Goal: Task Accomplishment & Management: Manage account settings

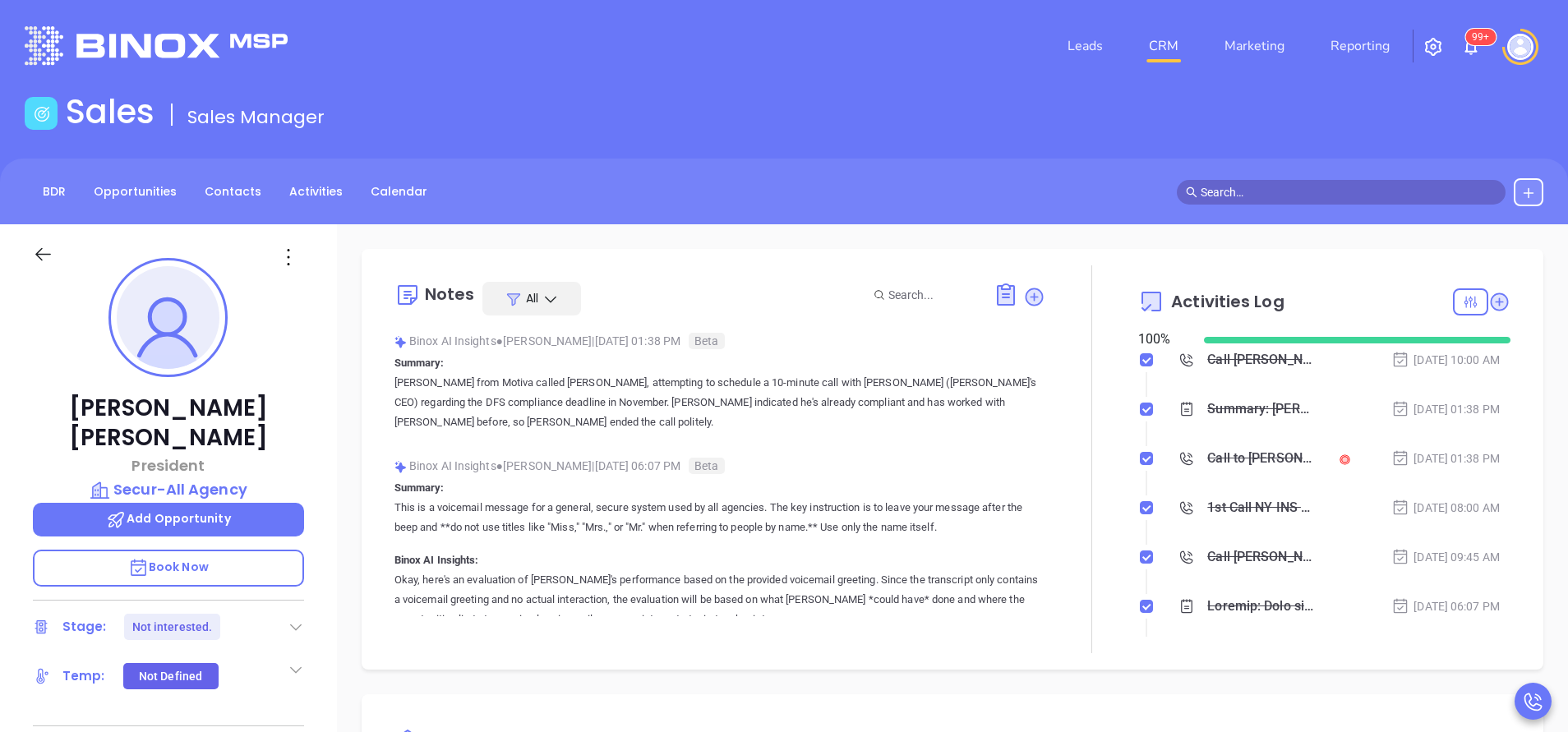
scroll to position [334, 0]
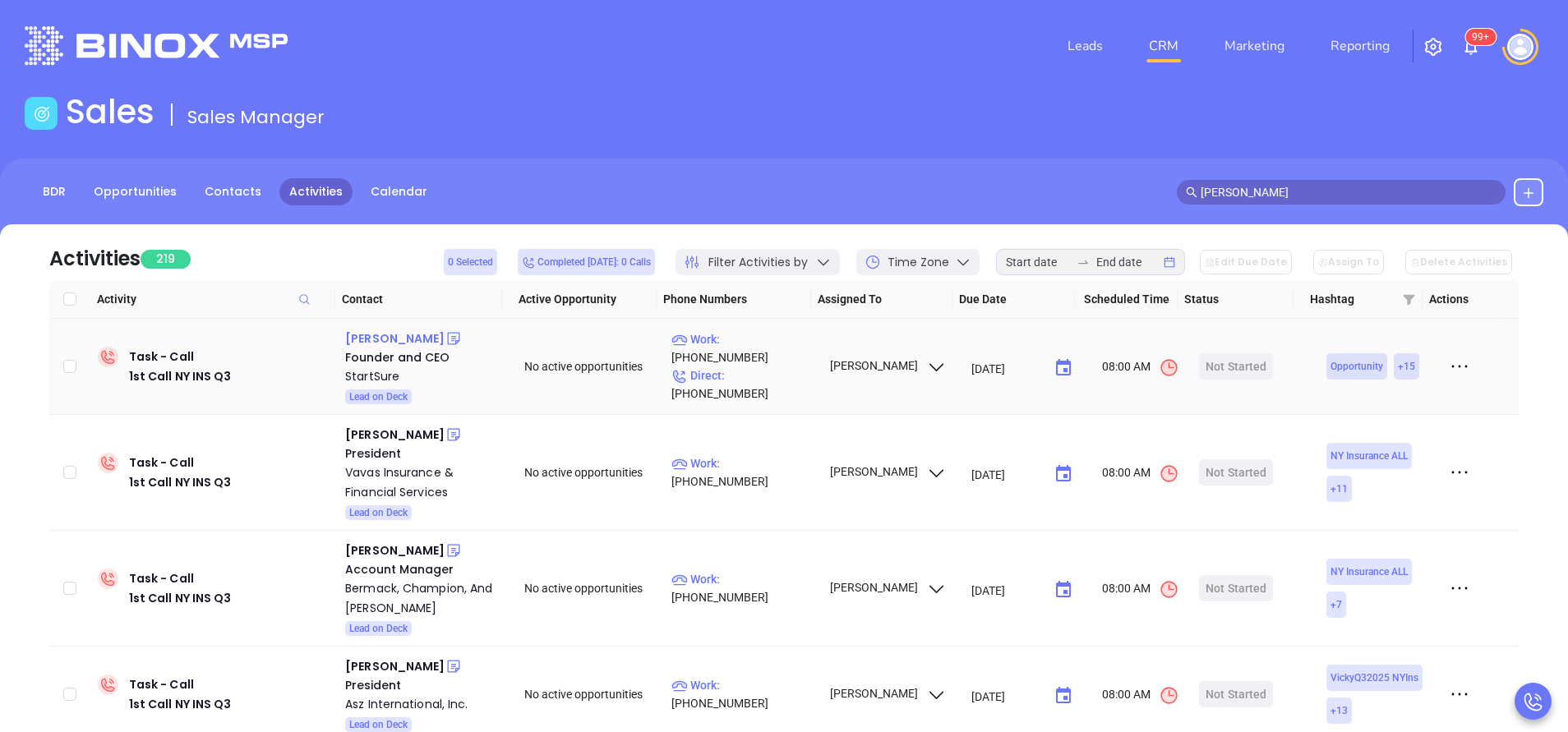
click at [388, 336] on div "Tim DiPietro" at bounding box center [394, 339] width 100 height 20
click at [784, 359] on p "Work : (212) 655-7697" at bounding box center [742, 348] width 143 height 36
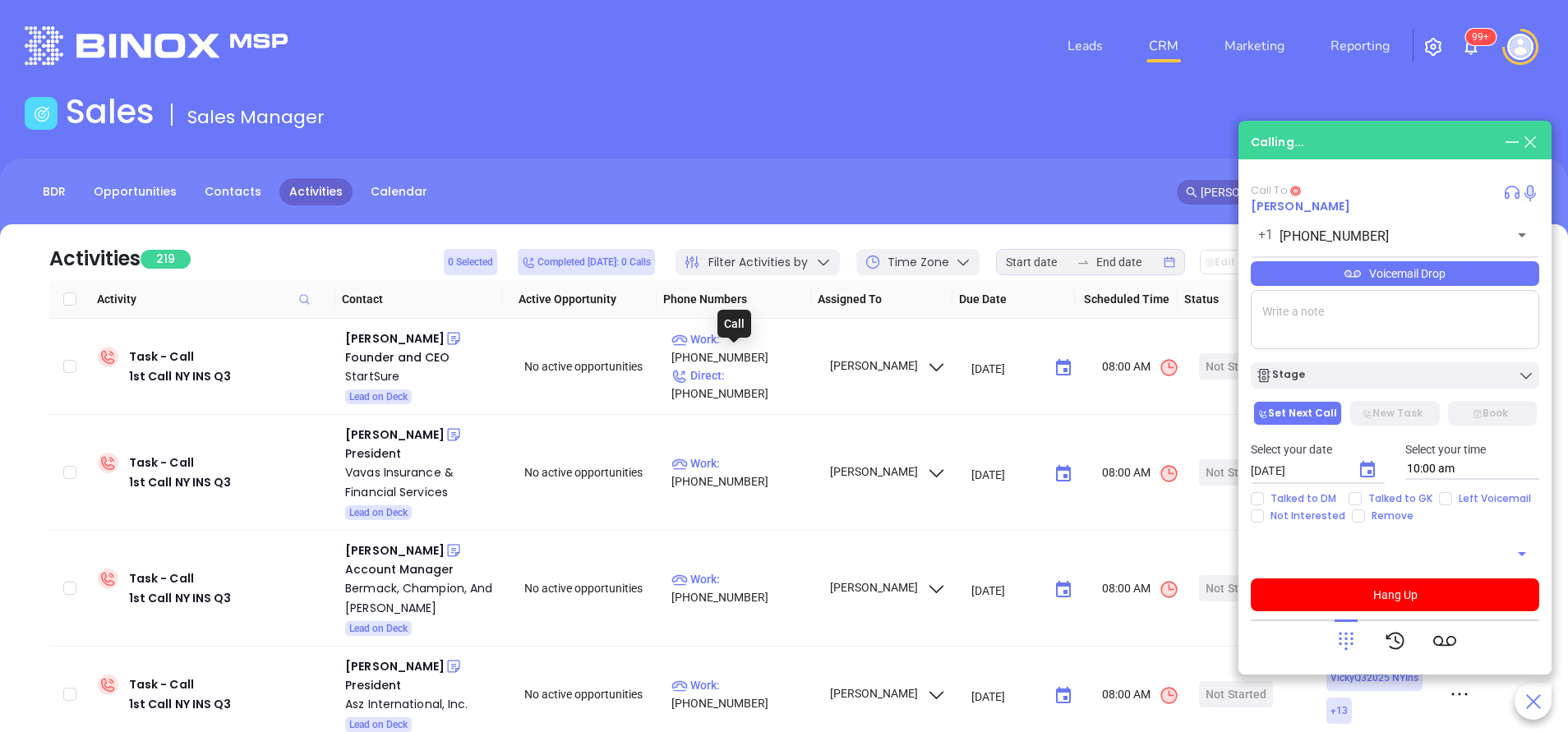
type input "(212) 655-7697"
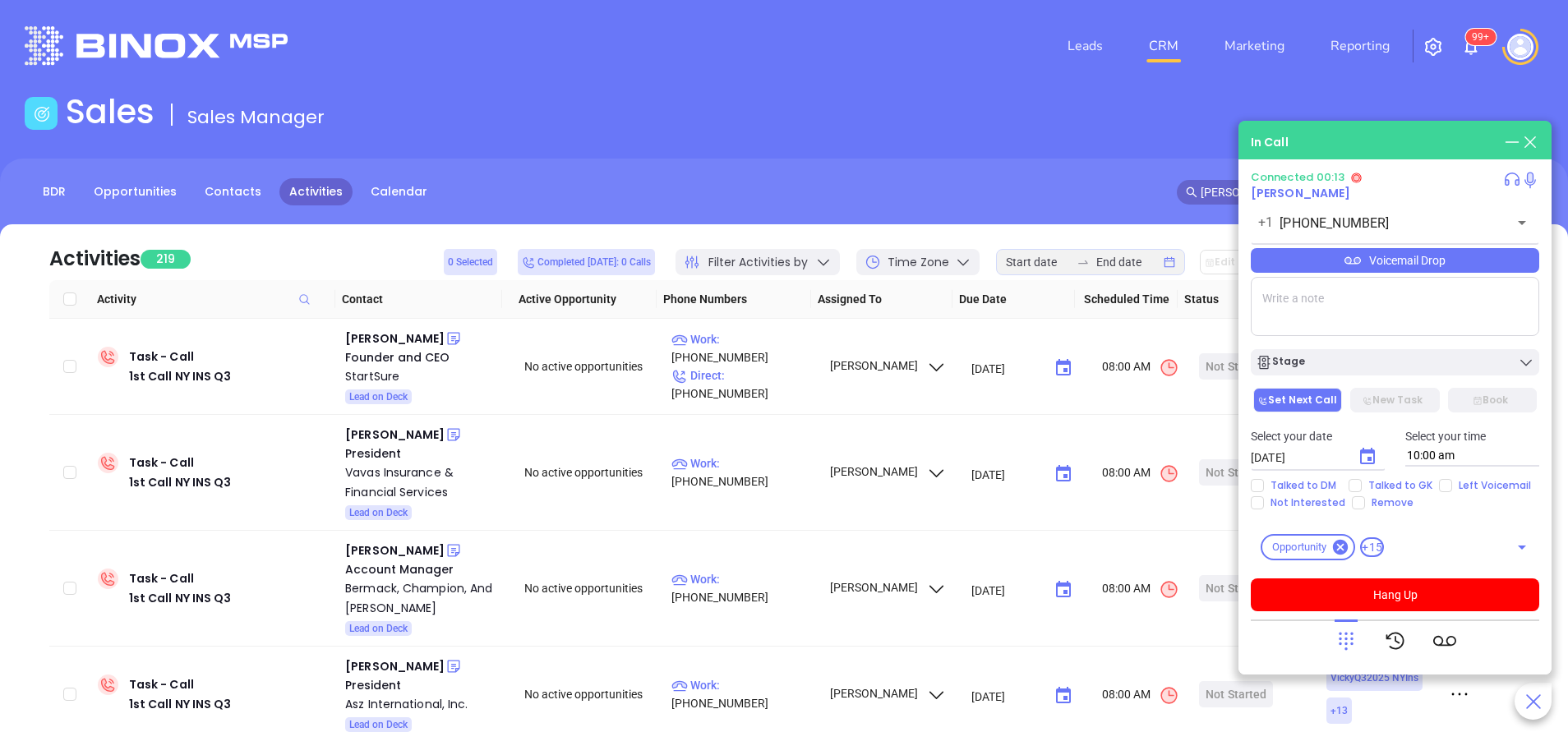
click at [1434, 255] on div "Voicemail Drop" at bounding box center [1395, 260] width 289 height 25
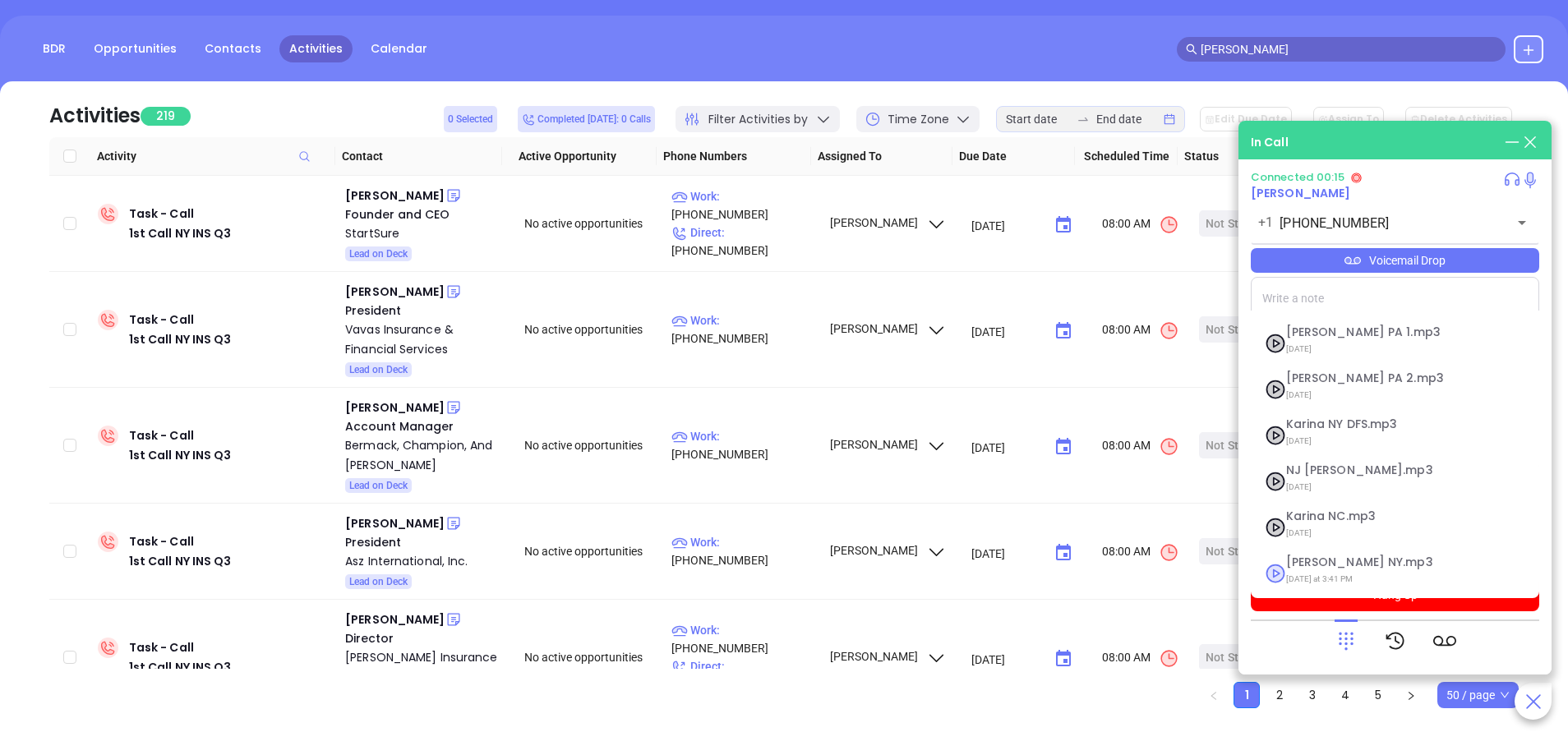
scroll to position [176, 0]
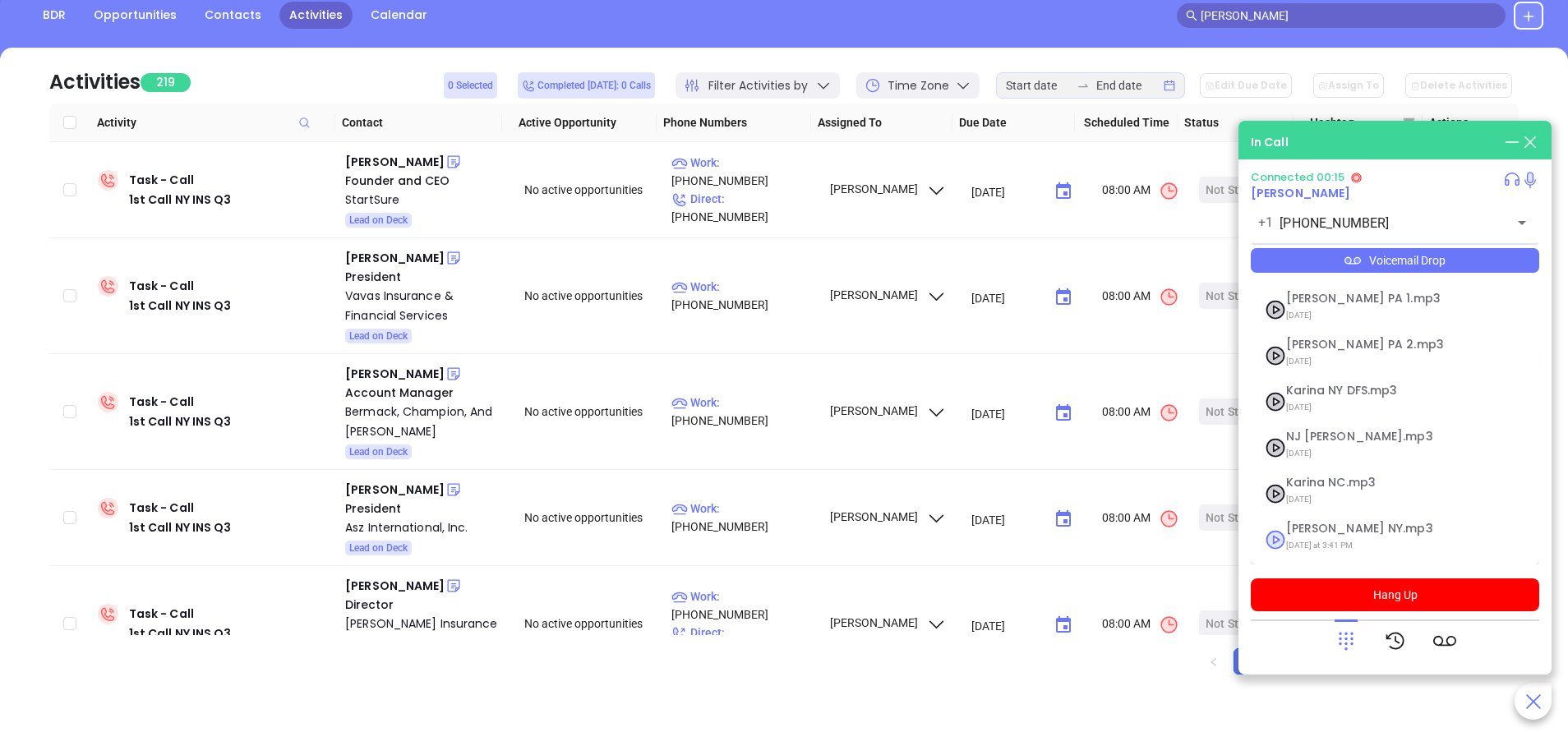
click at [1320, 528] on span "Vicky NY.mp3" at bounding box center [1375, 528] width 177 height 13
checkbox input "true"
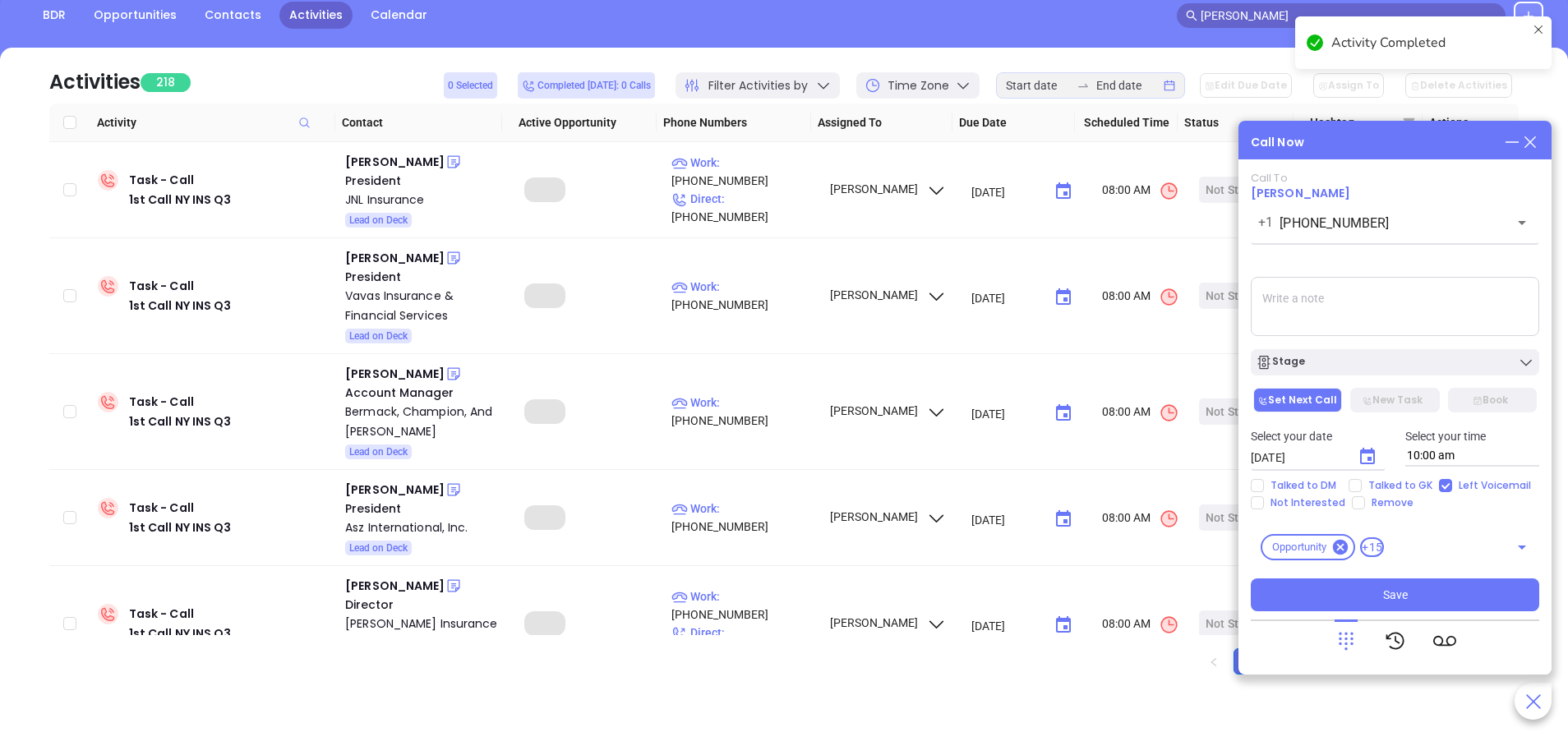
click at [1370, 461] on icon "Choose date, selected date is Sep 18, 2025" at bounding box center [1367, 455] width 15 height 17
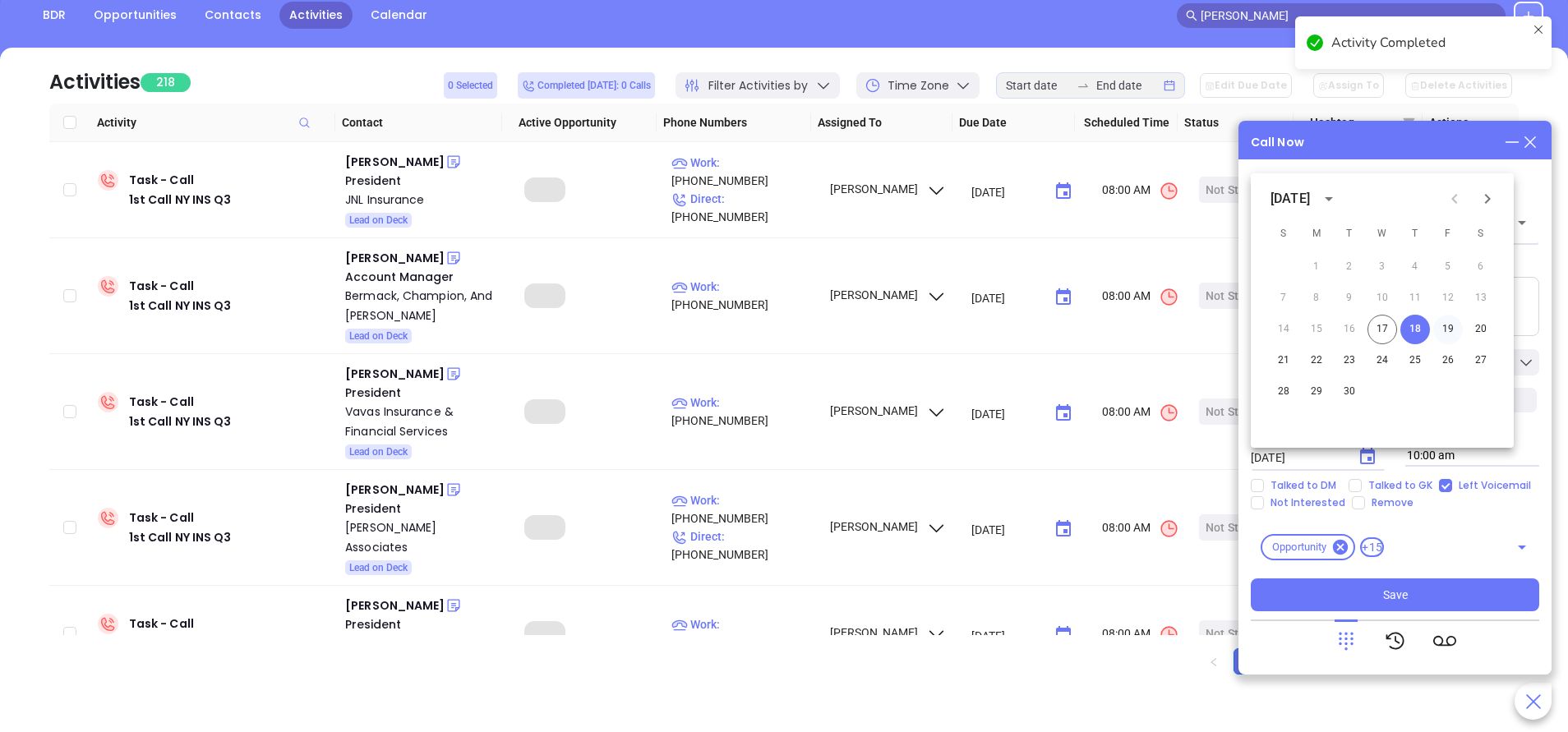
click at [1447, 332] on button "19" at bounding box center [1448, 329] width 30 height 30
type input "09/19/2025"
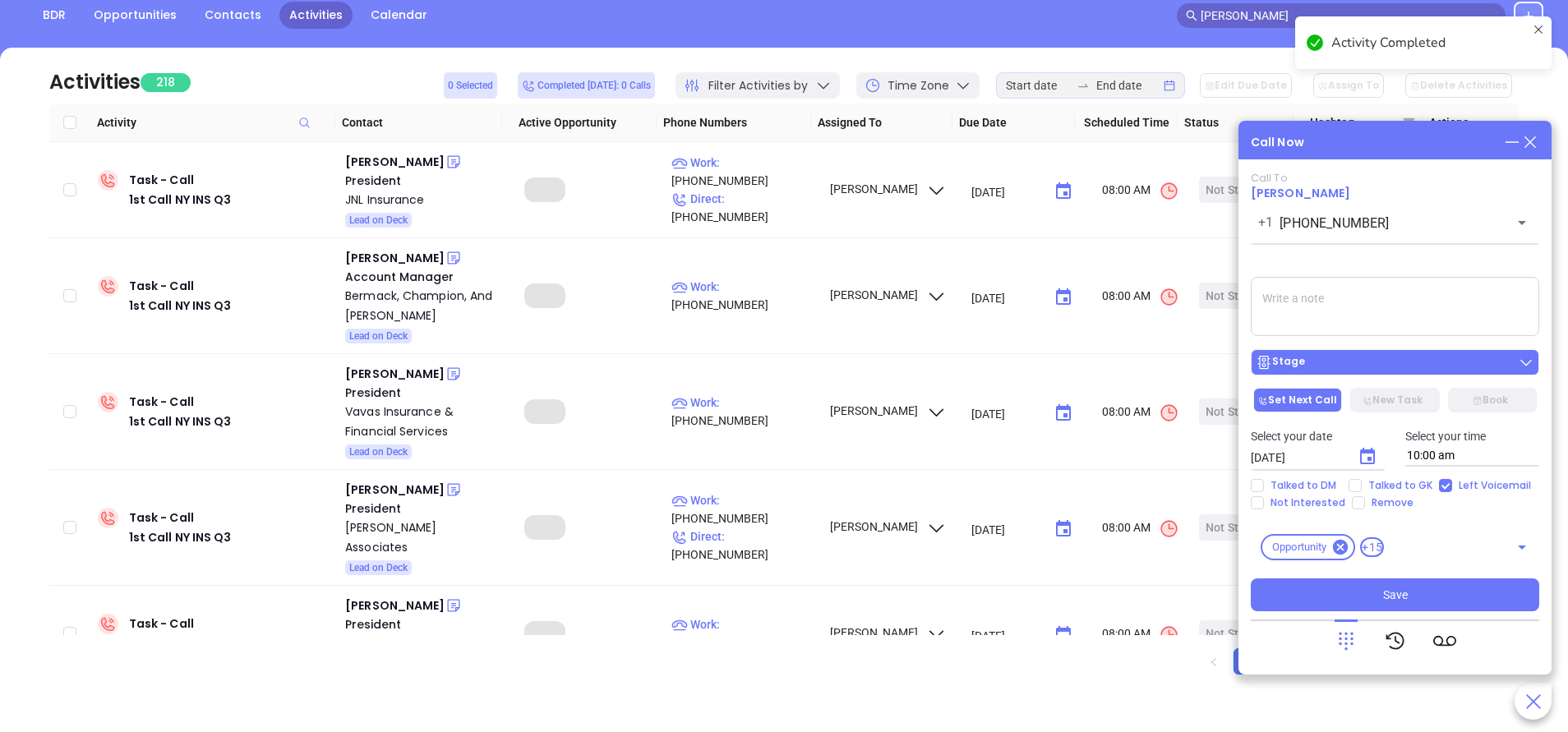
click at [1437, 365] on div "Stage" at bounding box center [1395, 362] width 279 height 17
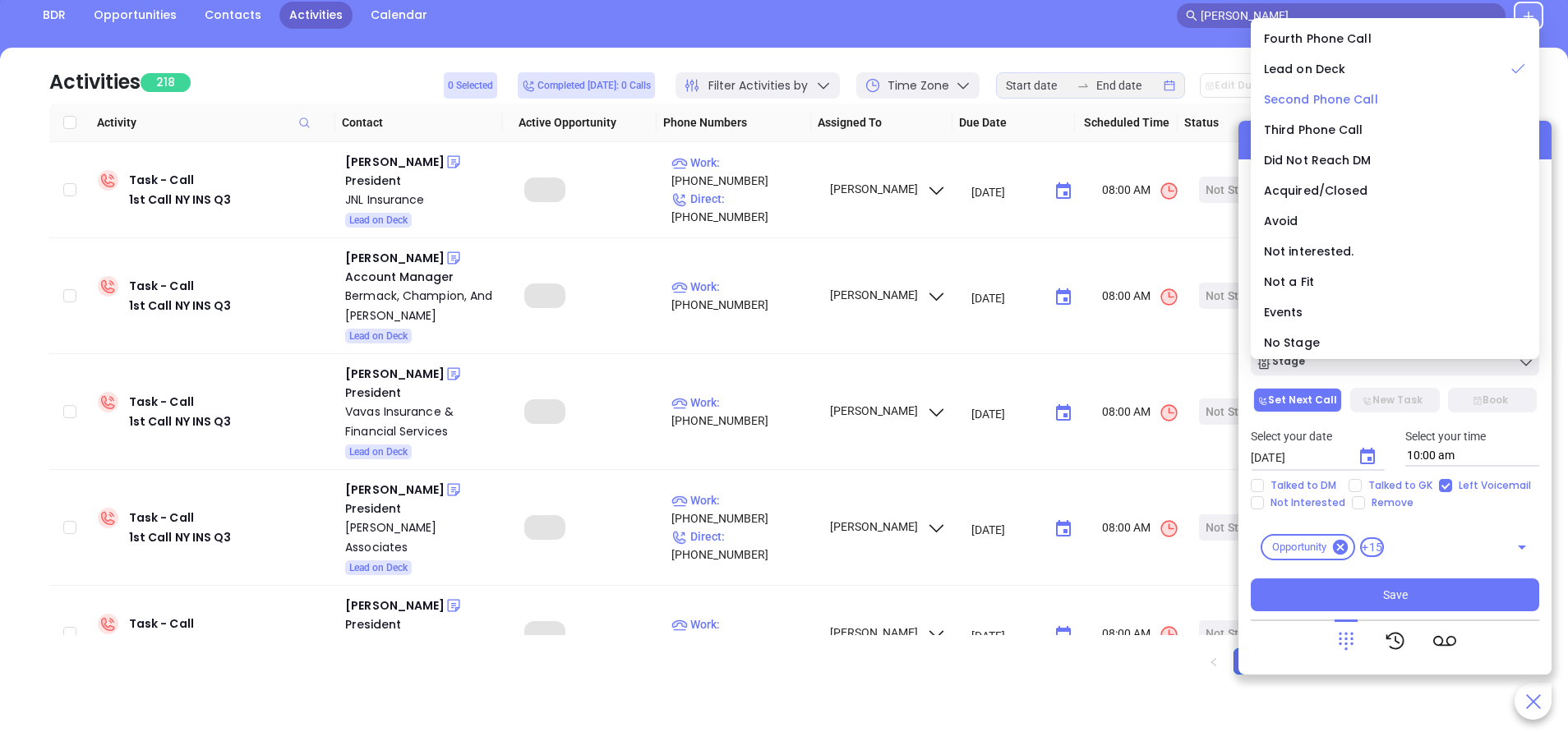
click at [1326, 97] on span "Second Phone Call" at bounding box center [1322, 100] width 114 height 17
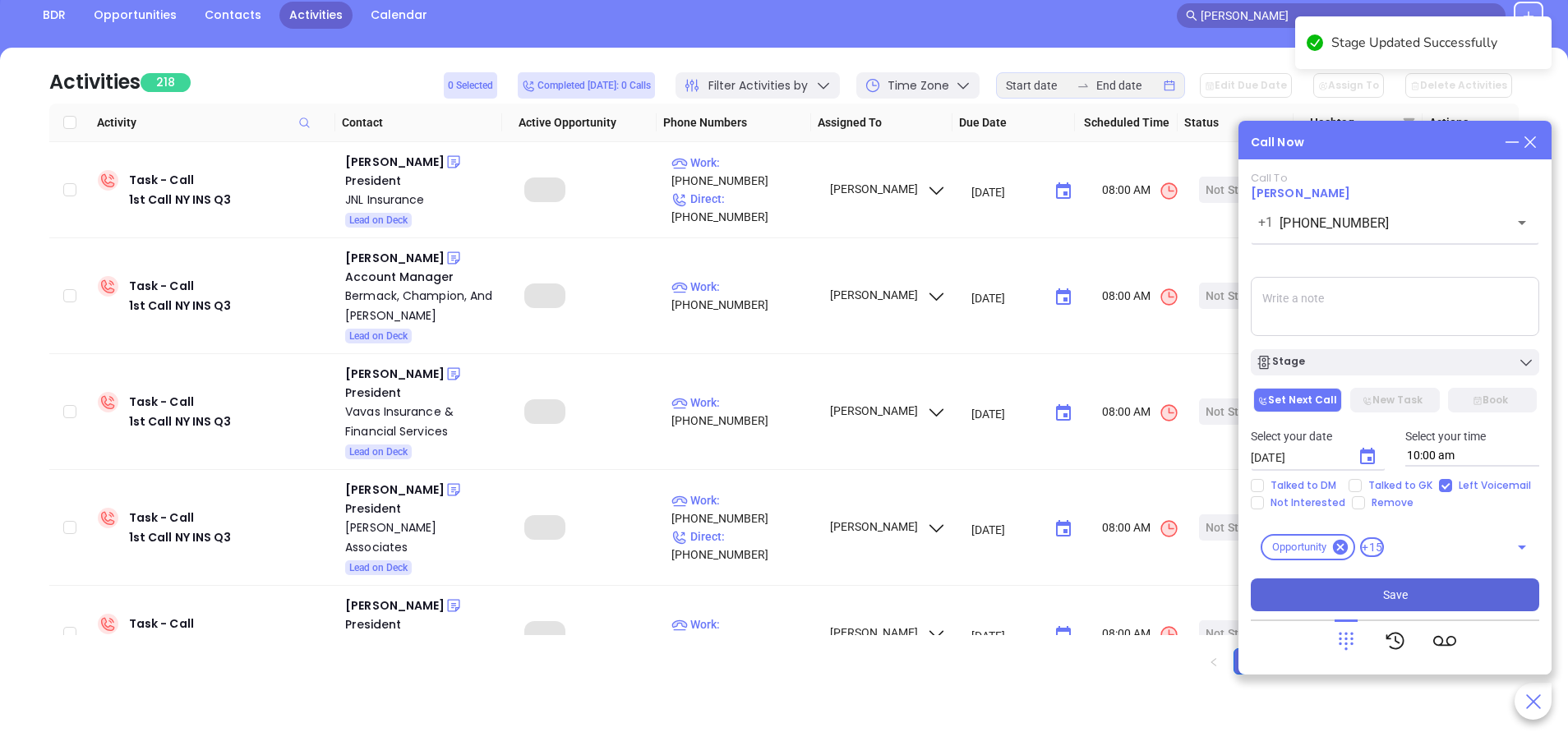
click at [1404, 587] on span "Save" at bounding box center [1395, 595] width 25 height 18
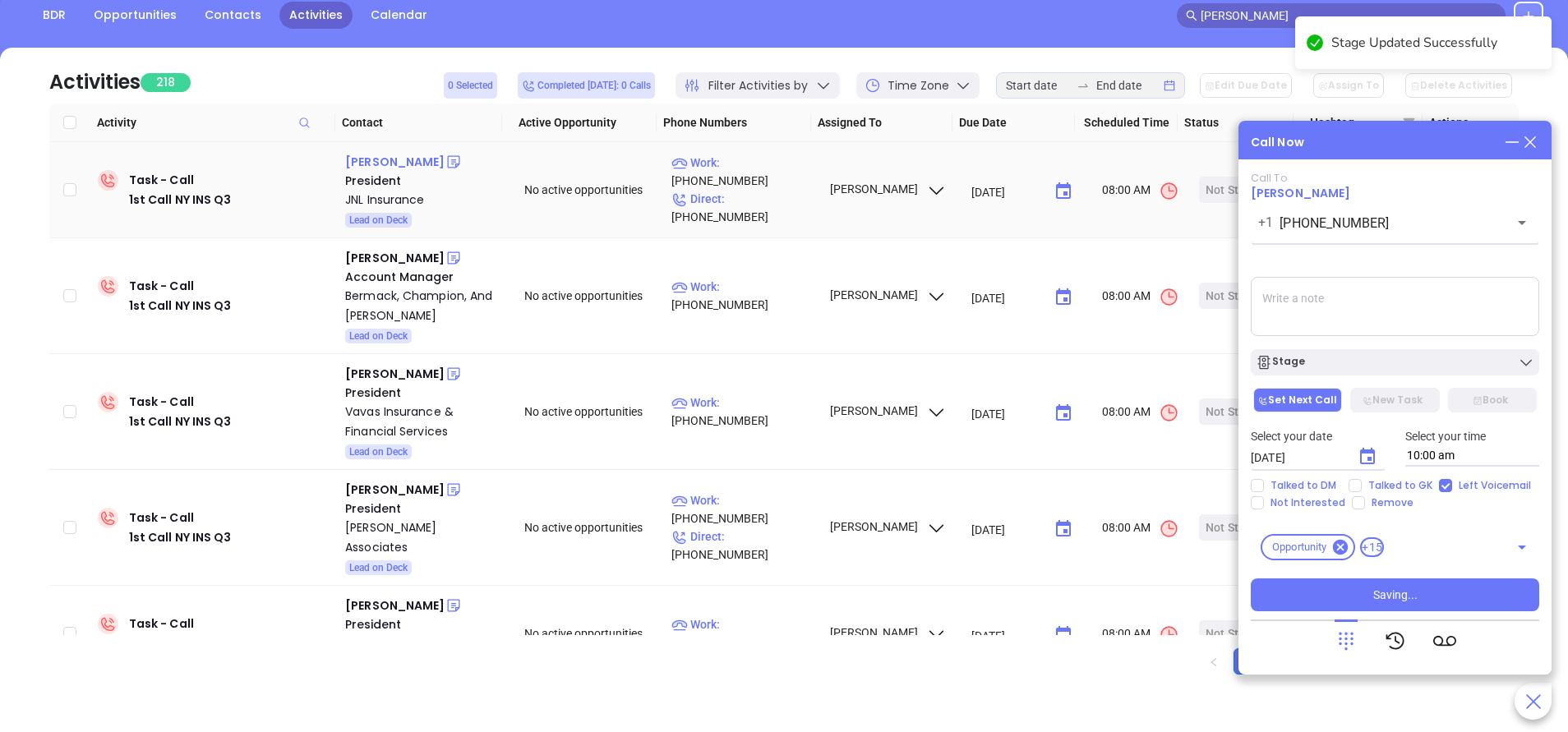
click at [369, 162] on div "Joel Loeb" at bounding box center [394, 162] width 100 height 20
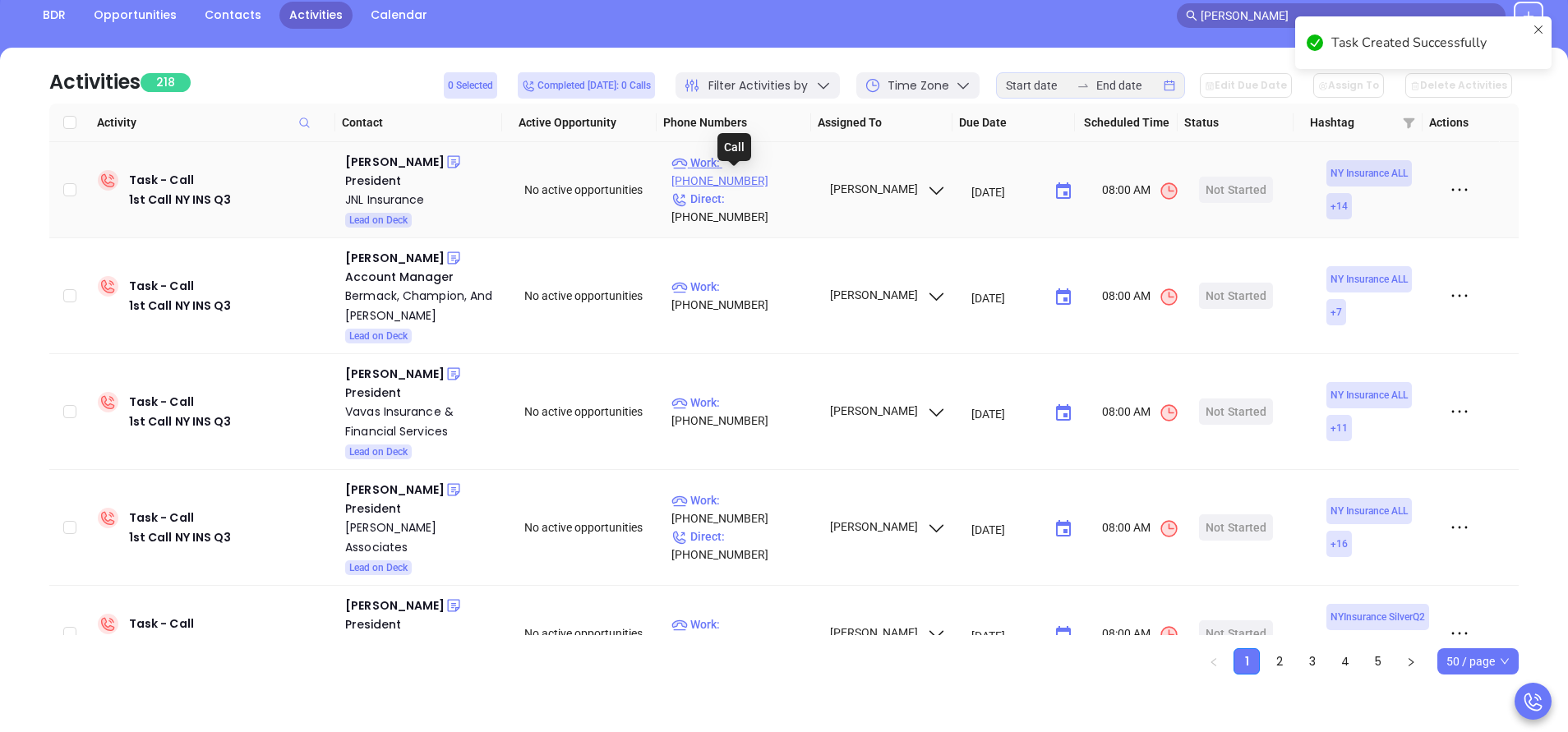
click at [774, 180] on p "Work : (845) 782-3580" at bounding box center [742, 171] width 143 height 36
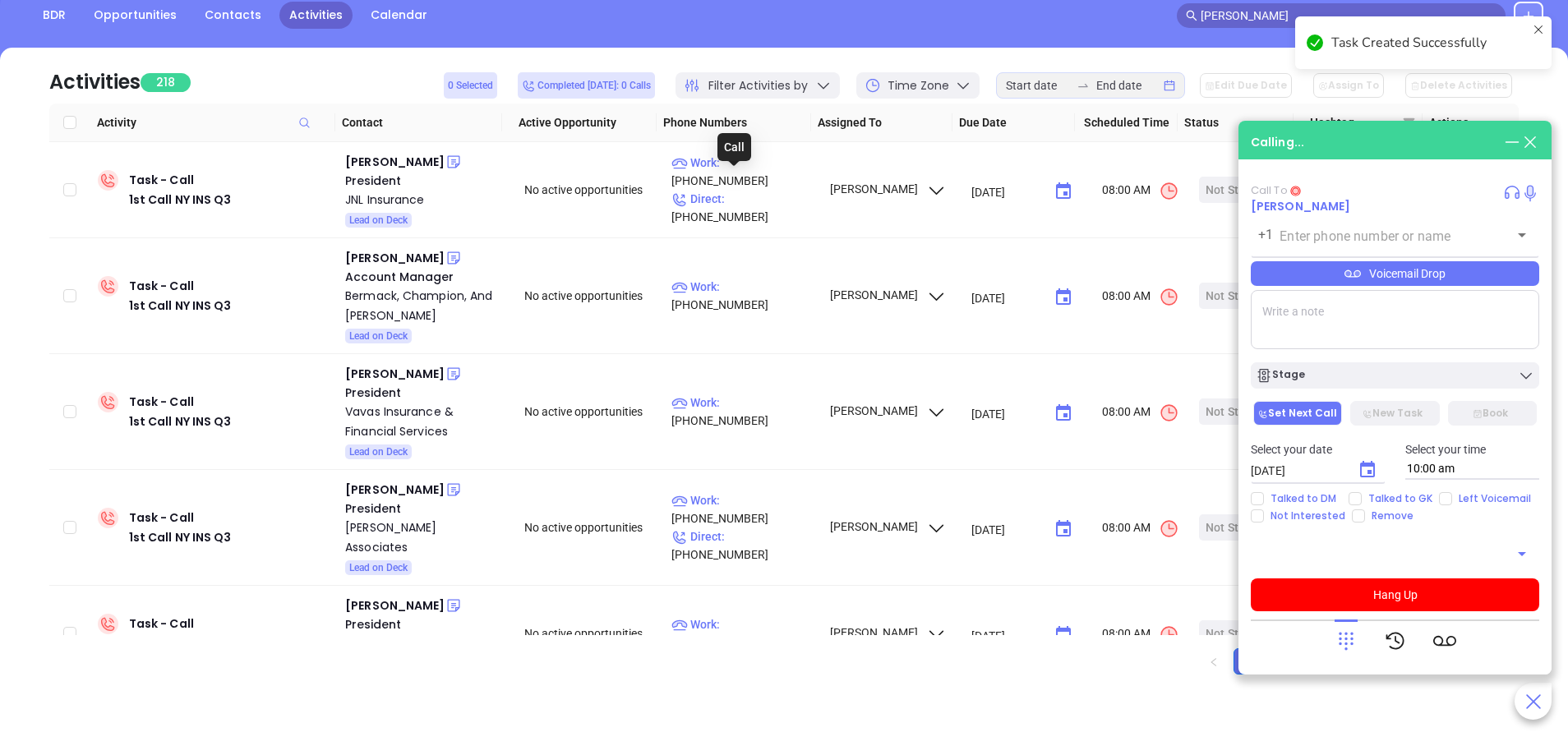
type input "(845) 782-3580"
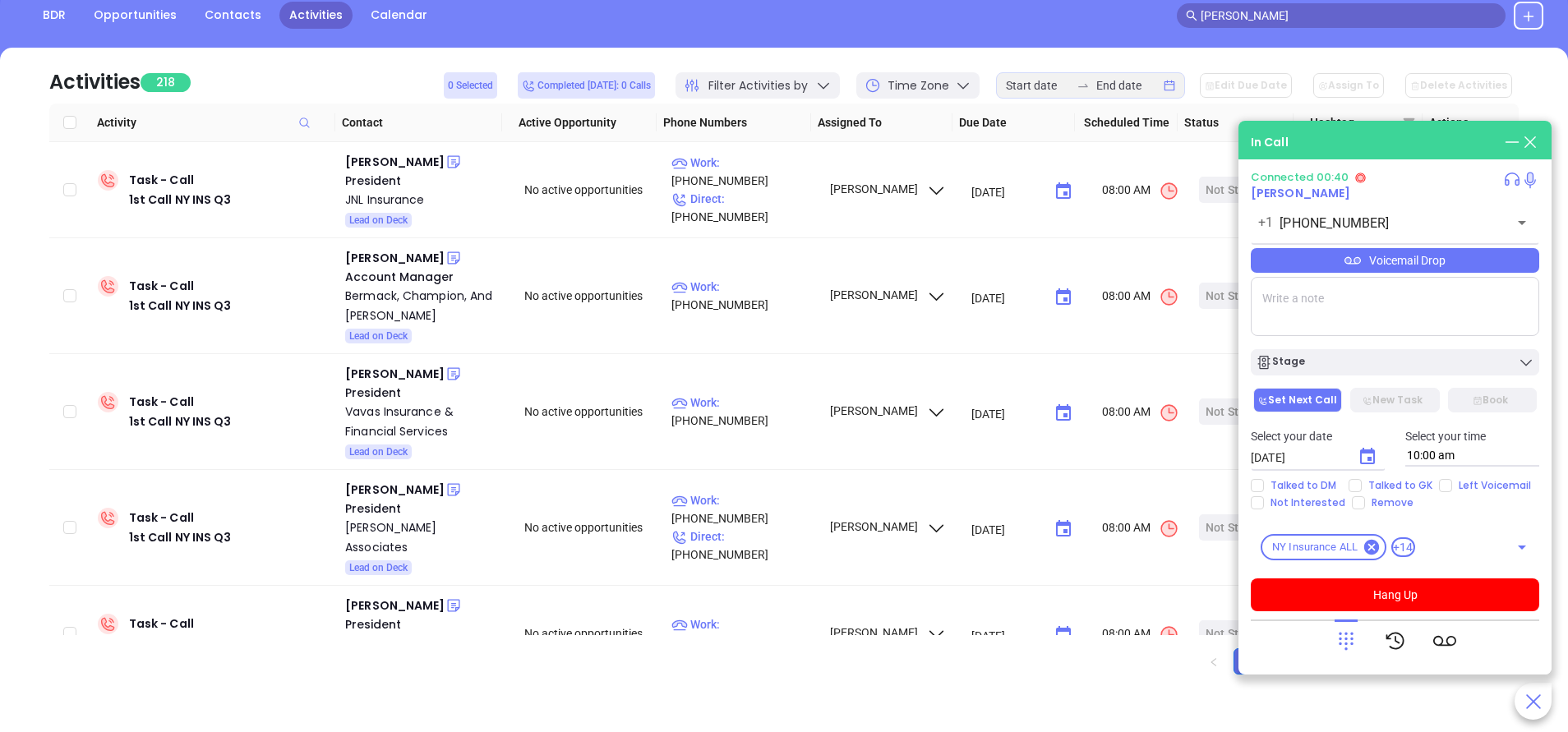
click at [1347, 640] on icon at bounding box center [1345, 640] width 23 height 23
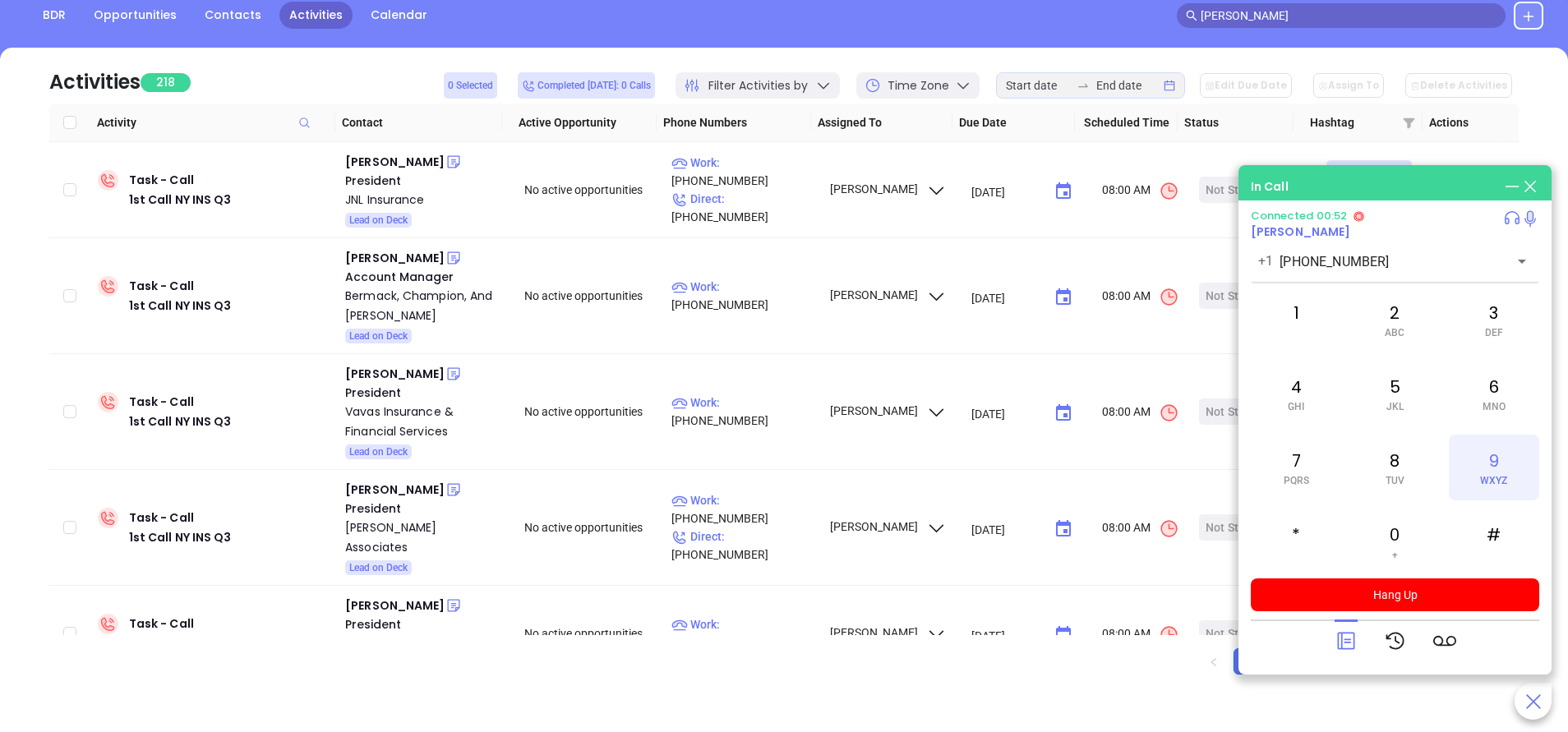
click at [1502, 484] on span "WXYZ" at bounding box center [1494, 481] width 28 height 12
click at [1403, 405] on div "5 JKL" at bounding box center [1395, 393] width 91 height 66
drag, startPoint x: 1497, startPoint y: 391, endPoint x: 1500, endPoint y: 373, distance: 18.2
click at [1499, 391] on div "6 MNO" at bounding box center [1494, 393] width 91 height 66
click at [1493, 330] on span "DEF" at bounding box center [1494, 333] width 18 height 12
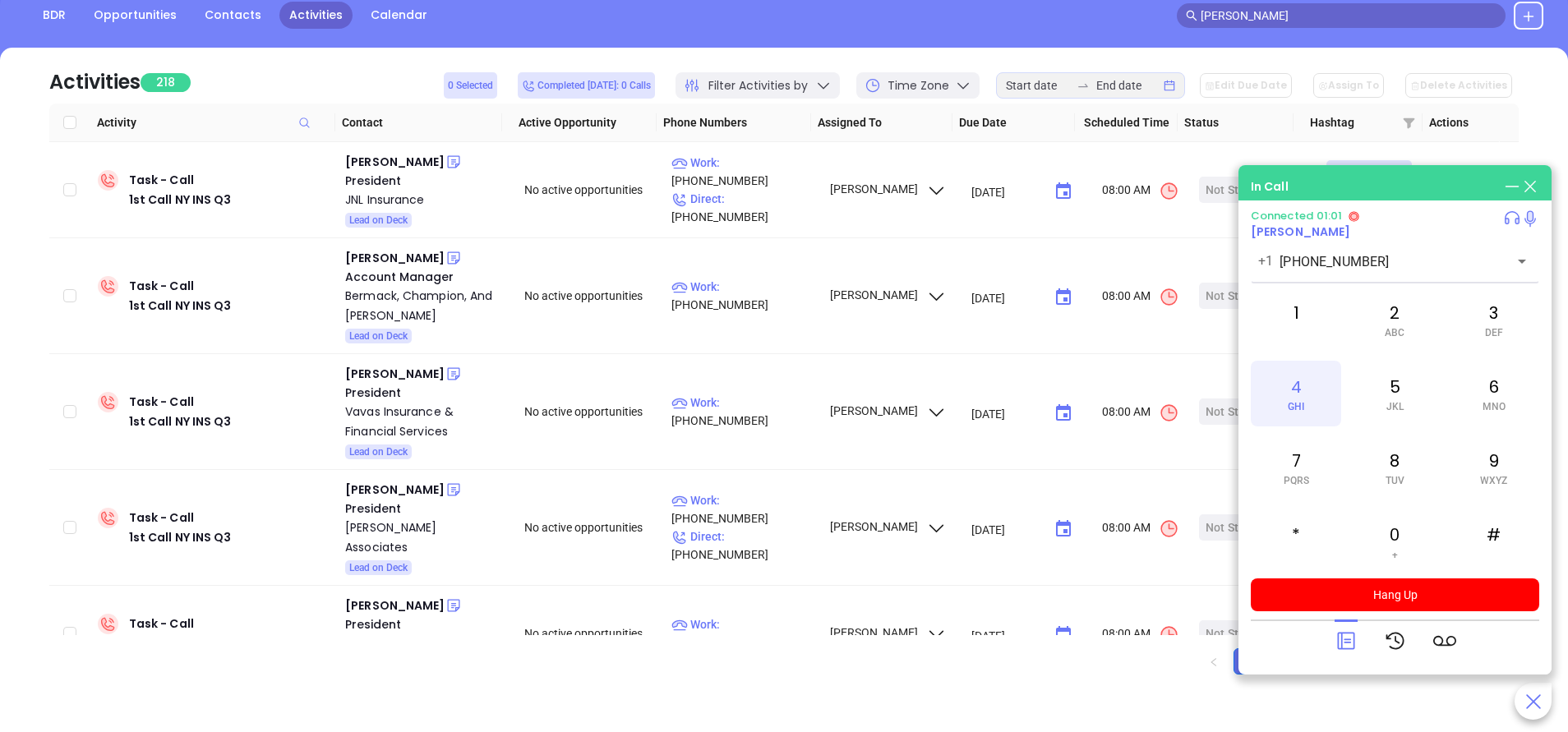
click at [1296, 404] on span "GHI" at bounding box center [1296, 407] width 17 height 12
click at [1412, 402] on div "5 JKL" at bounding box center [1395, 393] width 91 height 66
click at [1480, 390] on div "6 MNO" at bounding box center [1494, 393] width 91 height 66
drag, startPoint x: 1480, startPoint y: 390, endPoint x: 1495, endPoint y: 342, distance: 50.3
click at [1495, 342] on div "3 DEF" at bounding box center [1494, 319] width 91 height 66
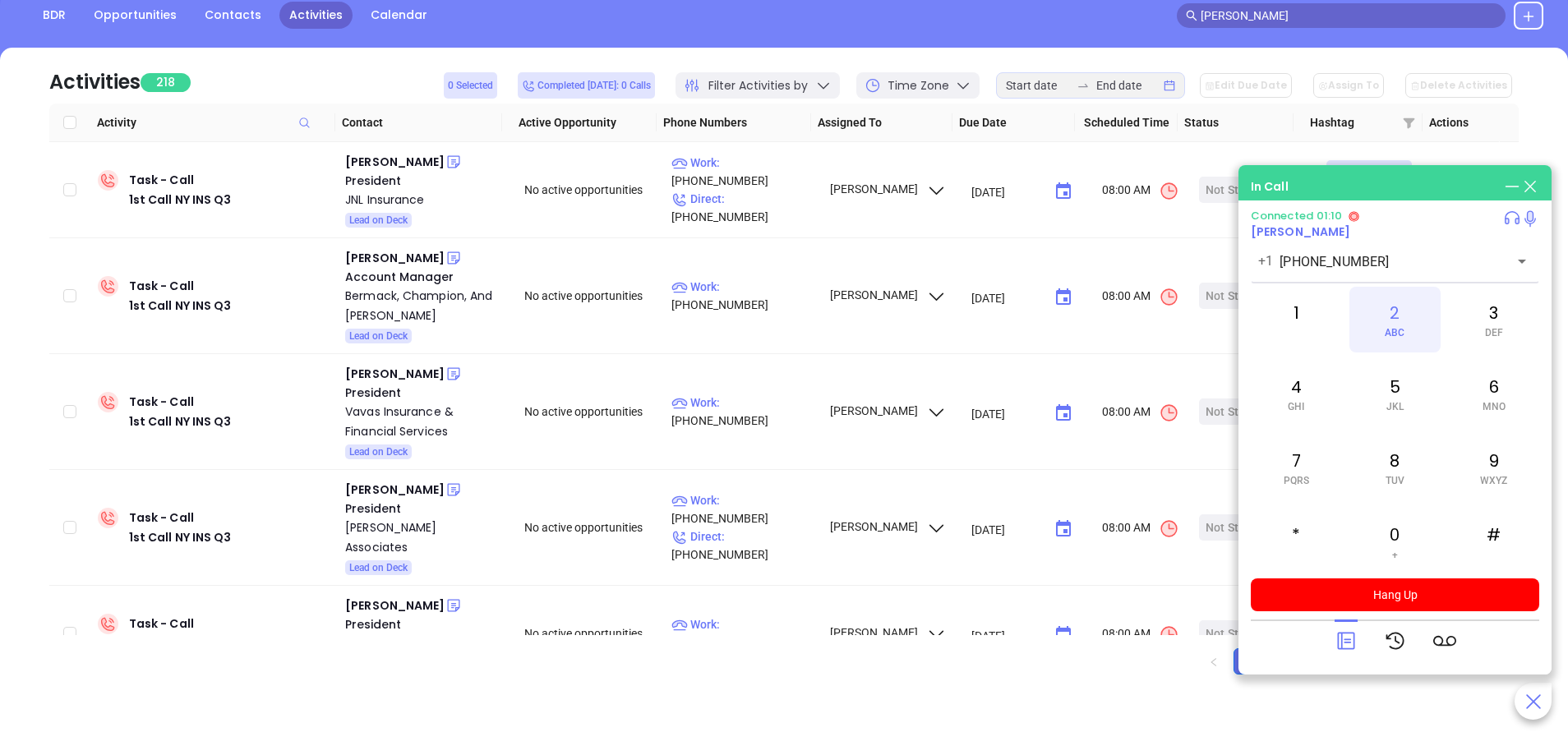
drag, startPoint x: 1495, startPoint y: 342, endPoint x: 1390, endPoint y: 328, distance: 105.9
click at [1390, 328] on span "ABC" at bounding box center [1395, 333] width 20 height 12
click at [1314, 315] on div "1" at bounding box center [1296, 319] width 91 height 66
click at [1349, 638] on icon at bounding box center [1345, 640] width 23 height 23
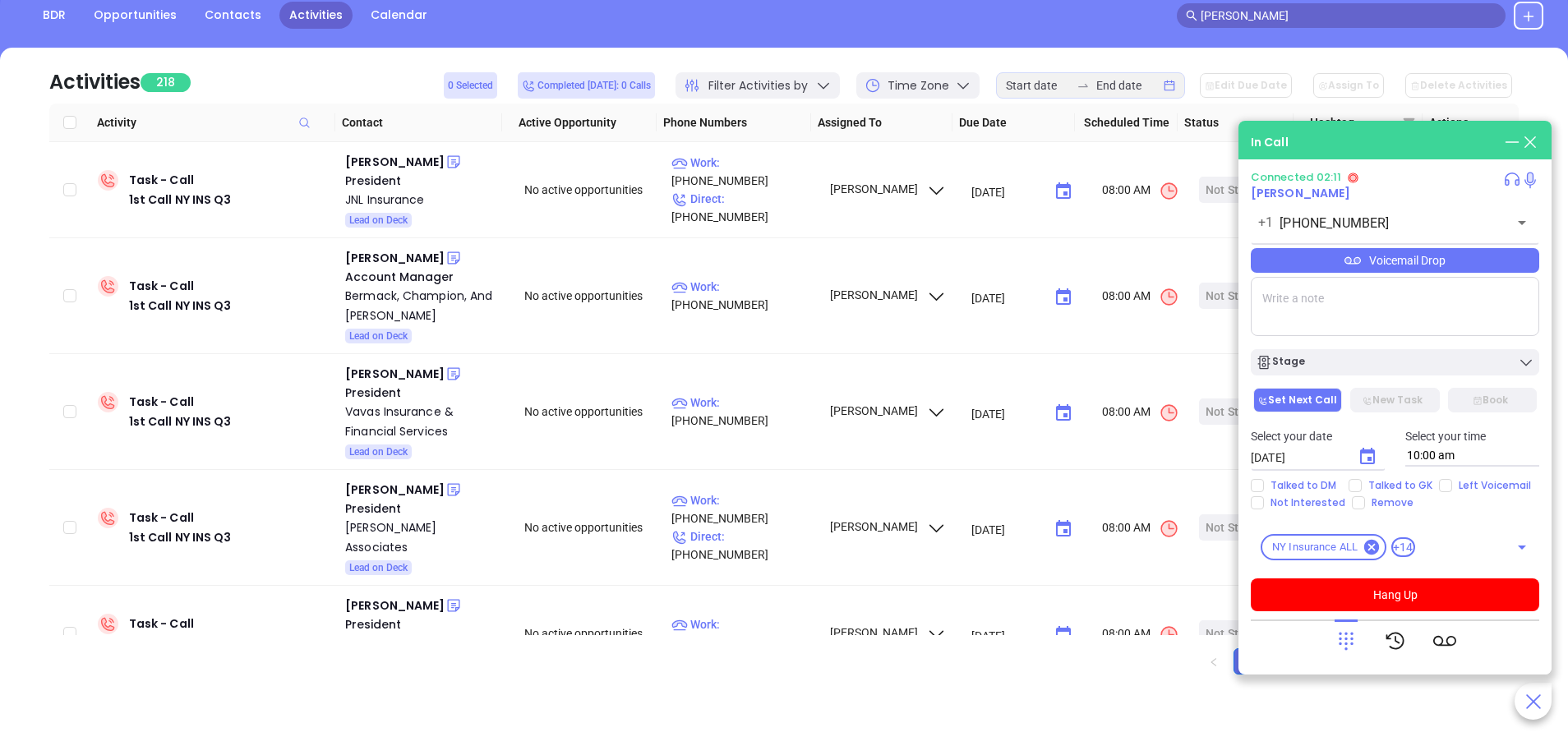
click at [1362, 267] on div "Voicemail Drop" at bounding box center [1395, 260] width 289 height 25
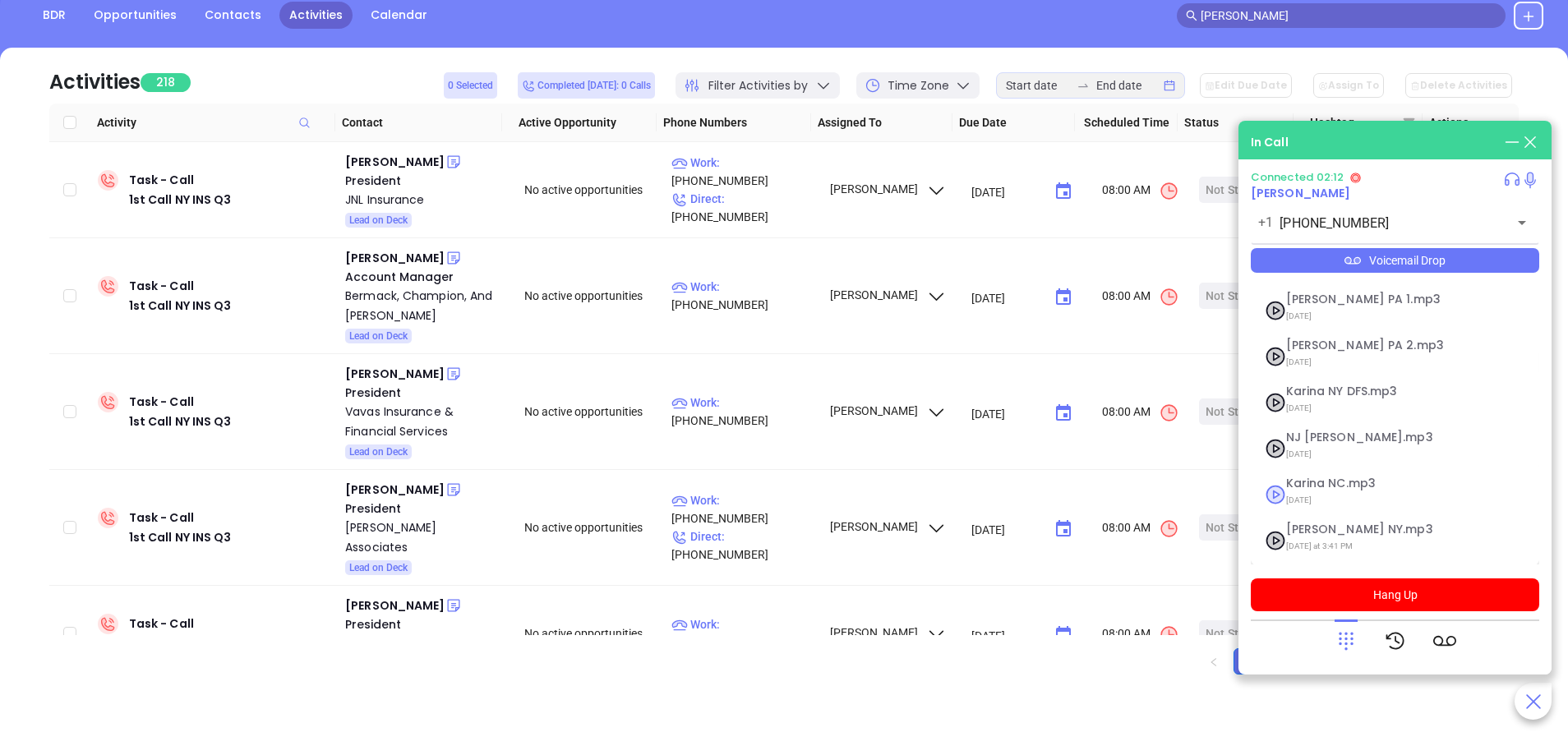
scroll to position [133, 0]
click at [1305, 537] on span "Last Thursday at 3:41 PM" at bounding box center [1375, 546] width 177 height 22
checkbox input "true"
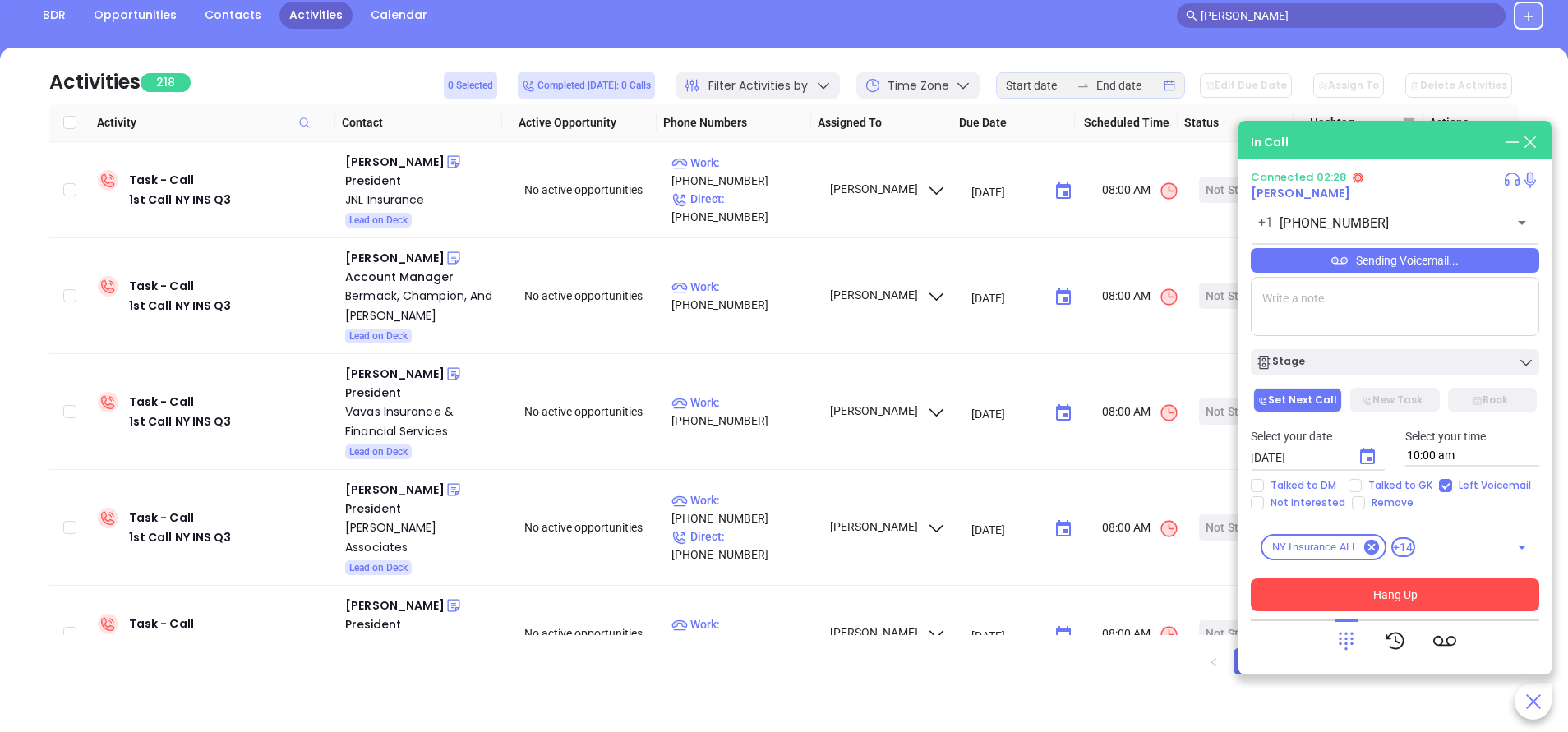
click at [1440, 594] on button "Hang Up" at bounding box center [1395, 594] width 289 height 33
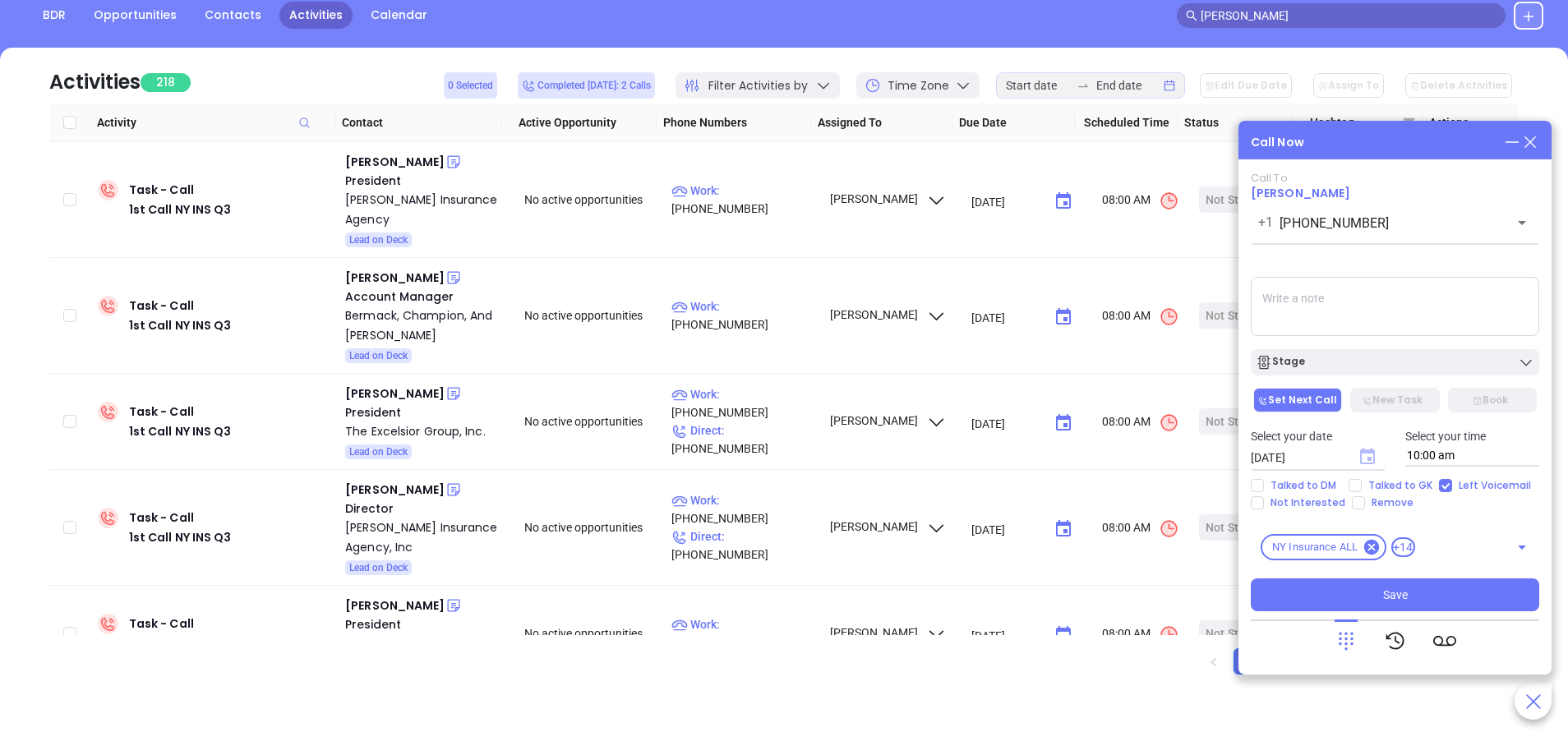
click at [1371, 460] on icon "Choose date, selected date is Sep 18, 2025" at bounding box center [1367, 455] width 15 height 17
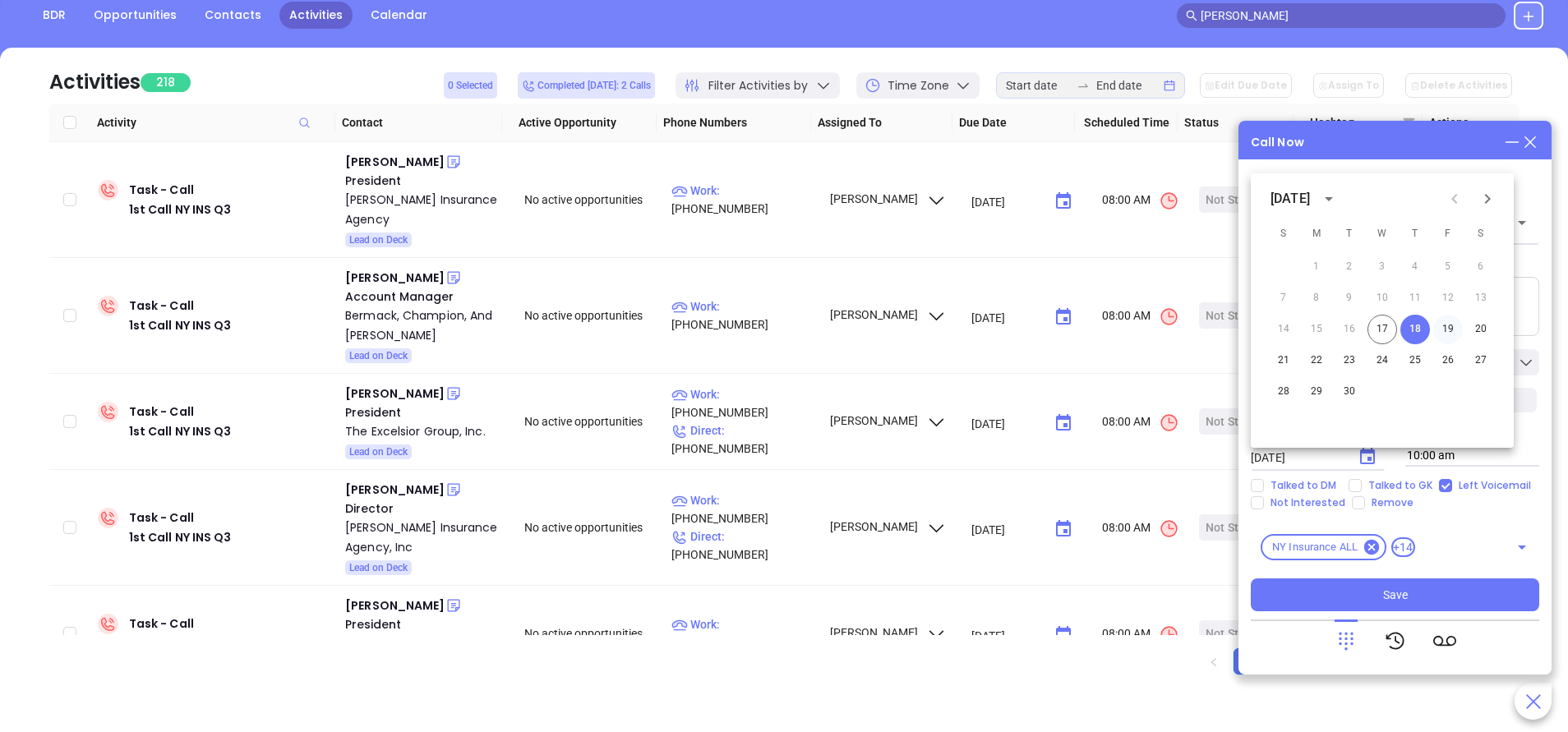
click at [1447, 327] on button "19" at bounding box center [1448, 329] width 30 height 30
type input "09/19/2025"
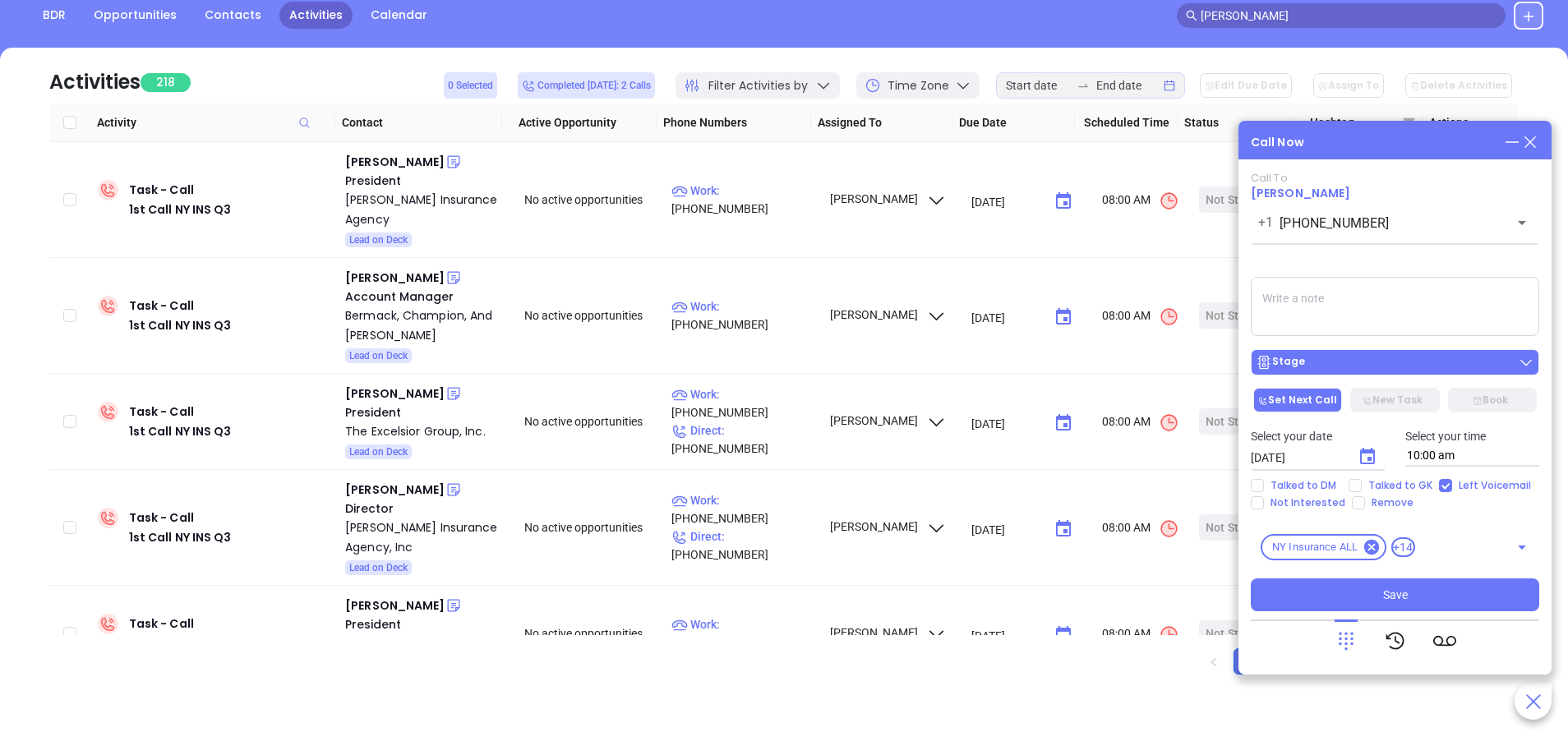
click at [1437, 361] on div "Stage" at bounding box center [1395, 362] width 279 height 17
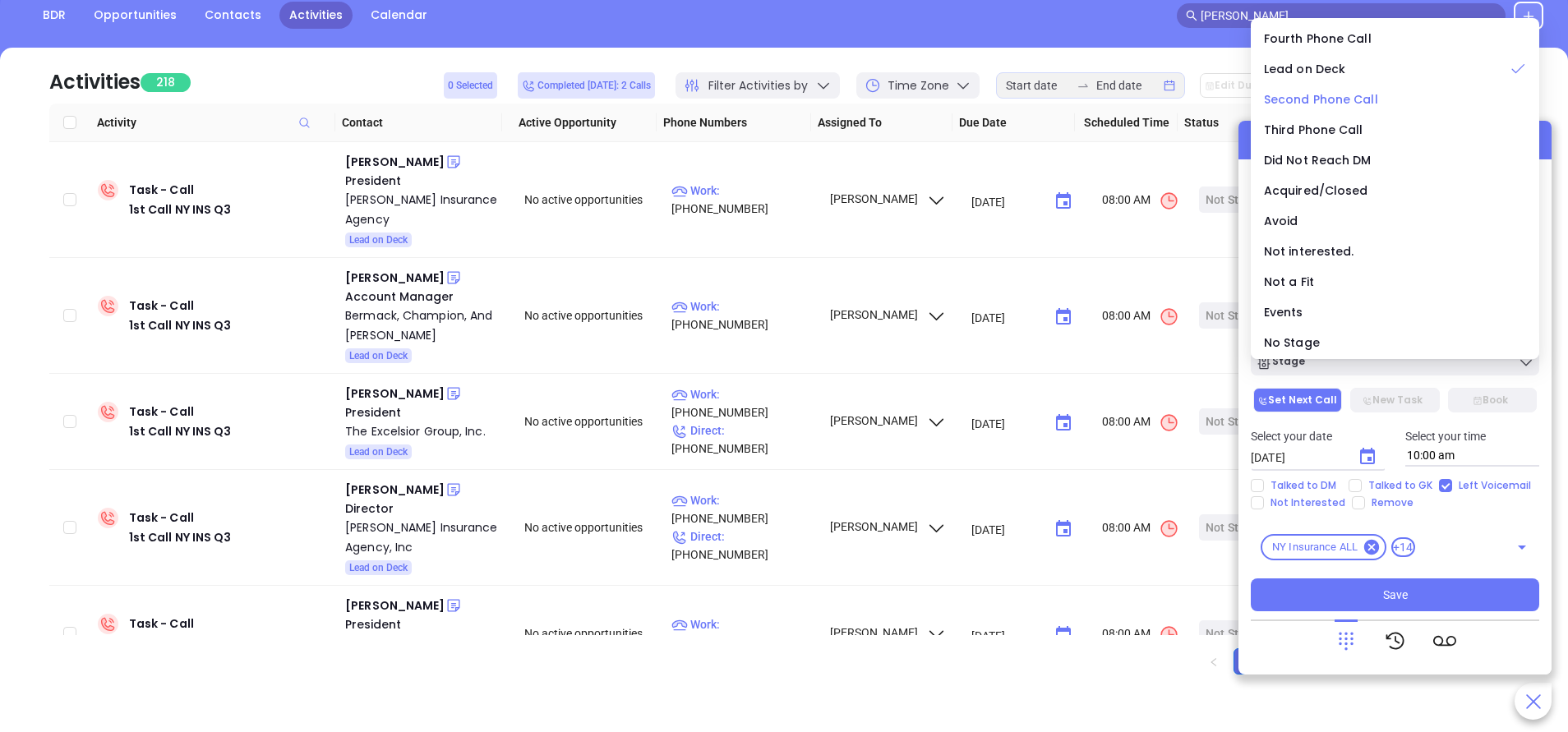
click at [1298, 92] on span "Second Phone Call" at bounding box center [1322, 100] width 114 height 17
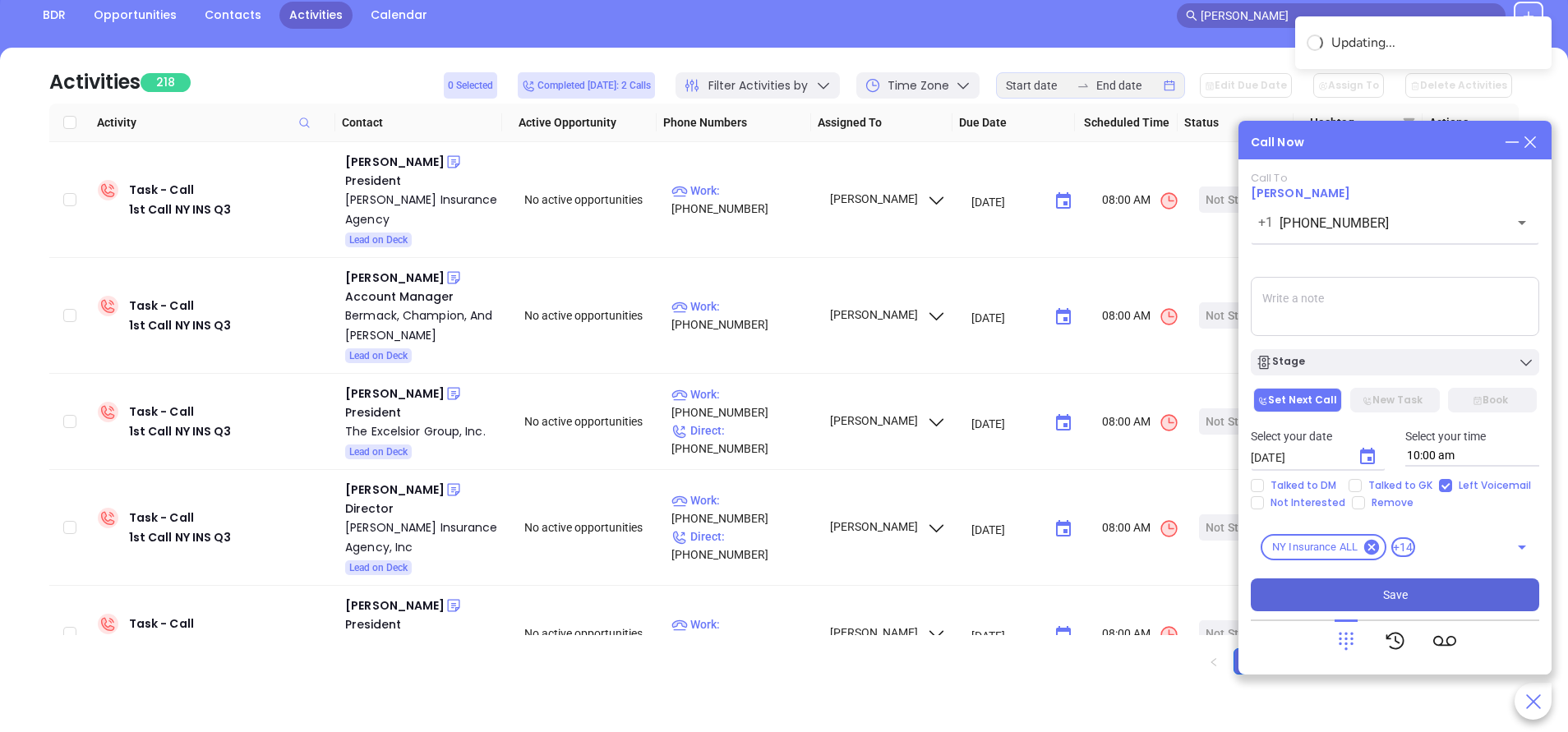
click at [1362, 593] on button "Save" at bounding box center [1395, 594] width 289 height 33
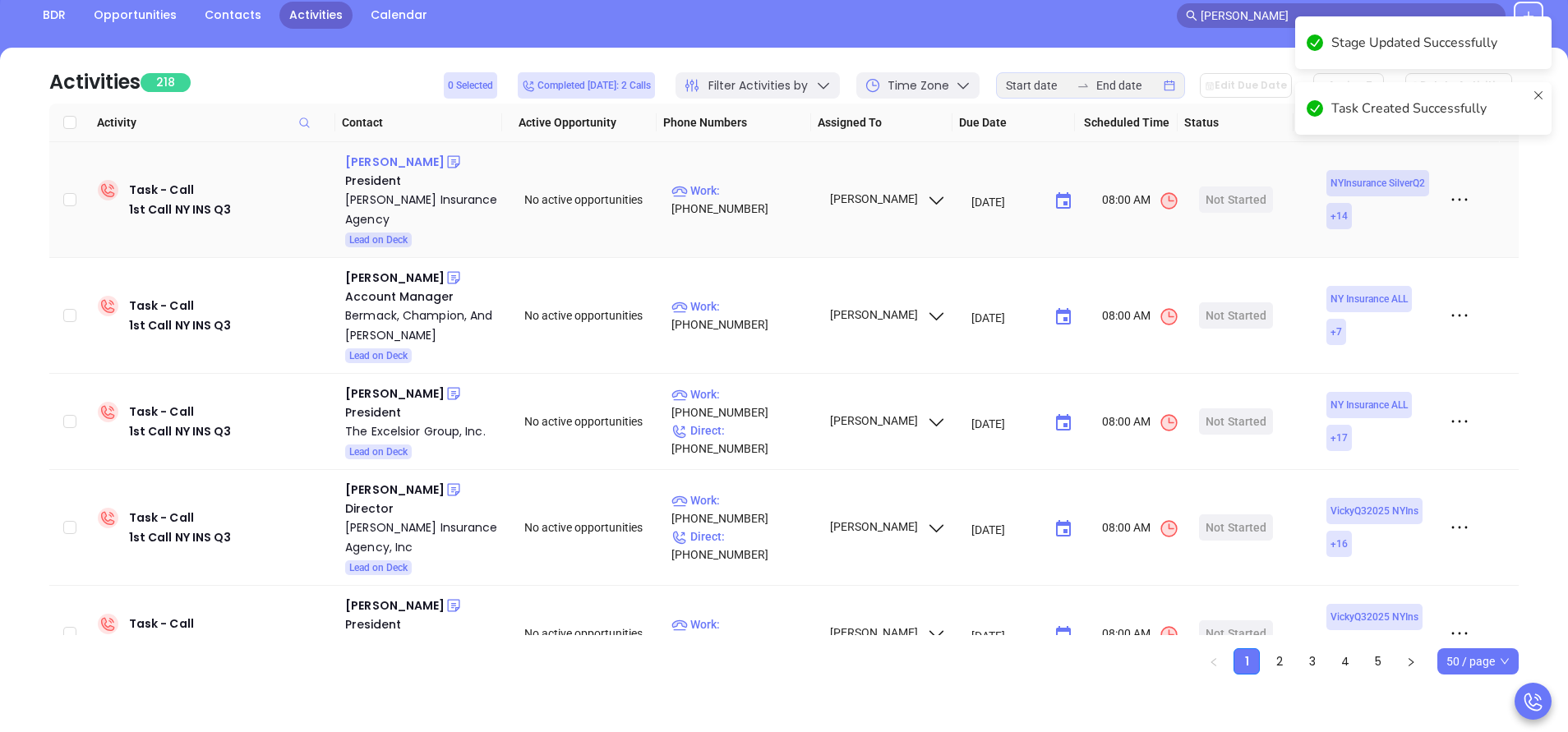
click at [404, 159] on div "Trini Kuzmicki" at bounding box center [394, 162] width 100 height 20
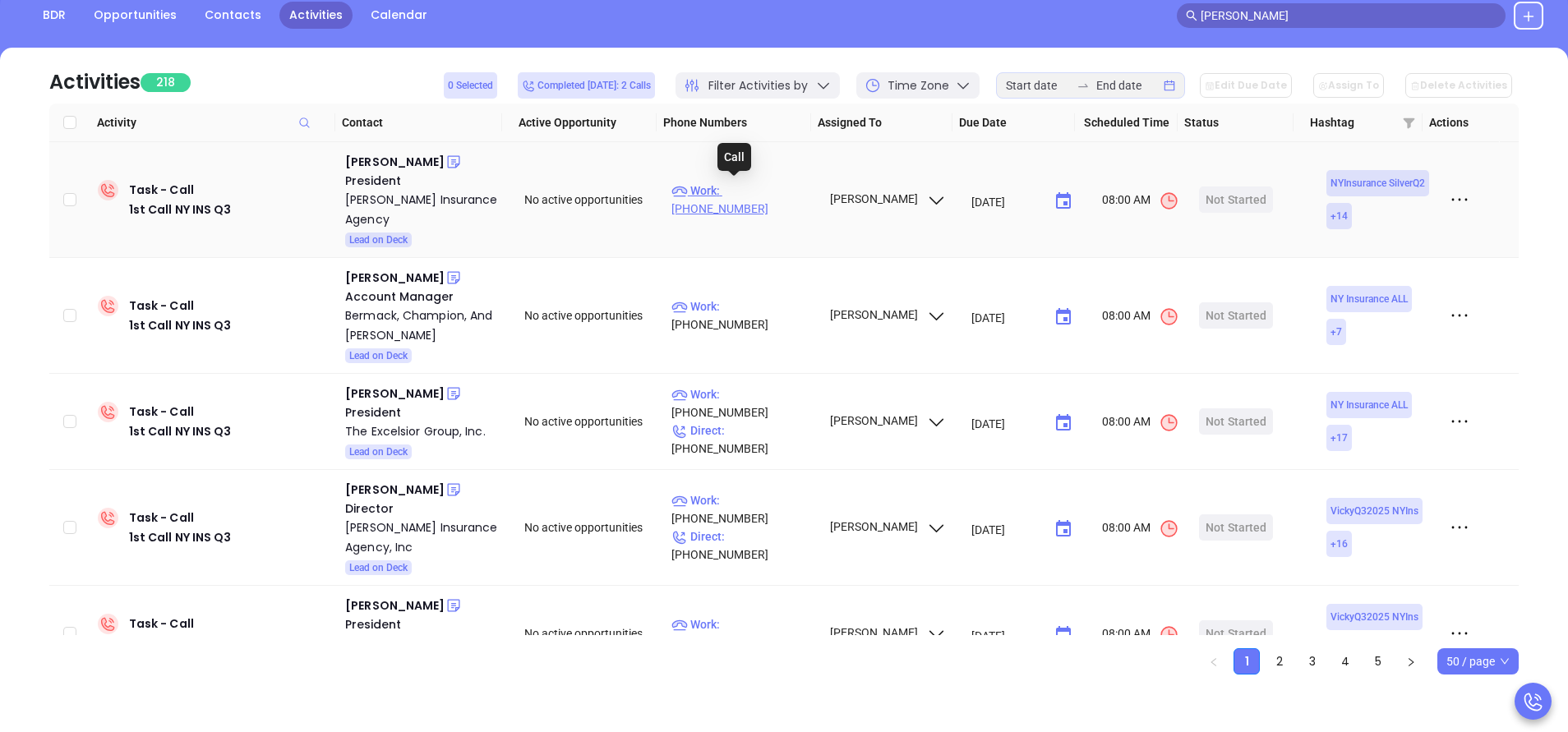
click at [765, 189] on p "Work : (585) 237-2126" at bounding box center [742, 199] width 143 height 36
type input "(585) 237-2126"
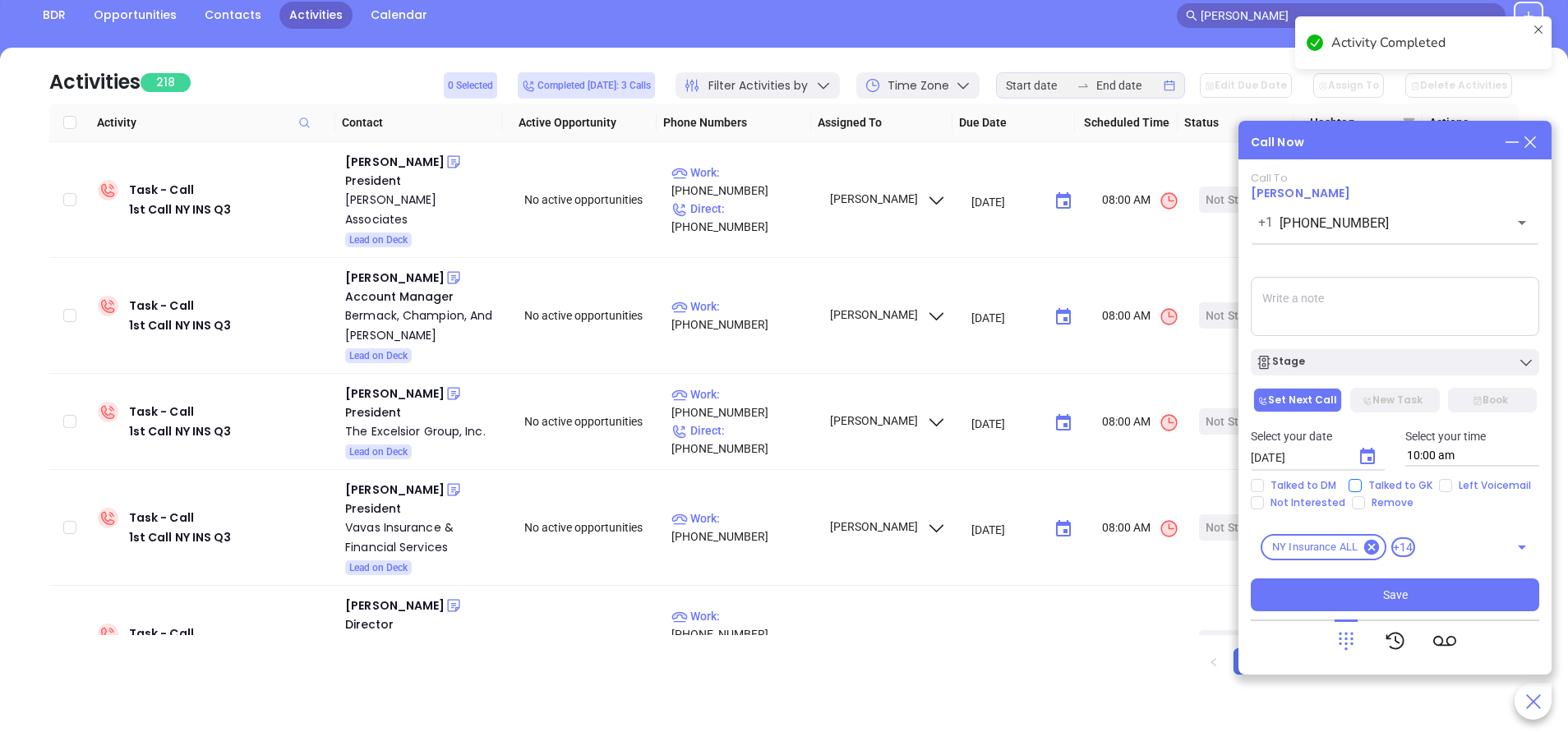
click at [1358, 484] on input "Talked to GK" at bounding box center [1354, 485] width 13 height 13
checkbox input "true"
click at [1260, 502] on input "Not Interested" at bounding box center [1257, 502] width 13 height 13
checkbox input "true"
click at [1321, 349] on div "Stage" at bounding box center [1395, 358] width 308 height 34
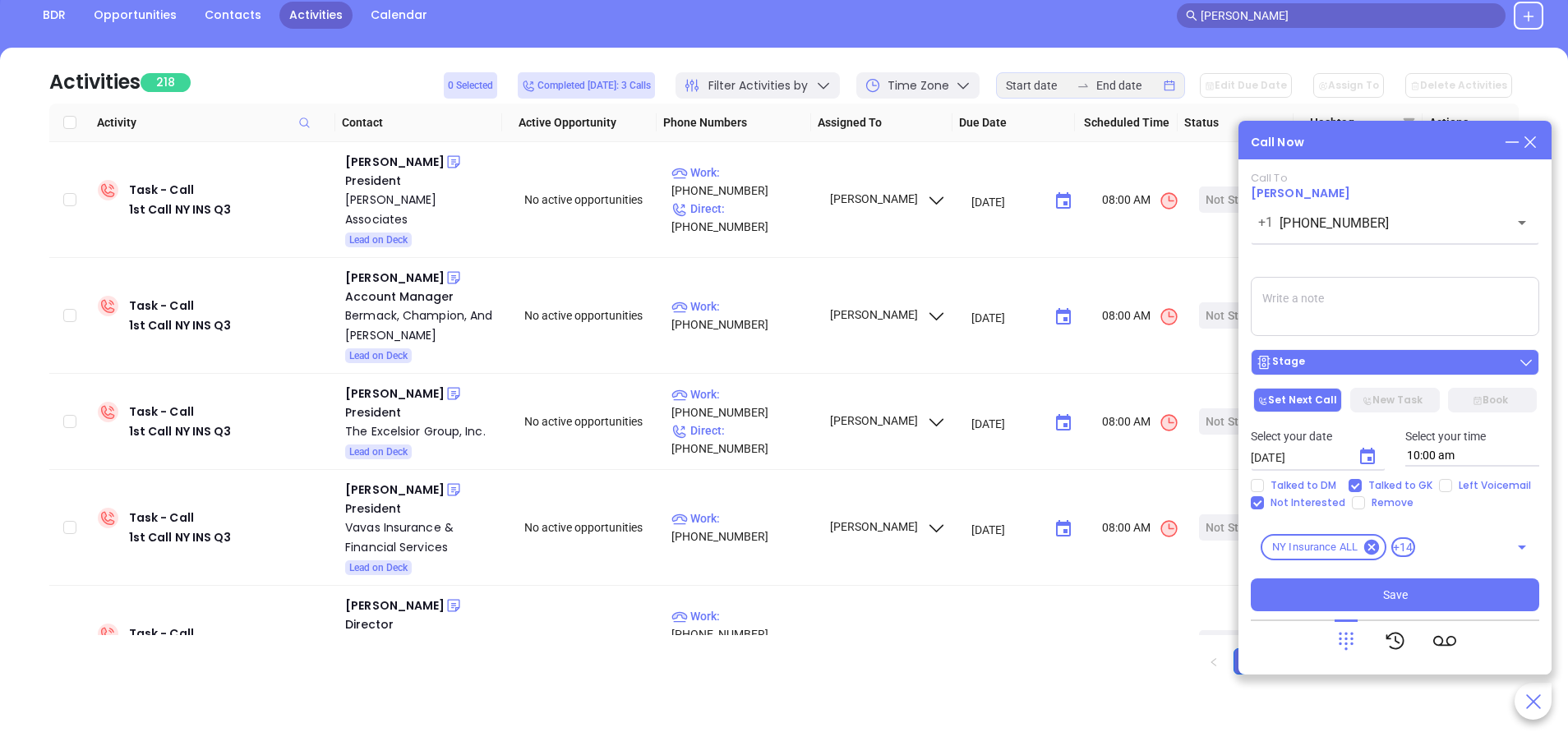
click at [1321, 359] on div "Stage" at bounding box center [1395, 362] width 279 height 17
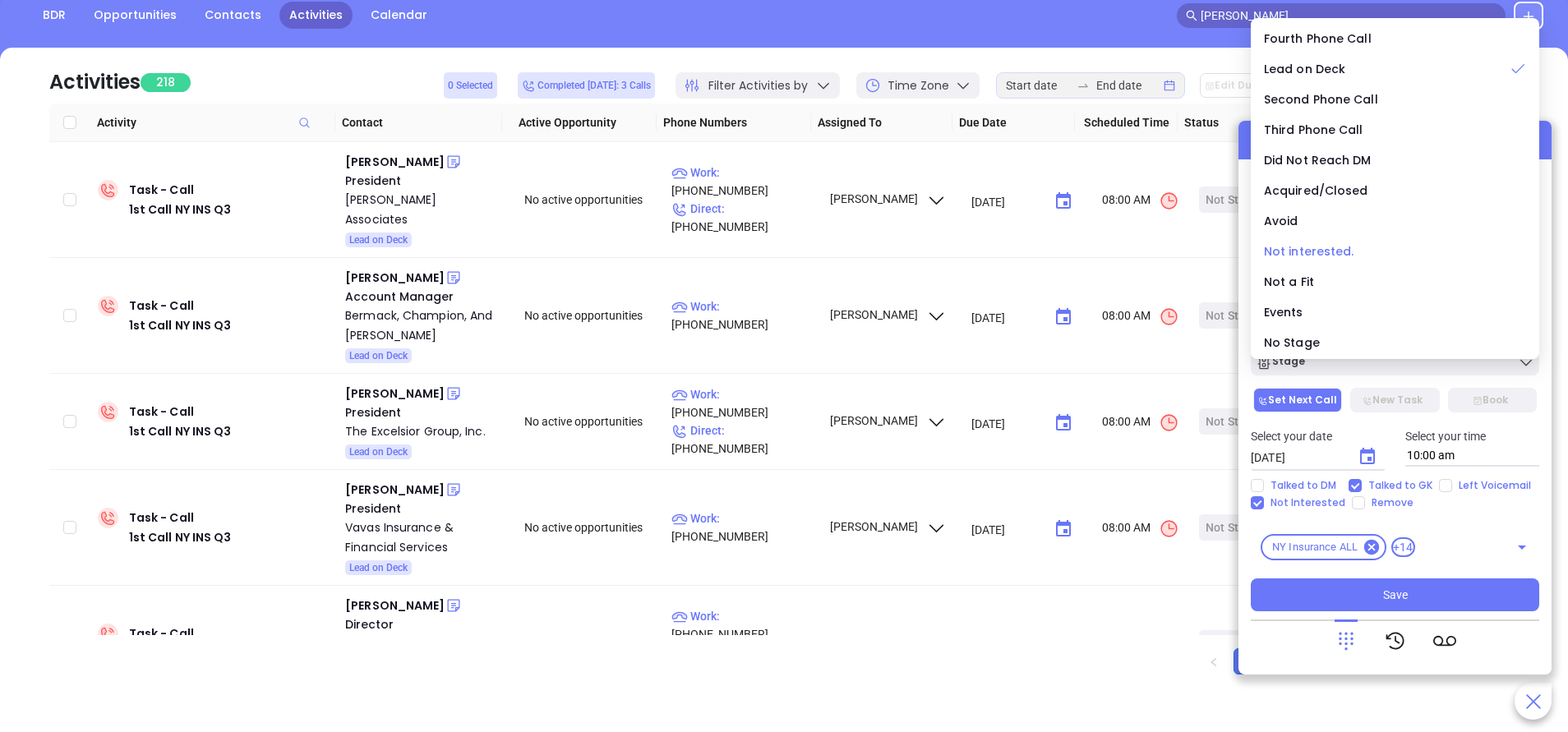
click at [1286, 254] on span "Not interested." at bounding box center [1310, 251] width 91 height 17
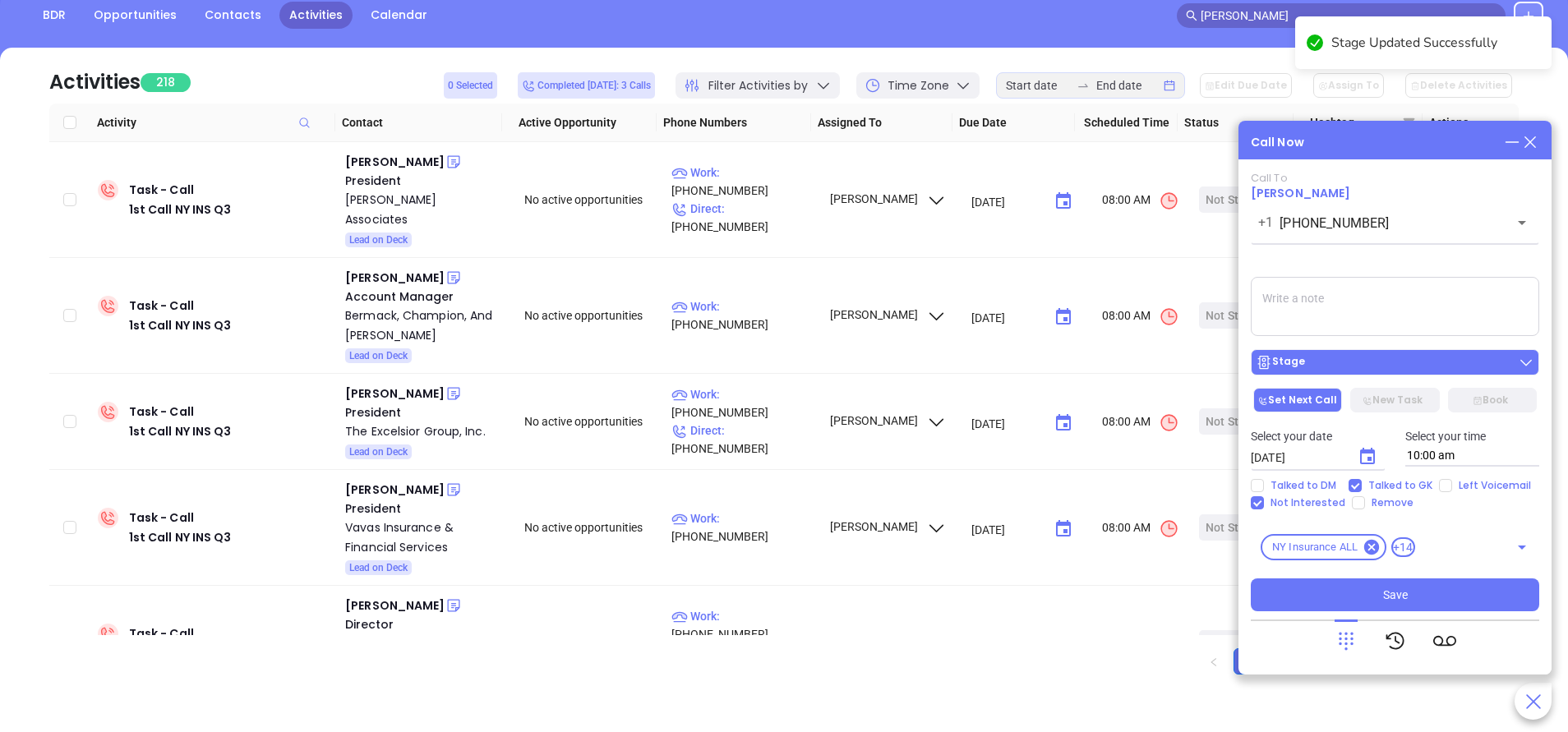
click at [1374, 369] on div "Stage" at bounding box center [1395, 362] width 279 height 17
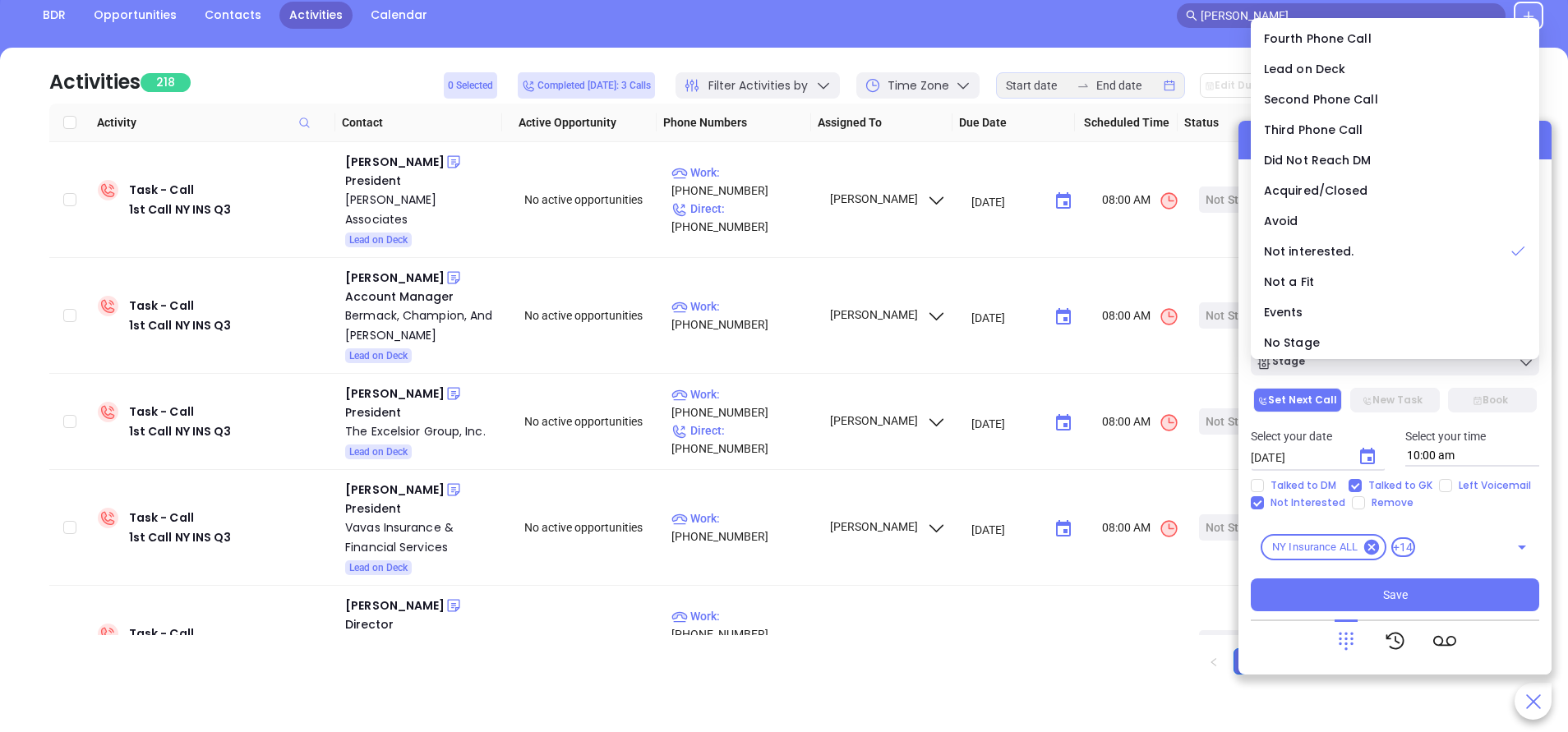
click at [1270, 646] on div at bounding box center [1395, 640] width 289 height 42
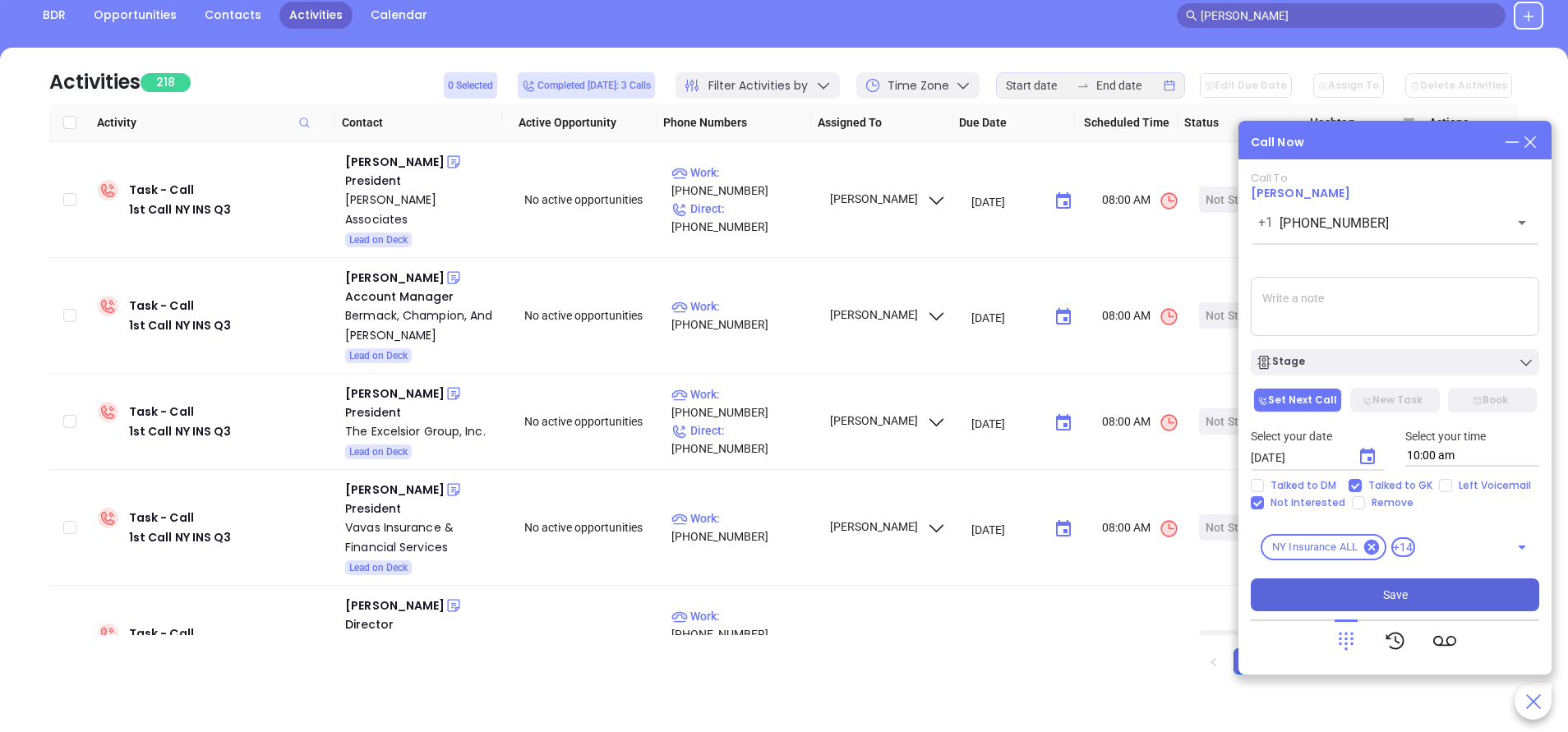
click at [1407, 588] on button "Save" at bounding box center [1395, 594] width 289 height 33
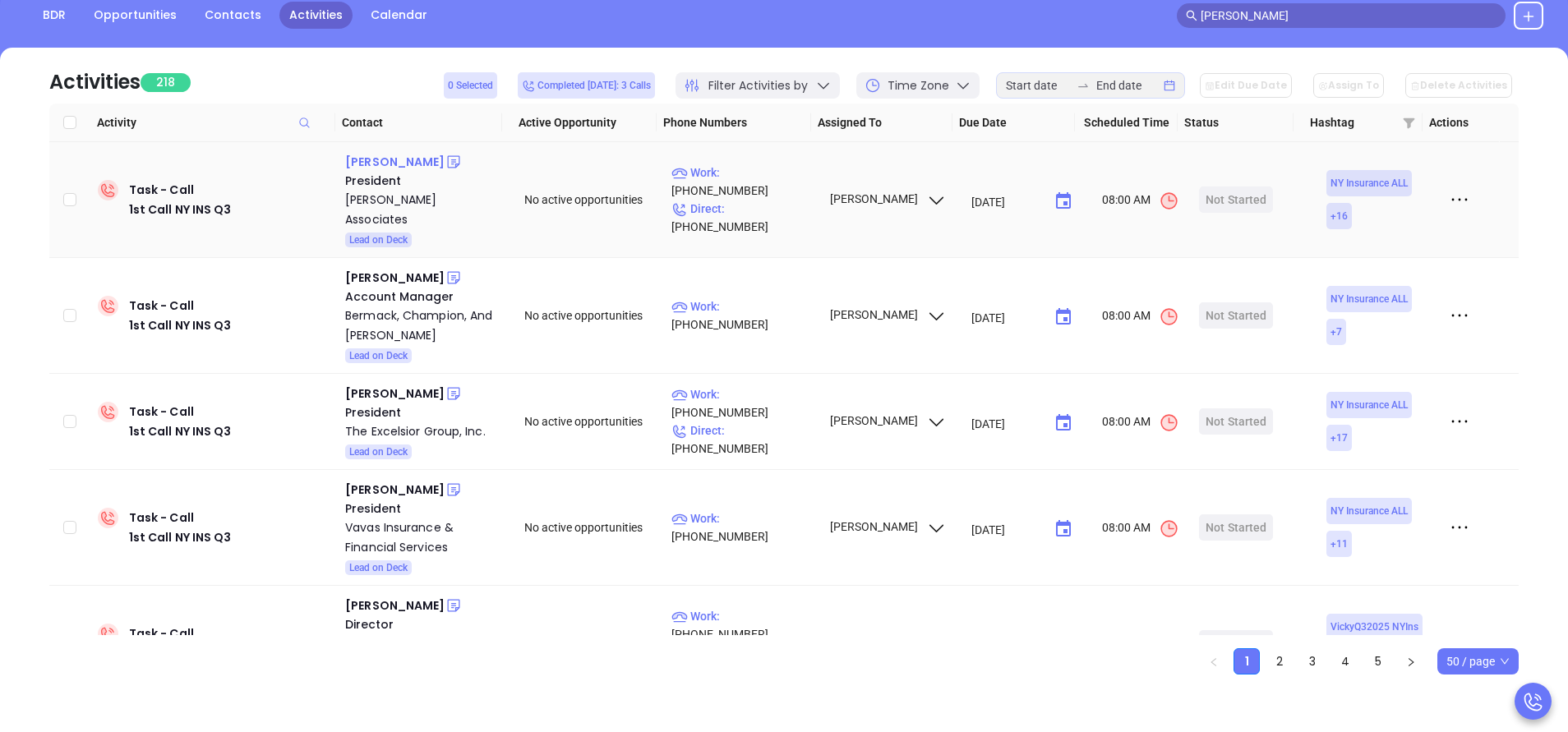
click at [378, 161] on div "Larry Bell" at bounding box center [394, 162] width 100 height 20
click at [773, 179] on p "Work : (718) 292-2637" at bounding box center [742, 181] width 143 height 36
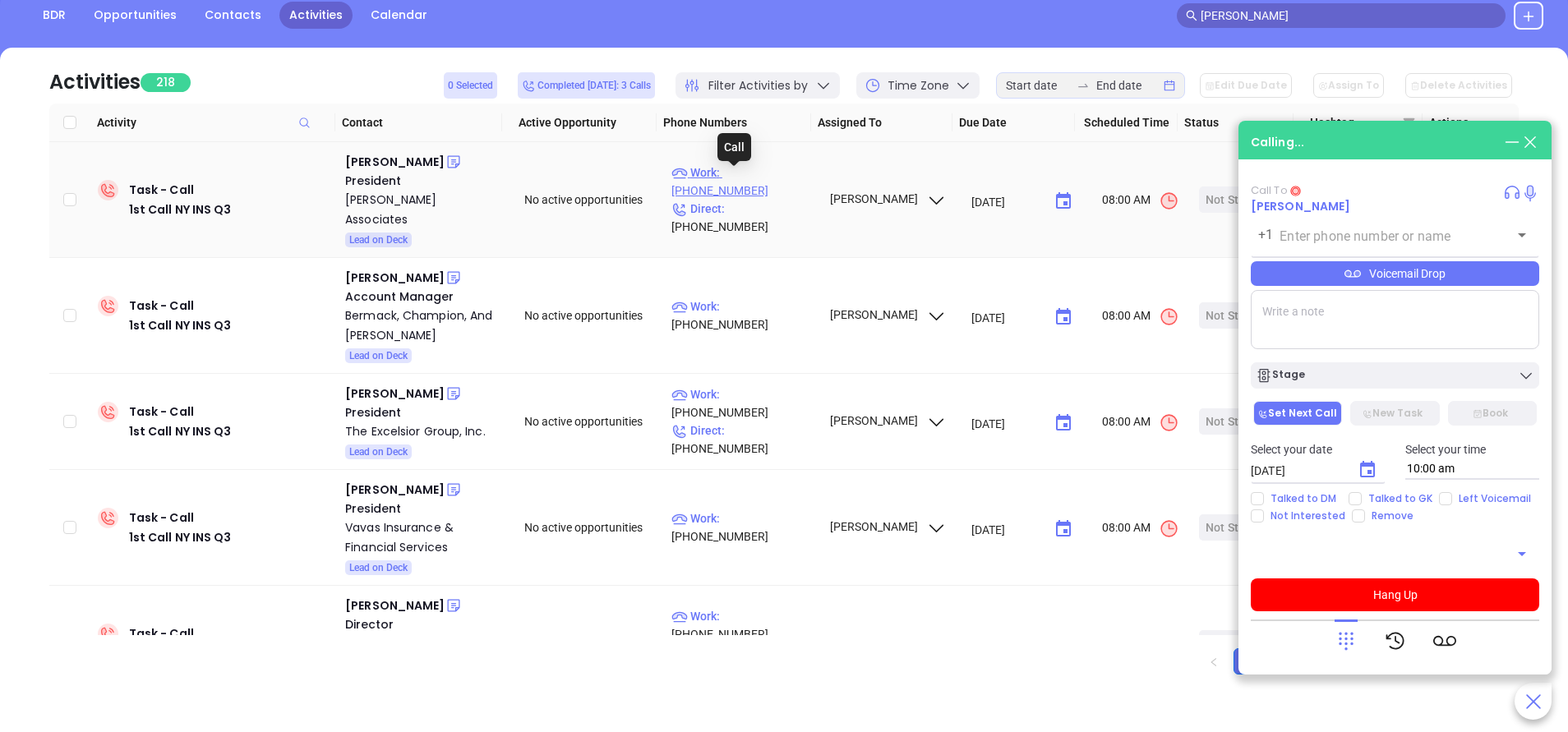
type input "(718) 292-2637"
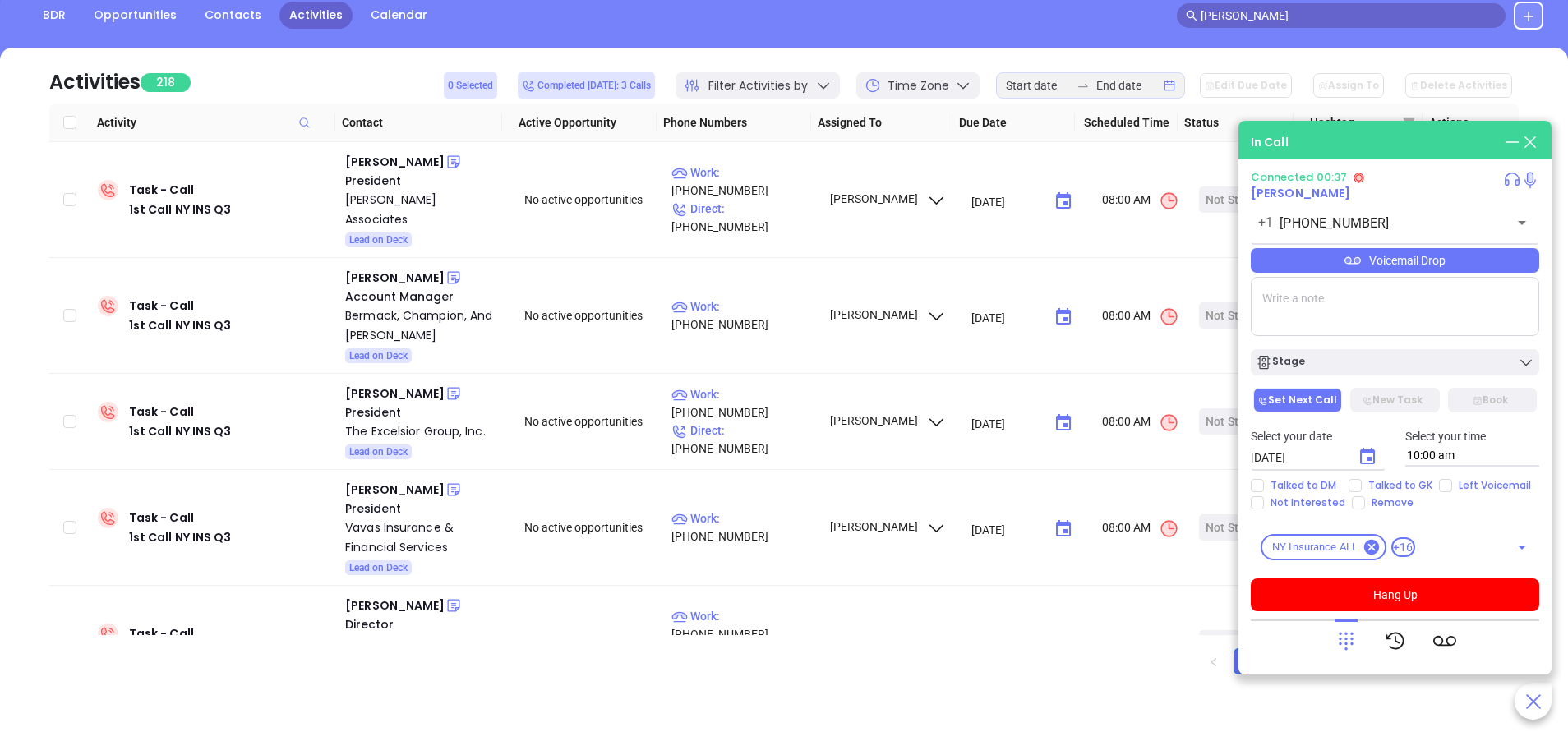
click at [1348, 633] on icon at bounding box center [1345, 640] width 23 height 23
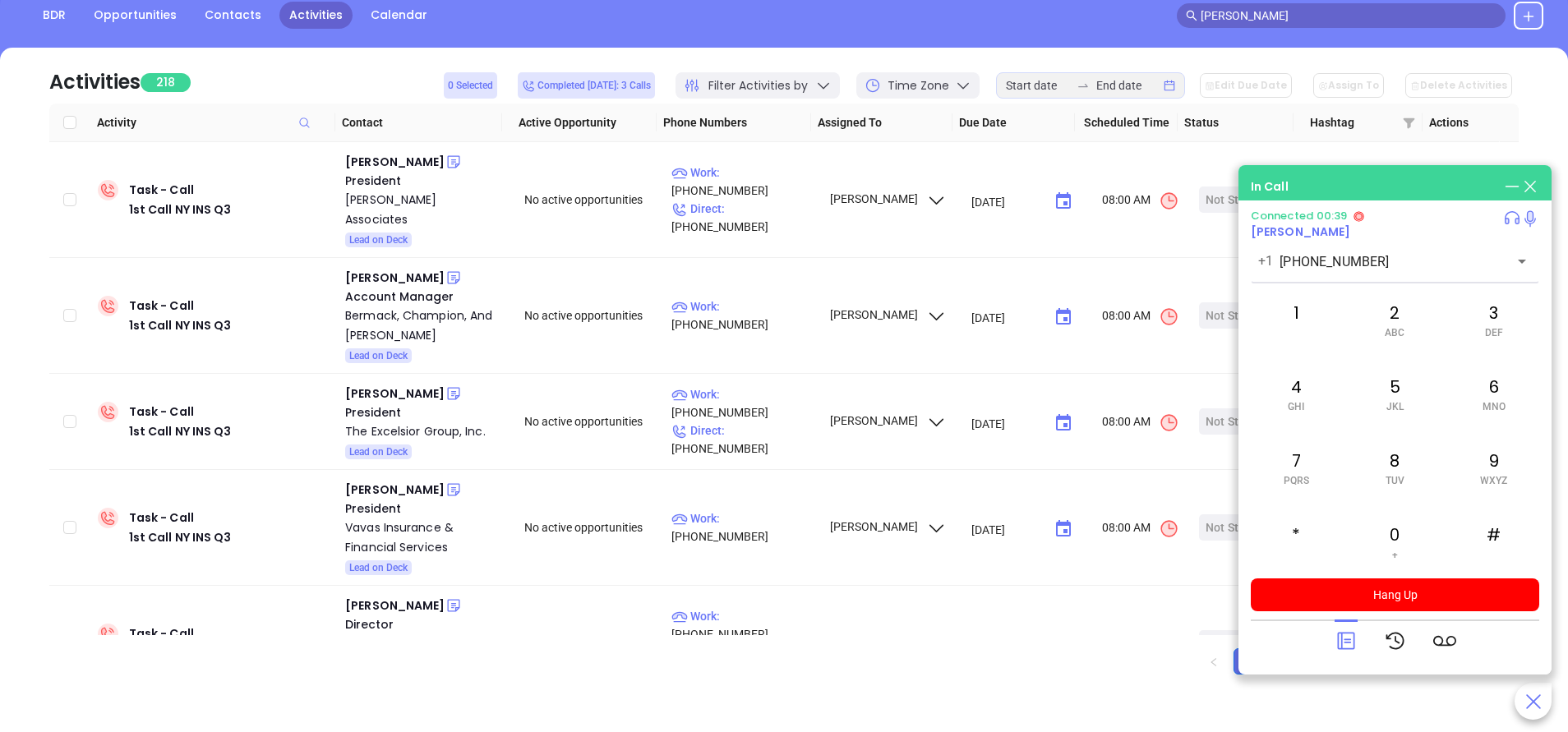
click at [1353, 625] on div at bounding box center [1345, 640] width 23 height 42
click at [1503, 401] on span "MNO" at bounding box center [1493, 407] width 23 height 12
click at [1389, 398] on div "5 JKL" at bounding box center [1395, 393] width 91 height 66
click at [1394, 314] on div "2 ABC" at bounding box center [1395, 319] width 91 height 66
click at [1293, 471] on div "7 PQRS" at bounding box center [1296, 467] width 91 height 66
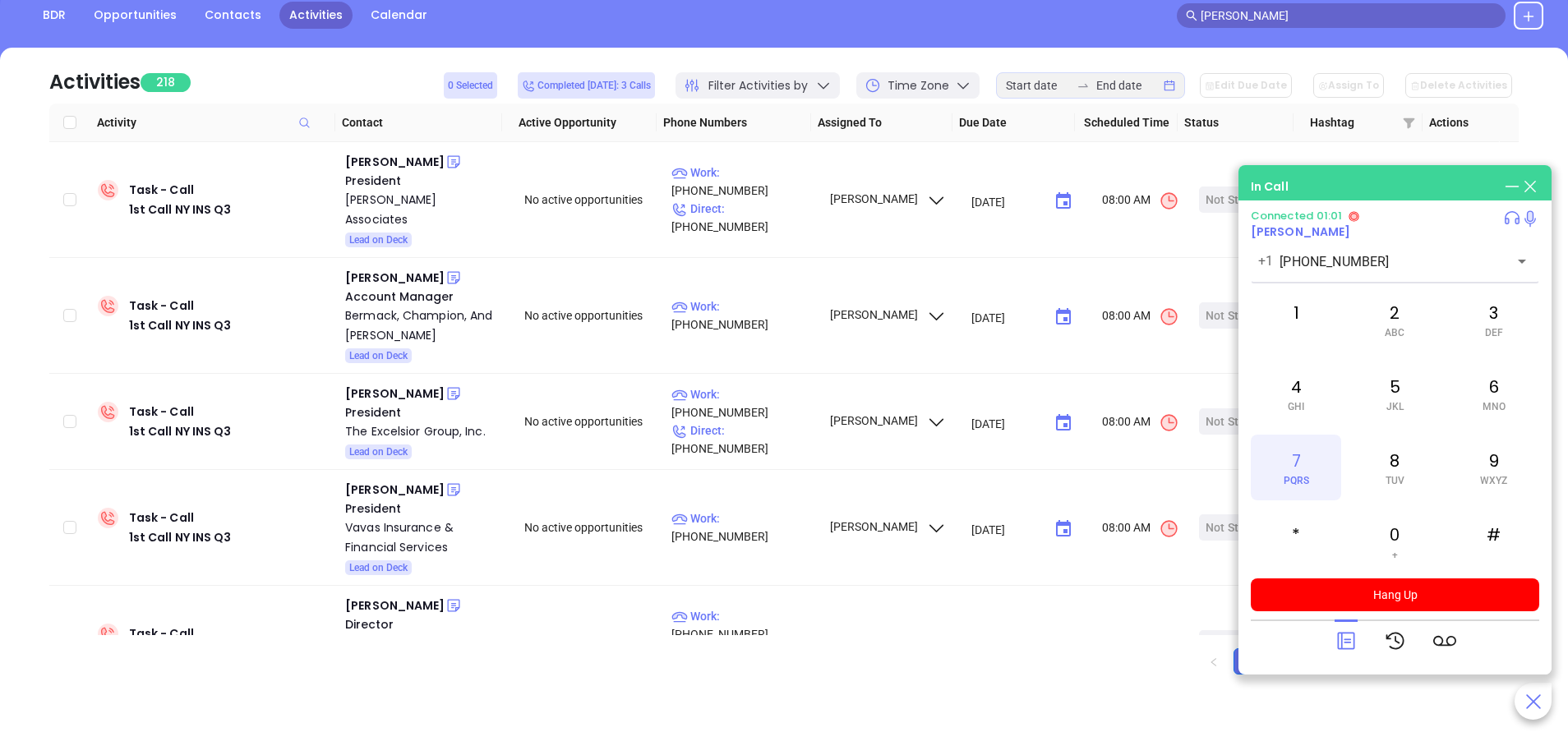
click at [1293, 471] on div "7 PQRS" at bounding box center [1296, 467] width 91 height 66
drag, startPoint x: 1293, startPoint y: 472, endPoint x: 1500, endPoint y: 492, distance: 208.0
click at [1500, 461] on div "9 WXYZ" at bounding box center [1494, 467] width 91 height 66
click at [1501, 532] on div "#" at bounding box center [1494, 541] width 91 height 66
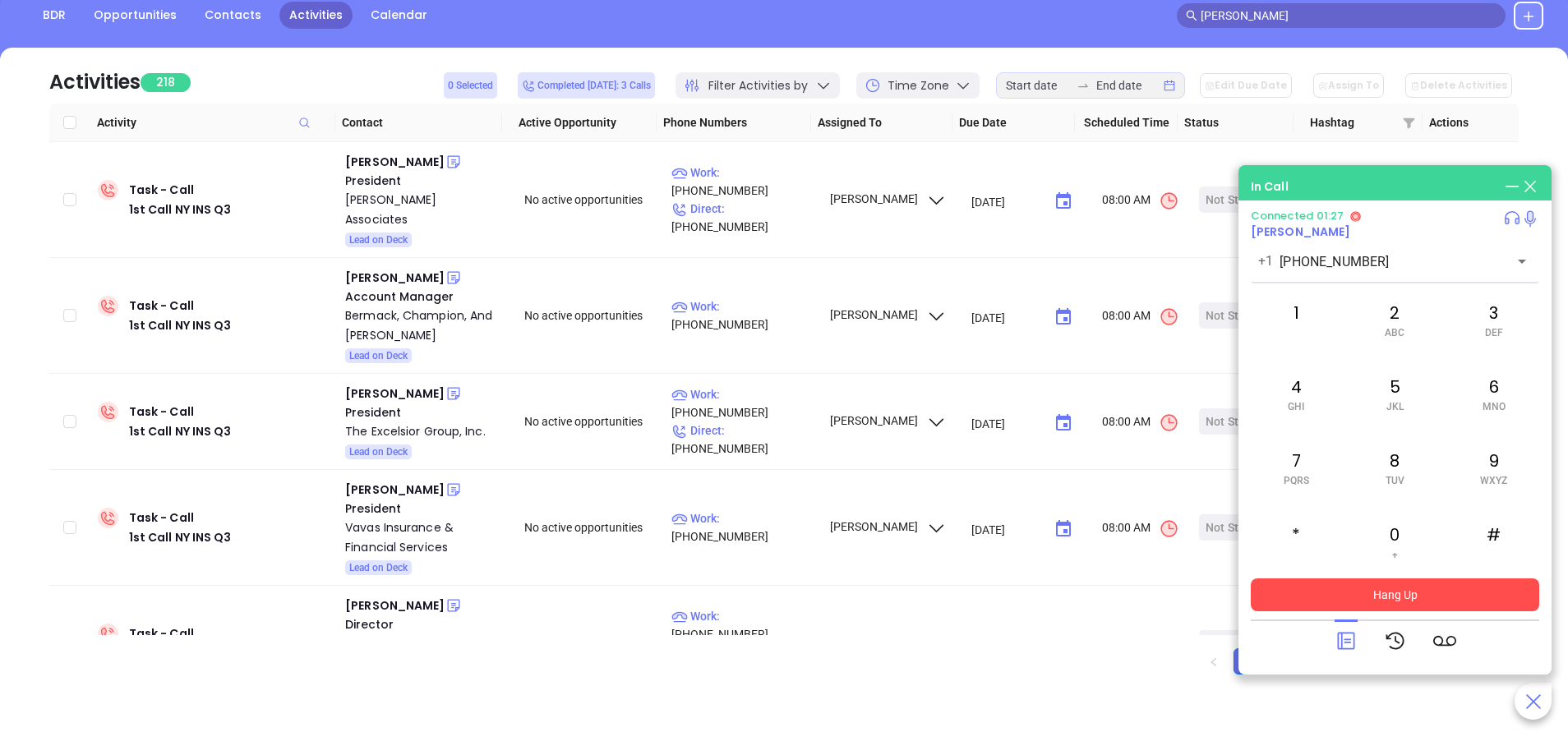
click at [1427, 601] on button "Hang Up" at bounding box center [1395, 594] width 289 height 33
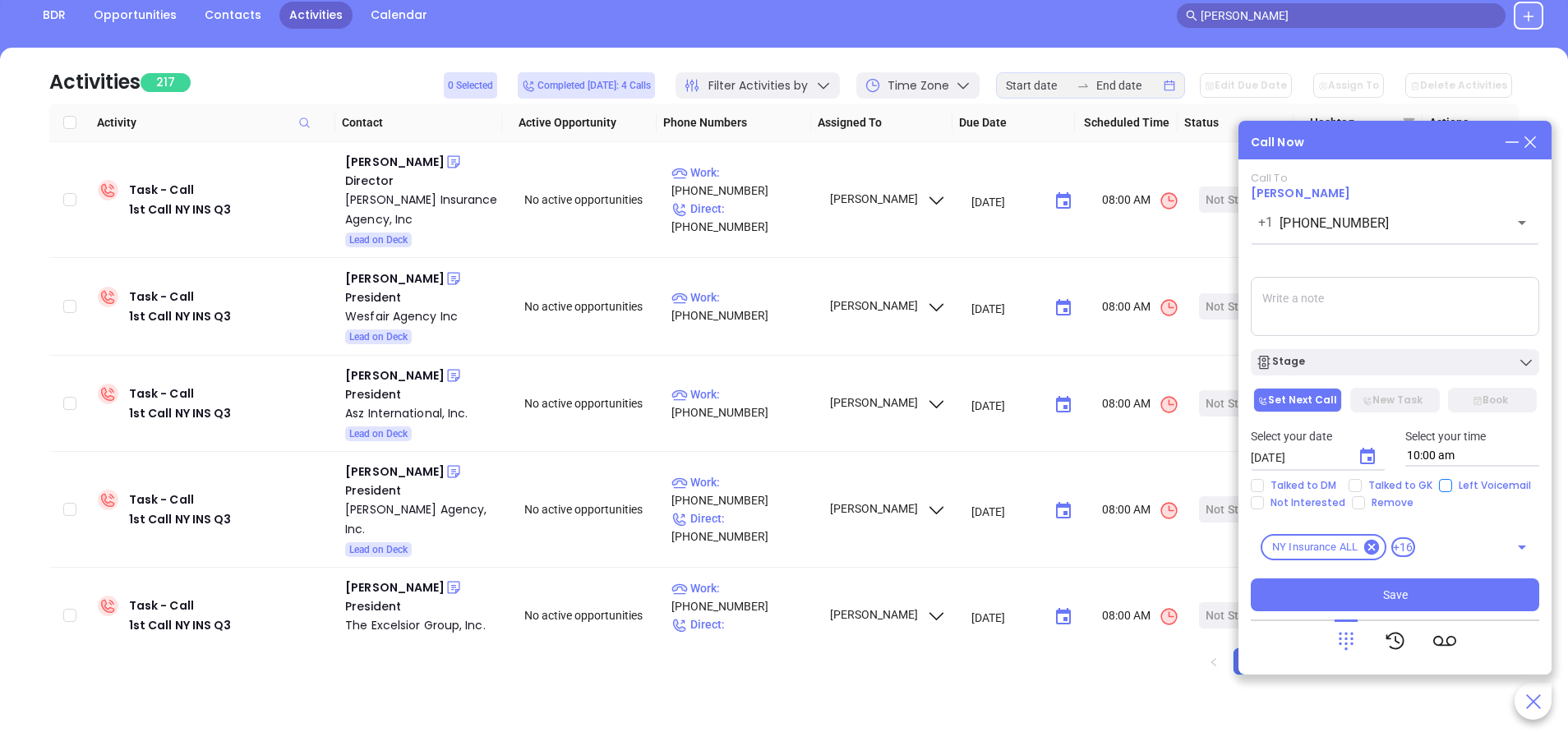
click at [1439, 487] on input "Left Voicemail" at bounding box center [1445, 485] width 13 height 13
checkbox input "true"
click at [1372, 458] on icon "Choose date, selected date is Sep 18, 2025" at bounding box center [1367, 455] width 15 height 17
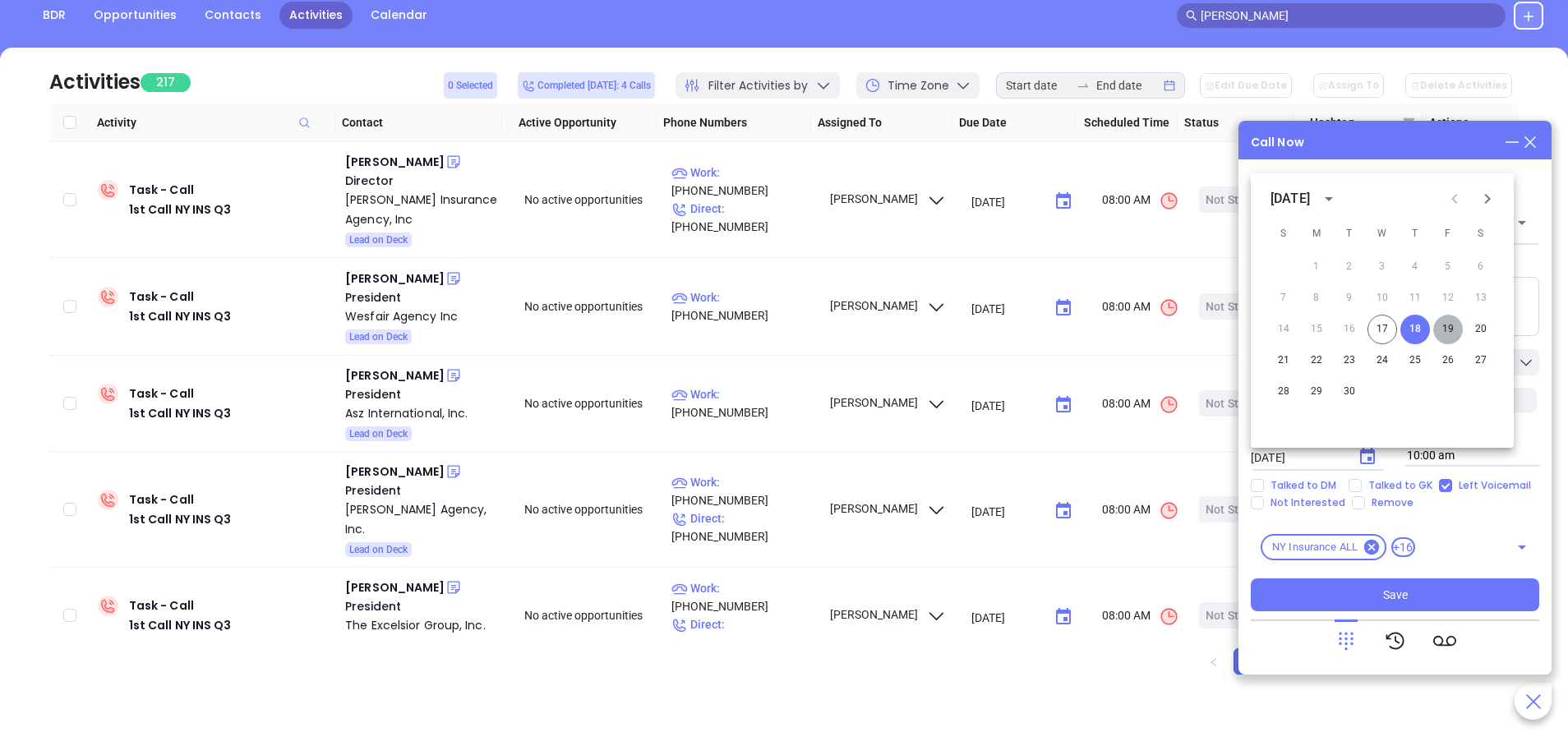
click at [1447, 327] on button "19" at bounding box center [1448, 329] width 30 height 30
type input "09/19/2025"
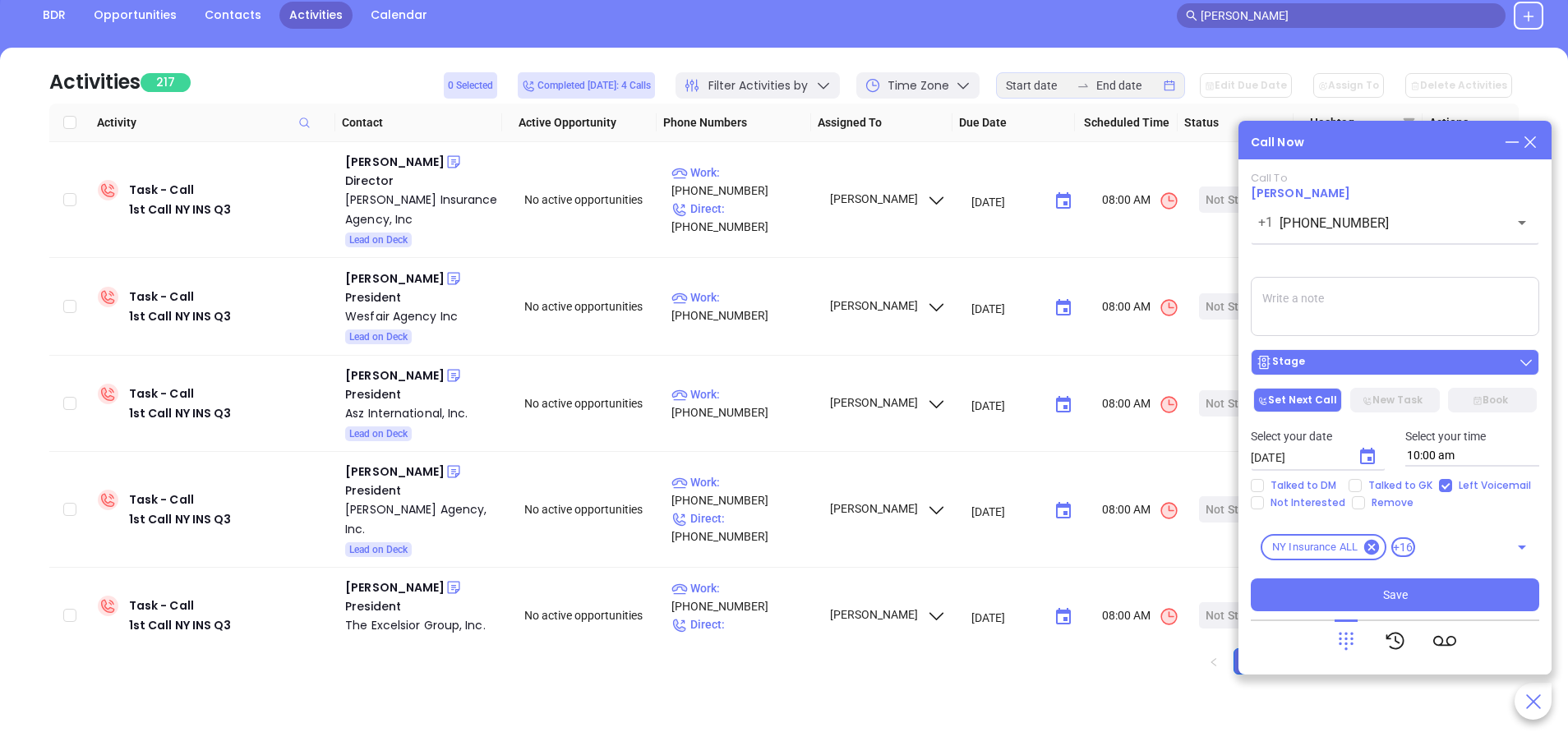
click at [1421, 359] on div "Stage" at bounding box center [1395, 362] width 279 height 17
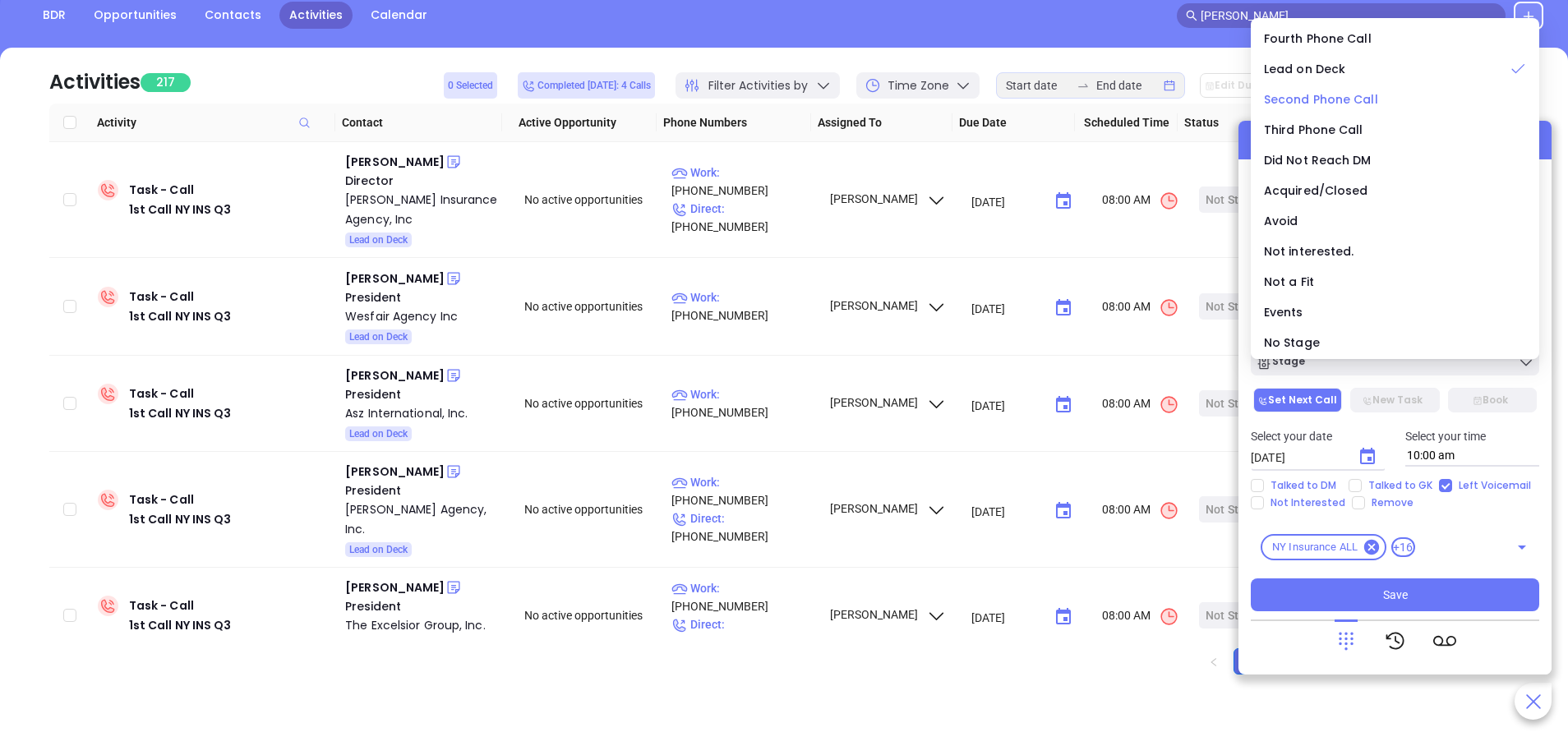
click at [1365, 98] on span "Second Phone Call" at bounding box center [1322, 100] width 114 height 17
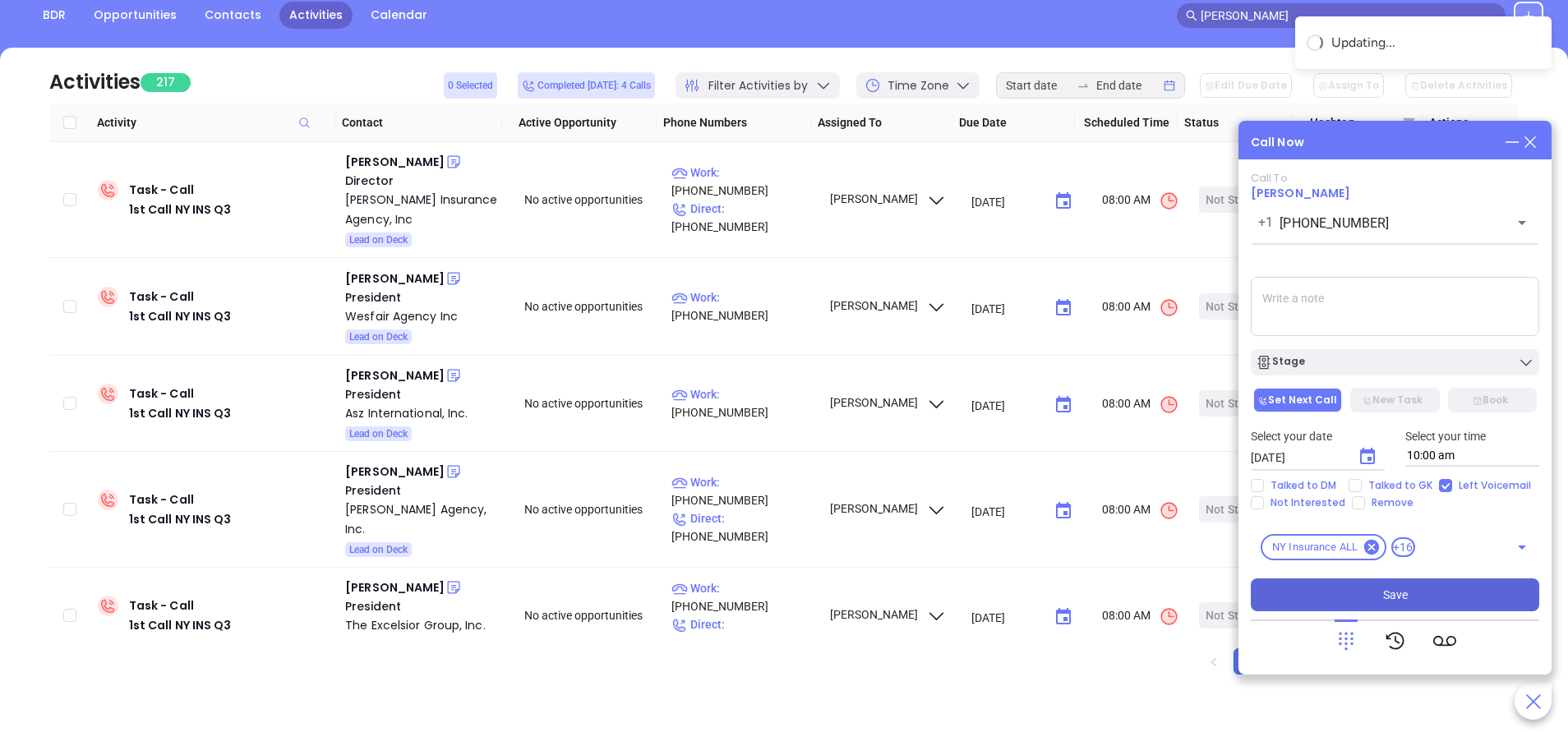
click at [1401, 590] on span "Save" at bounding box center [1395, 595] width 25 height 18
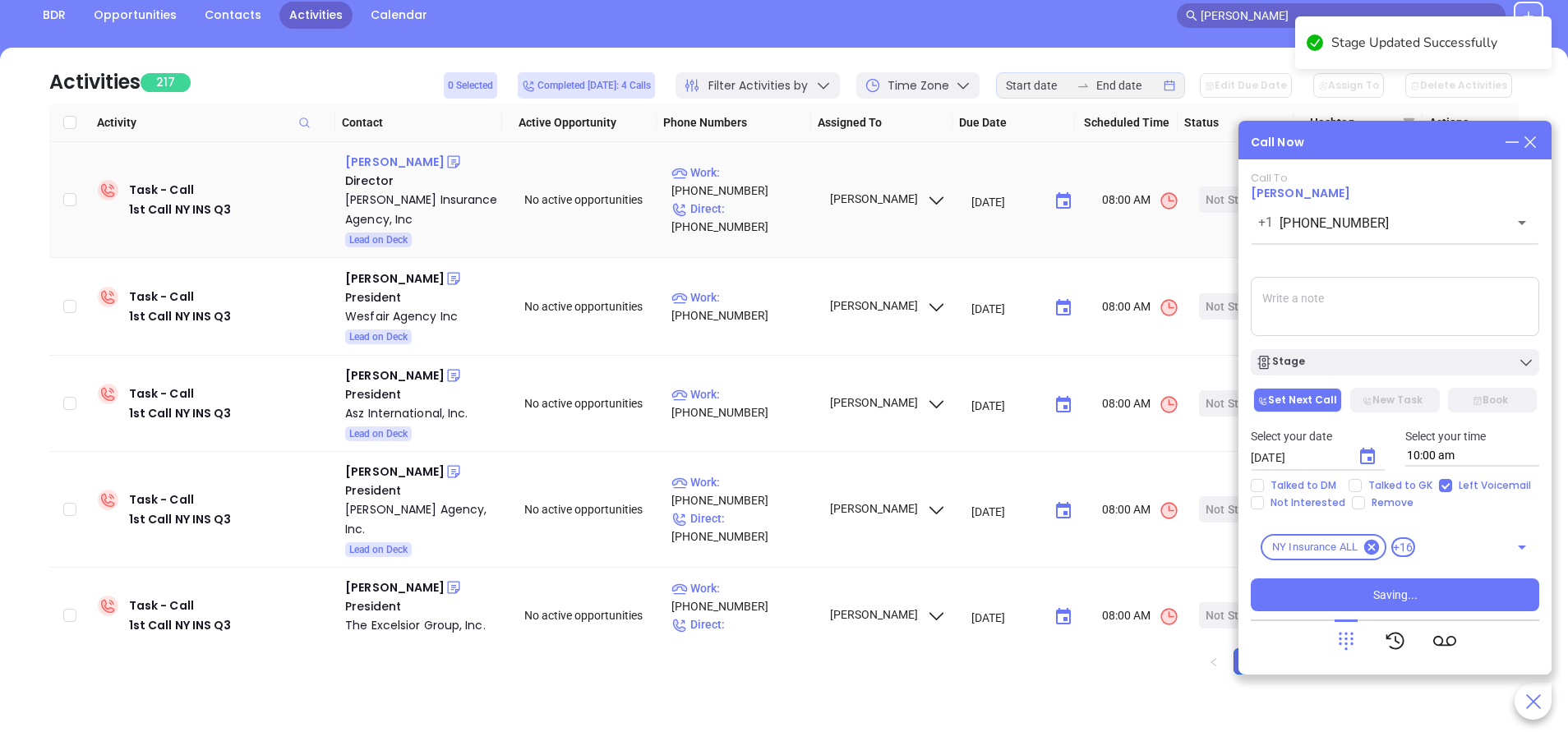
click at [381, 159] on div "Leslie Driscoll" at bounding box center [394, 162] width 100 height 20
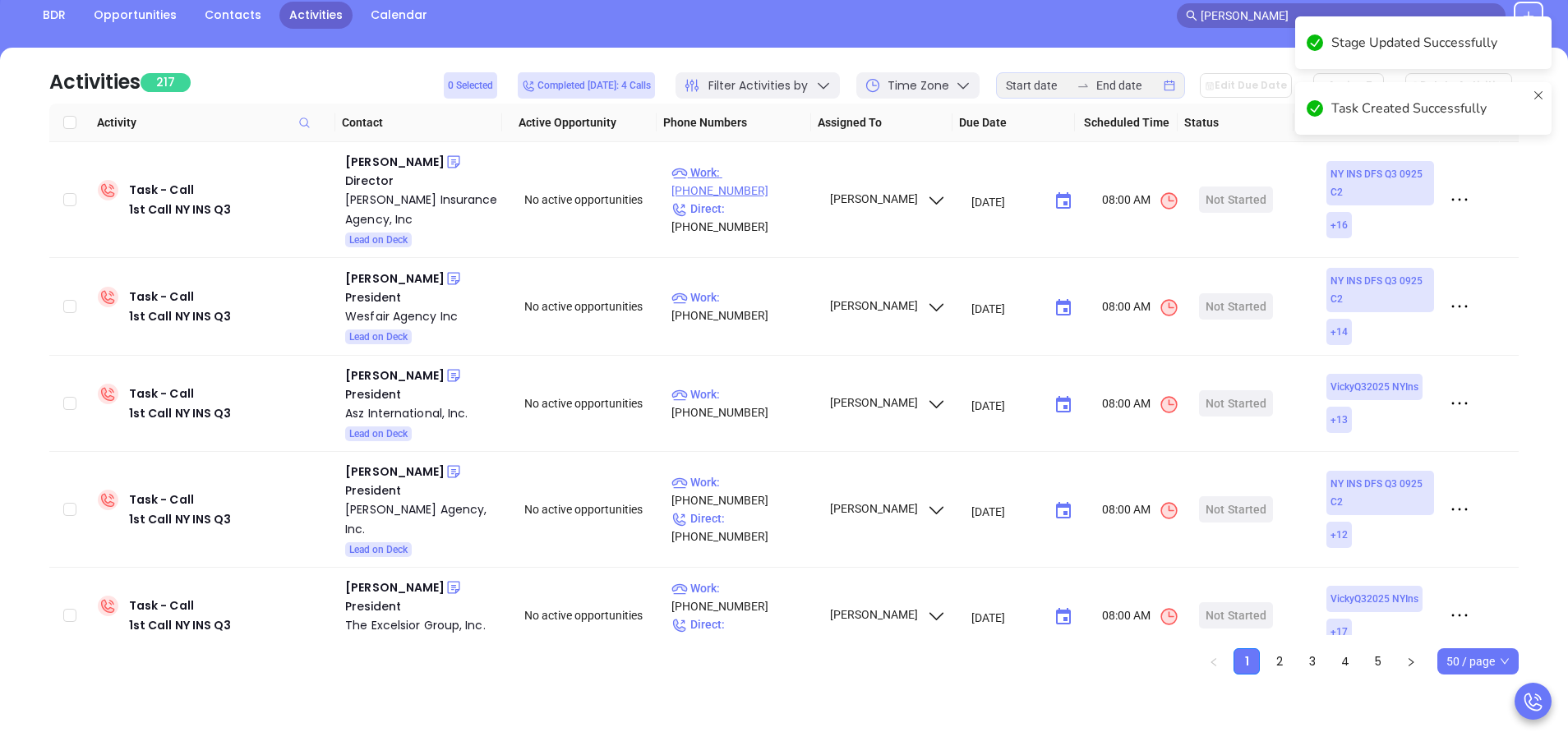
click at [763, 190] on p "Work : (718) 843-0001" at bounding box center [742, 181] width 143 height 36
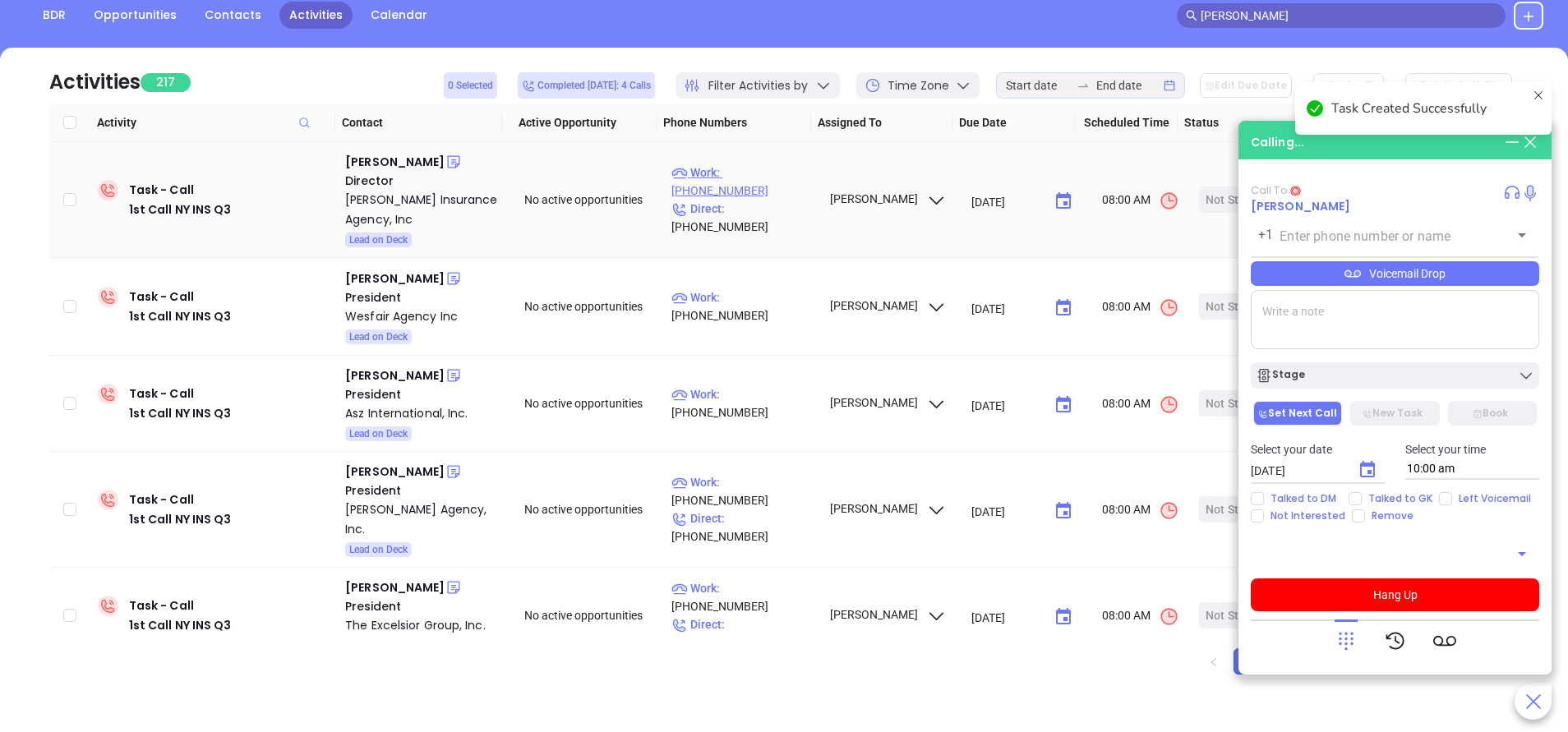
type input "(718) 843-0001"
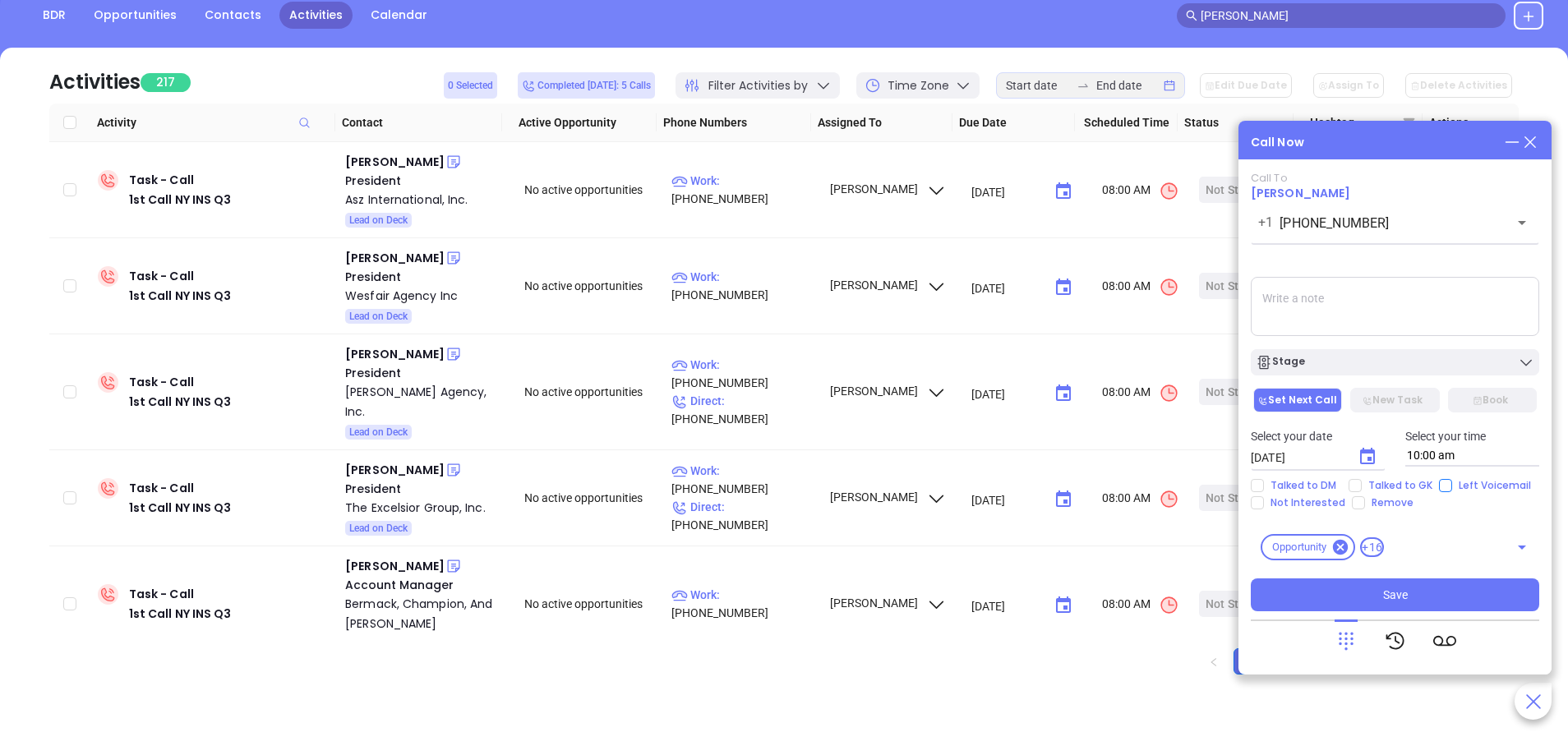
click at [1448, 485] on input "Left Voicemail" at bounding box center [1445, 485] width 13 height 13
checkbox input "true"
click at [1412, 367] on div "Stage" at bounding box center [1395, 362] width 279 height 17
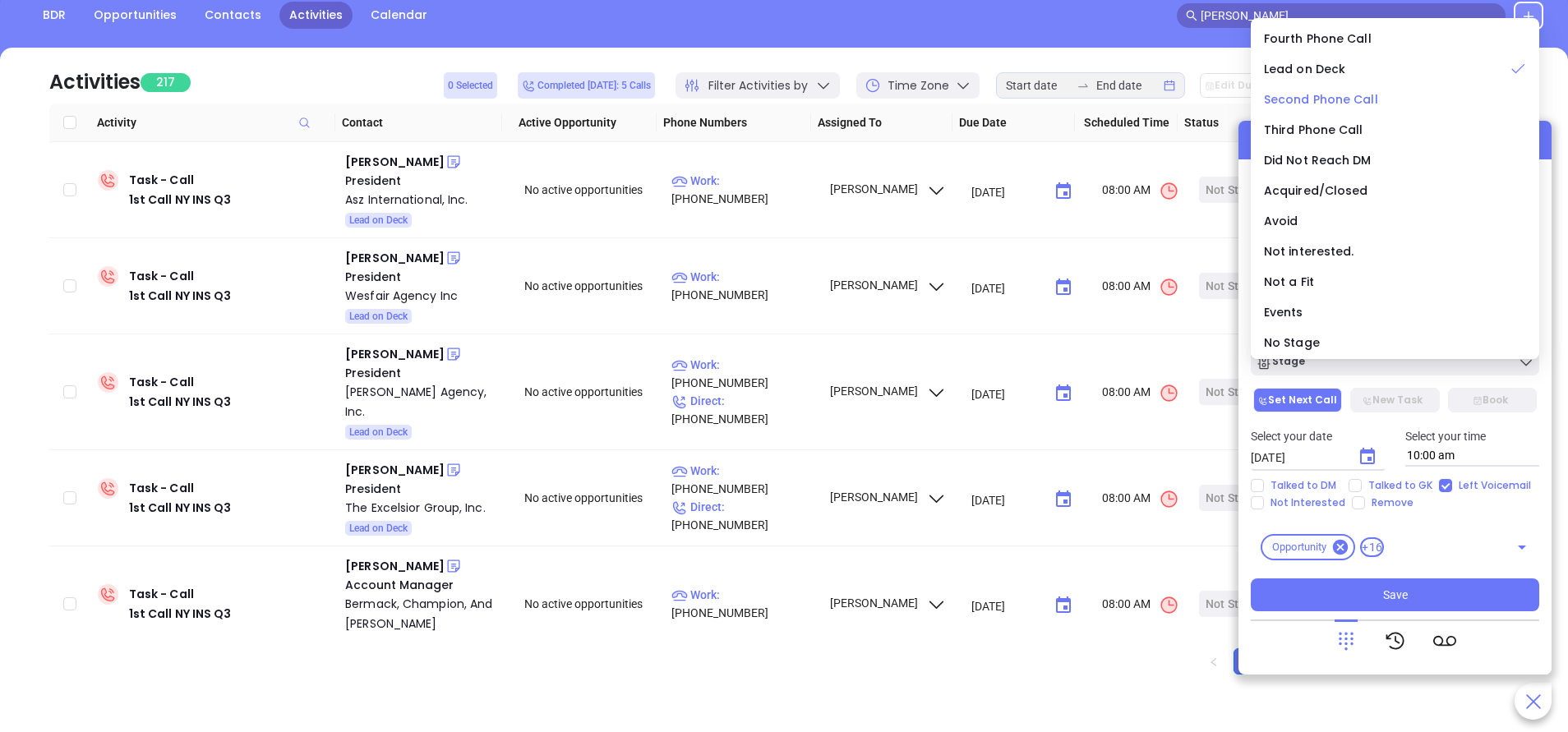
click at [1333, 91] on div "Second Phone Call" at bounding box center [1396, 100] width 262 height 18
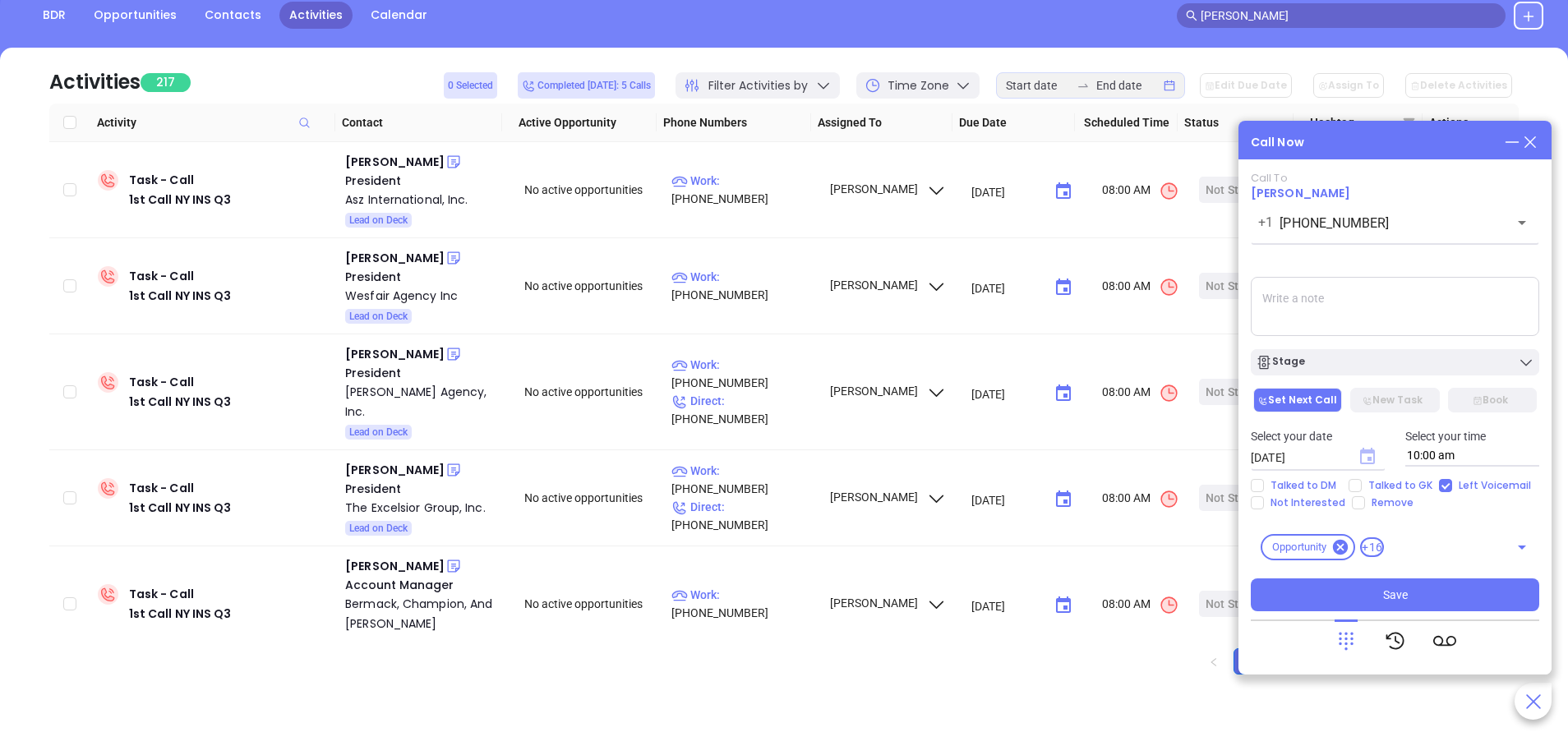
click at [1368, 456] on icon "Choose date, selected date is Sep 18, 2025" at bounding box center [1368, 457] width 20 height 20
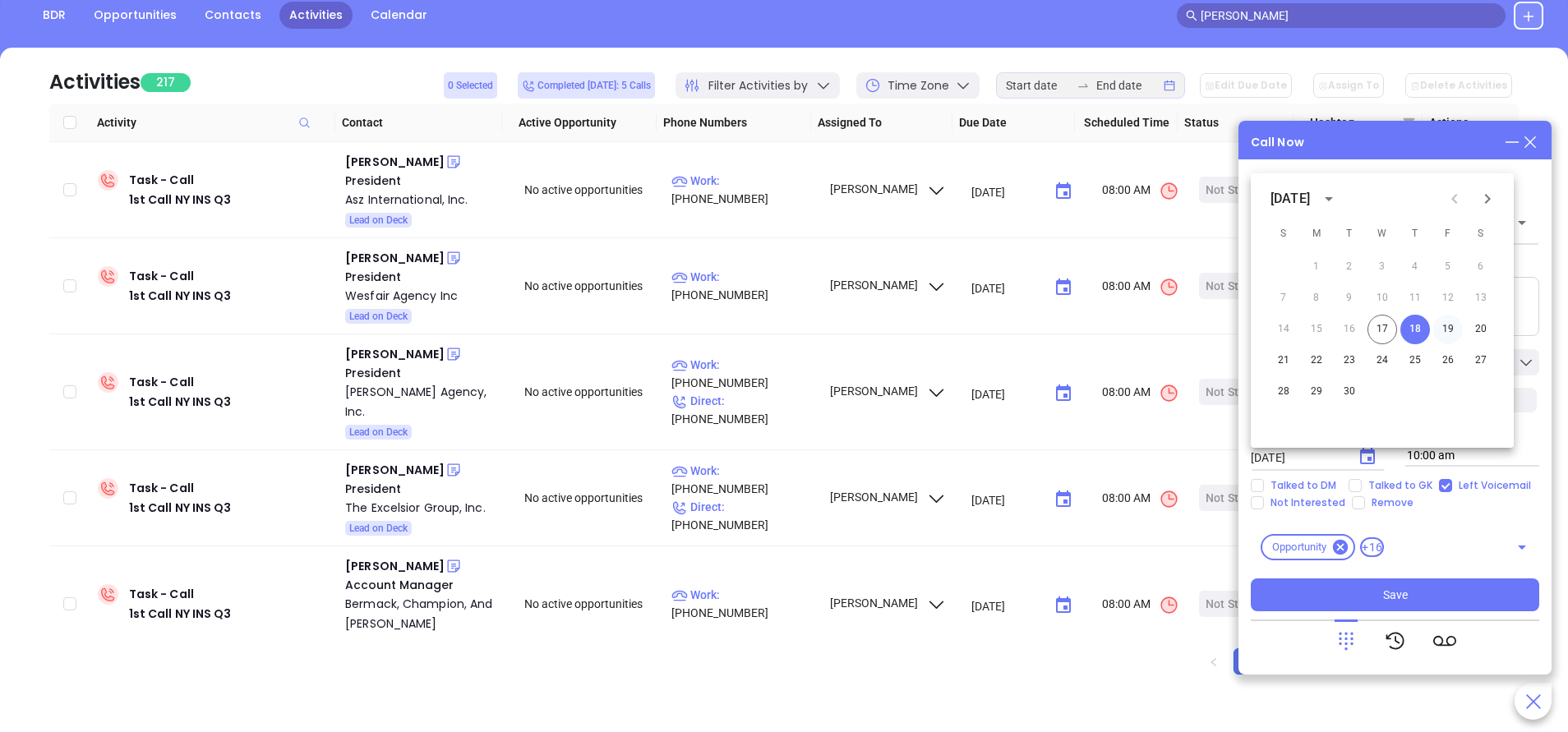
click at [1452, 324] on button "19" at bounding box center [1448, 329] width 30 height 30
type input "09/19/2025"
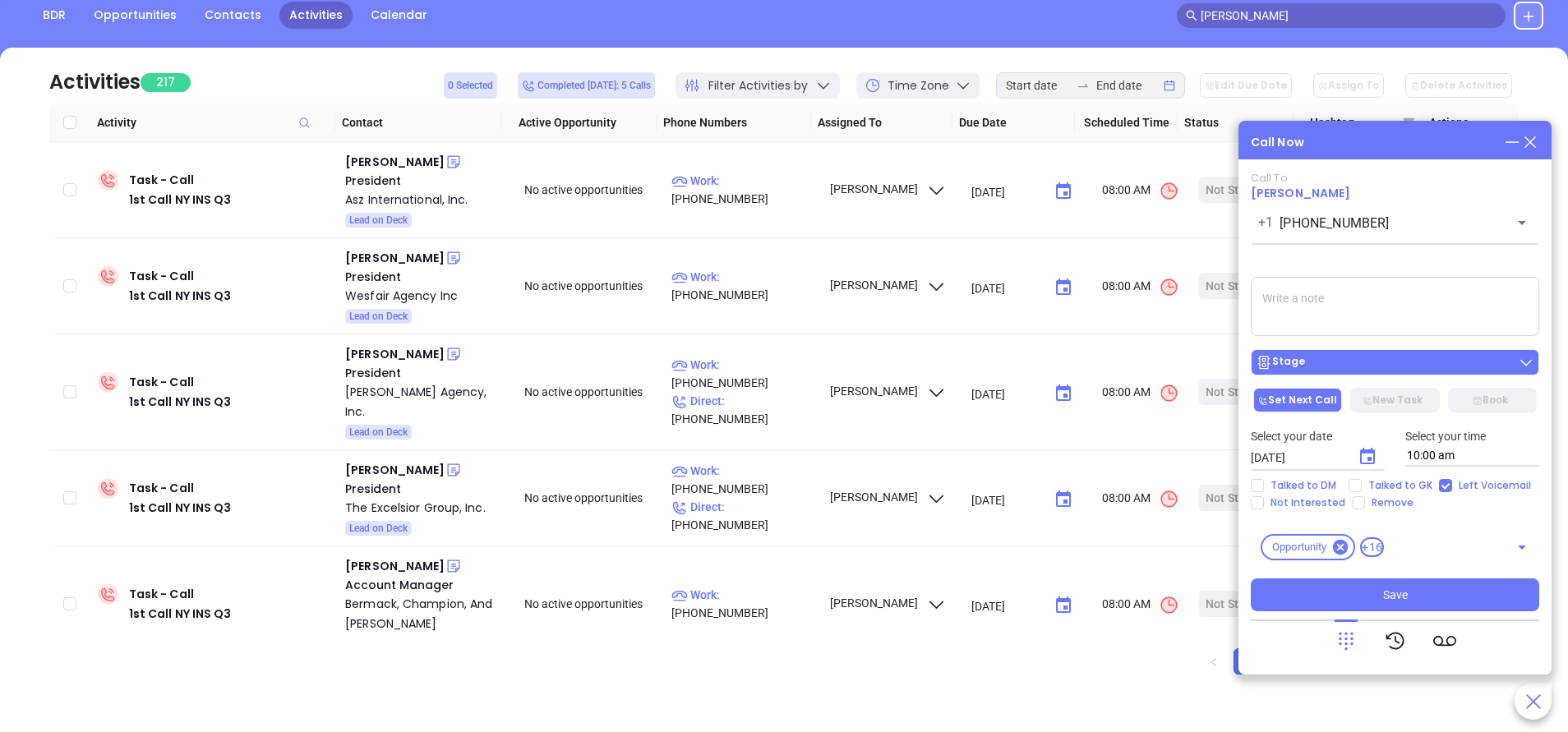
click at [1386, 367] on div "Stage" at bounding box center [1395, 362] width 279 height 17
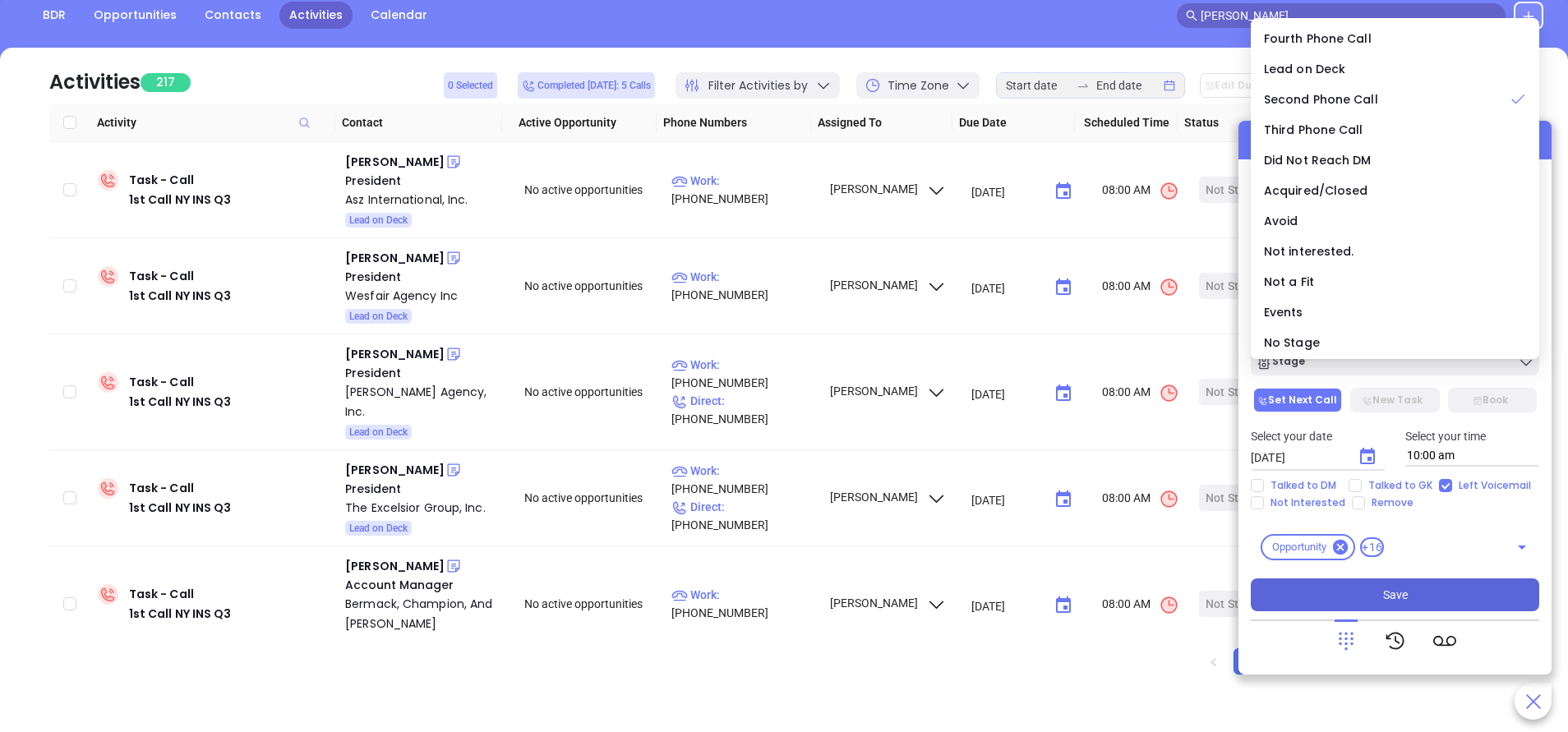
click at [1448, 590] on button "Save" at bounding box center [1395, 594] width 289 height 33
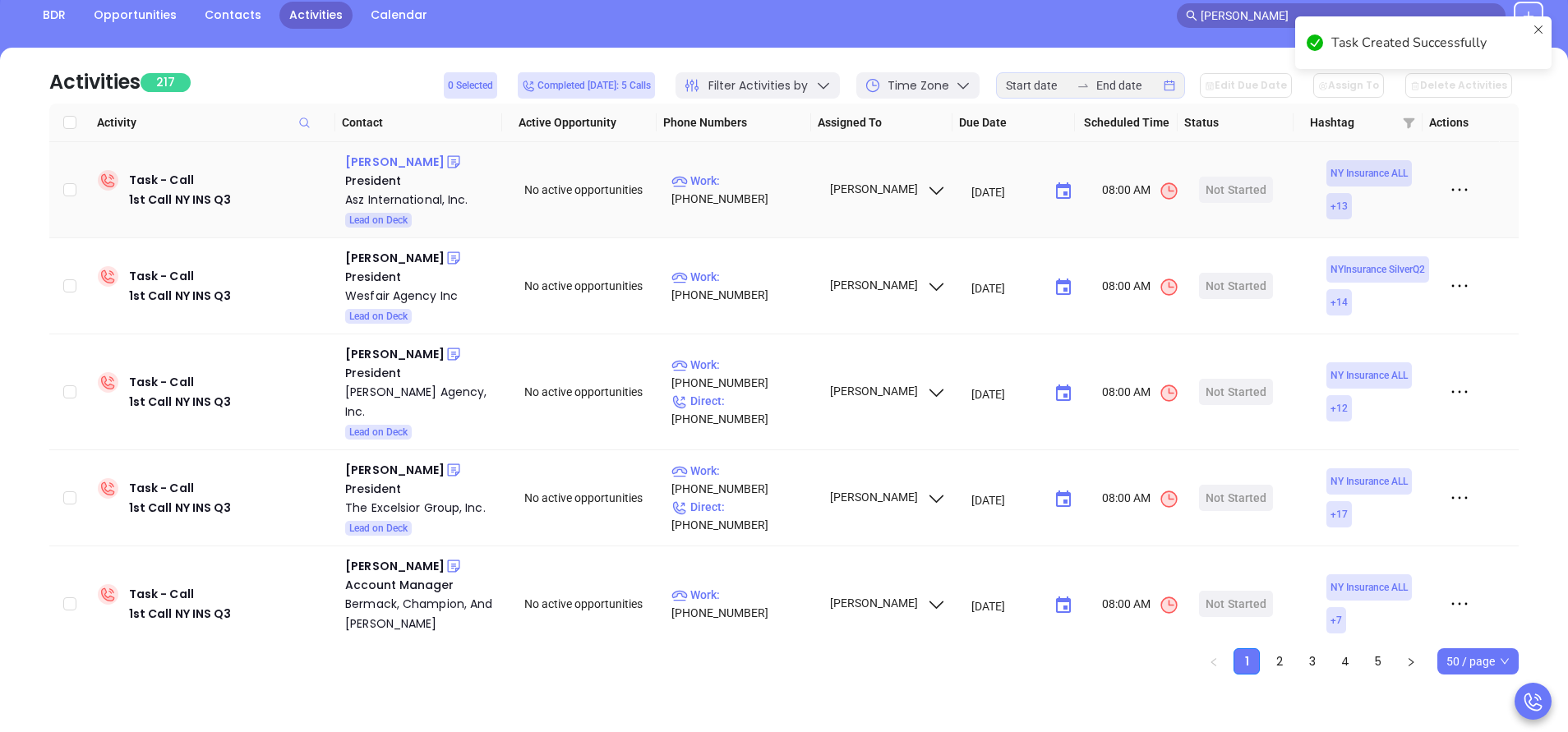
click at [372, 166] on div "Marc Zettl" at bounding box center [394, 162] width 100 height 20
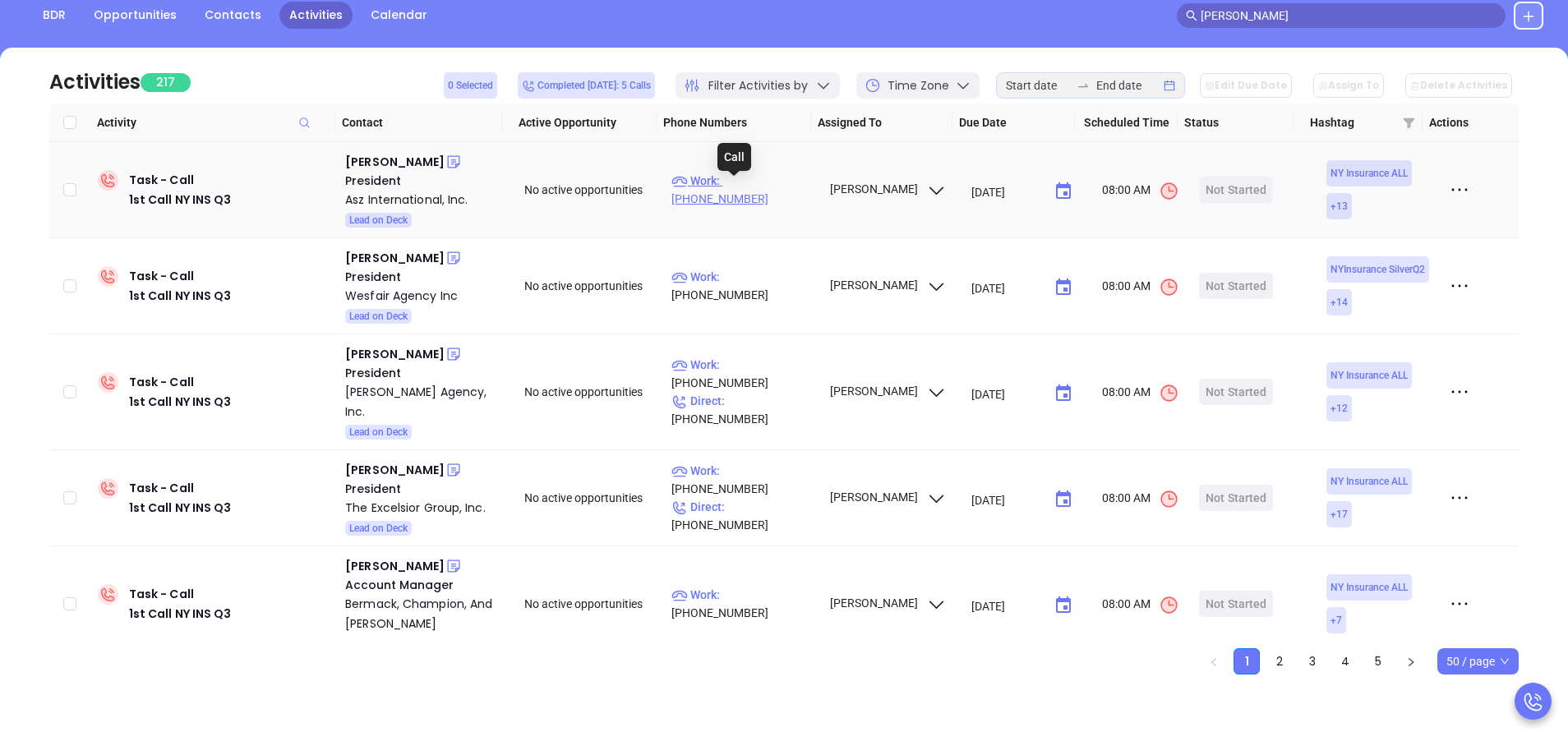
click at [770, 190] on p "Work : (800) 694-0279" at bounding box center [742, 189] width 143 height 36
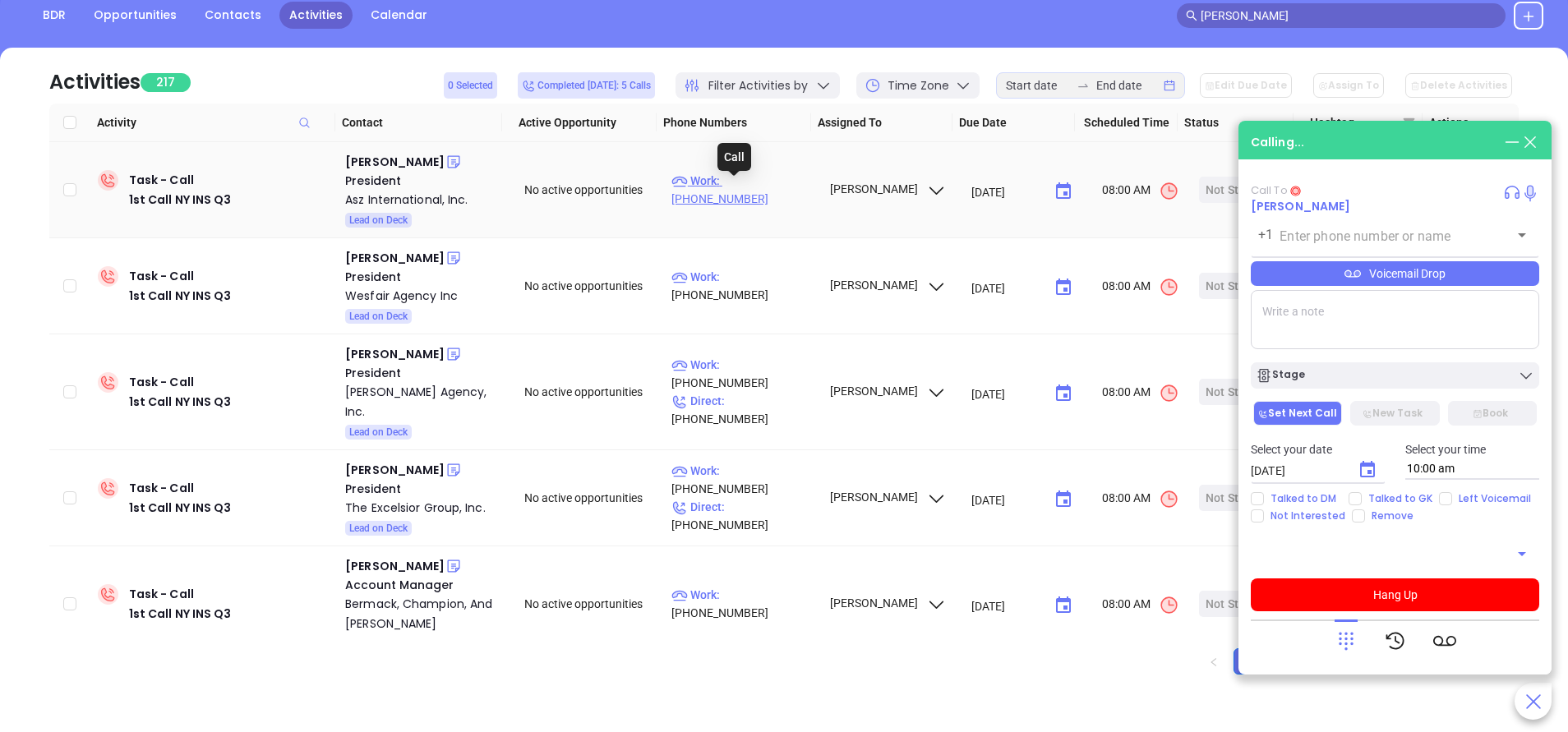
type input "(800) 694-0279"
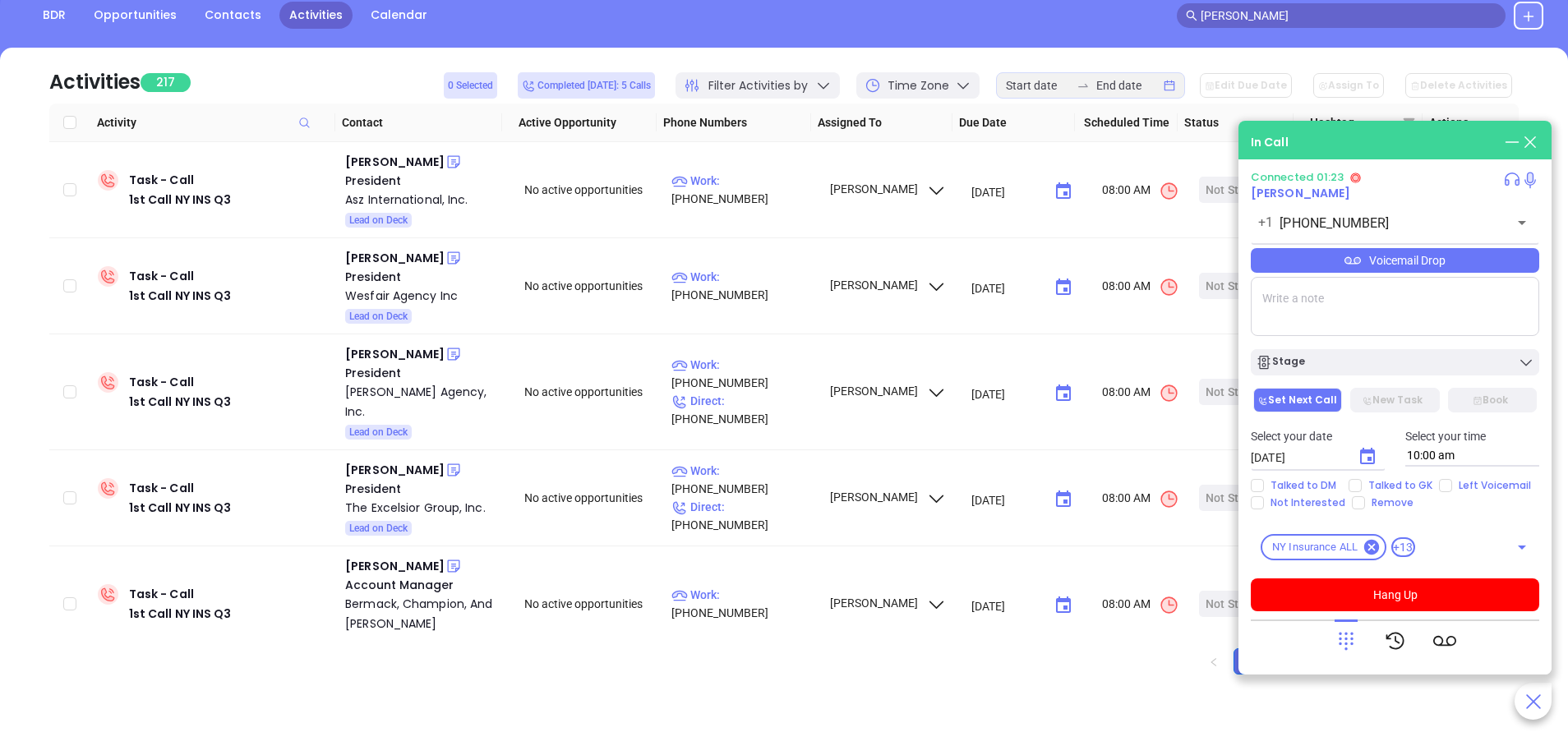
click at [1457, 259] on div "Voicemail Drop" at bounding box center [1395, 260] width 289 height 25
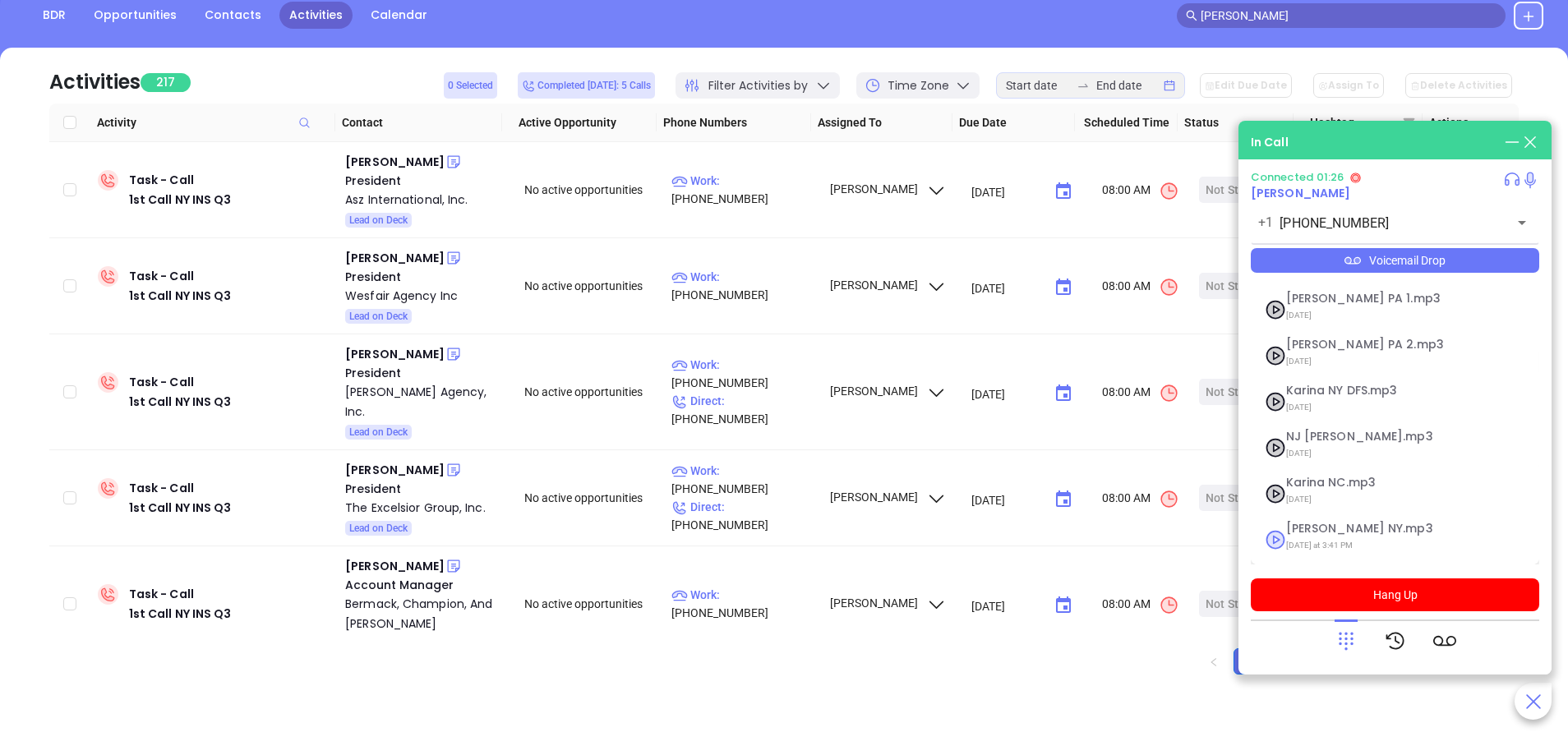
click at [1310, 534] on span "Vicky NY.mp3" at bounding box center [1375, 528] width 177 height 13
checkbox input "true"
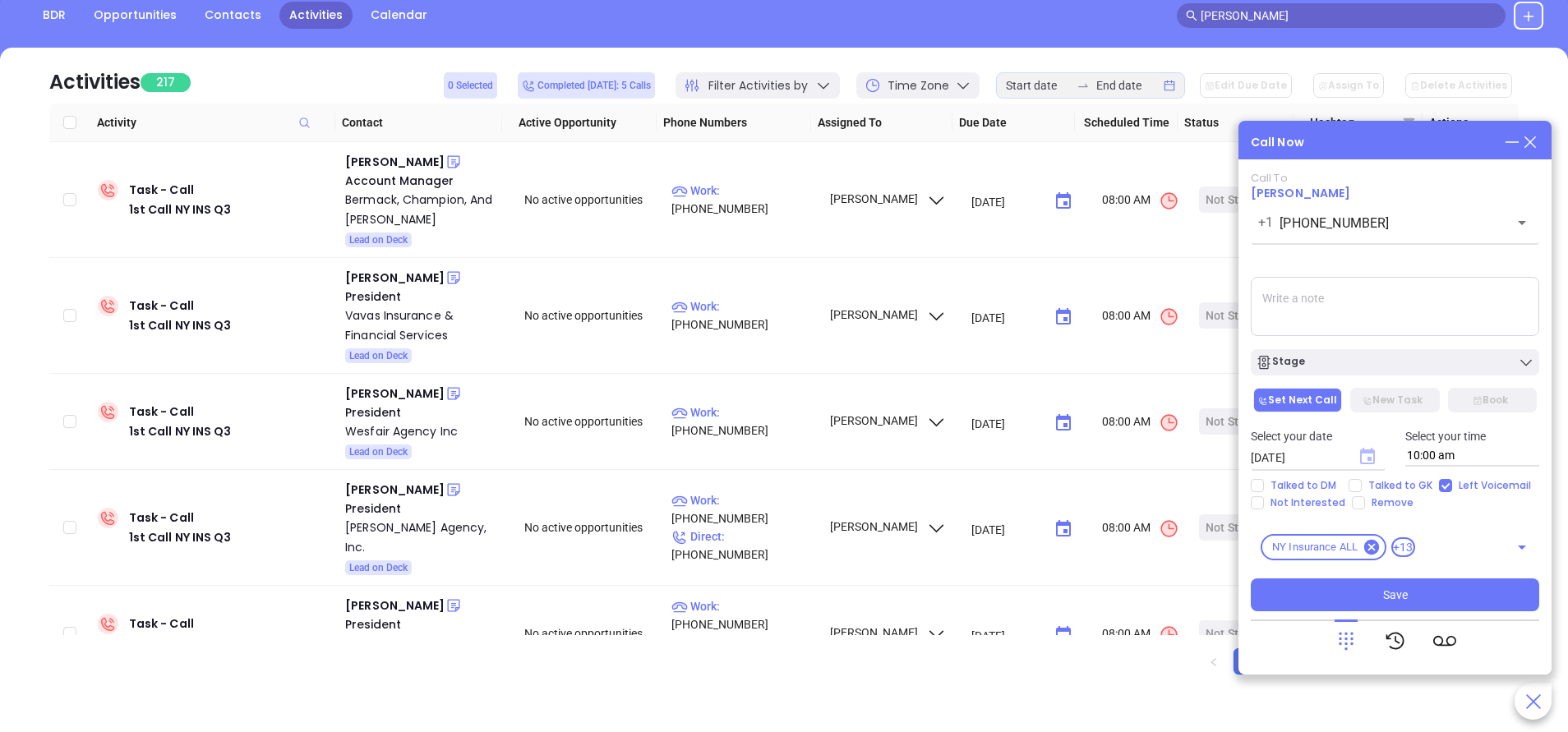
click at [1368, 461] on icon "Choose date, selected date is Sep 18, 2025" at bounding box center [1368, 457] width 20 height 20
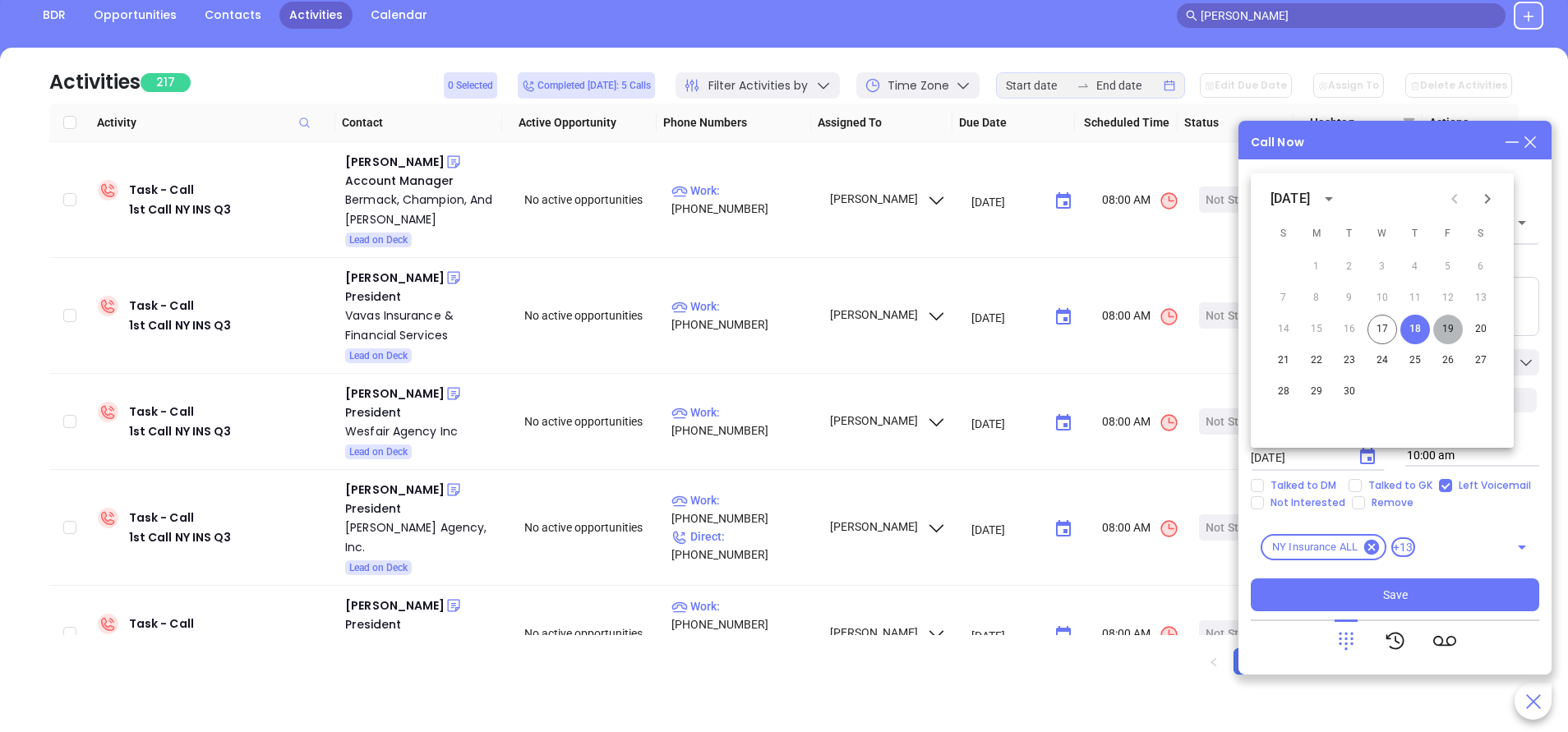
click at [1448, 332] on button "19" at bounding box center [1448, 329] width 30 height 30
type input "09/19/2025"
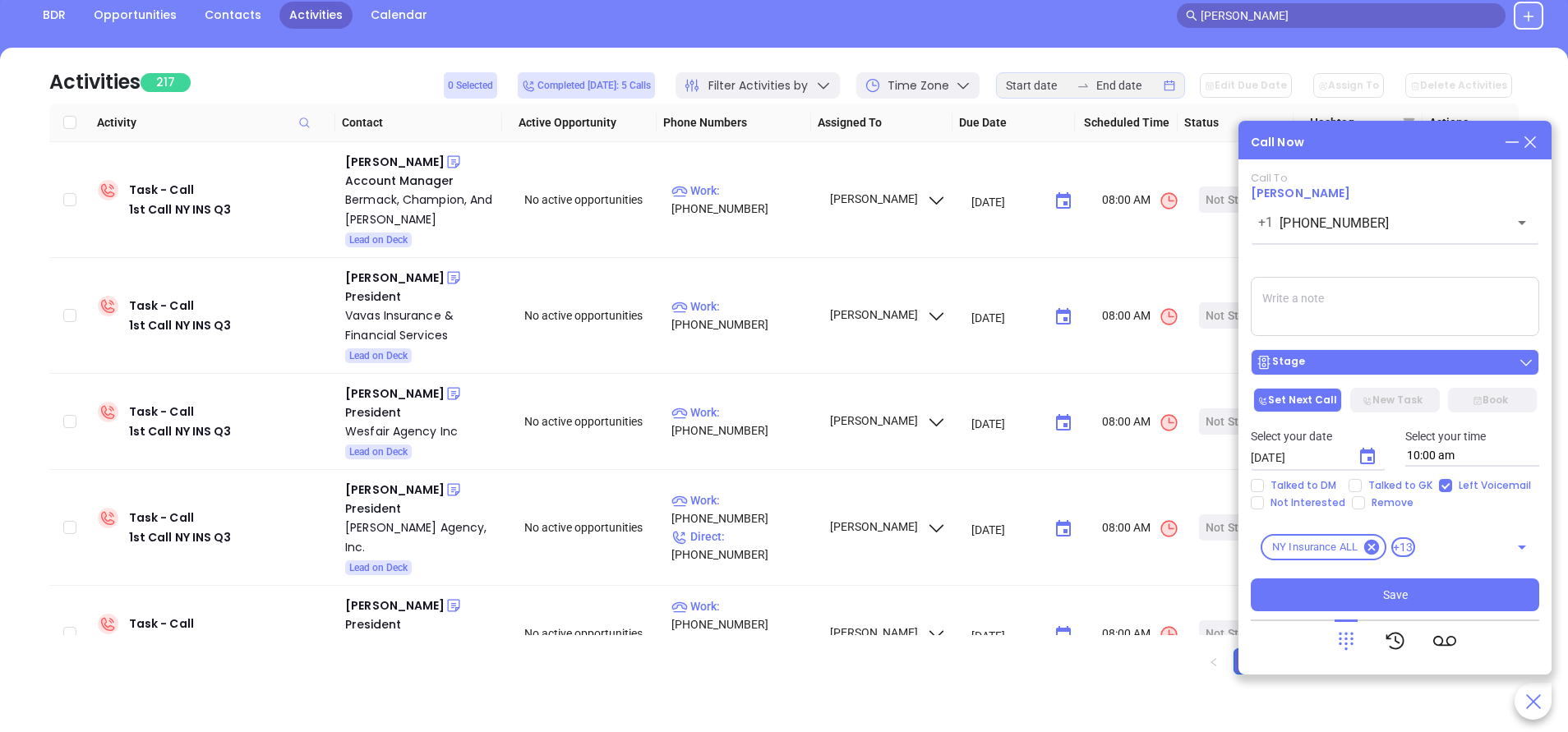
click at [1446, 350] on button "Stage" at bounding box center [1395, 362] width 289 height 27
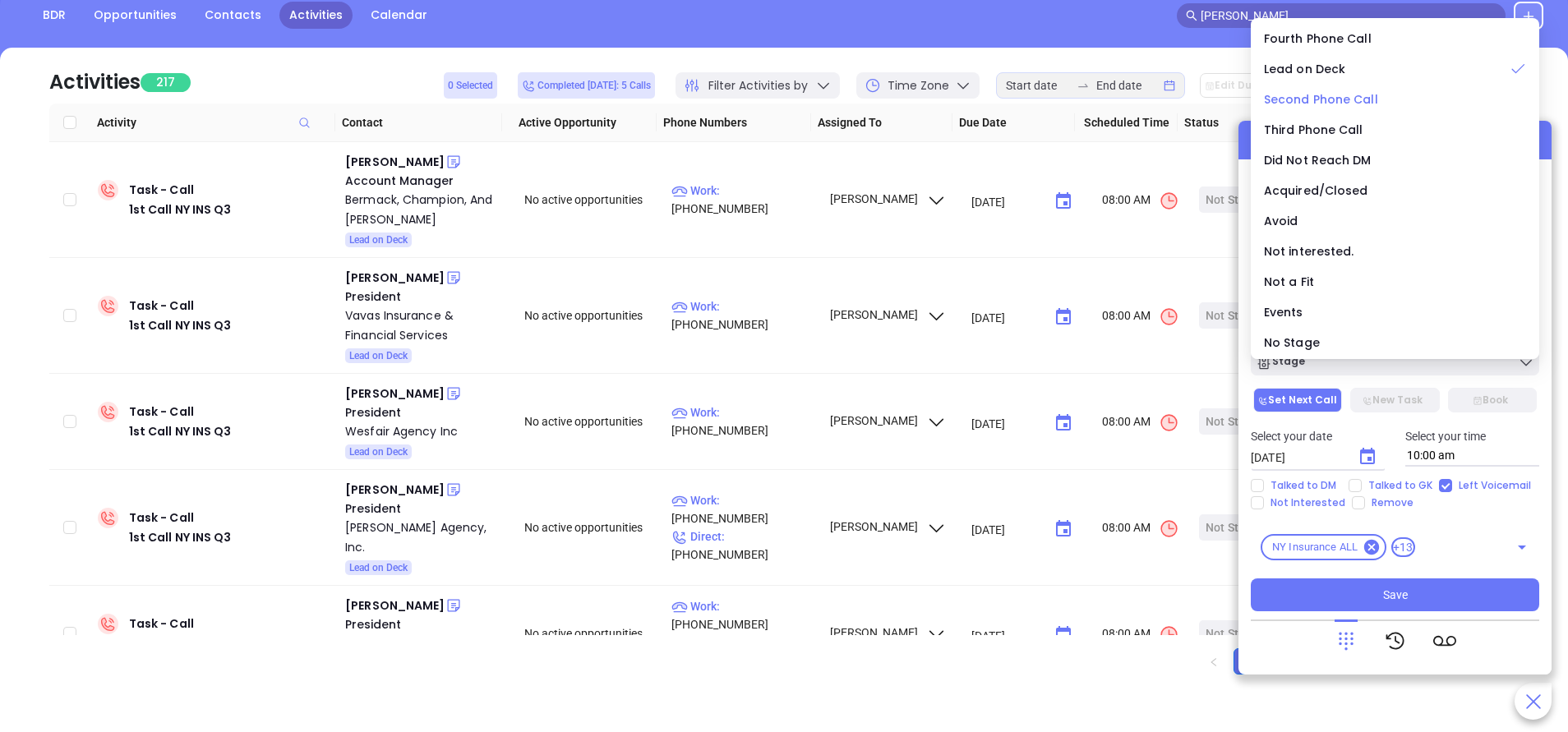
click at [1309, 95] on span "Second Phone Call" at bounding box center [1322, 100] width 114 height 17
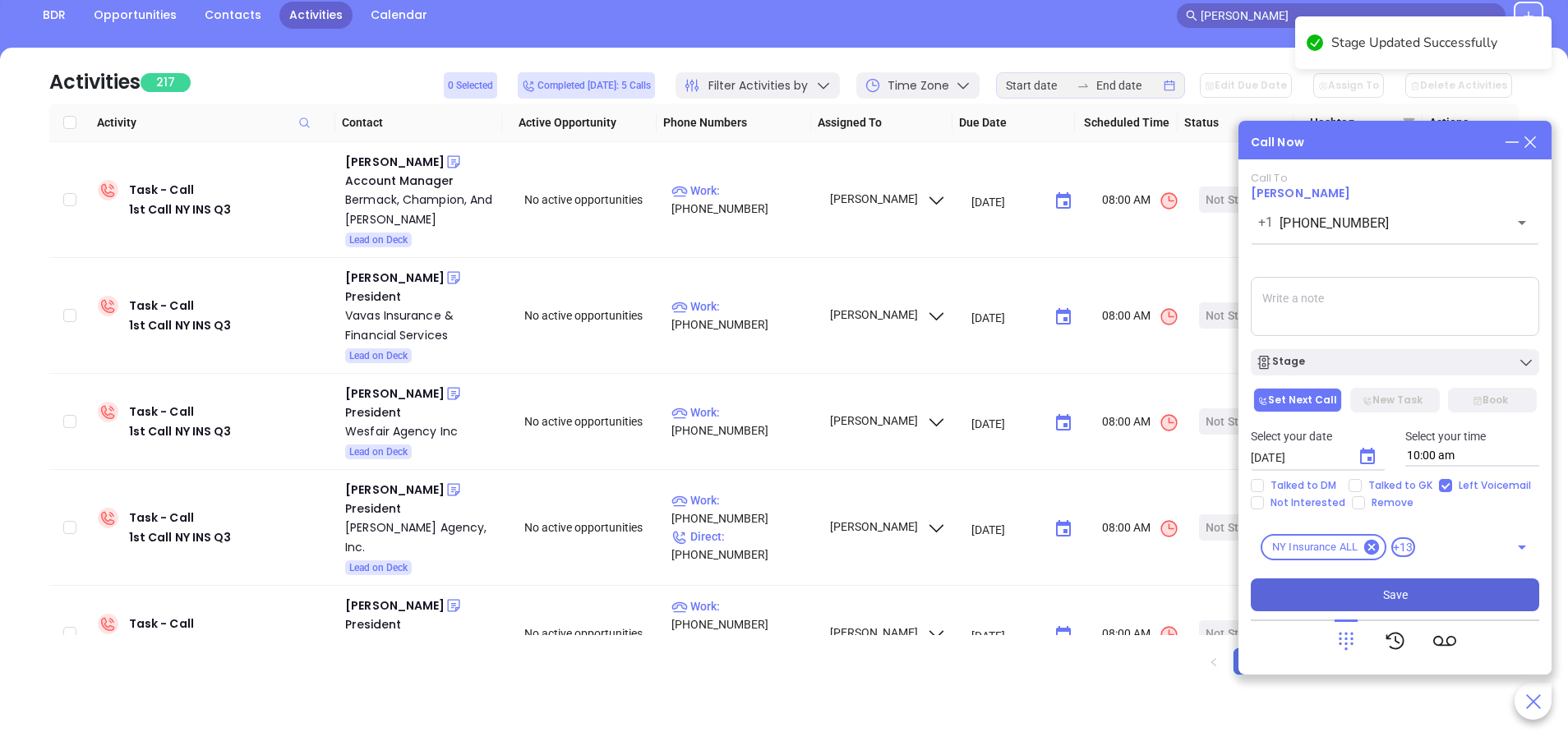
drag, startPoint x: 1363, startPoint y: 600, endPoint x: 1356, endPoint y: 595, distance: 8.6
click at [1363, 598] on button "Save" at bounding box center [1395, 594] width 289 height 33
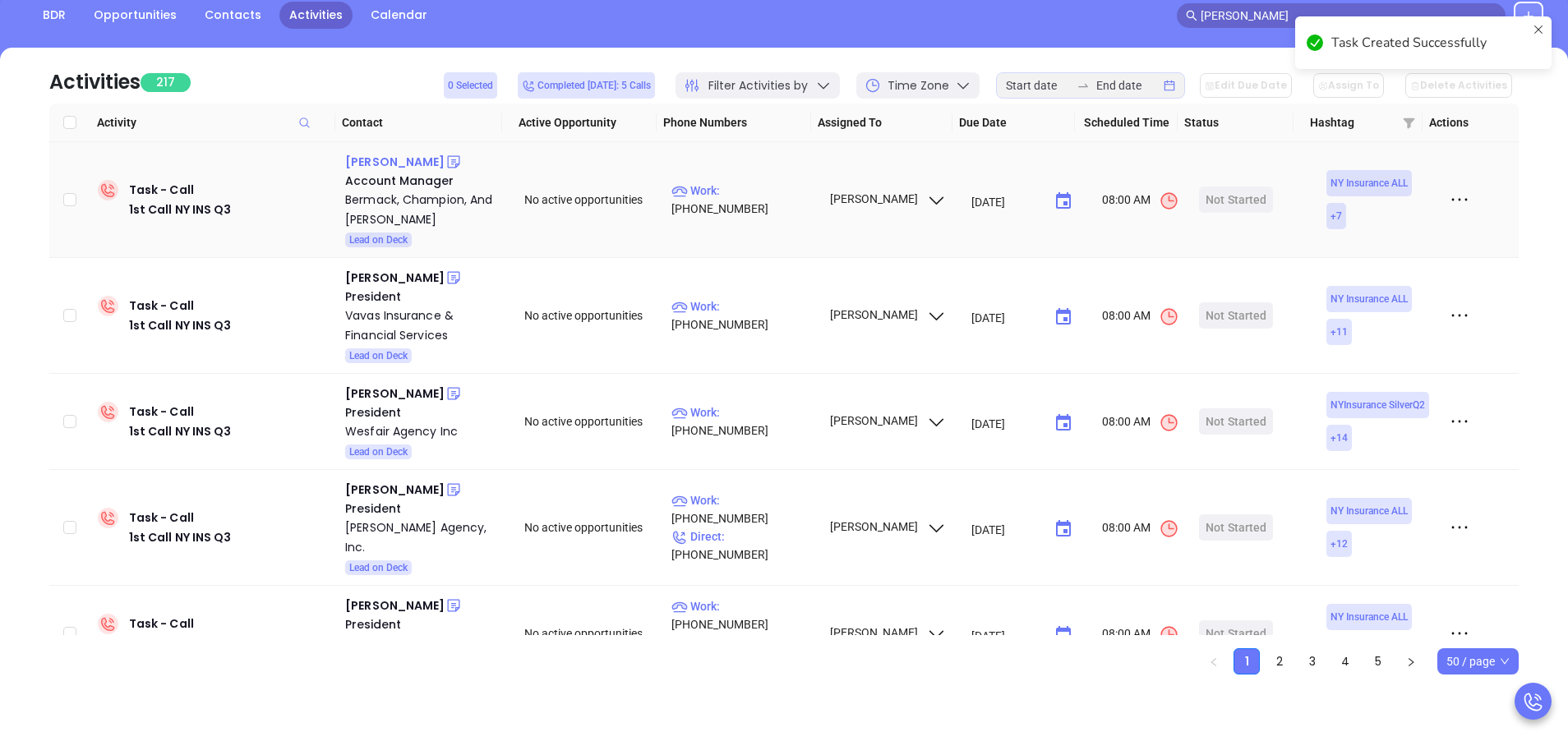
click at [401, 162] on div "Steven Cohen" at bounding box center [394, 162] width 100 height 20
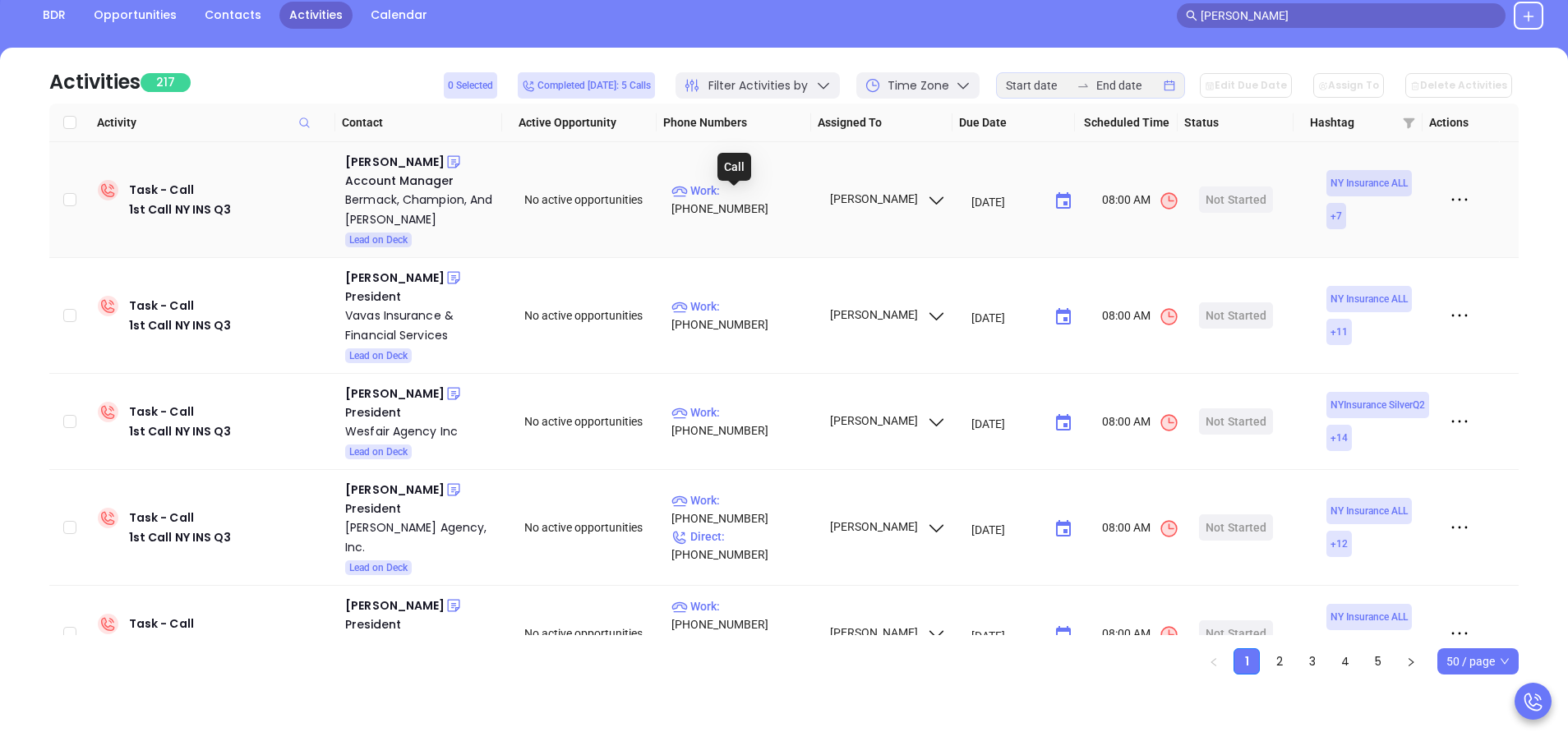
drag, startPoint x: 741, startPoint y: 200, endPoint x: 625, endPoint y: 36, distance: 200.9
click at [741, 200] on p "Work : (212) 239-1140" at bounding box center [742, 199] width 143 height 36
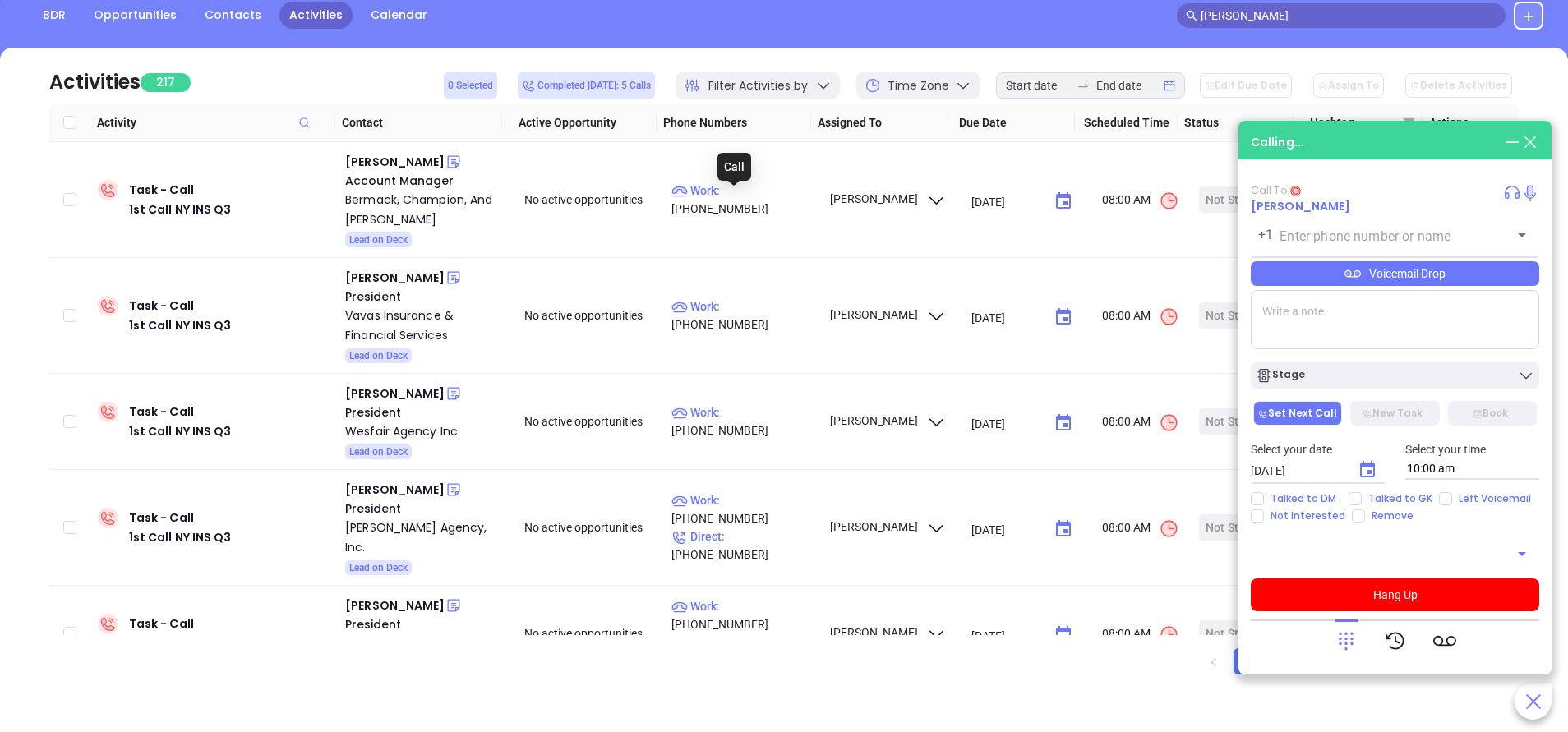
type input "(212) 239-1140"
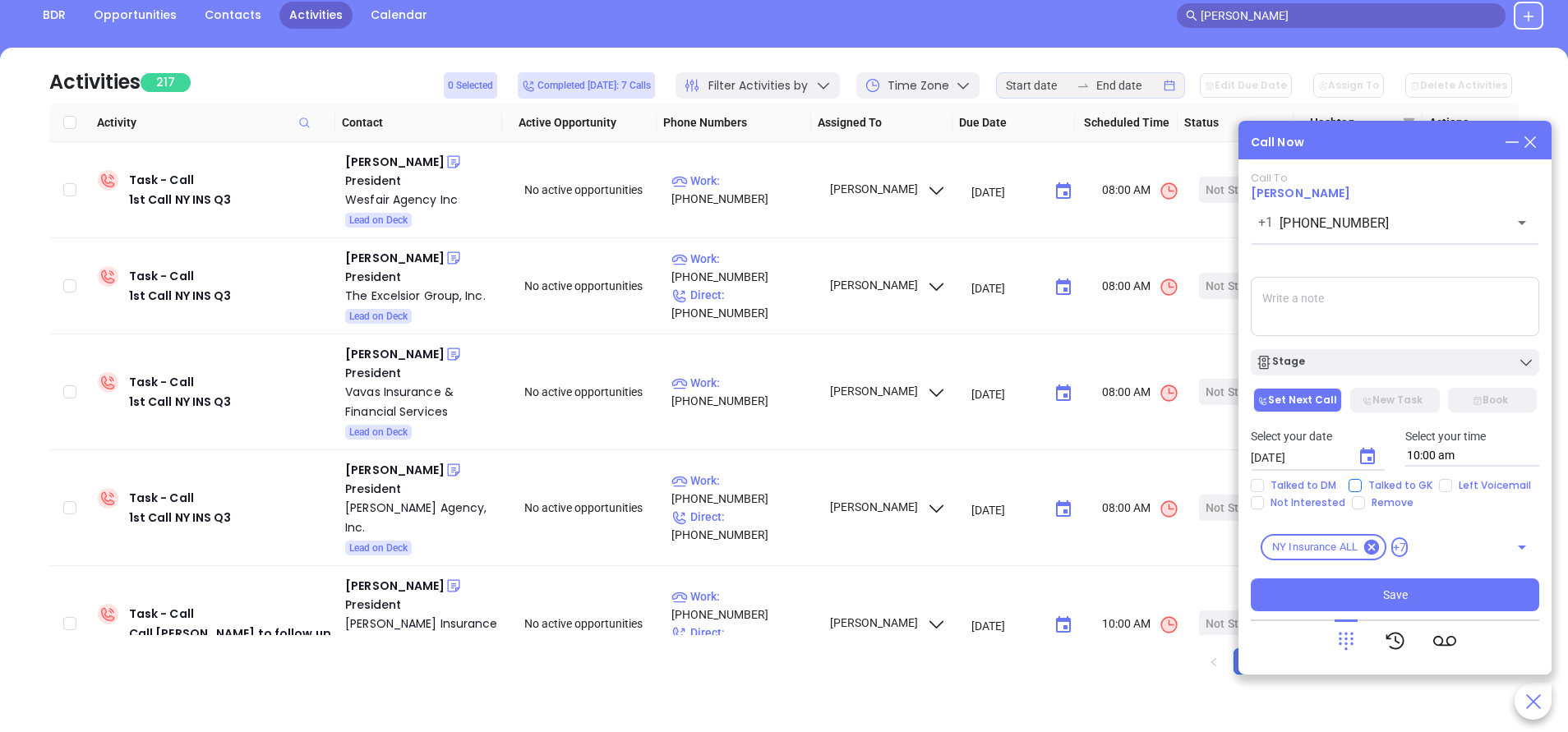
click at [1356, 488] on input "Talked to GK" at bounding box center [1354, 485] width 13 height 13
checkbox input "true"
click at [1375, 462] on icon "Choose date, selected date is Sep 18, 2025" at bounding box center [1367, 455] width 15 height 17
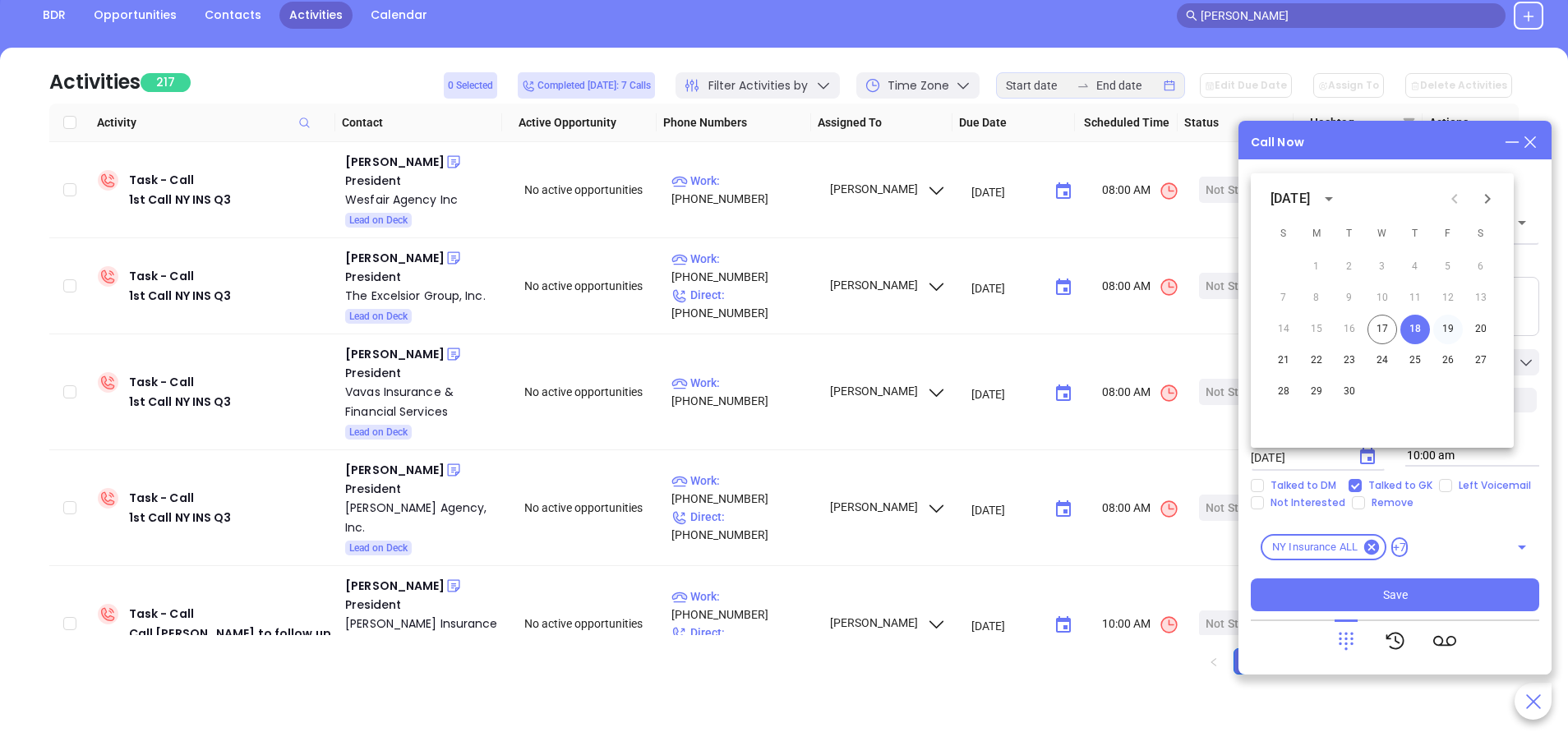
click at [1445, 323] on button "19" at bounding box center [1448, 329] width 30 height 30
type input "09/19/2025"
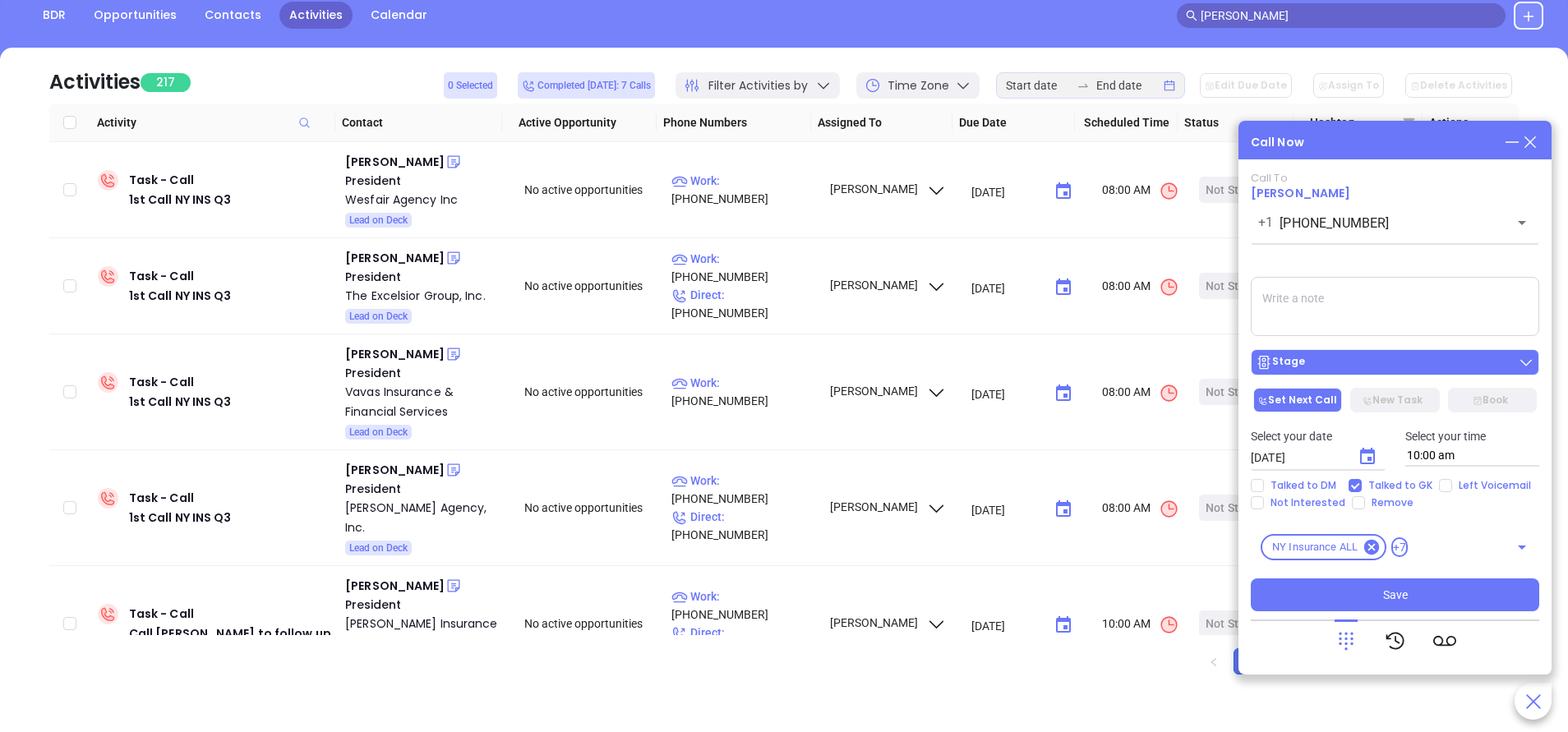
click at [1355, 350] on button "Stage" at bounding box center [1395, 362] width 289 height 27
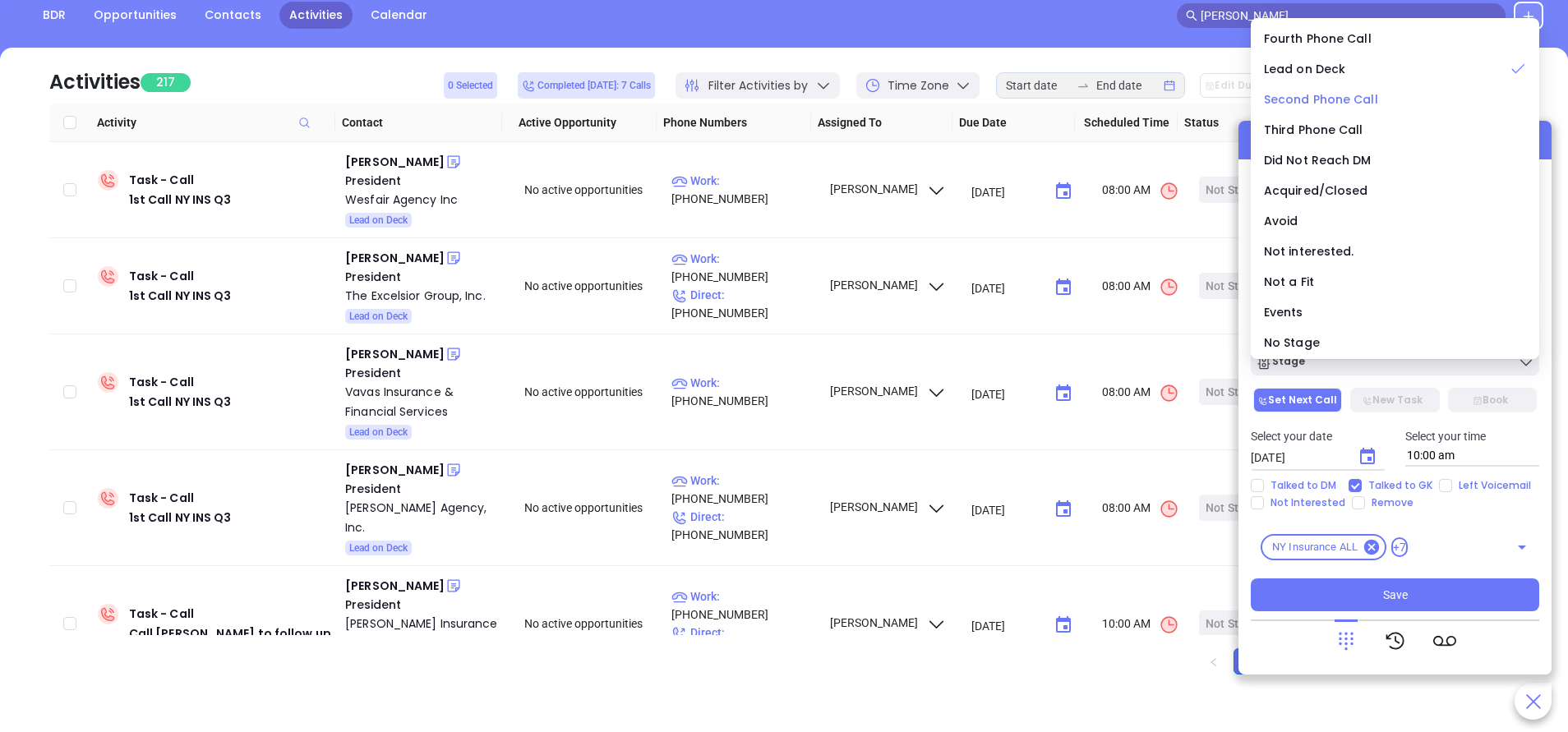
click at [1308, 101] on span "Second Phone Call" at bounding box center [1322, 100] width 114 height 17
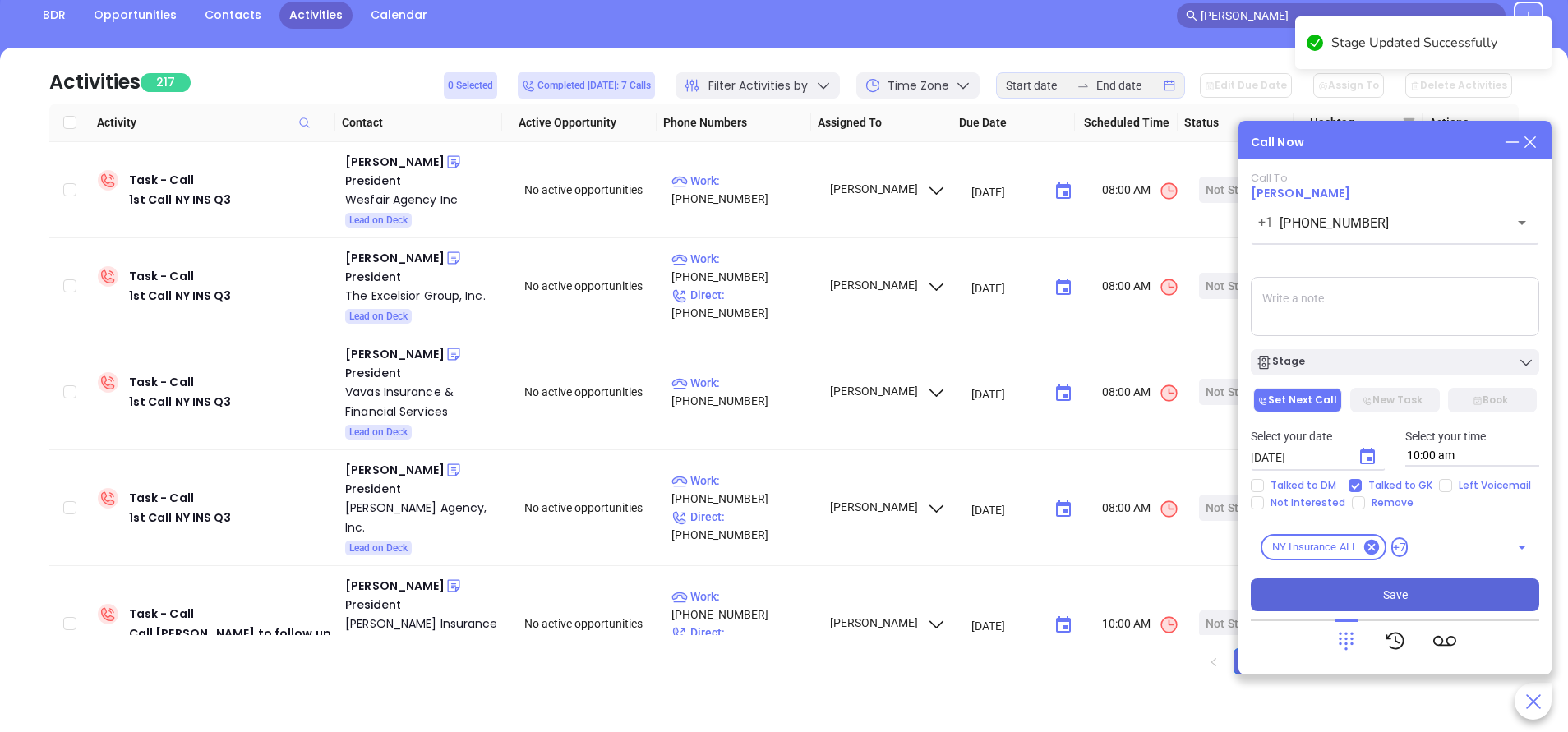
click at [1455, 586] on button "Save" at bounding box center [1395, 594] width 289 height 33
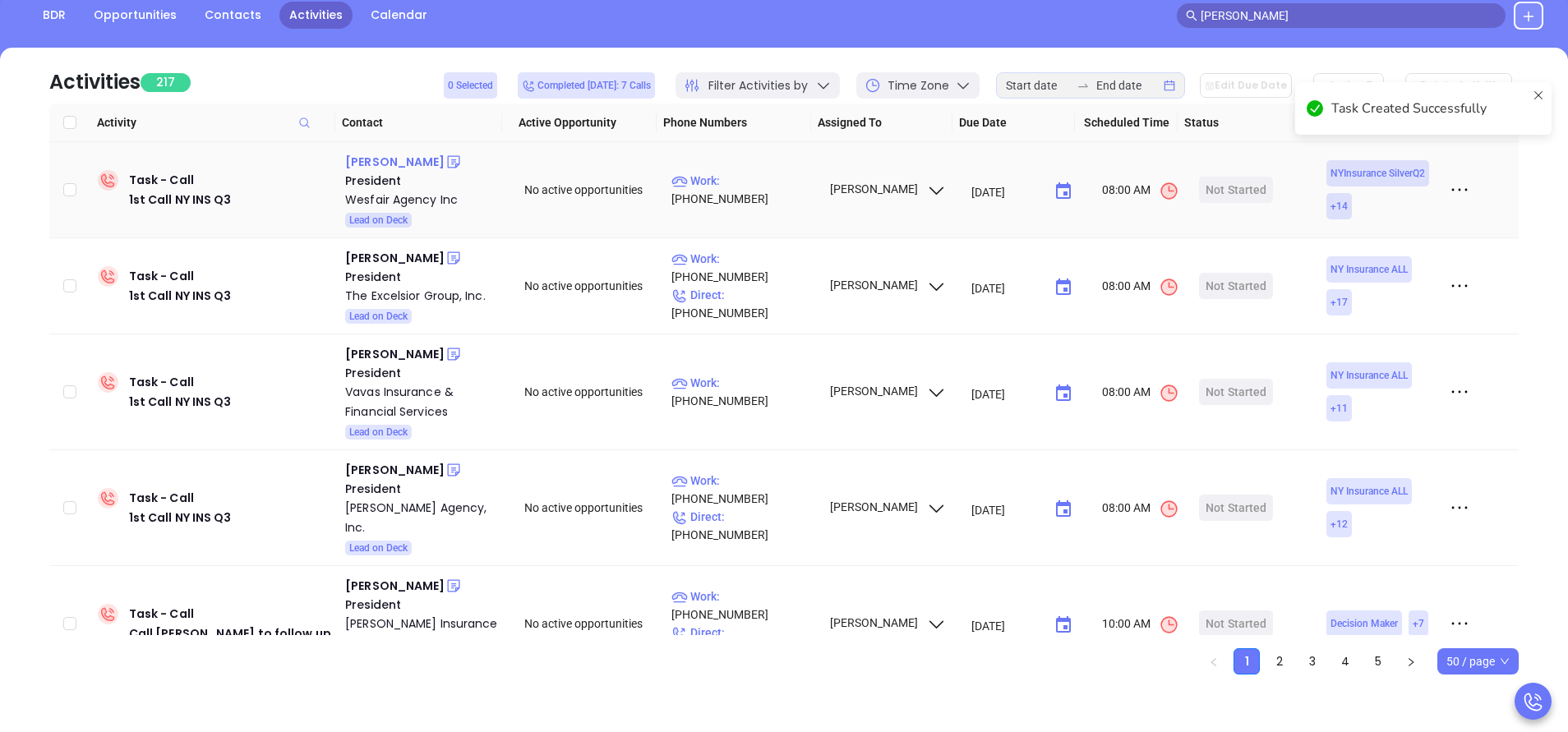
click at [399, 161] on div "Daniel Griffin" at bounding box center [394, 162] width 100 height 20
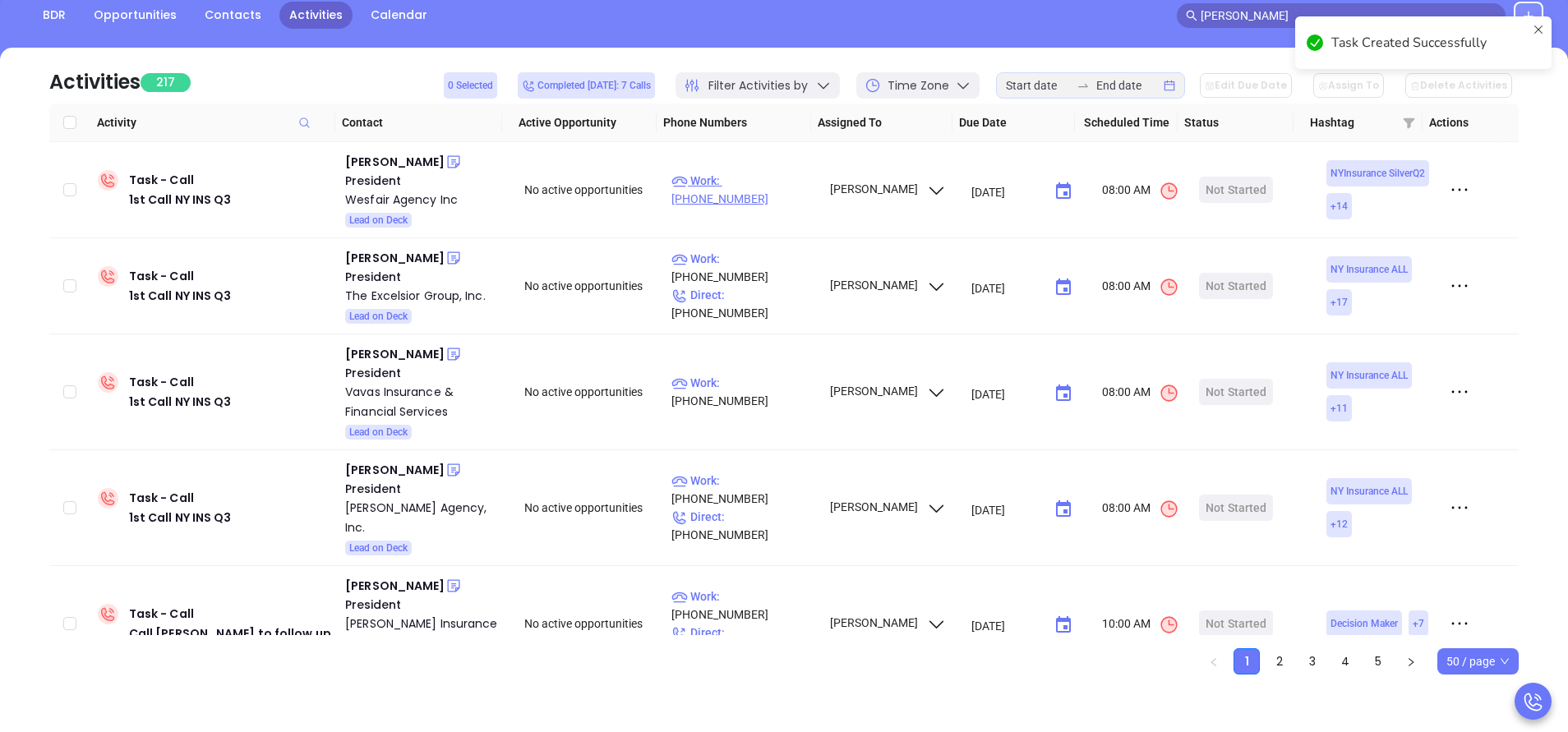
click at [765, 190] on p "Work : (914) 238-3734" at bounding box center [742, 189] width 143 height 36
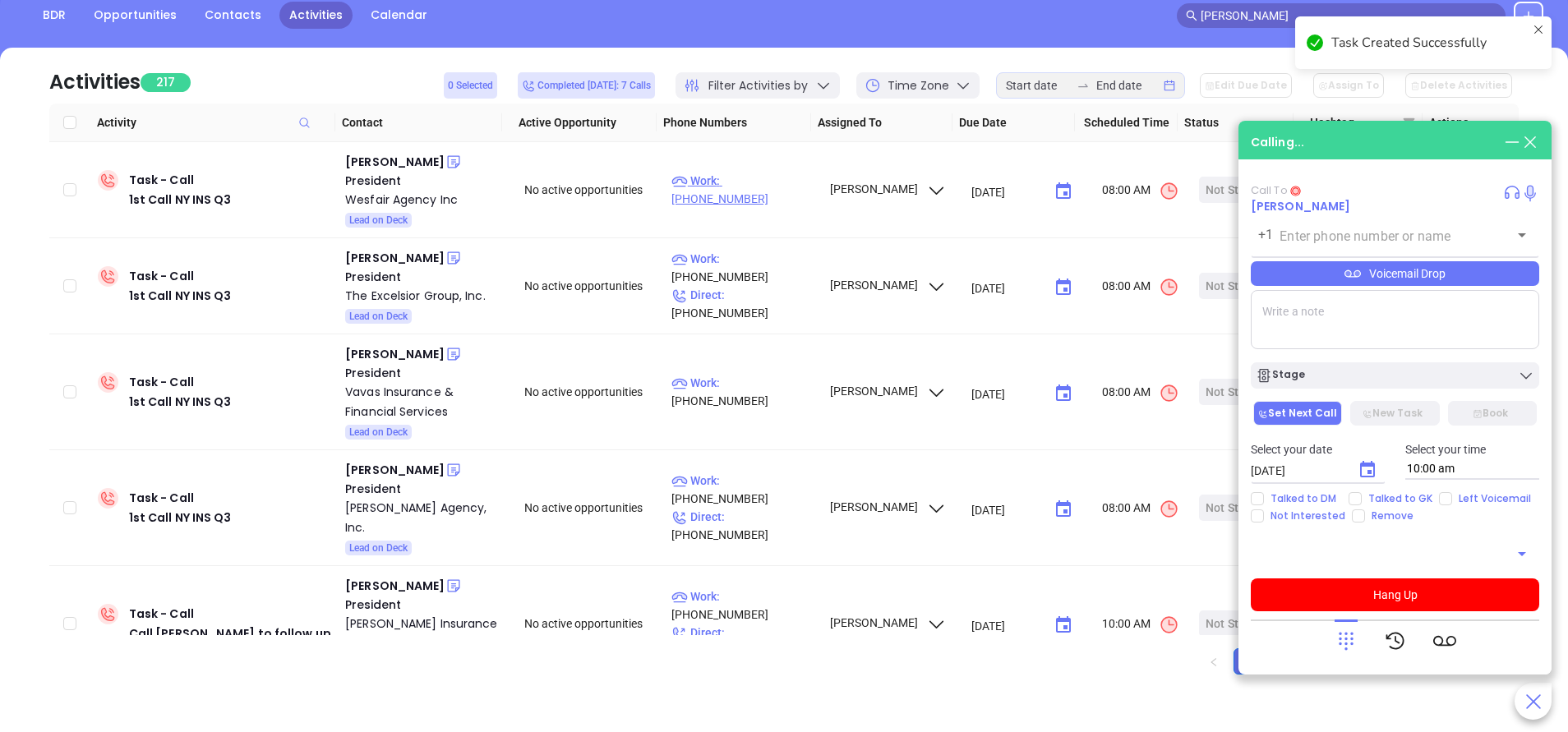
type input "(914) 238-3734"
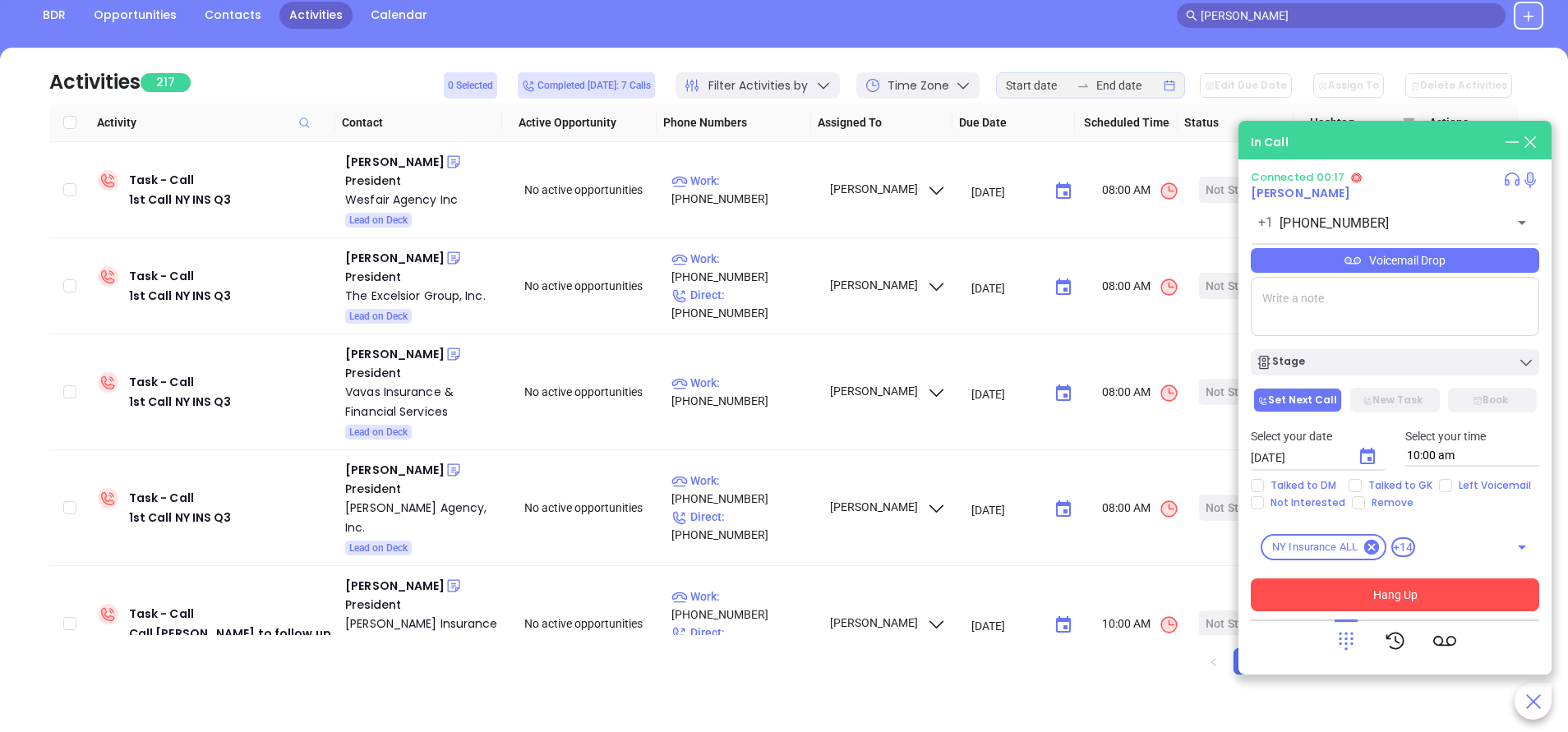
drag, startPoint x: 1339, startPoint y: 648, endPoint x: 1383, endPoint y: 595, distance: 68.9
click at [1339, 646] on icon at bounding box center [1345, 640] width 23 height 23
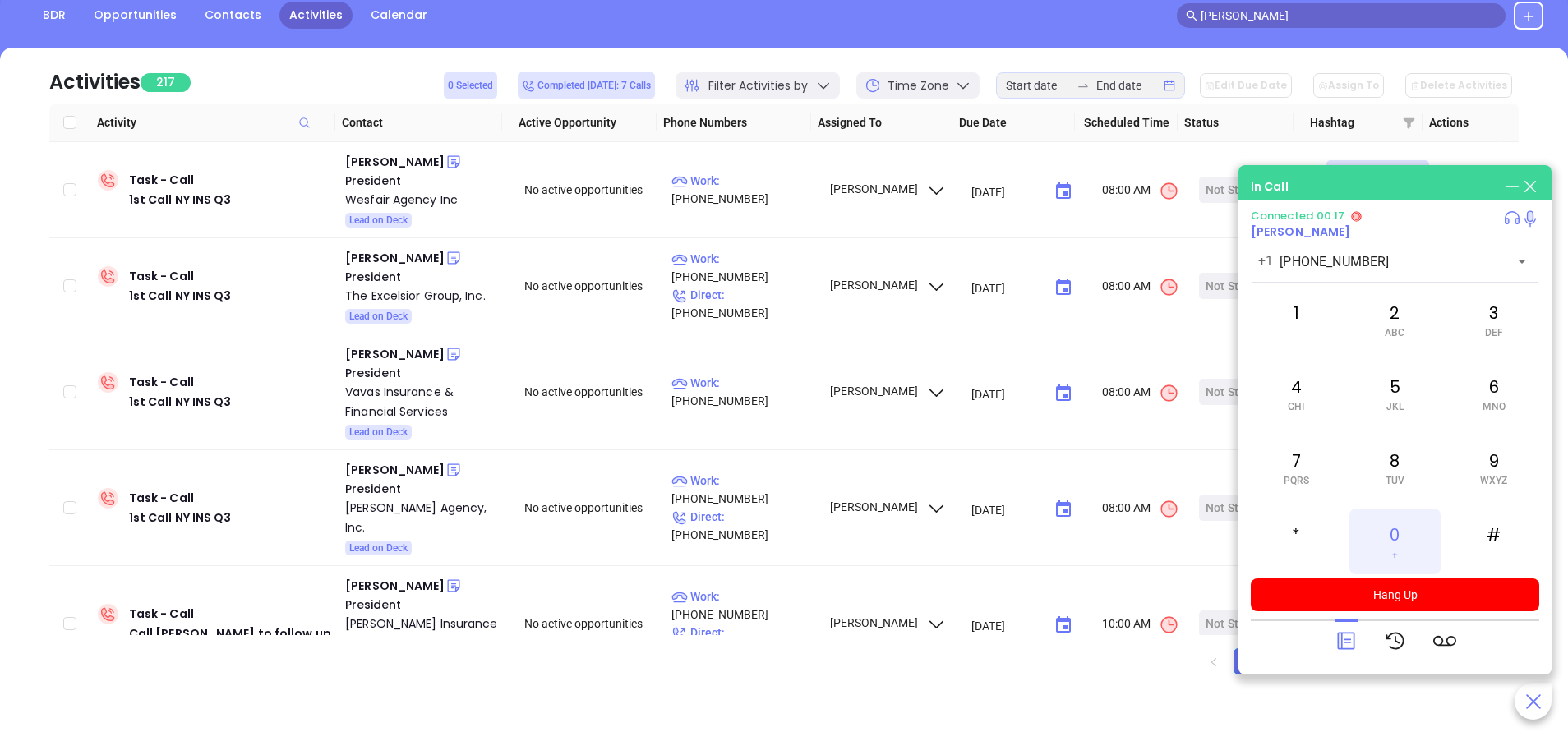
click at [1387, 531] on div "0 +" at bounding box center [1395, 541] width 91 height 66
click at [1362, 635] on div at bounding box center [1395, 640] width 121 height 42
click at [1344, 635] on icon at bounding box center [1345, 640] width 23 height 23
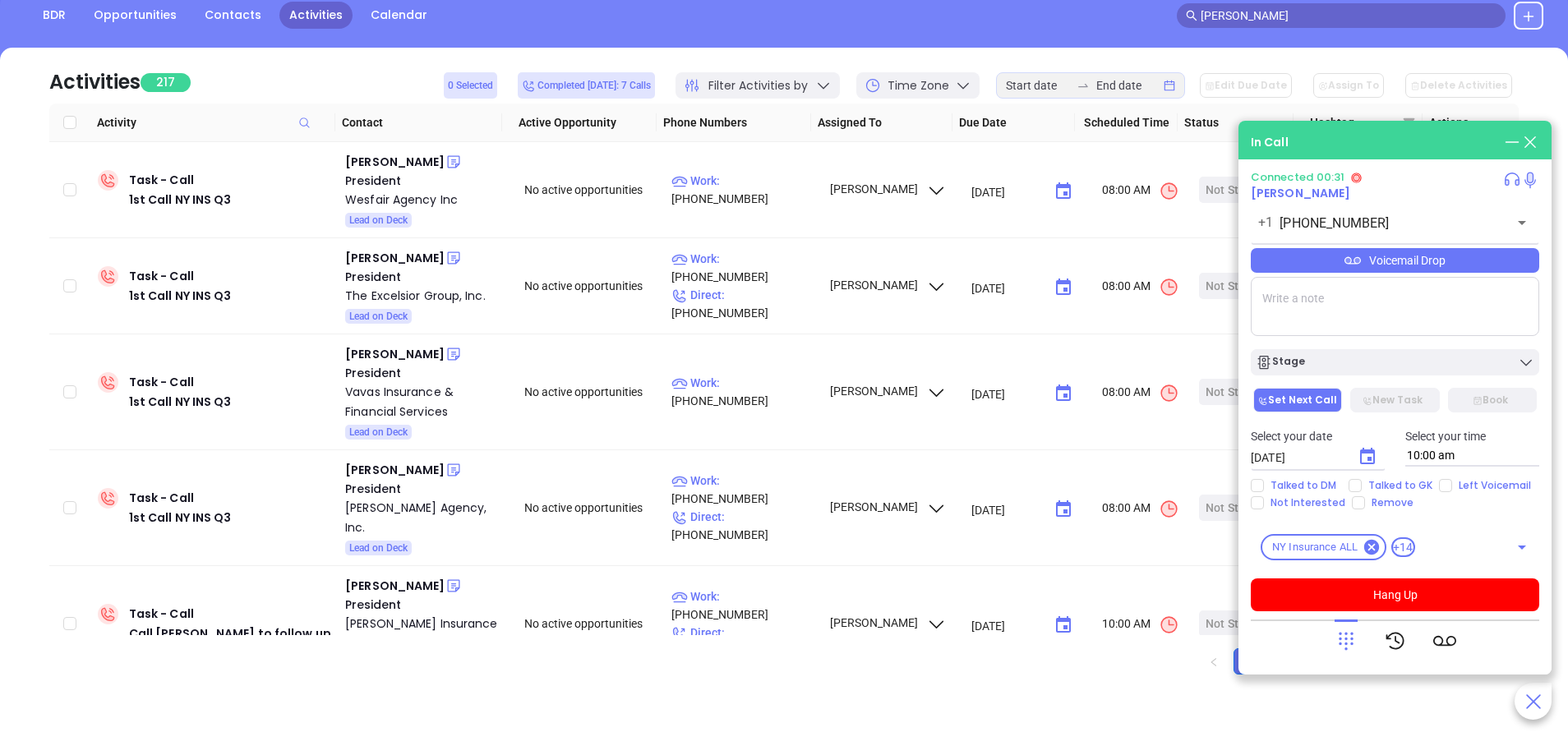
click at [1415, 262] on div "Voicemail Drop" at bounding box center [1395, 260] width 289 height 25
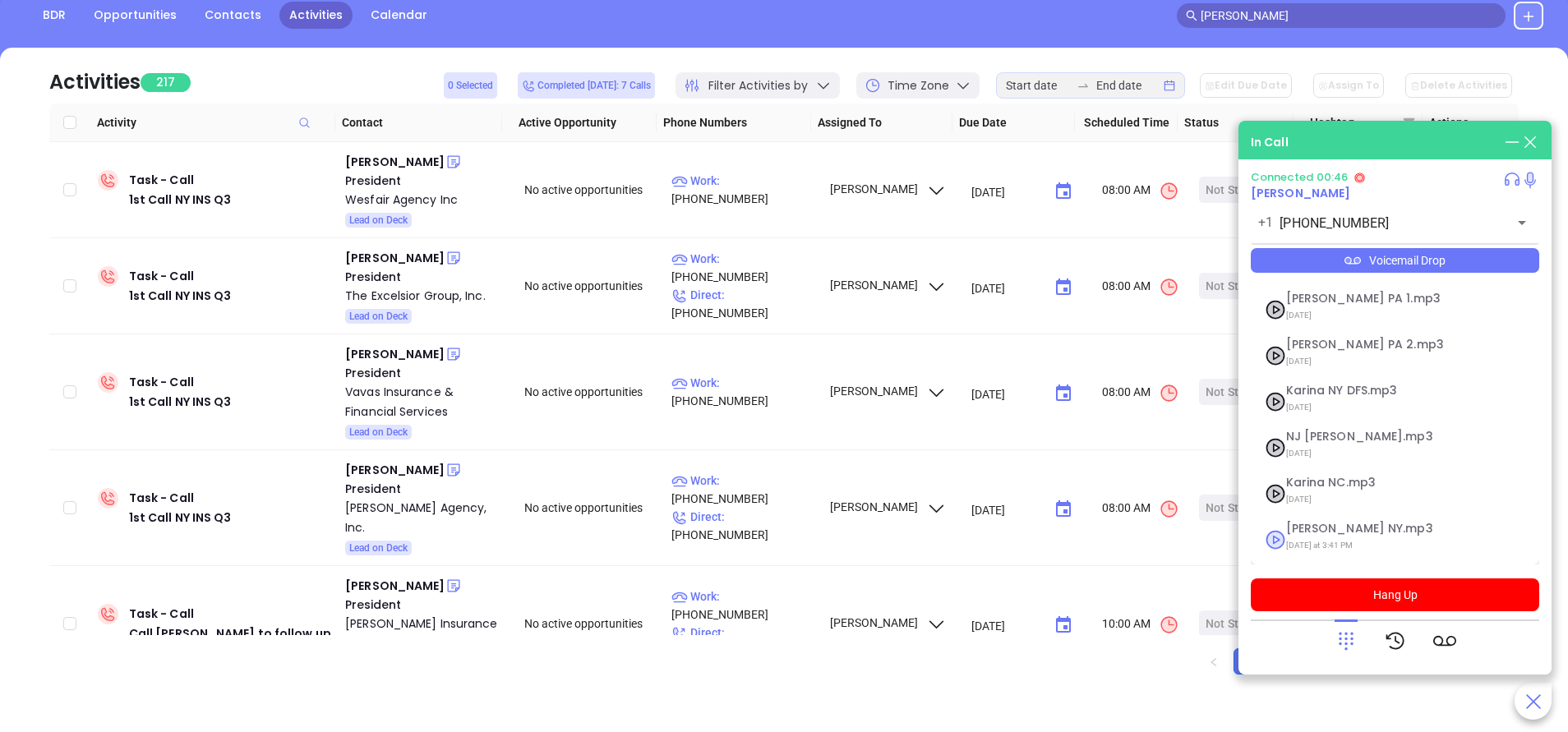
click at [1336, 536] on span "Last Thursday at 3:41 PM" at bounding box center [1375, 546] width 177 height 22
checkbox input "true"
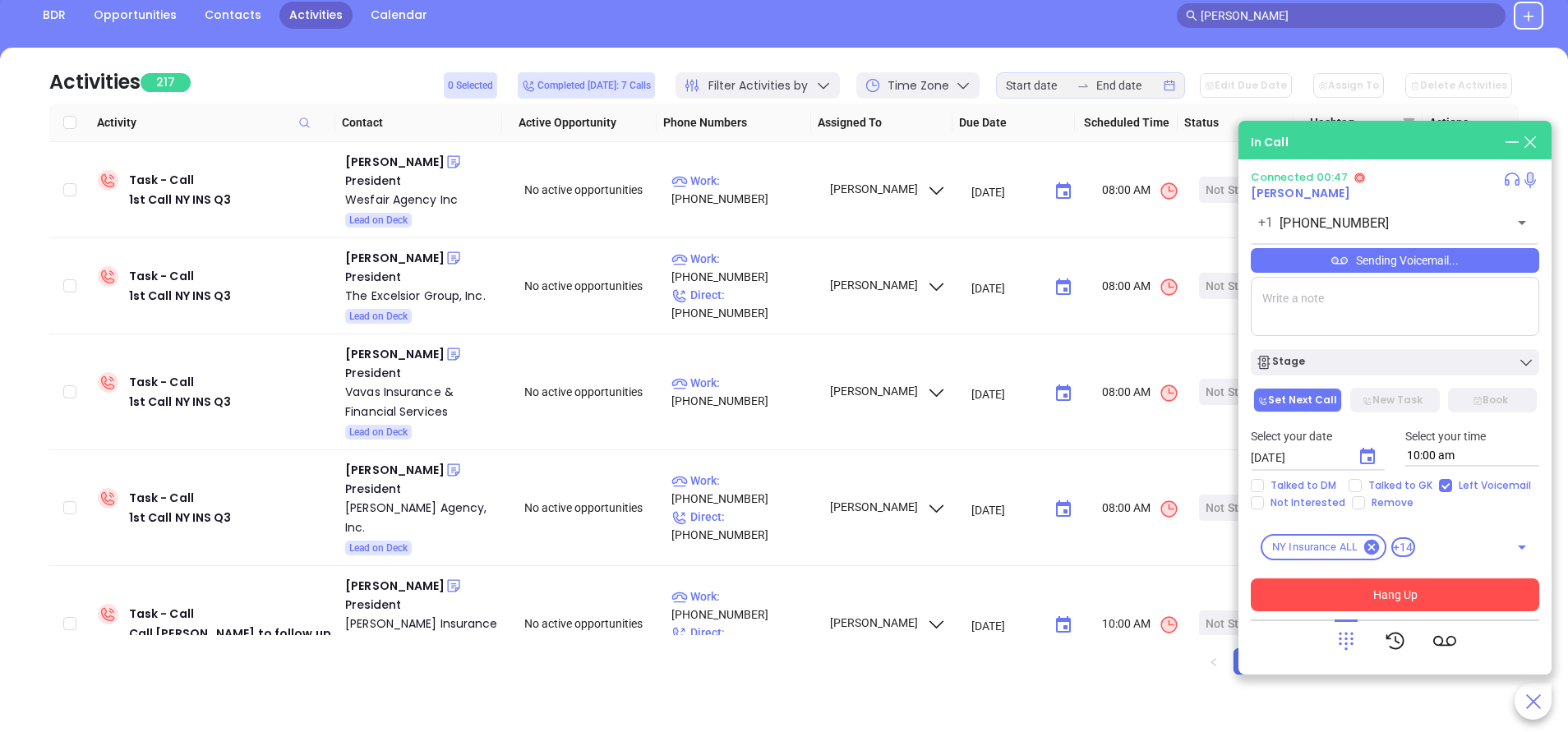
click at [1366, 596] on button "Hang Up" at bounding box center [1395, 594] width 289 height 33
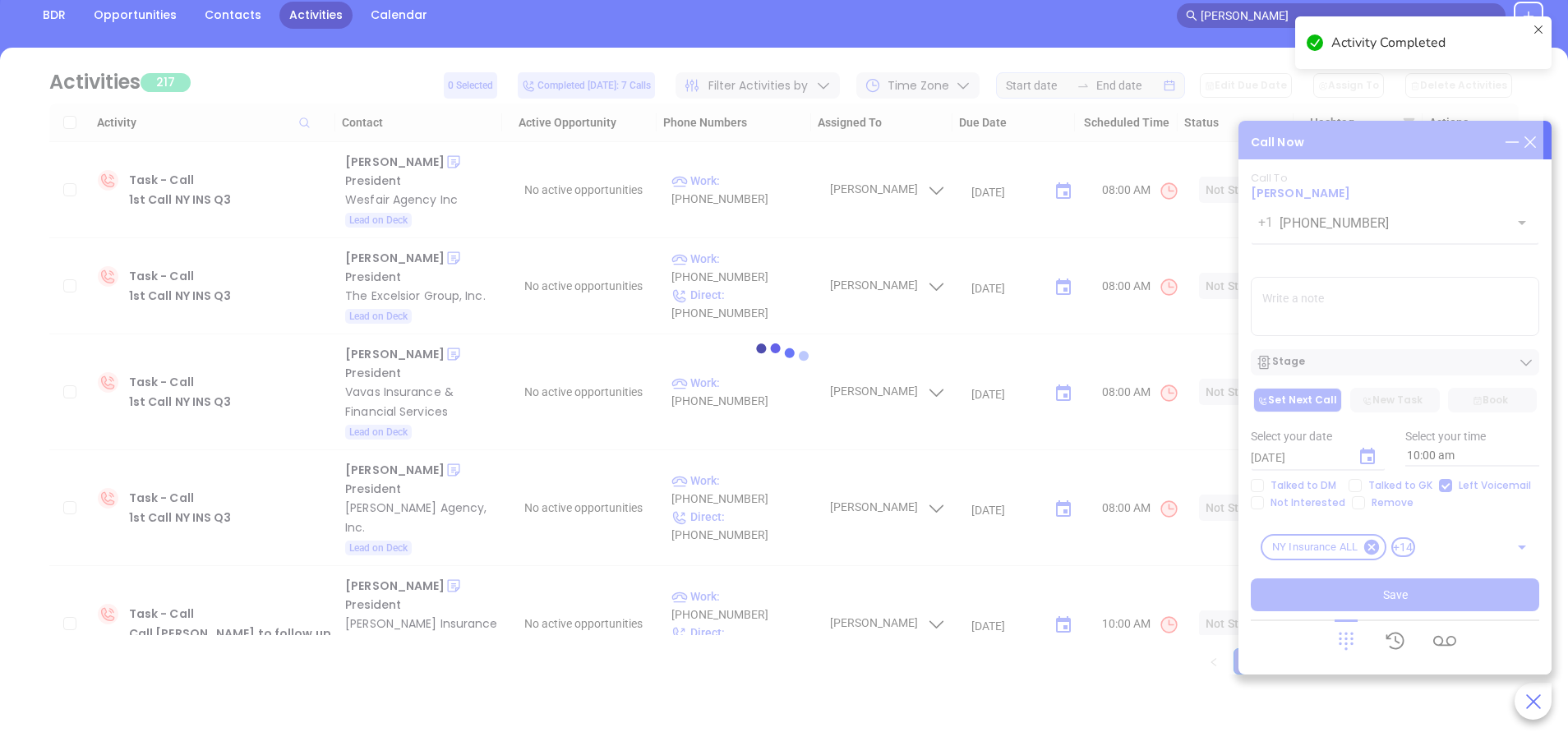
click at [1358, 459] on div at bounding box center [784, 361] width 1519 height 627
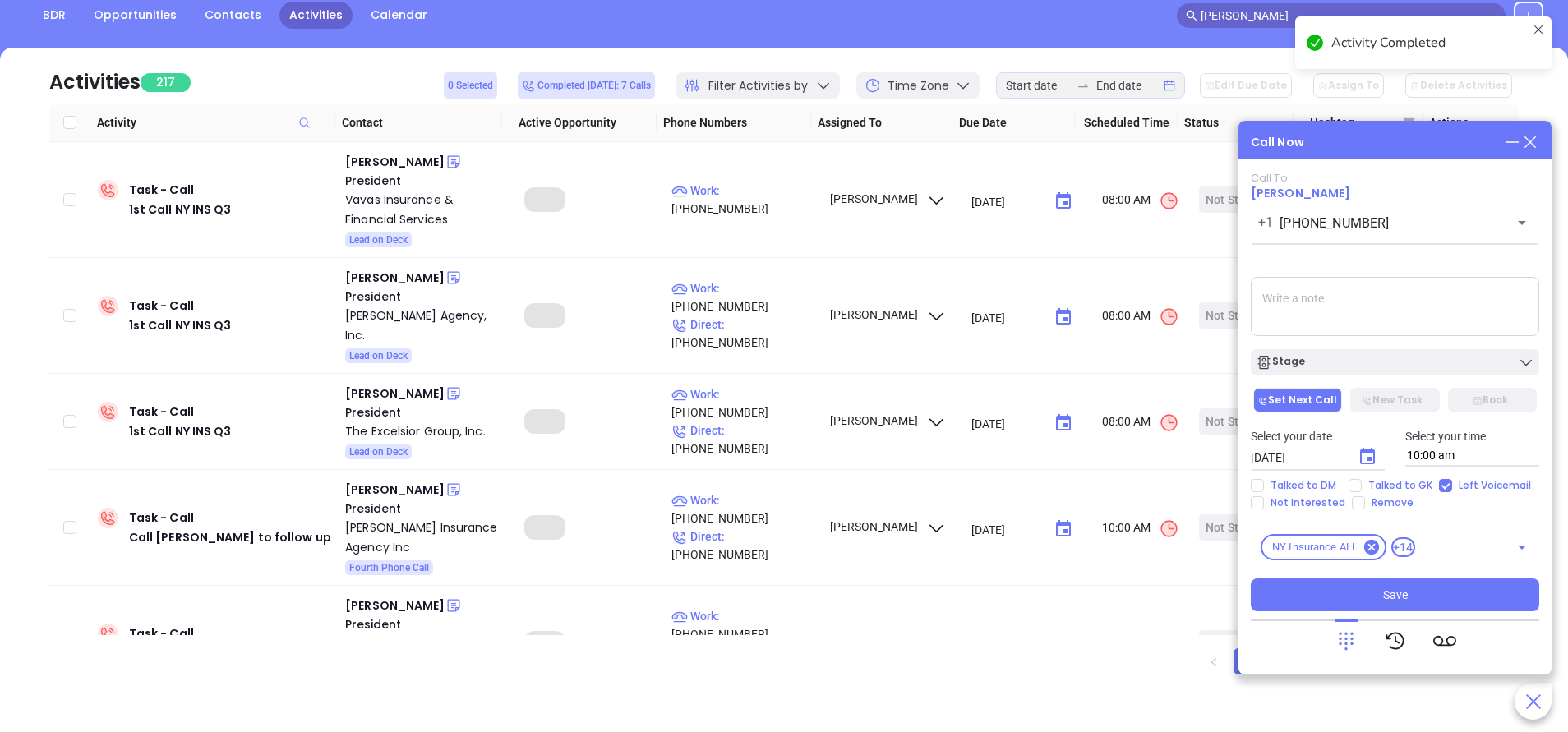
click at [1371, 456] on icon "Choose date, selected date is Sep 18, 2025" at bounding box center [1368, 457] width 20 height 20
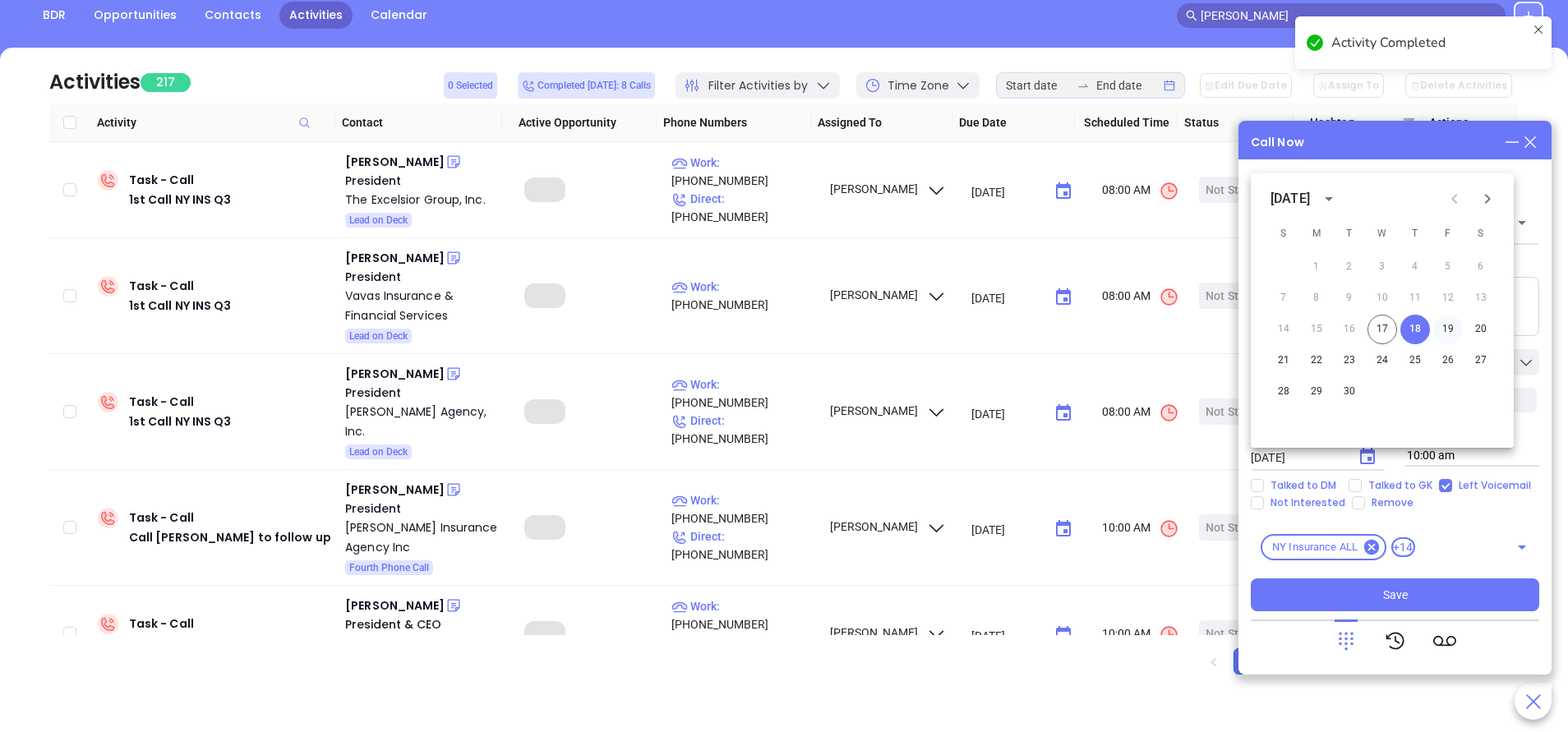
click at [1450, 324] on button "19" at bounding box center [1448, 329] width 30 height 30
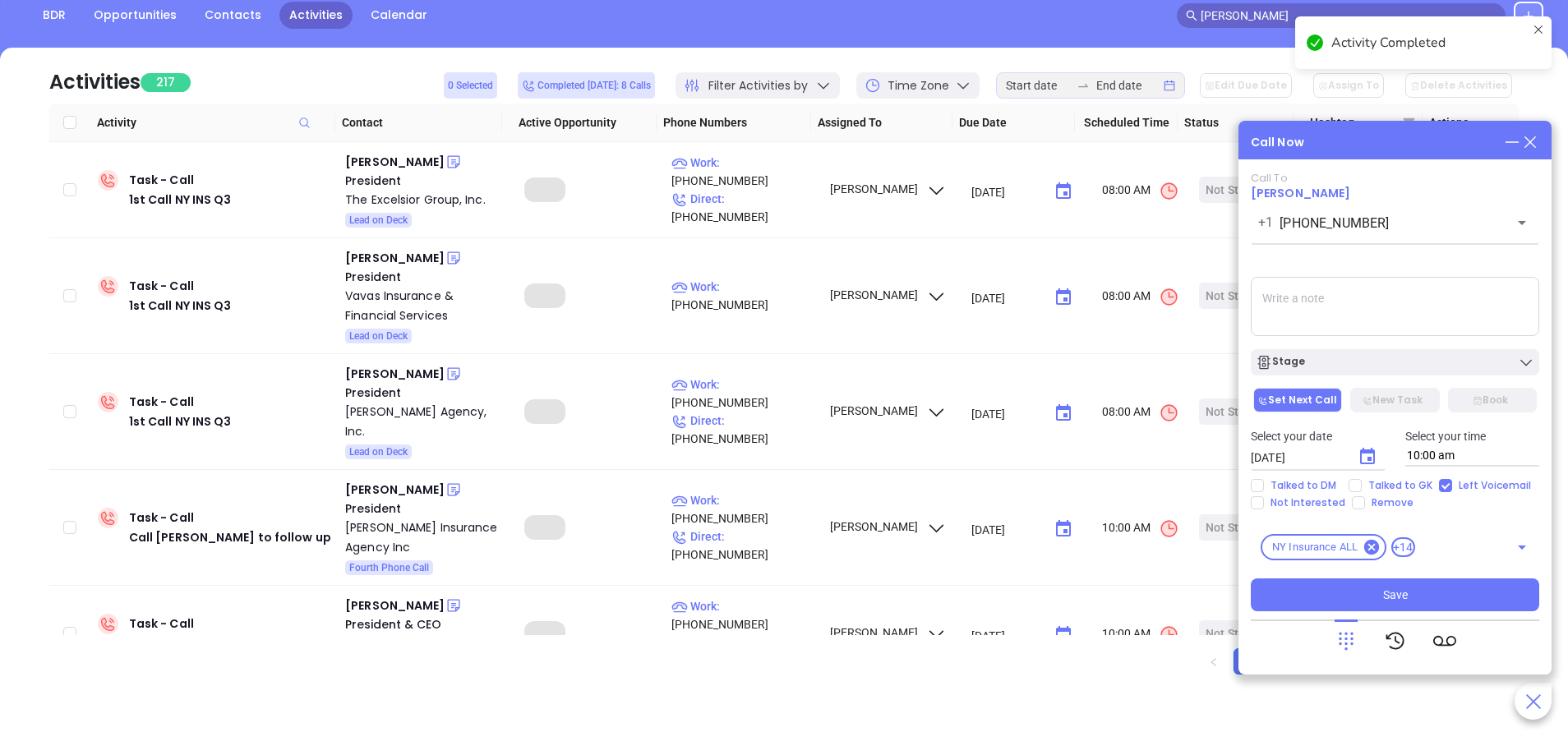
type input "09/19/2025"
click at [1422, 354] on button "Stage" at bounding box center [1395, 362] width 289 height 27
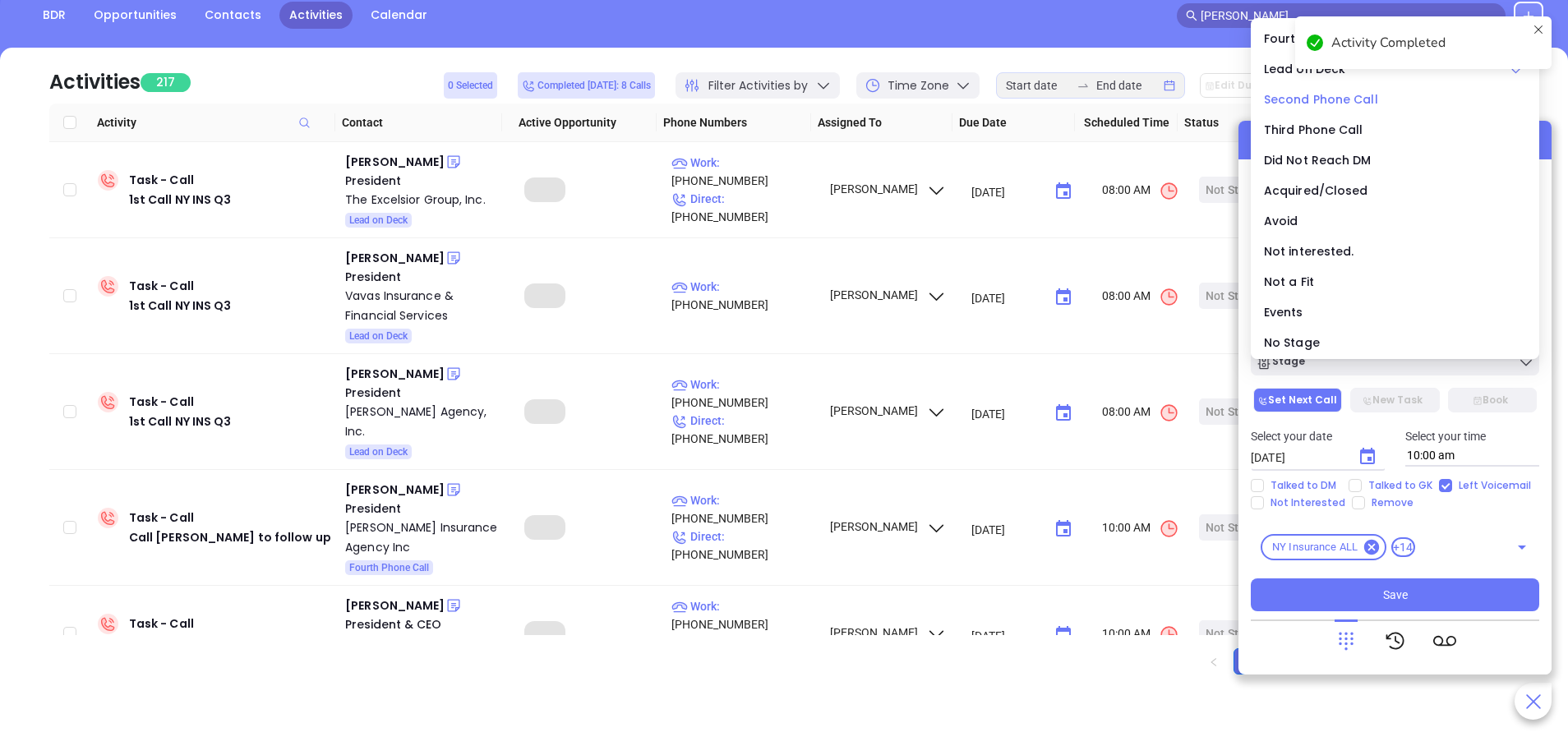
click at [1312, 100] on span "Second Phone Call" at bounding box center [1322, 100] width 114 height 17
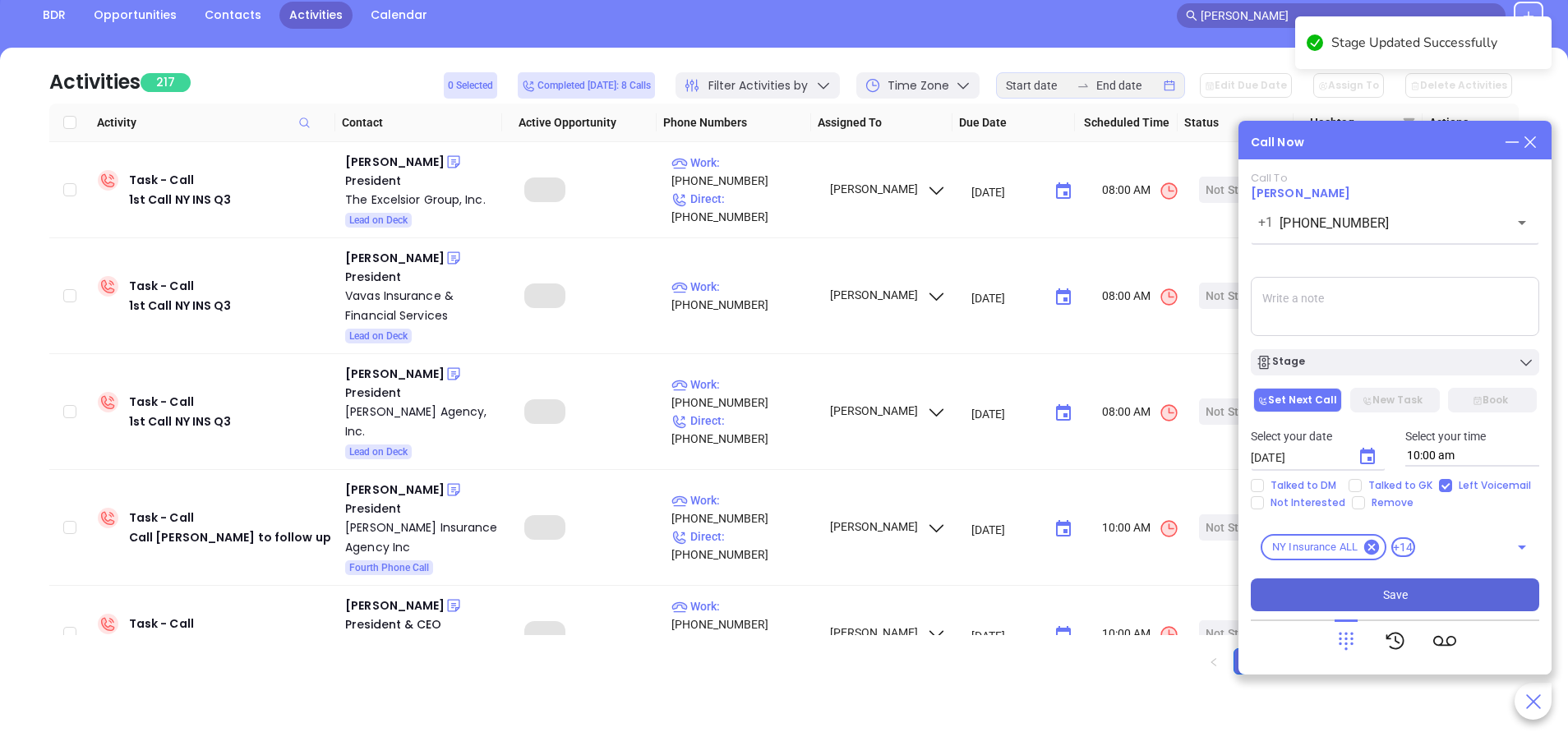
click at [1417, 591] on button "Save" at bounding box center [1395, 594] width 289 height 33
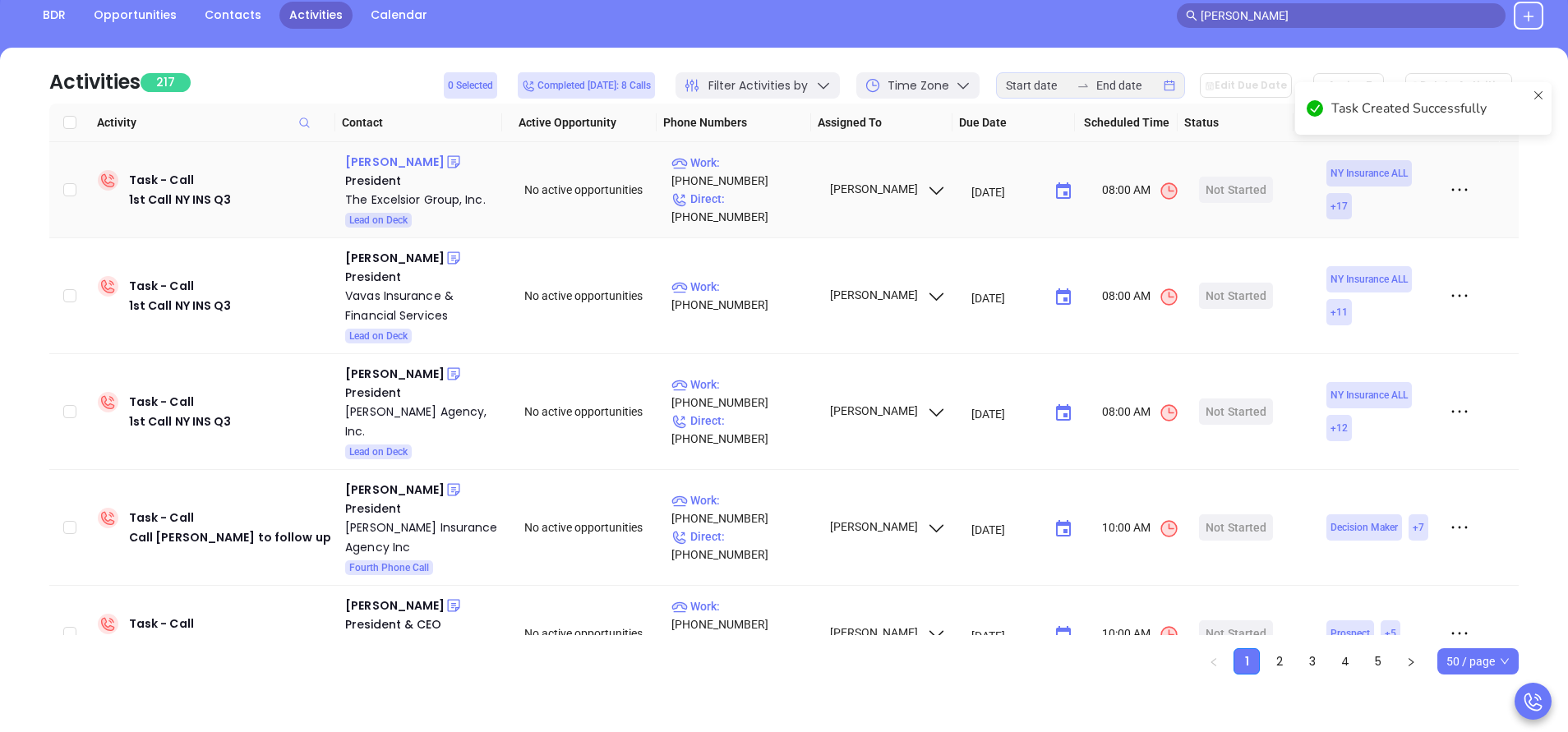
click at [380, 160] on div "Steven Spiro" at bounding box center [394, 162] width 100 height 20
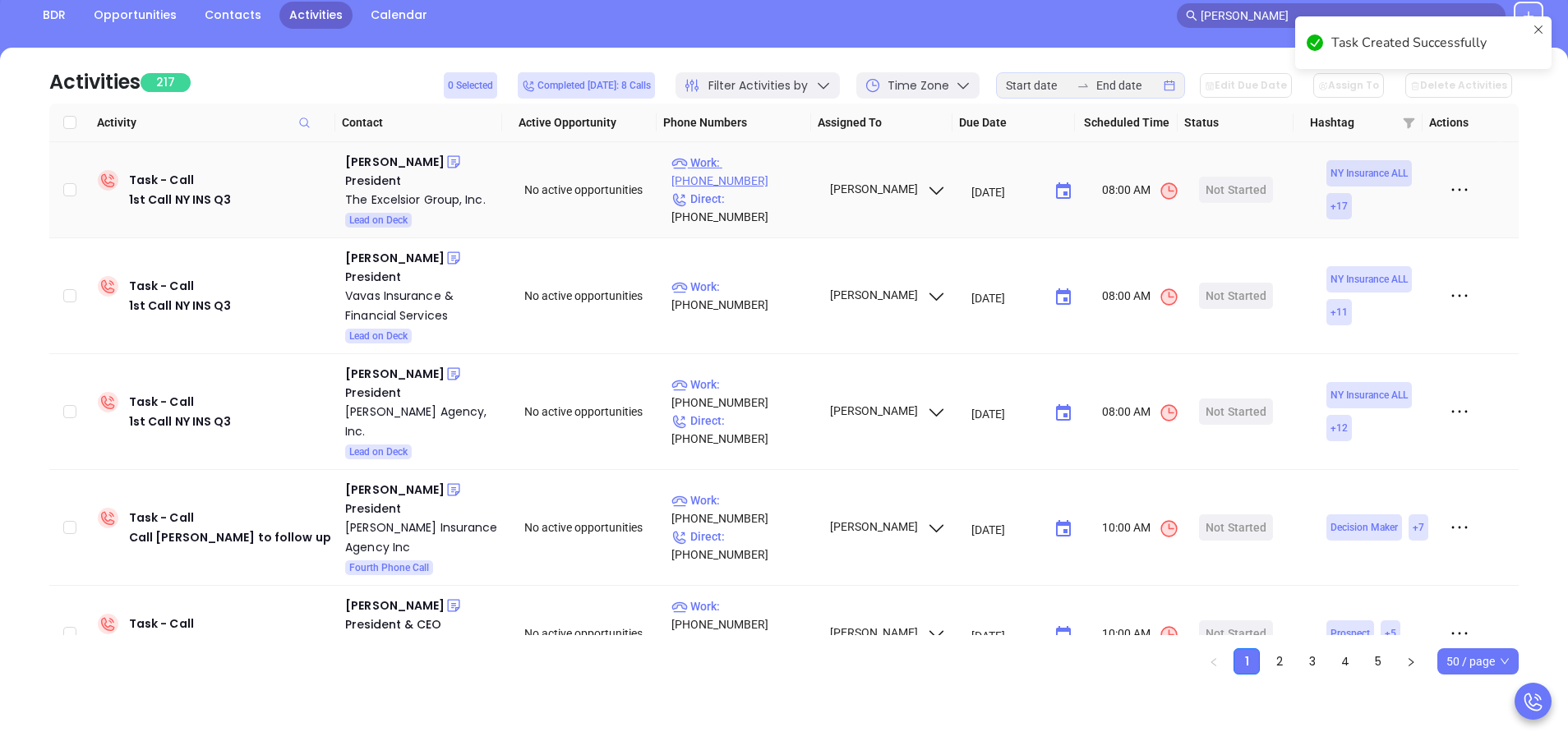
click at [761, 177] on p "Work : (516) 568-0800" at bounding box center [742, 171] width 143 height 36
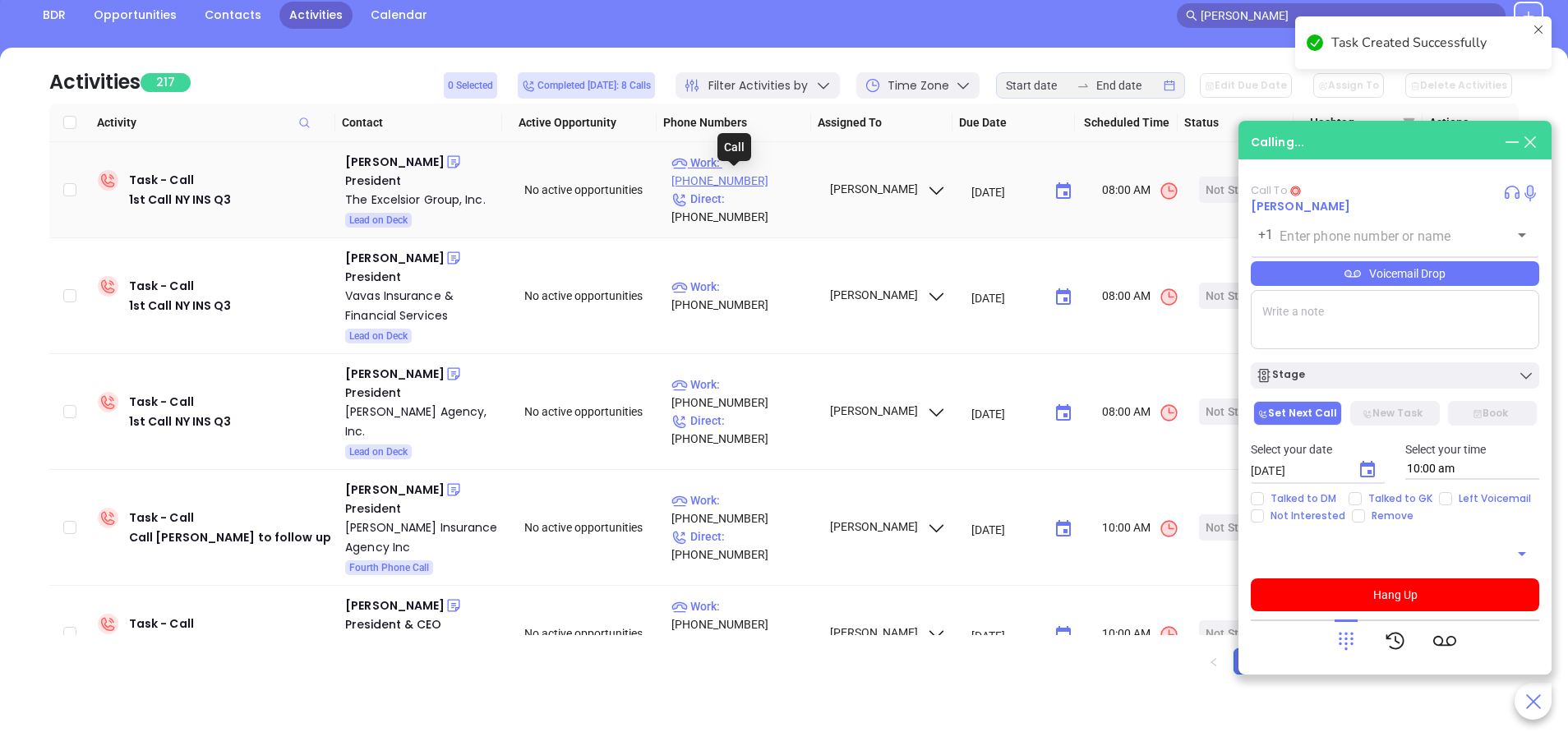
type input "(516) 568-0800"
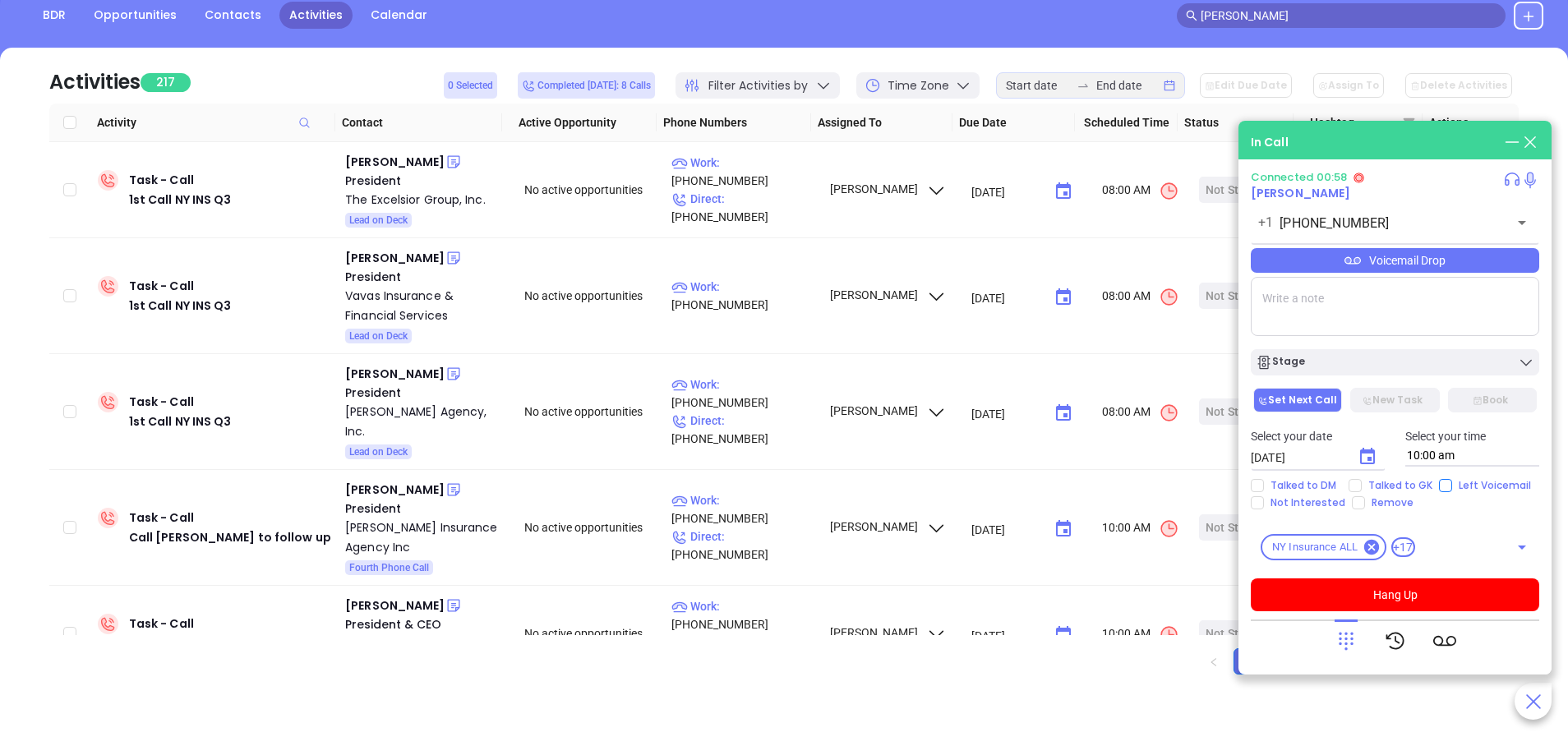
click at [1439, 486] on input "Left Voicemail" at bounding box center [1445, 485] width 13 height 13
checkbox input "true"
click at [1373, 586] on button "Hang Up" at bounding box center [1395, 594] width 289 height 33
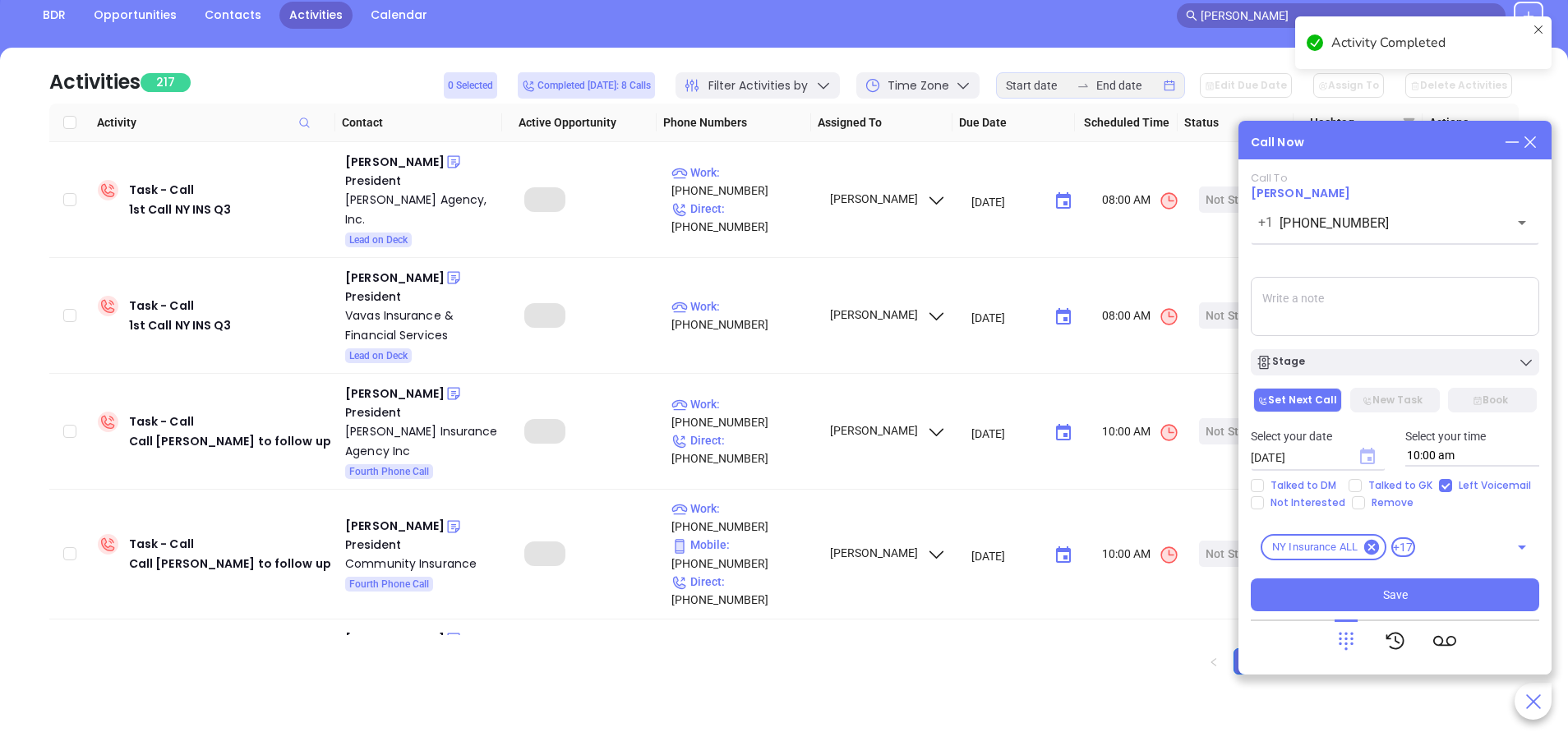
click at [1372, 460] on icon "Choose date, selected date is Sep 18, 2025" at bounding box center [1367, 455] width 15 height 17
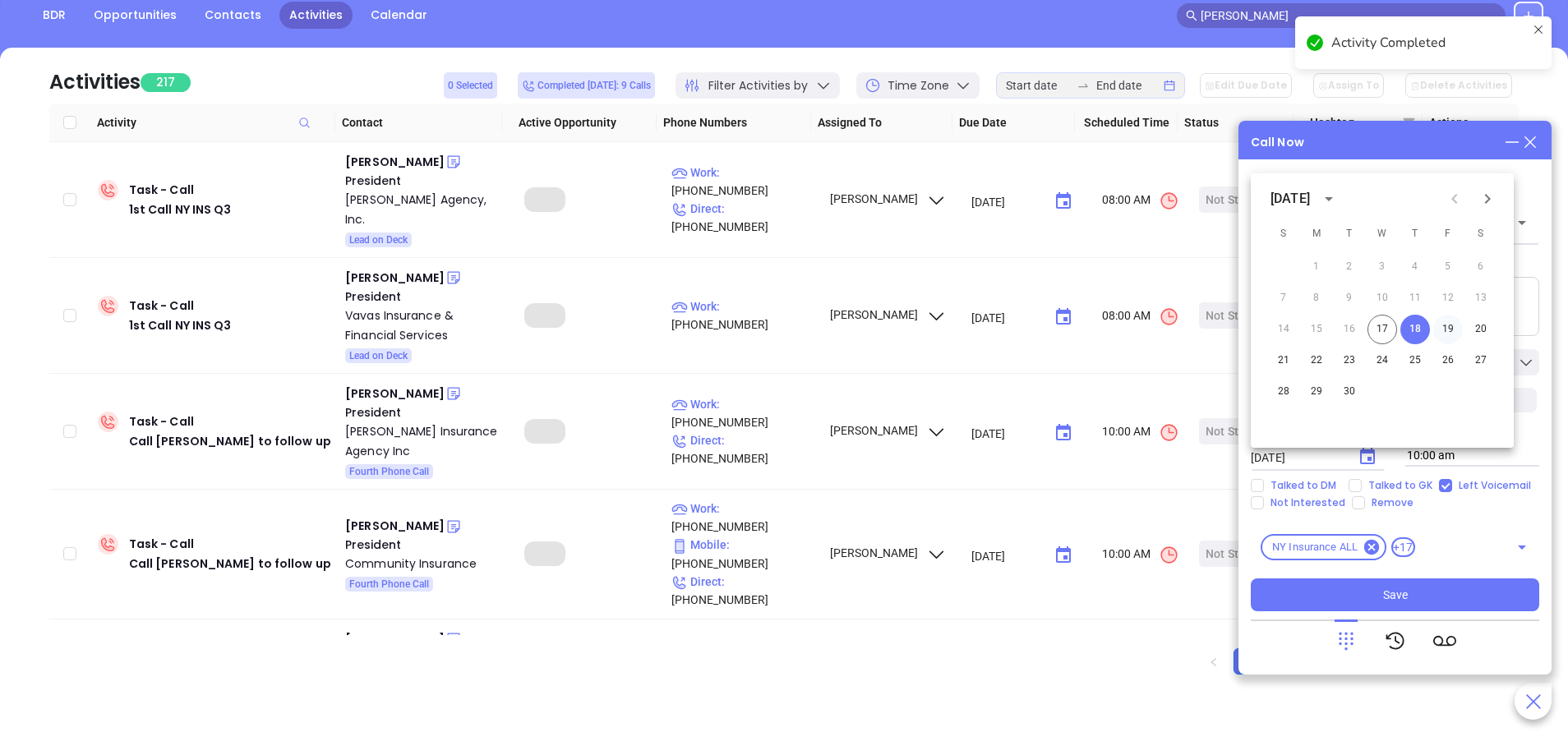
click at [1448, 330] on button "19" at bounding box center [1448, 329] width 30 height 30
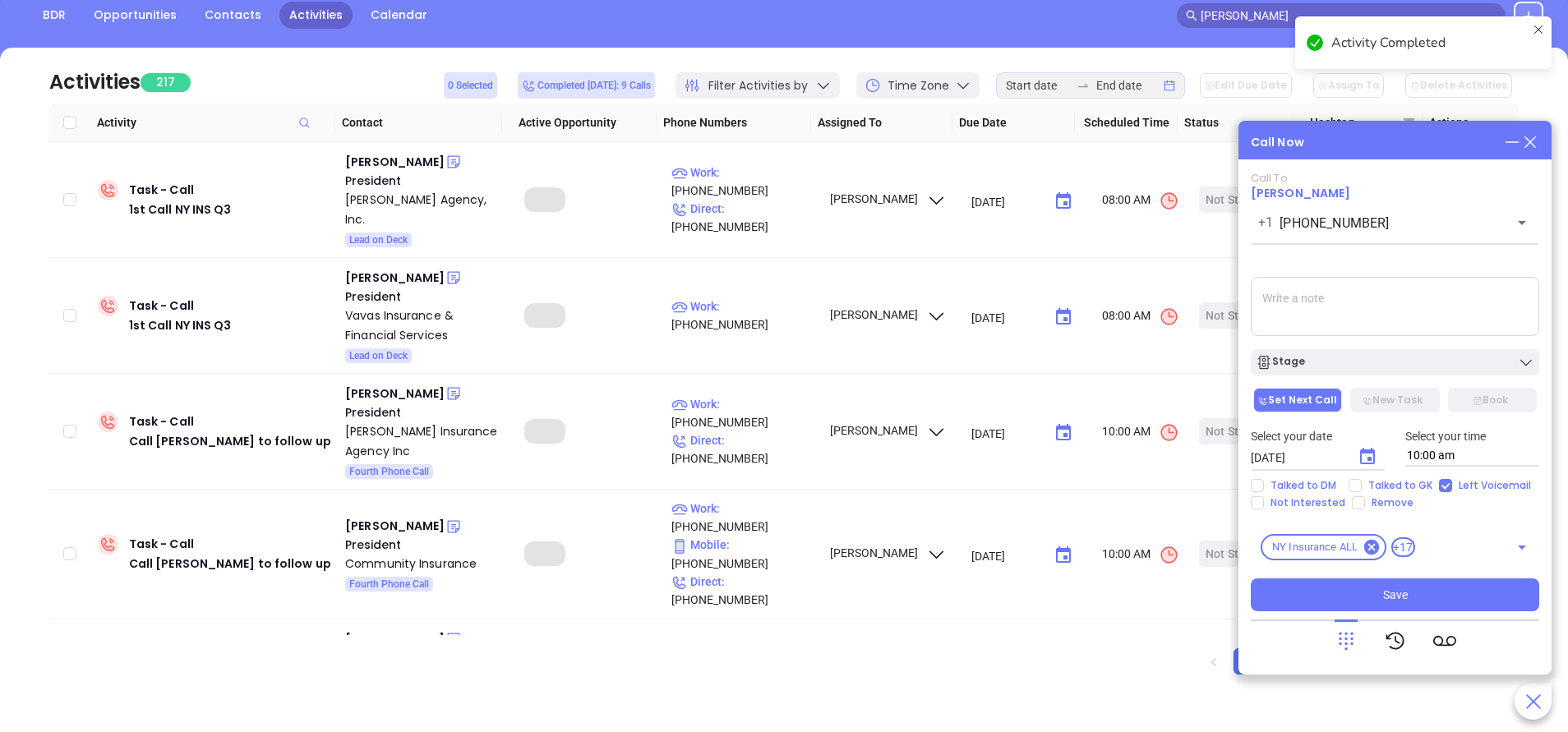
type input "09/19/2025"
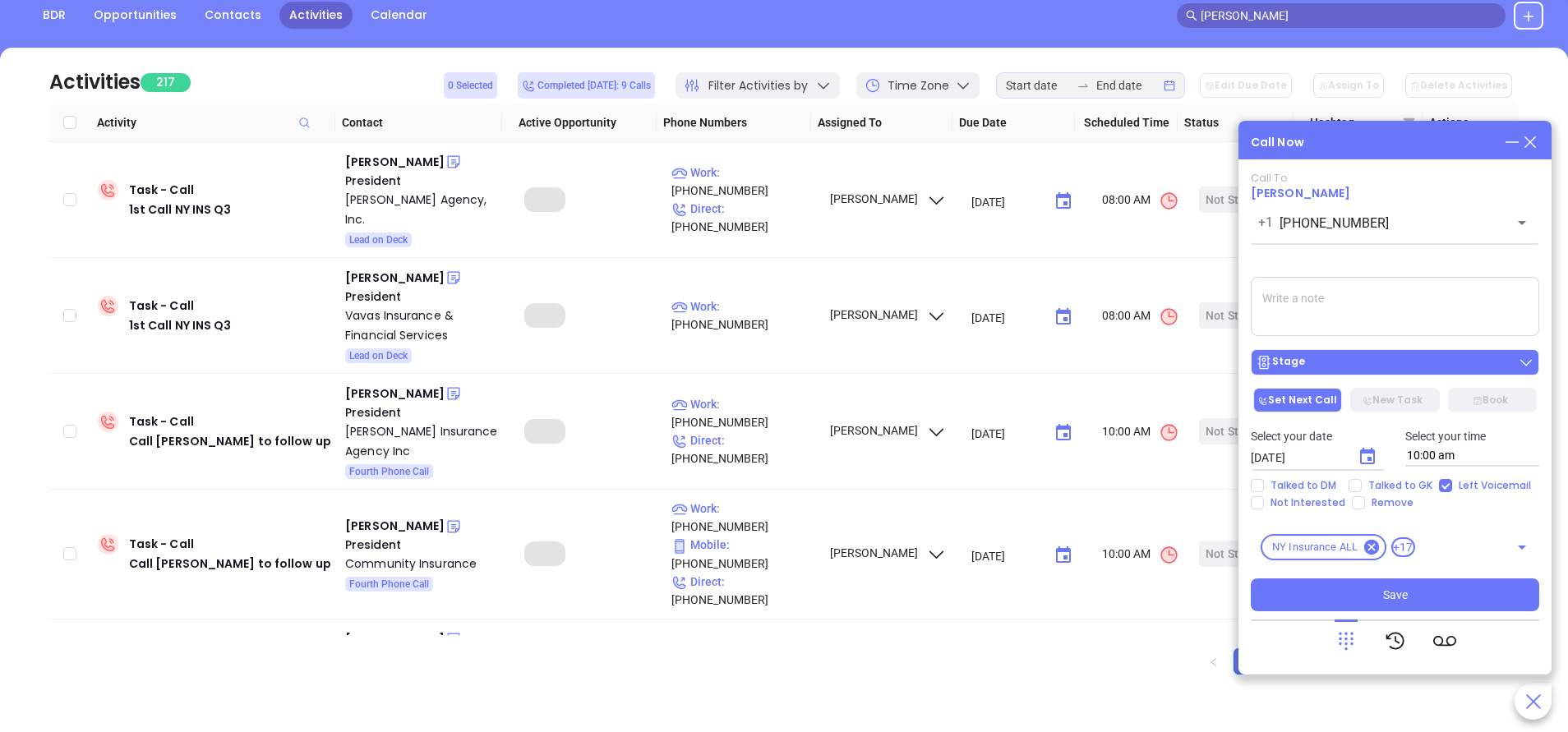
click at [1422, 366] on div "Stage" at bounding box center [1395, 362] width 279 height 17
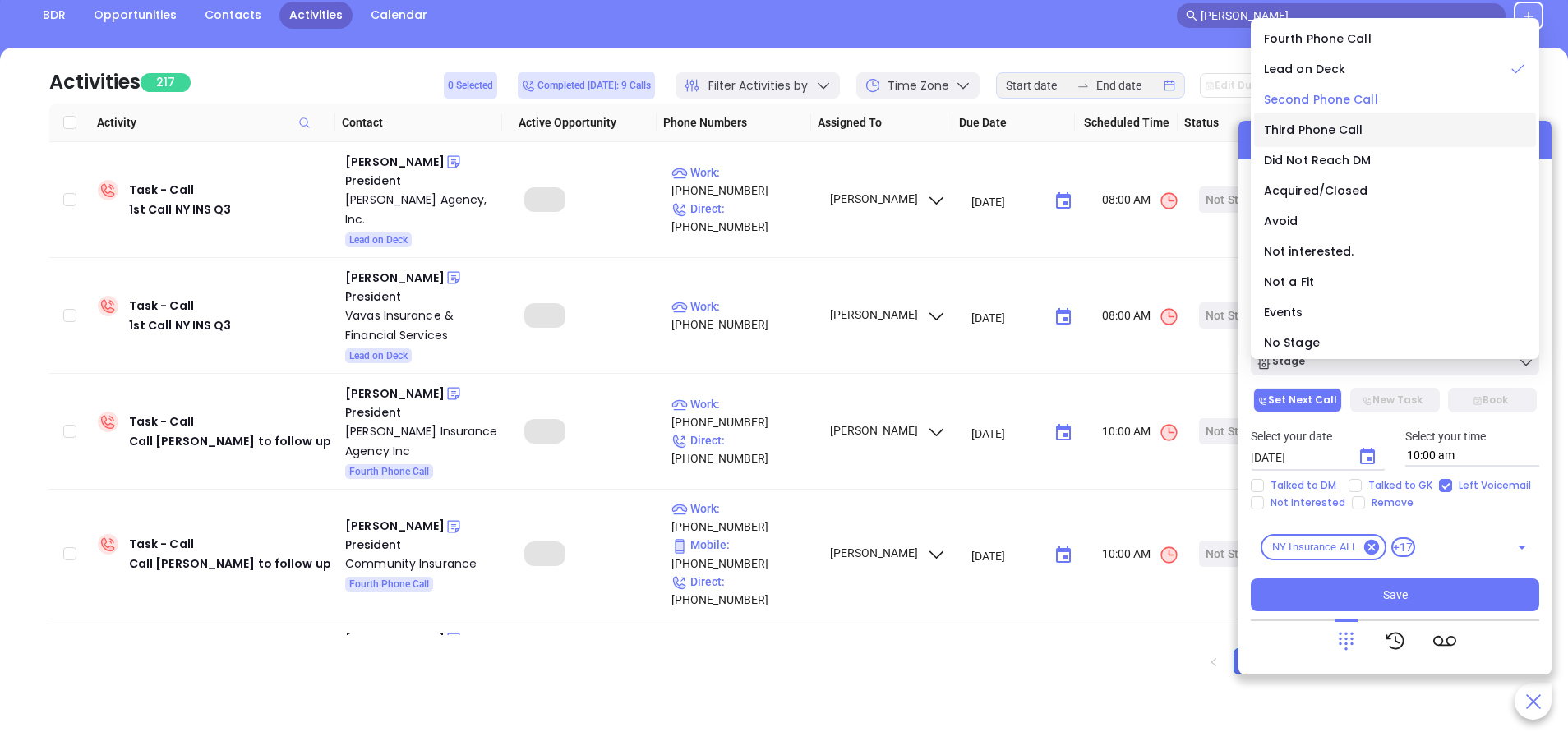
click at [1350, 101] on span "Second Phone Call" at bounding box center [1322, 100] width 114 height 17
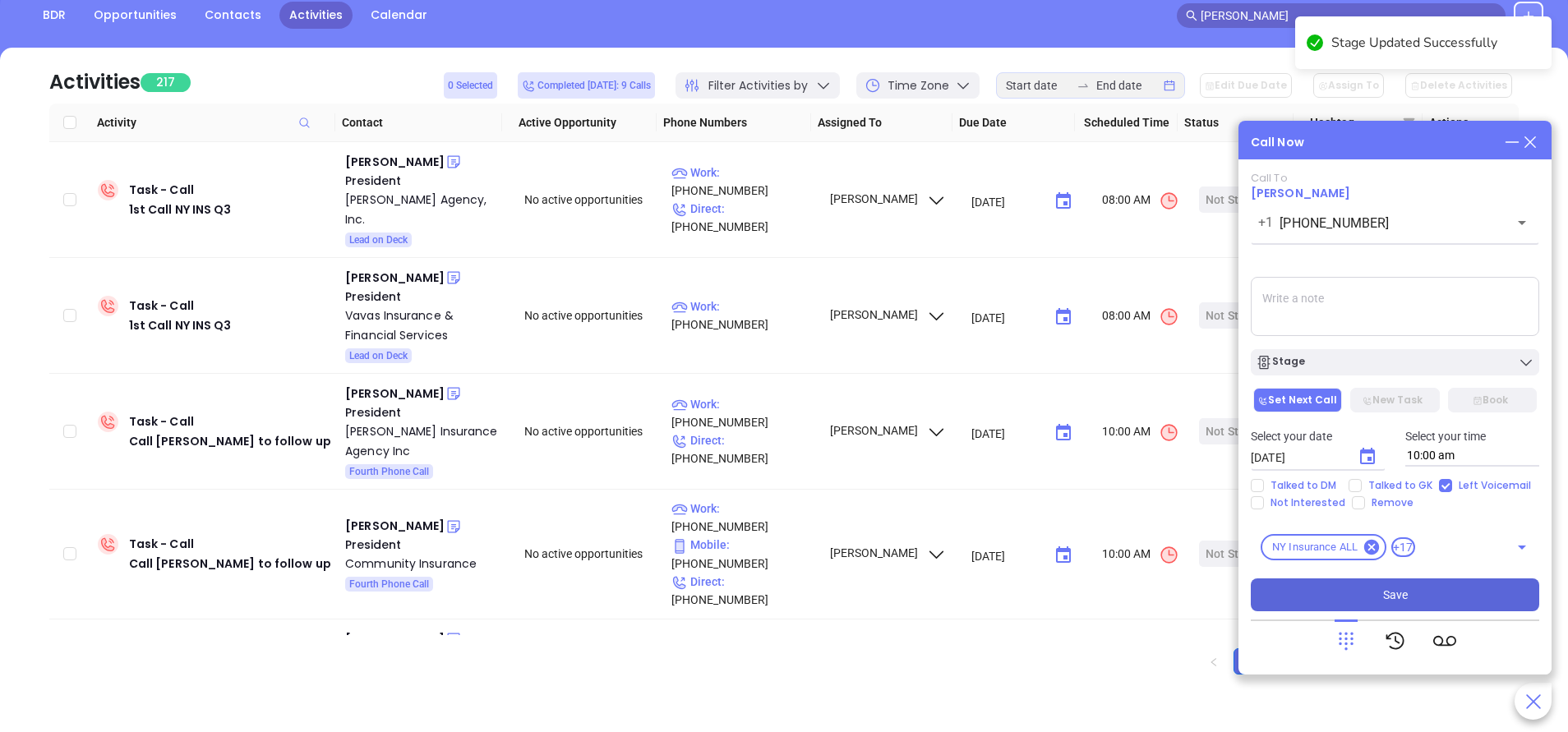
click at [1427, 597] on button "Save" at bounding box center [1395, 594] width 289 height 33
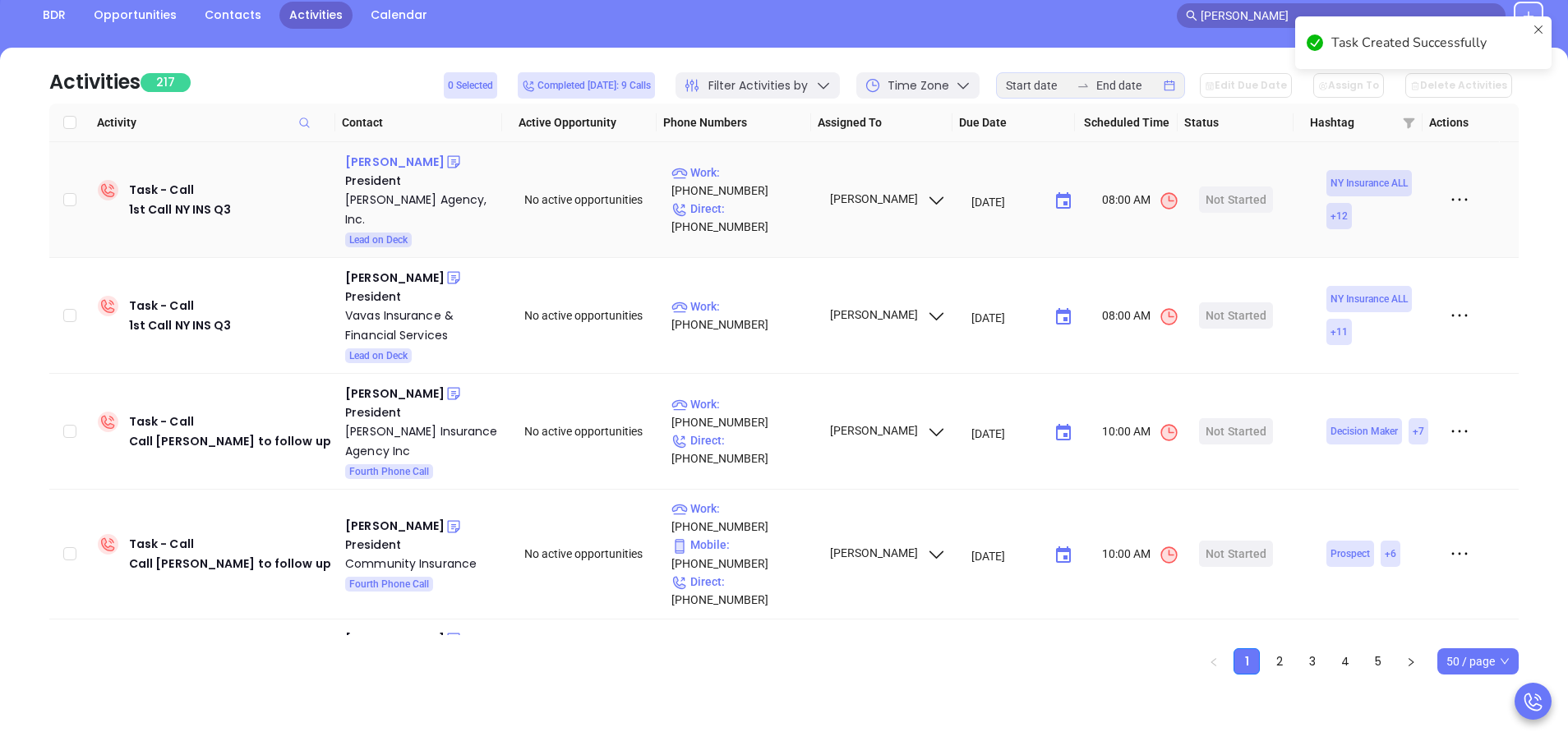
click at [416, 162] on div "Carl N. Maranto" at bounding box center [394, 162] width 100 height 20
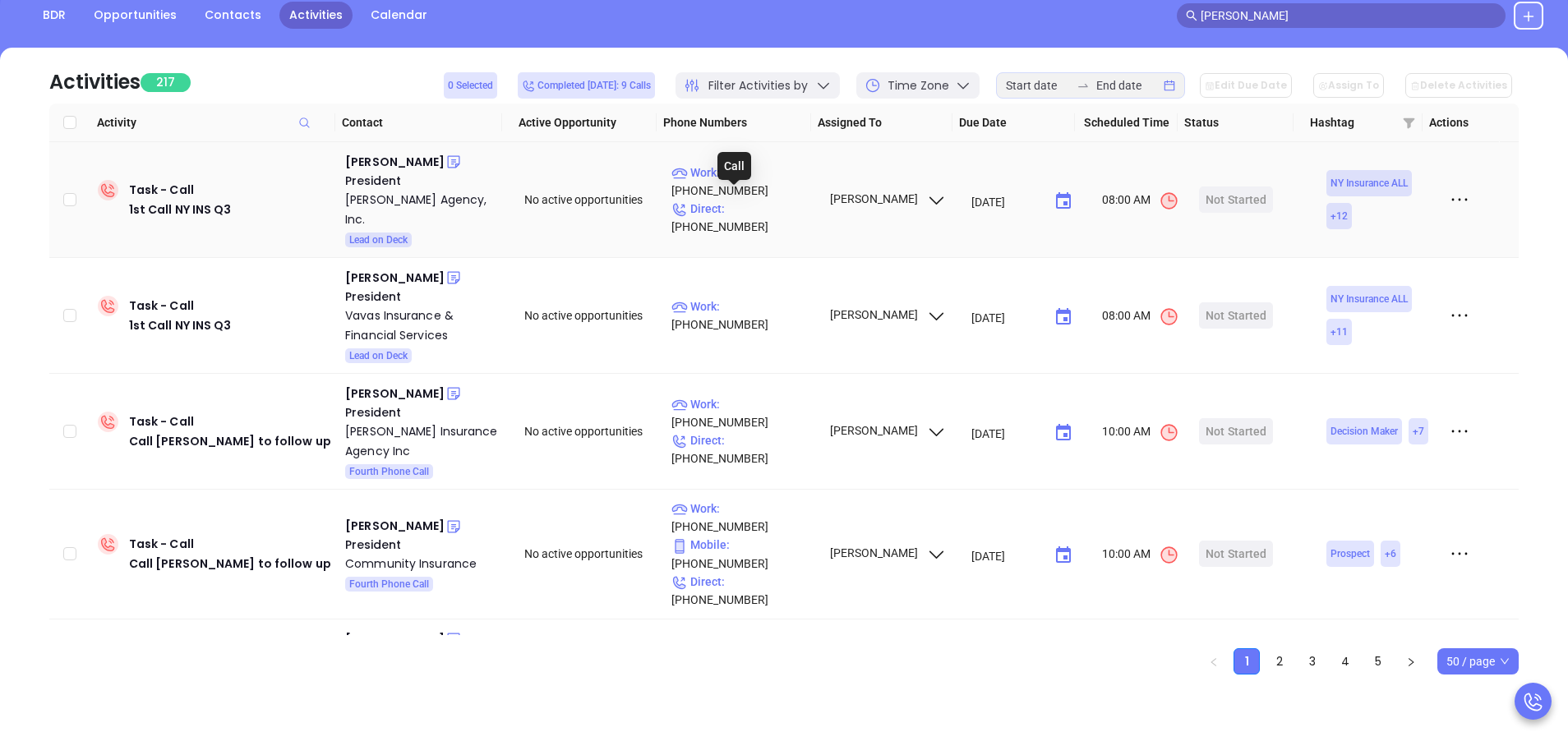
click at [735, 177] on div "Call" at bounding box center [734, 166] width 34 height 28
click at [770, 182] on p "Work : (716) 633-1818" at bounding box center [742, 181] width 143 height 36
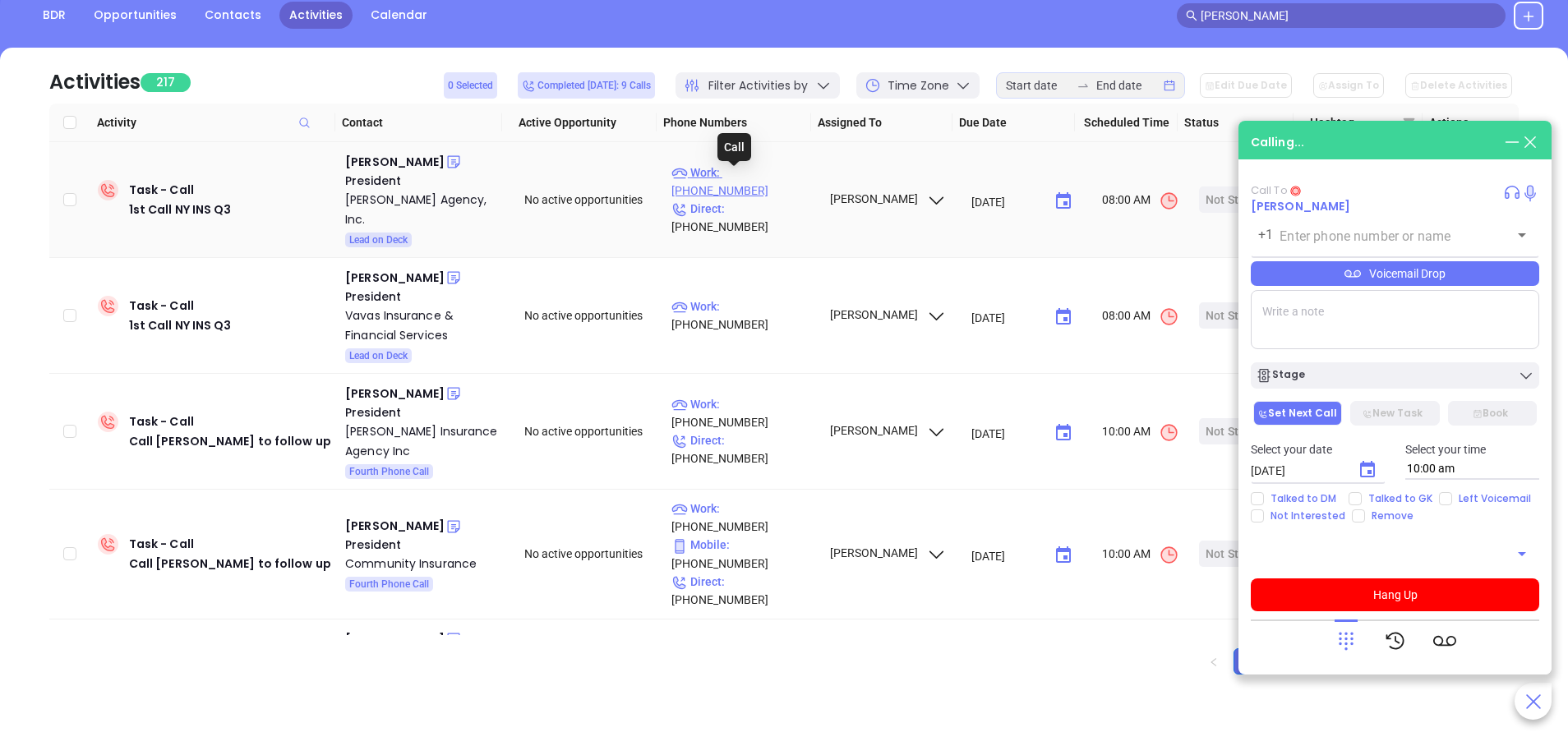
type input "(716) 633-1818"
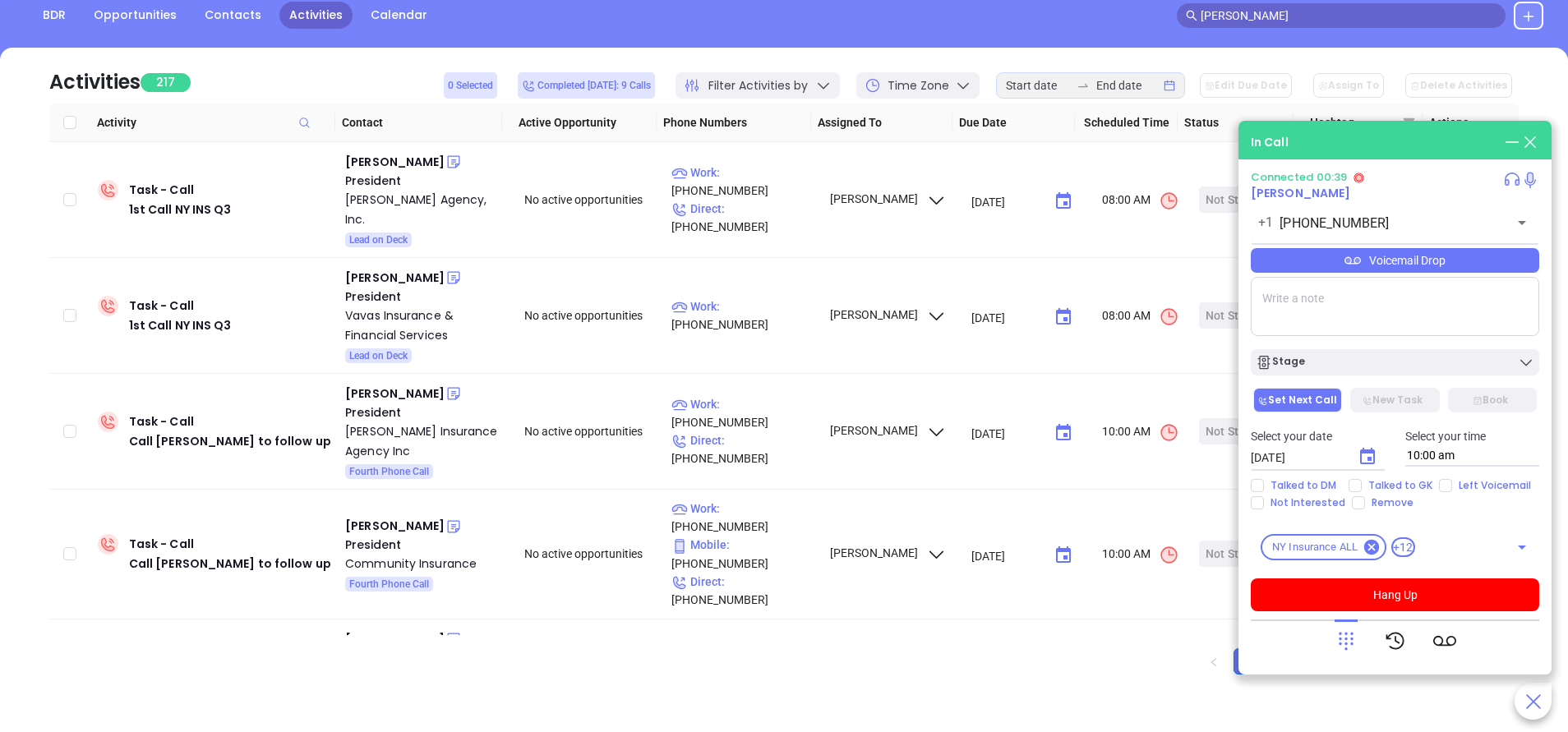
click at [1348, 642] on icon at bounding box center [1345, 640] width 23 height 23
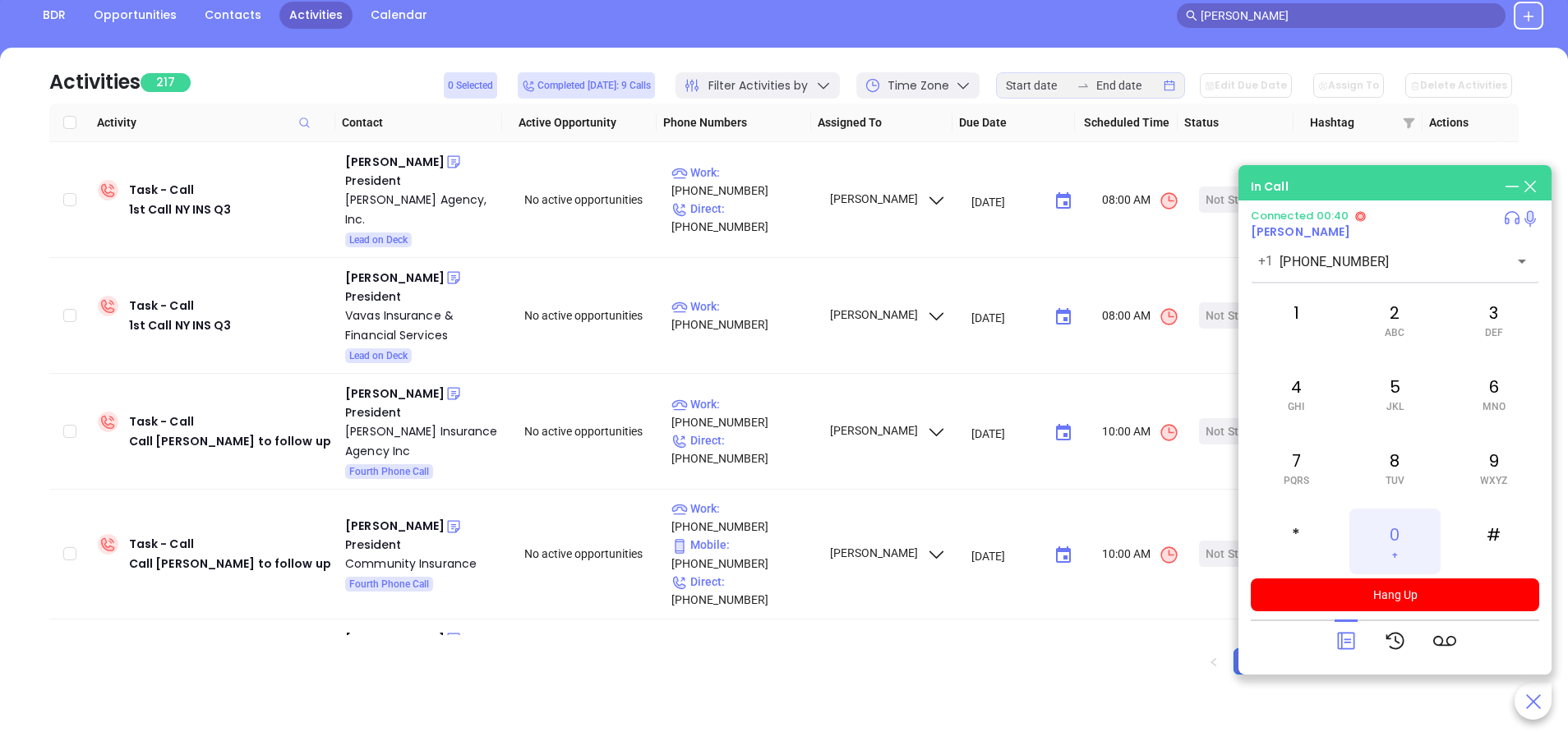
click at [1401, 543] on div "0 +" at bounding box center [1395, 541] width 91 height 66
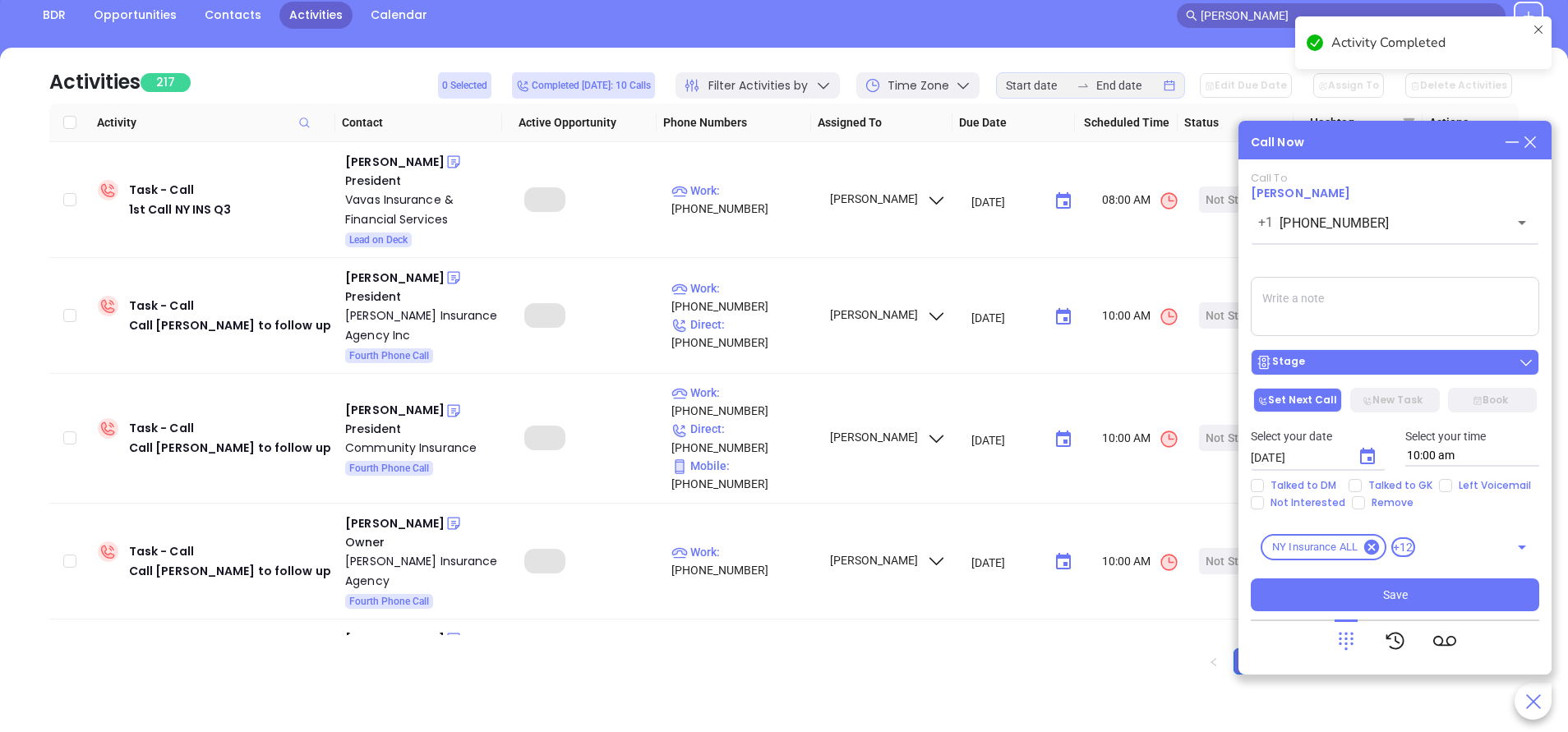
click at [1444, 363] on div "Stage" at bounding box center [1395, 362] width 279 height 17
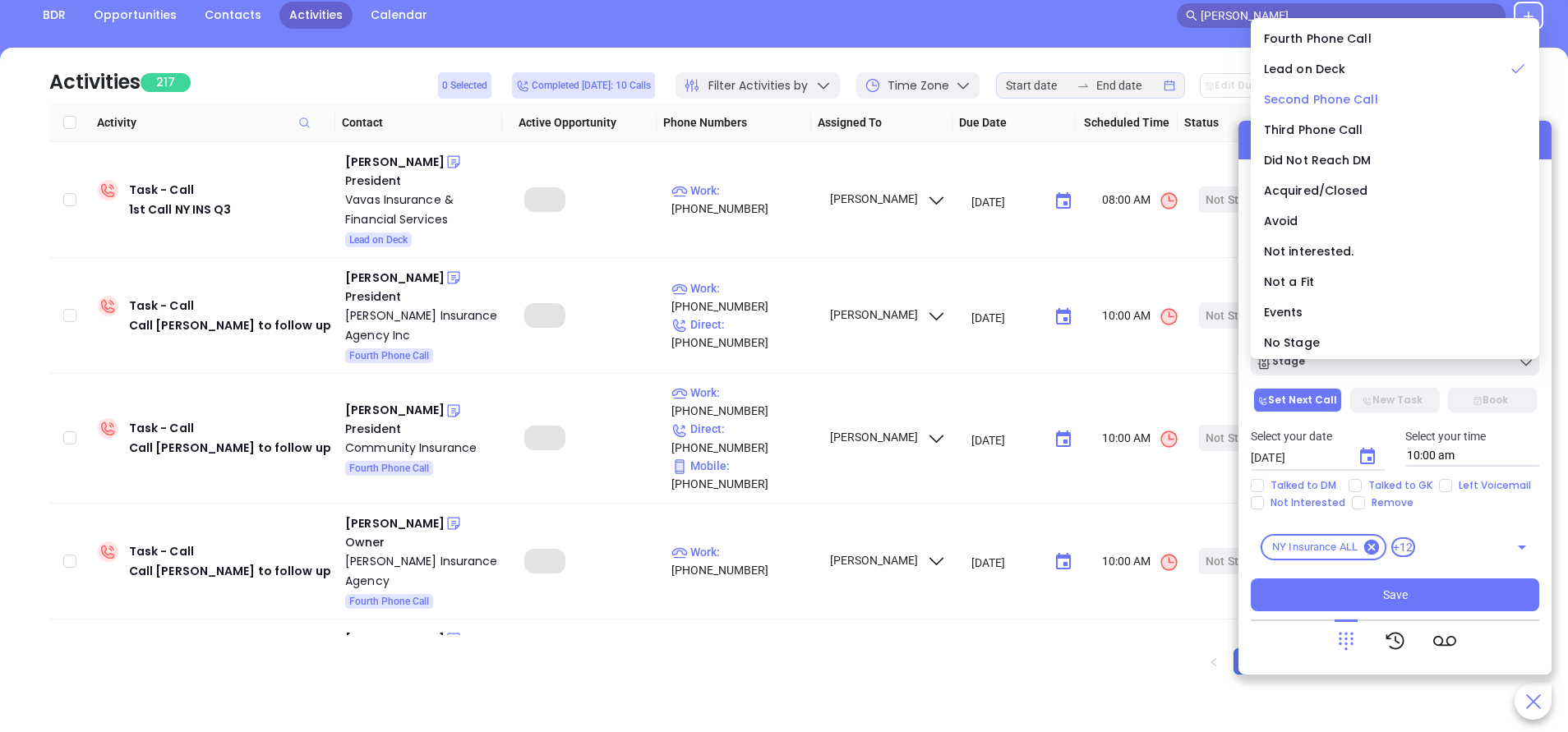
click at [1314, 96] on span "Second Phone Call" at bounding box center [1322, 100] width 114 height 17
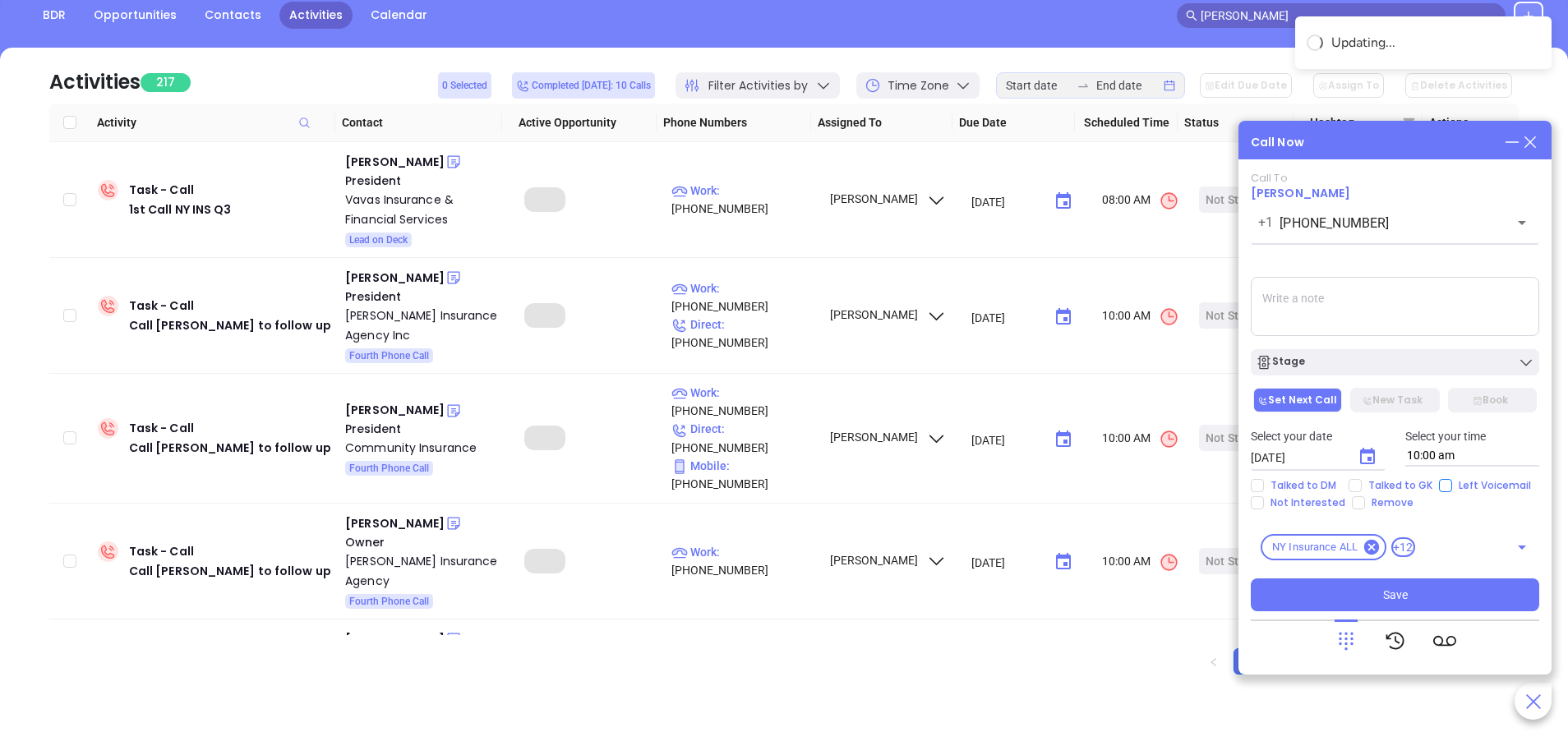
click at [1442, 484] on input "Left Voicemail" at bounding box center [1445, 485] width 13 height 13
checkbox input "true"
click at [1407, 484] on span "Talked to GK" at bounding box center [1400, 485] width 77 height 13
click at [1362, 484] on input "Talked to GK" at bounding box center [1354, 485] width 13 height 13
checkbox input "true"
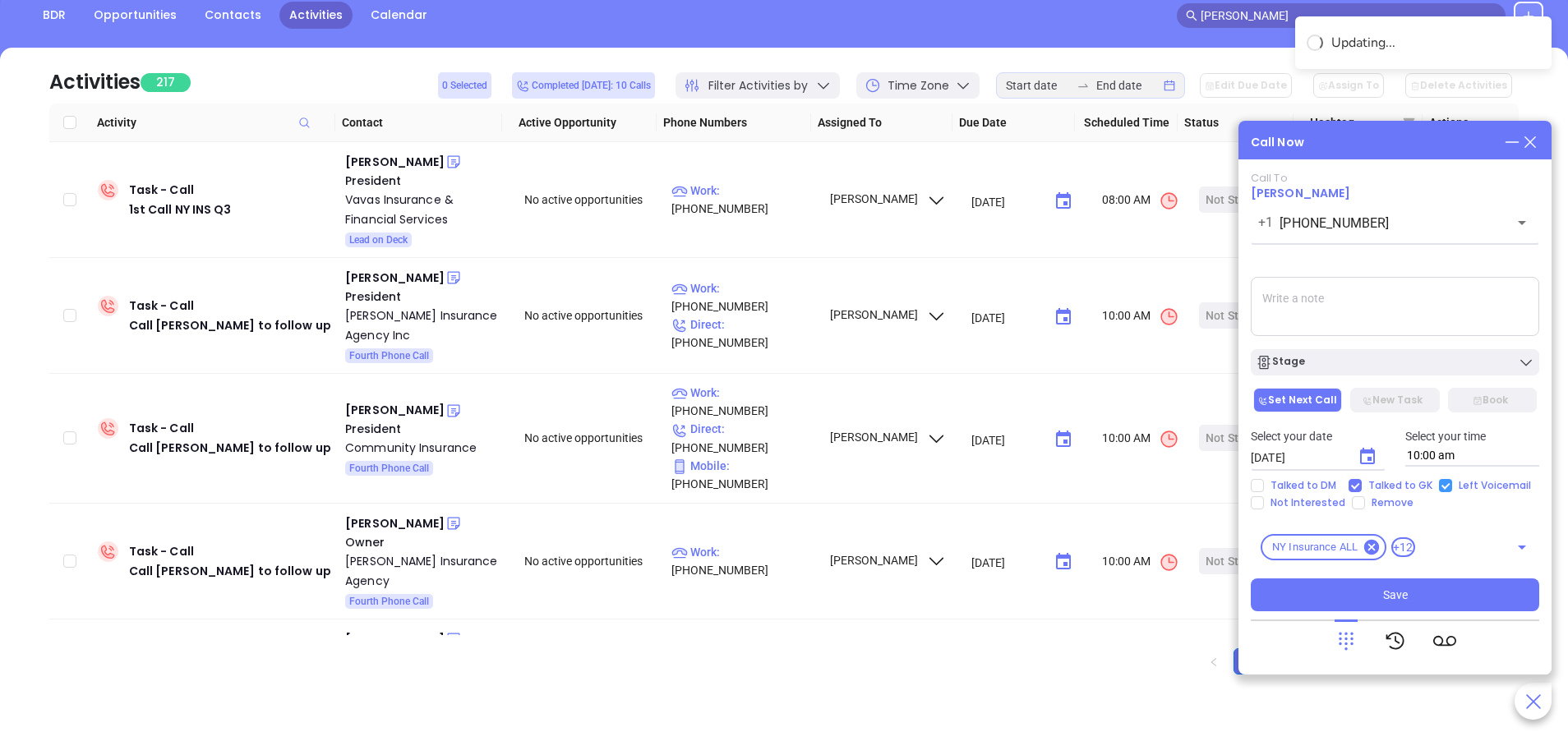
click at [1446, 478] on div "Select your date 09/18/2025 ​ Select your time 10:00 am" at bounding box center [1395, 446] width 308 height 64
click at [1439, 482] on input "Left Voicemail" at bounding box center [1445, 485] width 13 height 13
checkbox input "false"
click at [1375, 454] on icon "Choose date, selected date is Sep 18, 2025" at bounding box center [1367, 455] width 15 height 17
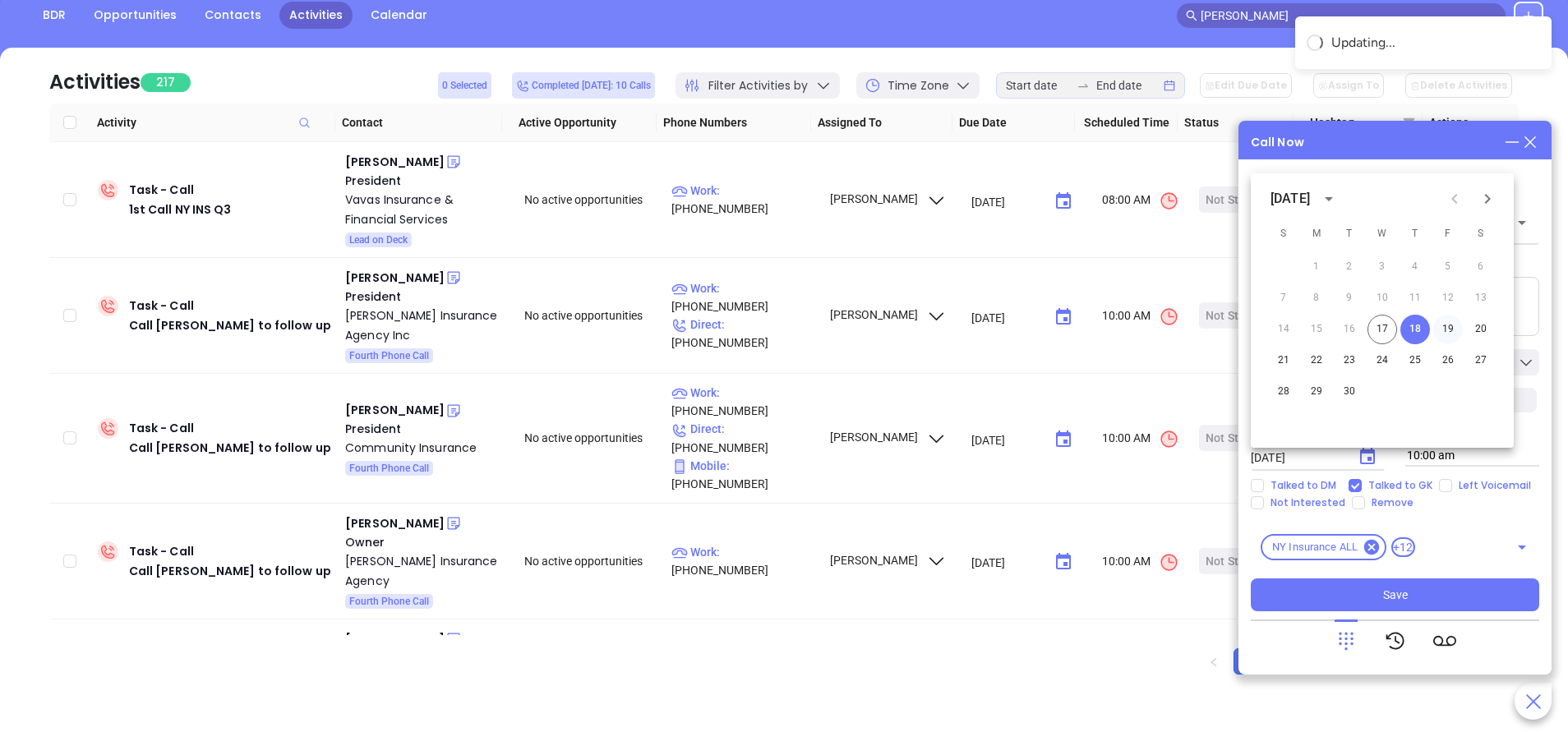
click at [1452, 324] on button "19" at bounding box center [1448, 329] width 30 height 30
type input "09/19/2025"
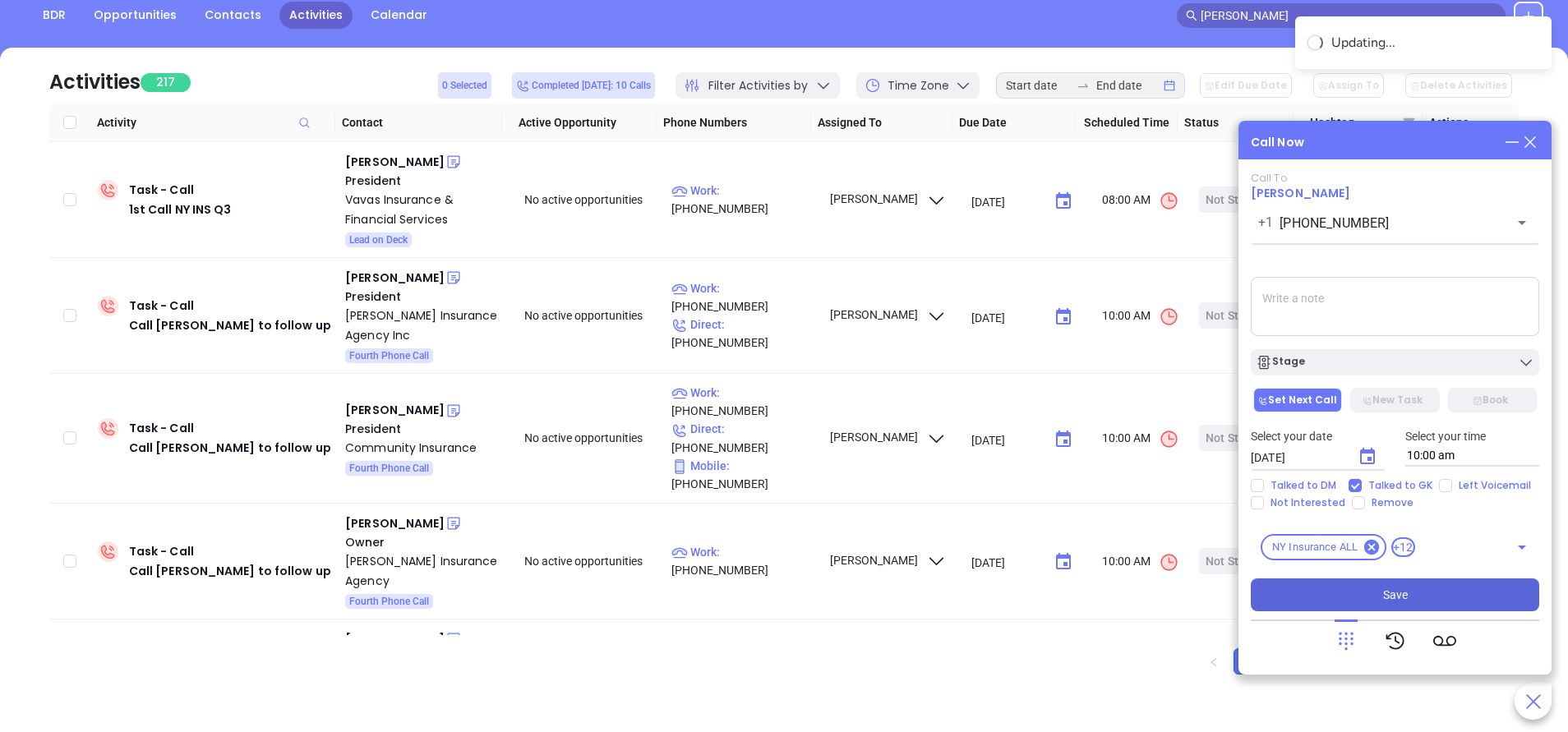
click at [1421, 587] on button "Save" at bounding box center [1395, 594] width 289 height 33
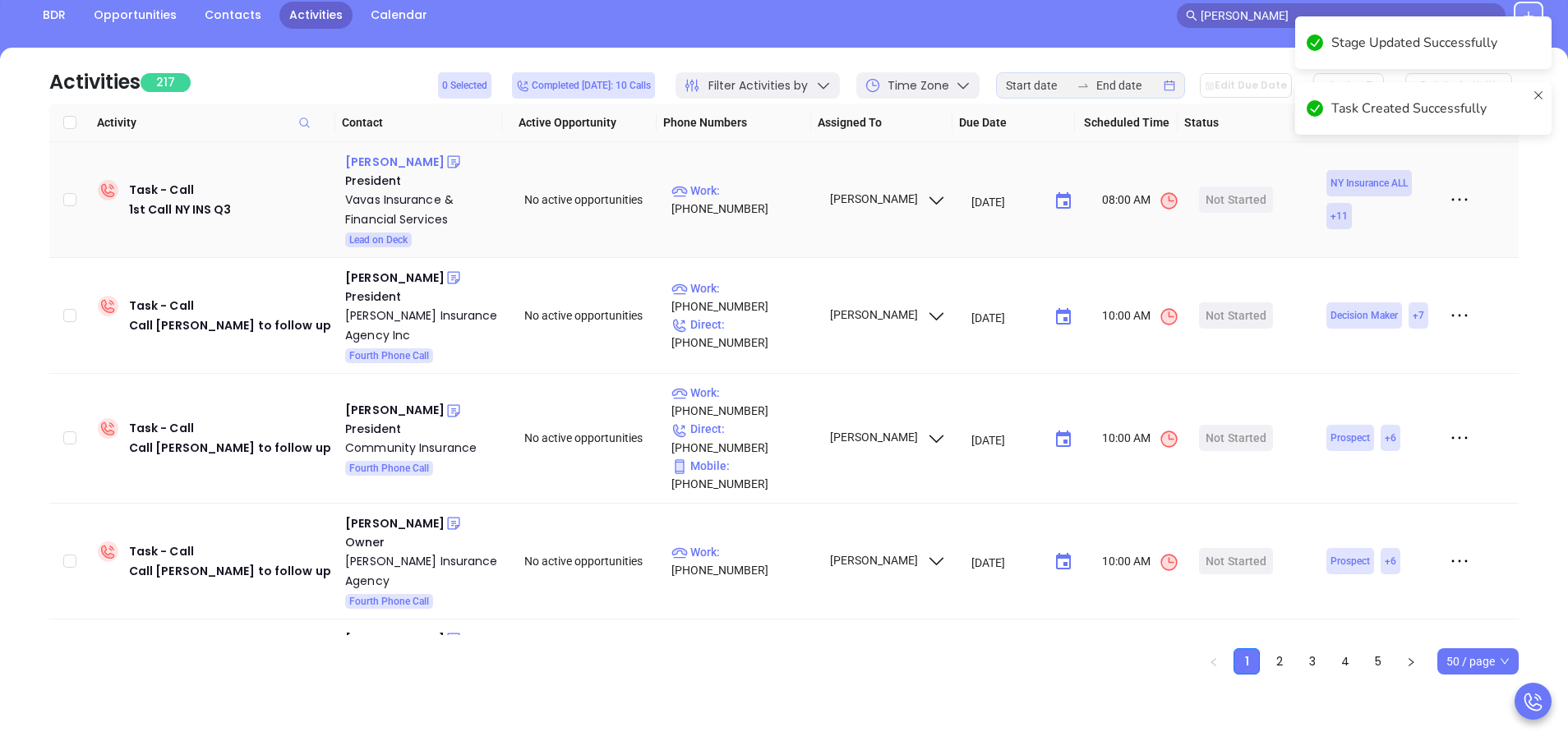
click at [409, 161] on div "James Vavas" at bounding box center [394, 162] width 100 height 20
click at [761, 200] on p "Work : (718) 833-5151" at bounding box center [742, 199] width 143 height 36
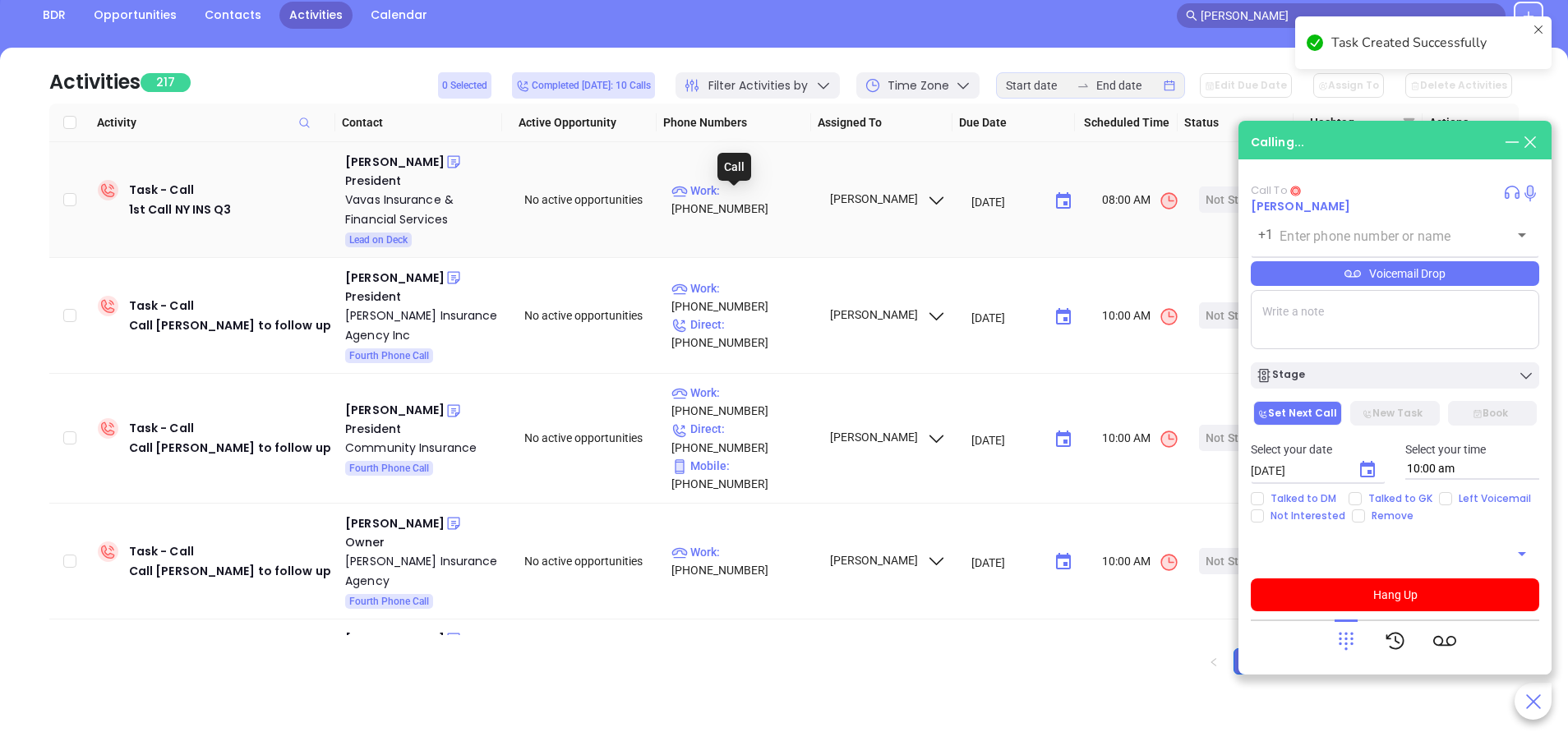
type input "(718) 833-5151"
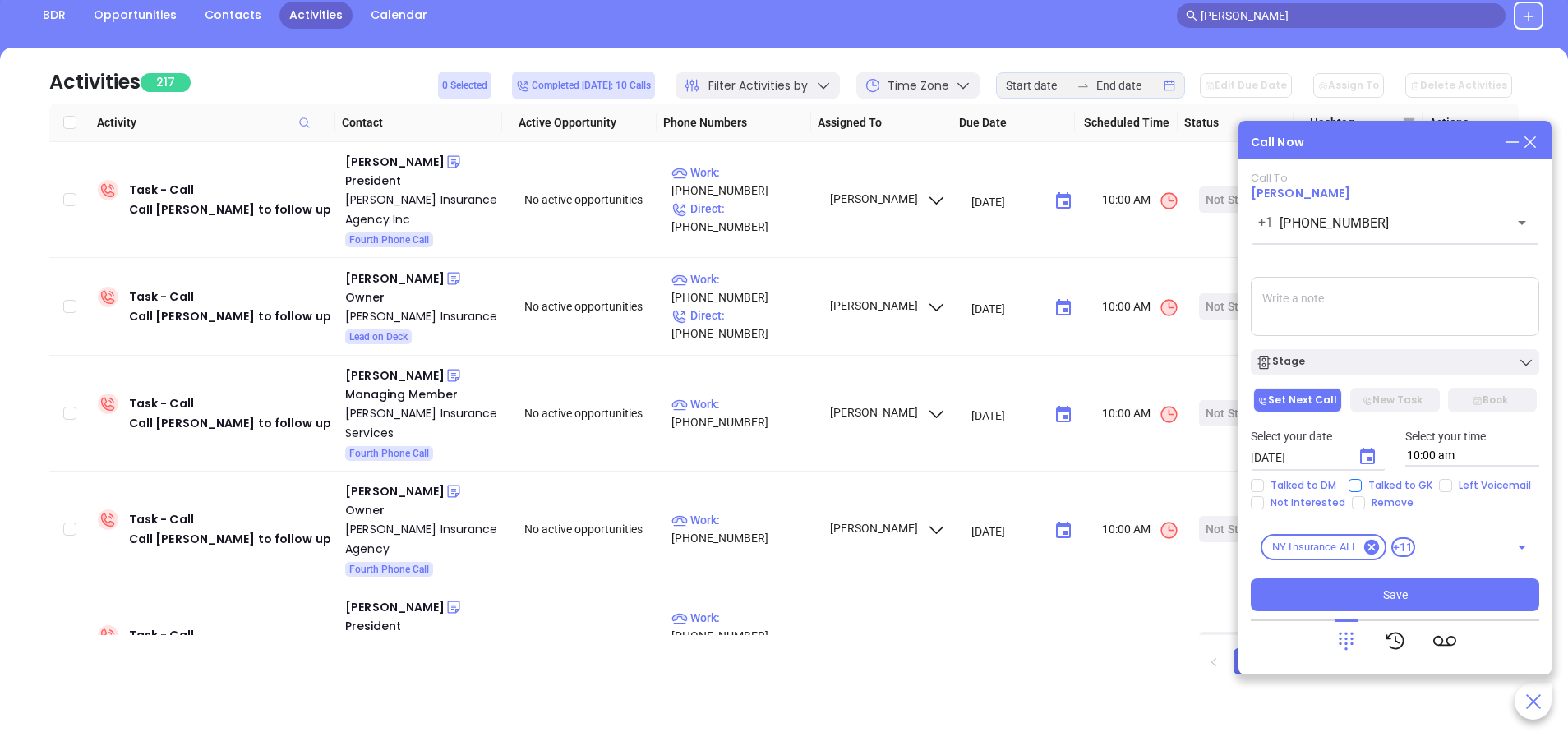
click at [1370, 484] on span "Talked to GK" at bounding box center [1400, 485] width 77 height 13
click at [1362, 484] on input "Talked to GK" at bounding box center [1354, 485] width 13 height 13
checkbox input "true"
click at [1362, 454] on icon "Choose date, selected date is Sep 18, 2025" at bounding box center [1367, 455] width 15 height 17
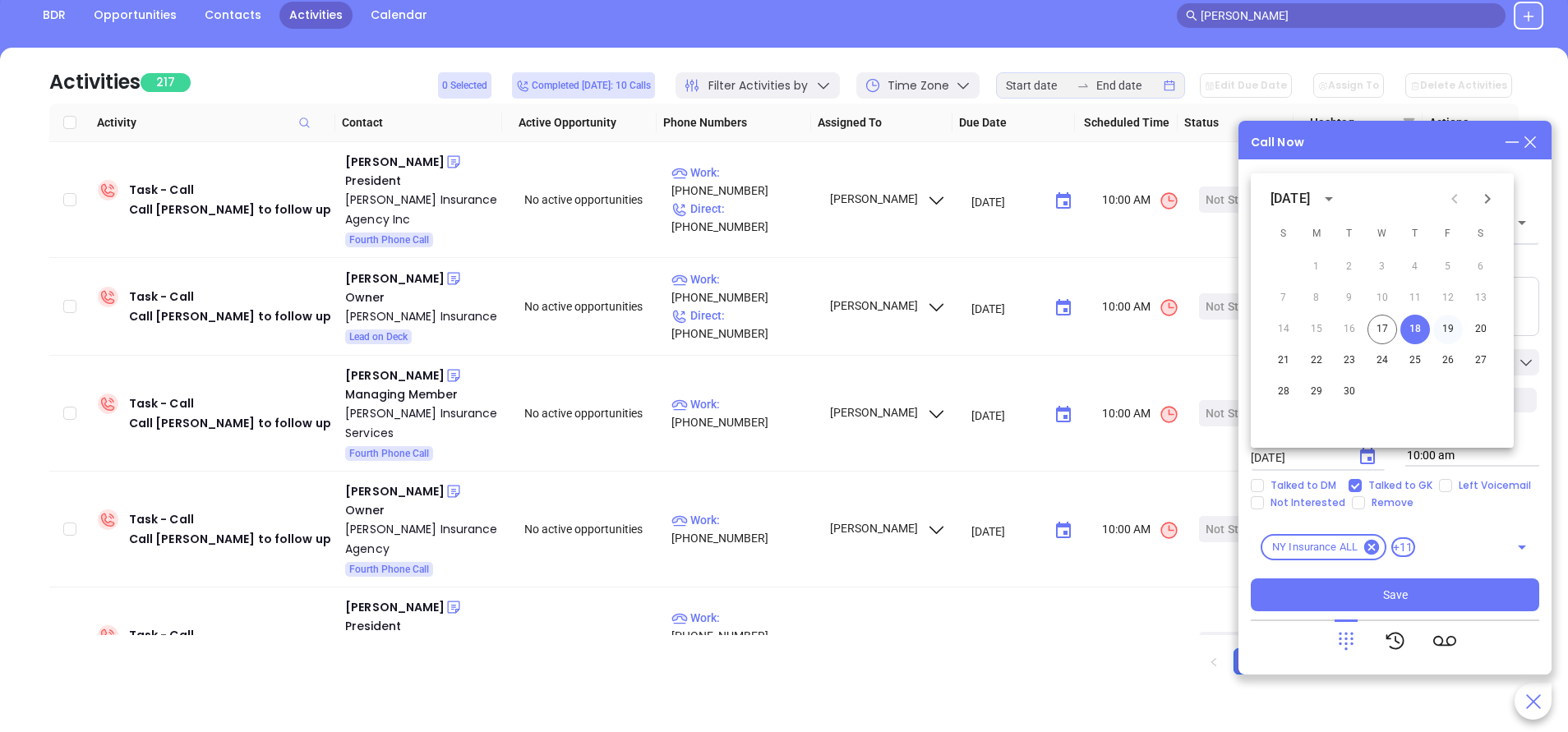
click at [1455, 324] on button "19" at bounding box center [1448, 329] width 30 height 30
type input "09/19/2025"
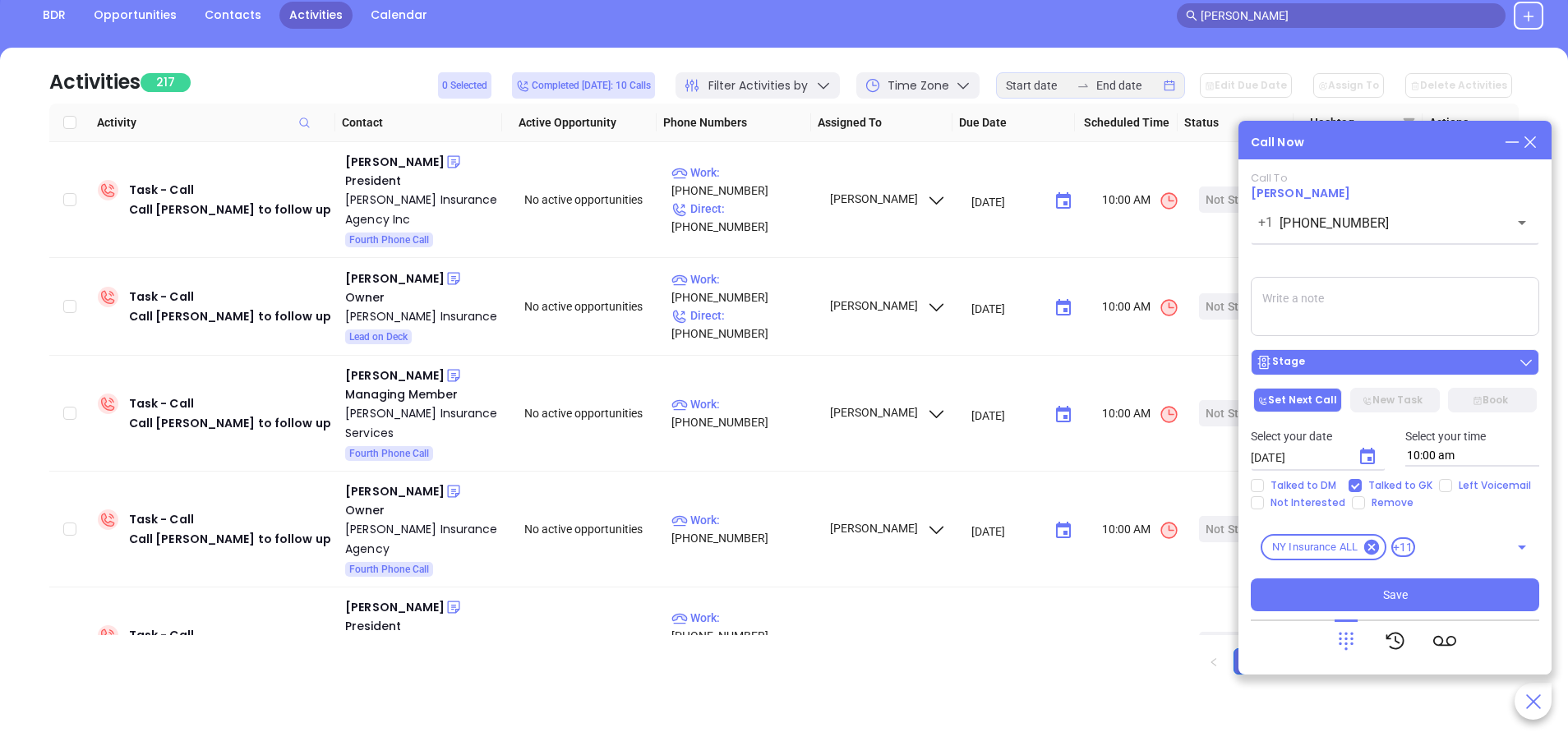
click at [1436, 361] on div "Stage" at bounding box center [1395, 362] width 279 height 17
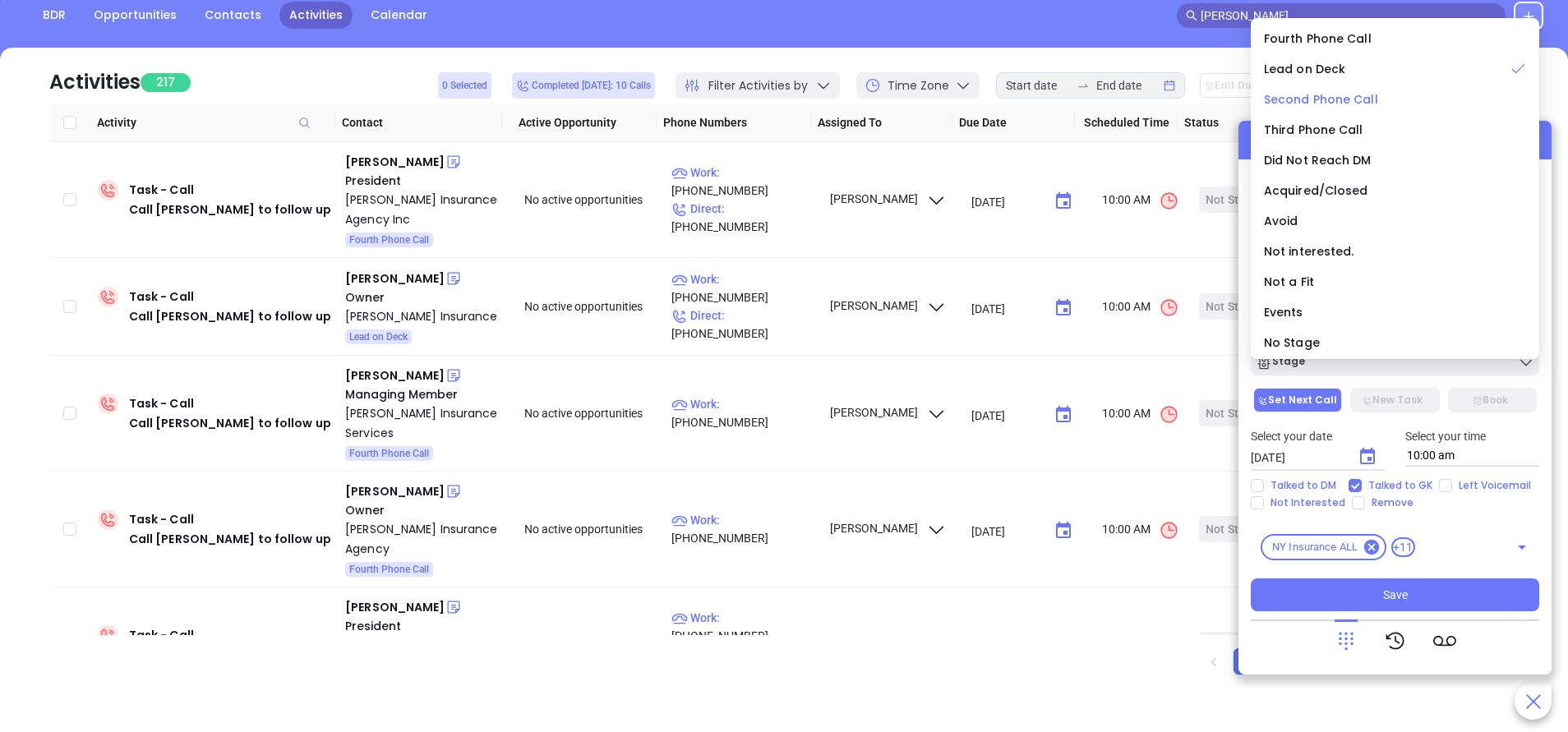
click at [1346, 94] on span "Second Phone Call" at bounding box center [1322, 100] width 114 height 17
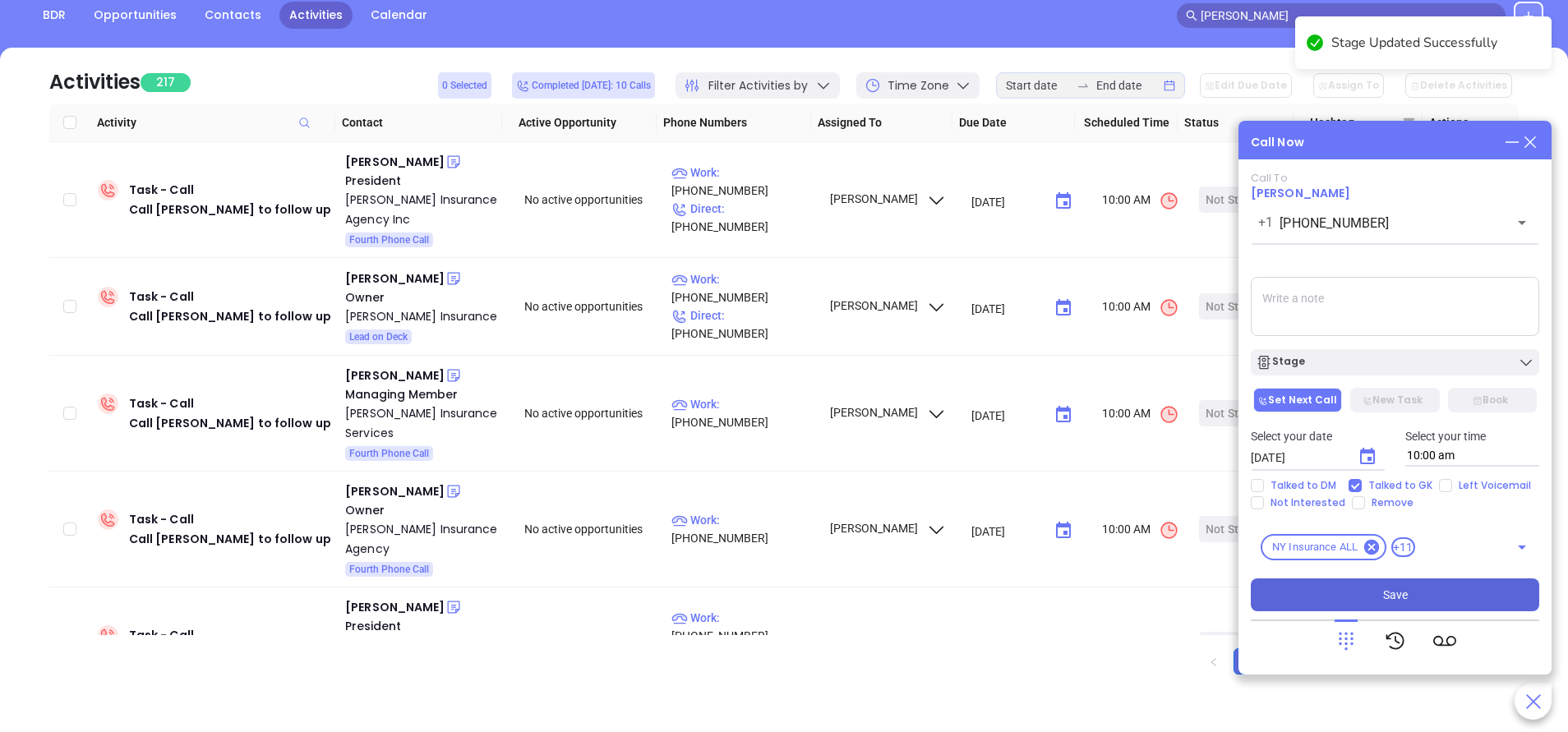
drag, startPoint x: 1409, startPoint y: 595, endPoint x: 1343, endPoint y: 605, distance: 66.8
click at [1409, 594] on button "Save" at bounding box center [1395, 594] width 289 height 33
click at [374, 158] on div "Mollie Maseychik" at bounding box center [394, 162] width 100 height 20
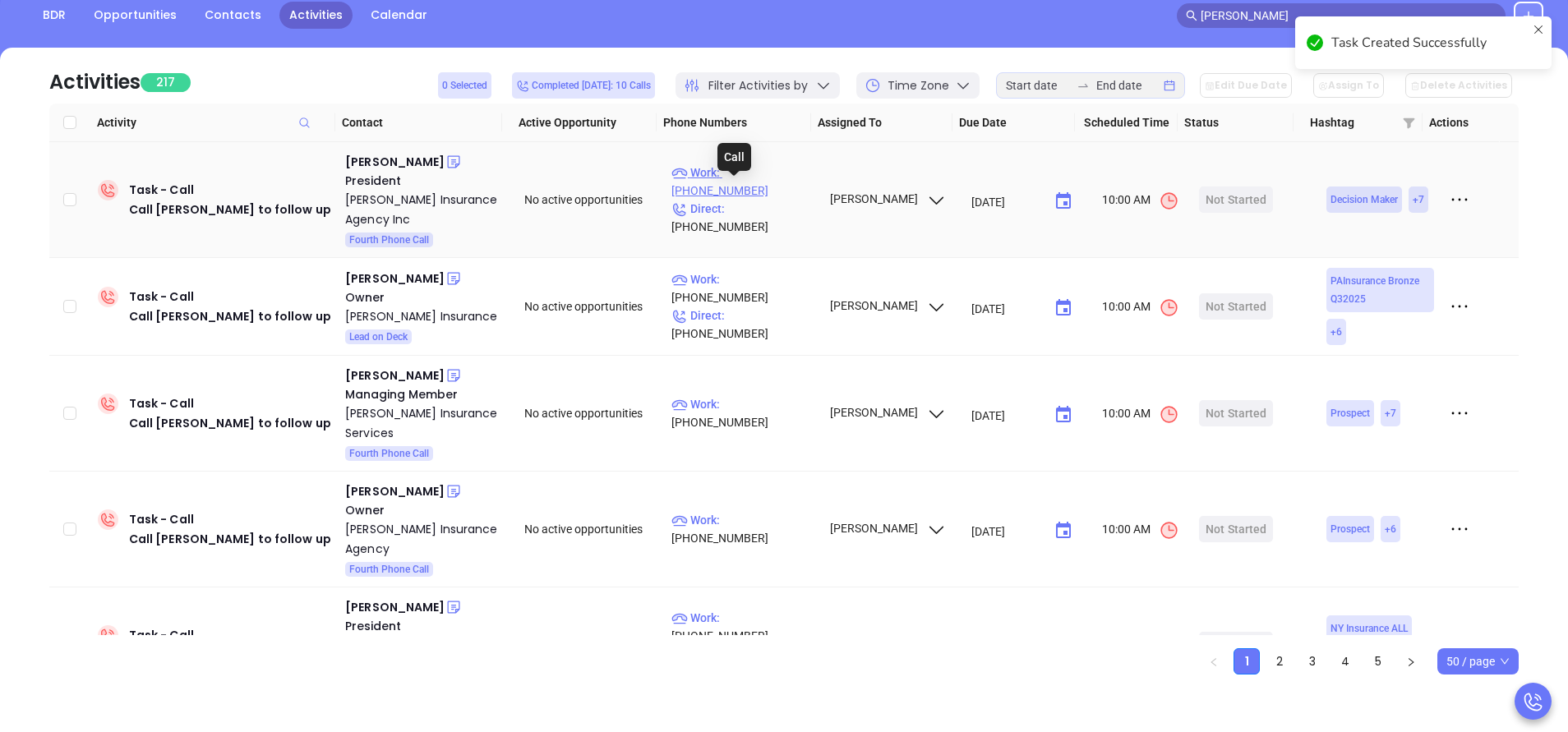
click at [770, 192] on p "Work : (570) 348-3731" at bounding box center [742, 181] width 143 height 36
type input "(570) 348-3731"
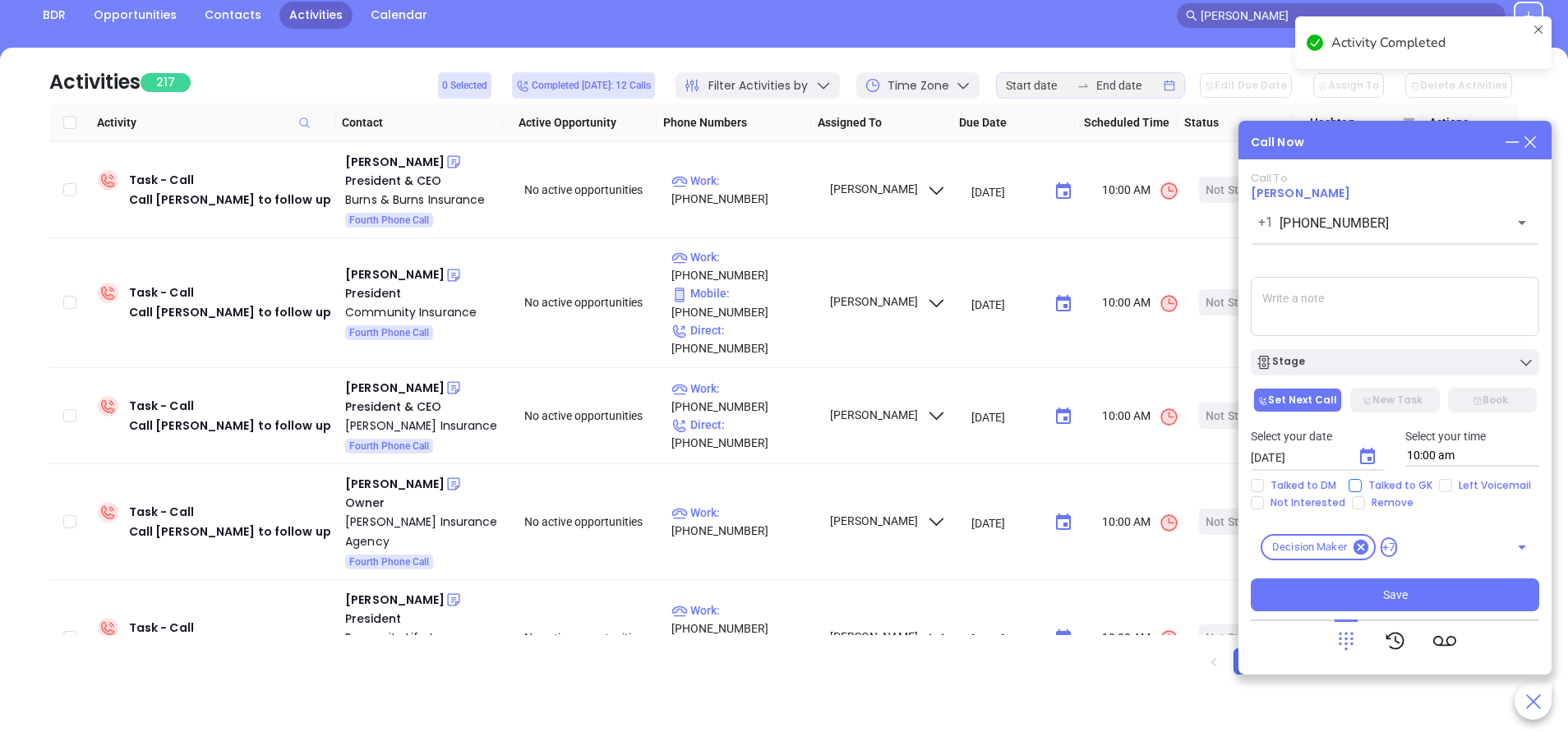
click at [1363, 487] on span "Talked to GK" at bounding box center [1400, 485] width 77 height 13
click at [1362, 487] on input "Talked to GK" at bounding box center [1354, 485] width 13 height 13
checkbox input "true"
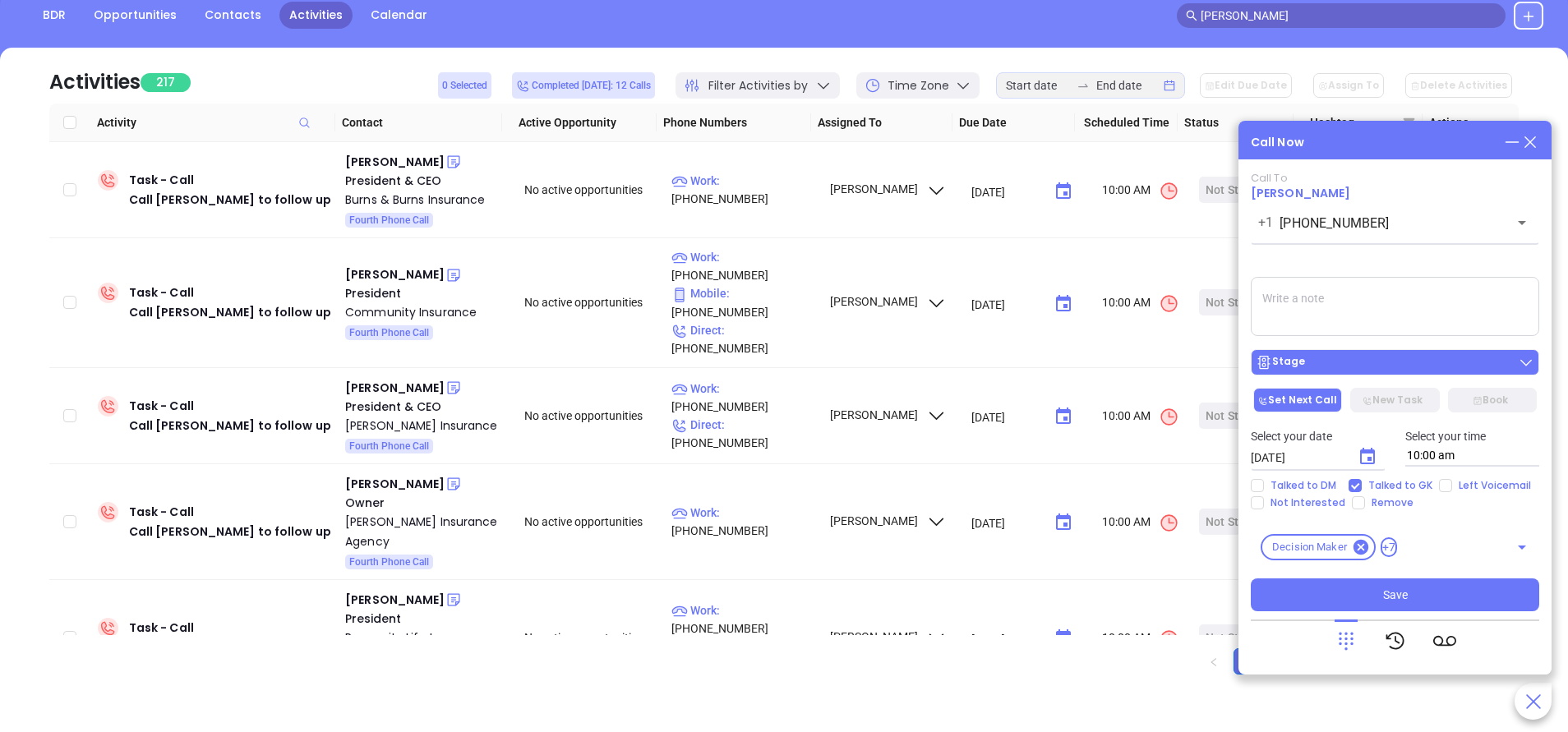
click at [1371, 359] on div "Stage" at bounding box center [1395, 362] width 279 height 17
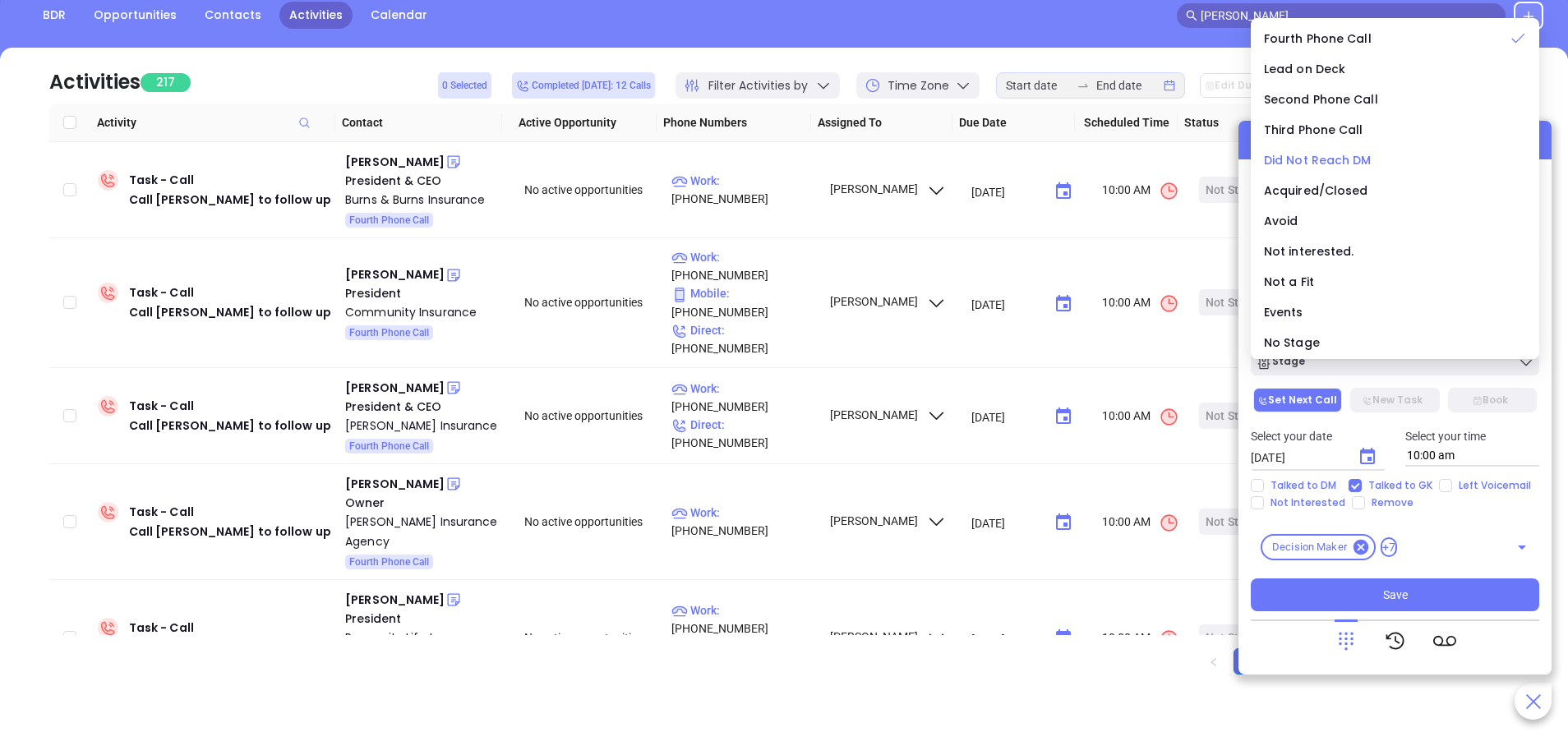
click at [1308, 164] on span "Did Not Reach DM" at bounding box center [1318, 160] width 107 height 17
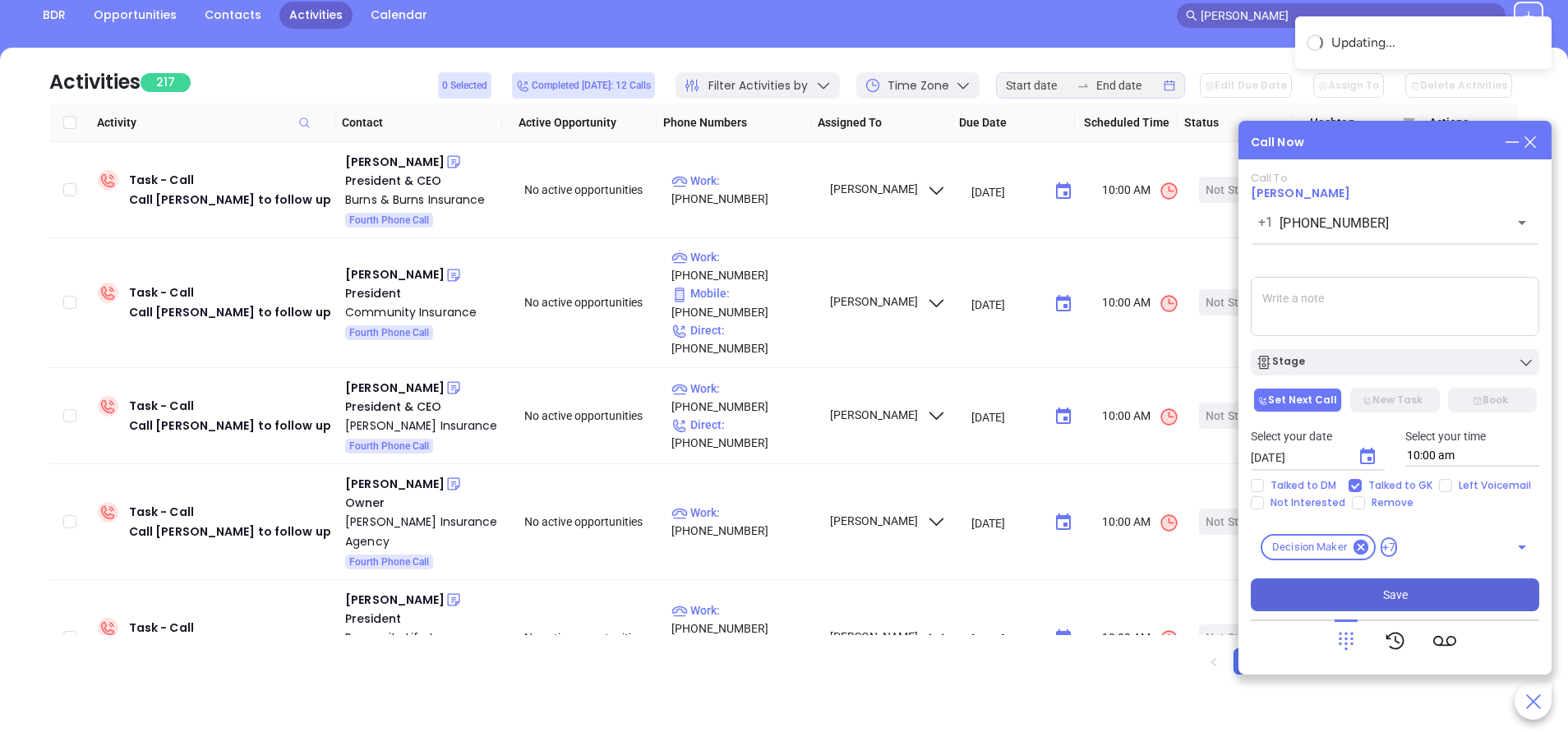
click at [1426, 601] on button "Save" at bounding box center [1395, 594] width 289 height 33
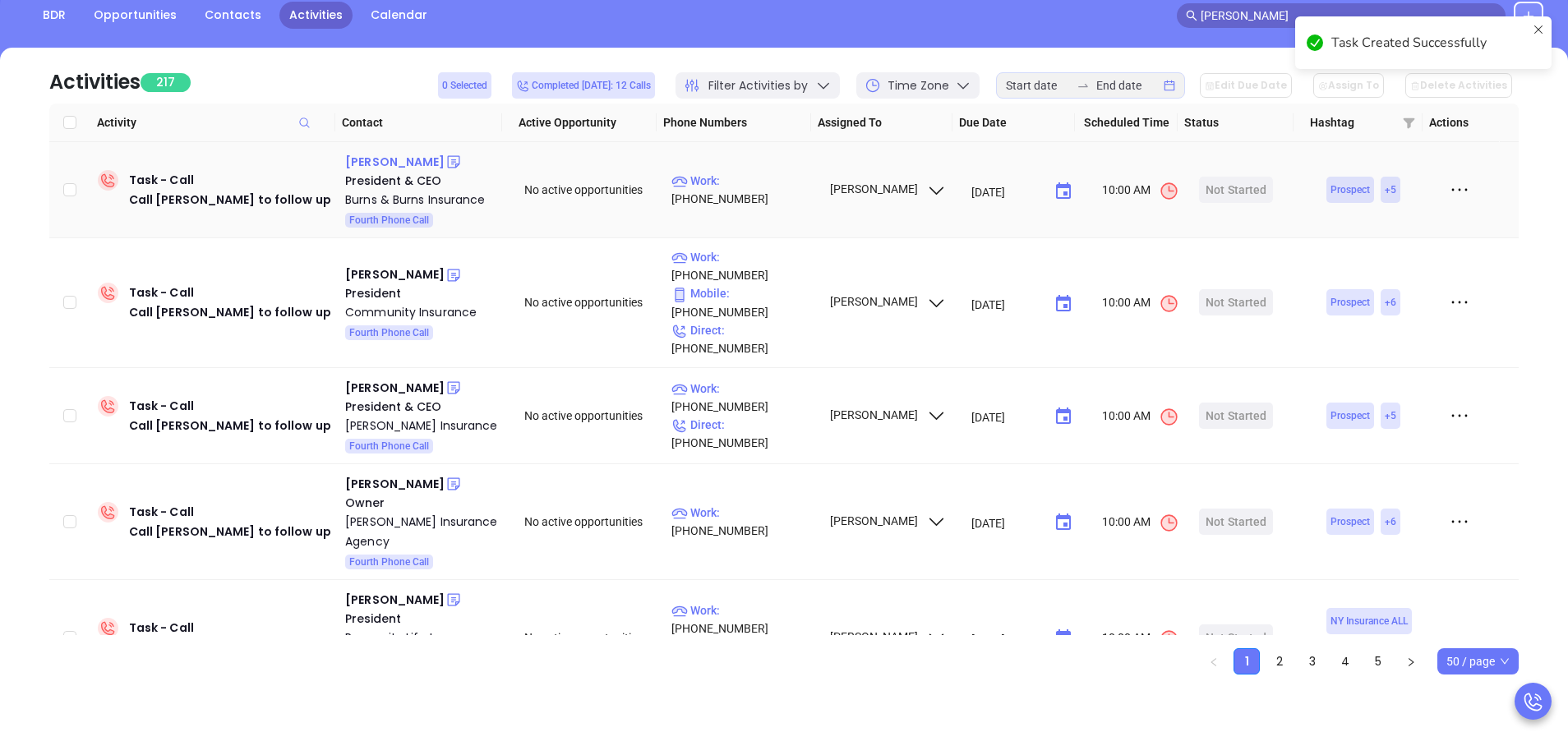
click at [393, 166] on div "Scott E. Burns" at bounding box center [394, 162] width 100 height 20
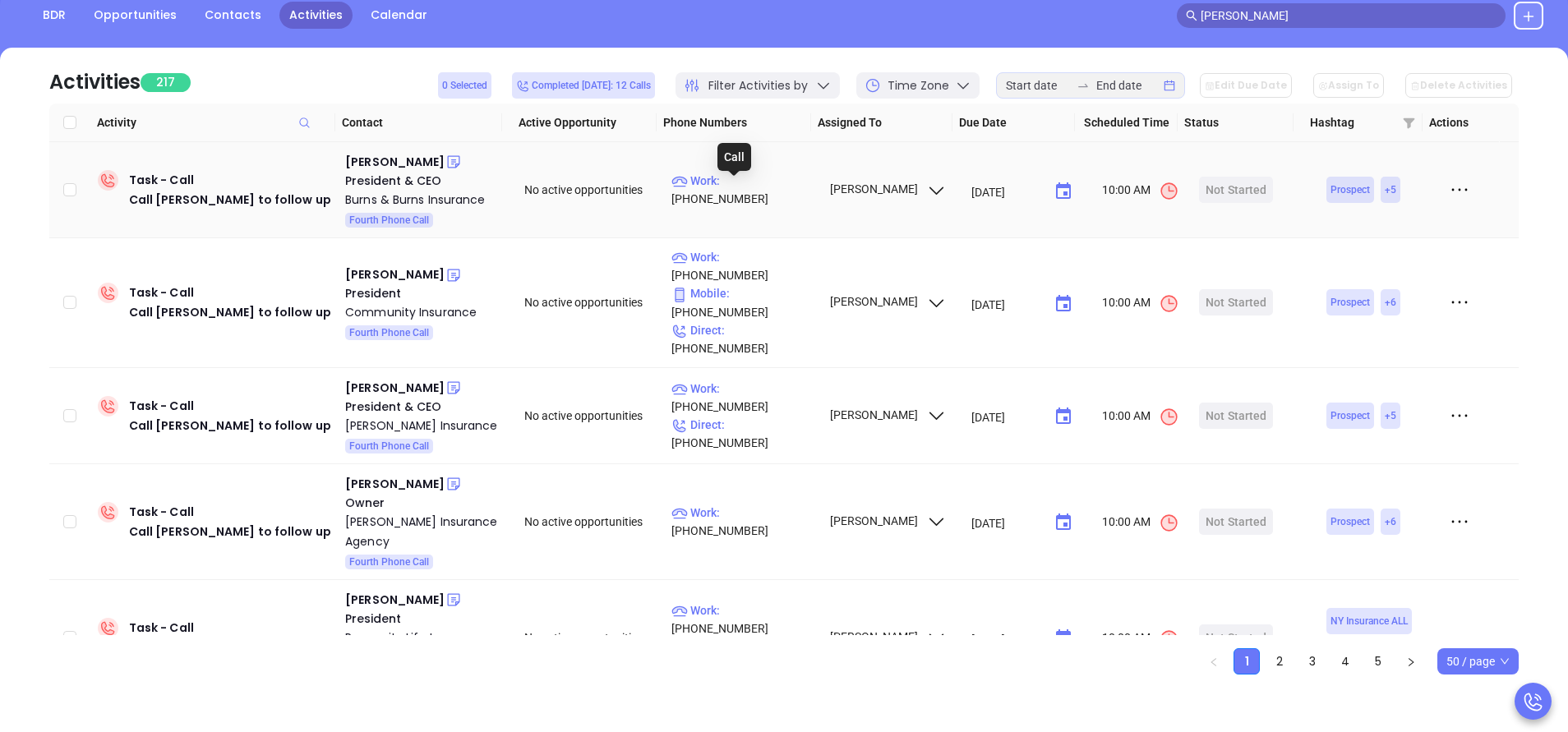
drag, startPoint x: 739, startPoint y: 193, endPoint x: 672, endPoint y: 88, distance: 124.6
click at [739, 193] on p "Work : (814) 226-8041" at bounding box center [742, 189] width 143 height 36
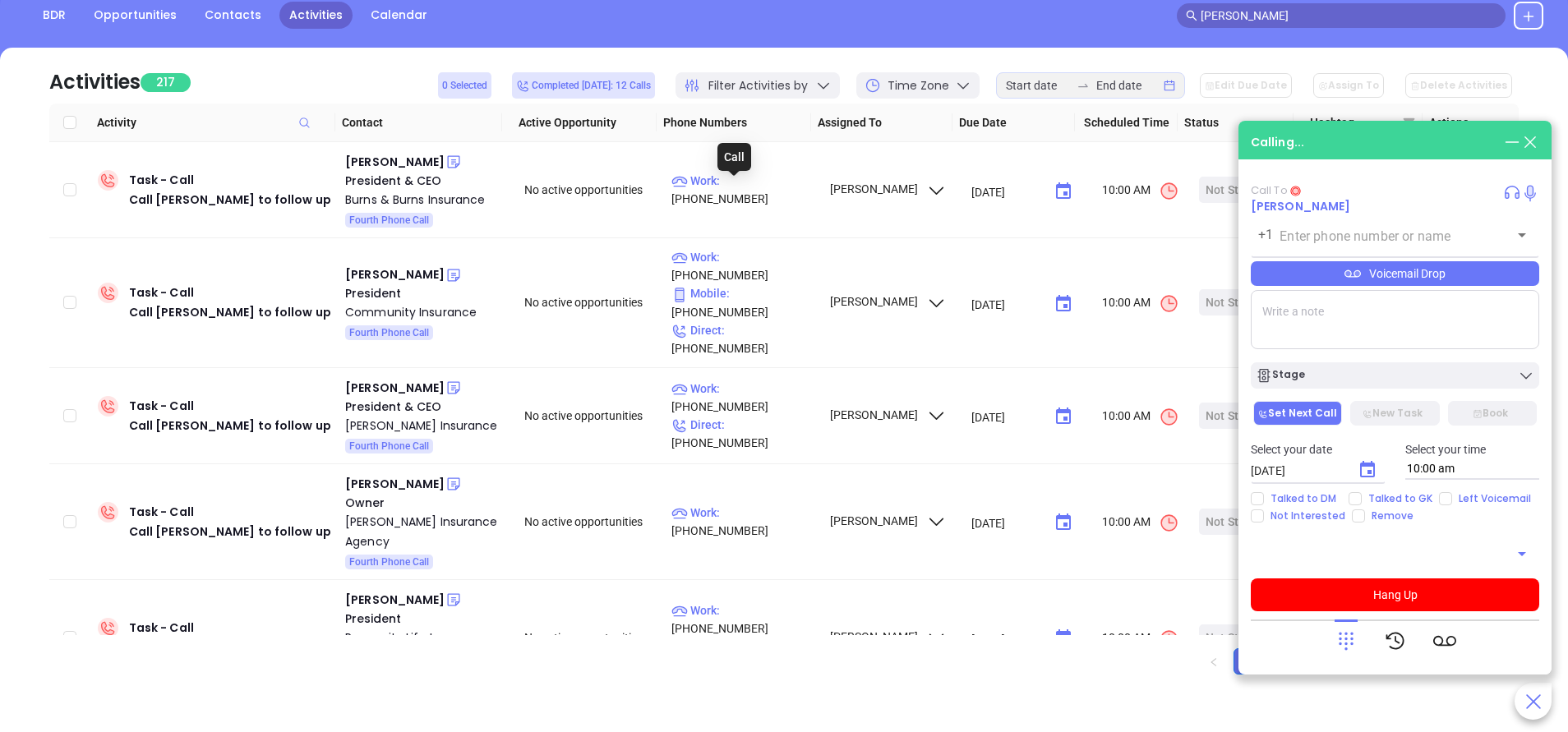
type input "(814) 226-8041"
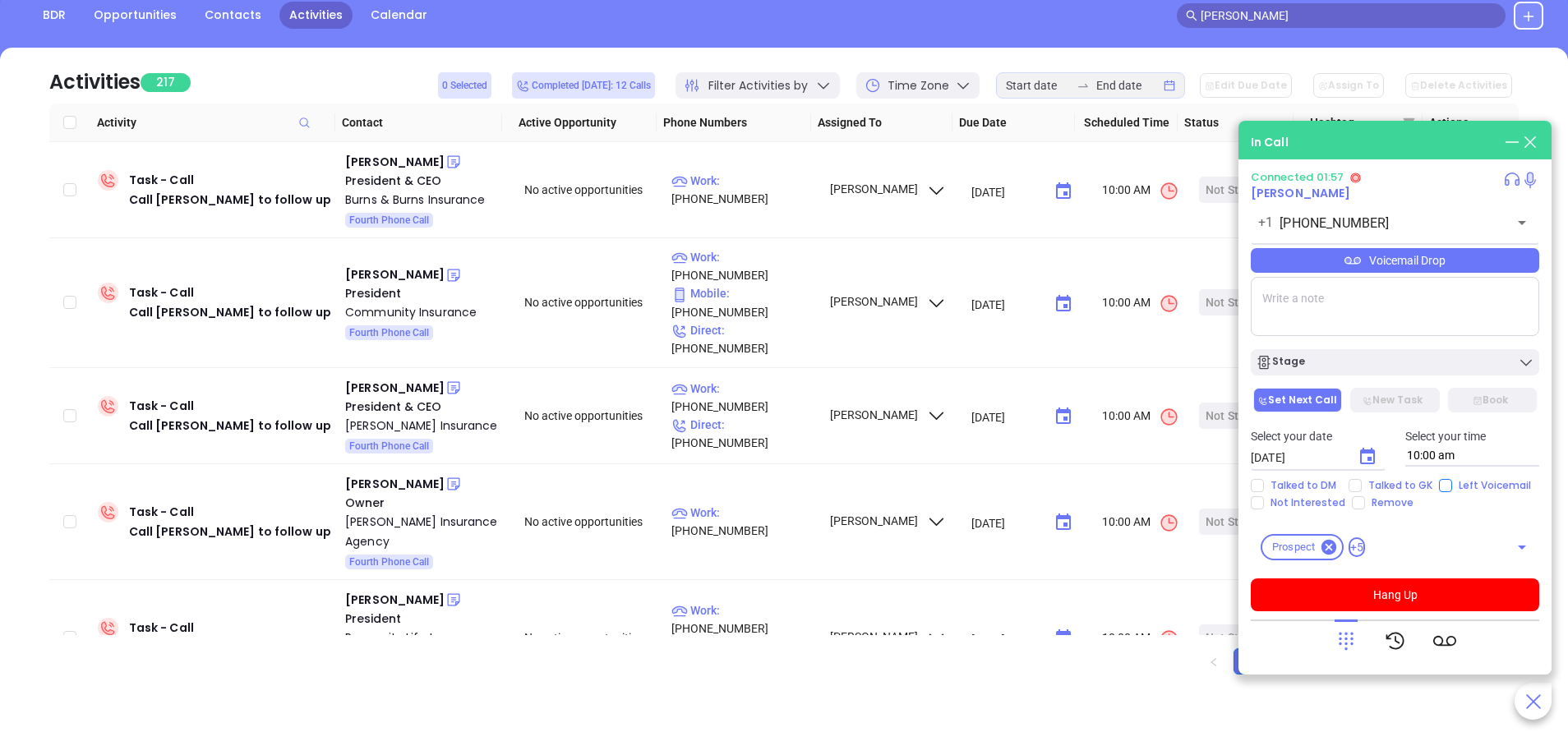
click at [1445, 486] on input "Left Voicemail" at bounding box center [1445, 485] width 13 height 13
checkbox input "true"
click at [1412, 596] on button "Hang Up" at bounding box center [1395, 594] width 289 height 33
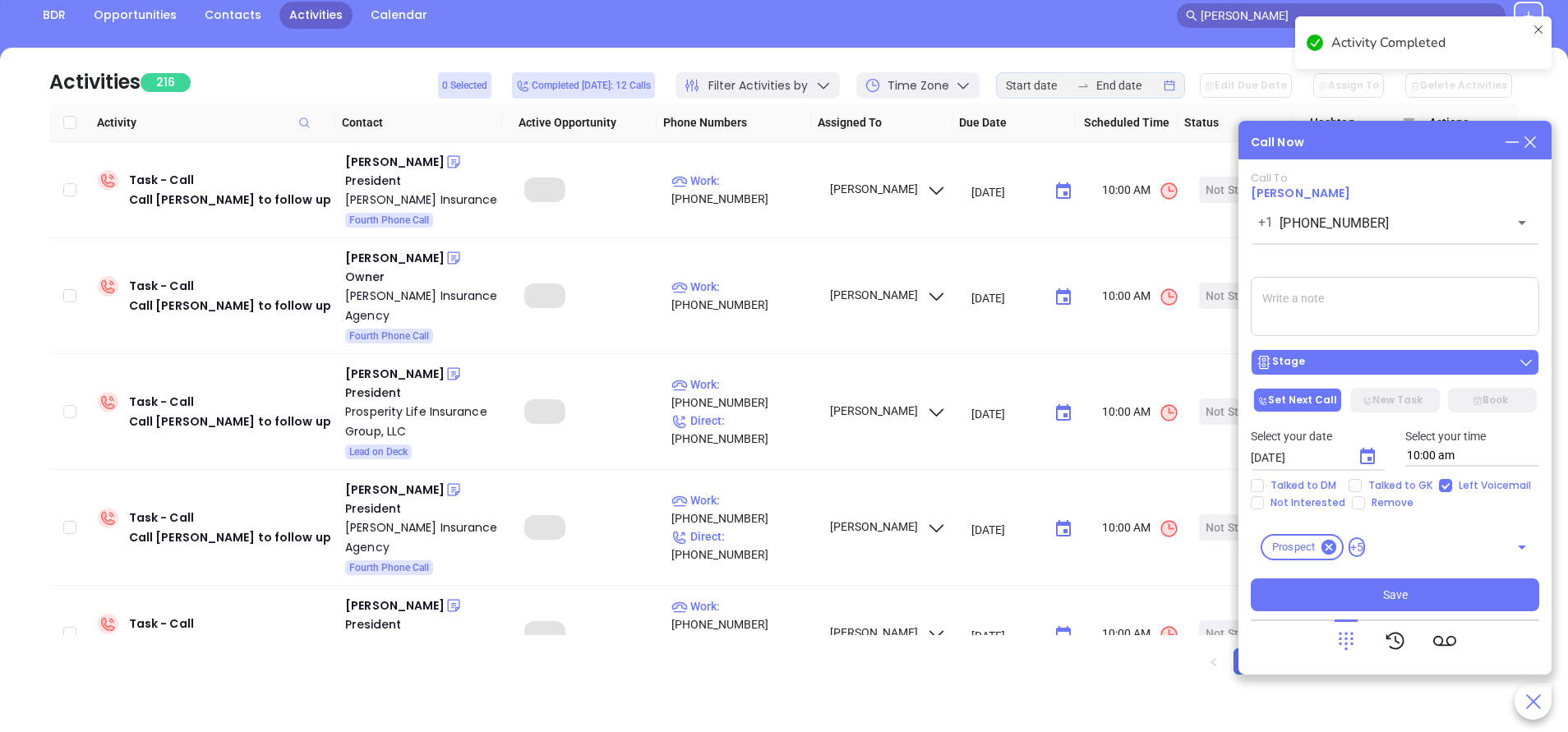
click at [1381, 366] on div "Stage" at bounding box center [1395, 362] width 279 height 17
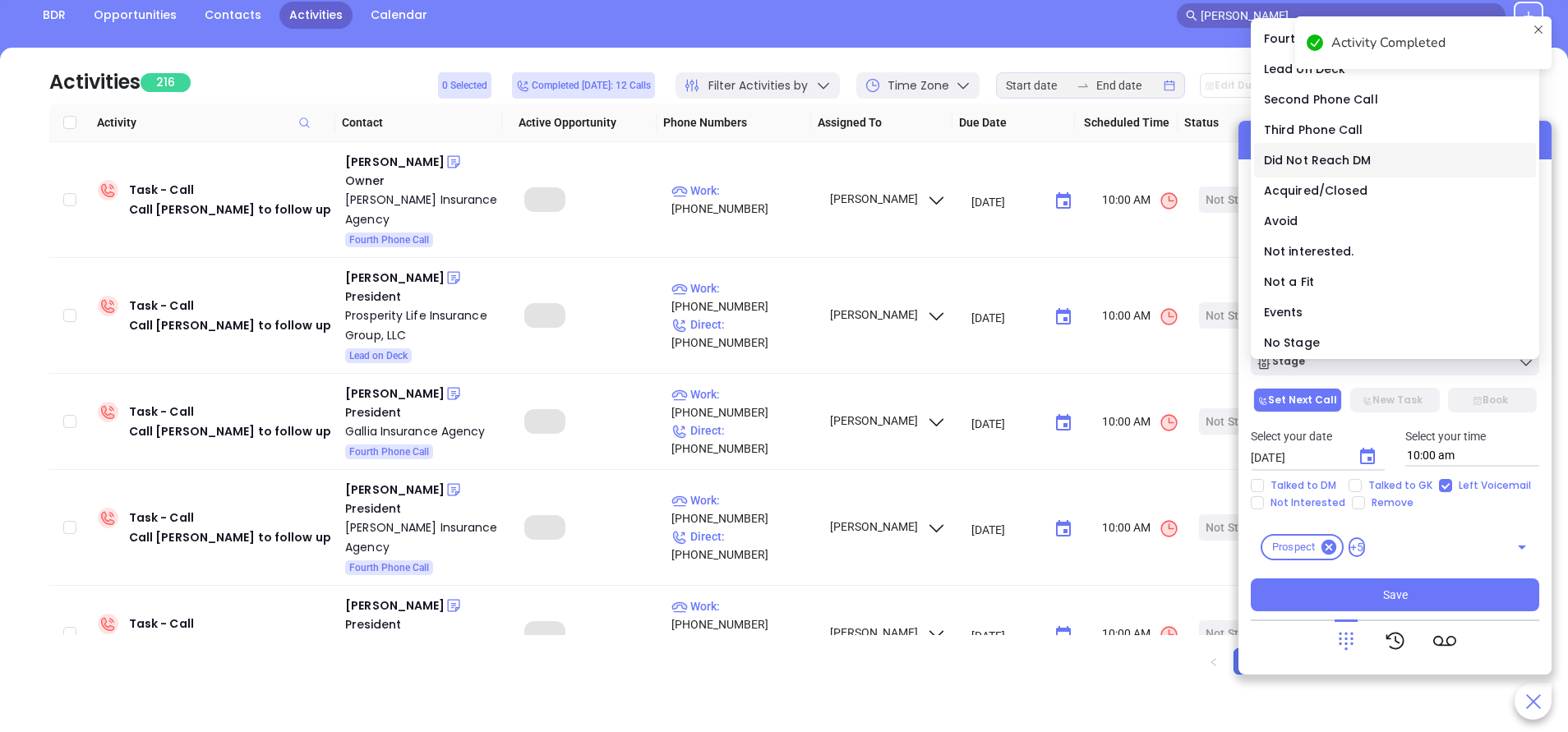
click at [1324, 155] on span "Did Not Reach DM" at bounding box center [1318, 160] width 107 height 17
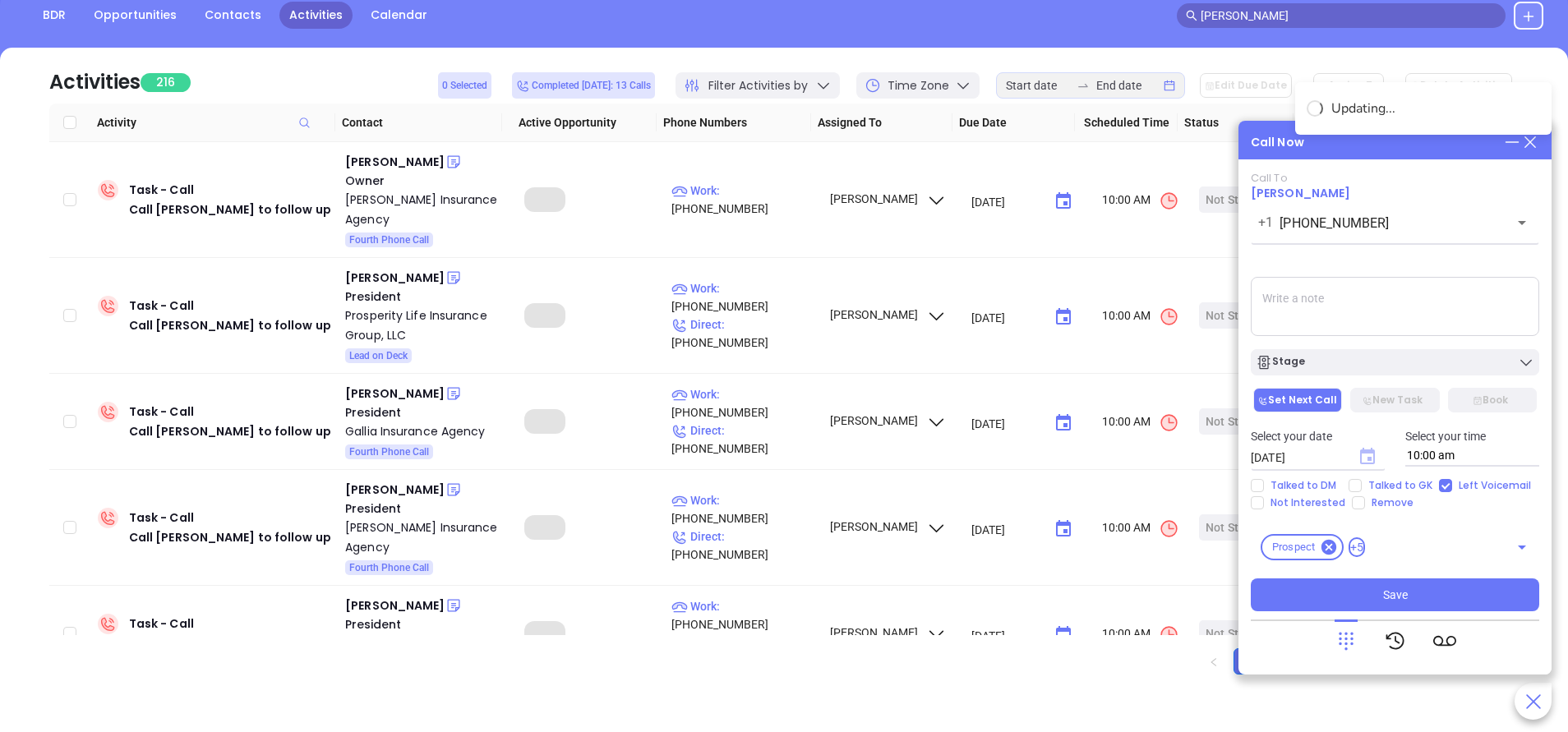
click at [1360, 460] on icon "Choose date, selected date is Sep 18, 2025" at bounding box center [1367, 455] width 15 height 17
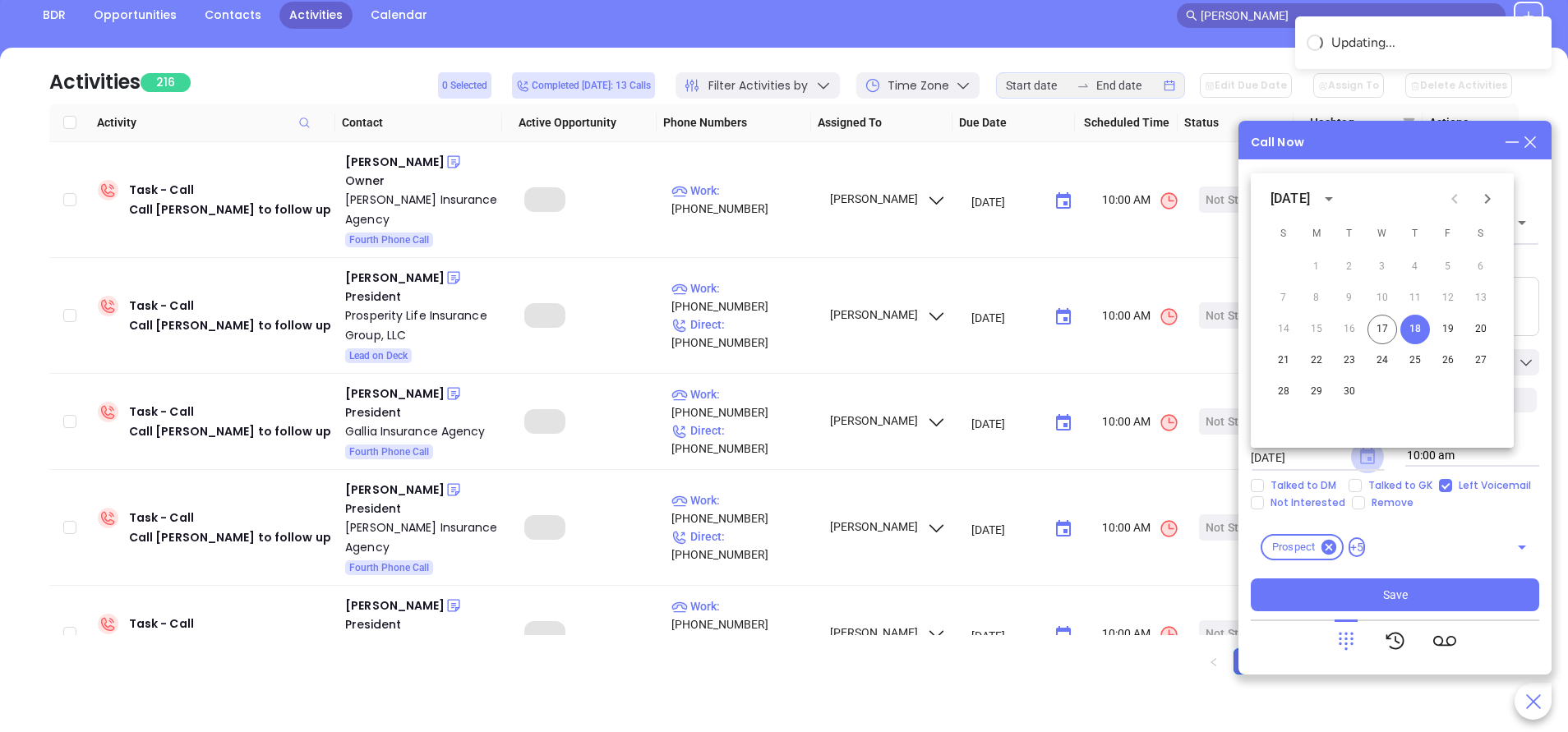
click at [1360, 460] on icon "Choose date, selected date is Sep 18, 2025" at bounding box center [1367, 455] width 15 height 17
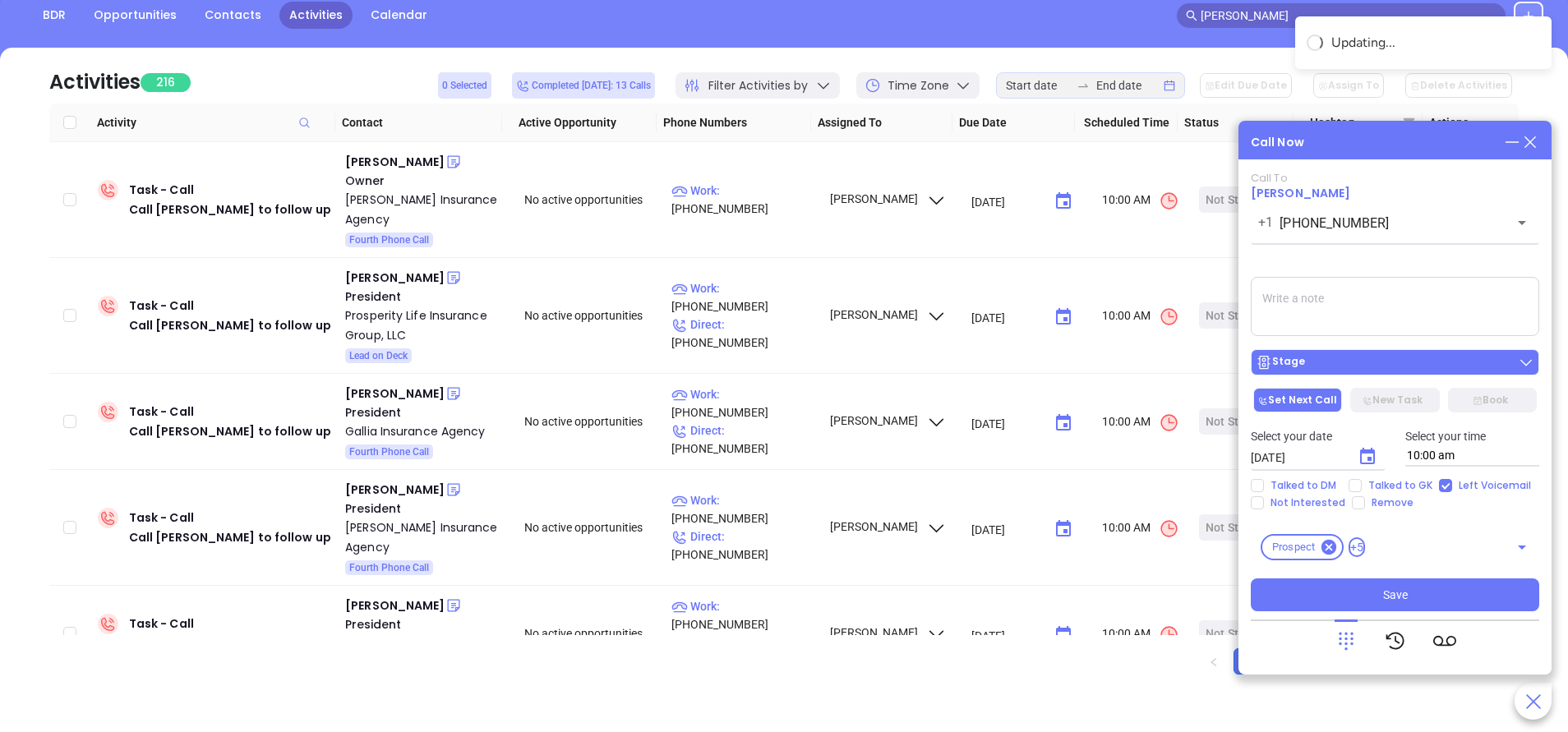
click at [1358, 364] on div "Stage" at bounding box center [1395, 362] width 279 height 17
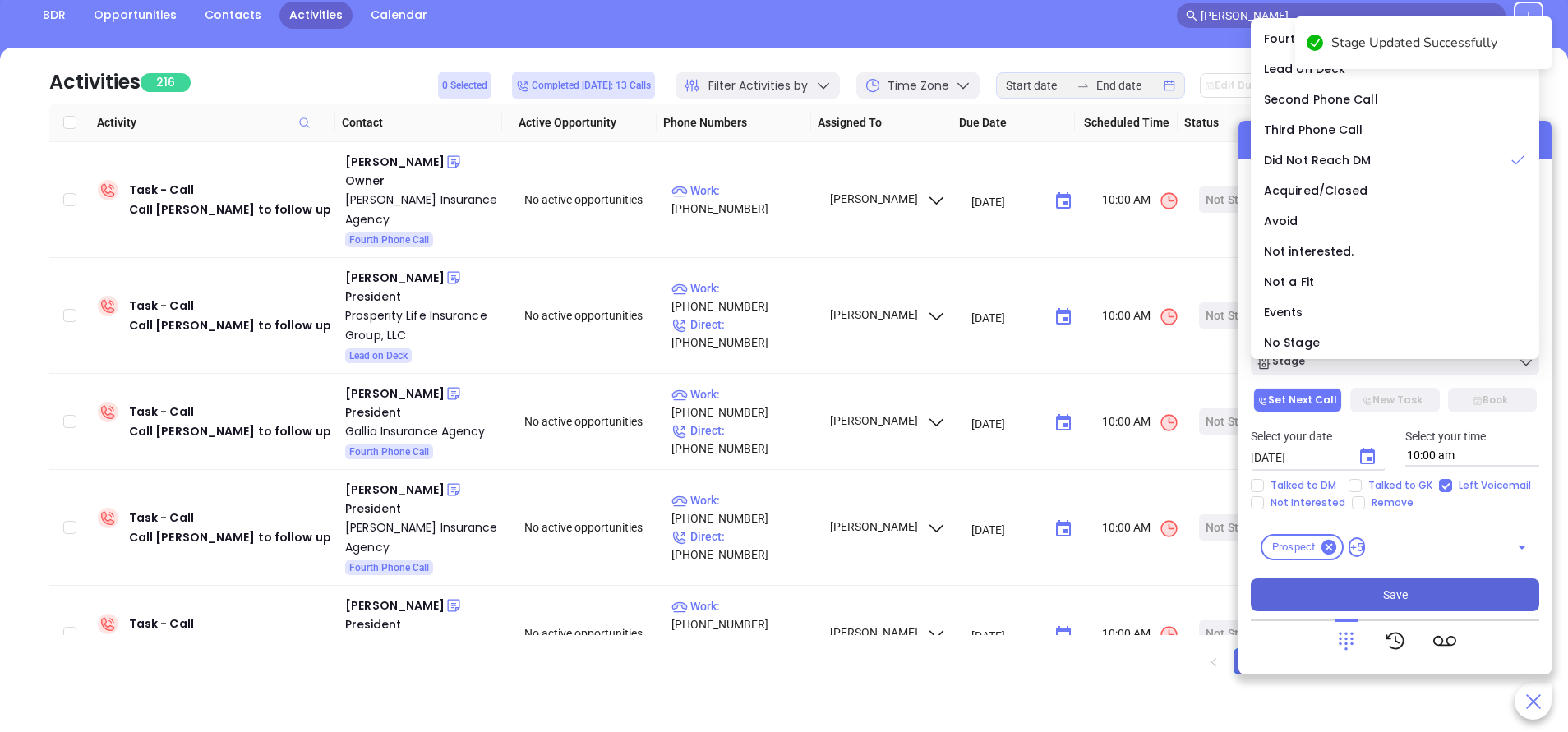
click at [1407, 597] on button "Save" at bounding box center [1395, 594] width 289 height 33
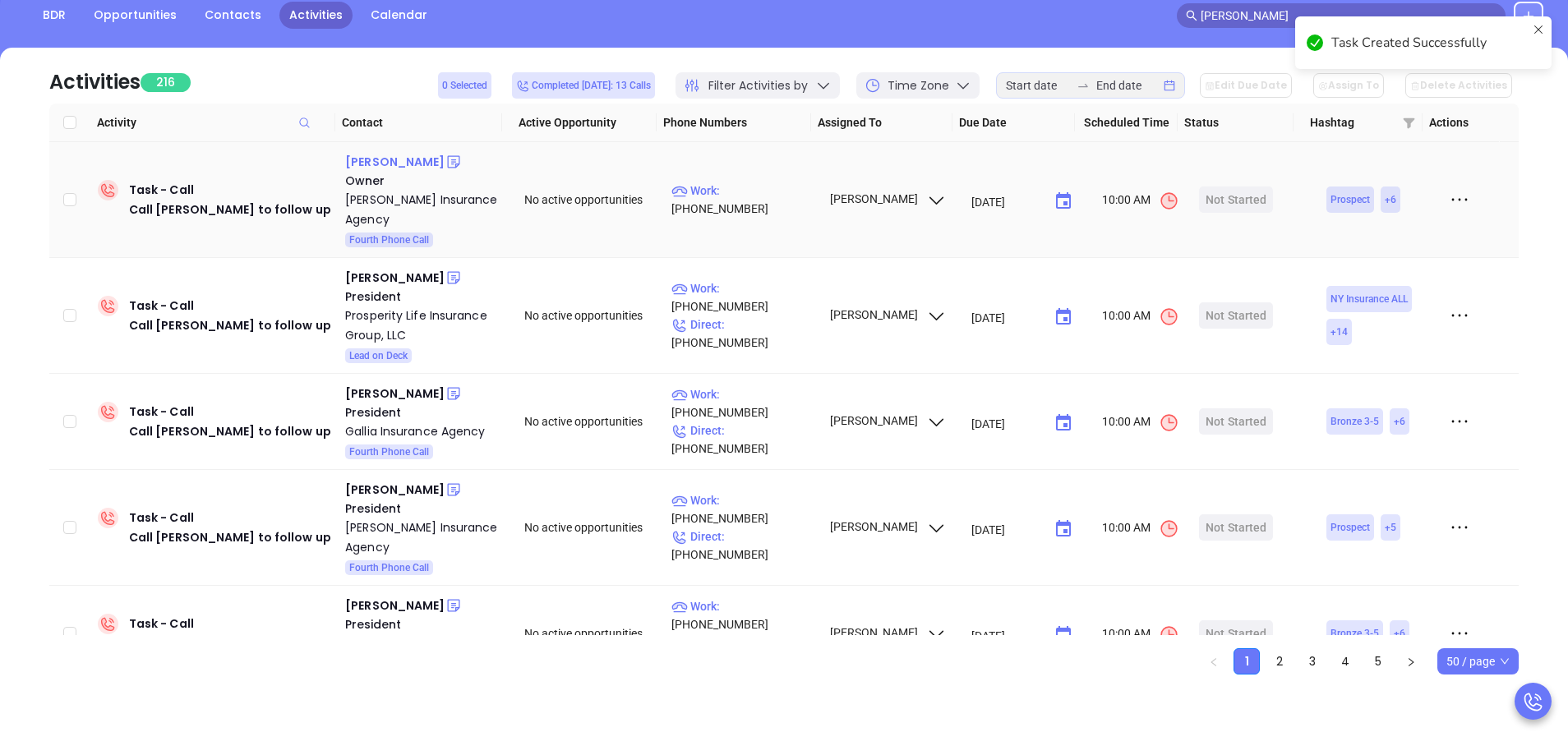
click at [411, 165] on div "Thomas W. Butts" at bounding box center [394, 162] width 100 height 20
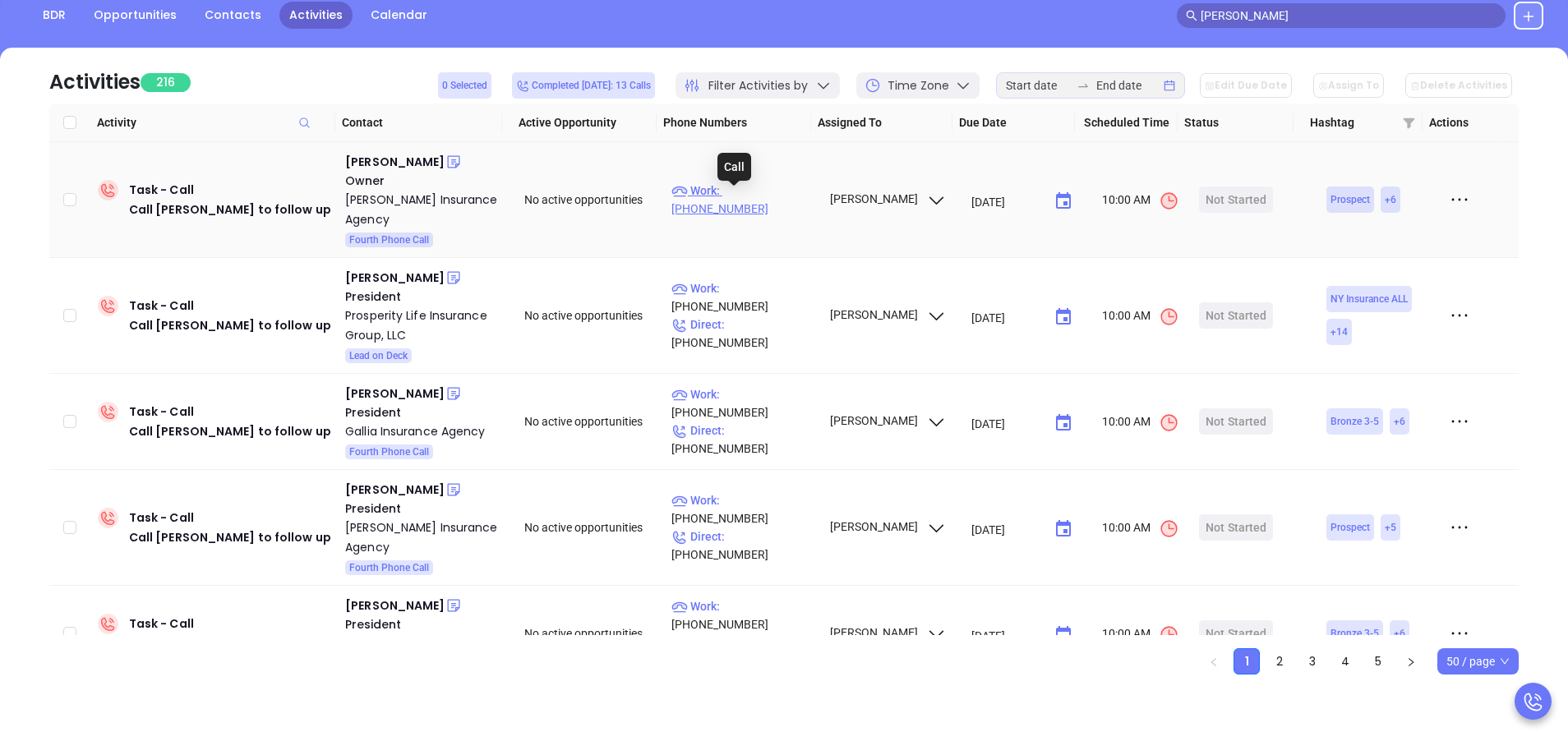
click at [760, 191] on p "Work : (412) 787-7800" at bounding box center [742, 199] width 143 height 36
type input "(412) 787-7800"
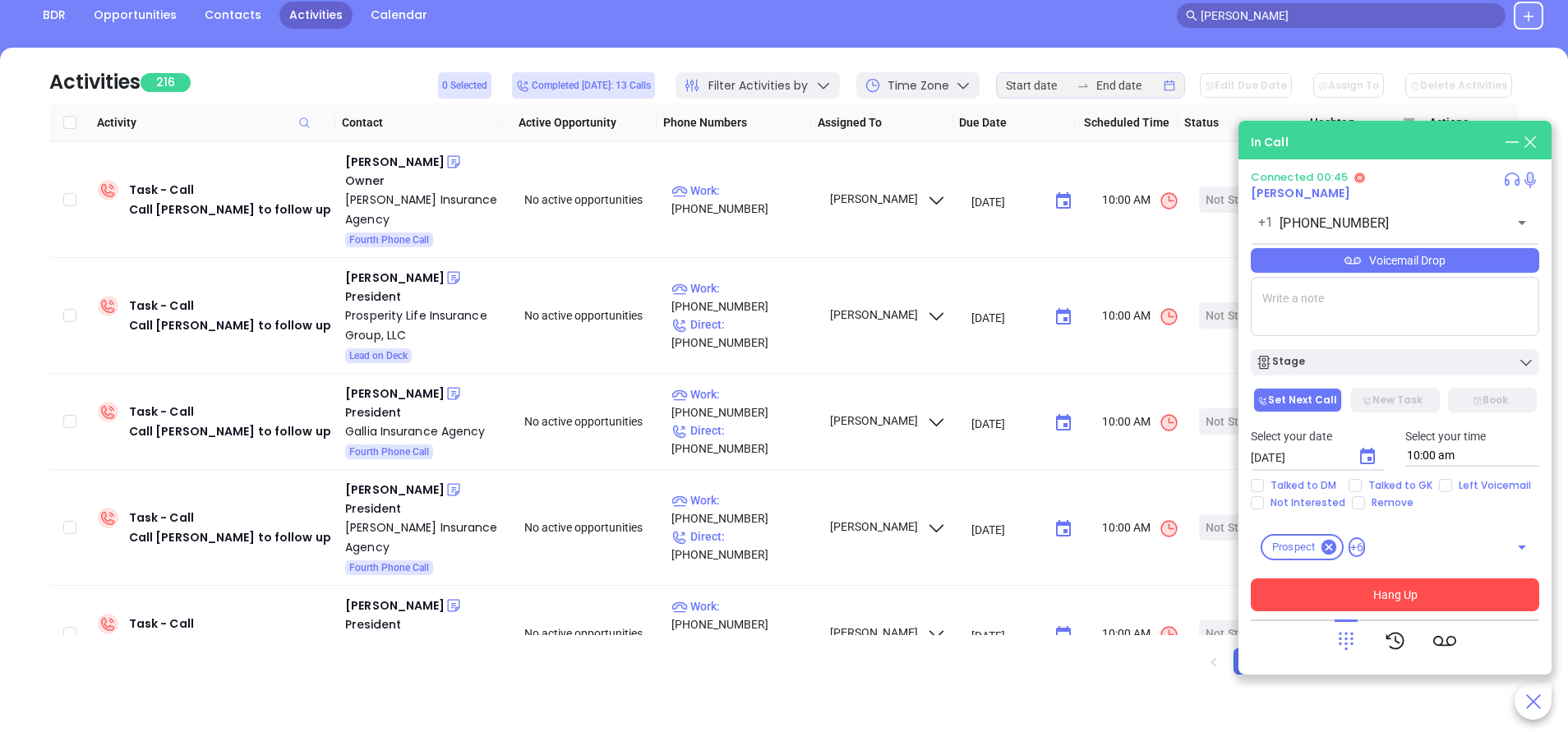
click at [1452, 596] on button "Hang Up" at bounding box center [1395, 594] width 289 height 33
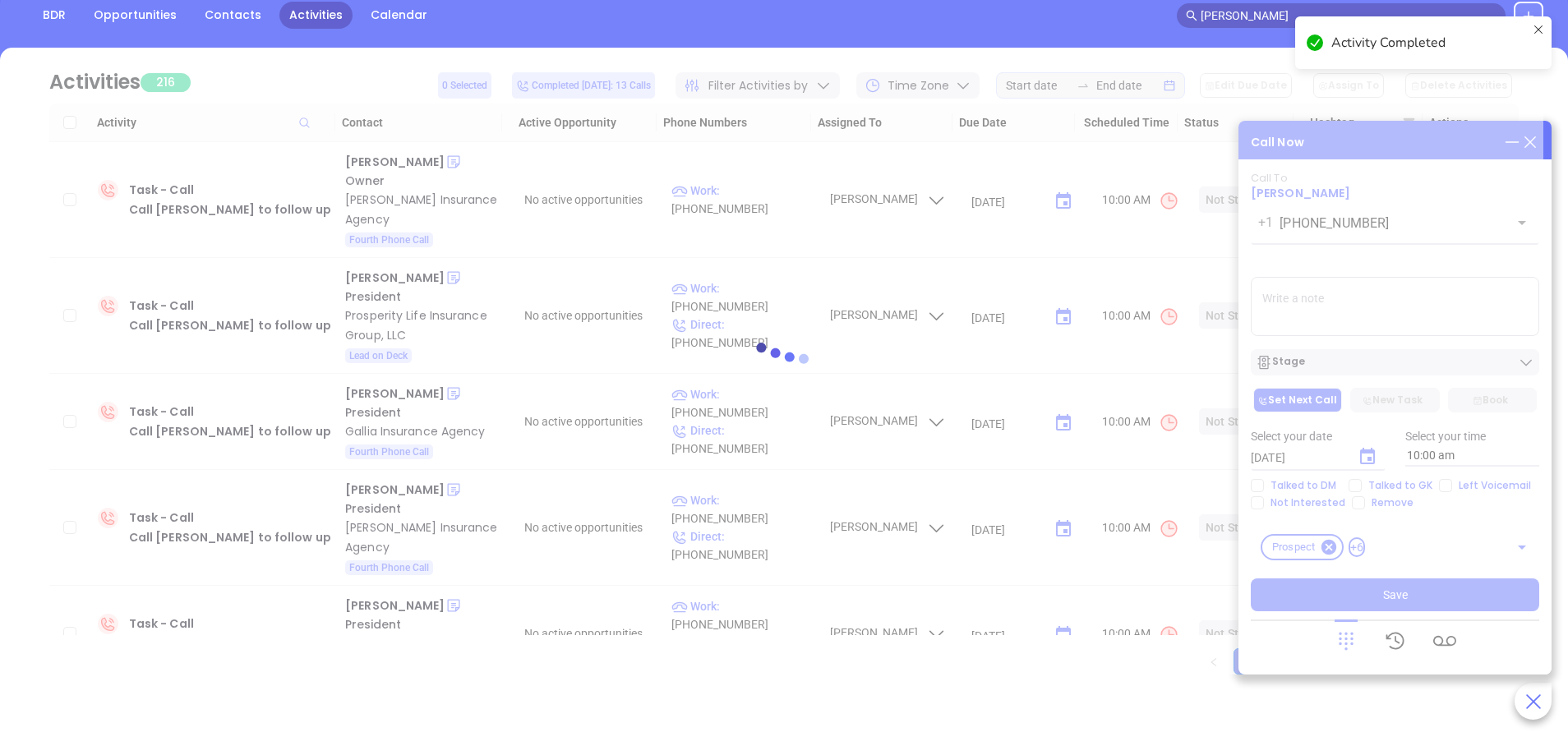
click at [1443, 484] on div at bounding box center [784, 361] width 1519 height 627
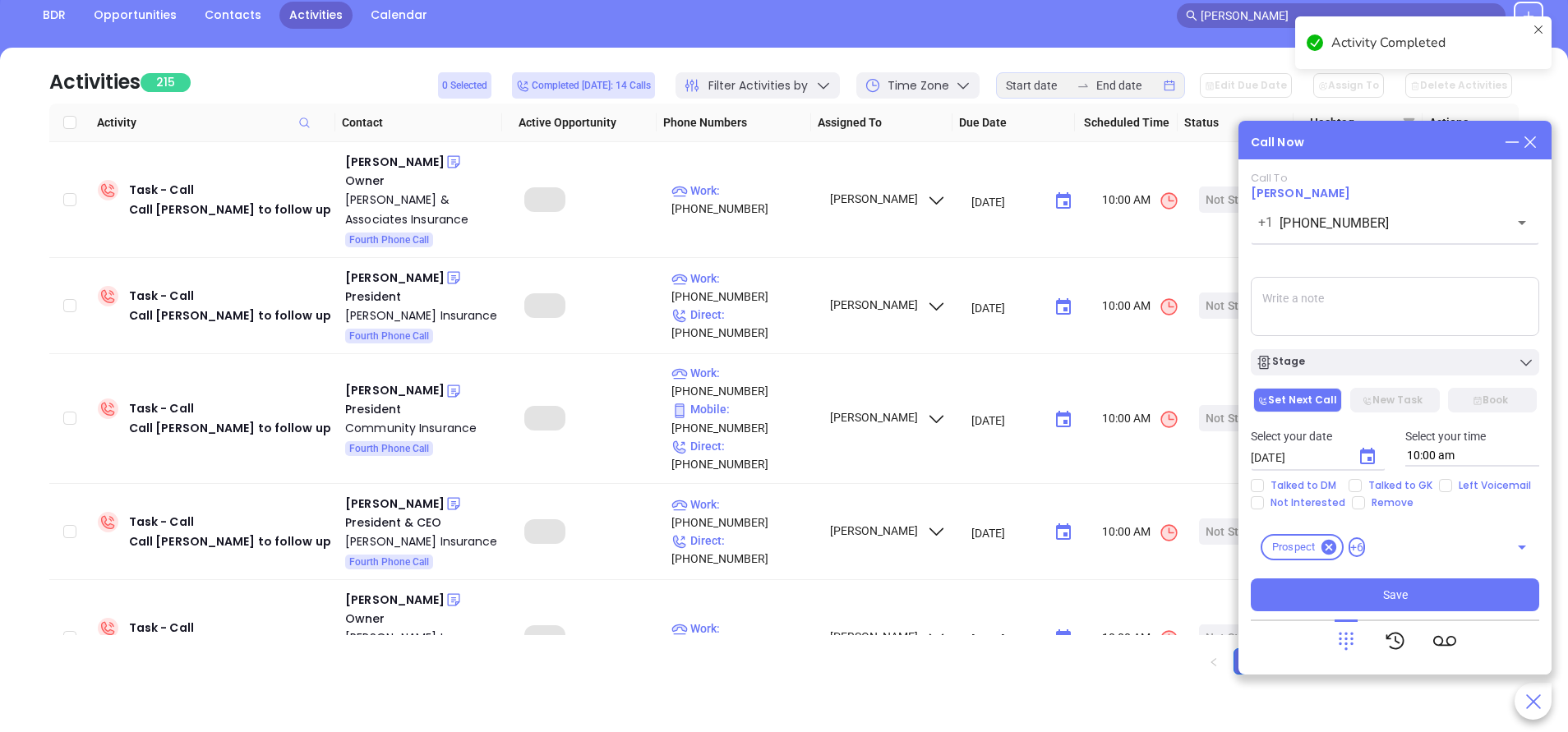
click at [1443, 484] on input "Left Voicemail" at bounding box center [1445, 485] width 13 height 13
checkbox input "true"
click at [1374, 361] on div "Stage" at bounding box center [1395, 362] width 279 height 17
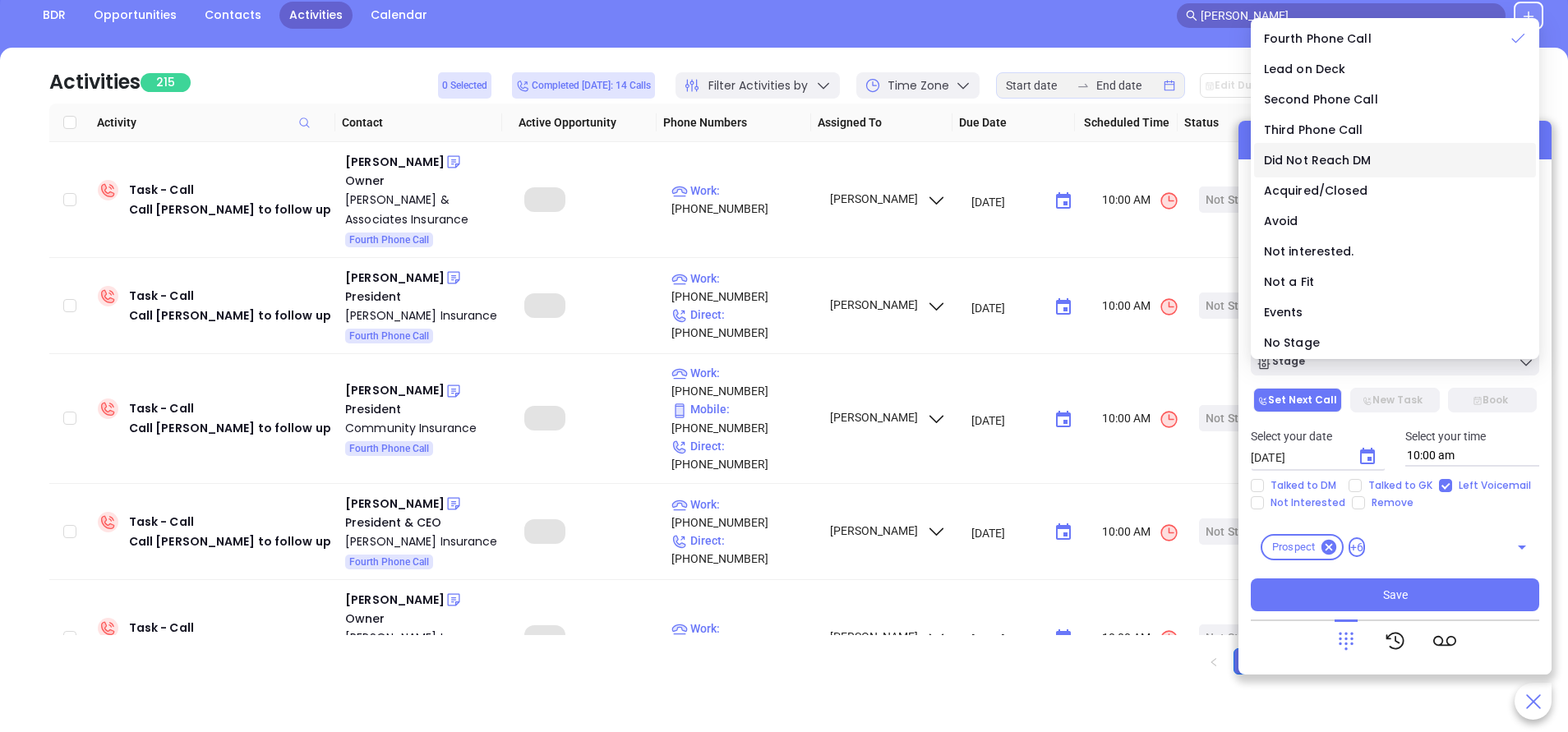
click at [1303, 157] on span "Did Not Reach DM" at bounding box center [1318, 160] width 107 height 17
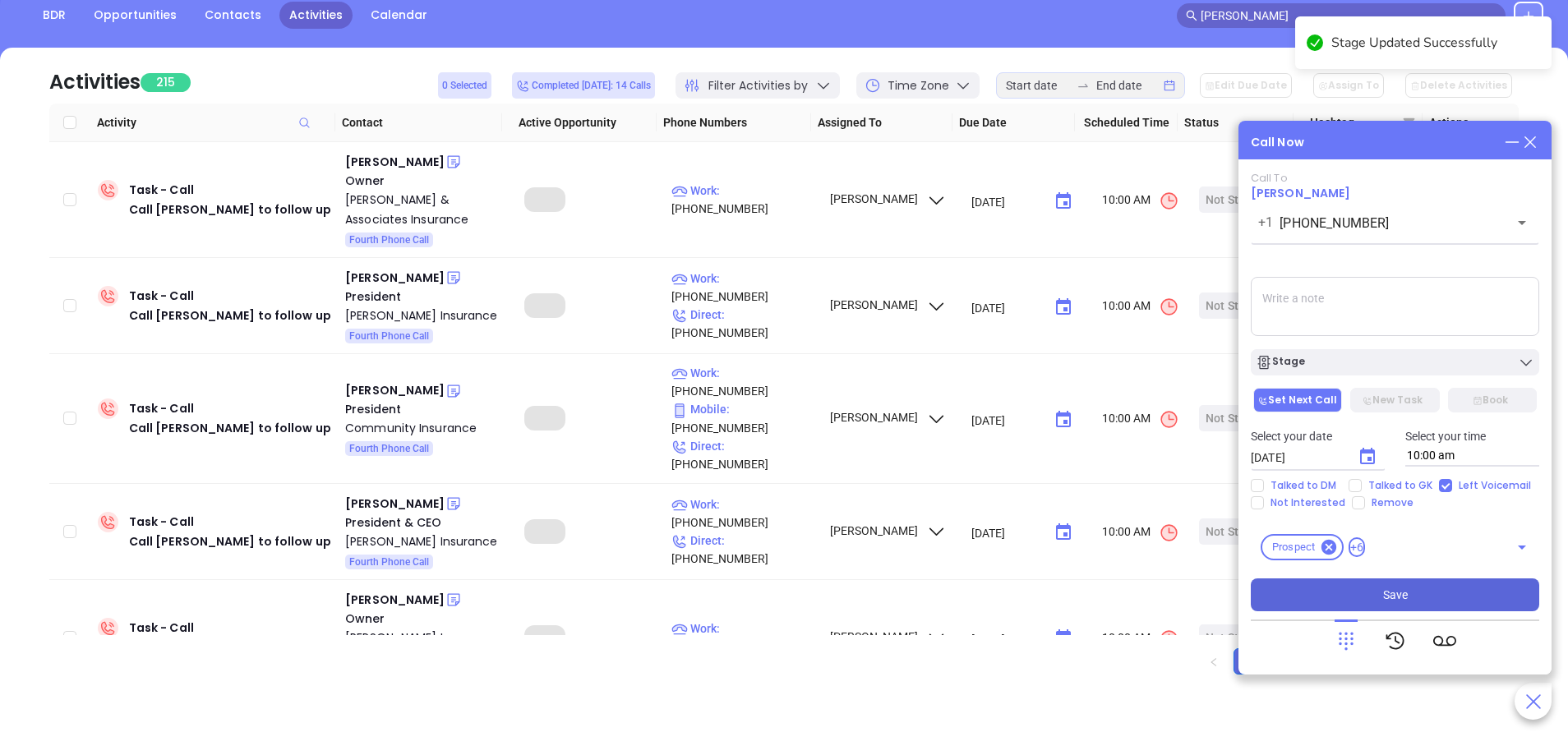
click at [1398, 605] on button "Save" at bounding box center [1395, 594] width 289 height 33
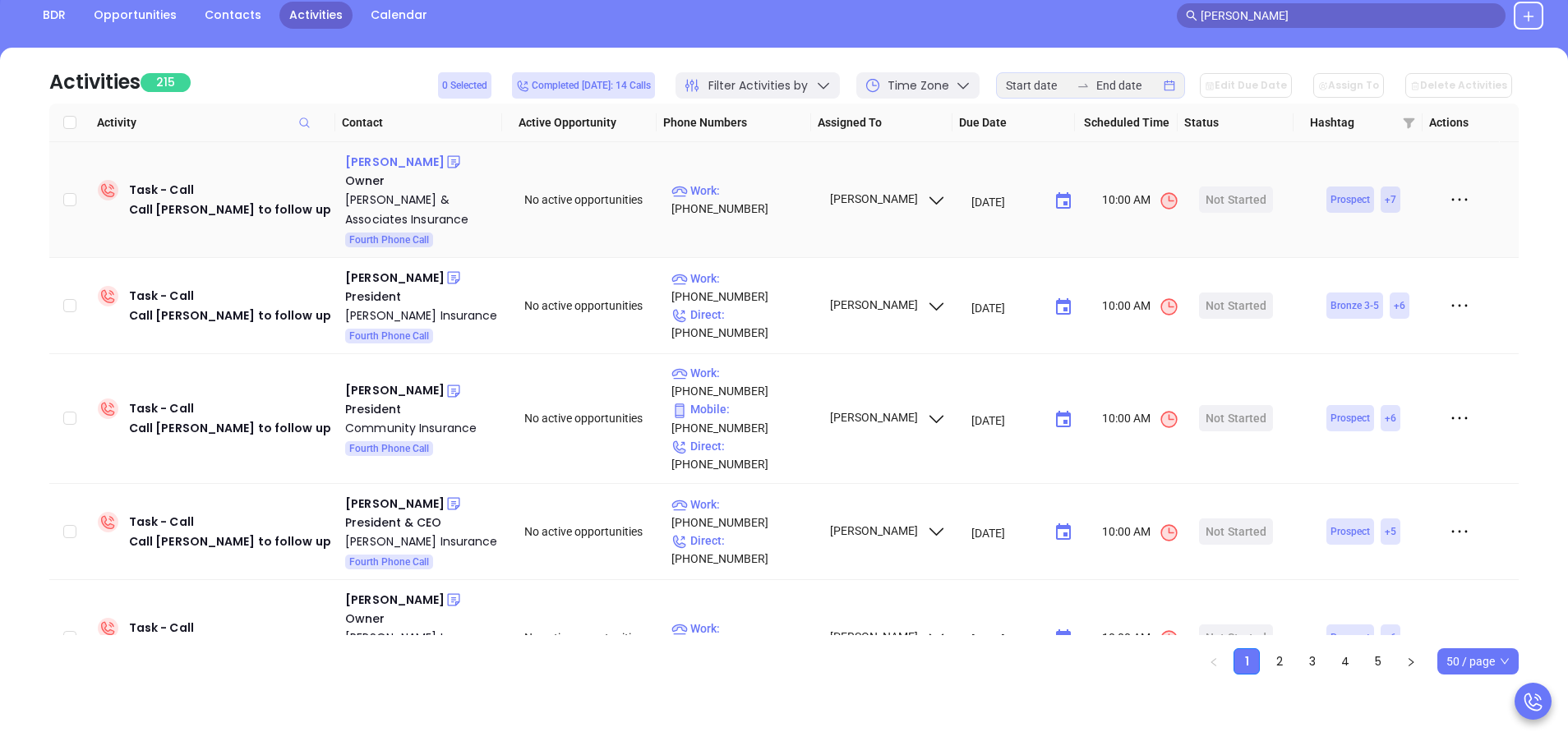
click at [381, 166] on div "John Nelson" at bounding box center [394, 162] width 100 height 20
click at [762, 206] on p "Work : (724) 254-9276" at bounding box center [742, 199] width 143 height 36
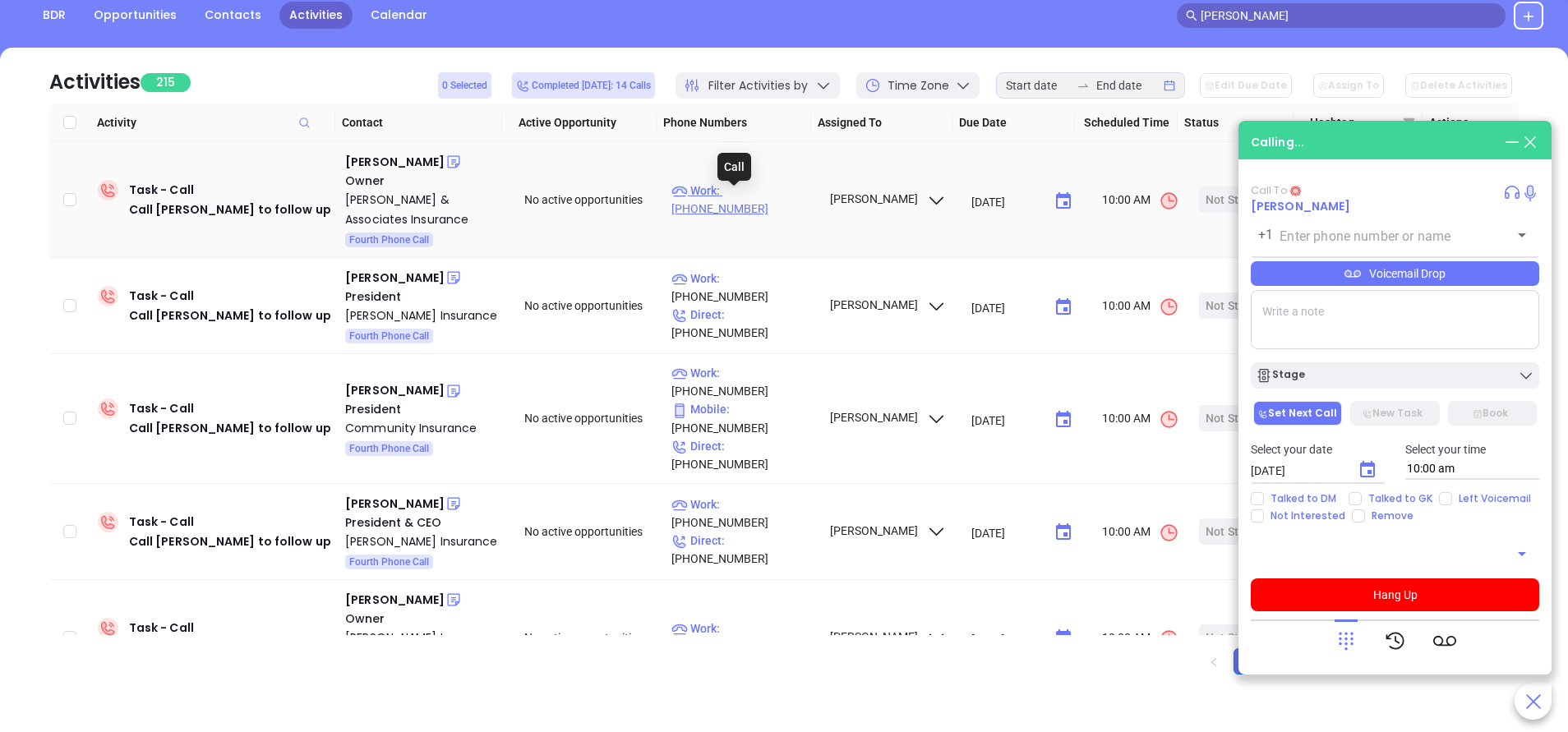
type input "(724) 254-9276"
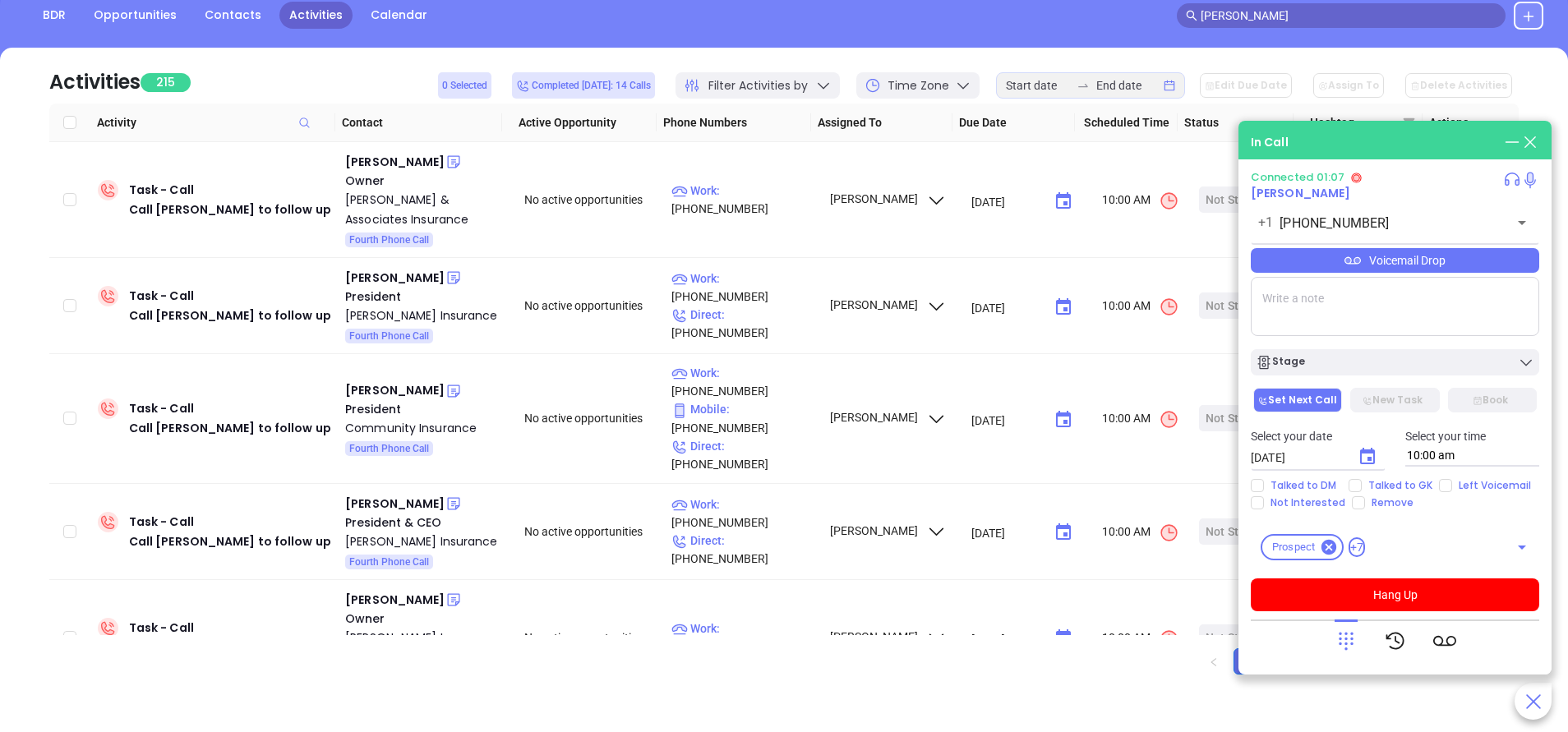
click at [1355, 478] on div "Select your date 09/18/2025 ​ Select your time 10:00 am" at bounding box center [1395, 446] width 308 height 64
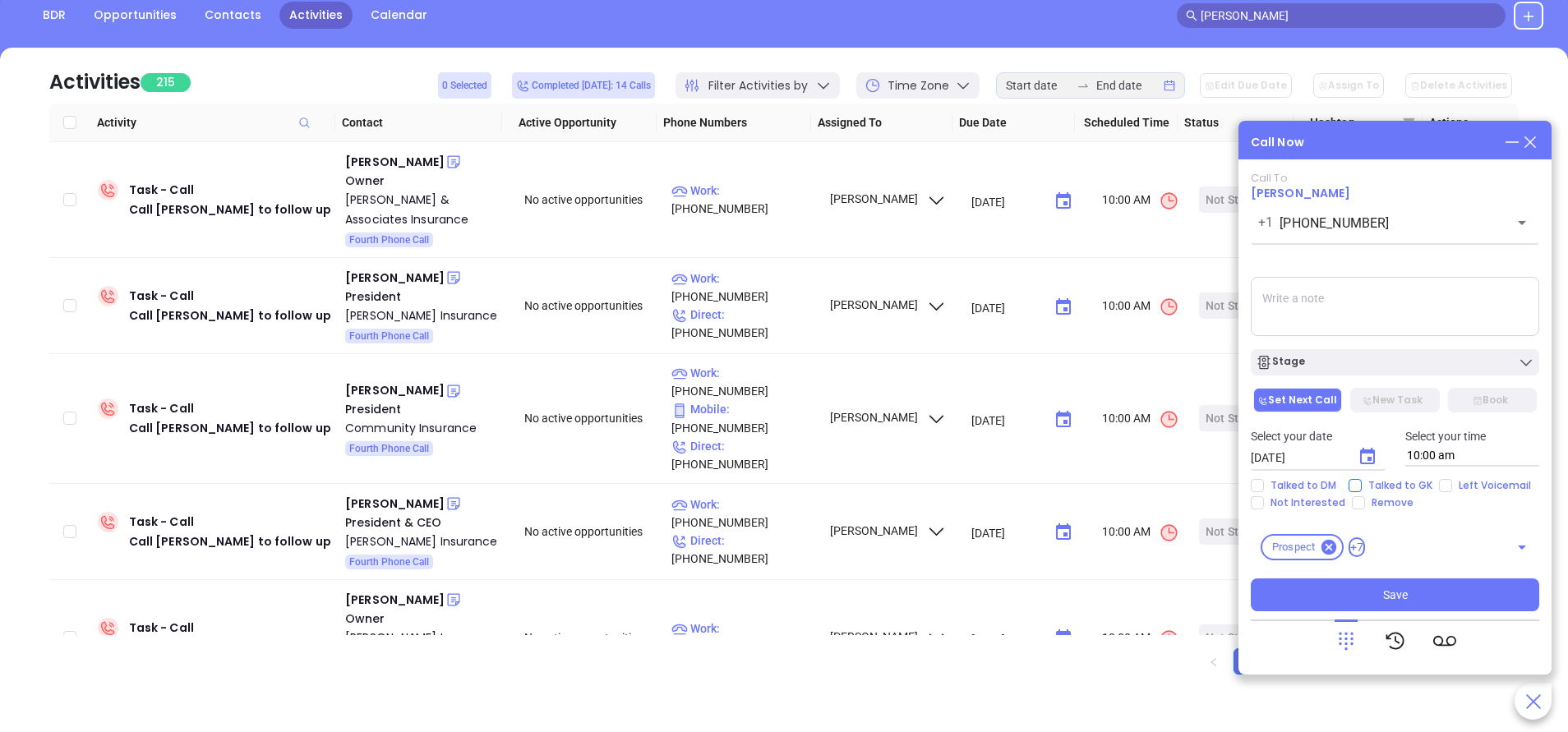
click at [1351, 489] on input "Talked to GK" at bounding box center [1354, 485] width 13 height 13
checkbox input "true"
click at [1353, 362] on div "Stage" at bounding box center [1395, 362] width 279 height 17
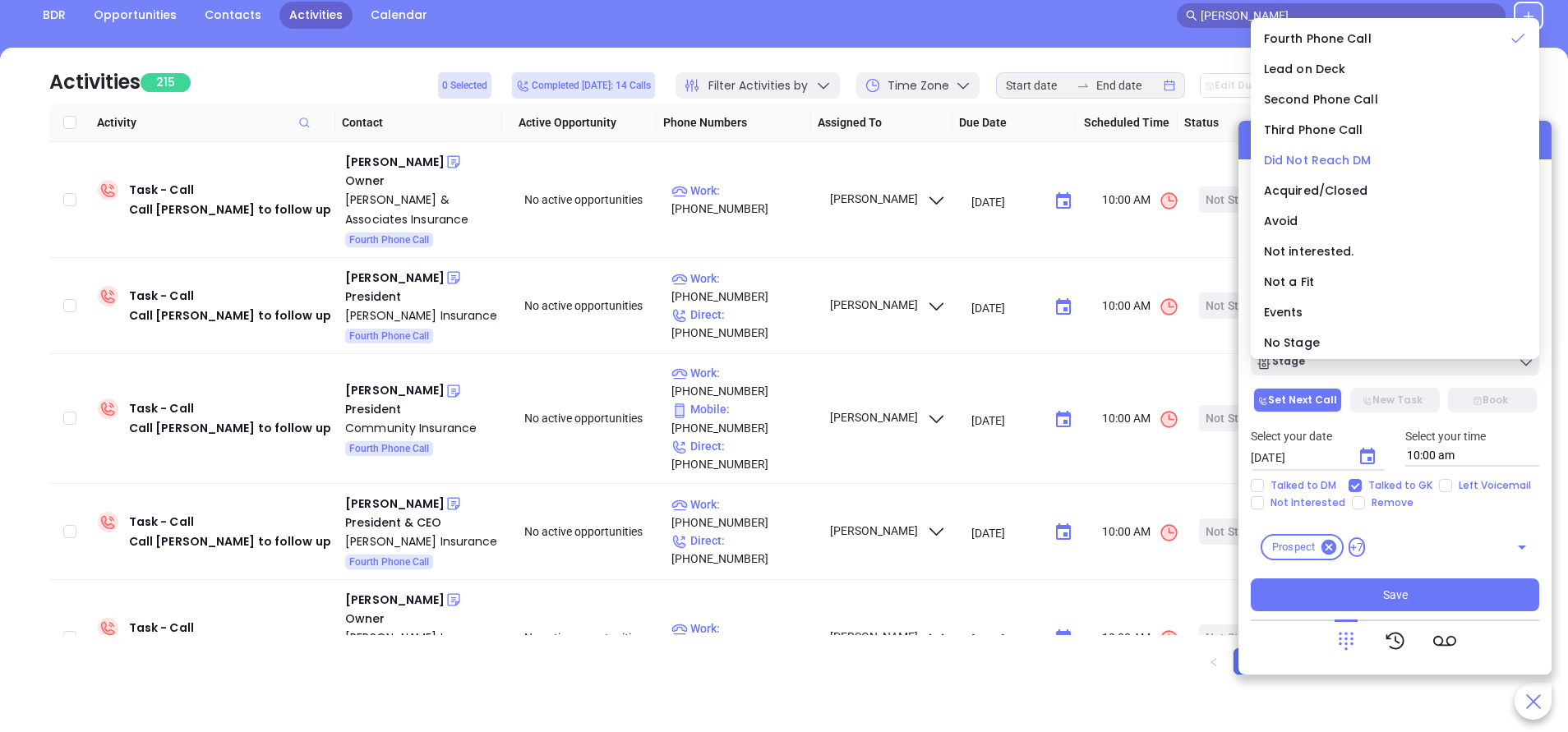
click at [1318, 153] on span "Did Not Reach DM" at bounding box center [1318, 160] width 107 height 17
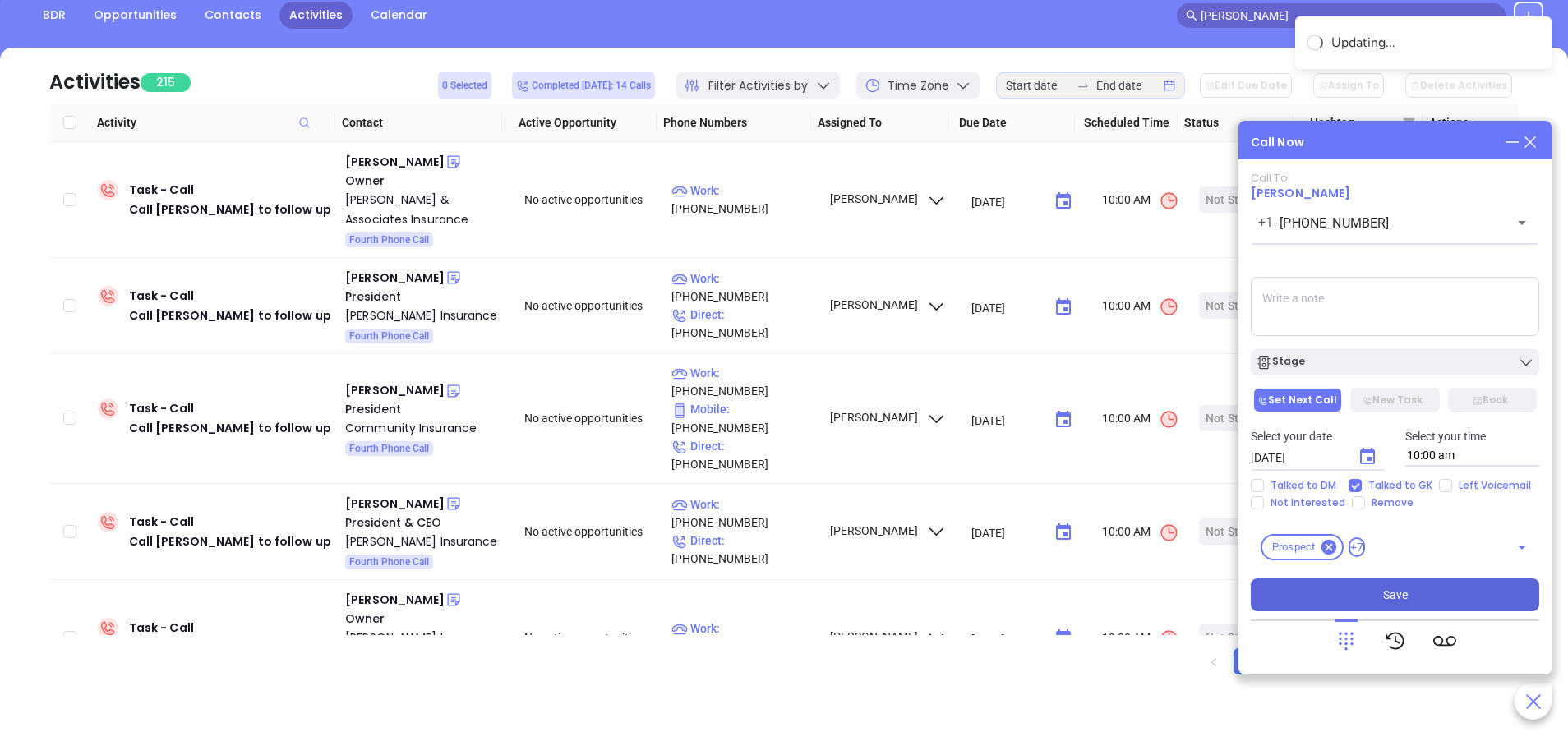
click at [1412, 585] on button "Save" at bounding box center [1395, 594] width 289 height 33
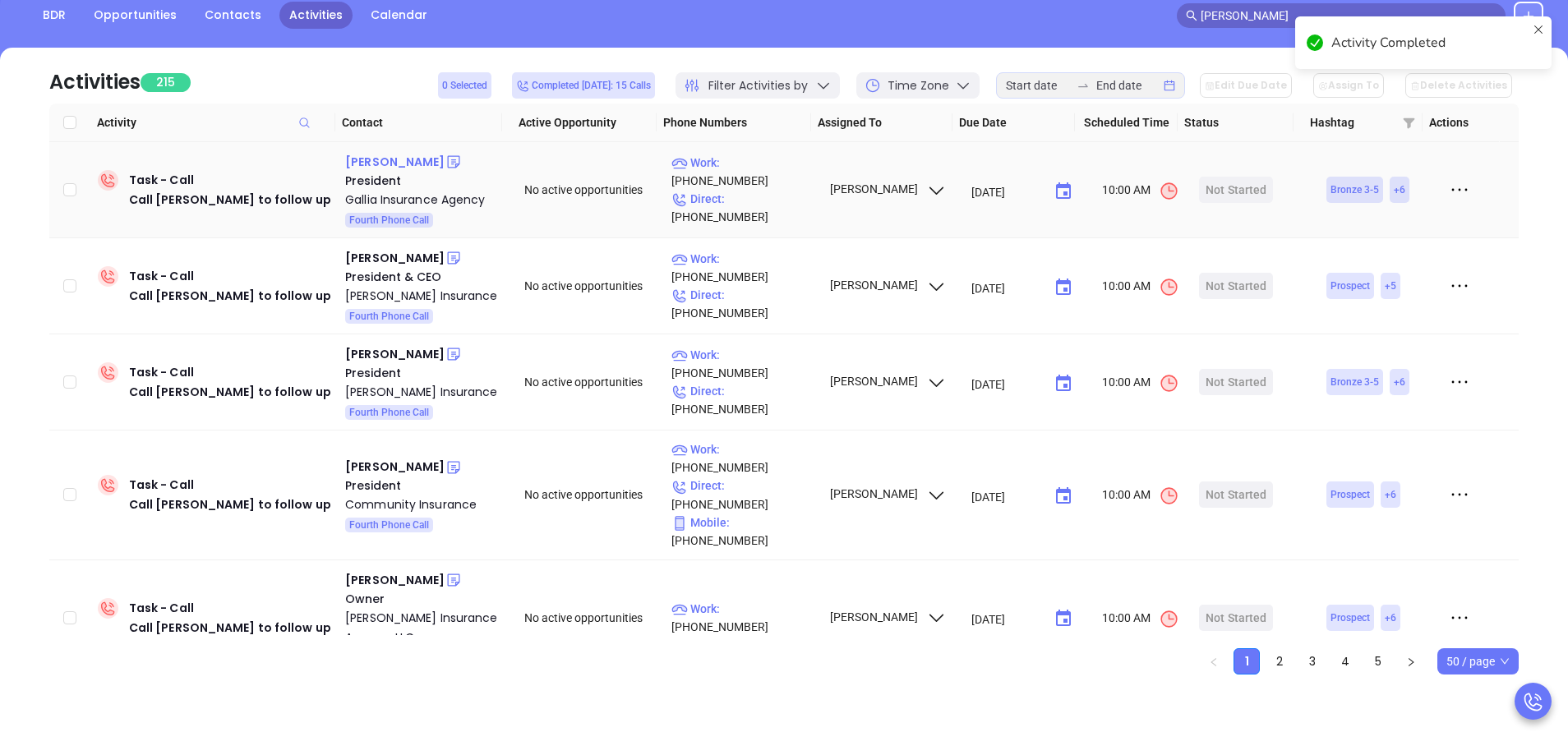
click at [386, 156] on div "Mark Gallia" at bounding box center [394, 162] width 100 height 20
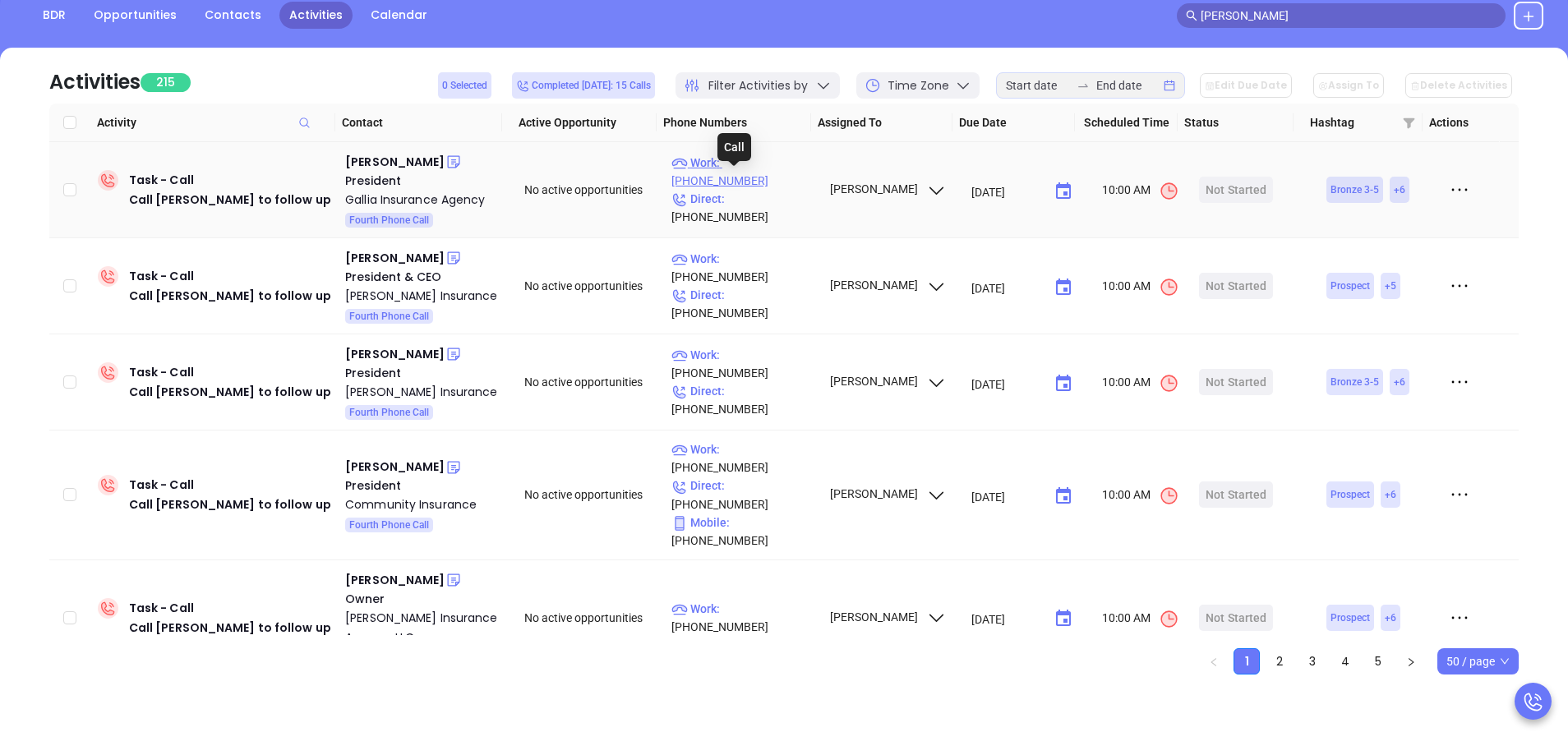
click at [758, 177] on p "Work : (570) 457-1666" at bounding box center [742, 171] width 143 height 36
type input "(570) 457-1666"
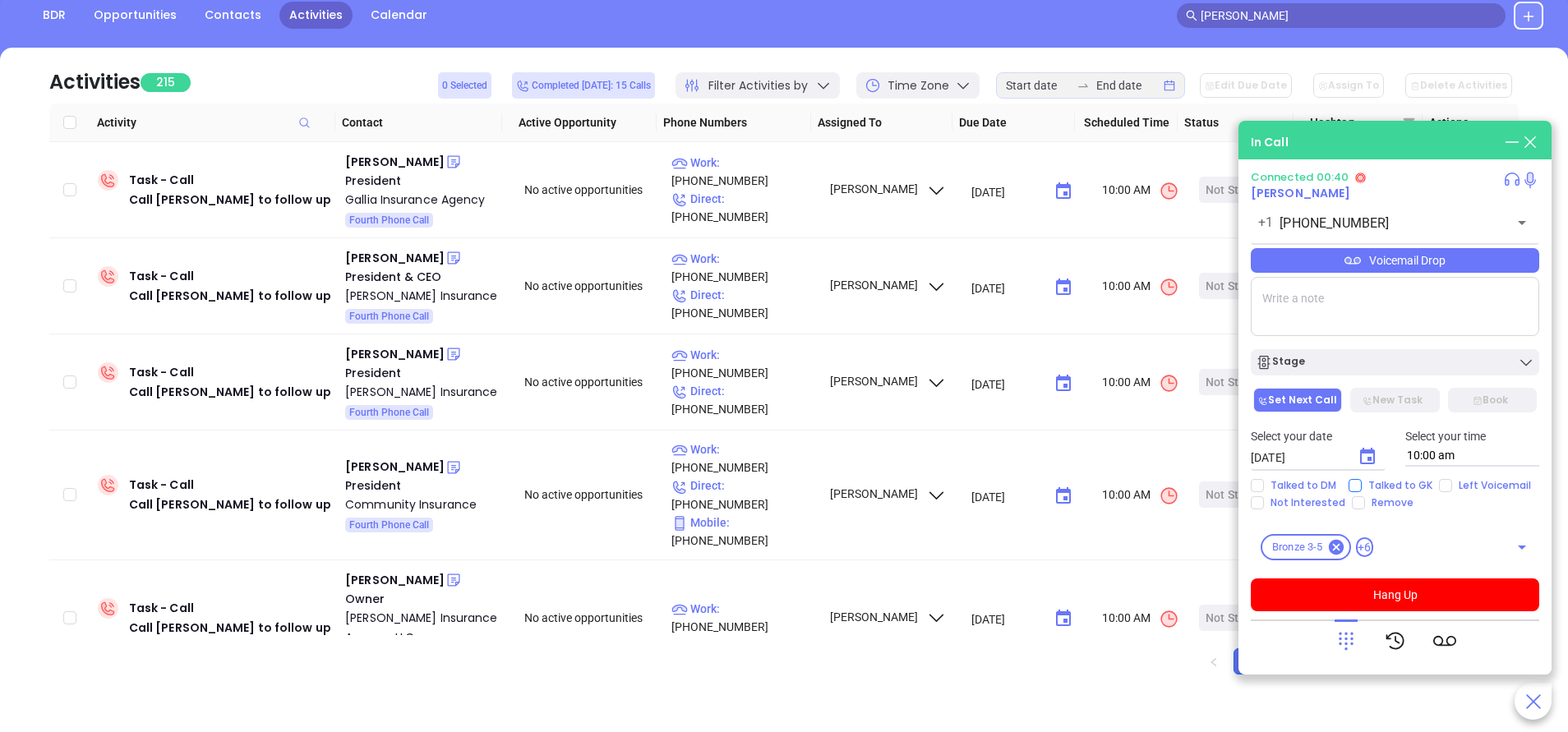
click at [1402, 482] on span "Talked to GK" at bounding box center [1400, 485] width 77 height 13
click at [1362, 482] on input "Talked to GK" at bounding box center [1354, 485] width 13 height 13
checkbox input "true"
click at [1363, 363] on div "Stage" at bounding box center [1395, 362] width 279 height 17
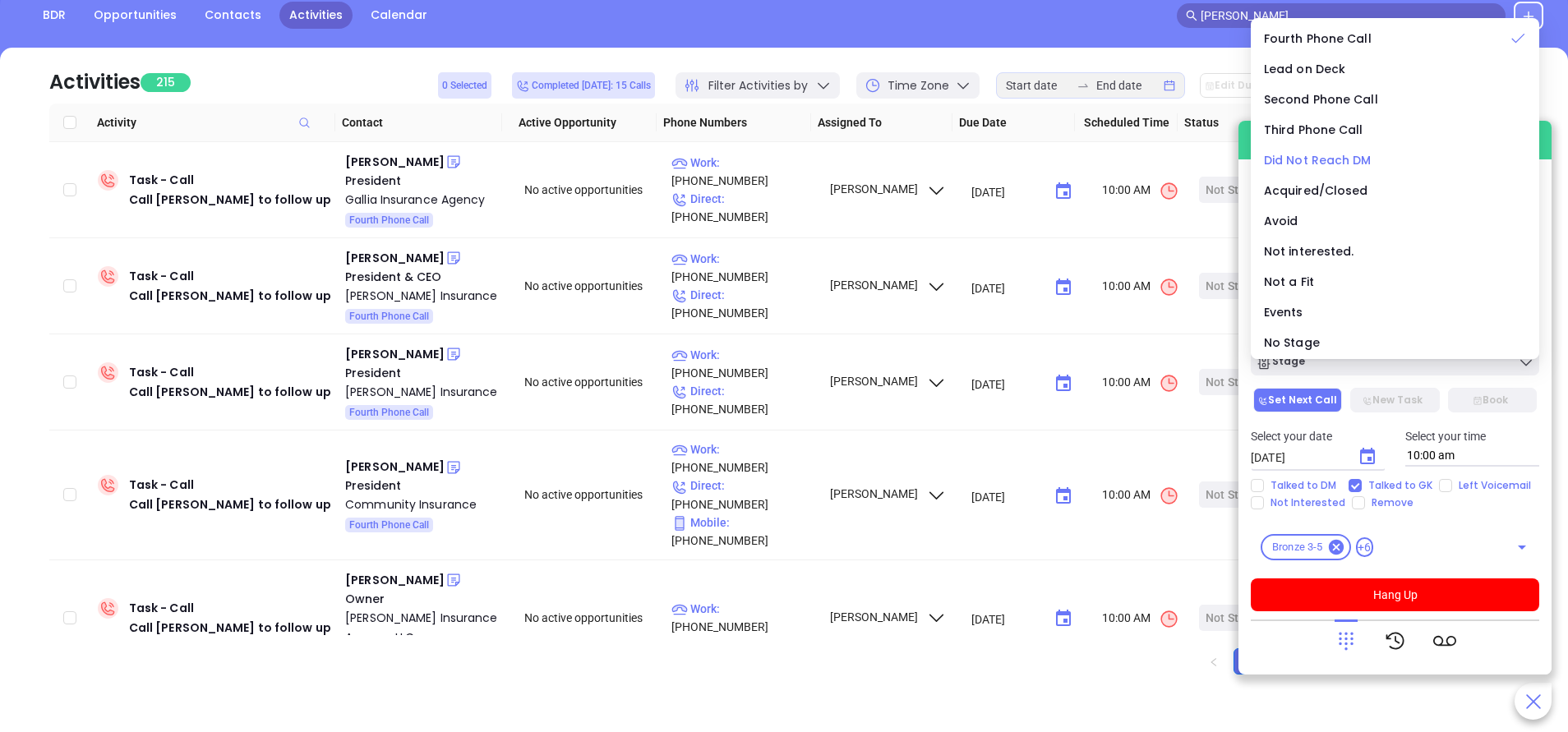
click at [1328, 160] on span "Did Not Reach DM" at bounding box center [1318, 160] width 107 height 17
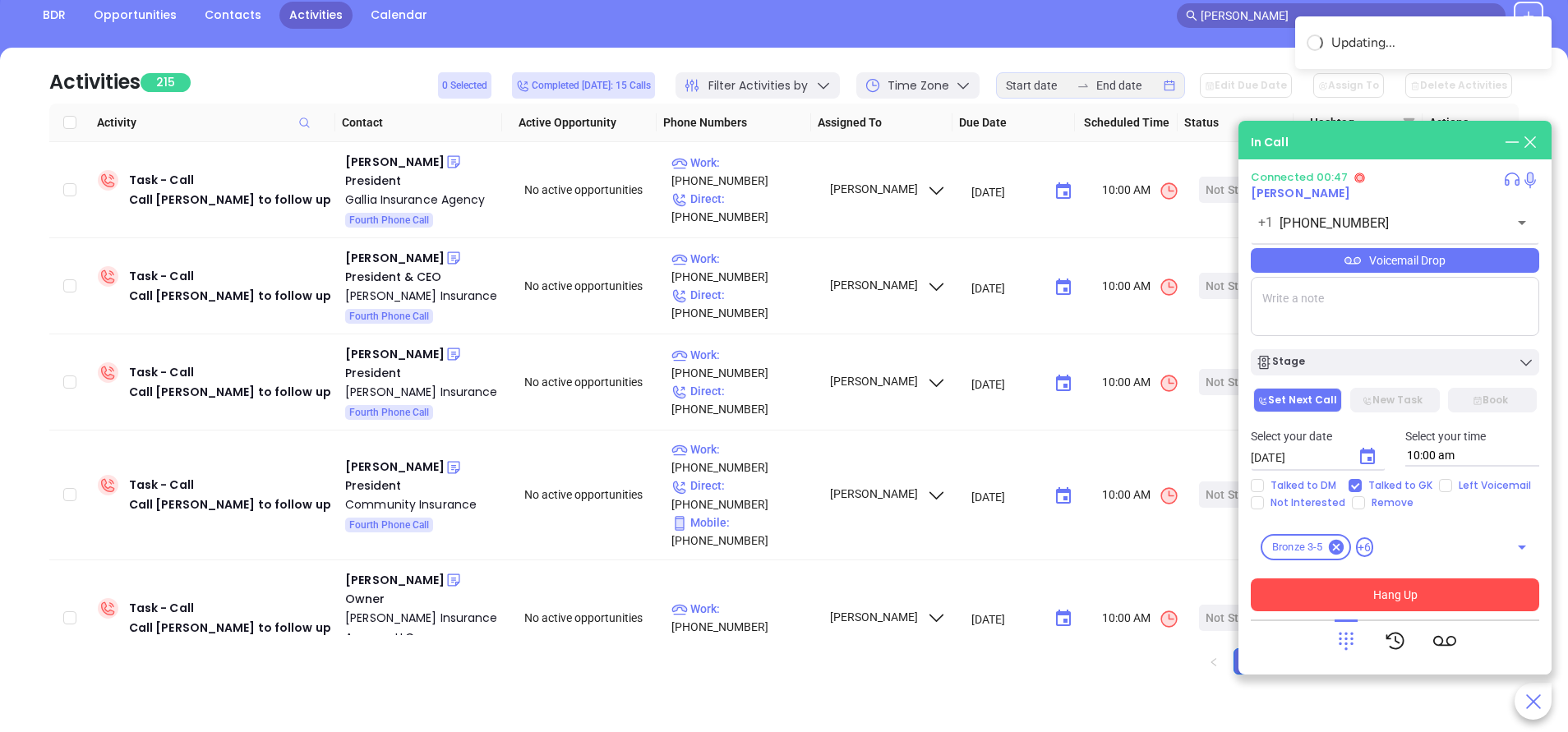
click at [1416, 595] on button "Hang Up" at bounding box center [1395, 594] width 289 height 33
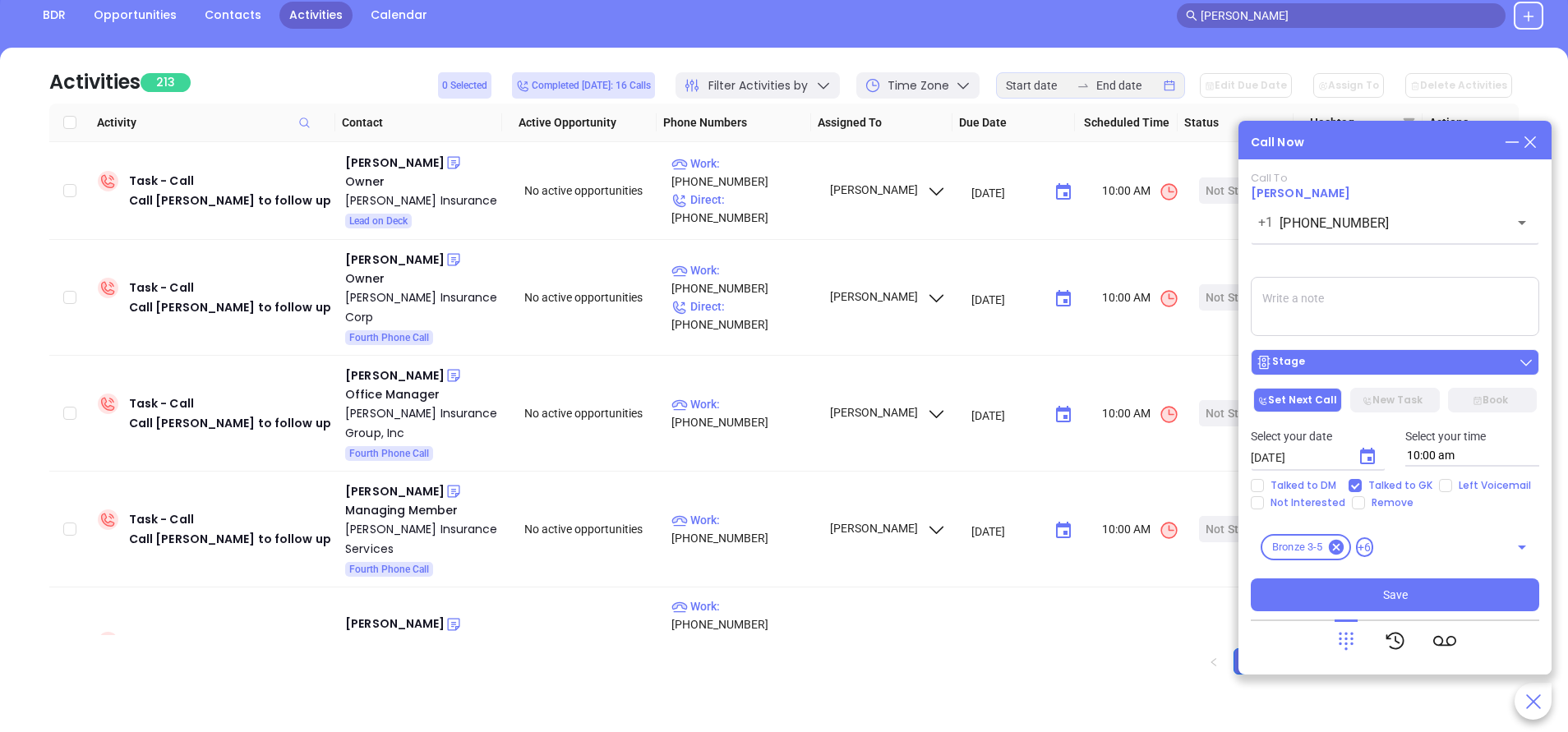
click at [1382, 372] on button "Stage" at bounding box center [1395, 362] width 289 height 27
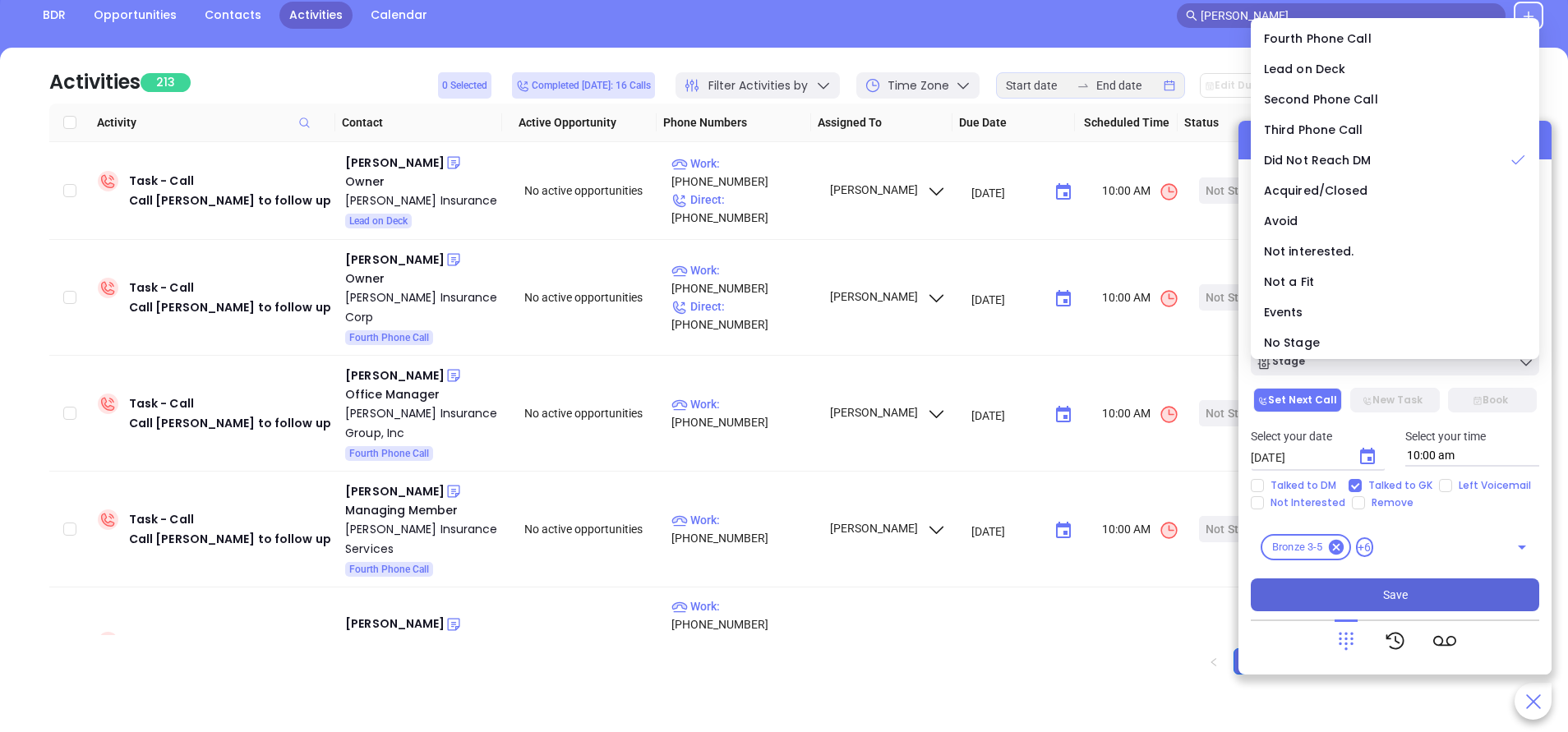
click at [1412, 588] on button "Save" at bounding box center [1395, 594] width 289 height 33
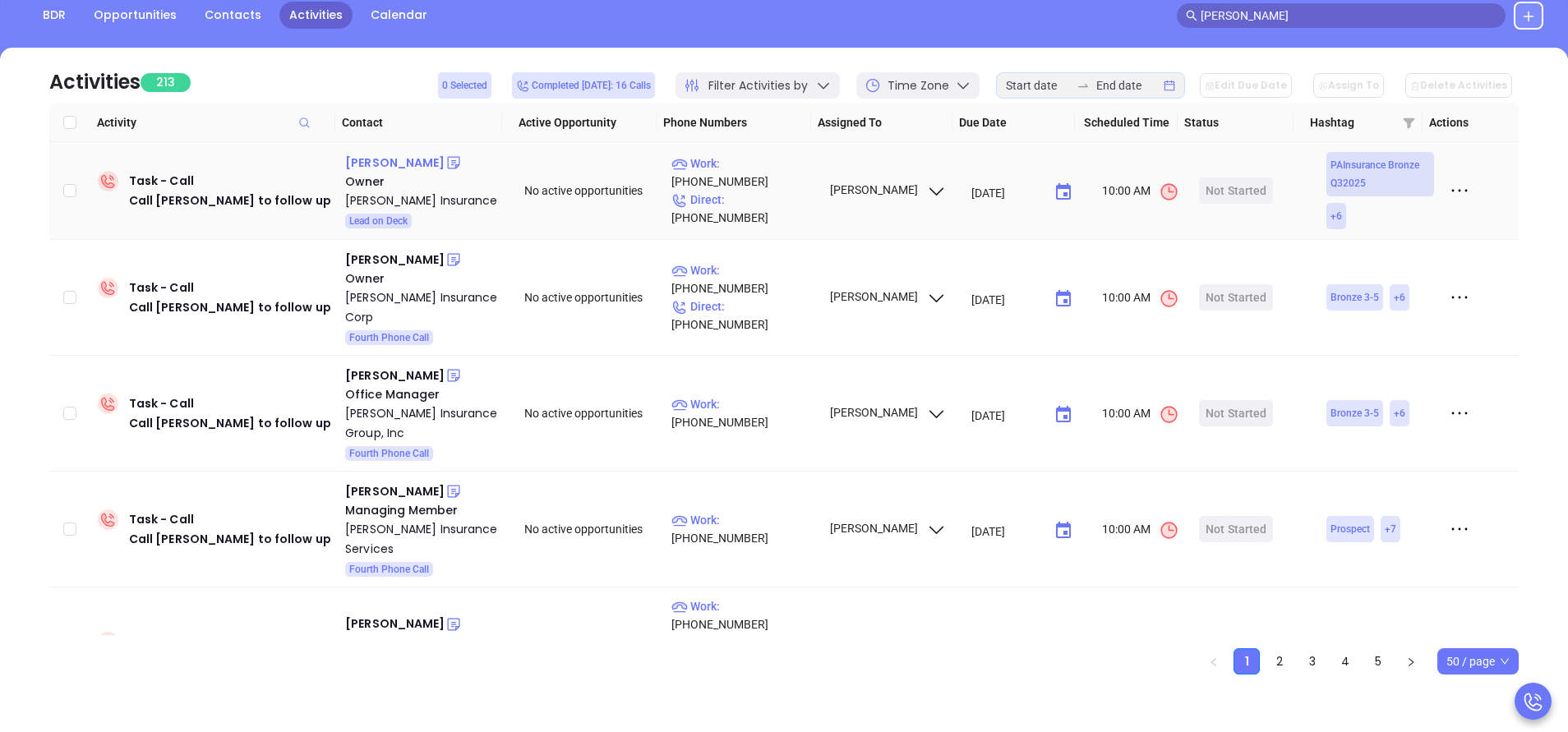
click at [425, 166] on div "Mike Konopelski" at bounding box center [394, 163] width 100 height 20
click at [753, 176] on p "Work : (412) 922-8222" at bounding box center [742, 172] width 143 height 36
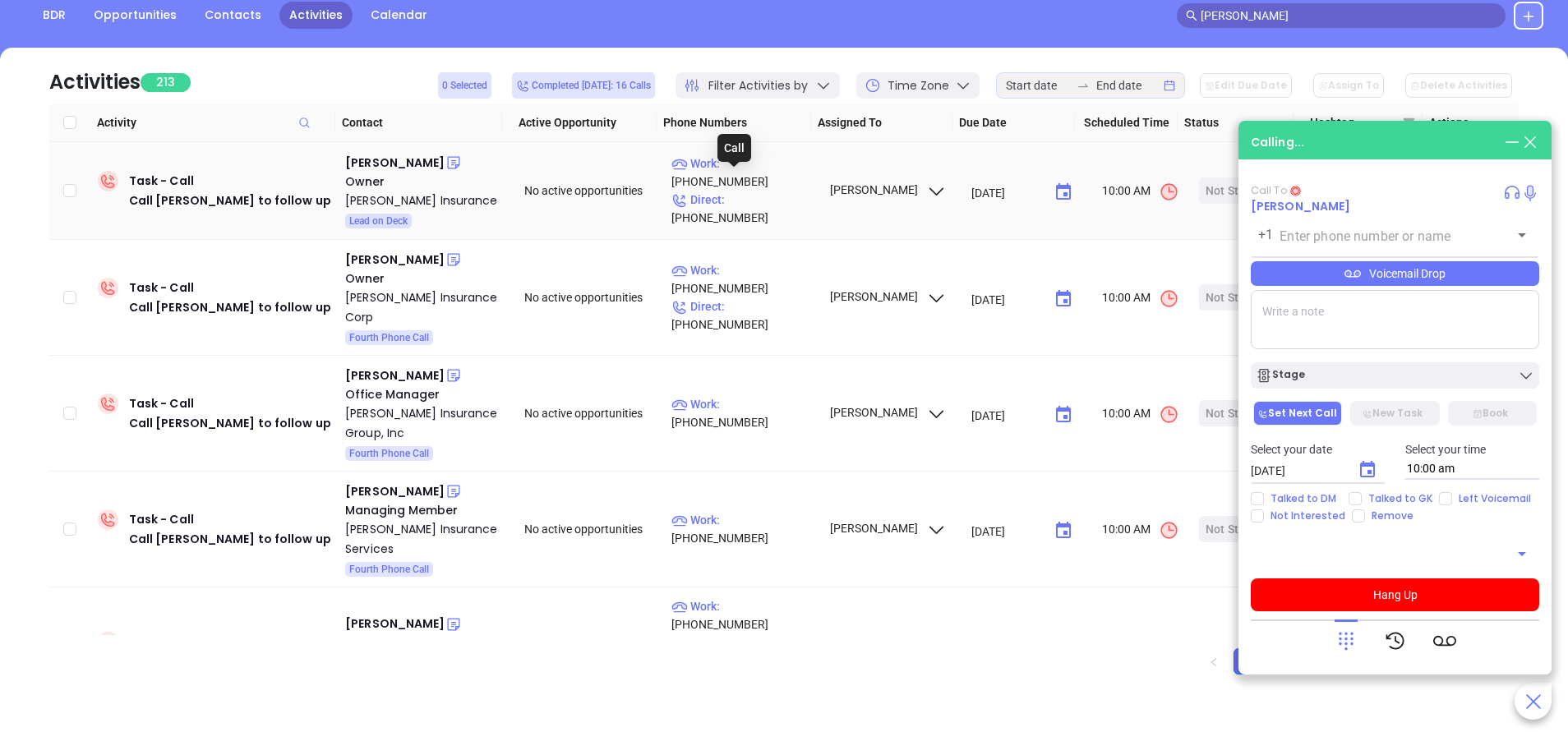
type input "(412) 922-8222"
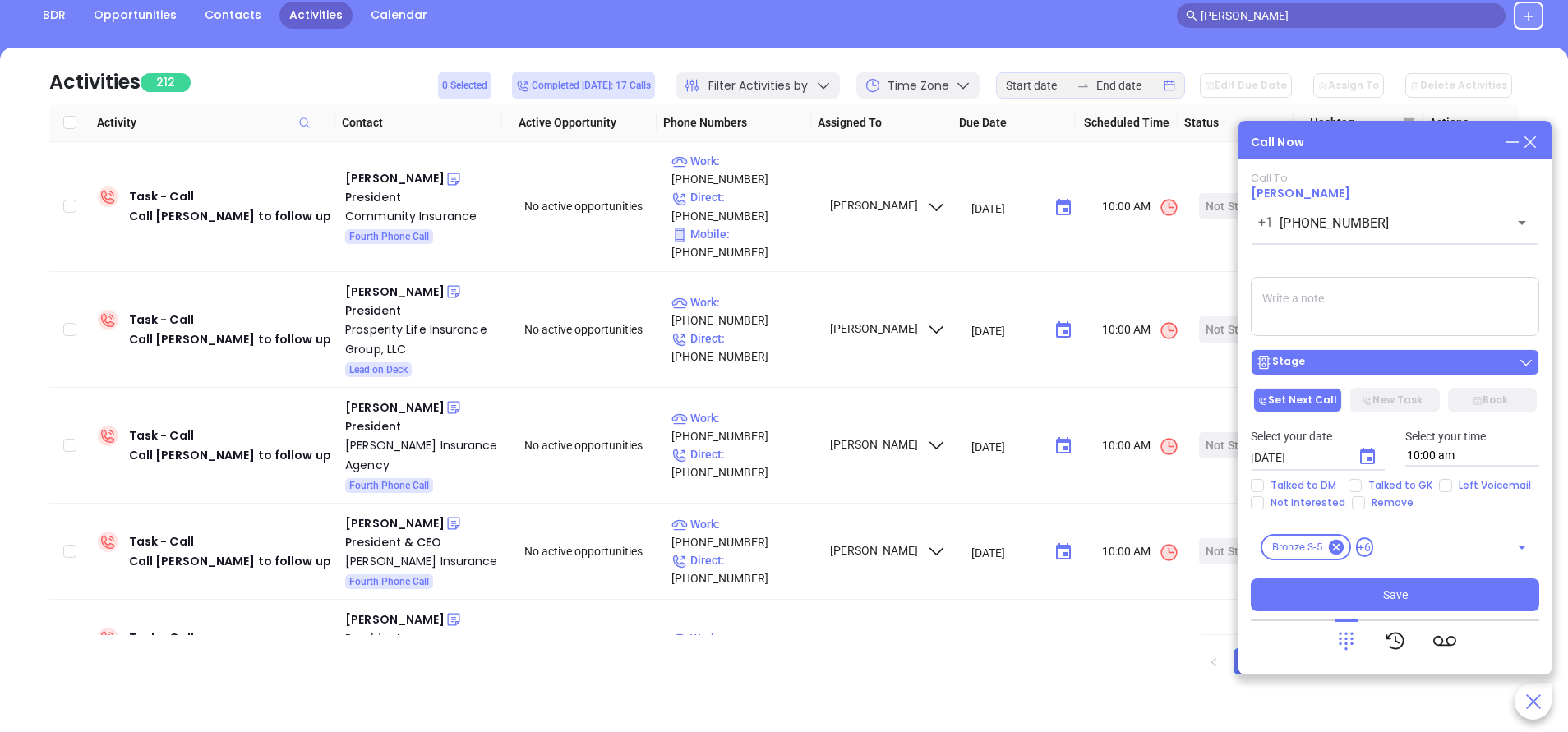
click at [1398, 363] on div "Stage" at bounding box center [1395, 362] width 279 height 17
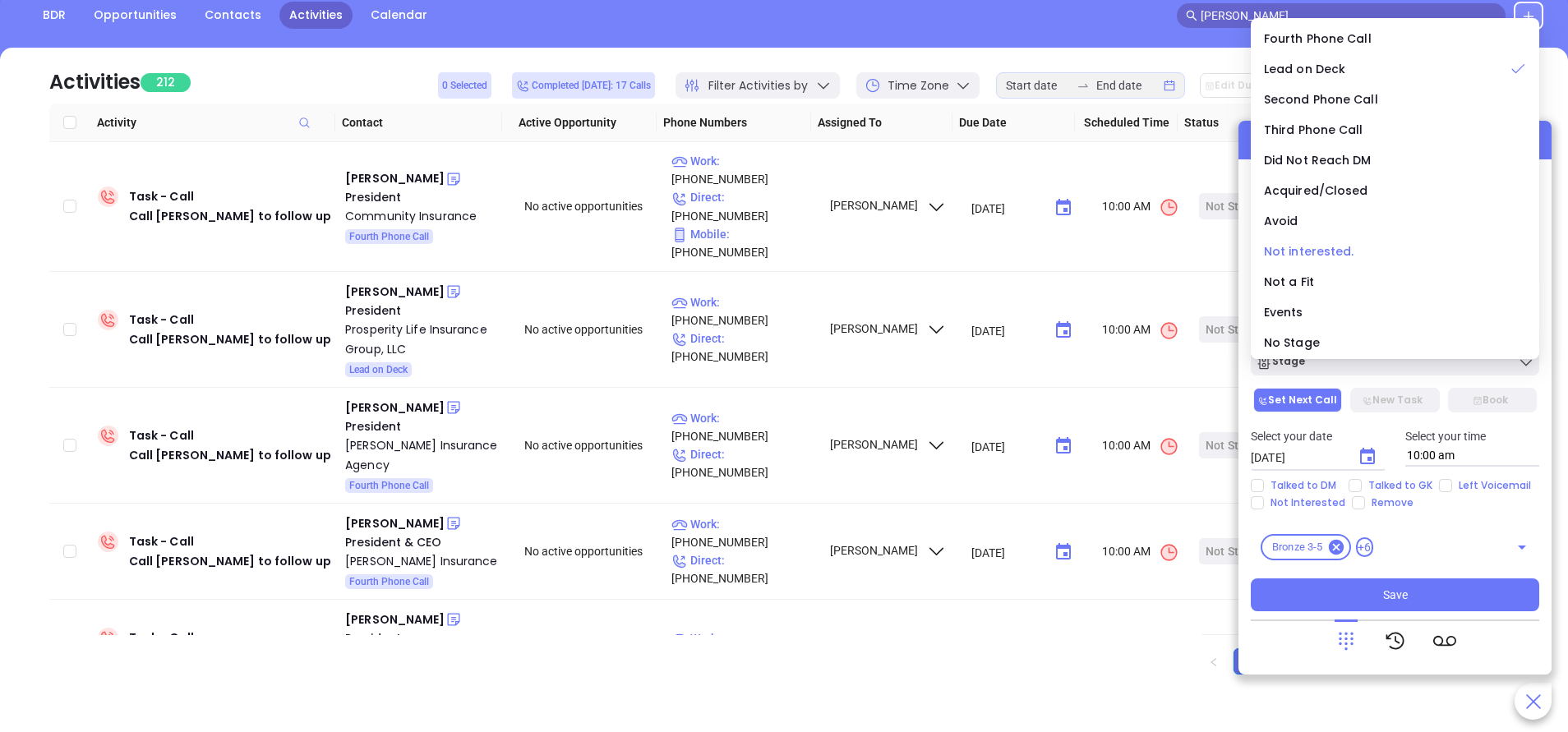
click at [1322, 251] on span "Not interested." at bounding box center [1310, 251] width 91 height 17
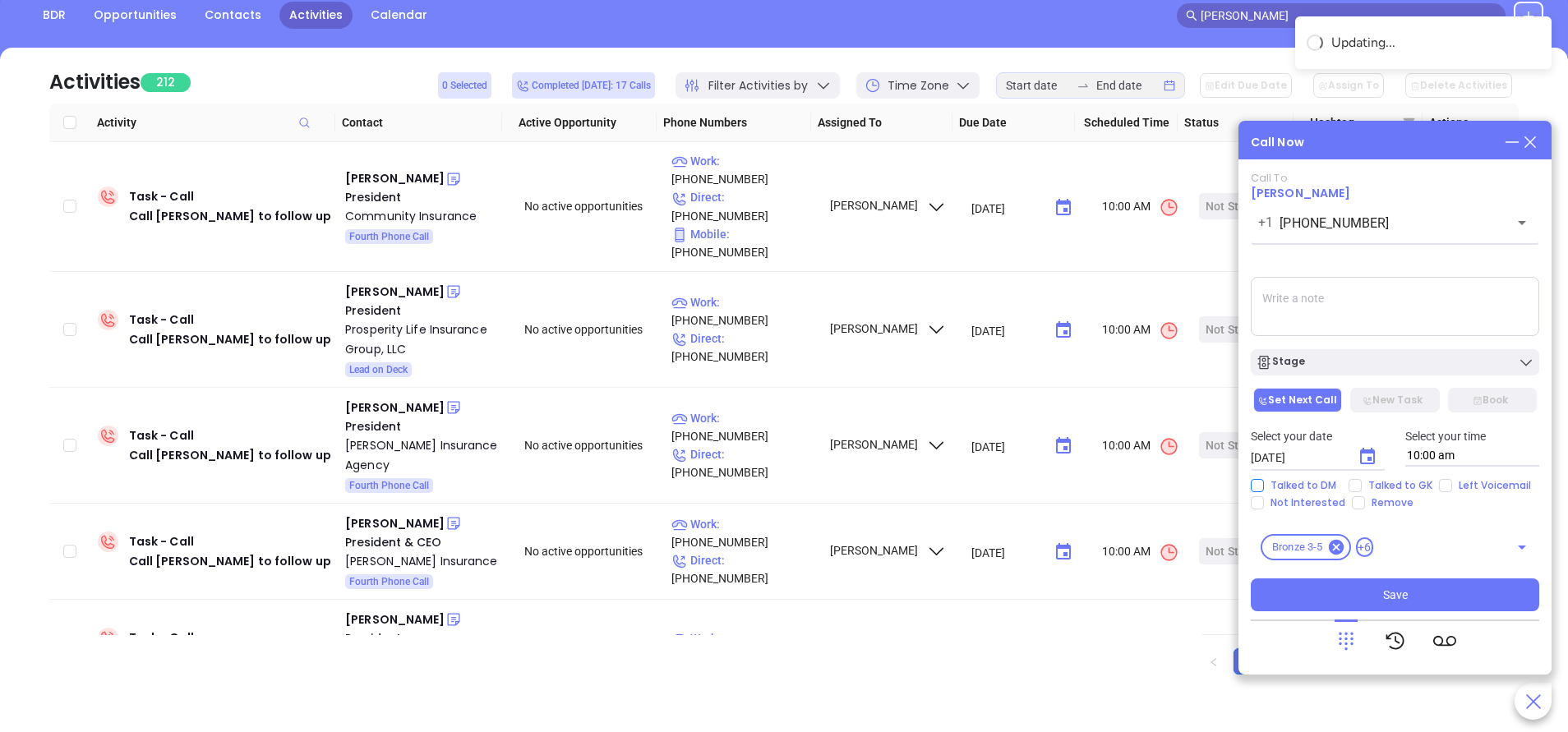
click at [1257, 482] on input "Talked to DM" at bounding box center [1257, 485] width 13 height 13
checkbox input "true"
click at [1254, 505] on input "Not Interested" at bounding box center [1257, 502] width 13 height 13
checkbox input "true"
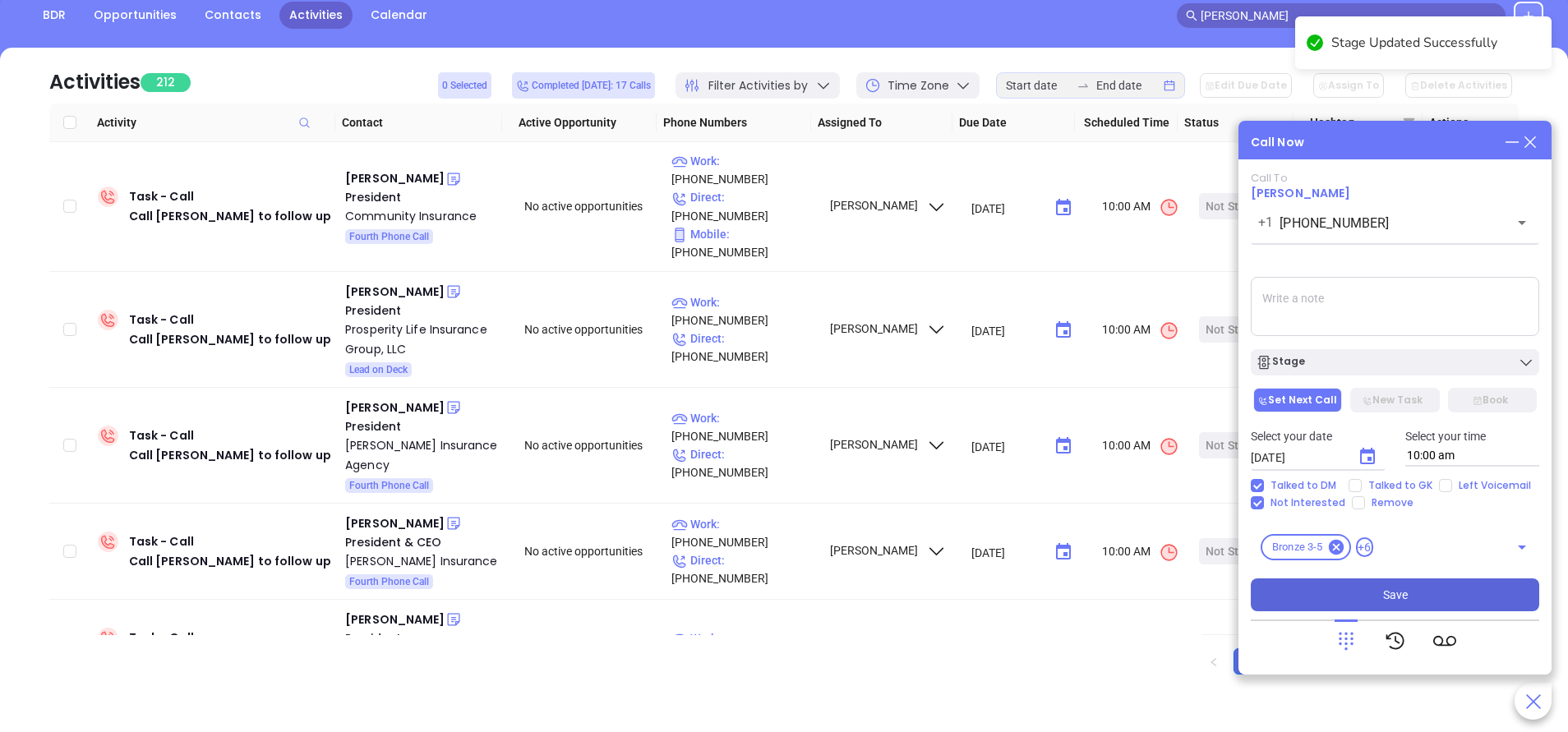
click at [1462, 586] on button "Save" at bounding box center [1395, 594] width 289 height 33
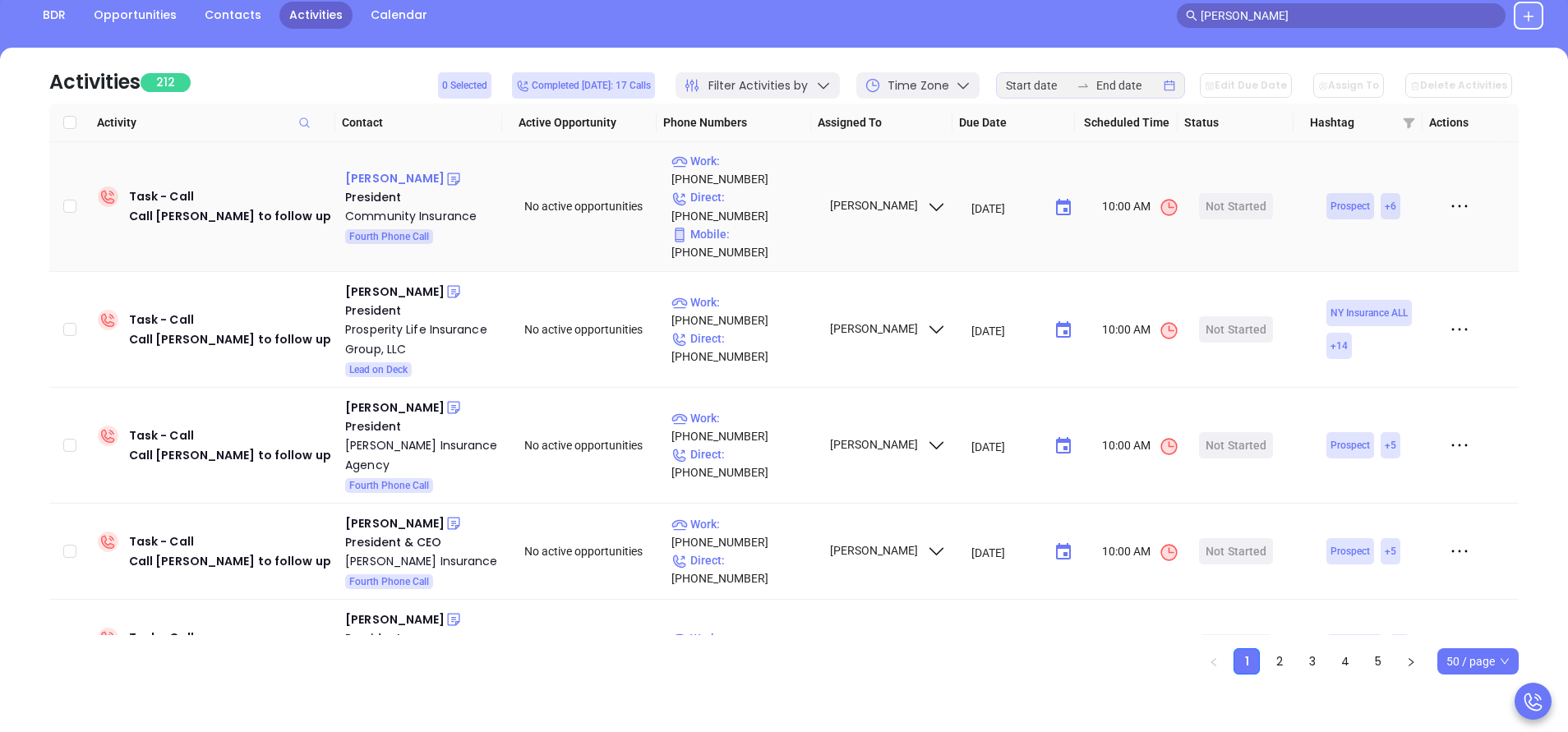
click at [361, 168] on div "Deb Groff" at bounding box center [394, 178] width 100 height 20
click at [770, 168] on p "Work : (717) 397-7531" at bounding box center [742, 169] width 143 height 36
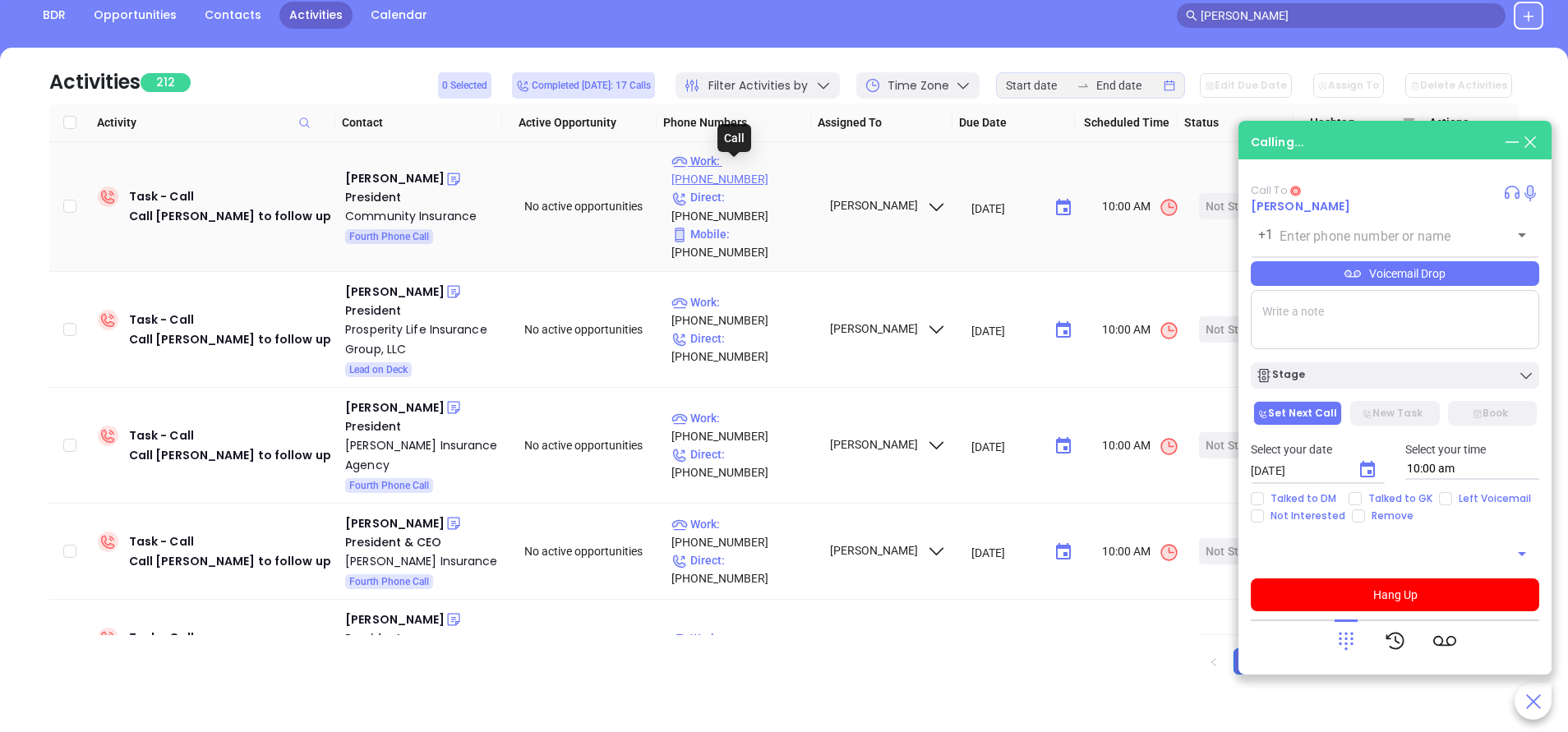
type input "(717) 397-7531"
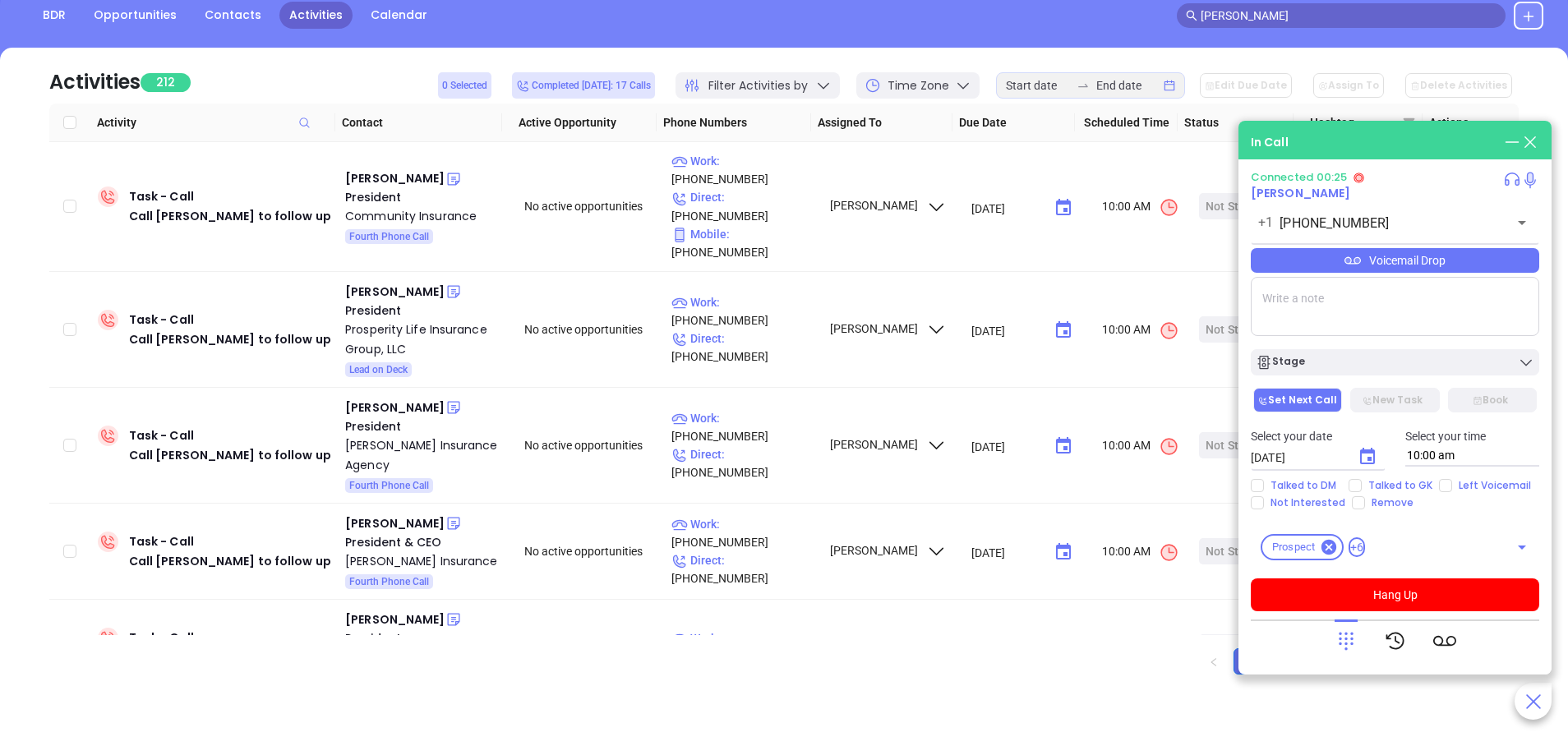
click at [1338, 640] on icon at bounding box center [1345, 640] width 23 height 23
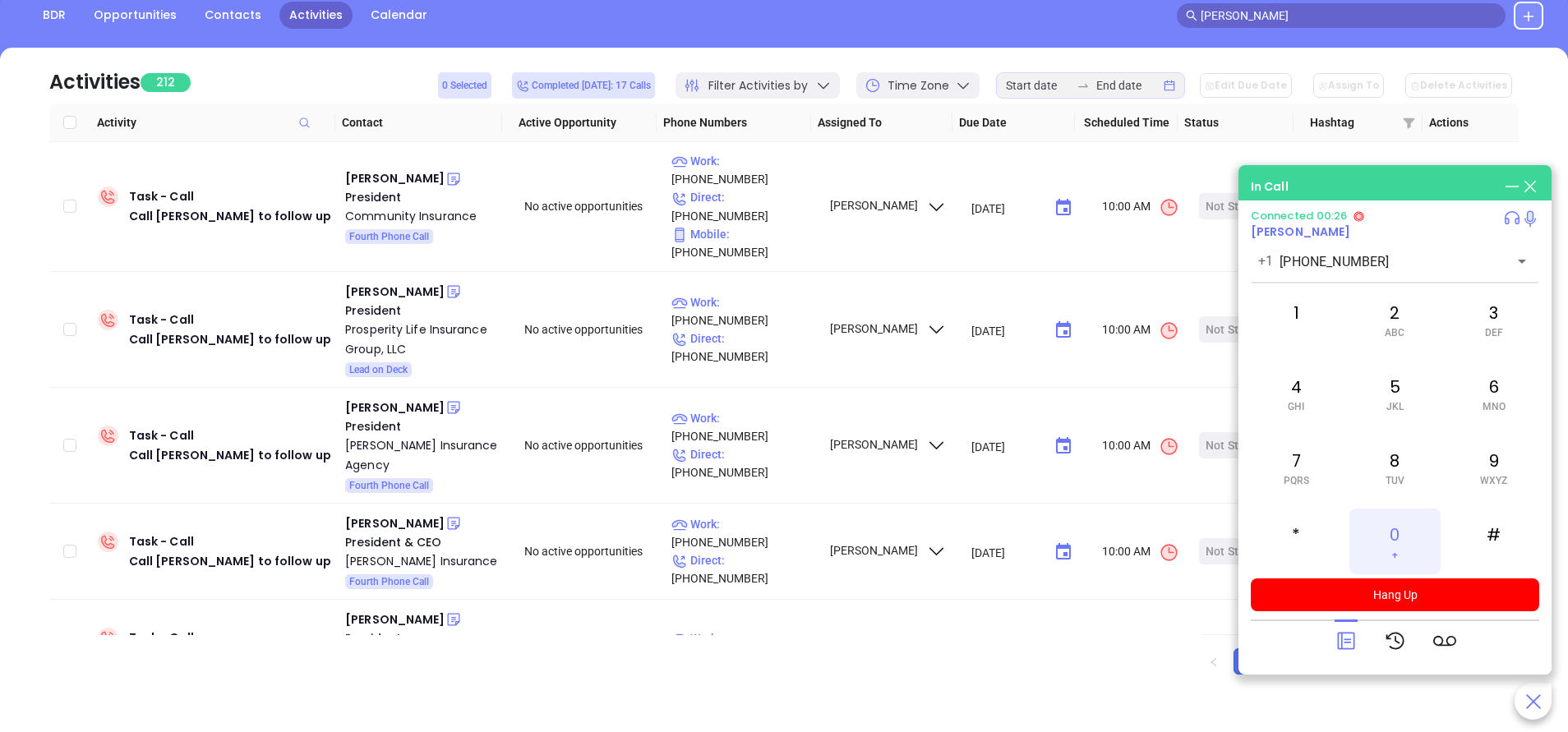
drag, startPoint x: 1387, startPoint y: 557, endPoint x: 1384, endPoint y: 547, distance: 10.4
click at [1387, 554] on div "0 +" at bounding box center [1395, 541] width 91 height 66
click at [1351, 638] on icon at bounding box center [1345, 640] width 23 height 23
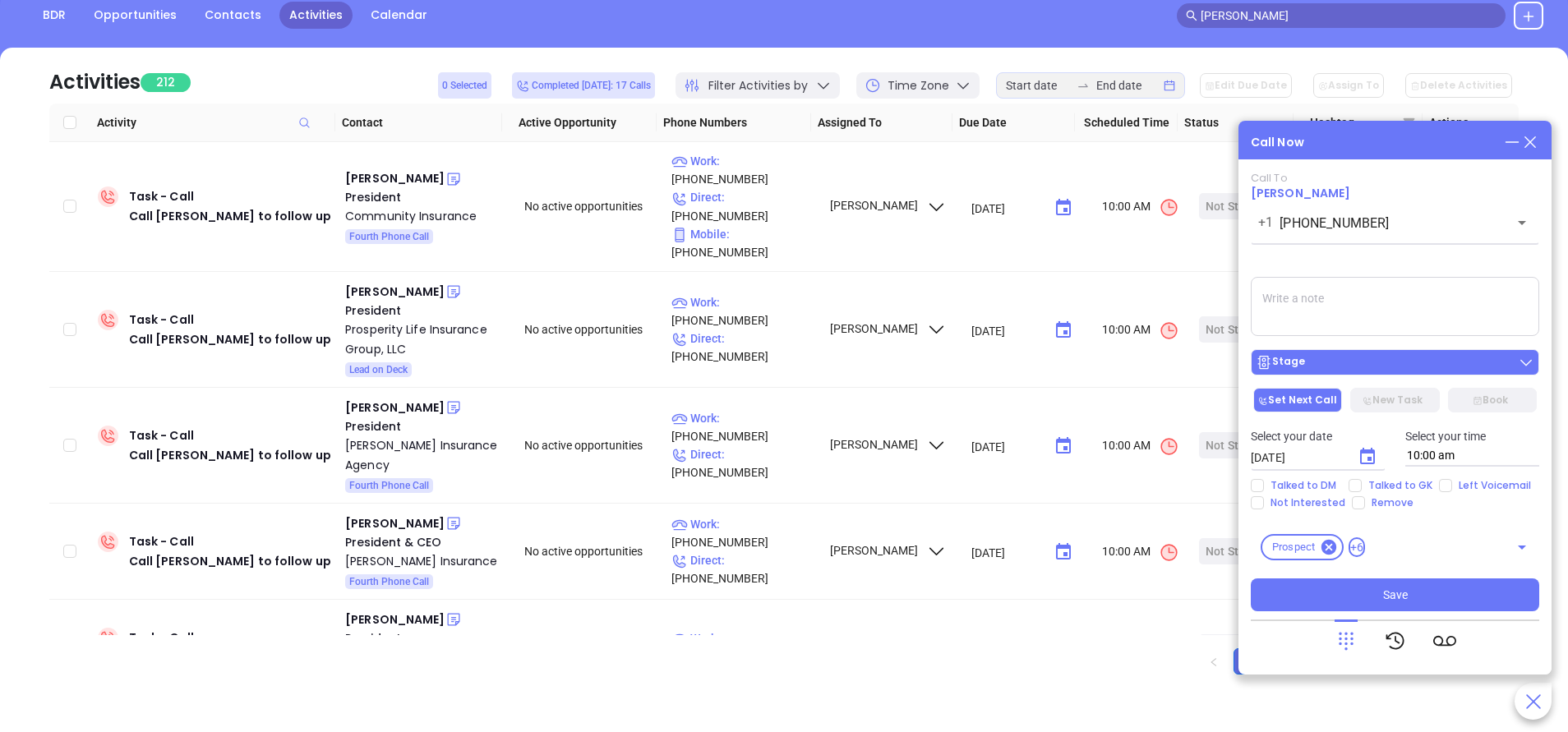
click at [1465, 367] on div "Stage" at bounding box center [1395, 362] width 279 height 17
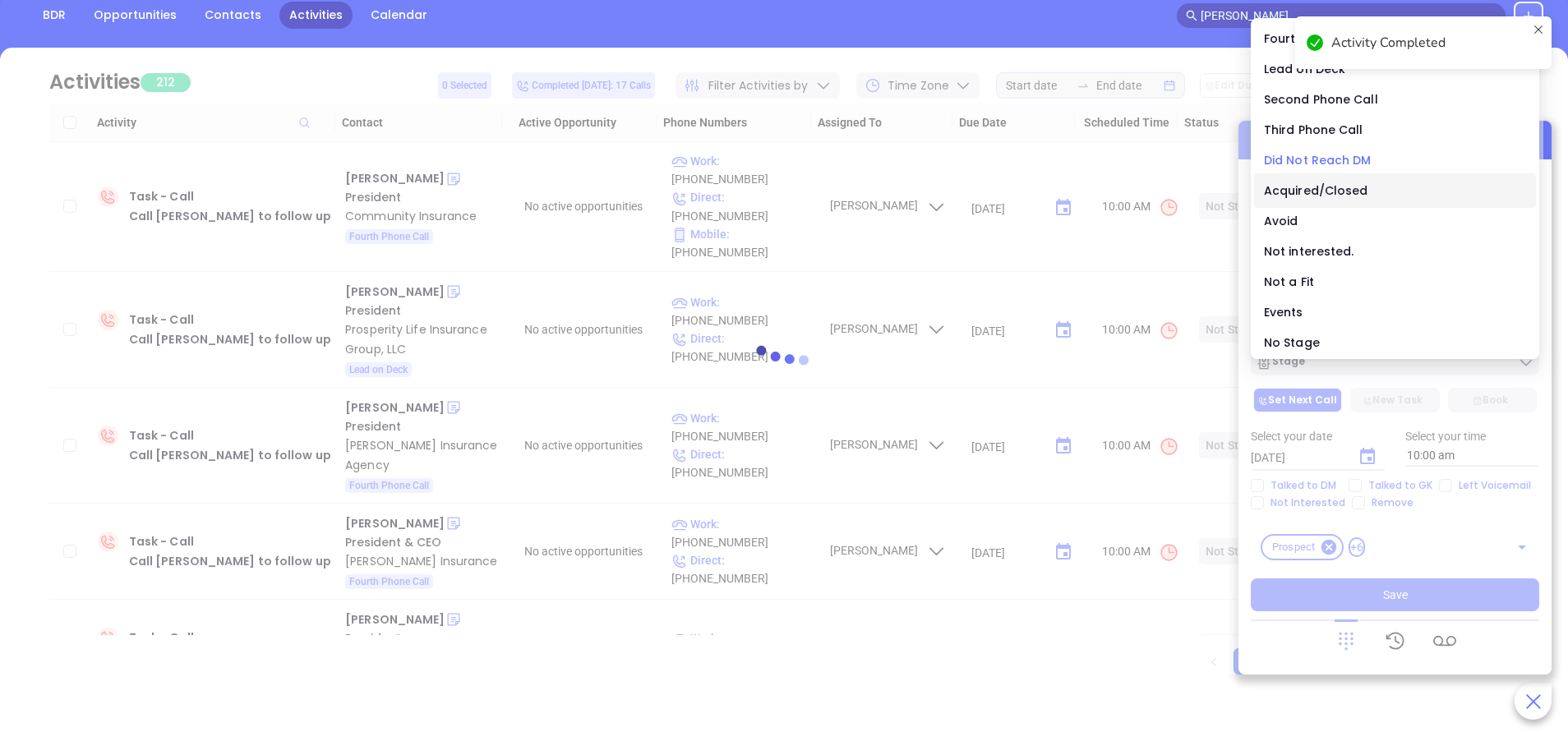
click at [1319, 156] on span "Did Not Reach DM" at bounding box center [1318, 160] width 107 height 17
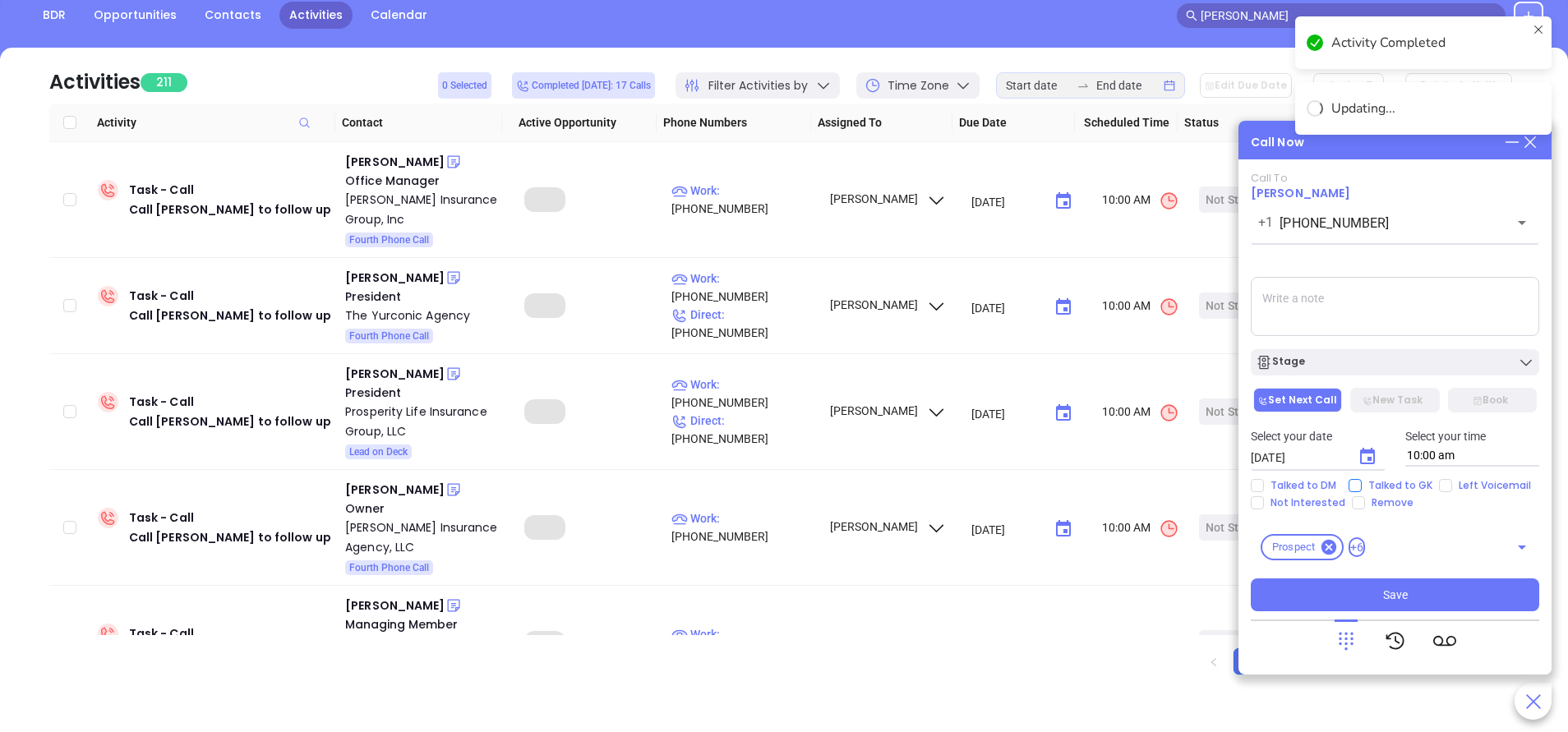
click at [1363, 485] on span "Talked to GK" at bounding box center [1400, 485] width 77 height 13
click at [1362, 485] on input "Talked to GK" at bounding box center [1354, 485] width 13 height 13
checkbox input "true"
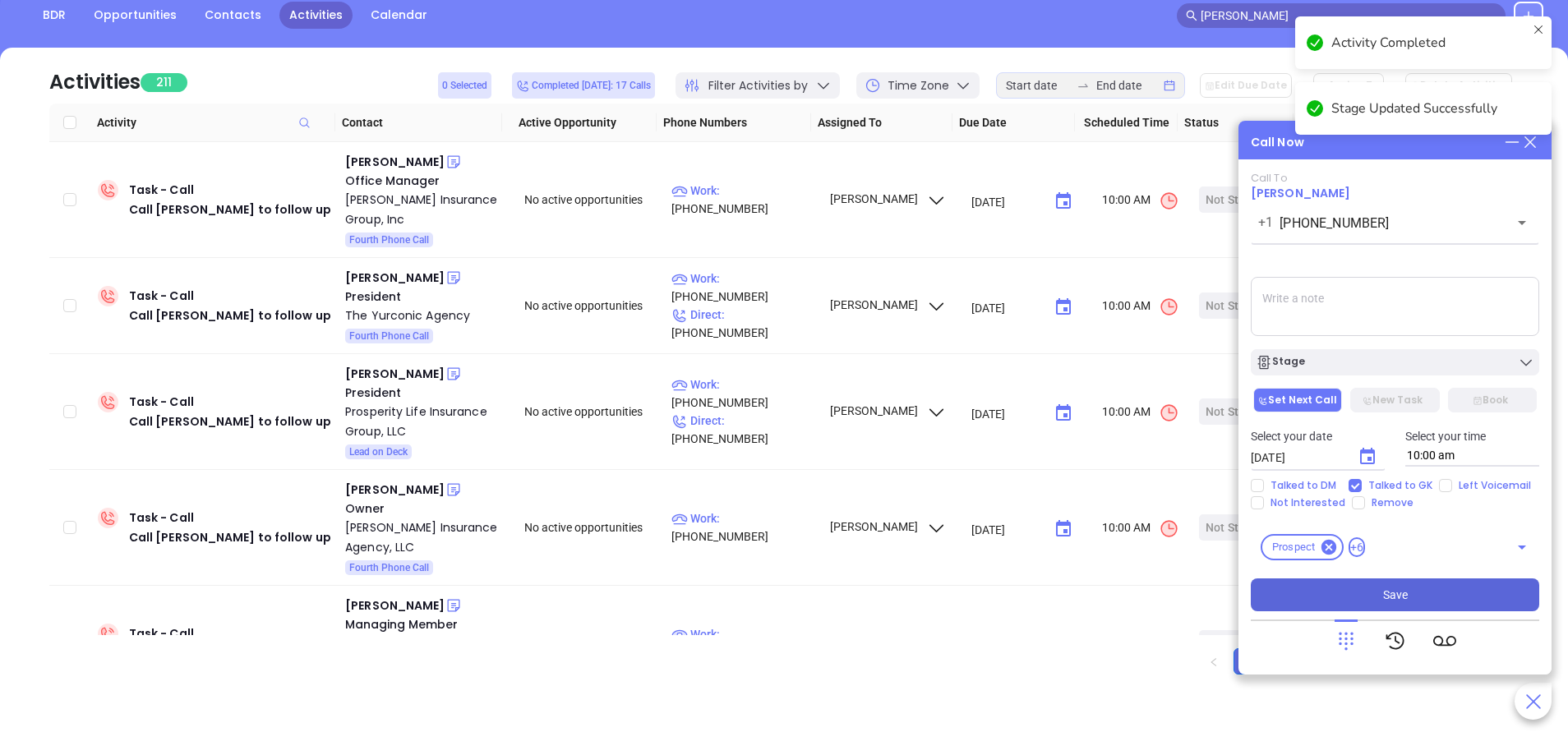
click at [1429, 596] on button "Save" at bounding box center [1395, 594] width 289 height 33
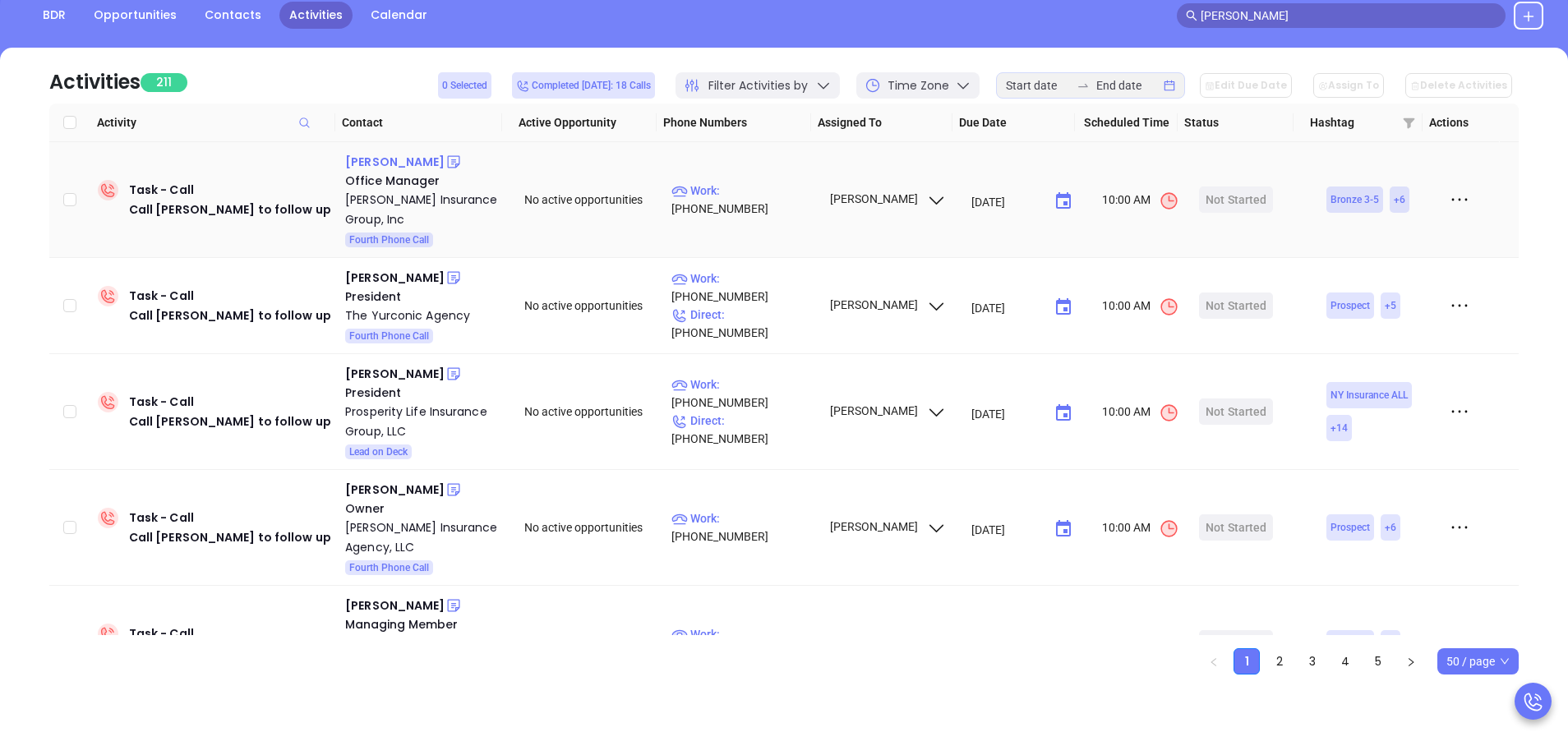
click at [401, 163] on div "Tina Swindell" at bounding box center [394, 162] width 100 height 20
click at [770, 201] on p "Work : (814) 695-9844" at bounding box center [742, 199] width 143 height 36
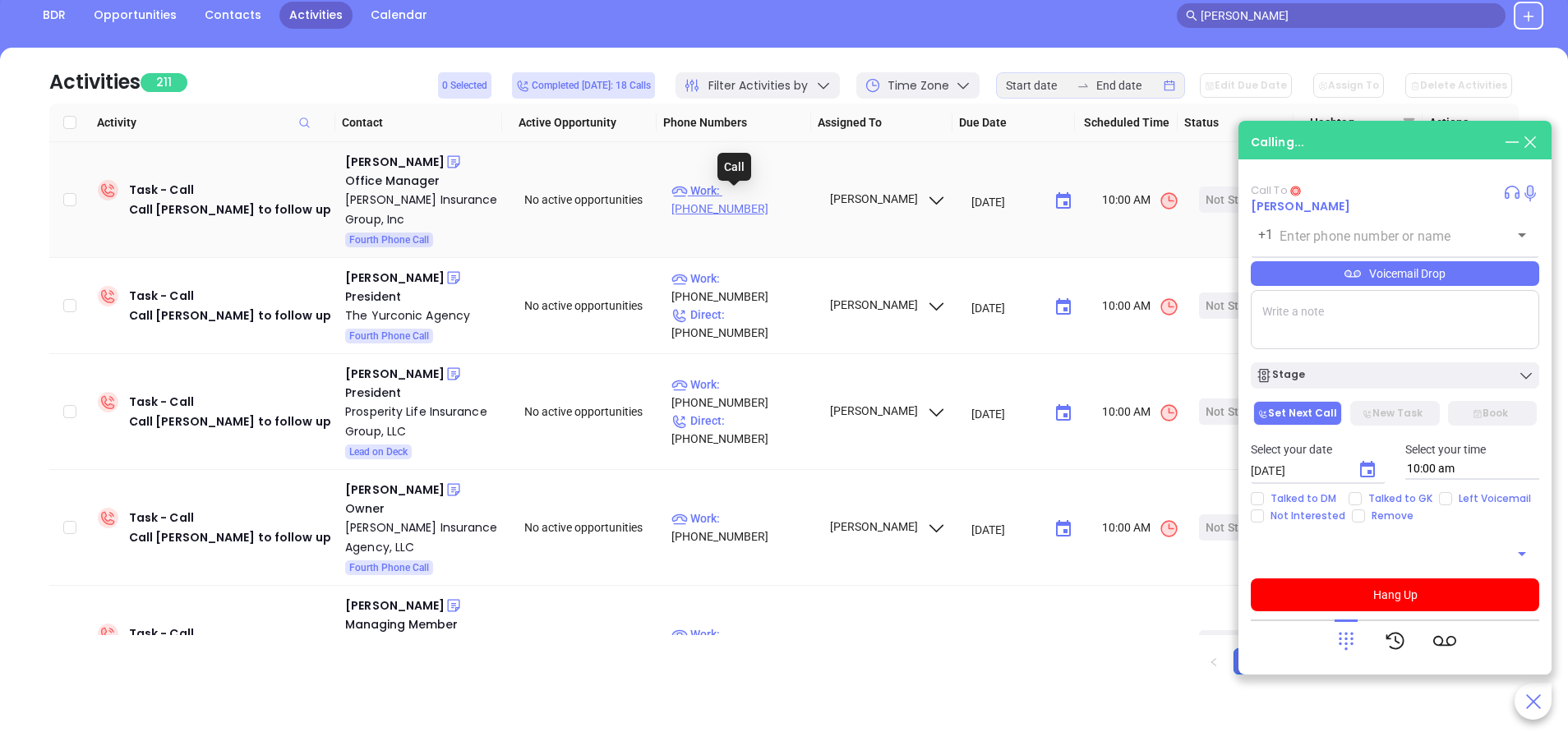
type input "(814) 695-9844"
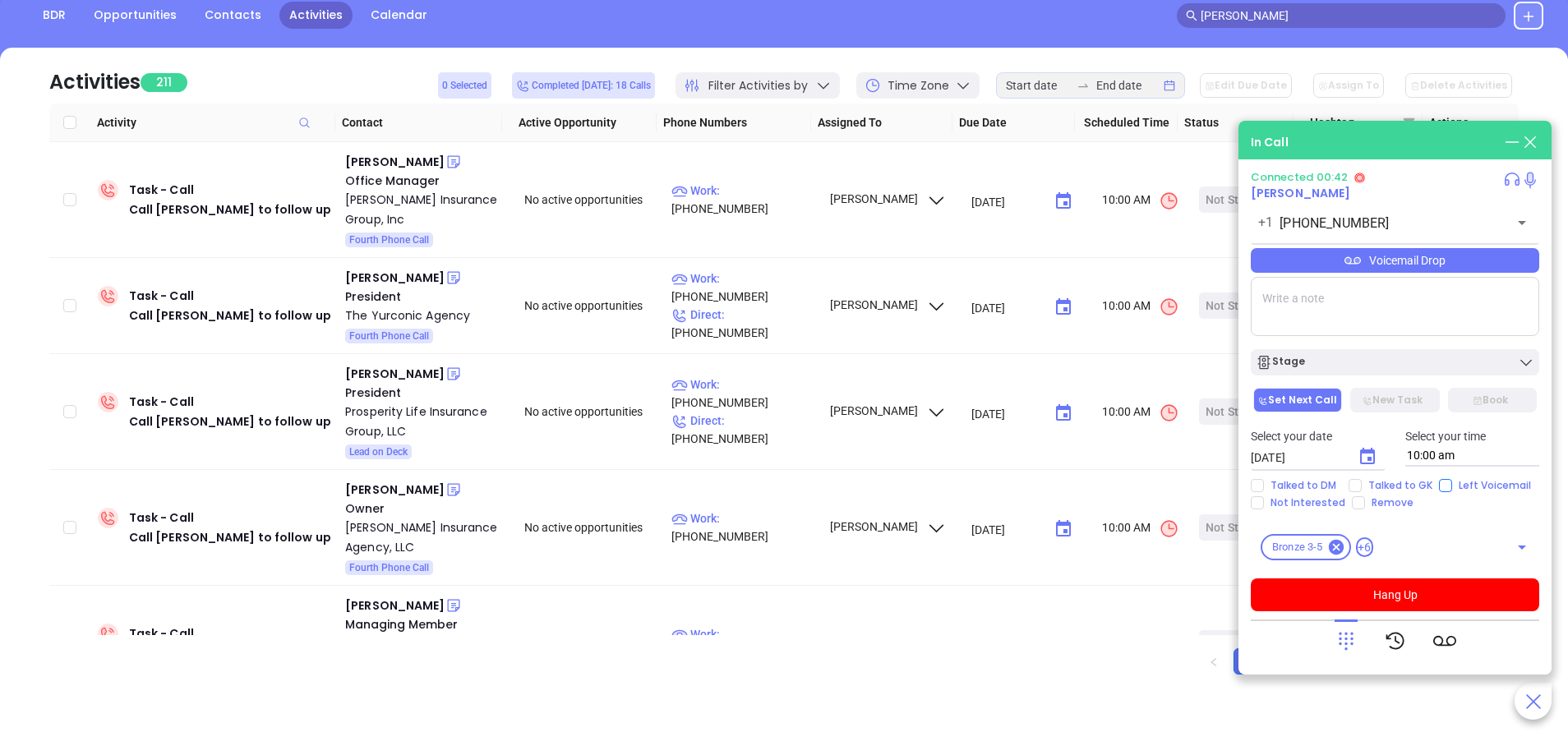
click at [1443, 483] on input "Left Voicemail" at bounding box center [1445, 485] width 13 height 13
checkbox input "true"
click at [1378, 594] on button "Hang Up" at bounding box center [1395, 594] width 289 height 33
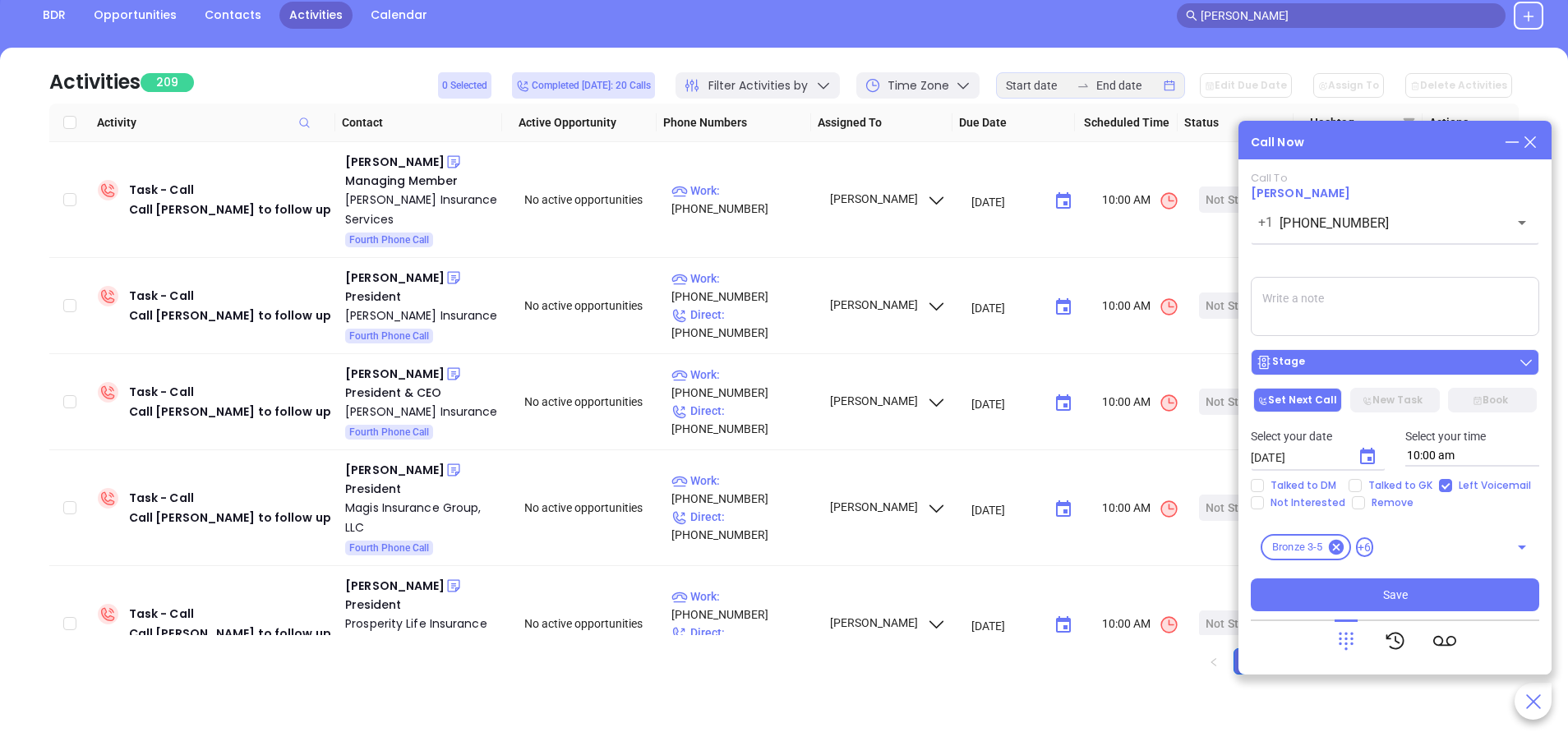
click at [1370, 363] on div "Stage" at bounding box center [1395, 362] width 279 height 17
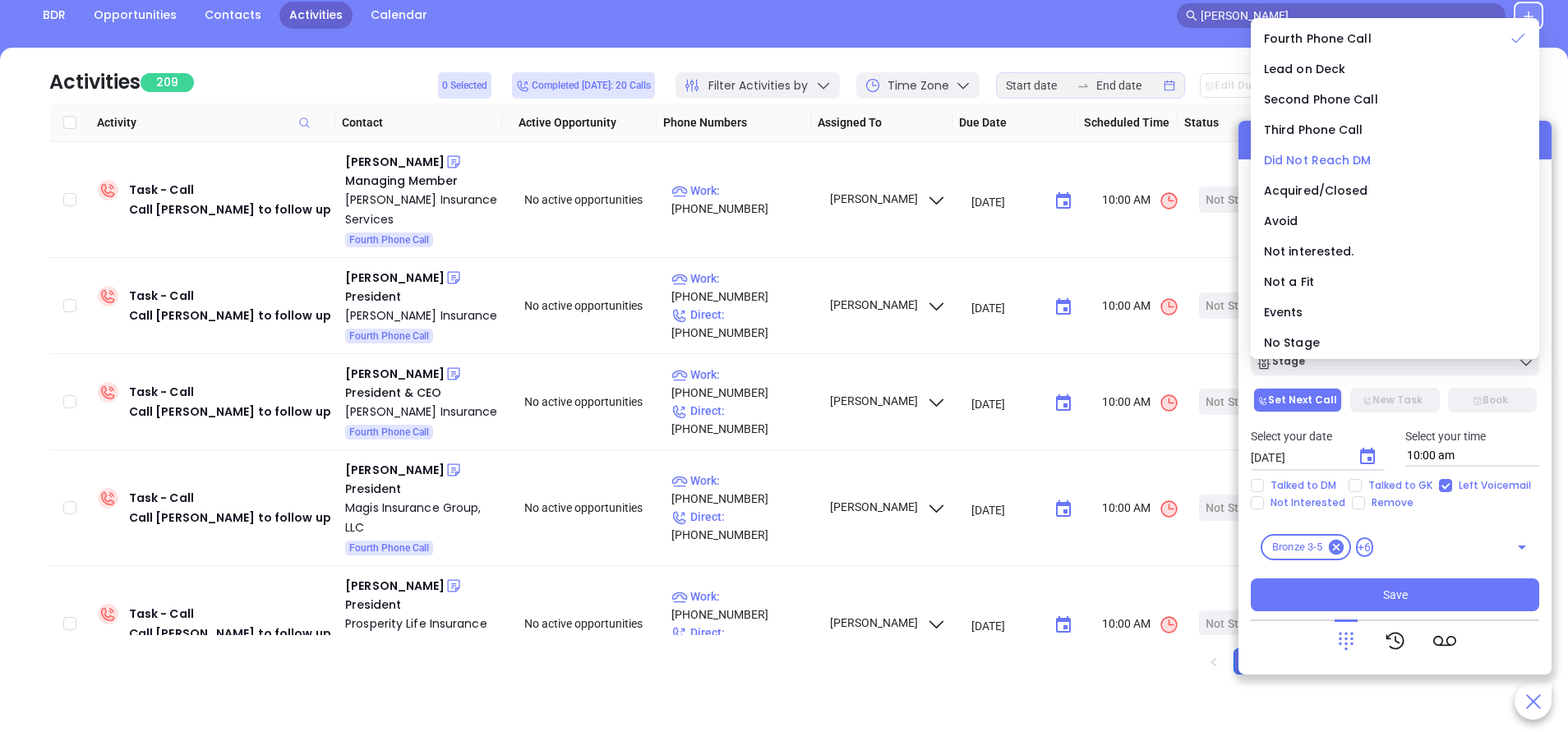
click at [1318, 159] on span "Did Not Reach DM" at bounding box center [1318, 160] width 107 height 17
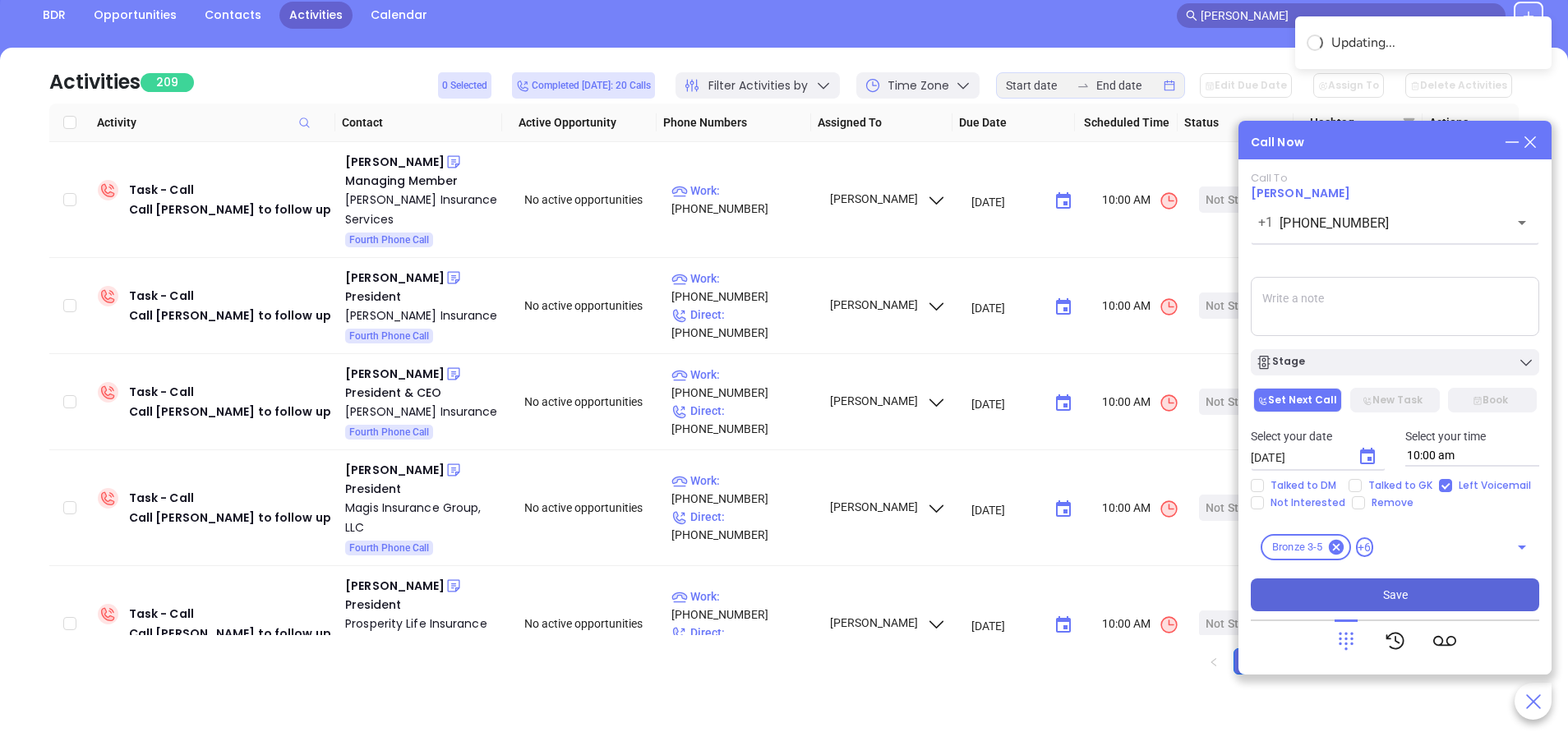
drag, startPoint x: 1422, startPoint y: 601, endPoint x: 1414, endPoint y: 593, distance: 11.3
click at [1422, 601] on button "Save" at bounding box center [1395, 594] width 289 height 33
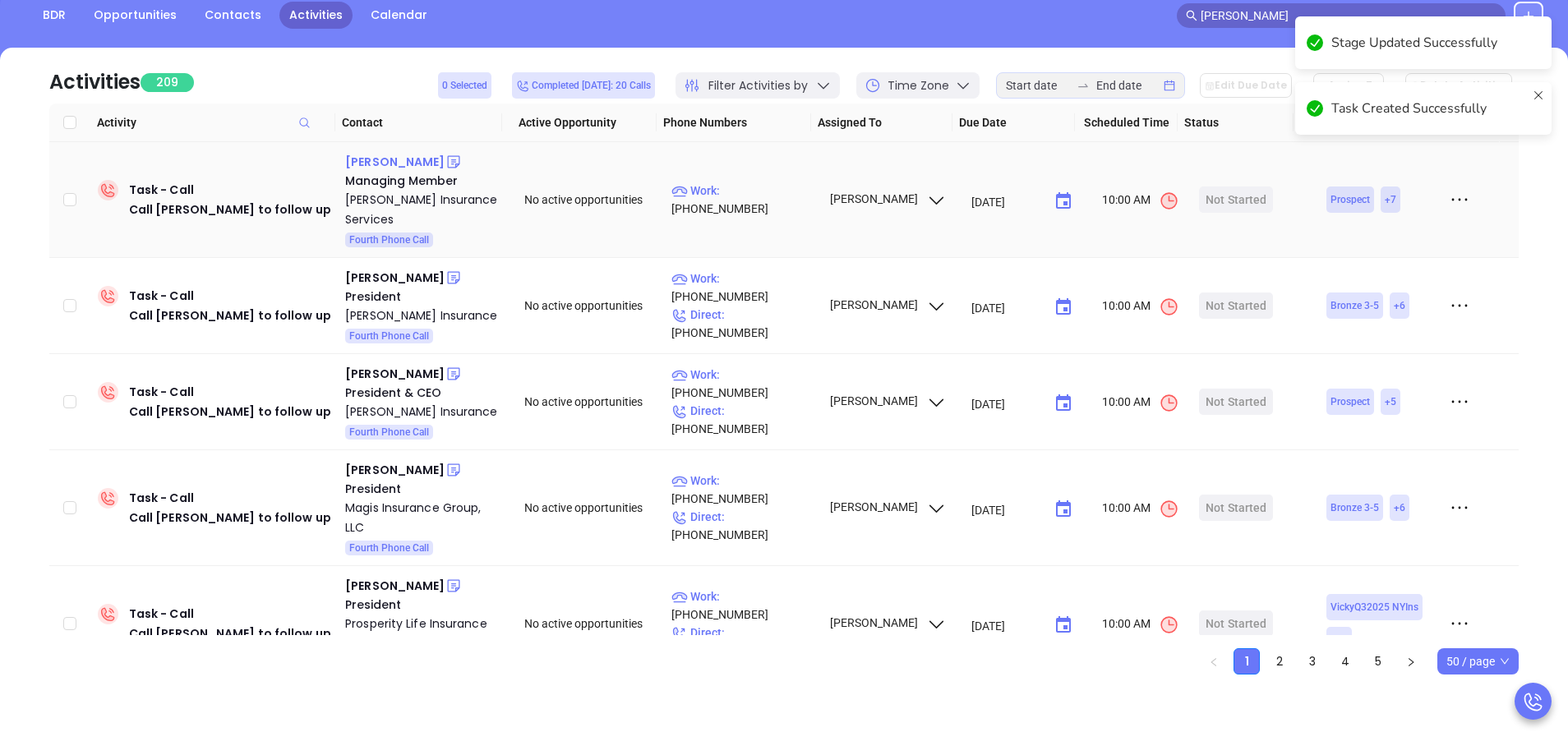
click at [374, 162] on div "Tom Walker" at bounding box center [394, 162] width 100 height 20
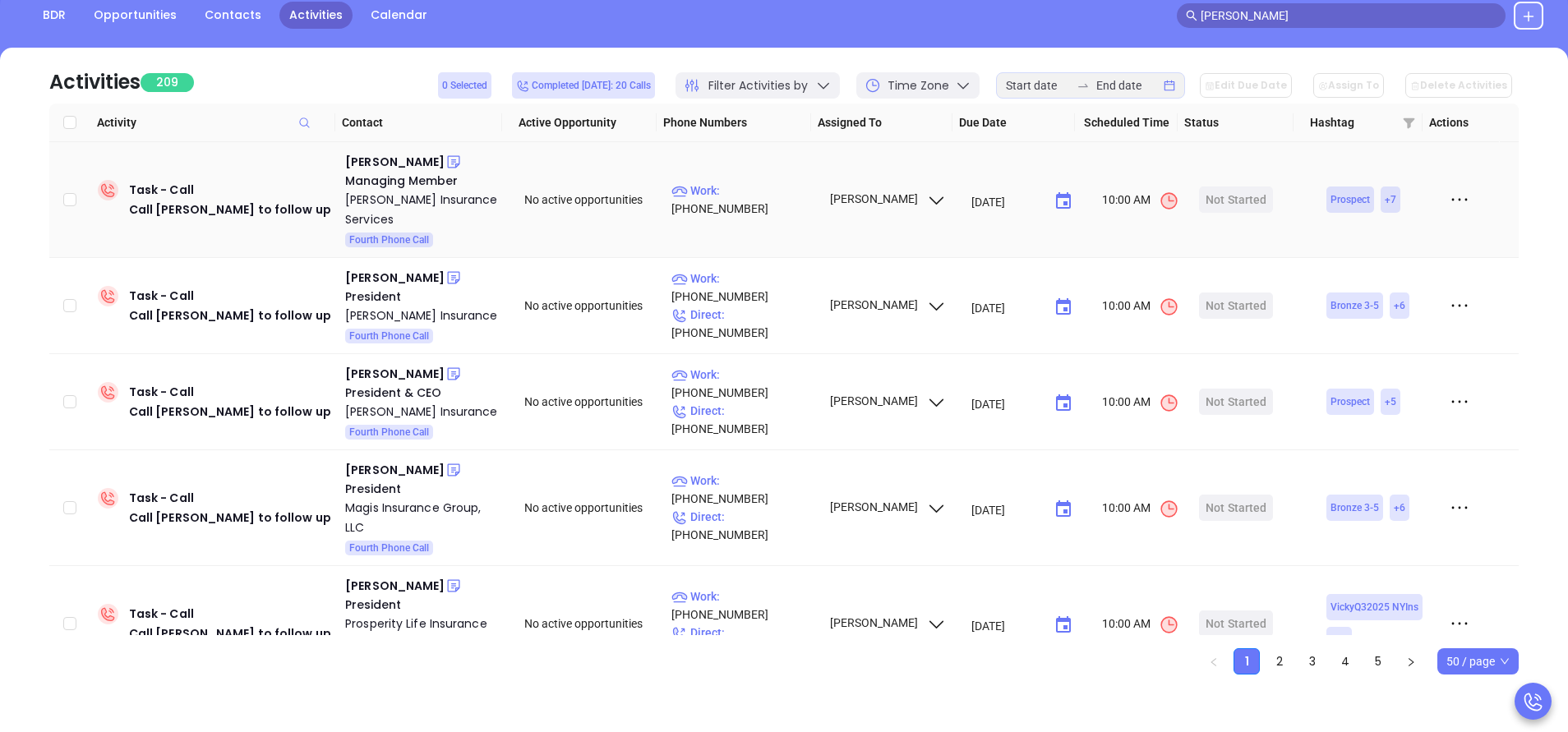
drag, startPoint x: 745, startPoint y: 180, endPoint x: 644, endPoint y: 68, distance: 150.8
click at [745, 181] on p "Work : (717) 569-3016" at bounding box center [742, 199] width 143 height 36
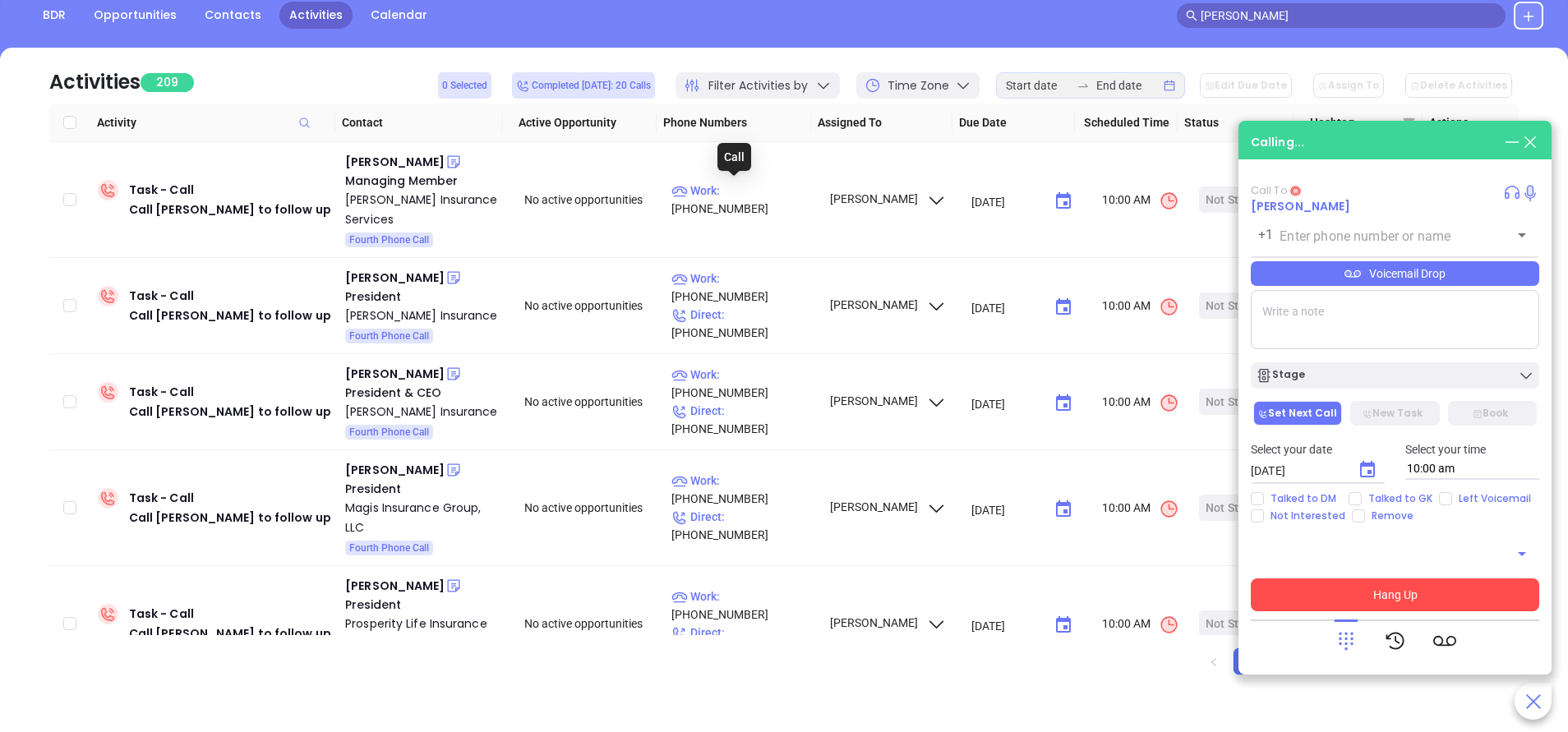
type input "(717) 569-3016"
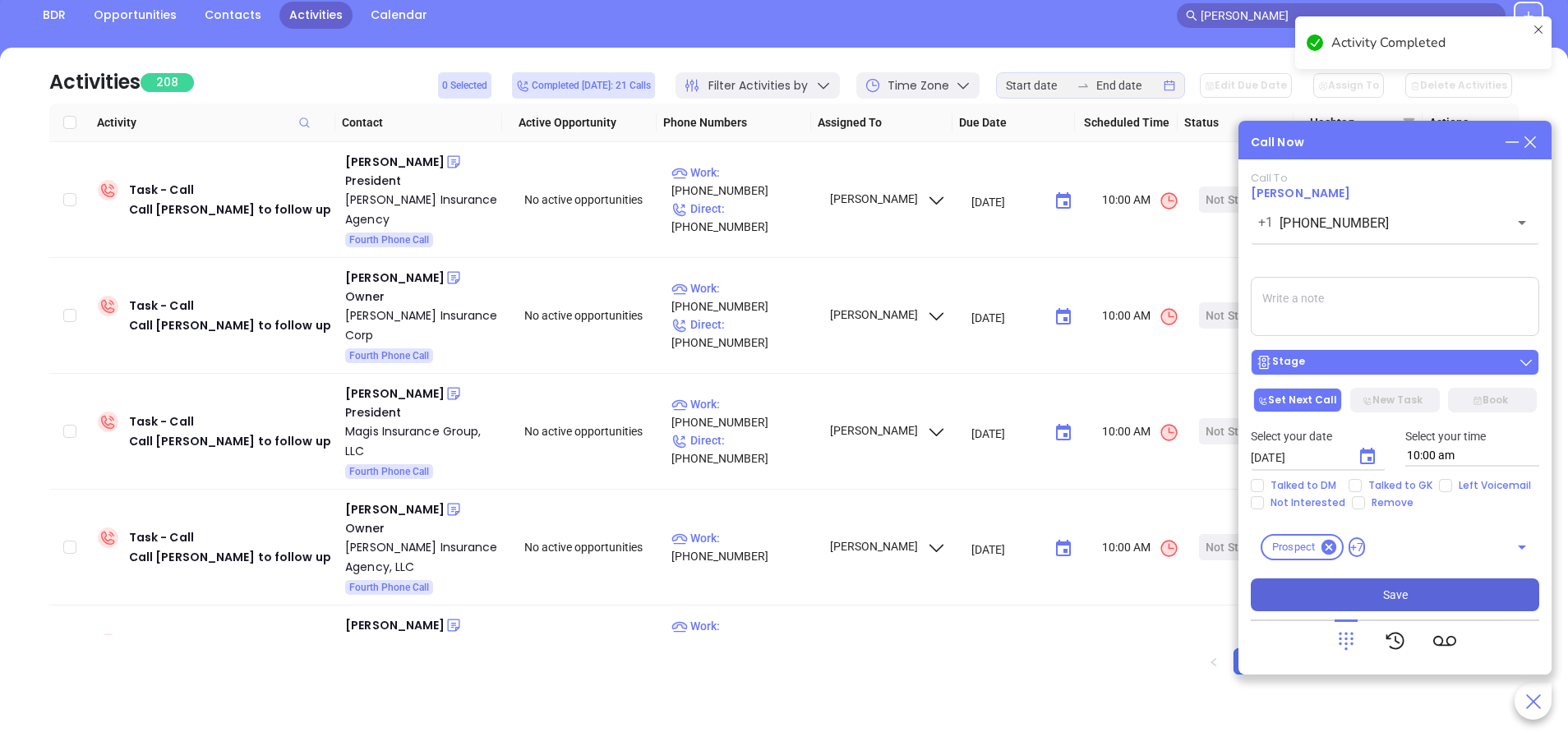
click at [1408, 354] on button "Stage" at bounding box center [1395, 362] width 289 height 27
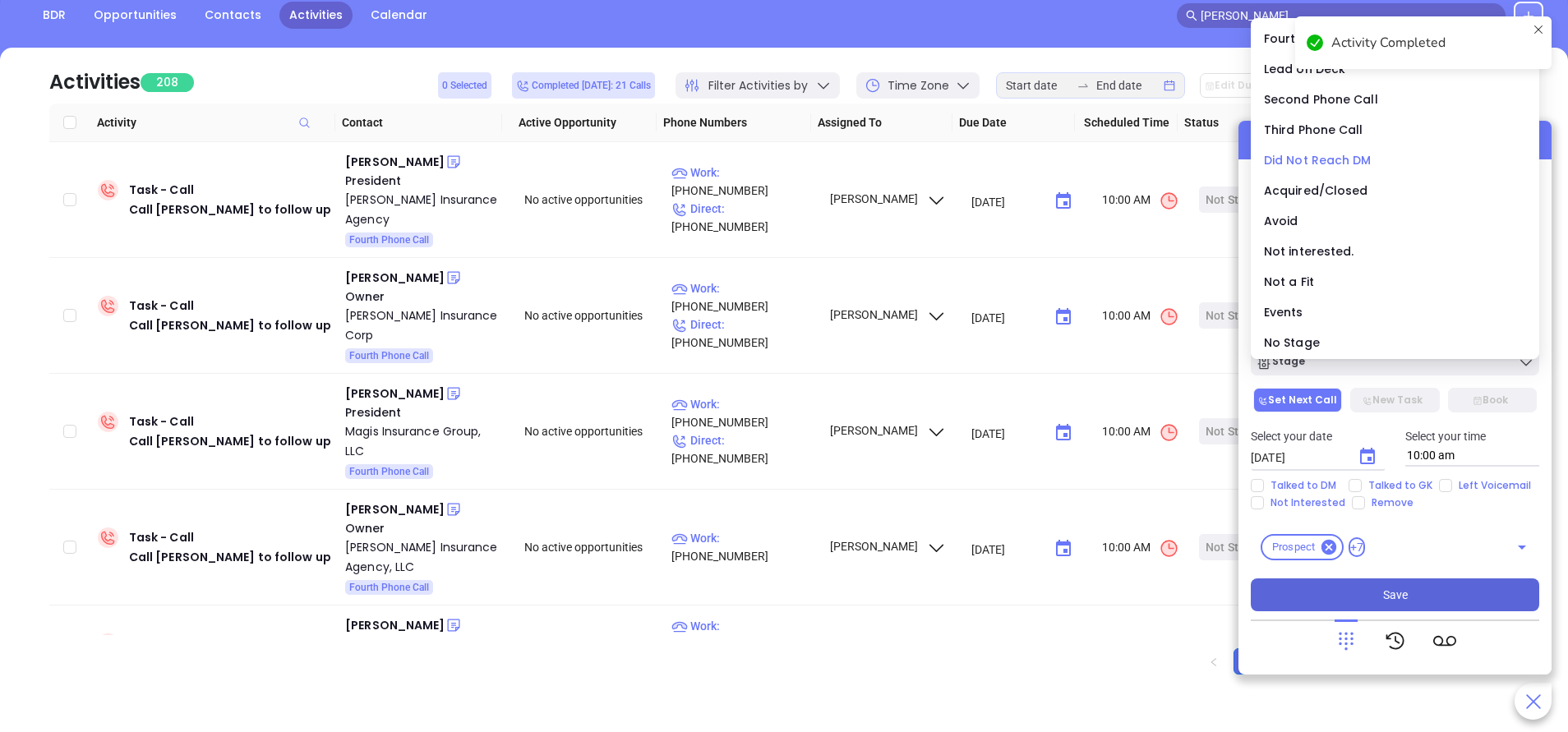
click at [1323, 161] on span "Did Not Reach DM" at bounding box center [1318, 160] width 107 height 17
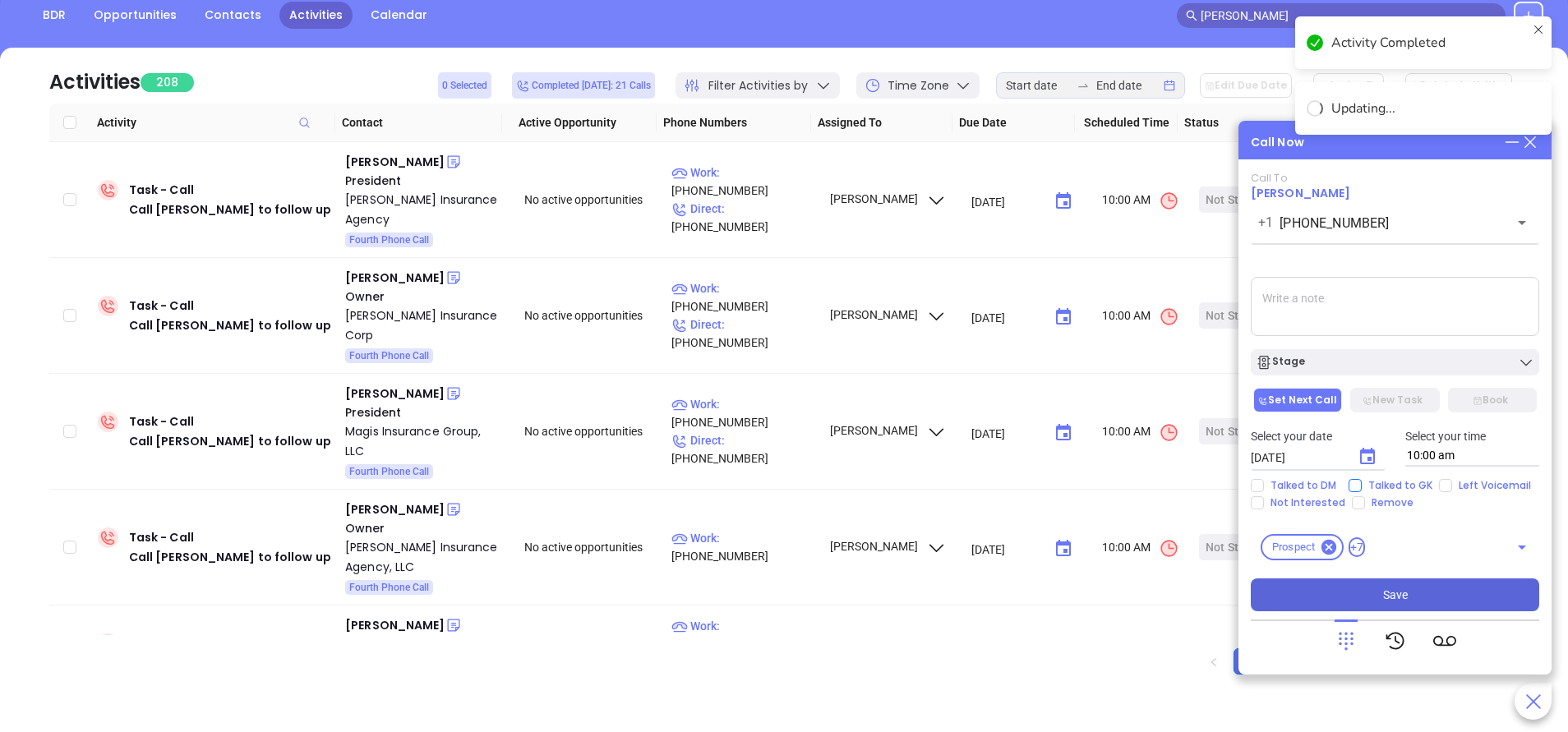
click at [1354, 483] on input "Talked to GK" at bounding box center [1354, 485] width 13 height 13
checkbox input "true"
click at [1394, 585] on button "Save" at bounding box center [1395, 594] width 289 height 33
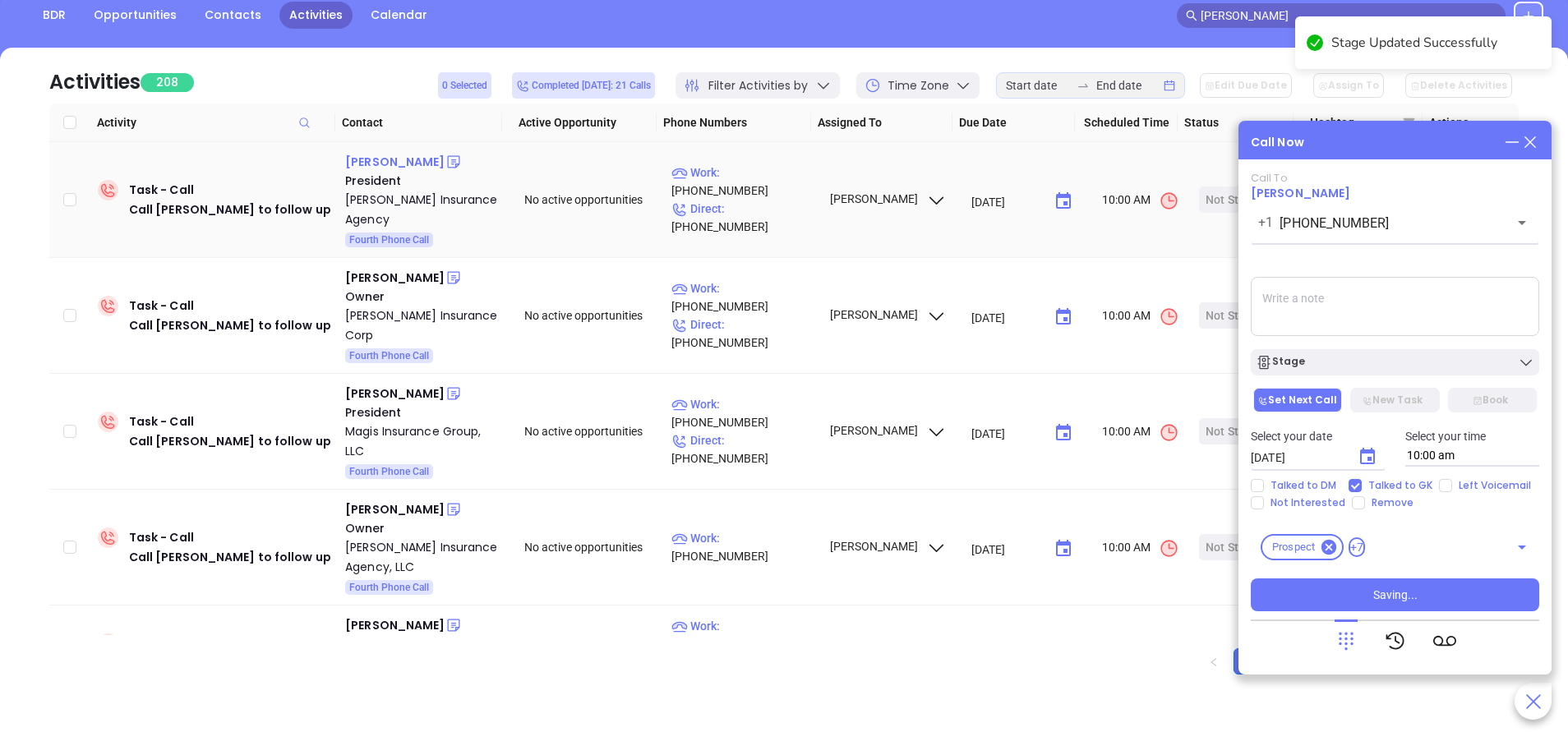
click at [413, 166] on div "Matthew Mangus" at bounding box center [394, 162] width 100 height 20
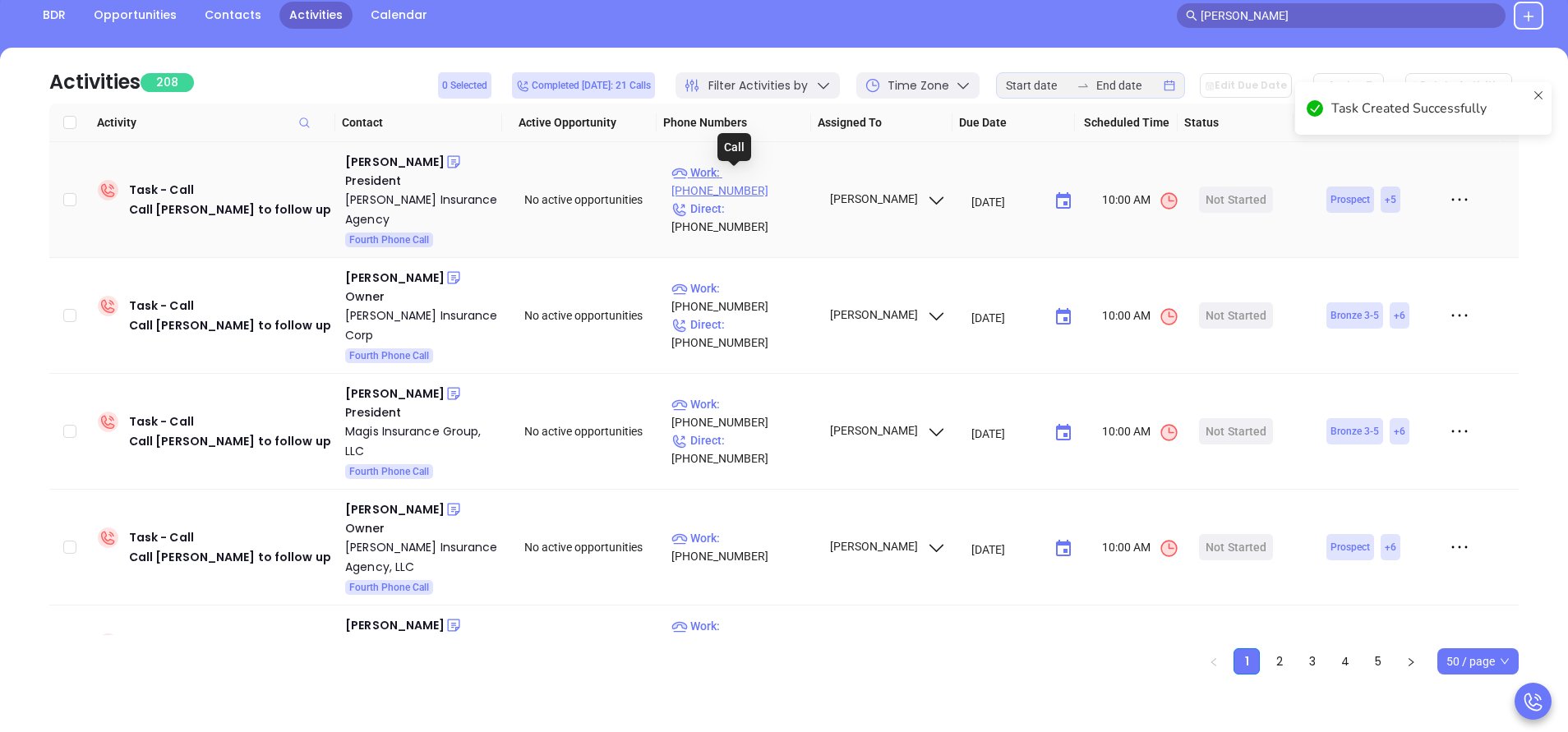
click at [758, 180] on p "Work : (610) 269-4500" at bounding box center [742, 181] width 143 height 36
type input "[PHONE_NUMBER]"
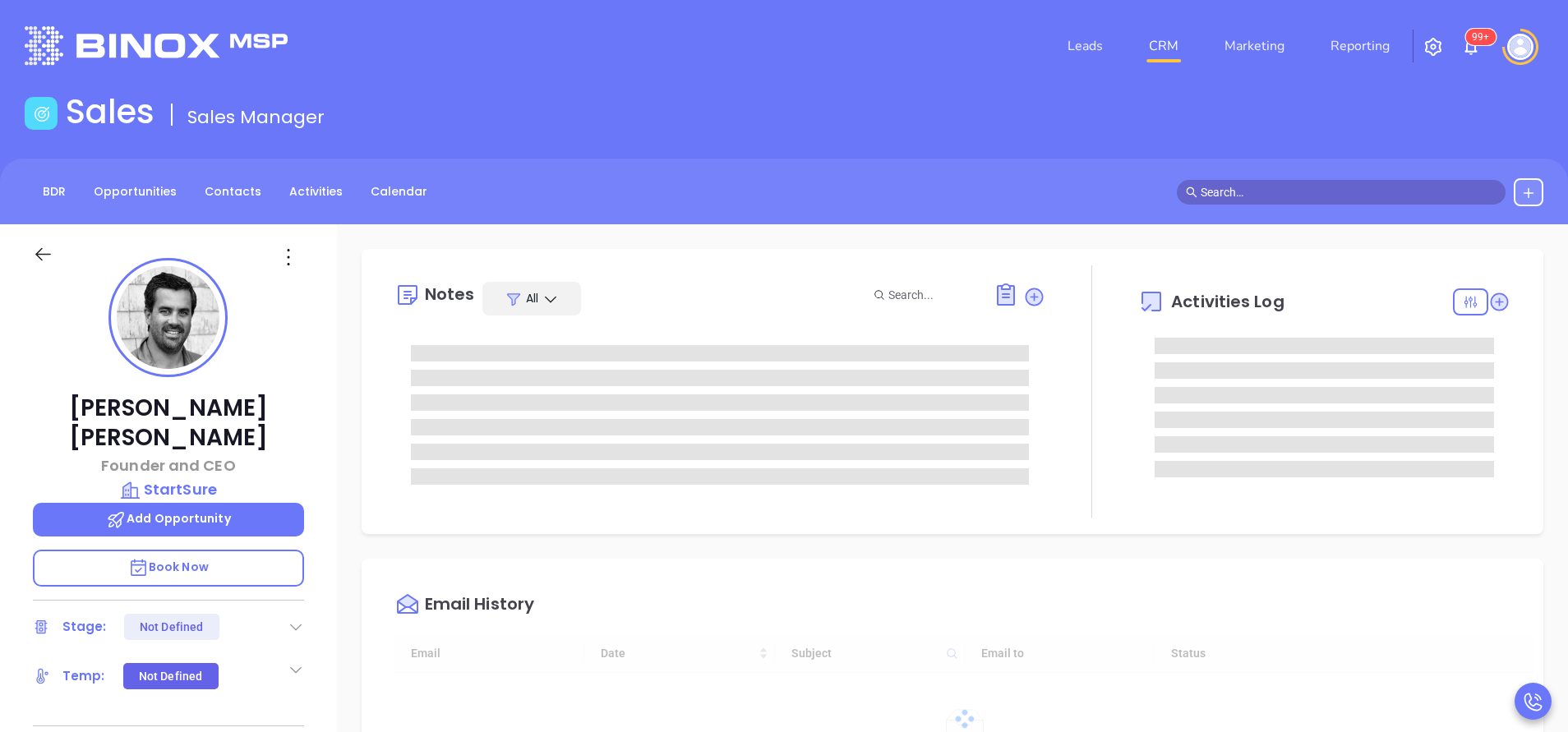
type input "[DATE]"
type input "[PERSON_NAME]"
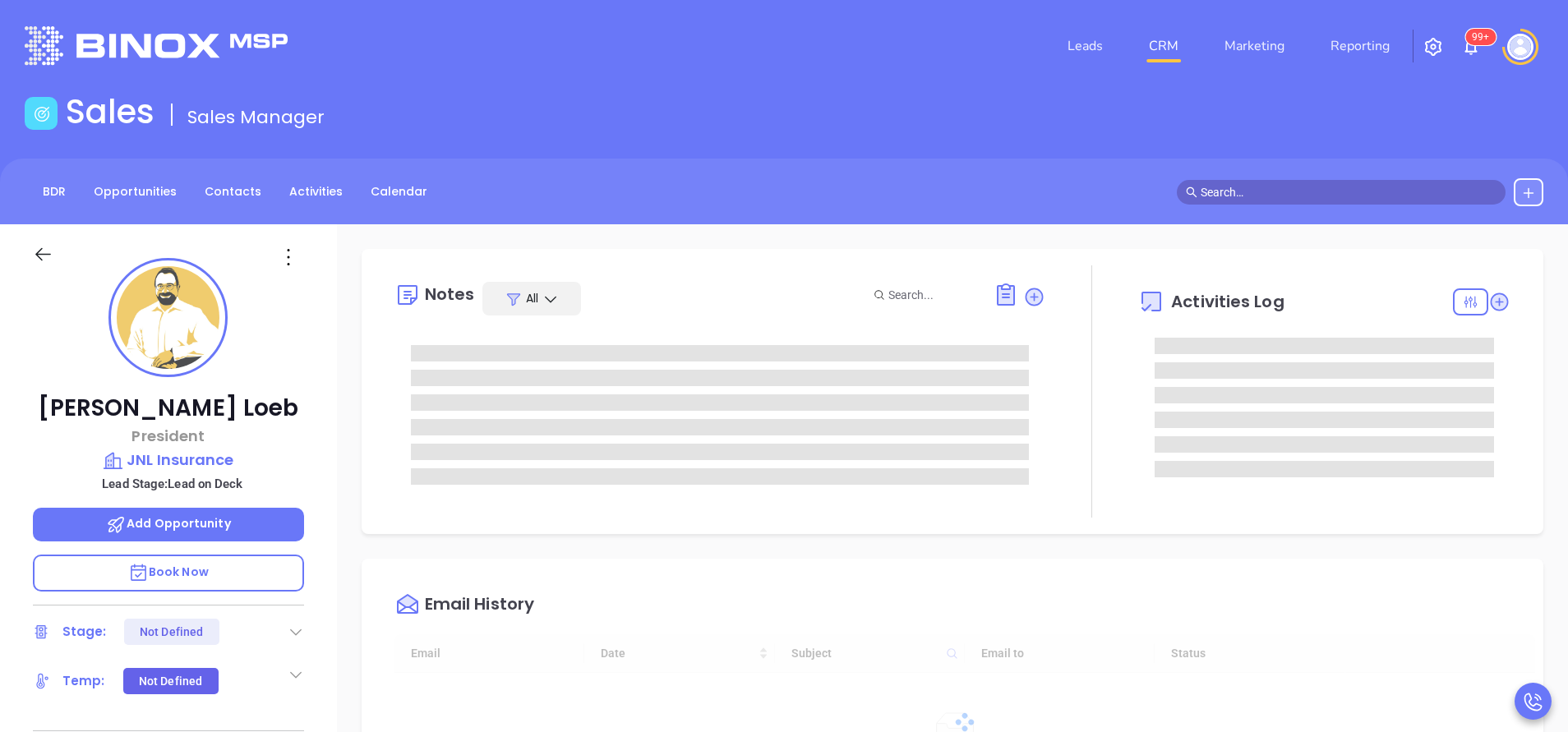
scroll to position [430, 0]
type input "[PERSON_NAME]"
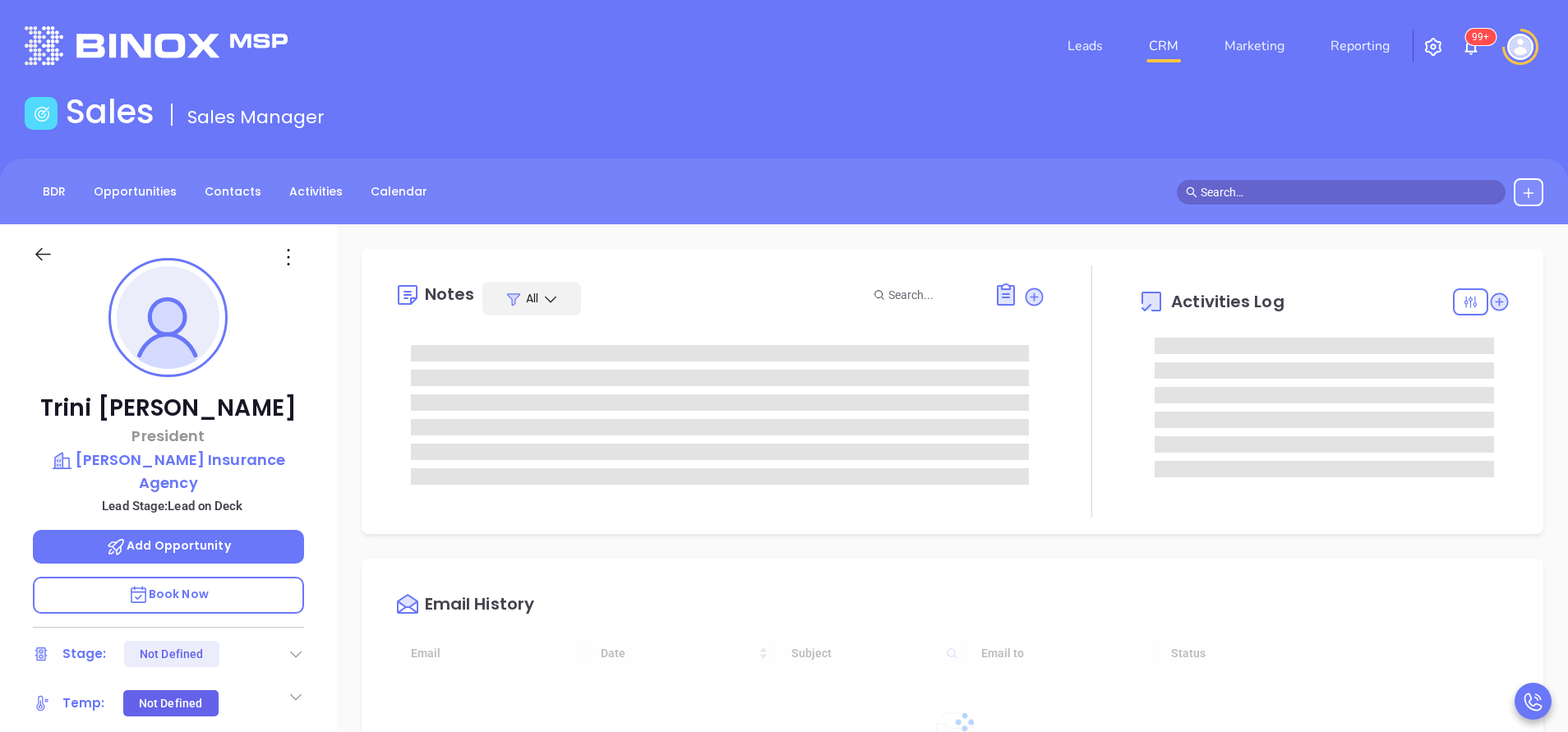
scroll to position [430, 0]
type input "[PERSON_NAME]"
type input "[DATE]"
type input "[PERSON_NAME]"
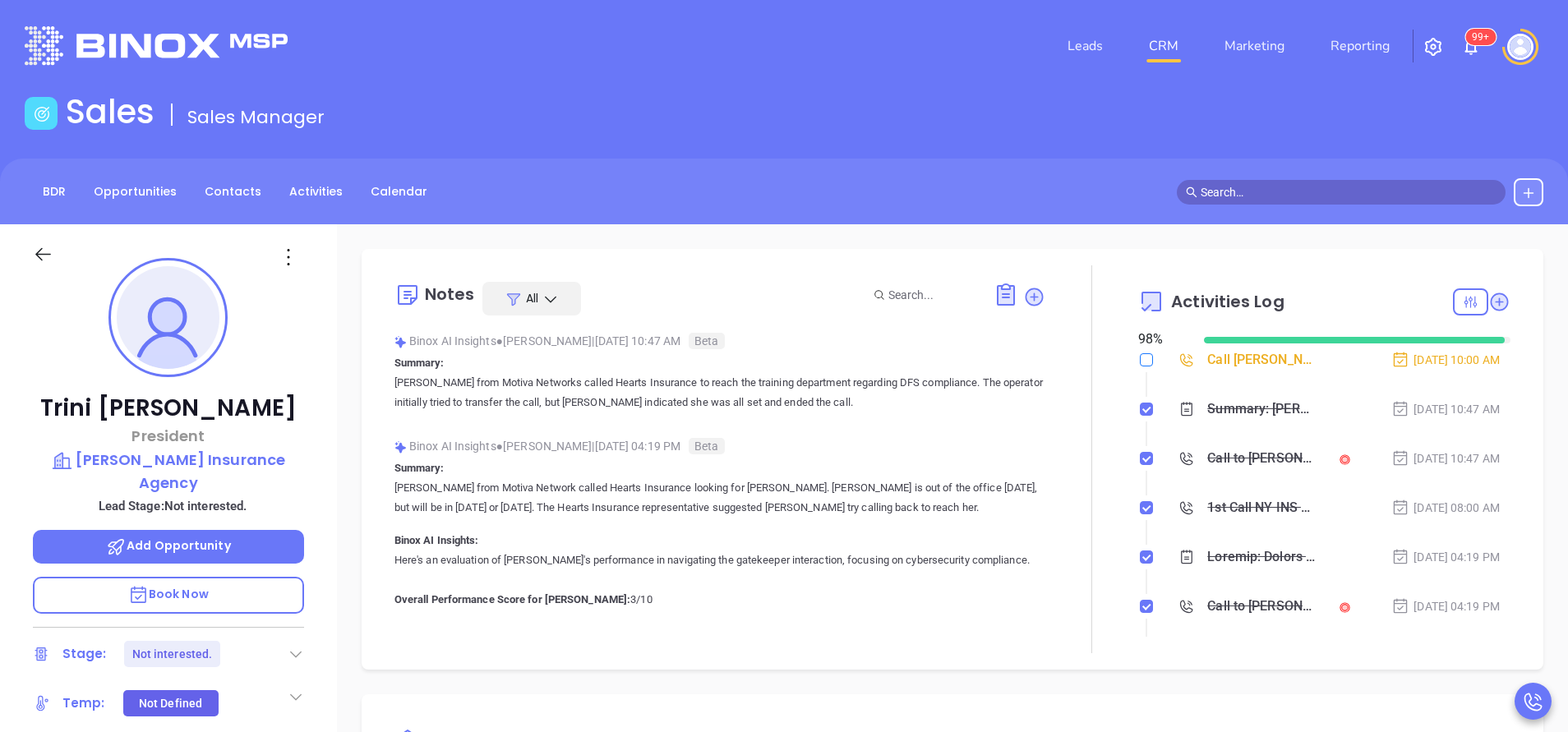
click at [1140, 359] on input "checkbox" at bounding box center [1146, 360] width 13 height 13
checkbox input "true"
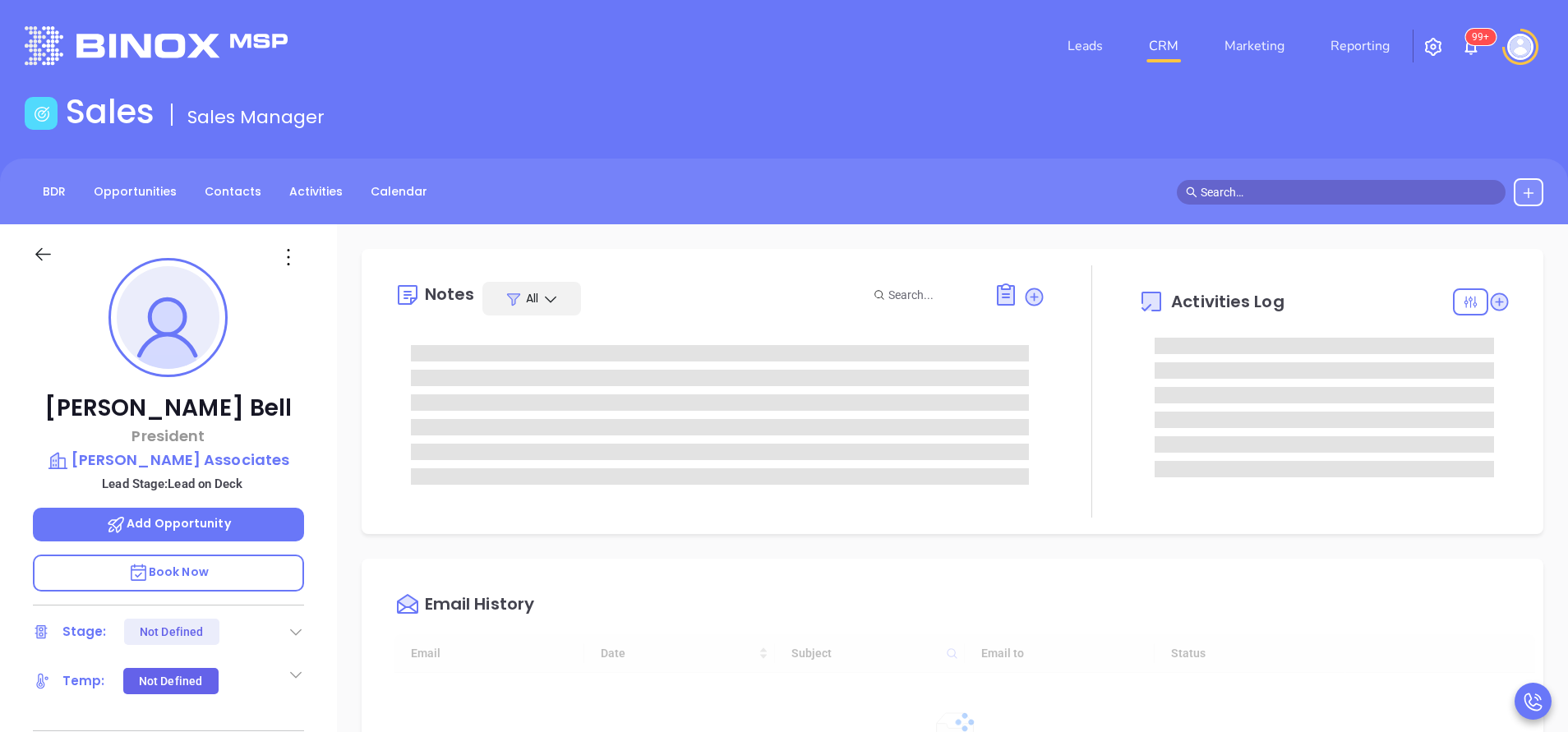
type input "[DATE]"
type input "[PERSON_NAME]"
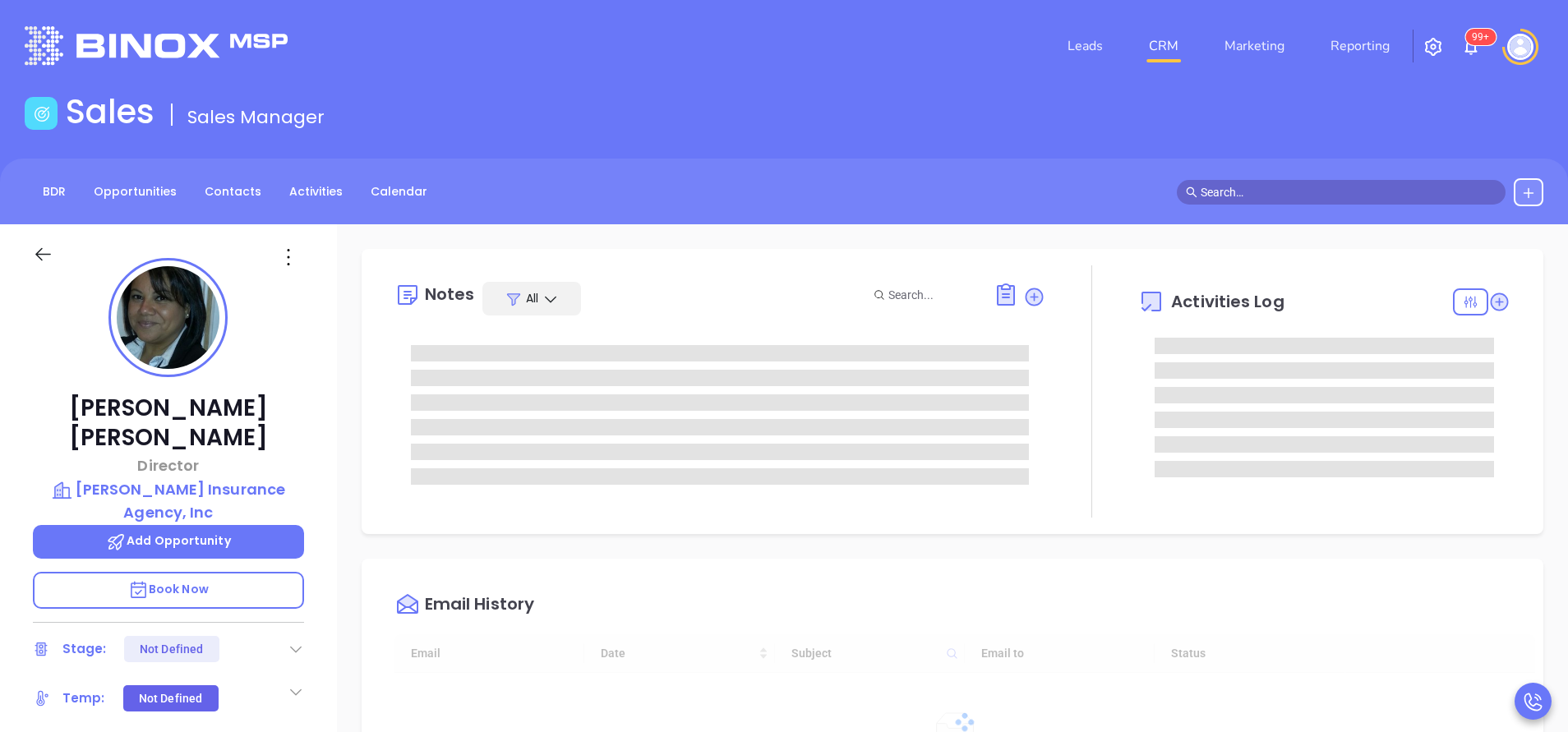
type input "[DATE]"
type input "[PERSON_NAME]"
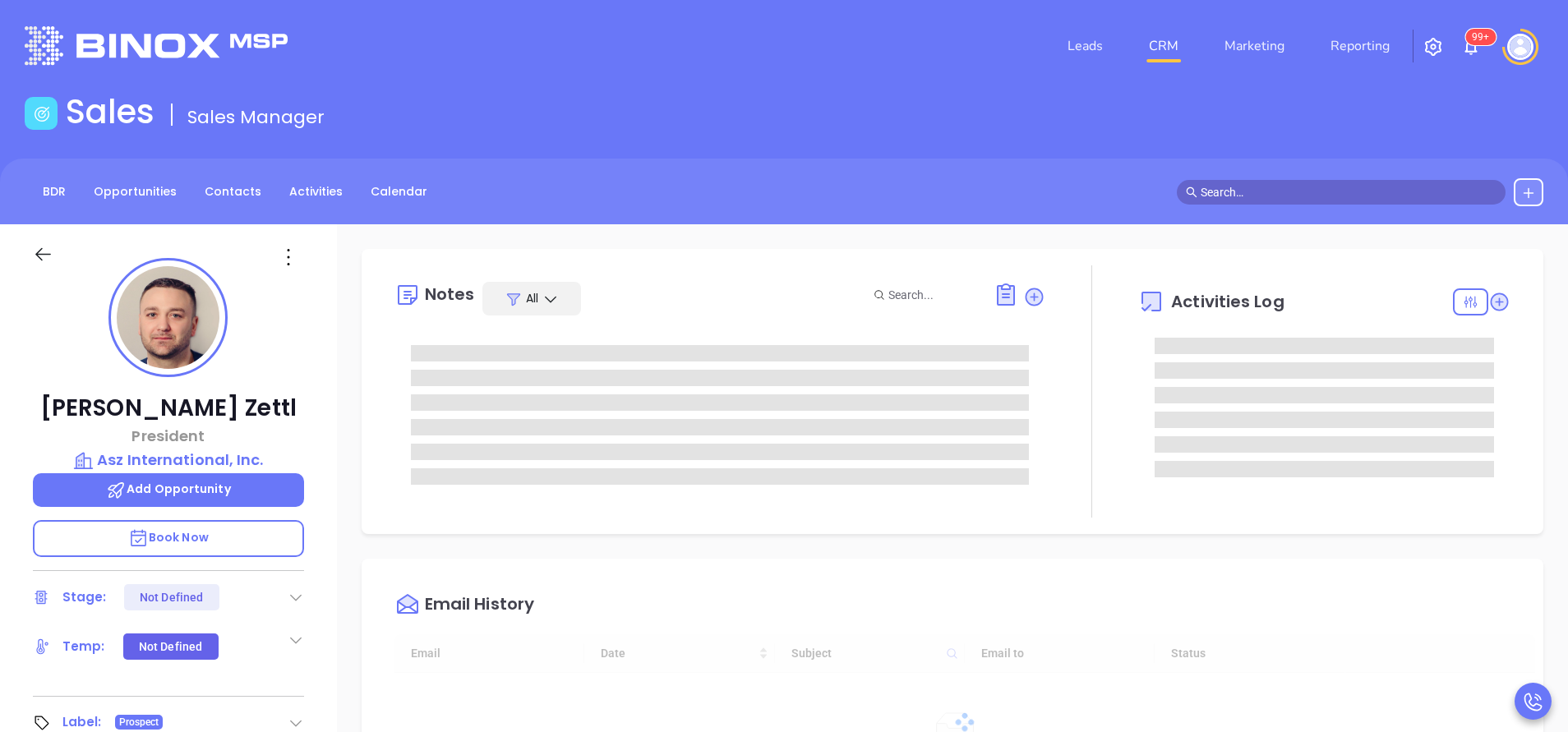
type input "[DATE]"
type input "[PERSON_NAME]"
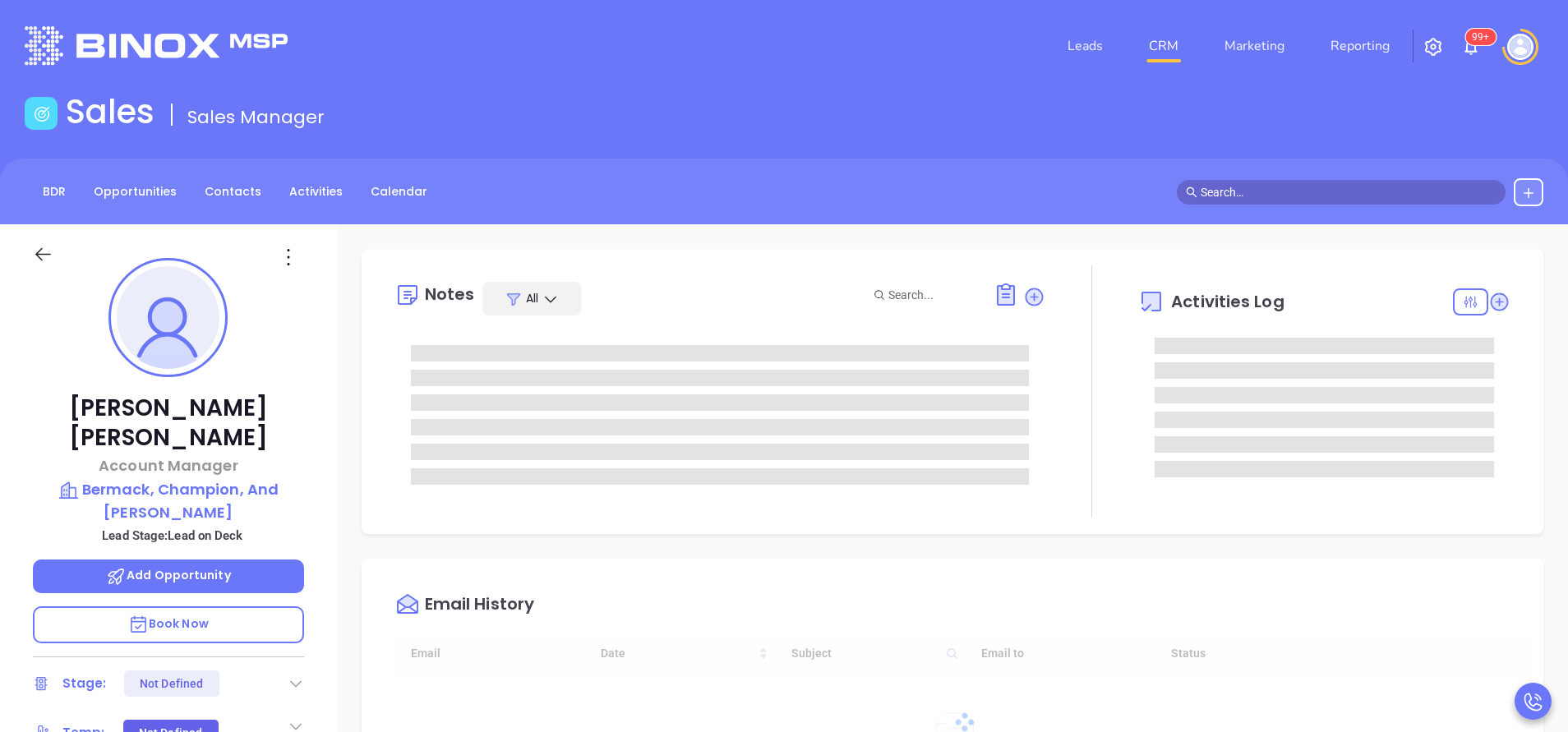
type input "[DATE]"
type input "[PERSON_NAME]"
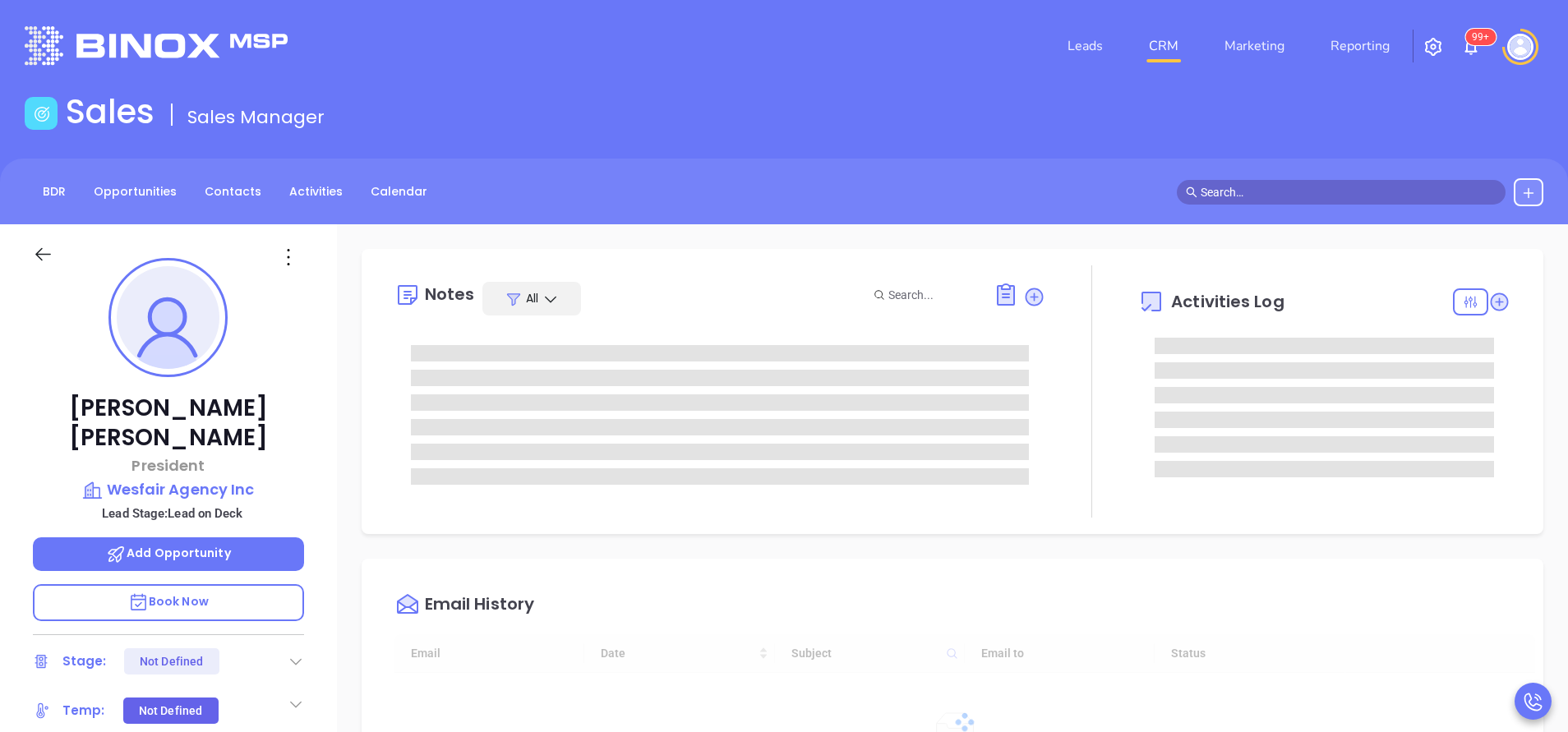
type input "[DATE]"
type input "[PERSON_NAME]"
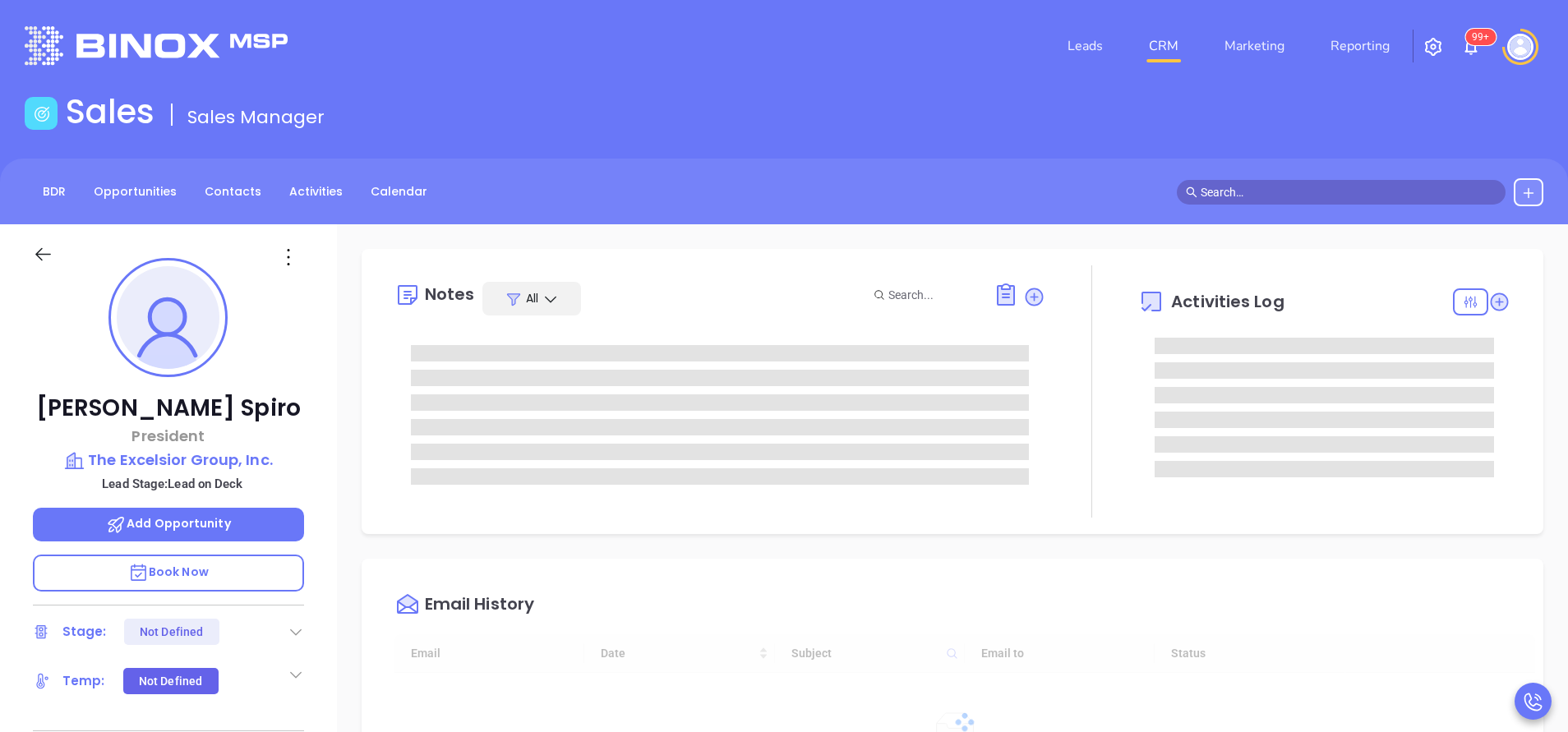
scroll to position [477, 0]
type input "[PERSON_NAME]"
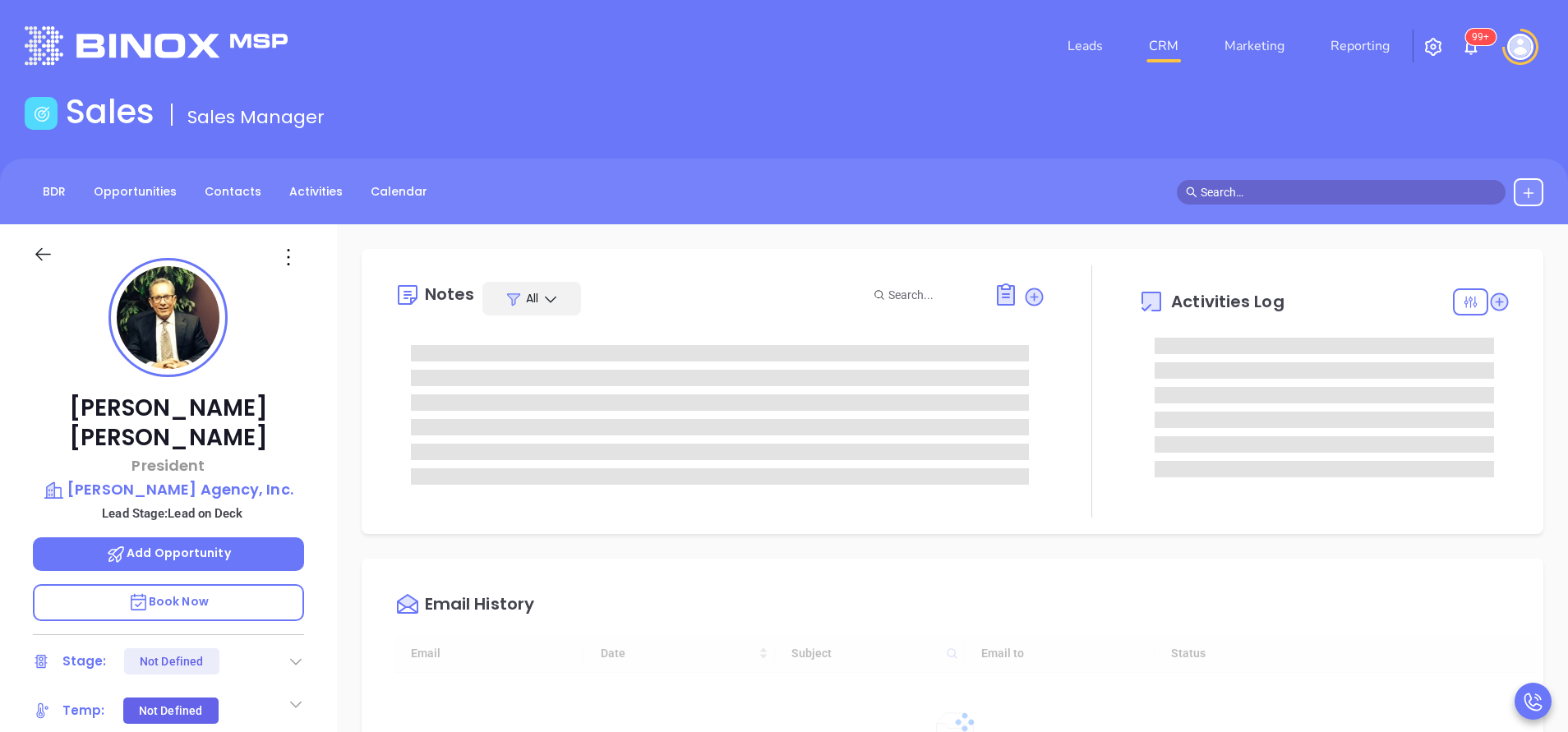
scroll to position [477, 0]
type input "[PERSON_NAME]"
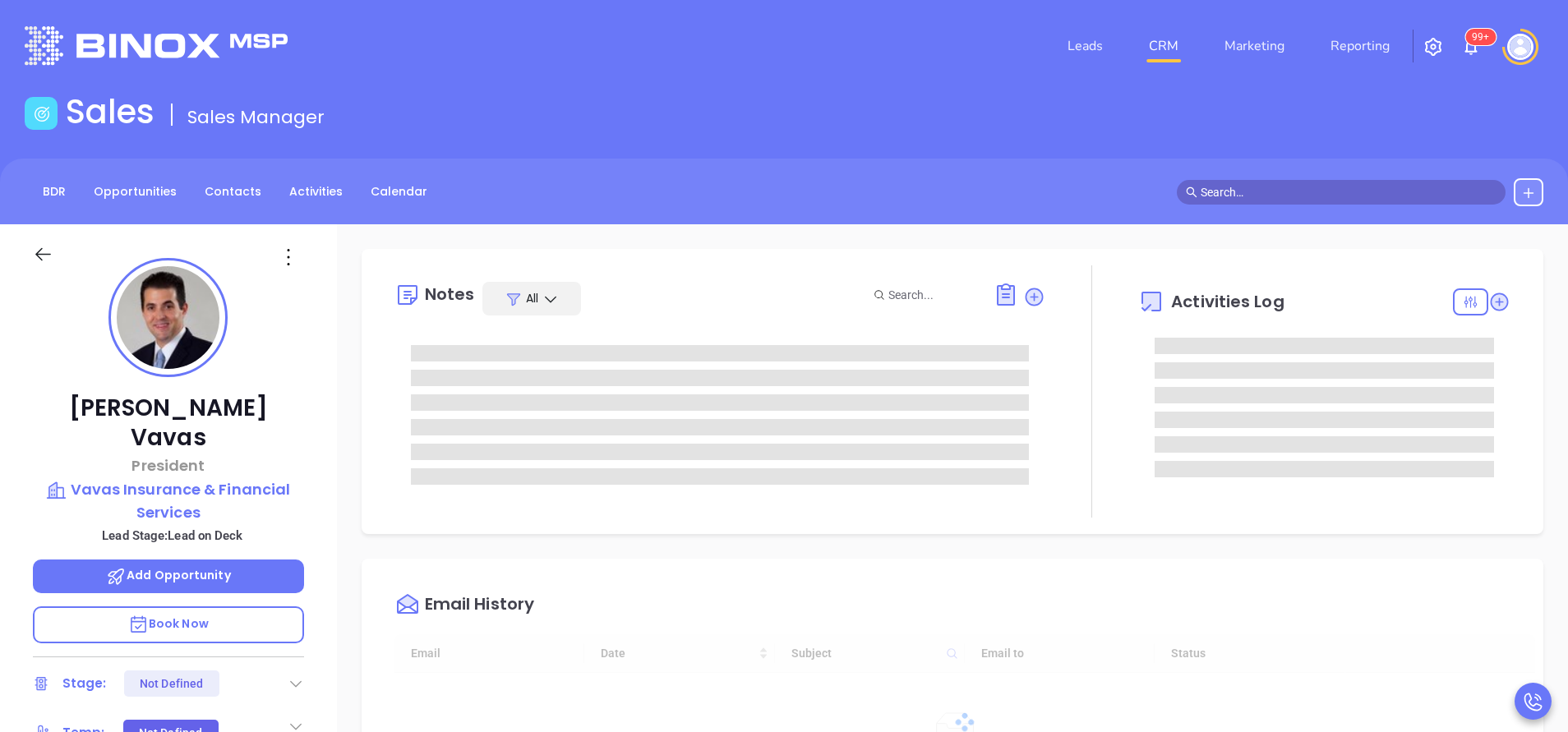
type input "[DATE]"
type input "[PERSON_NAME]"
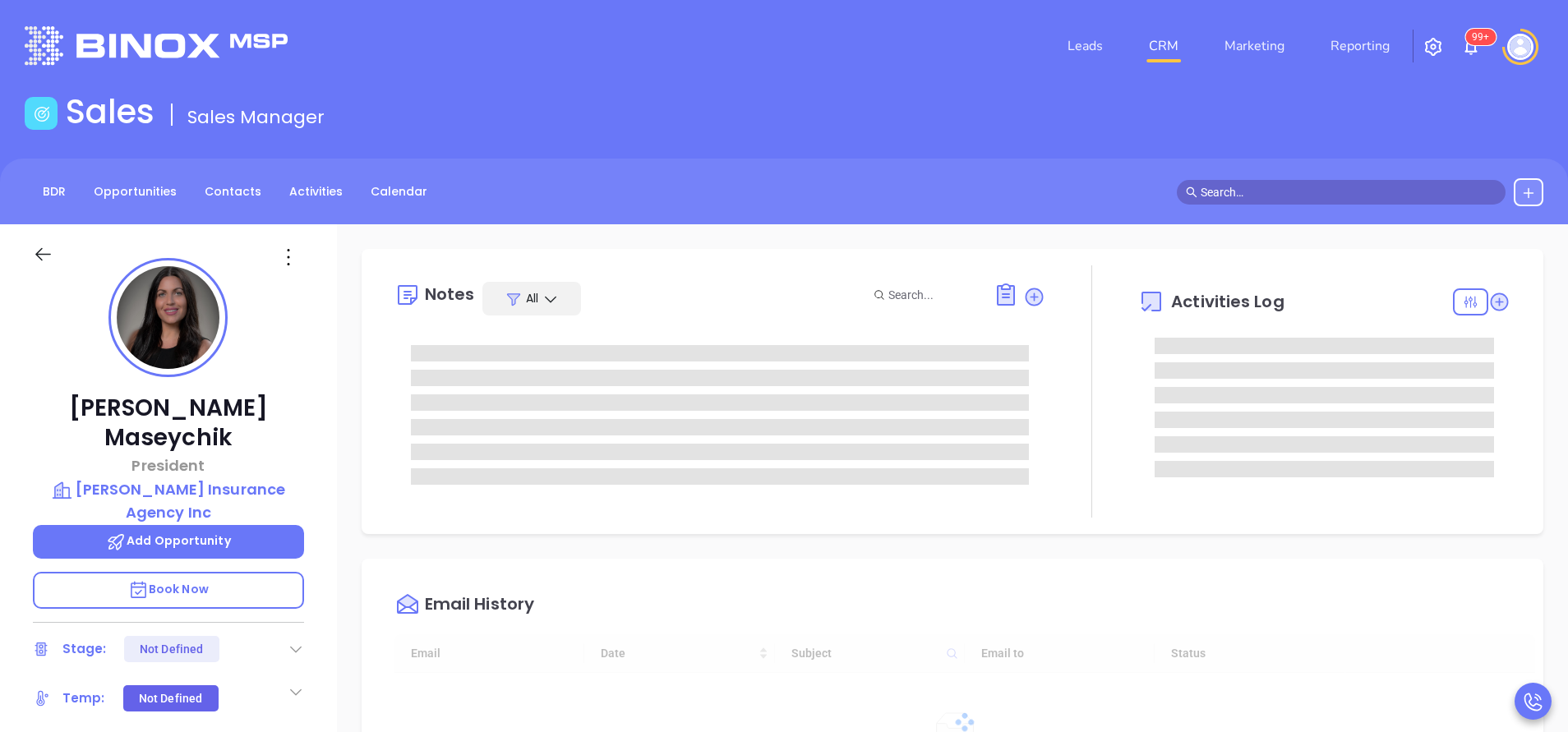
type input "[DATE]"
type input "[PERSON_NAME]"
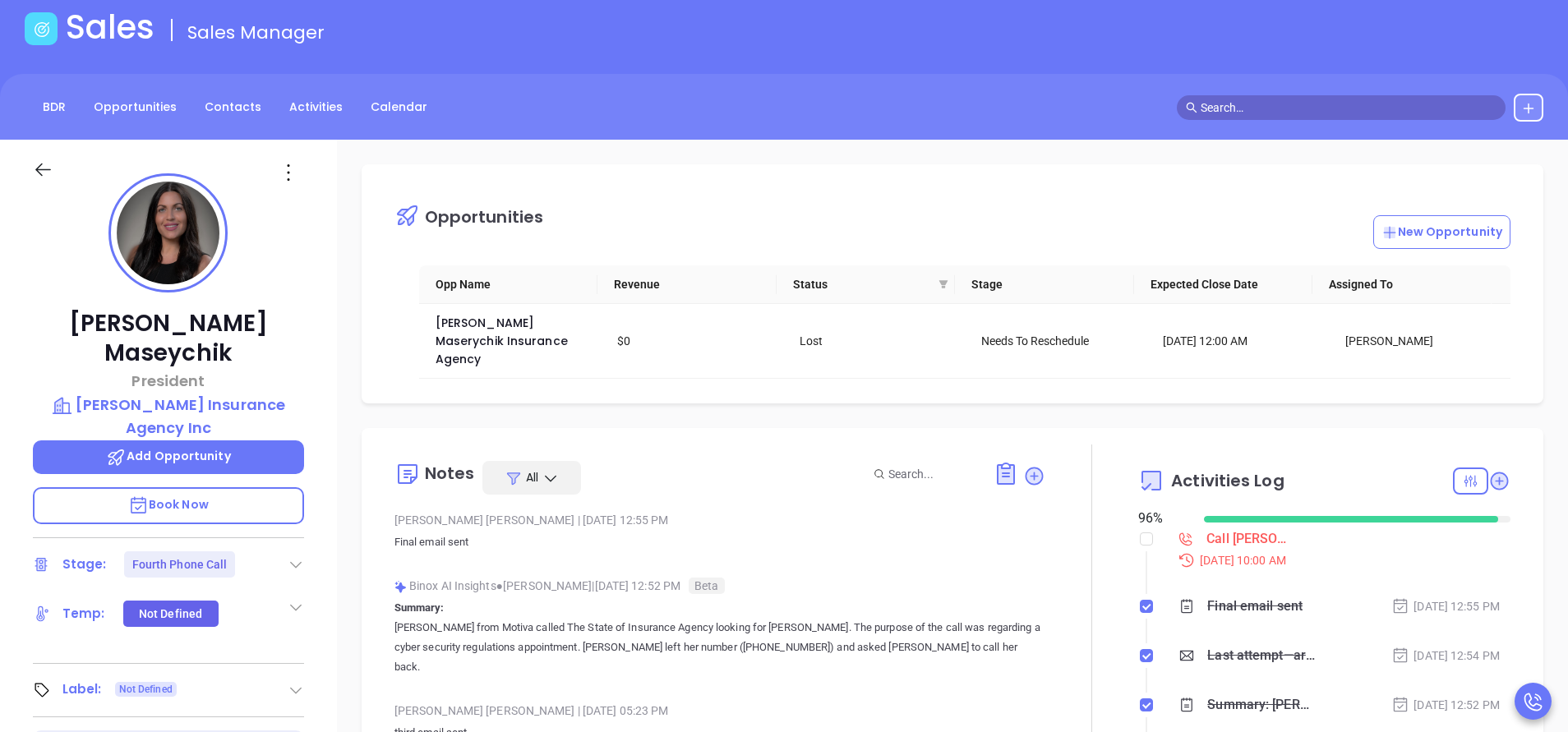
scroll to position [123, 0]
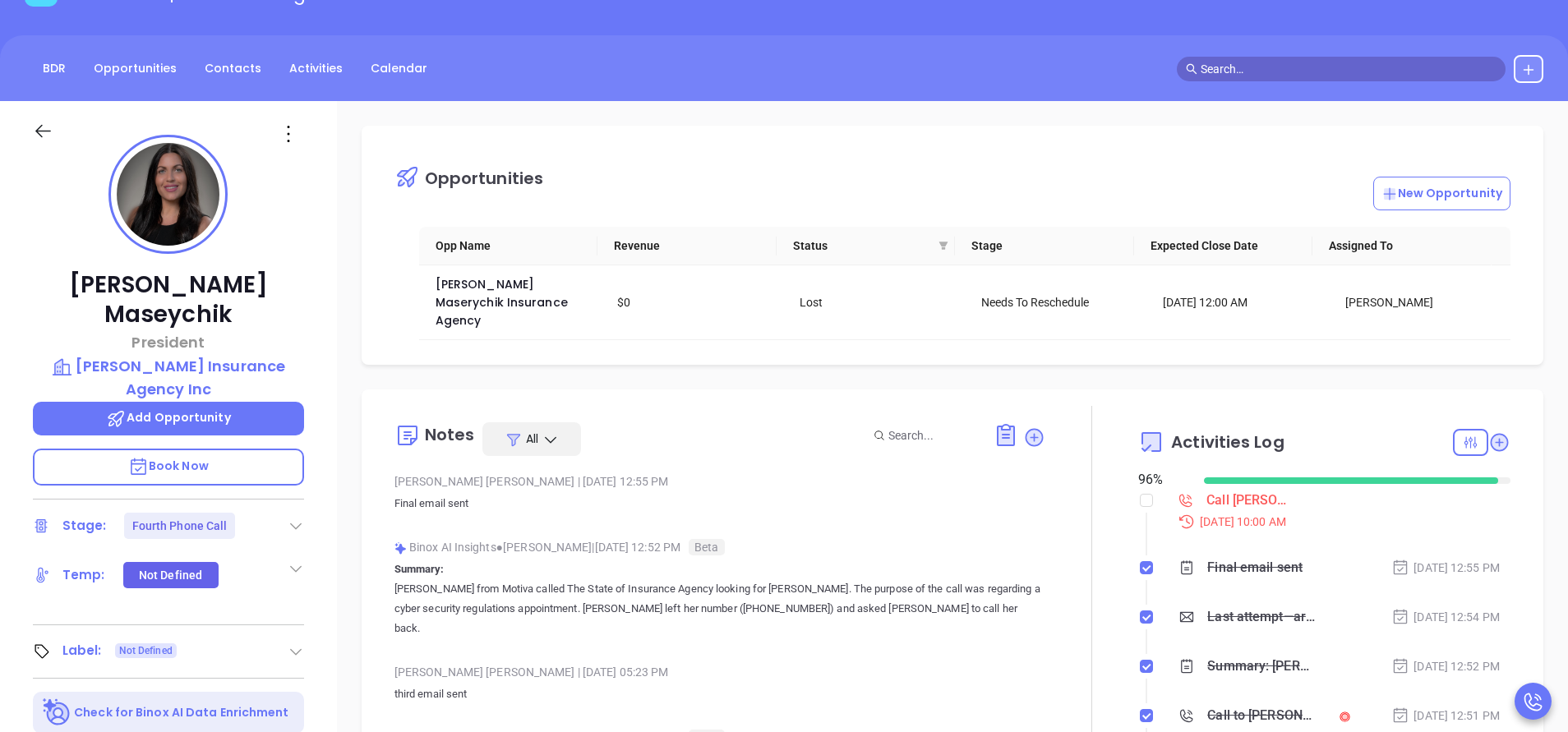
click at [799, 389] on div "Notes All [PERSON_NAME] | [DATE] 12:55 PM Final email sent Binox AI Insights ● …" at bounding box center [952, 599] width 1182 height 421
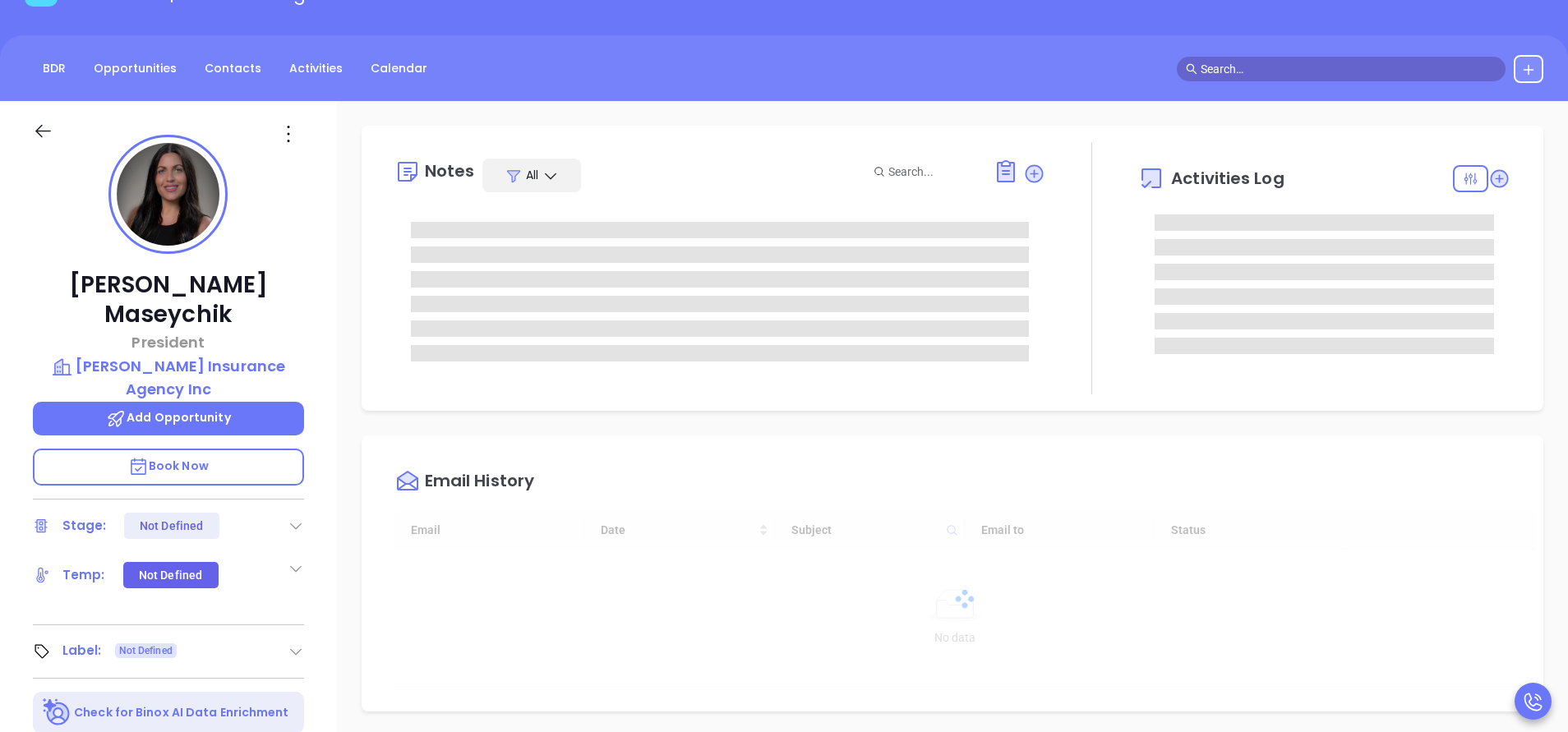
scroll to position [477, 0]
type input "[PERSON_NAME]"
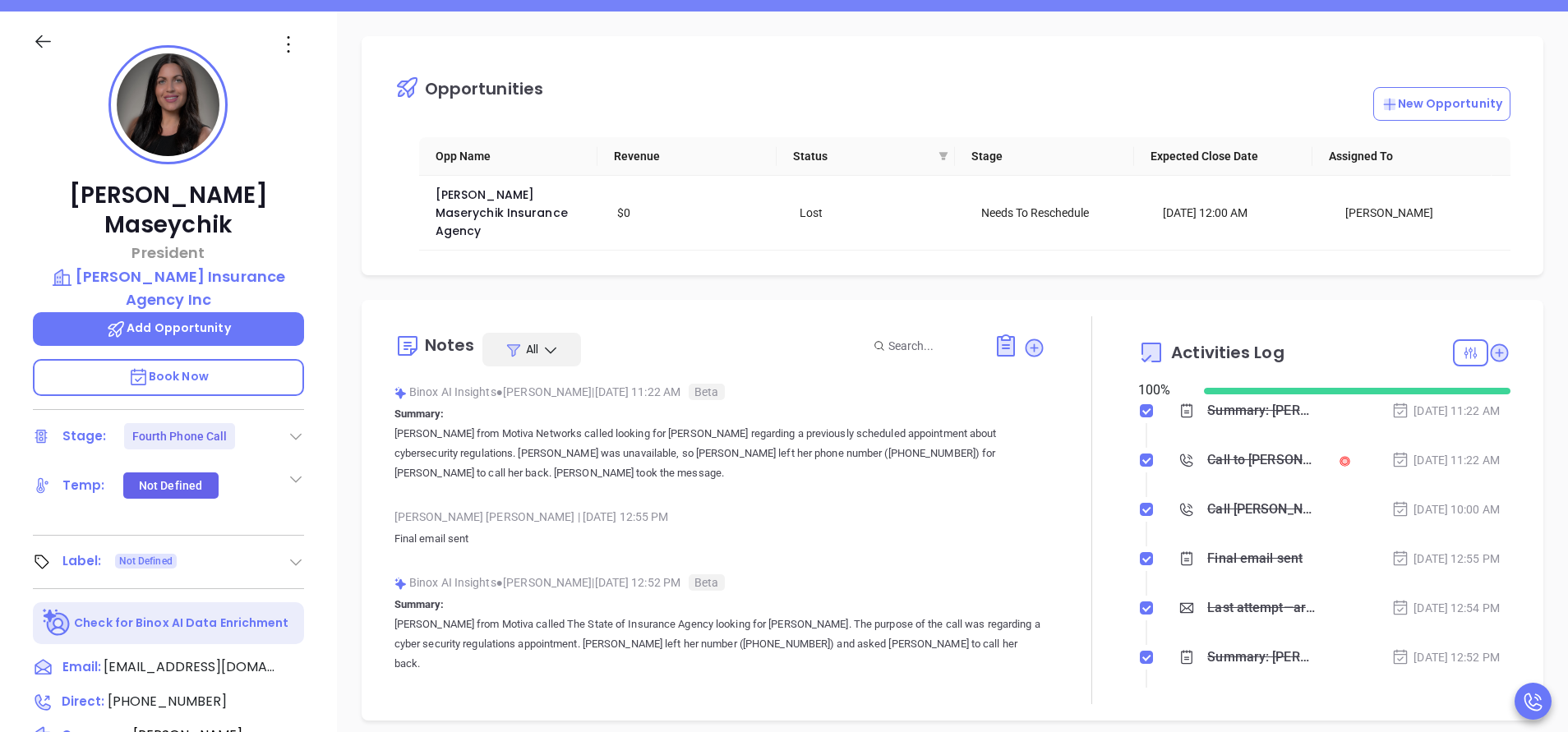
scroll to position [246, 0]
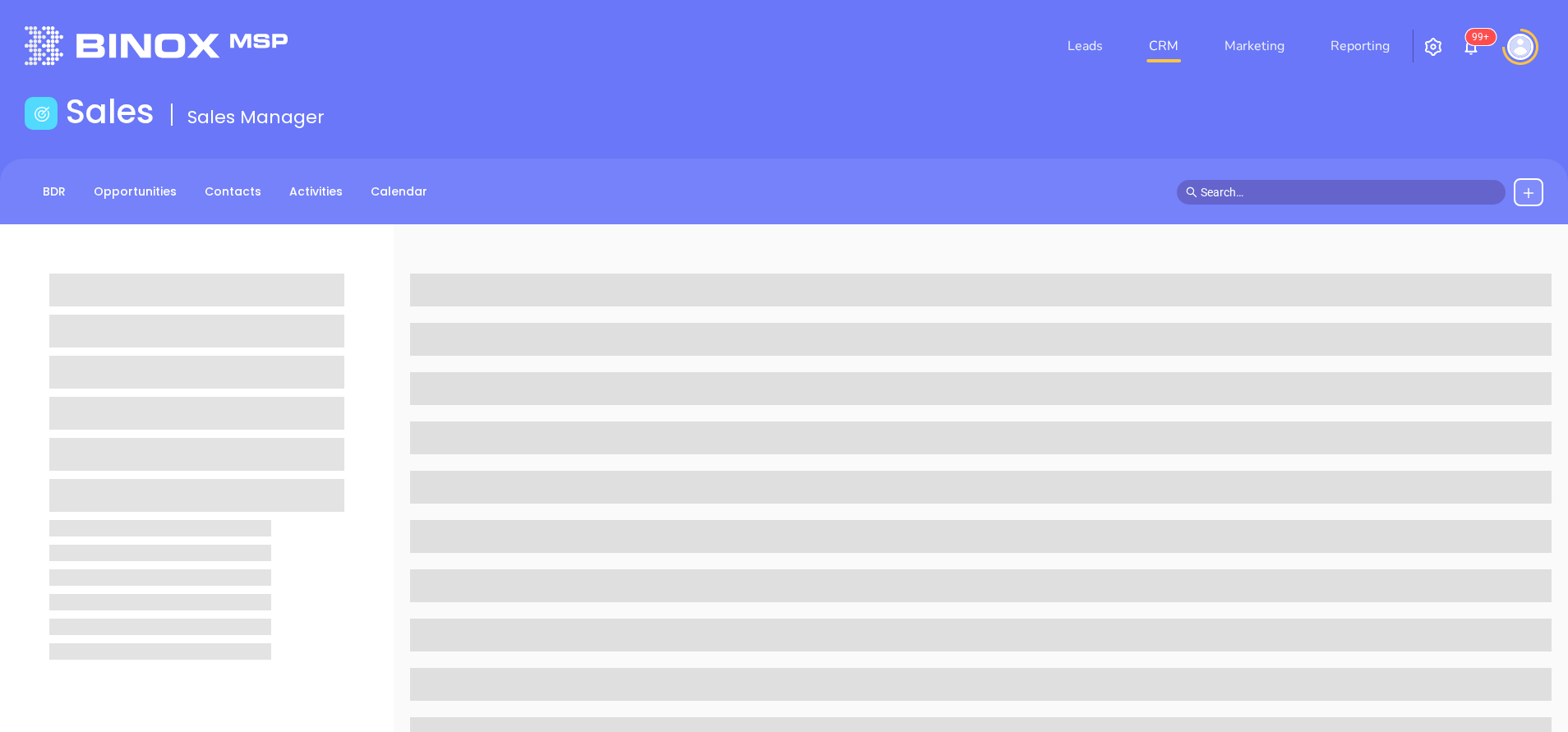
scroll to position [246, 0]
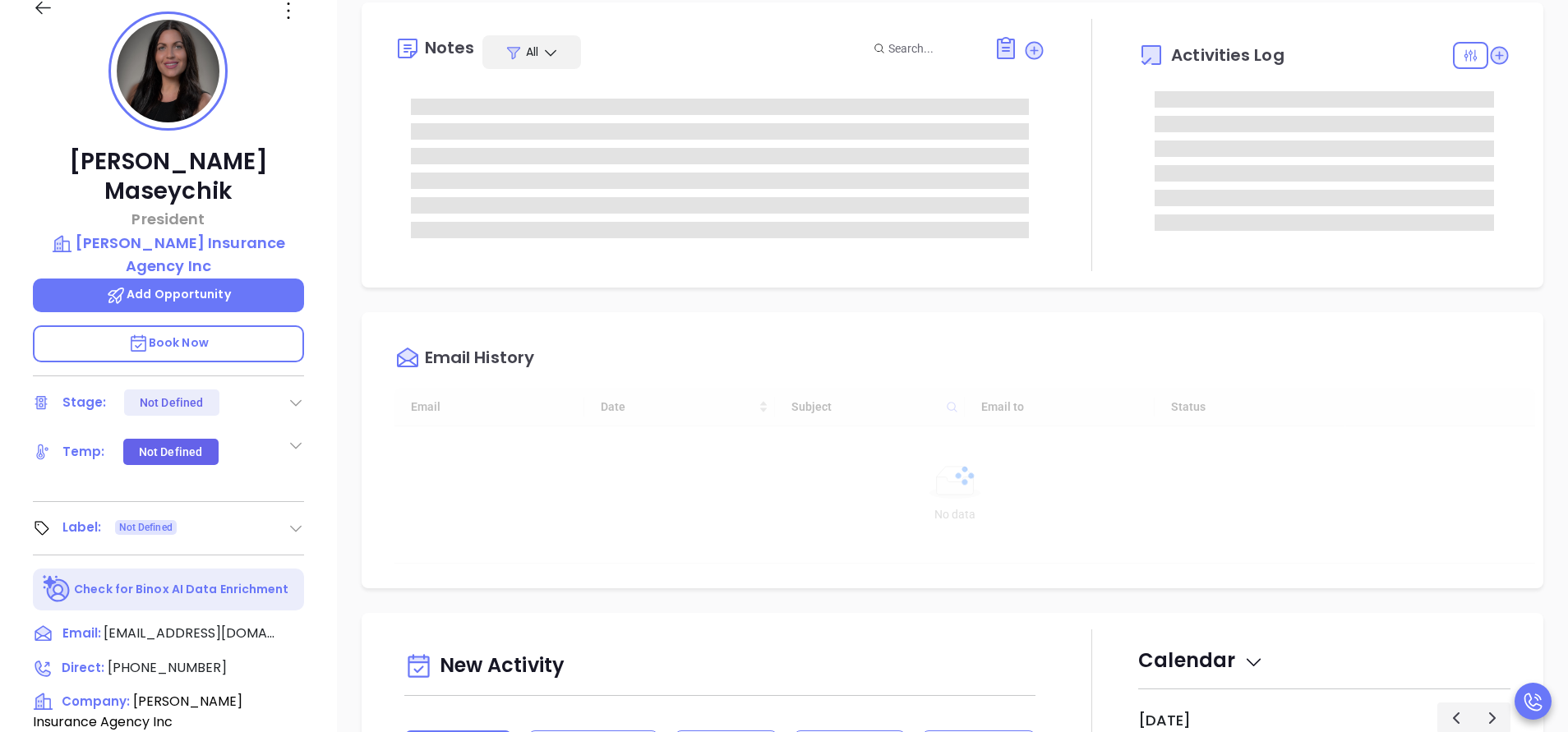
type input "[DATE]"
type input "[PERSON_NAME]"
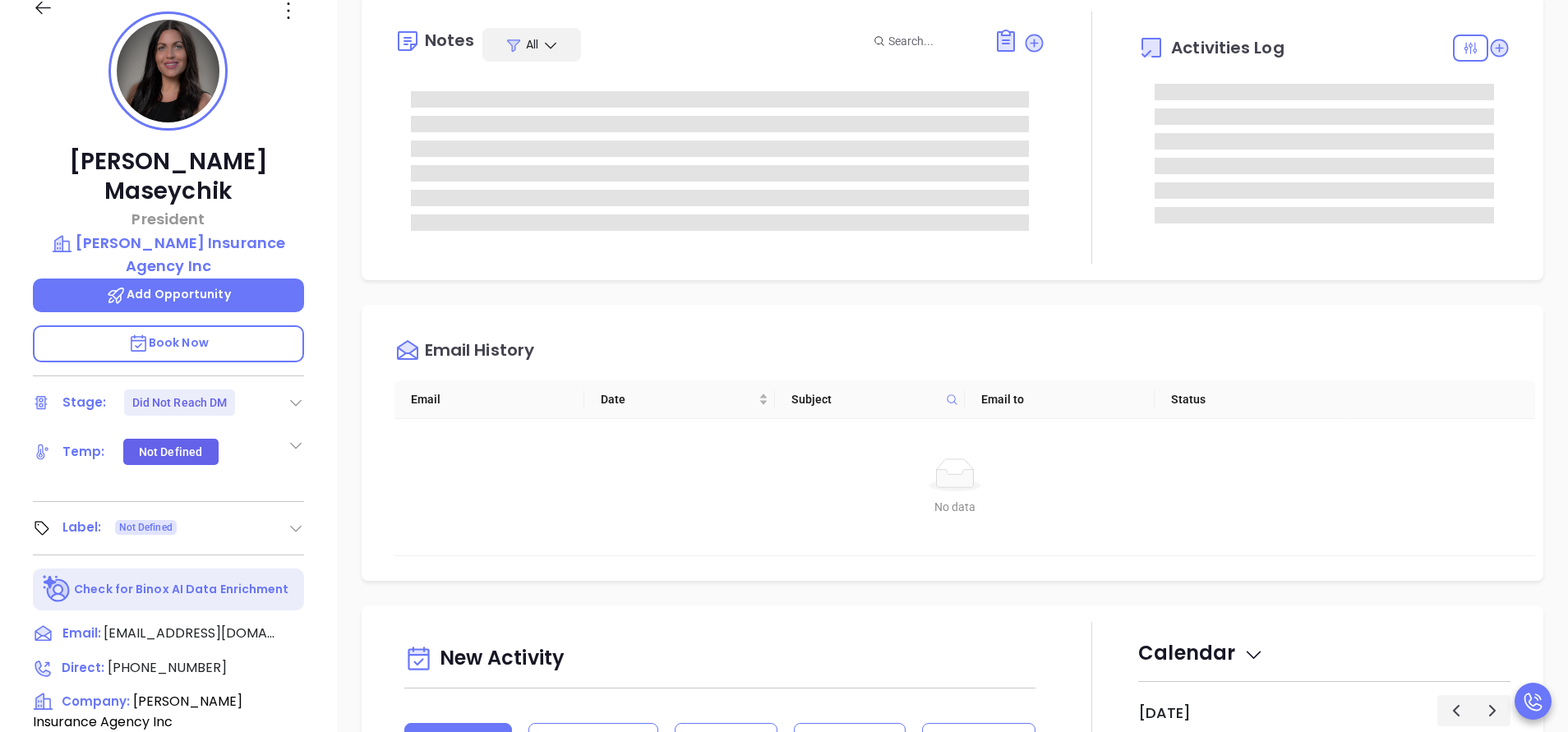
scroll to position [0, 0]
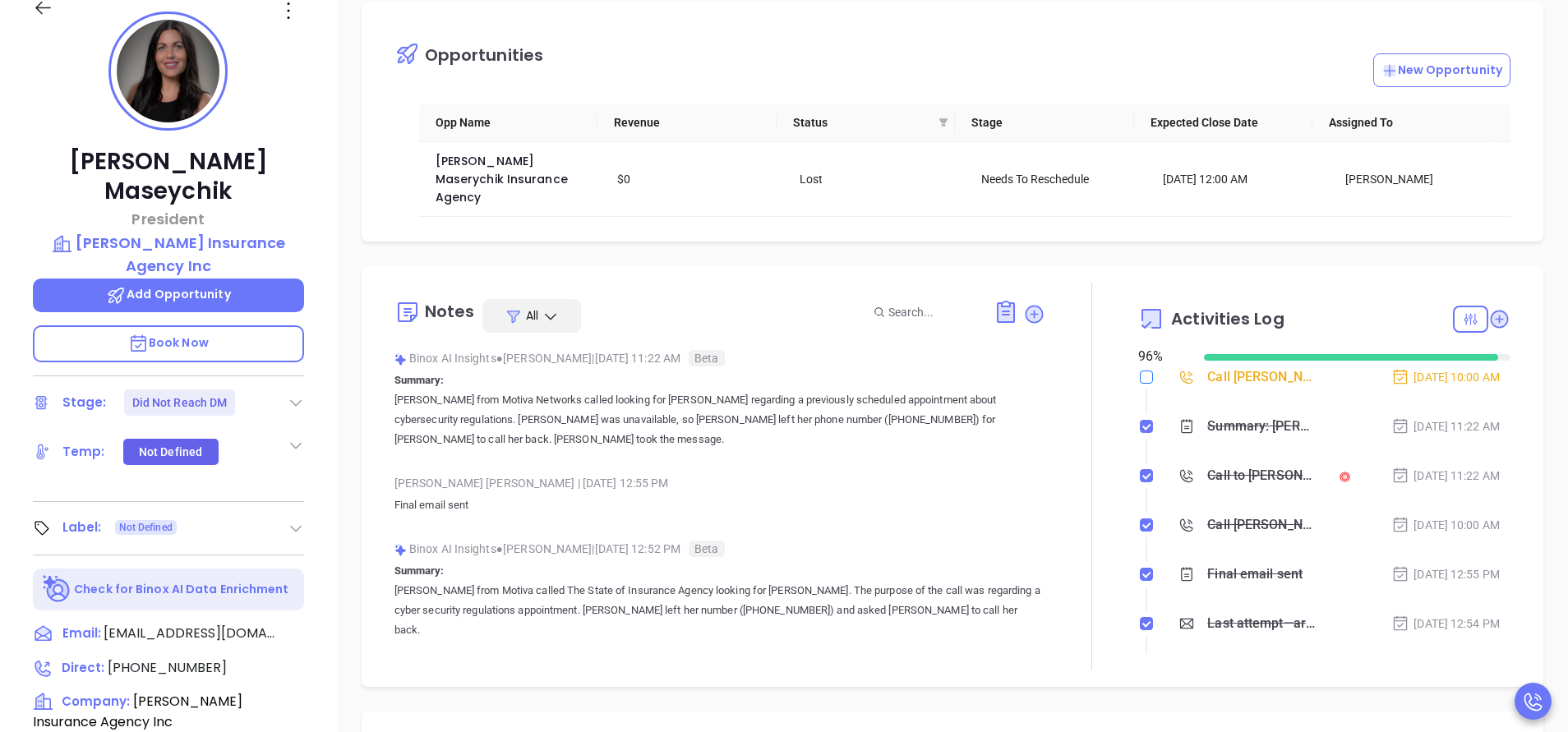
click at [1140, 370] on input "checkbox" at bounding box center [1146, 376] width 13 height 13
checkbox input "true"
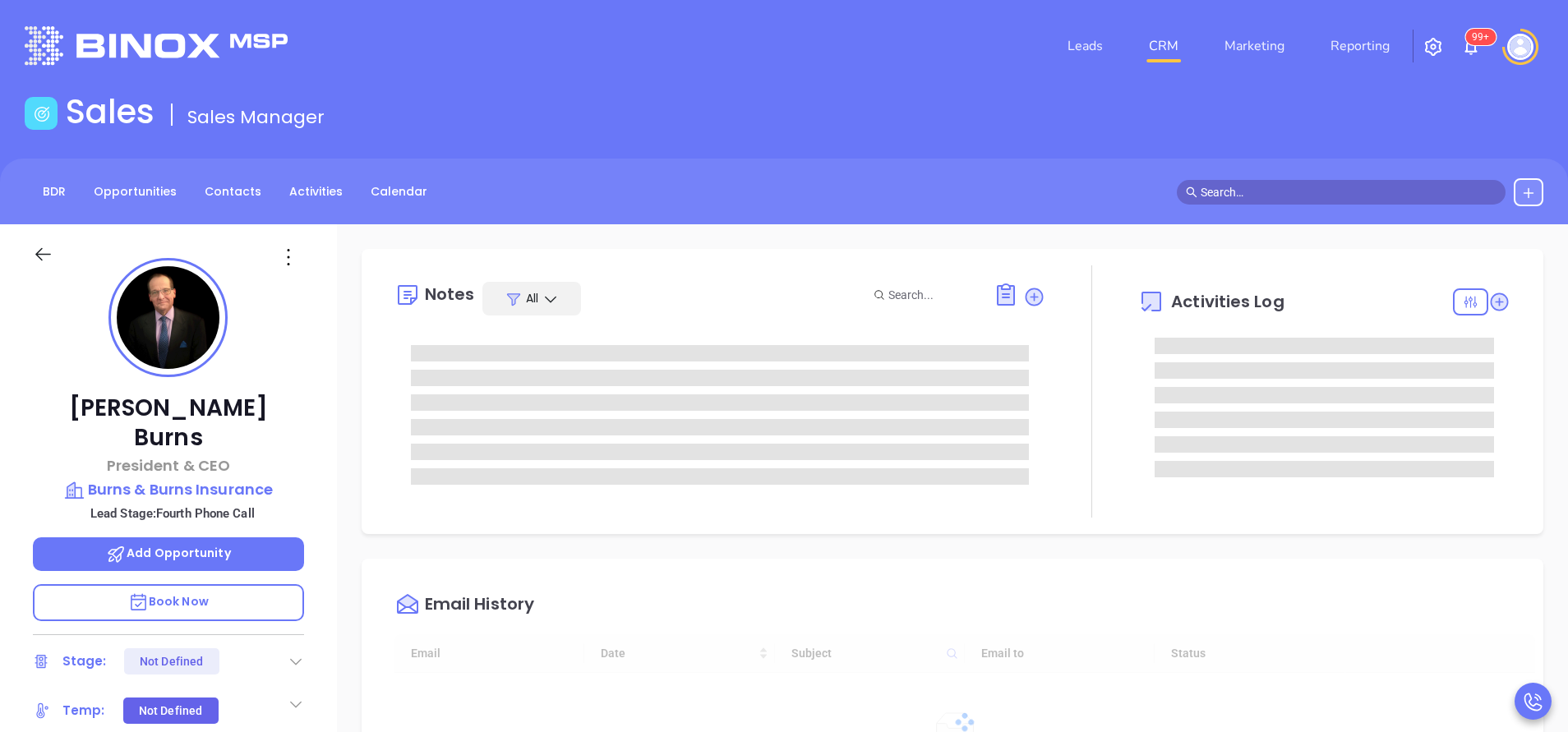
type input "[DATE]"
type input "[PERSON_NAME]"
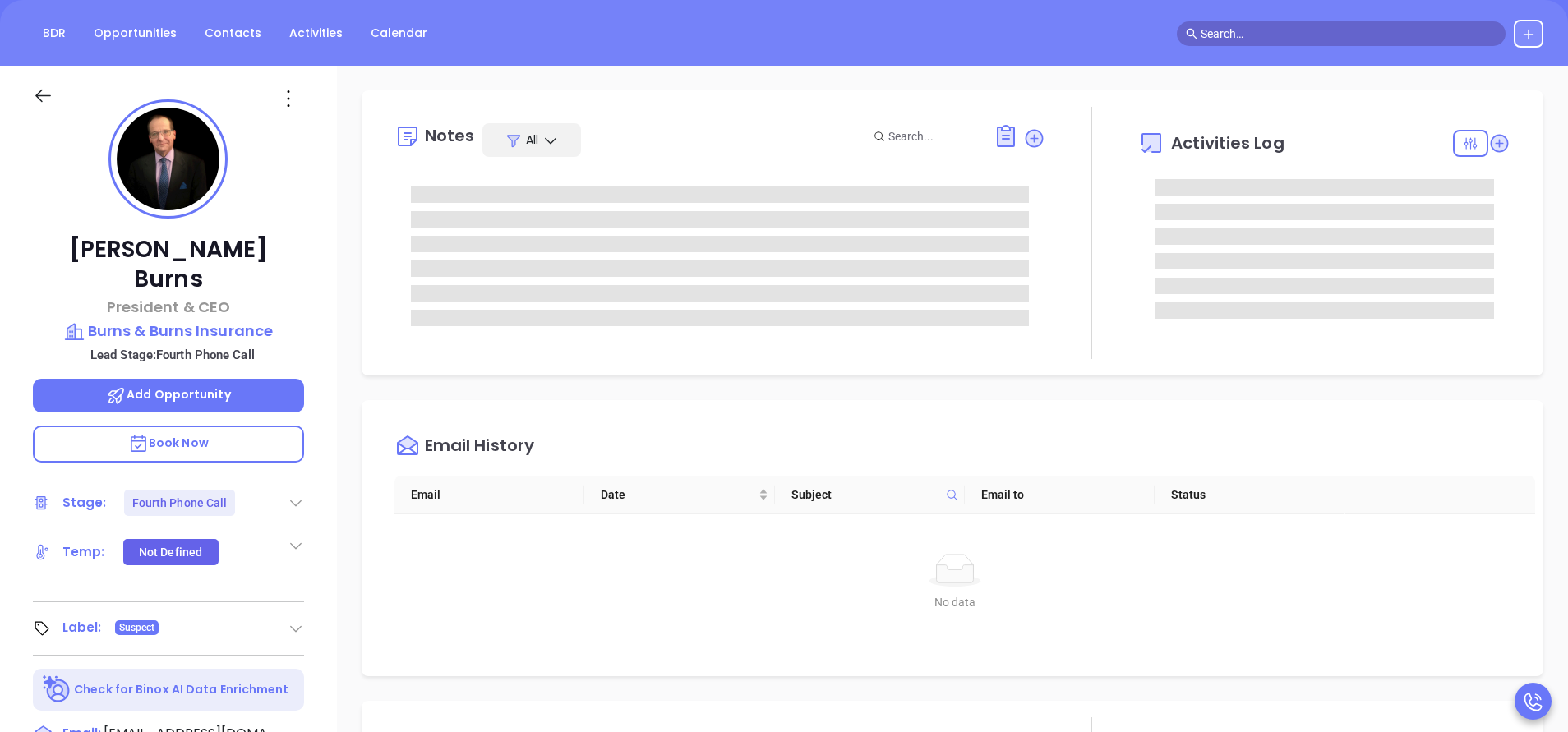
scroll to position [0, 0]
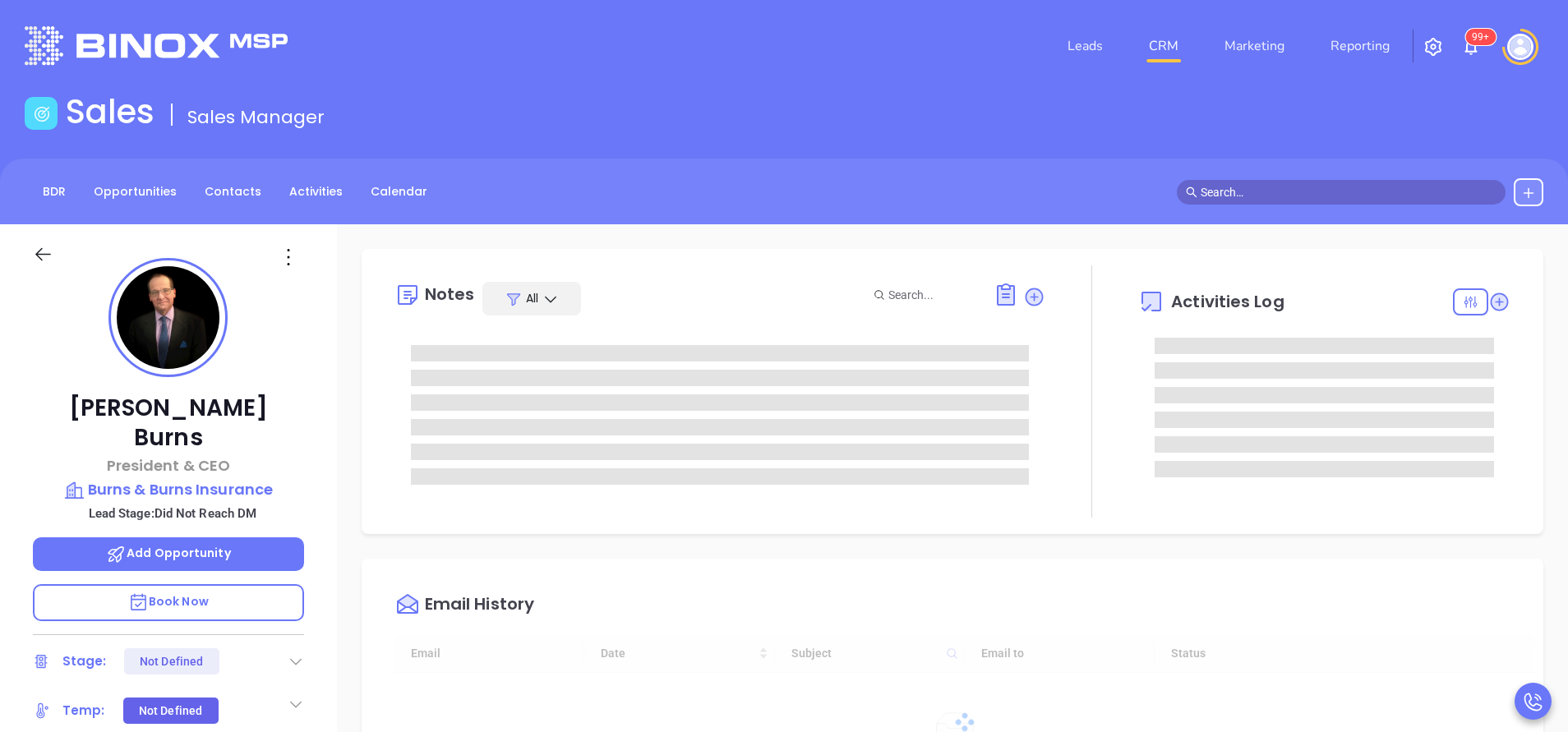
type input "[DATE]"
type input "[PERSON_NAME]"
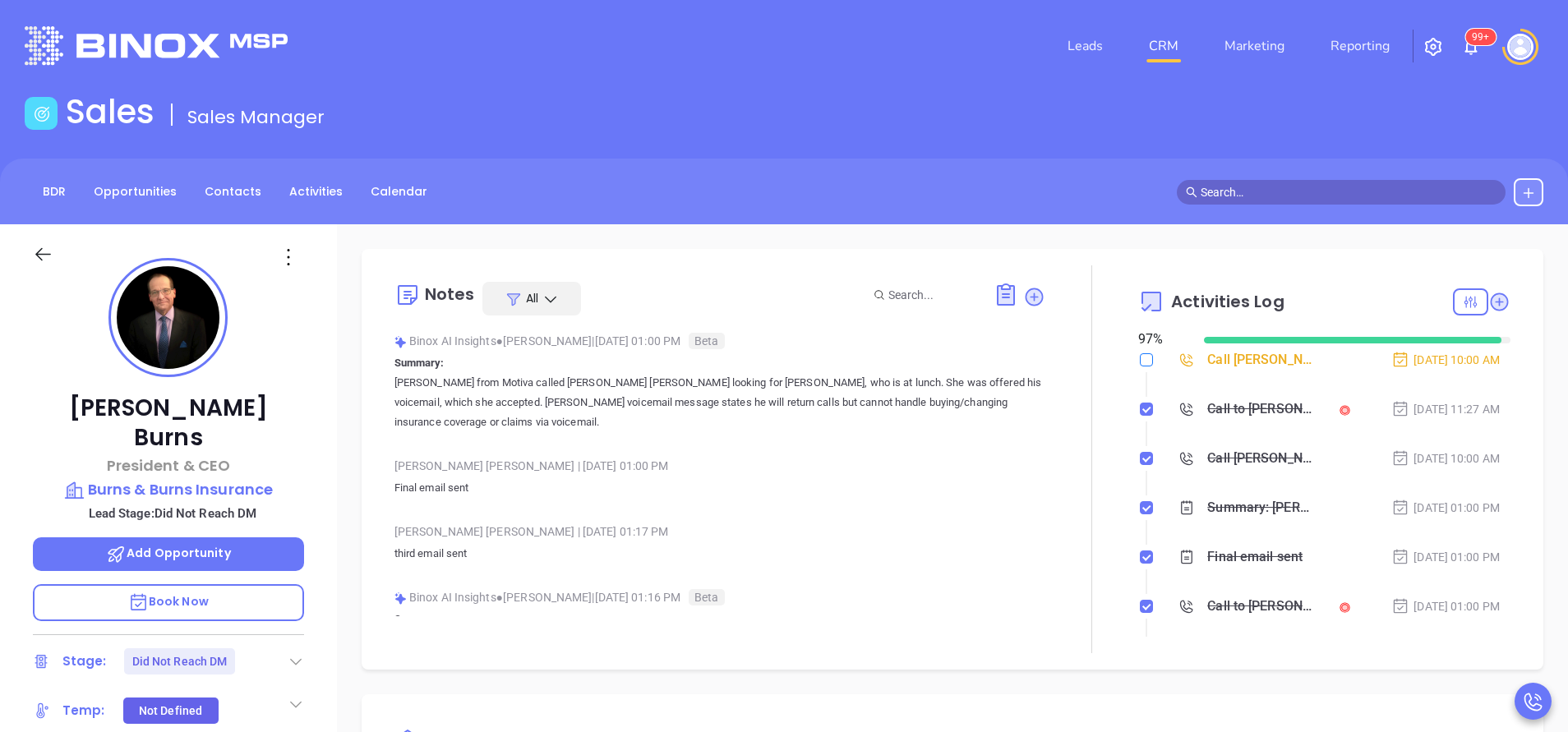
click at [1140, 364] on input "checkbox" at bounding box center [1146, 360] width 13 height 13
checkbox input "true"
drag, startPoint x: 1270, startPoint y: 537, endPoint x: 1264, endPoint y: 528, distance: 10.8
drag, startPoint x: 1264, startPoint y: 528, endPoint x: 949, endPoint y: 191, distance: 461.3
click at [949, 191] on div "BDR Opportunities Contacts Activities Calendar" at bounding box center [784, 192] width 1568 height 28
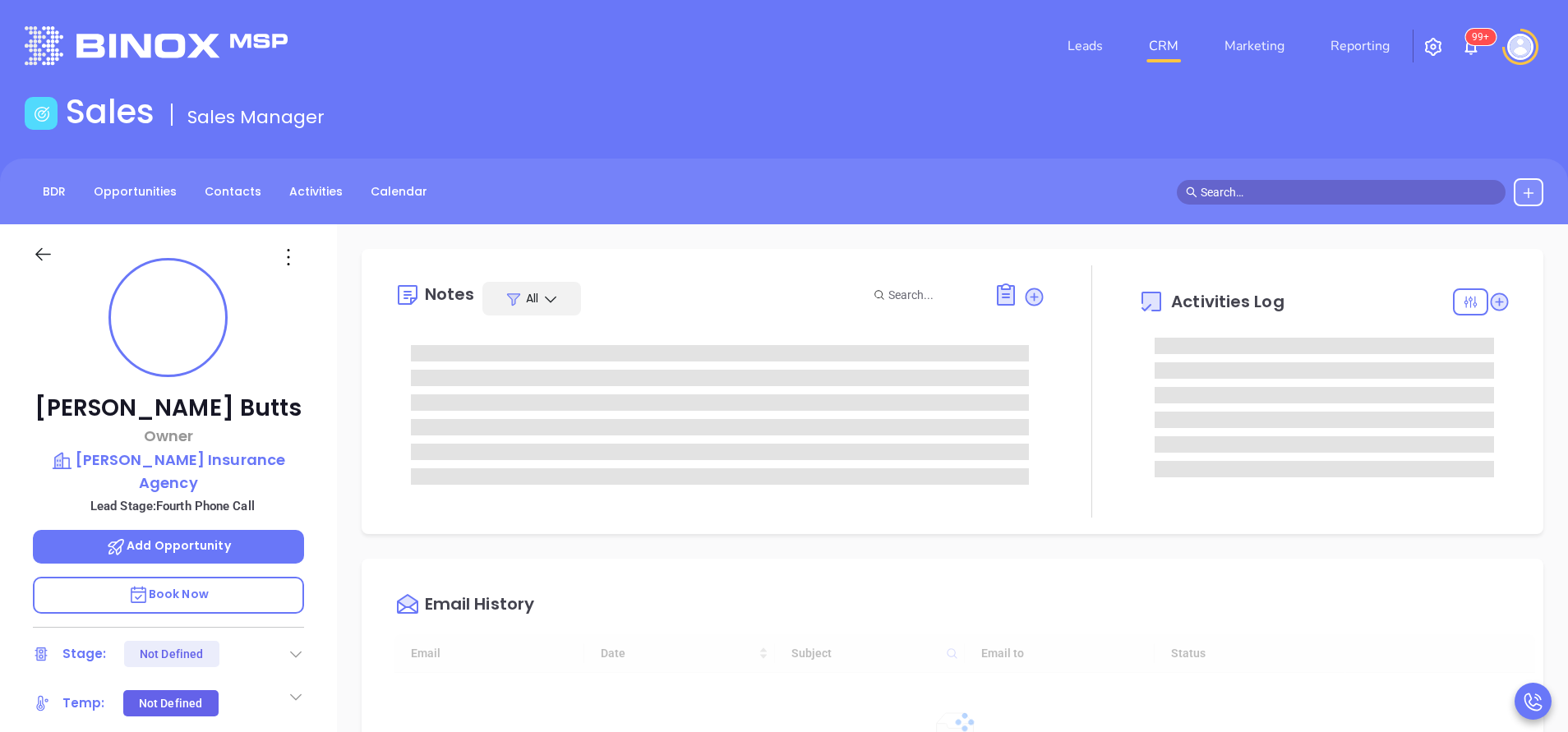
type input "[DATE]"
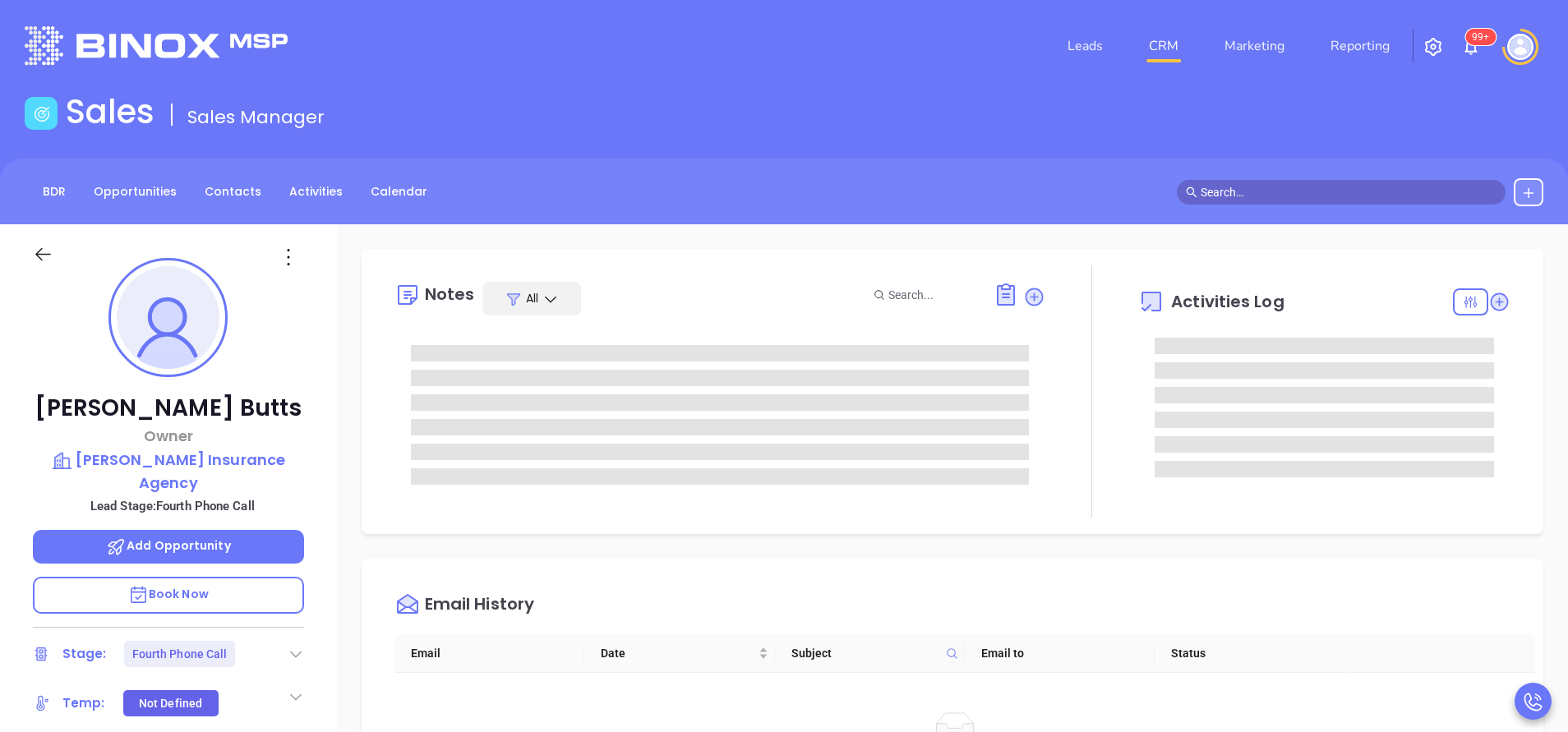
type input "[PERSON_NAME]"
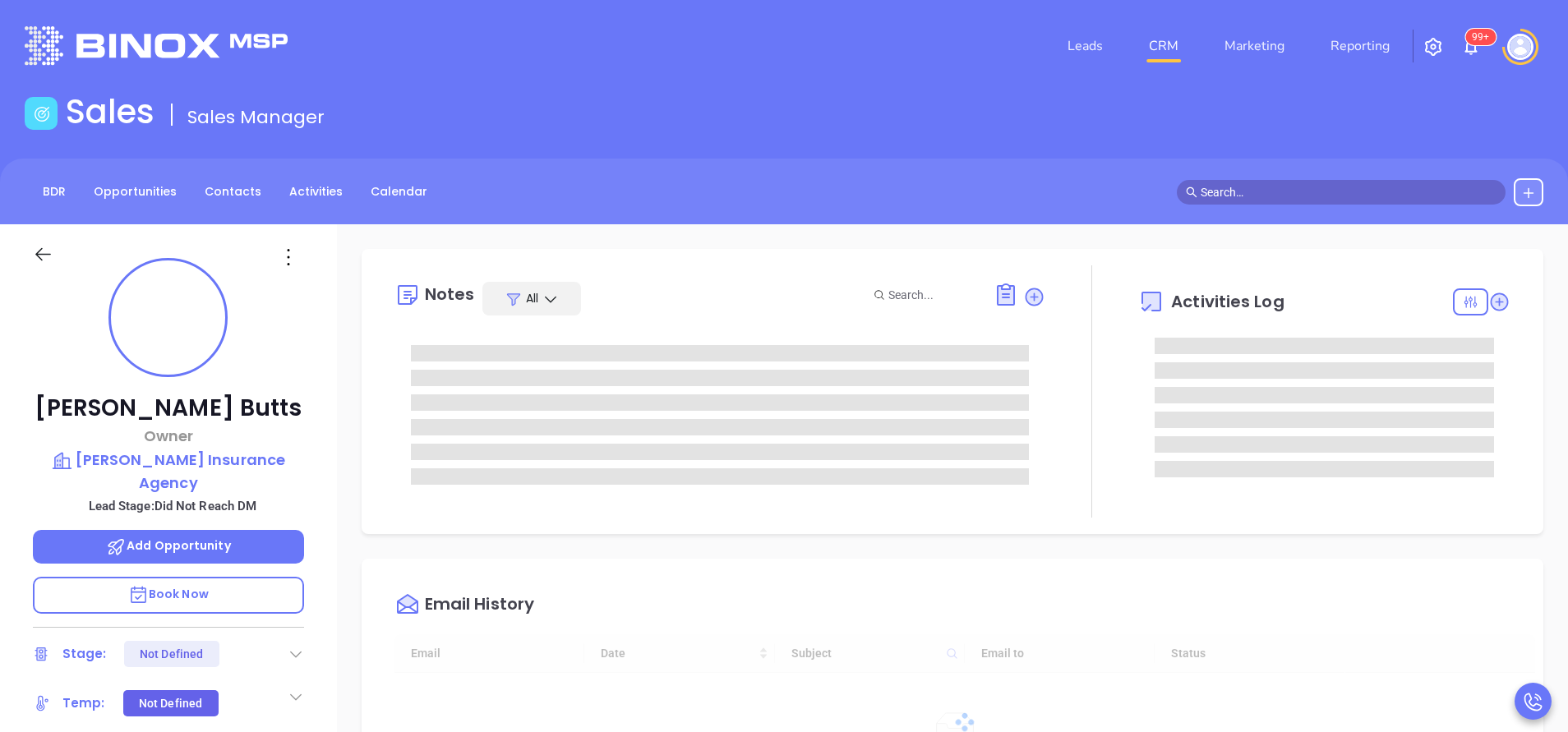
type input "[DATE]"
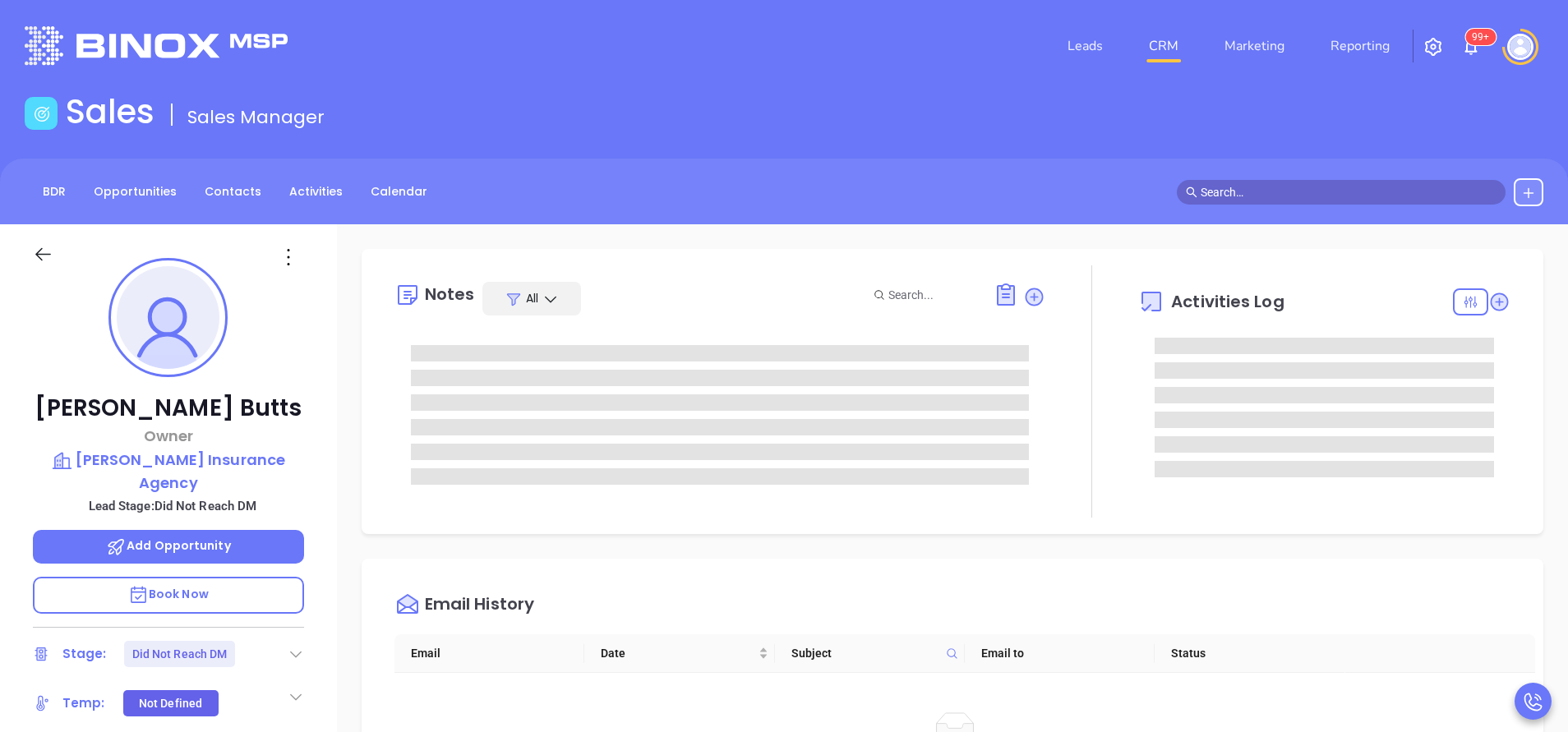
type input "[PERSON_NAME]"
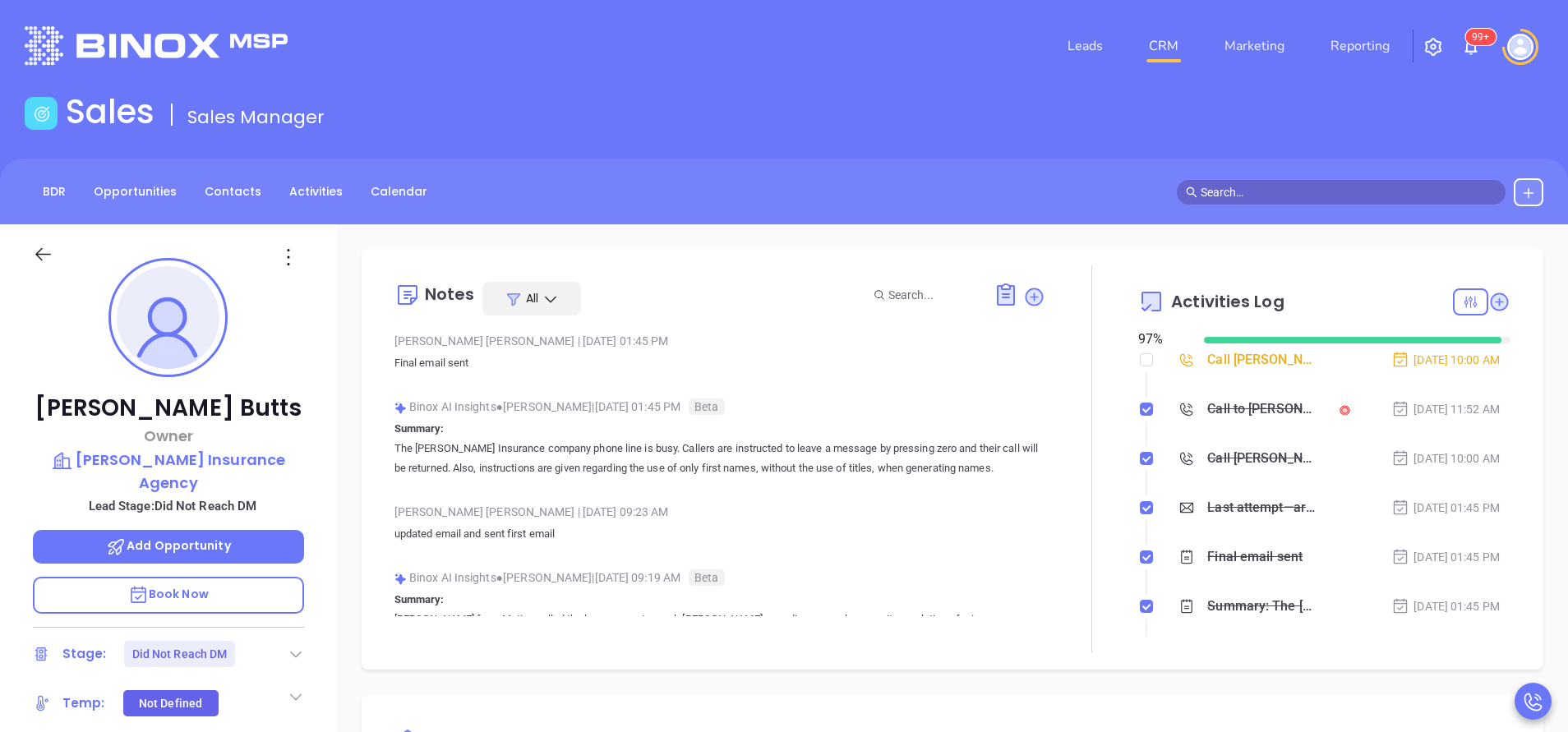
click at [1140, 363] on input "checkbox" at bounding box center [1146, 360] width 13 height 13
checkbox input "true"
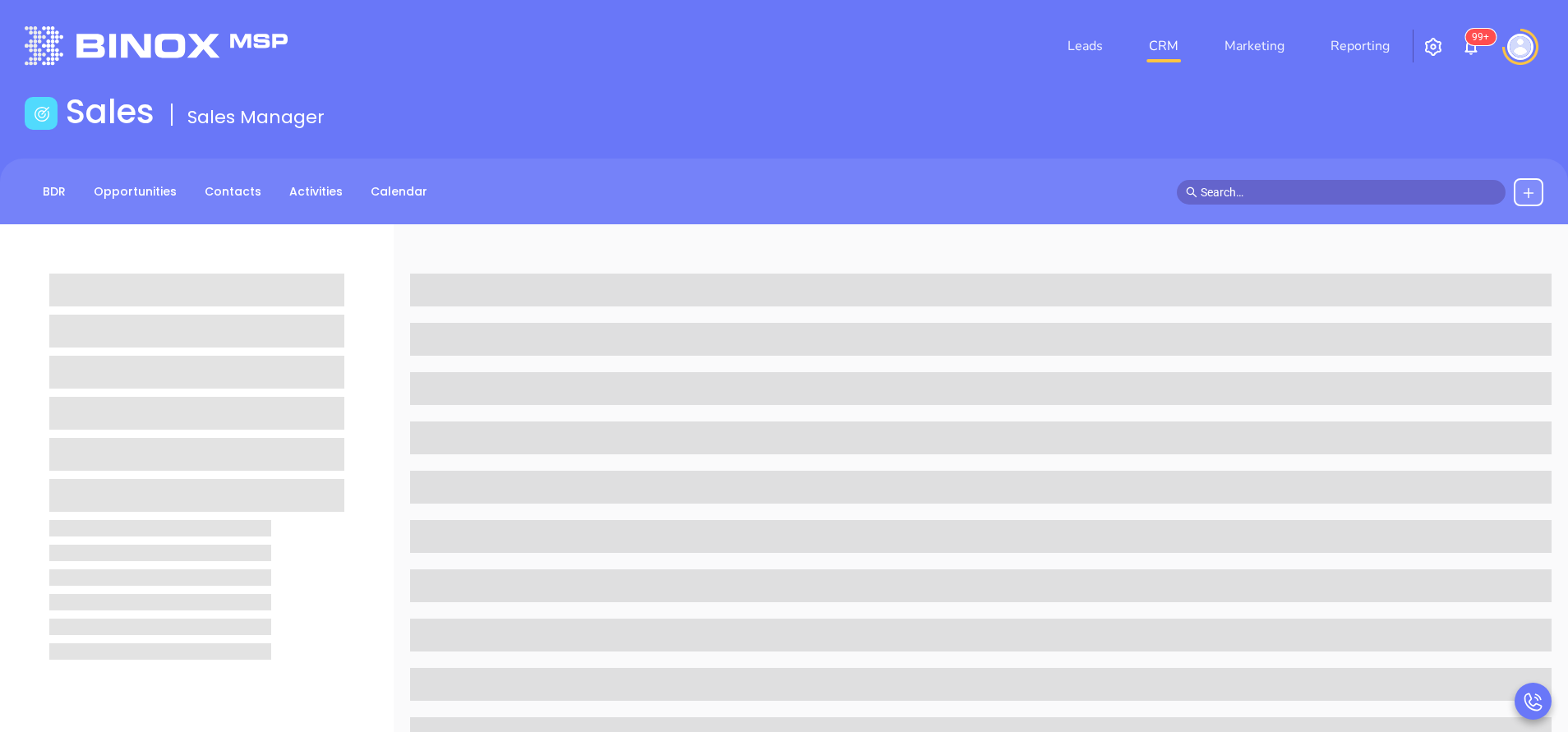
click at [307, 566] on div at bounding box center [196, 471] width 295 height 394
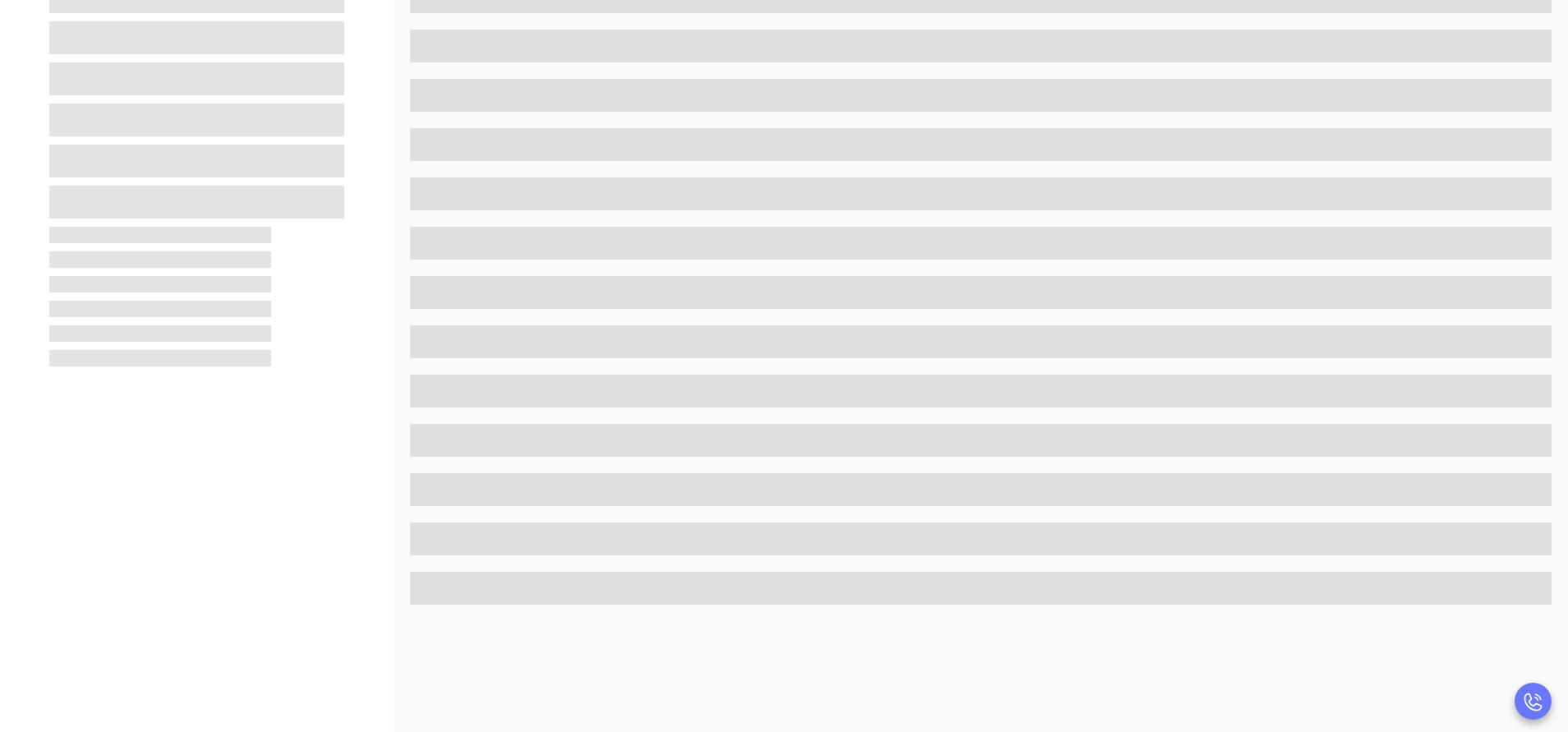
scroll to position [296, 0]
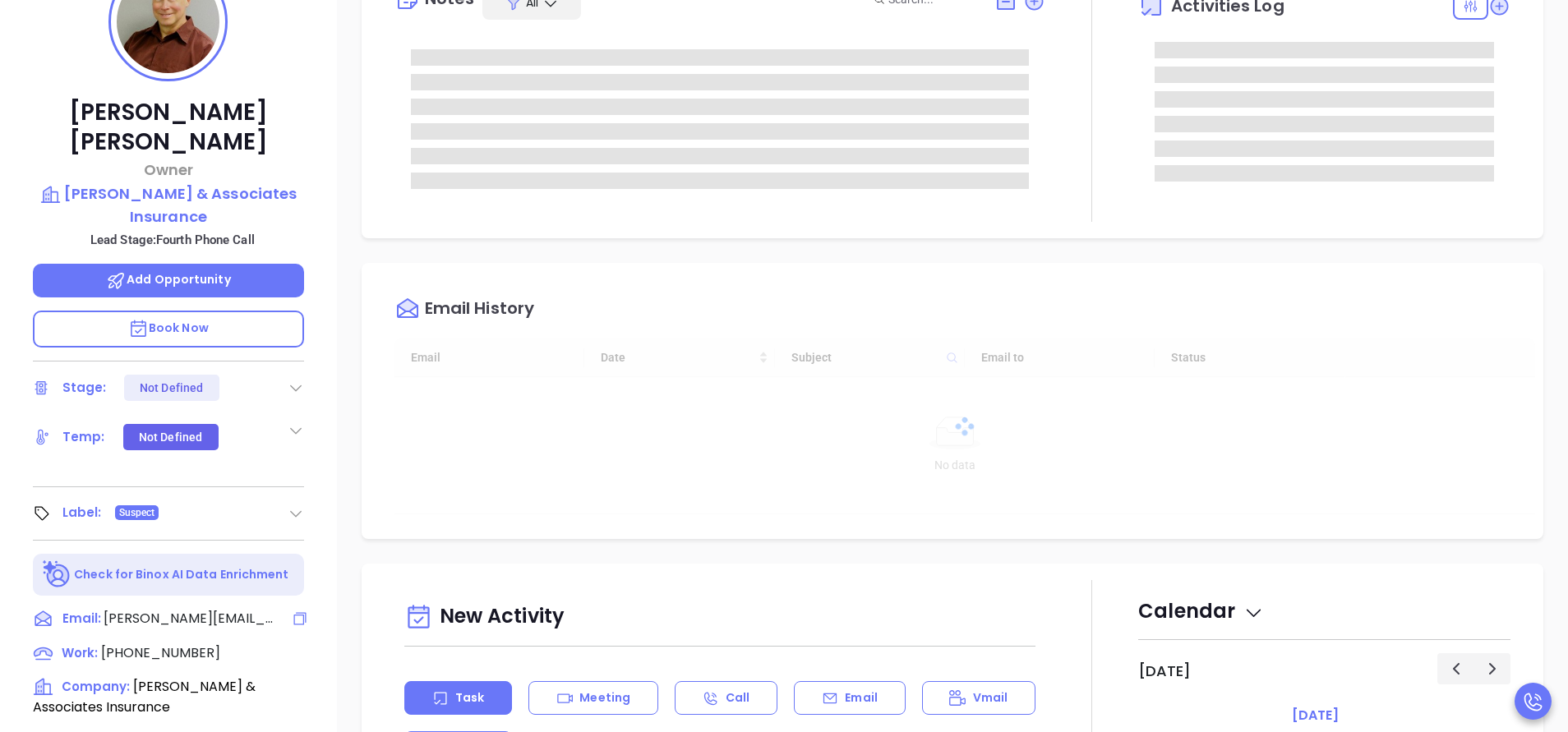
type input "[DATE]"
type input "[PERSON_NAME]"
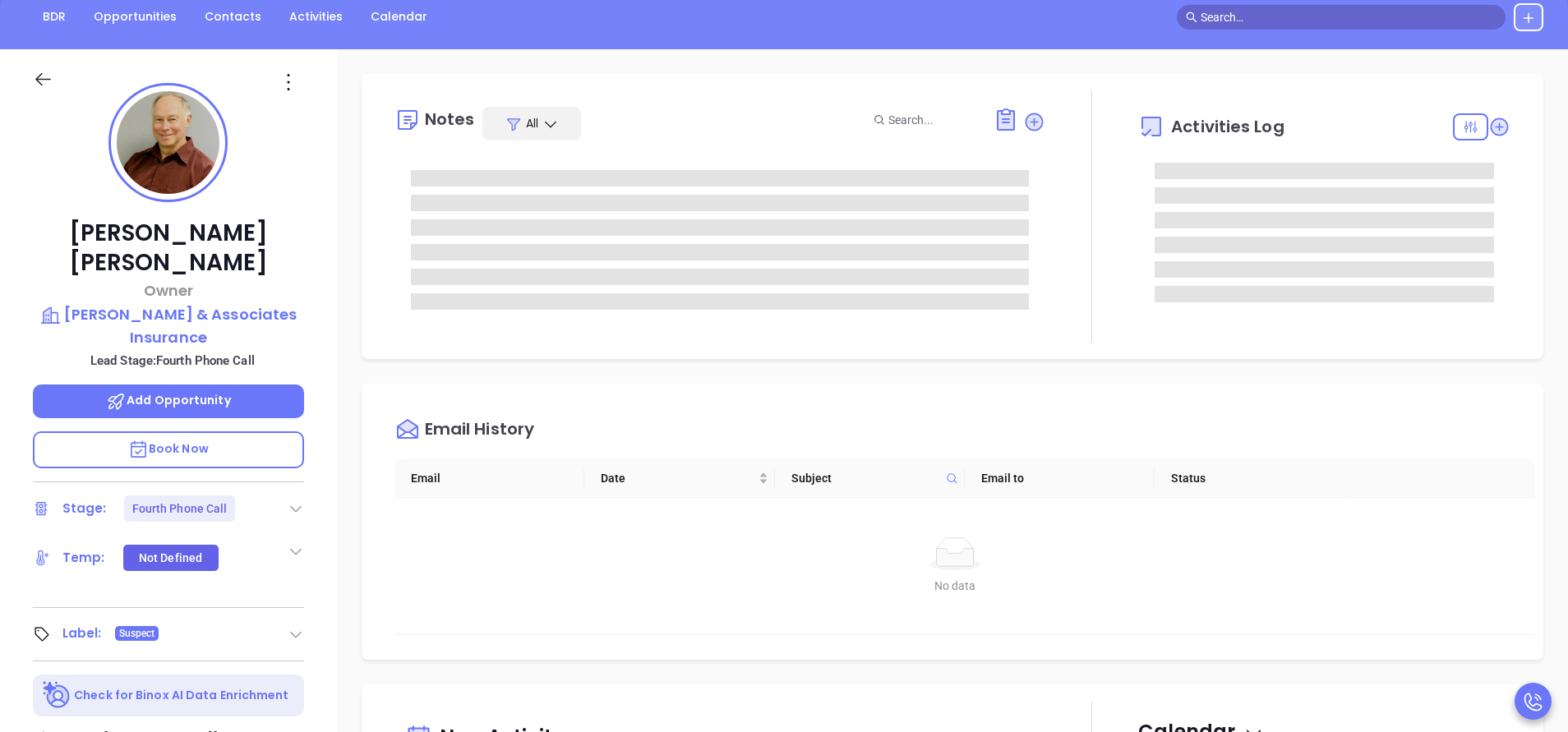
scroll to position [0, 0]
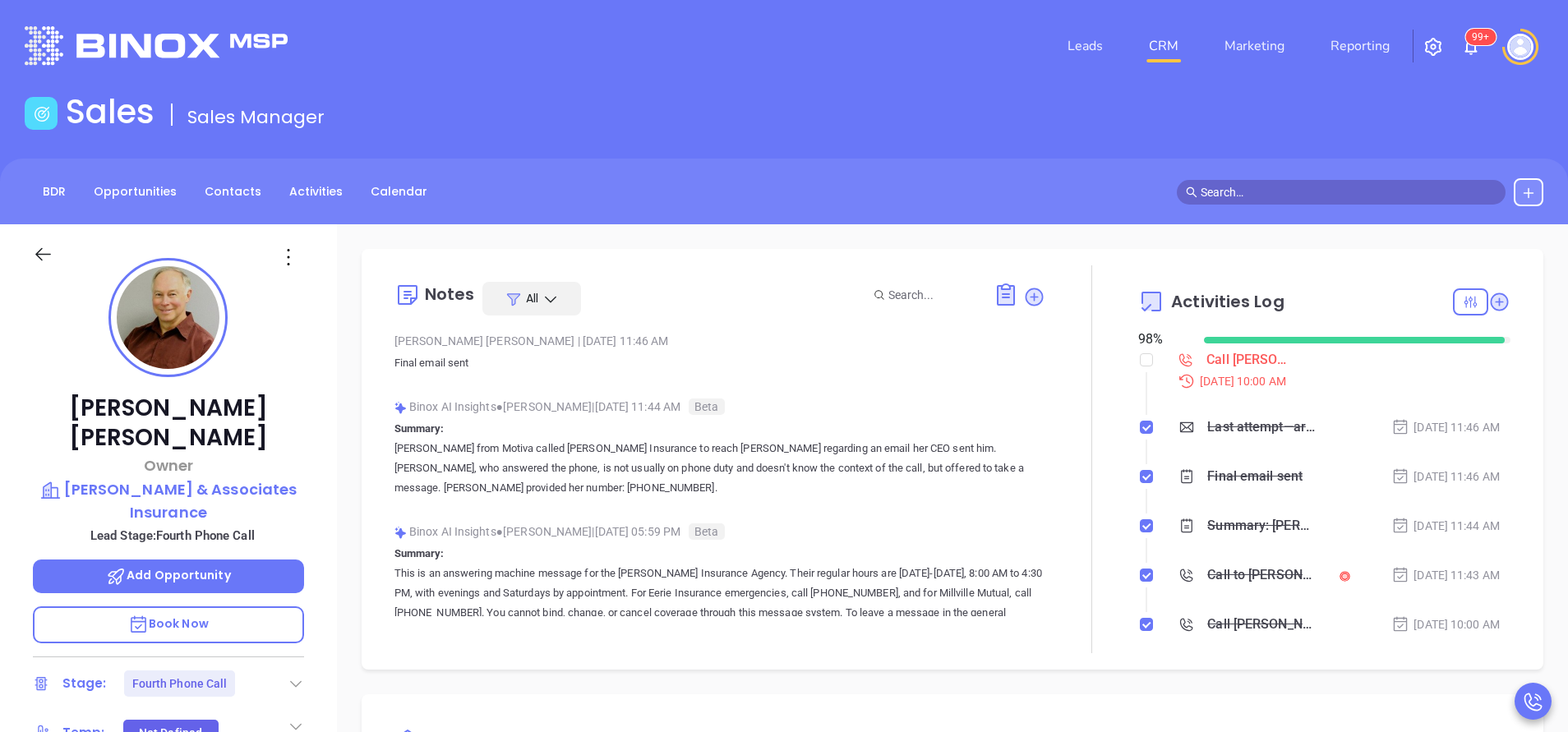
click at [305, 379] on div "John Nelson Owner Nelson & Associates Insurance Lead Stage: Fourth Phone Call A…" at bounding box center [169, 682] width 337 height 915
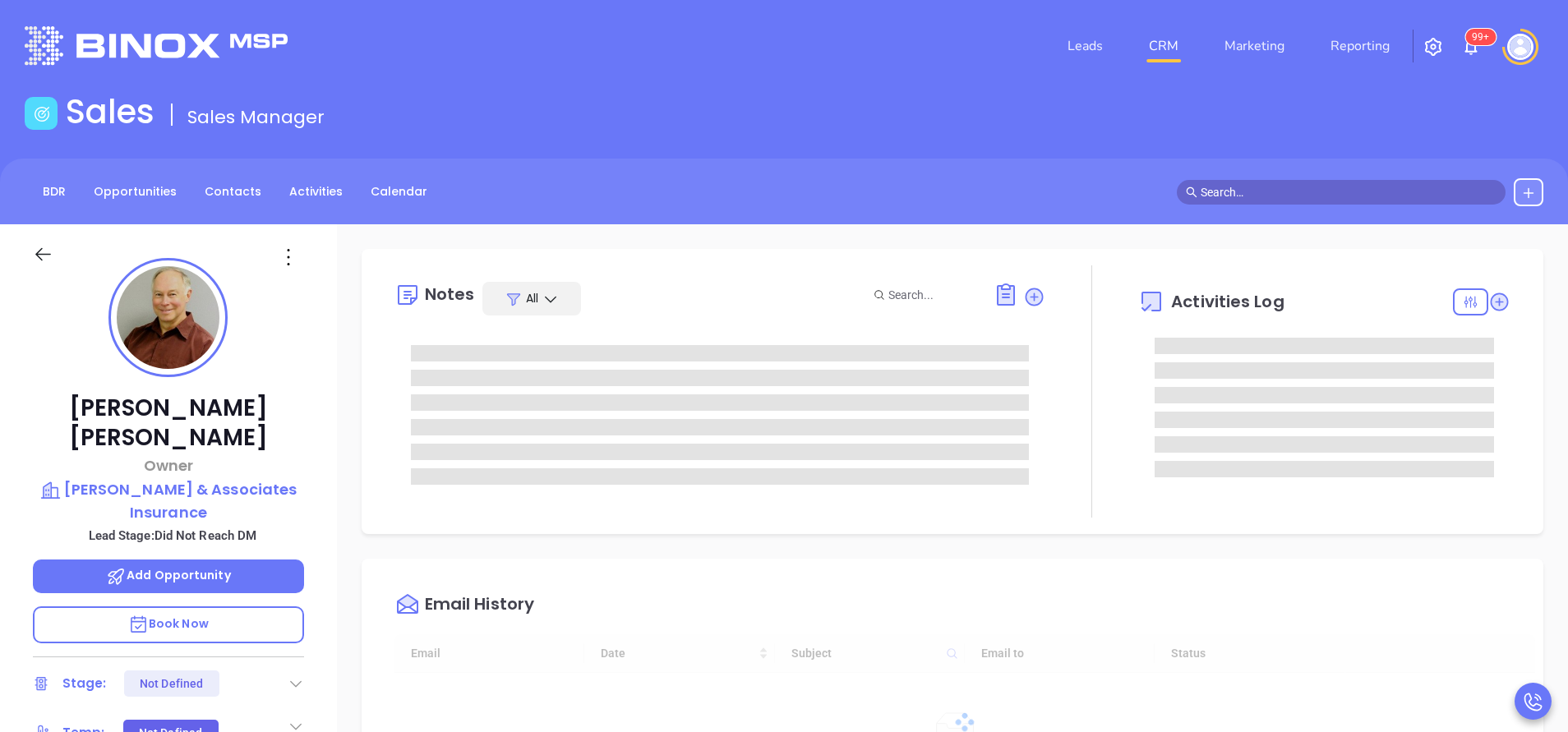
type input "[DATE]"
type input "[PERSON_NAME]"
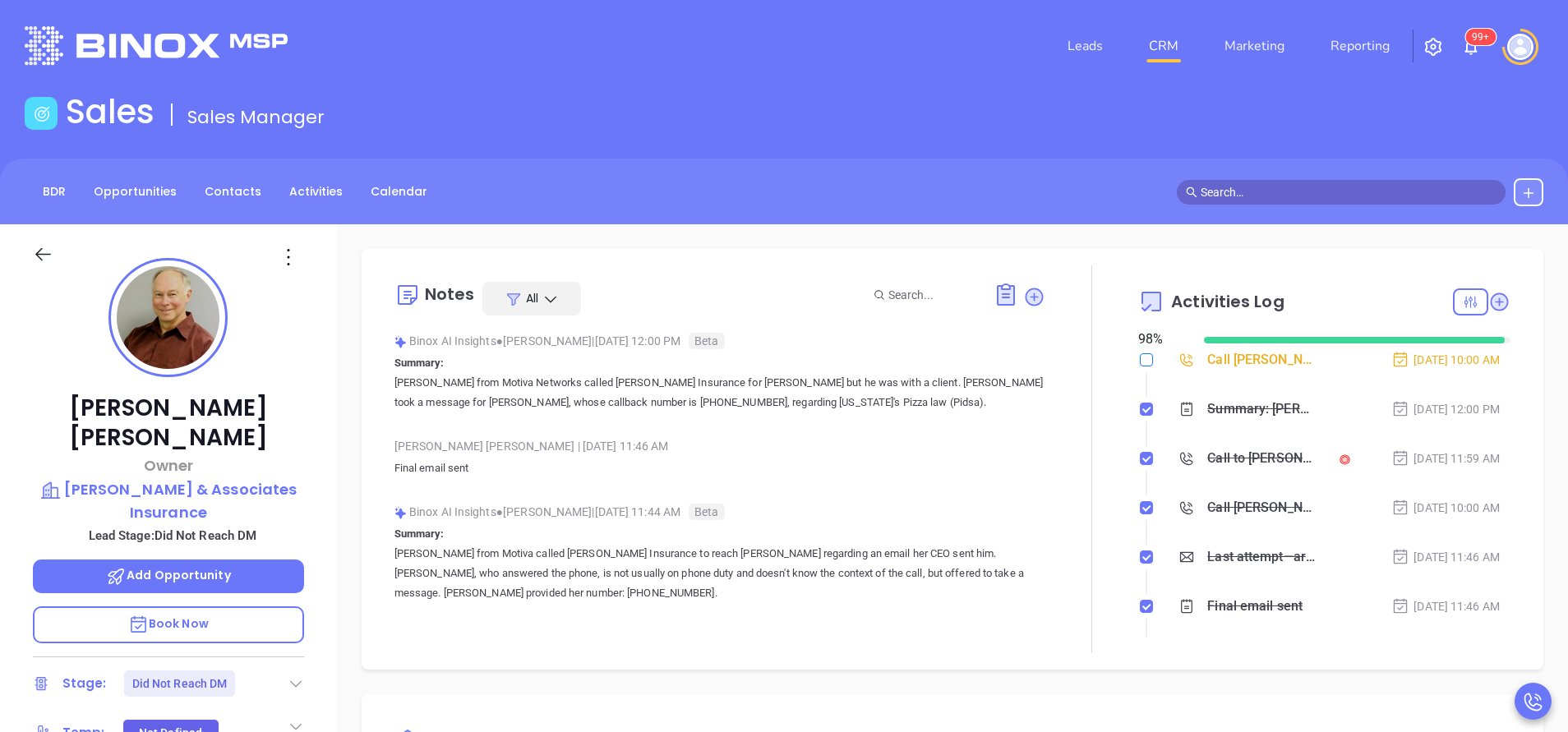
click at [1140, 356] on input "checkbox" at bounding box center [1146, 360] width 13 height 13
checkbox input "true"
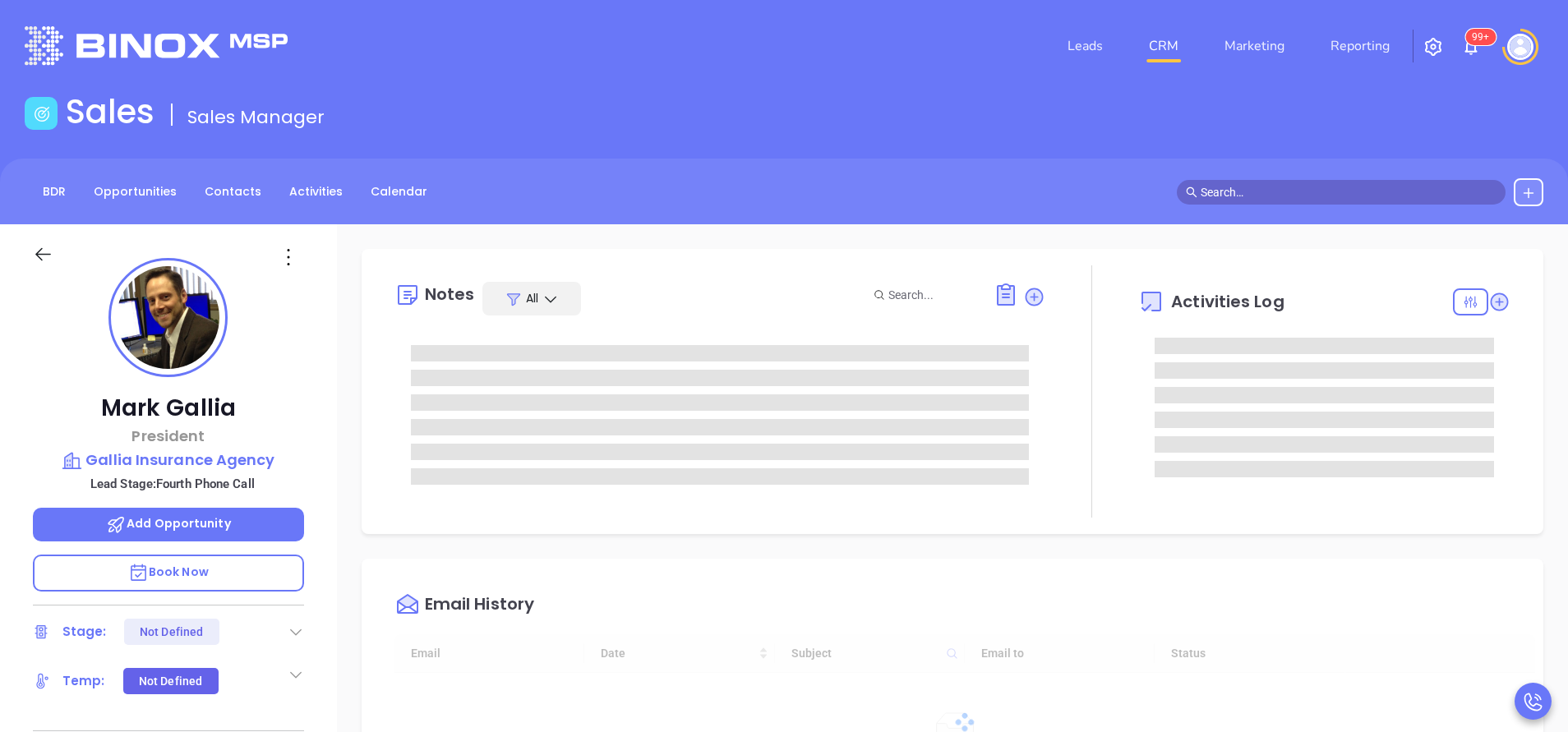
type input "[DATE]"
type input "[PERSON_NAME]"
click at [326, 383] on div "[PERSON_NAME] President Gallia Insurance Agency Lead Stage: Fourth Phone Call A…" at bounding box center [169, 682] width 337 height 915
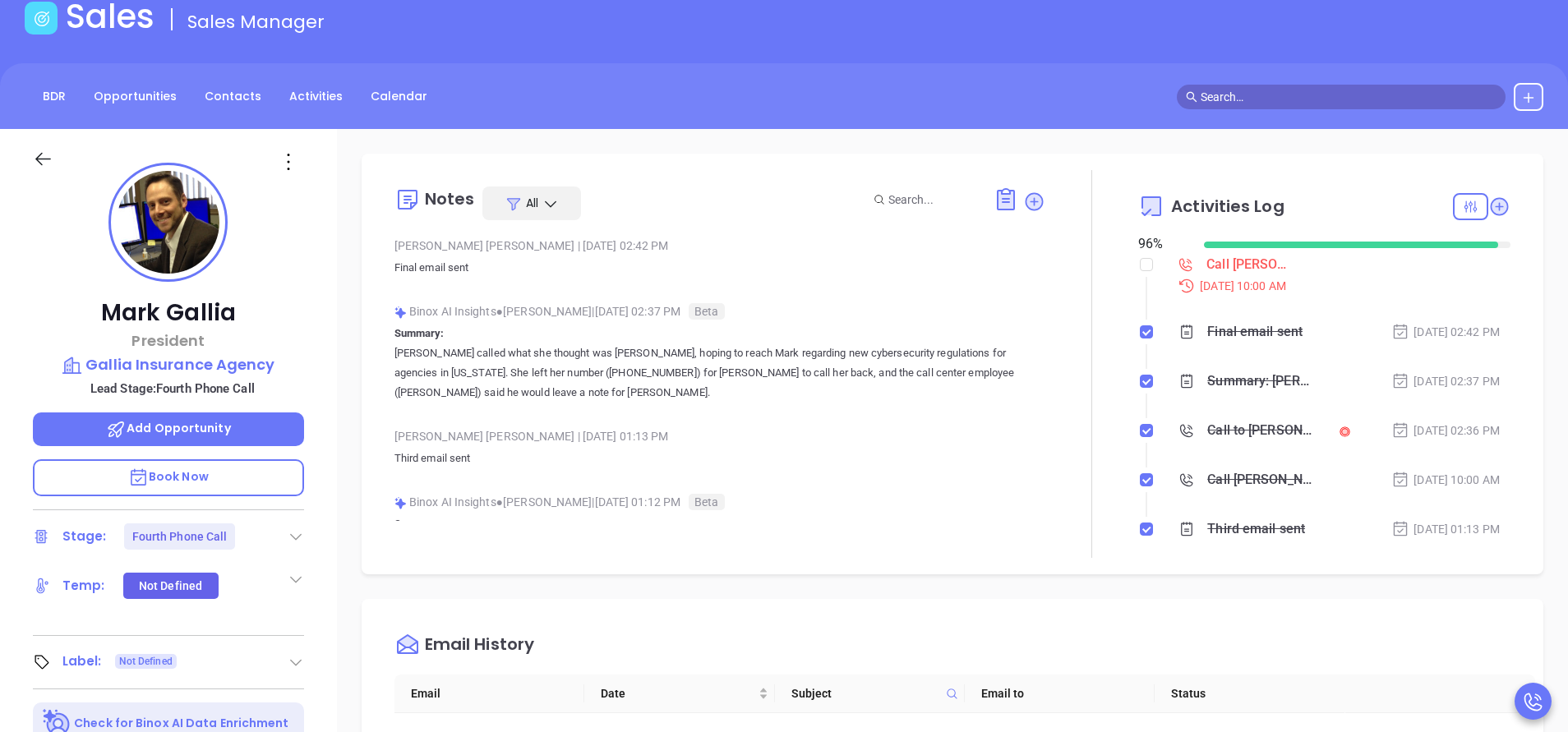
scroll to position [0, 0]
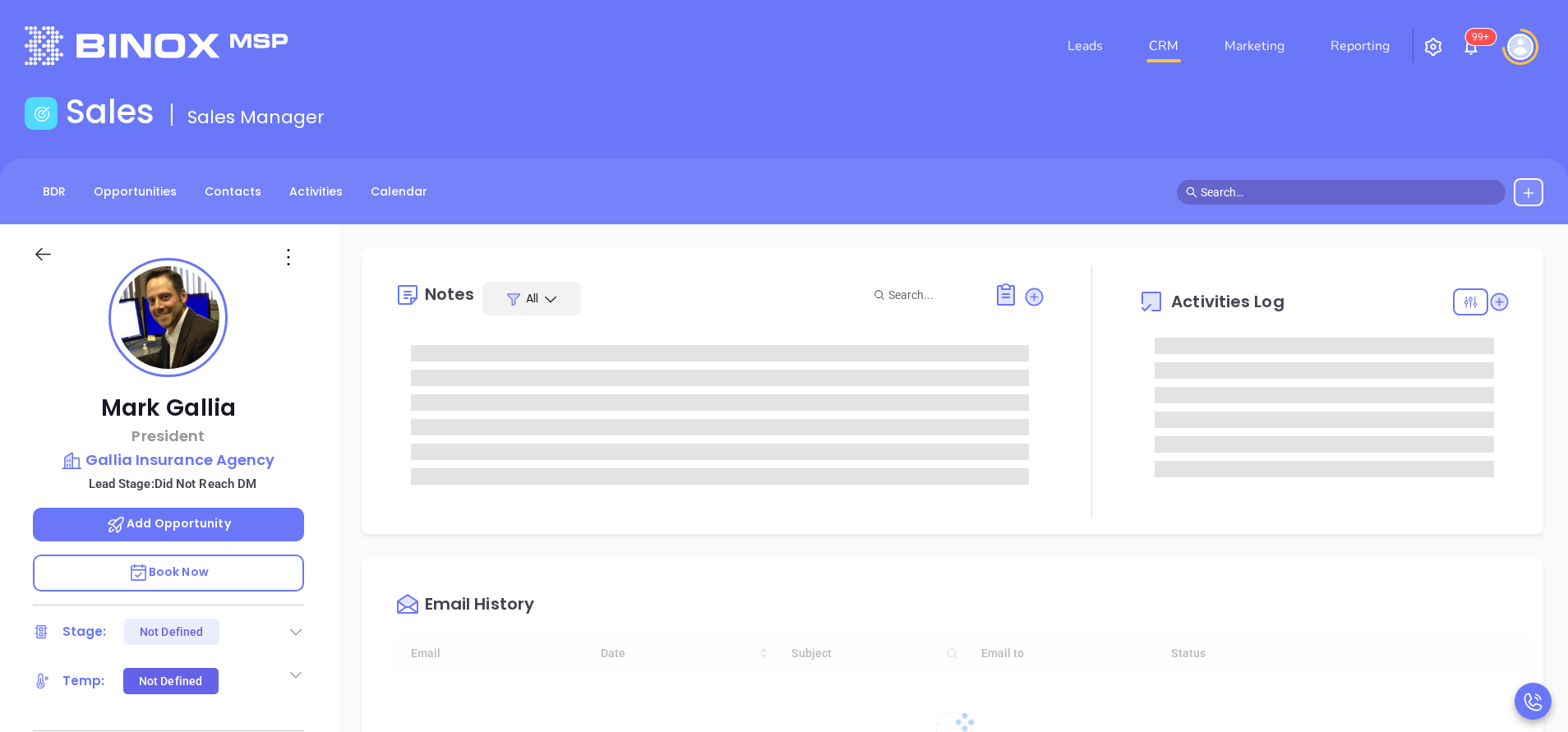
type input "[DATE]"
type input "[PERSON_NAME]"
type input "[DATE]"
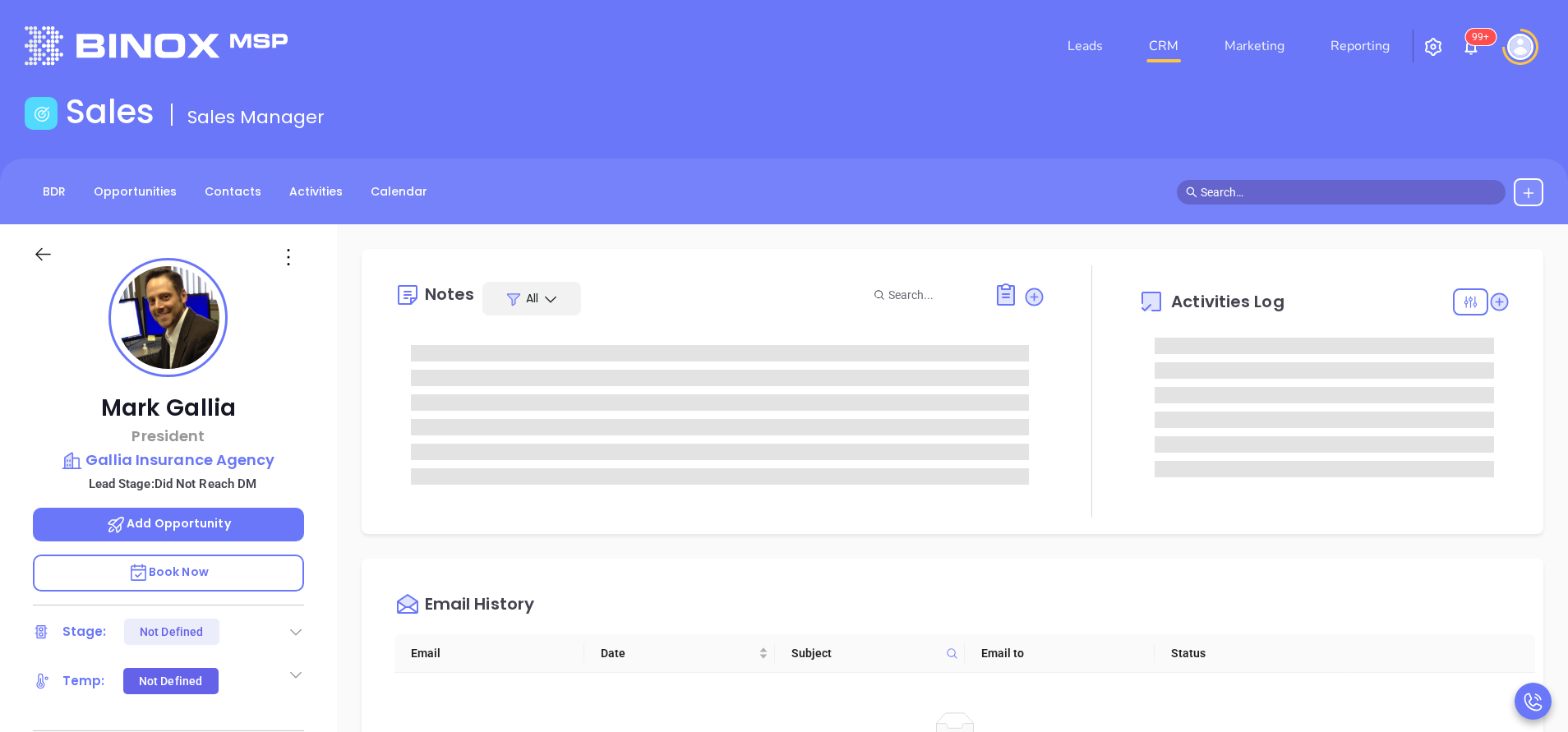
type input "[PERSON_NAME]"
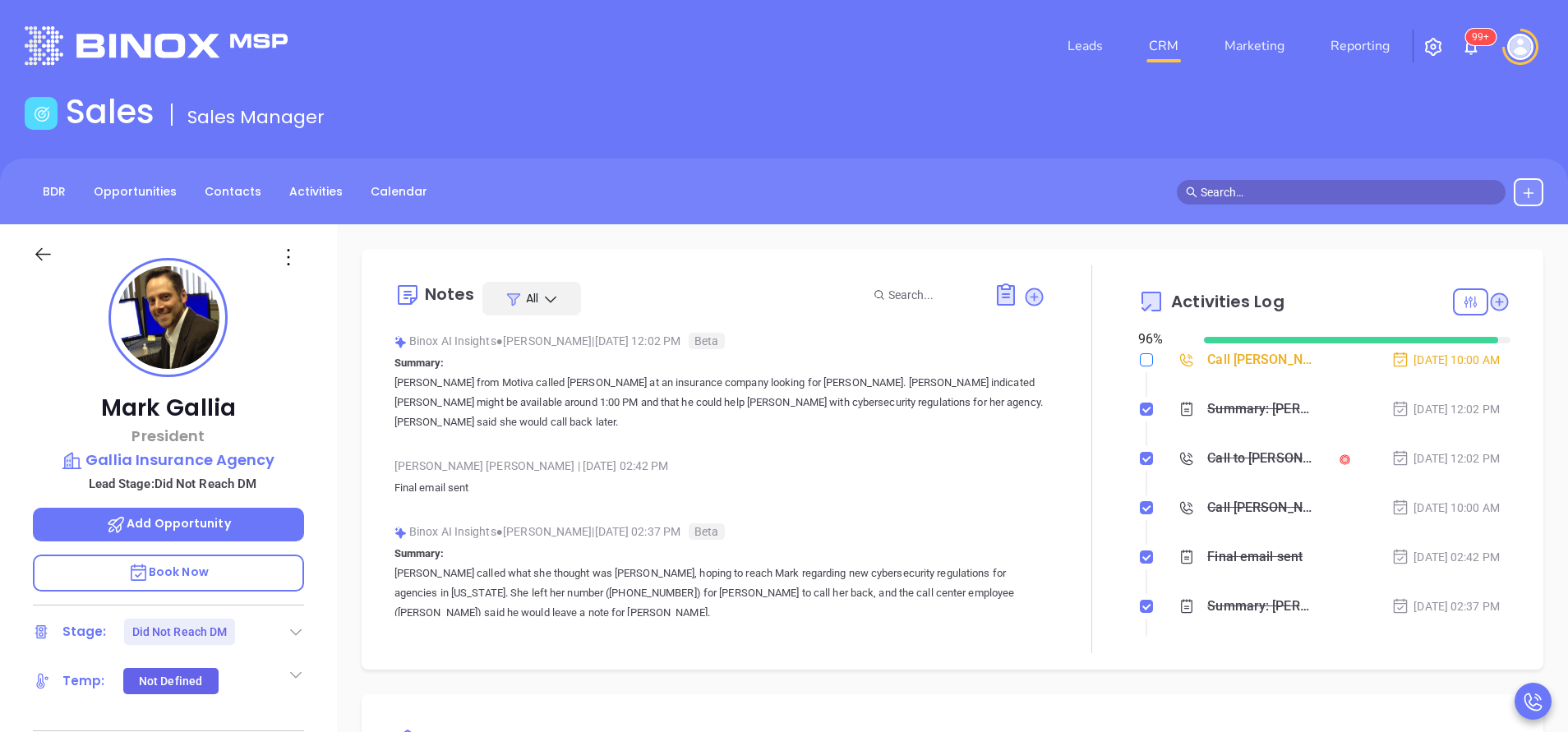
click at [1140, 358] on input "checkbox" at bounding box center [1146, 360] width 13 height 13
checkbox input "true"
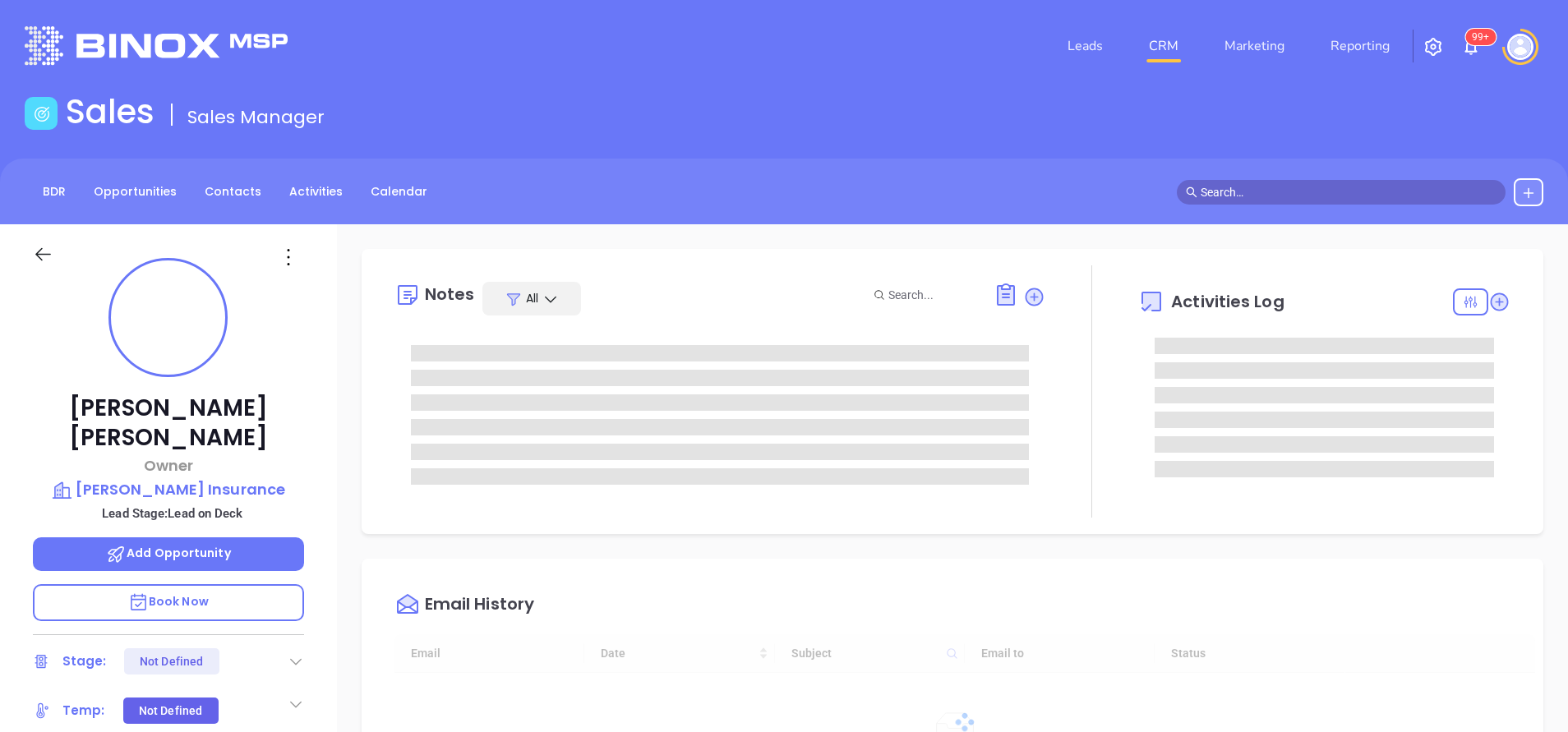
scroll to position [477, 0]
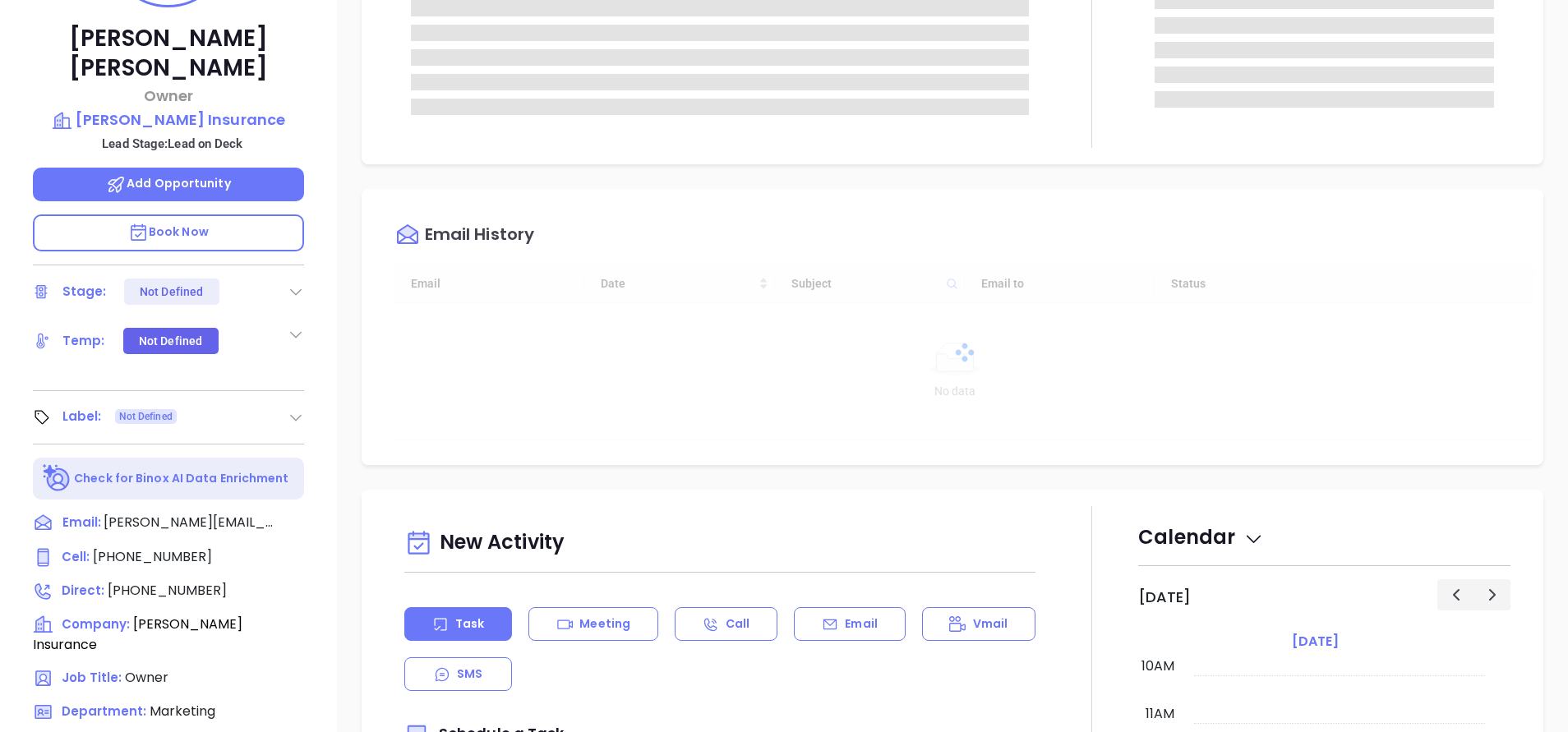
type input "[PERSON_NAME]"
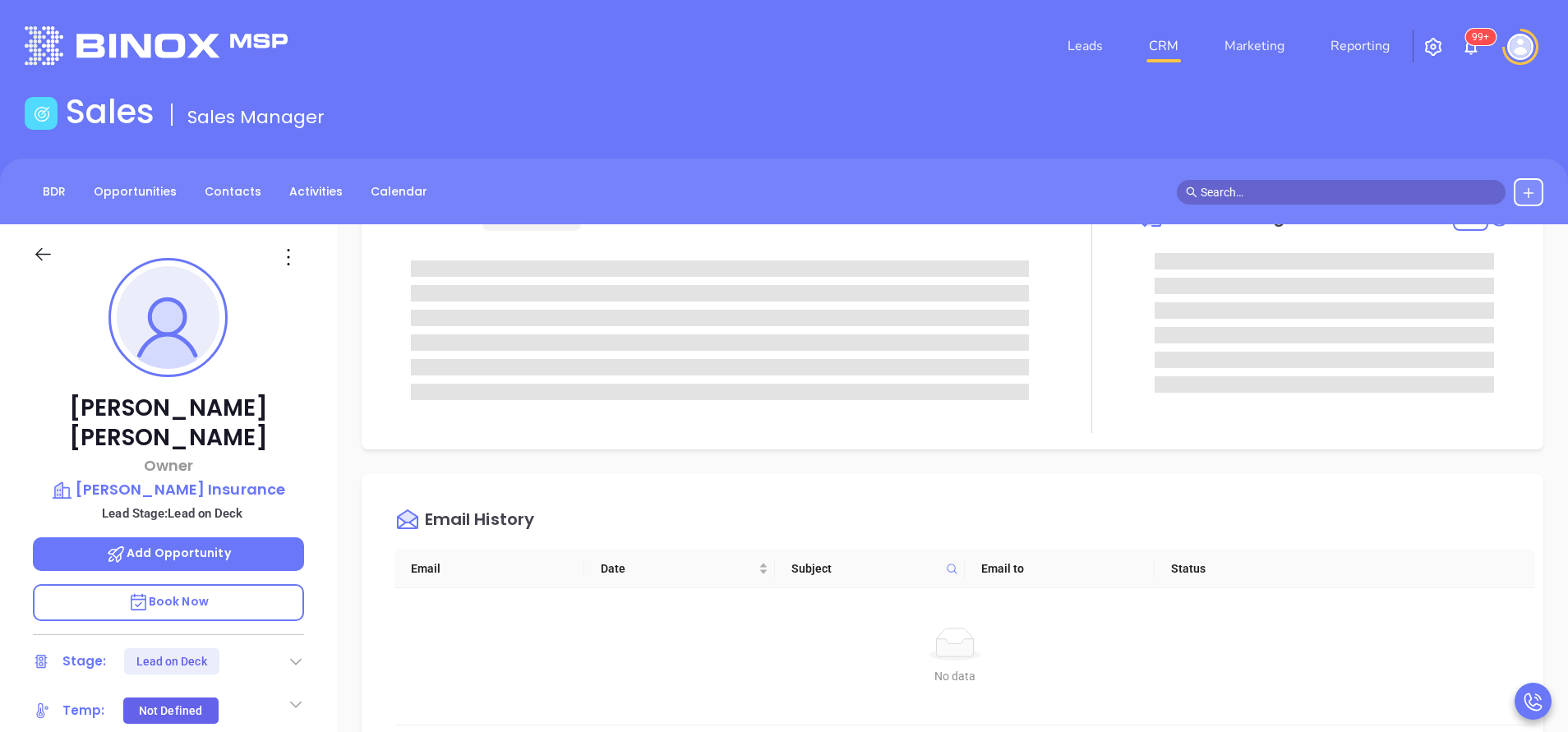
scroll to position [123, 0]
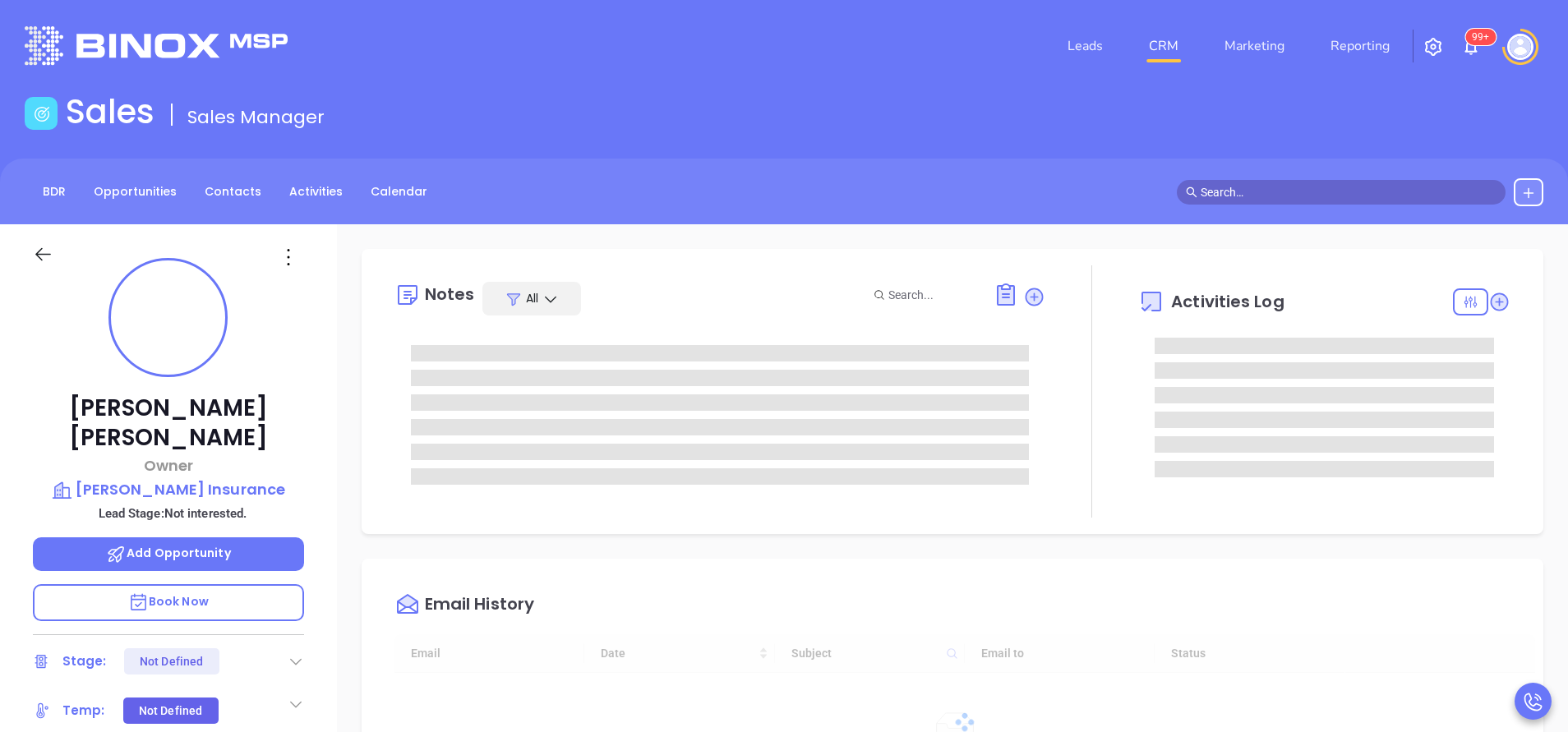
type input "[DATE]"
type input "[PERSON_NAME]"
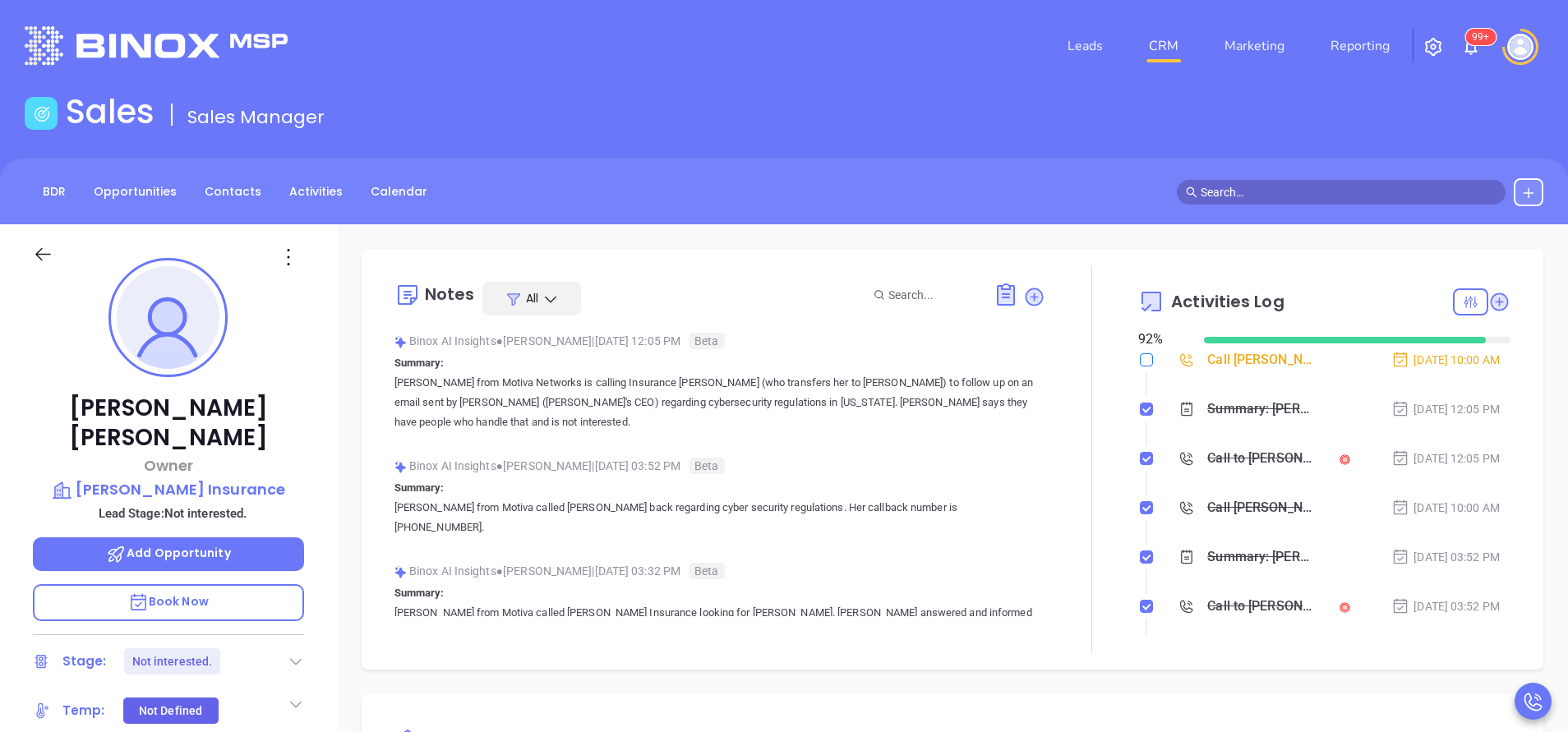
click at [1140, 364] on input "checkbox" at bounding box center [1146, 360] width 13 height 13
checkbox input "true"
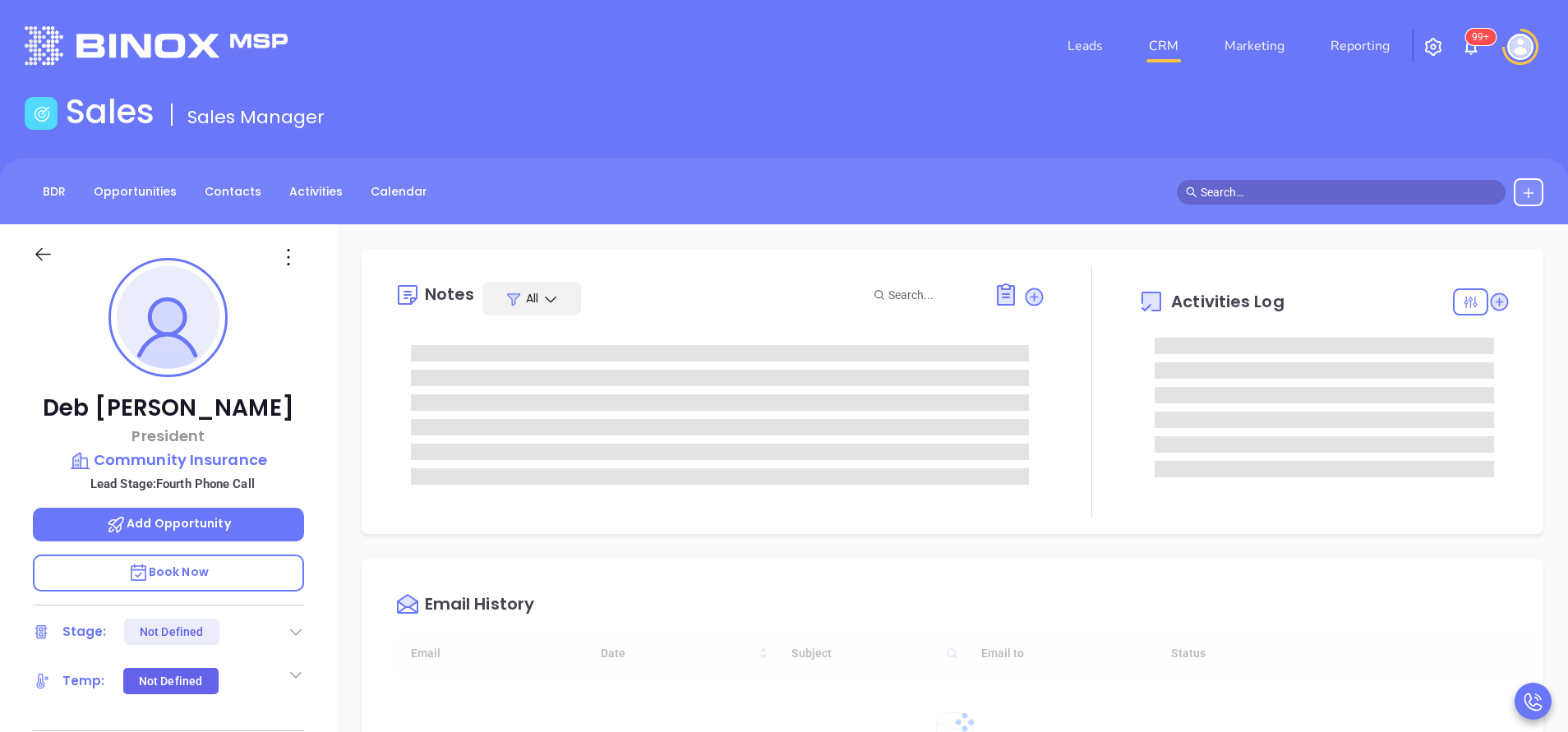
scroll to position [477, 0]
type input "[PERSON_NAME]"
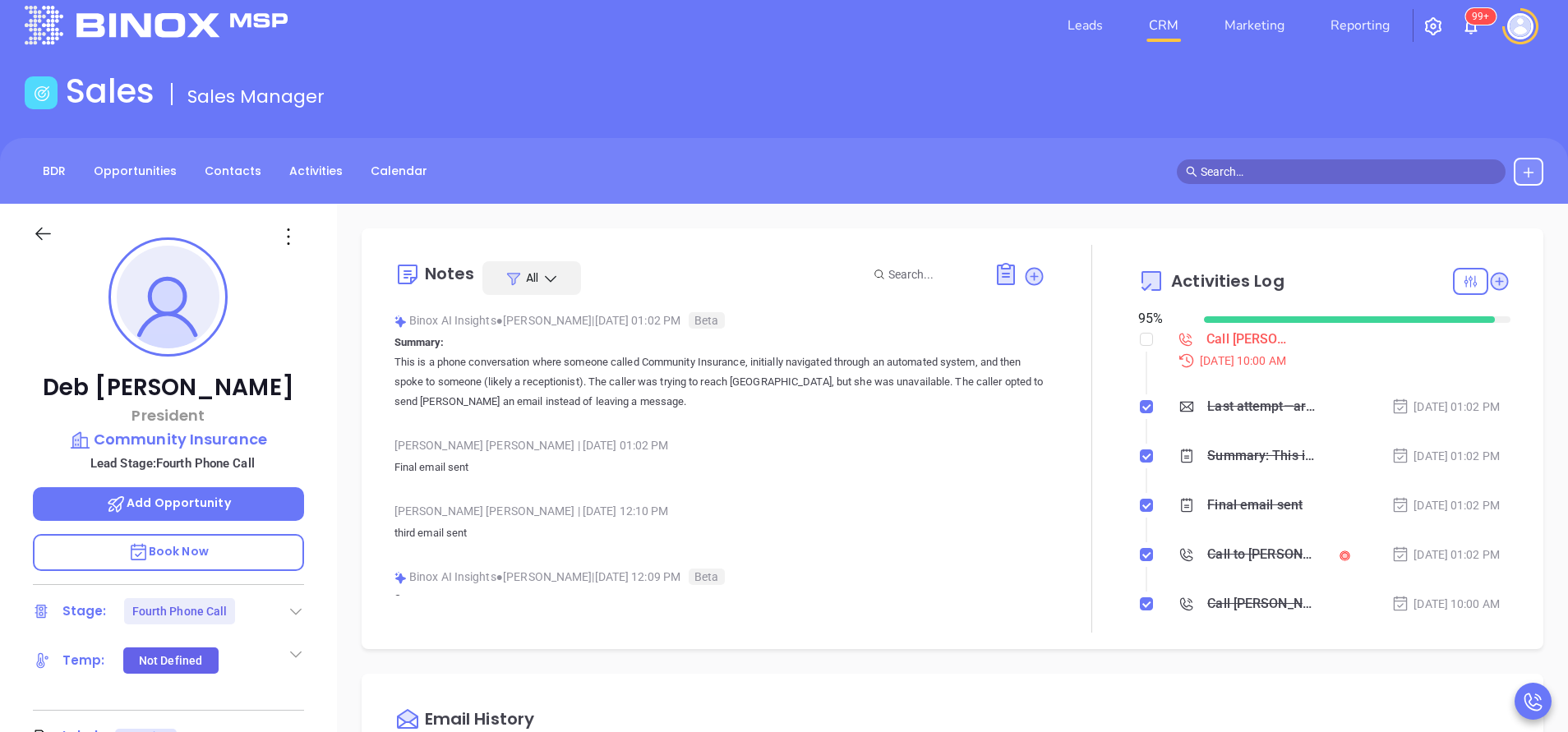
scroll to position [0, 0]
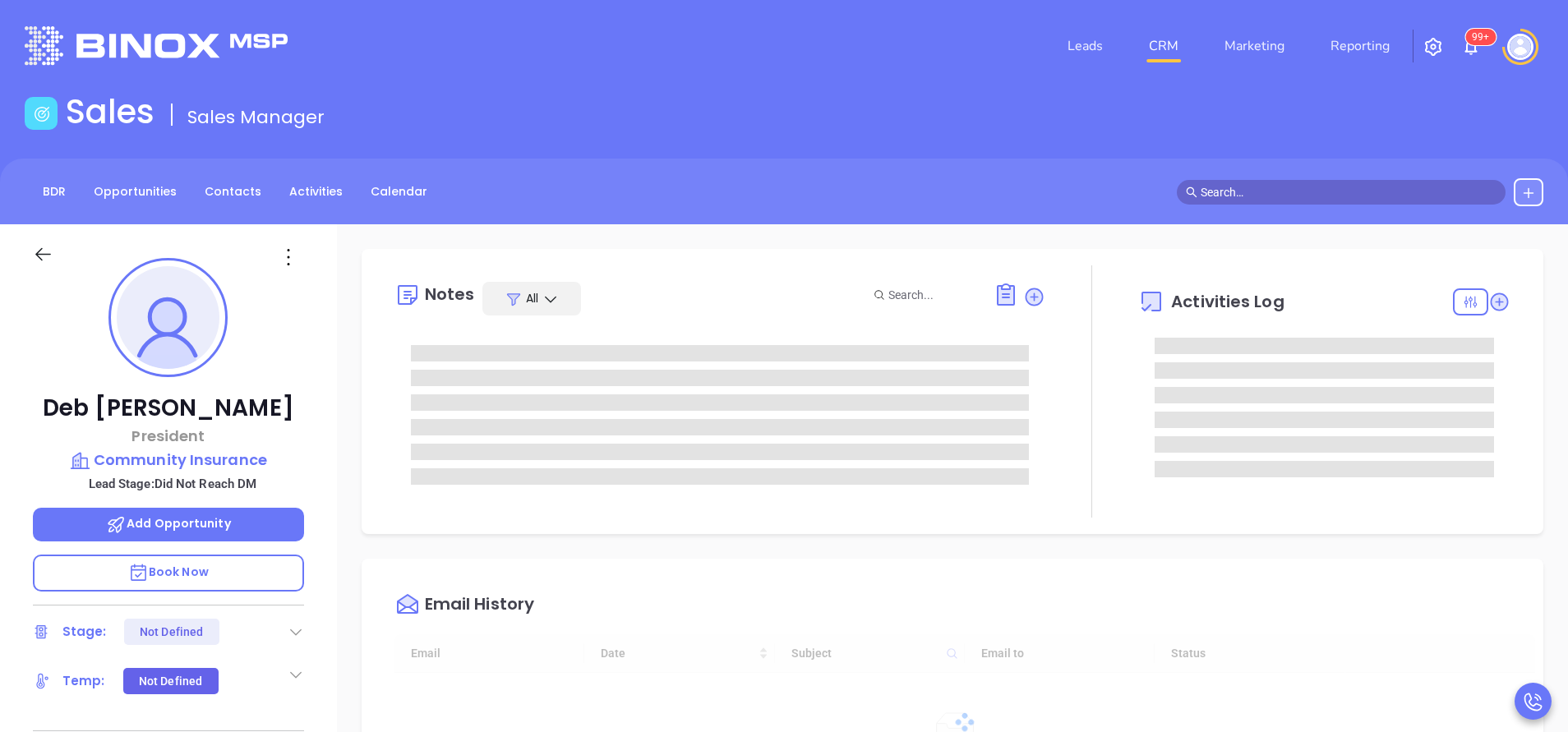
type input "[DATE]"
type input "[PERSON_NAME]"
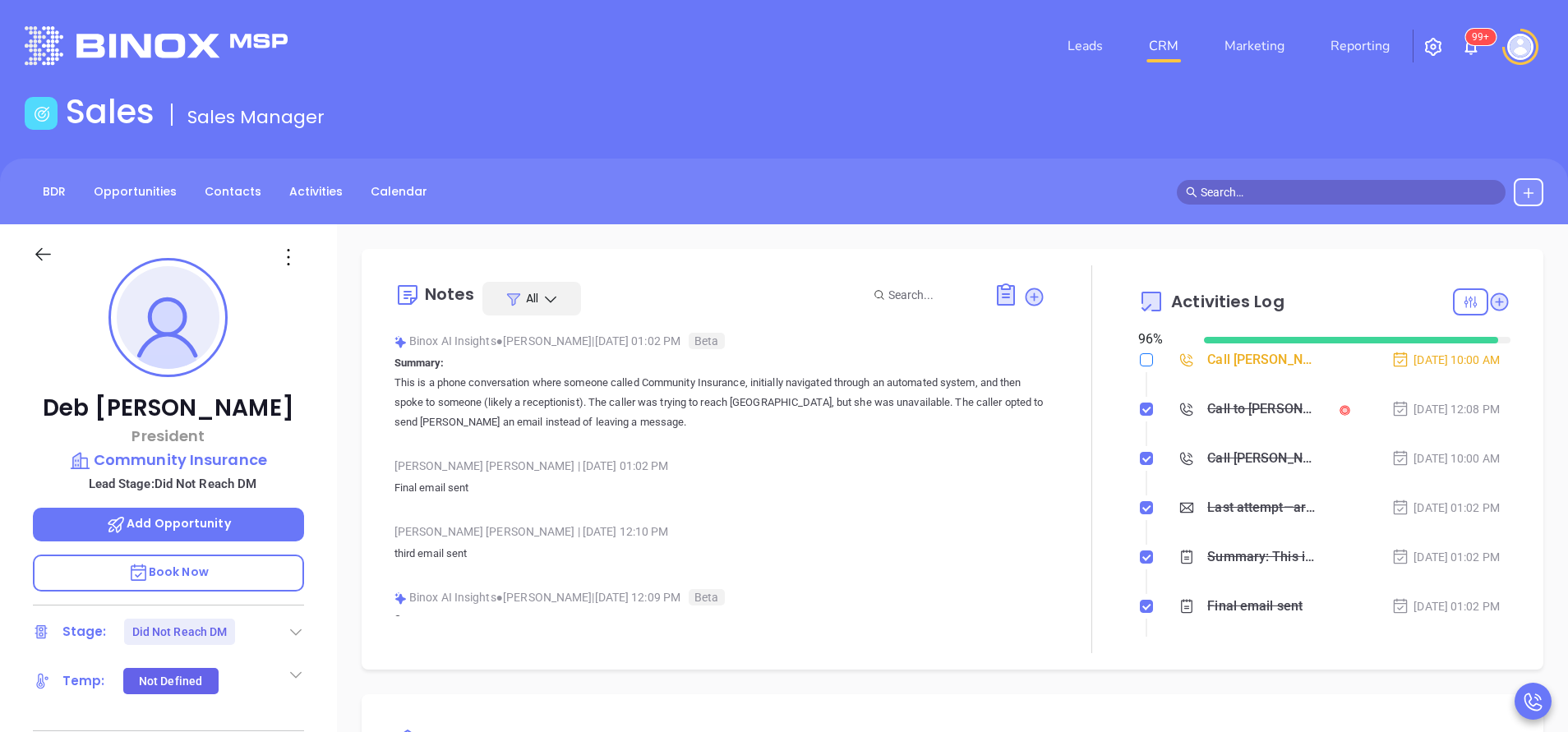
click at [1140, 362] on input "checkbox" at bounding box center [1146, 360] width 13 height 13
checkbox input "true"
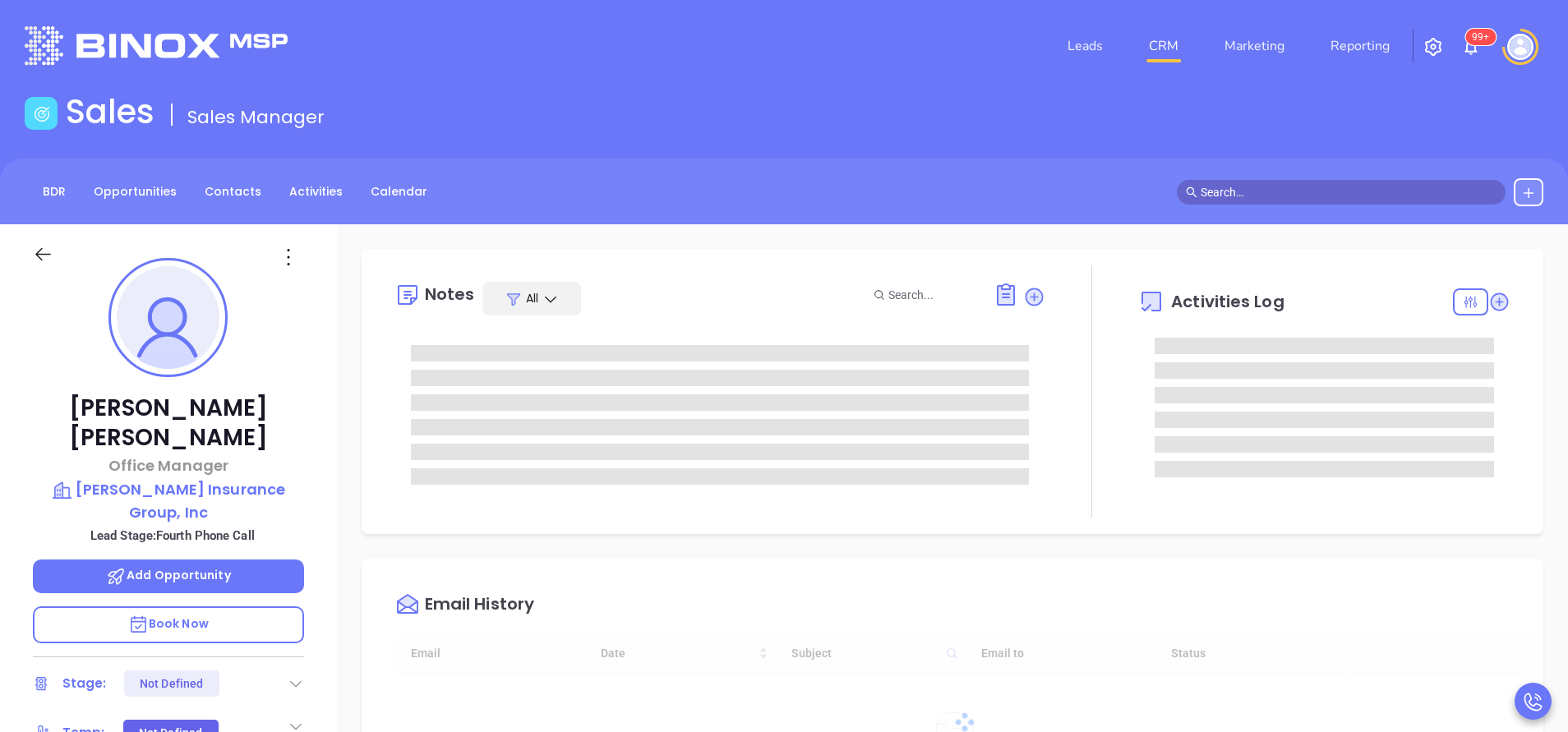
type input "[DATE]"
type input "[PERSON_NAME]"
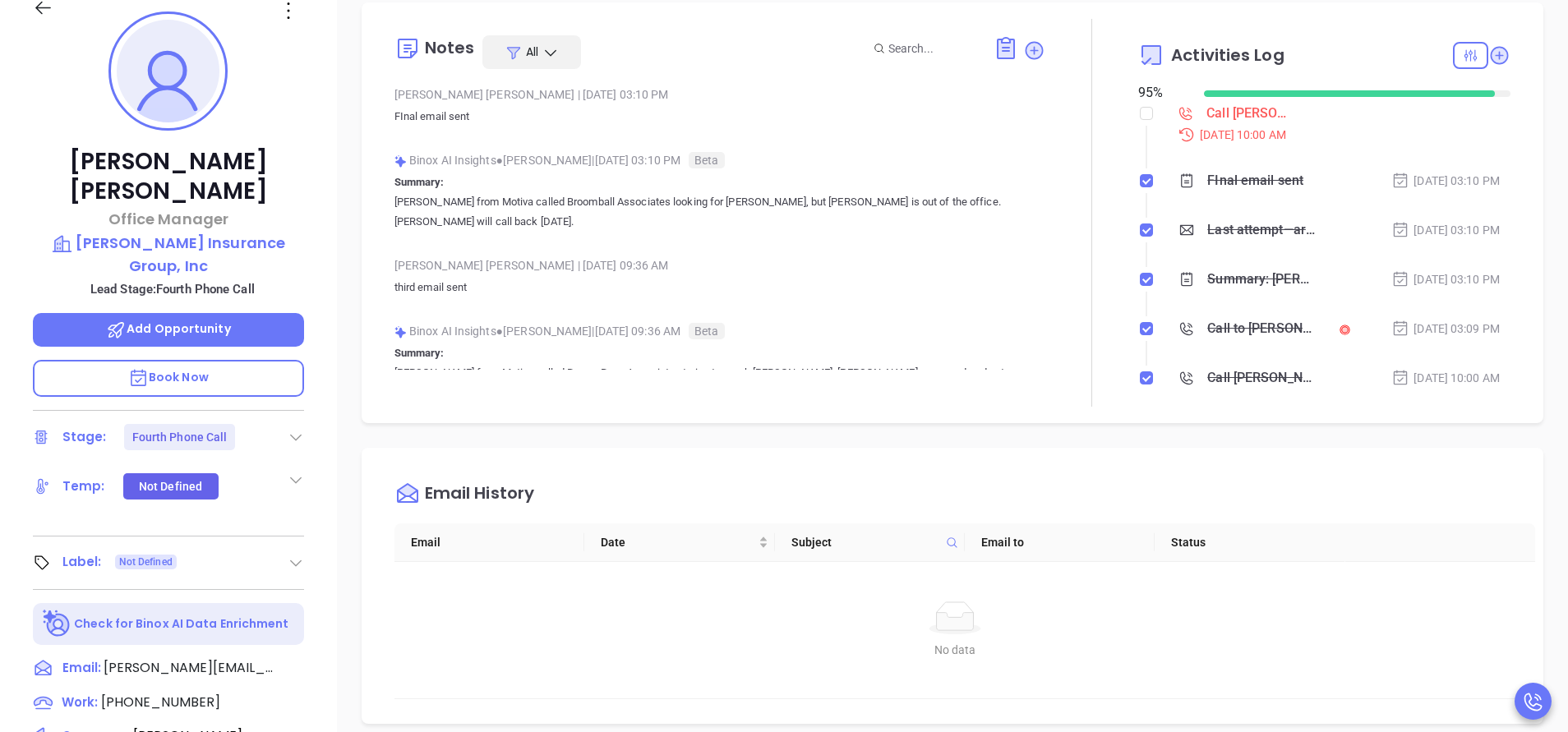
scroll to position [0, 0]
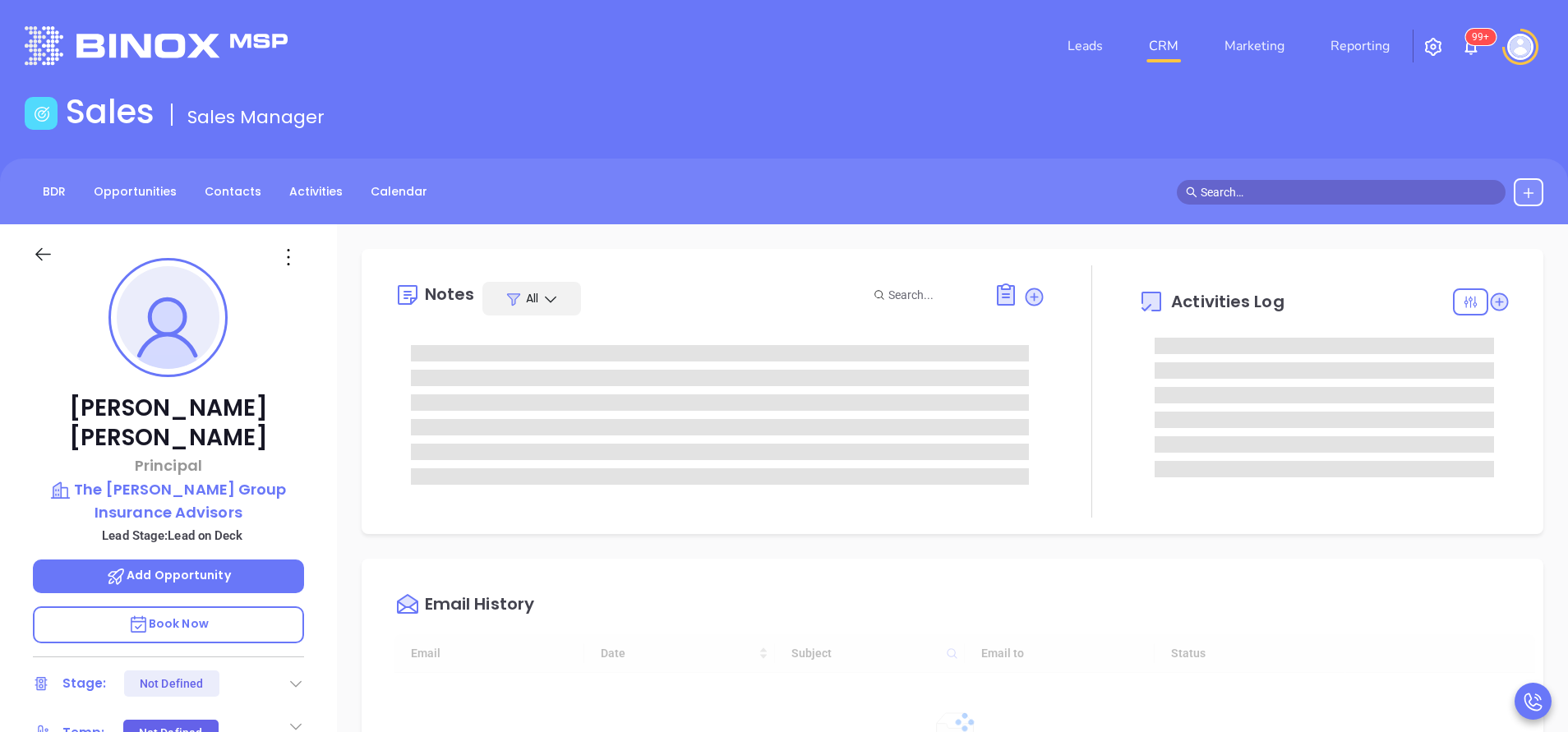
type input "[DATE]"
type input "[PERSON_NAME]"
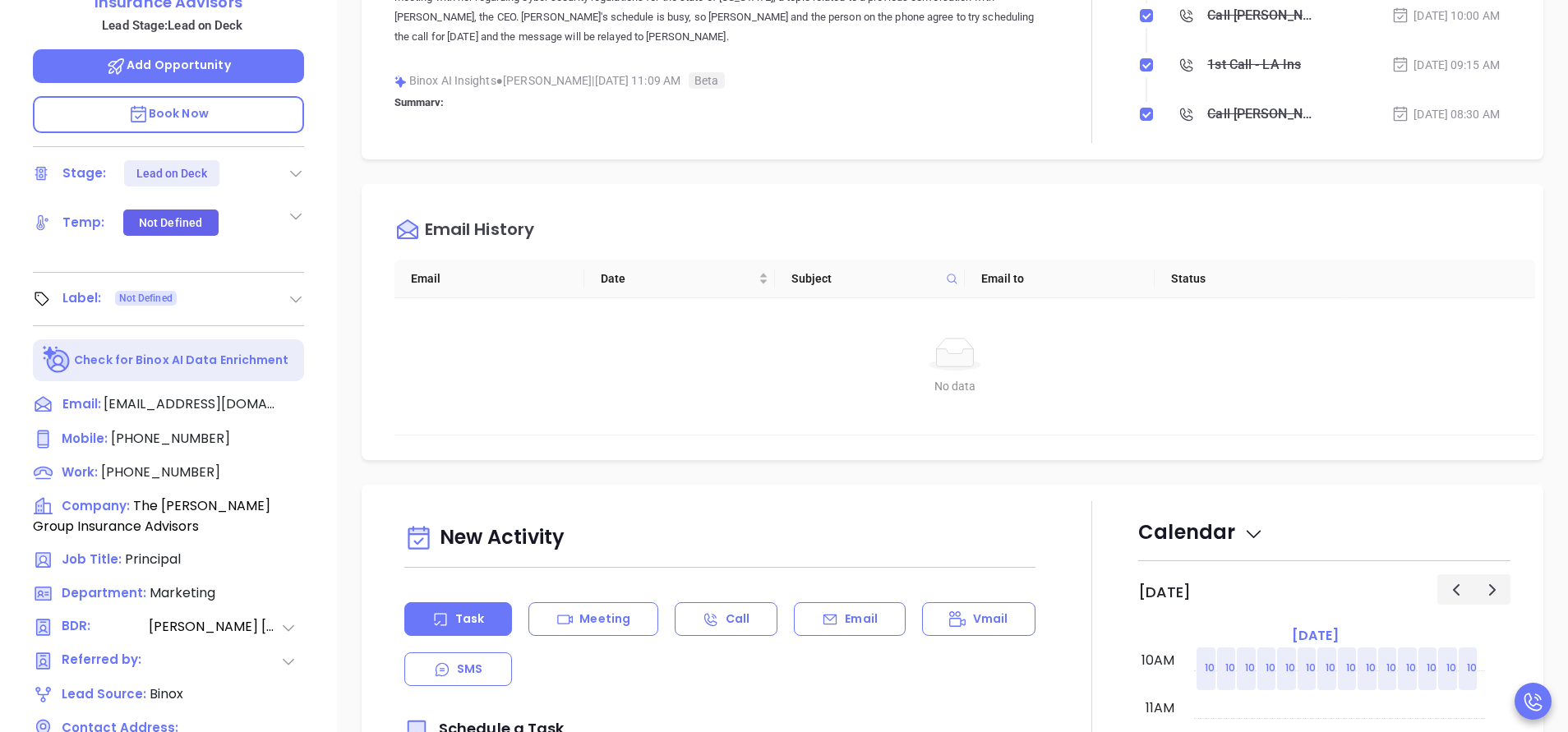
scroll to position [396, 0]
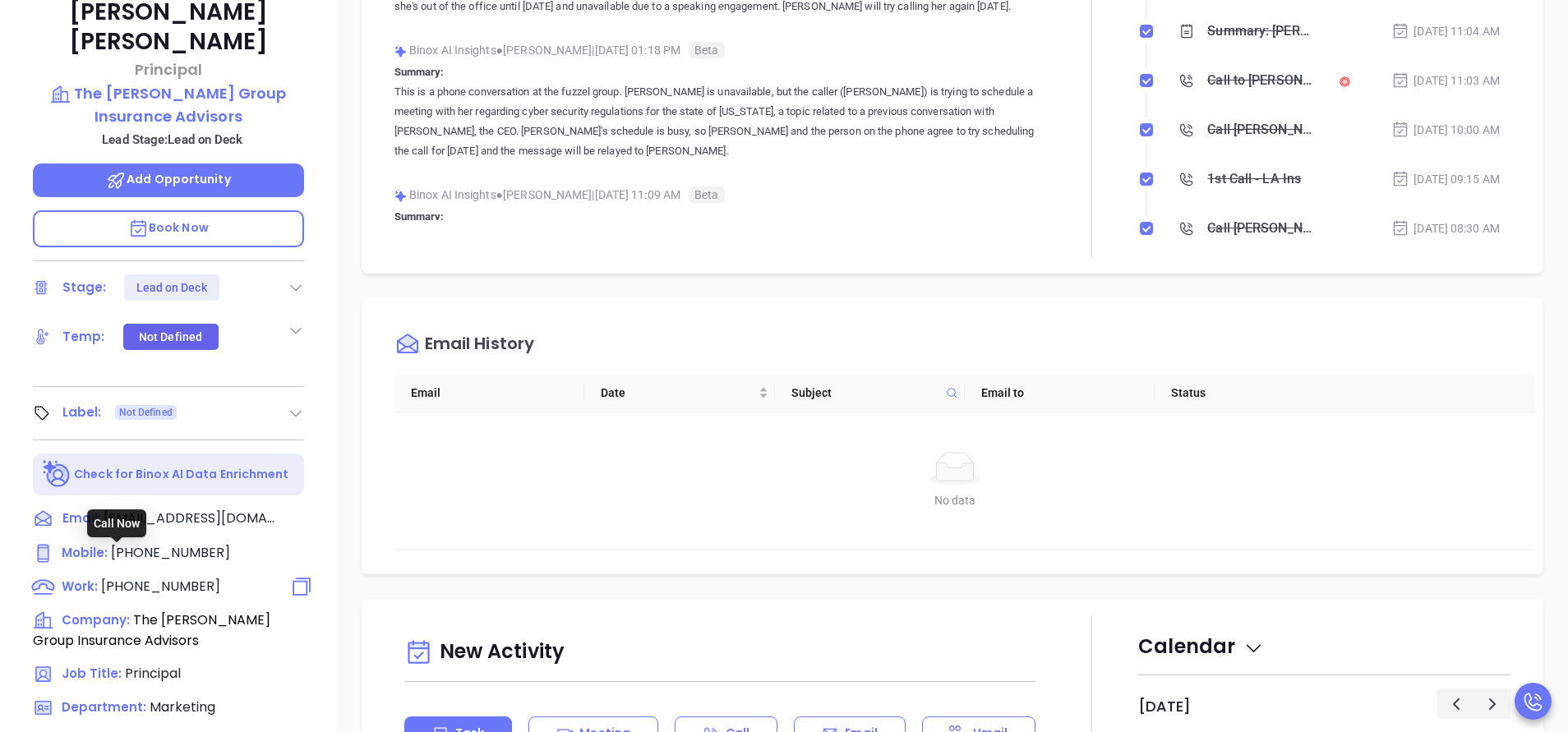
click at [185, 576] on span "(985) 497-4198" at bounding box center [161, 585] width 119 height 19
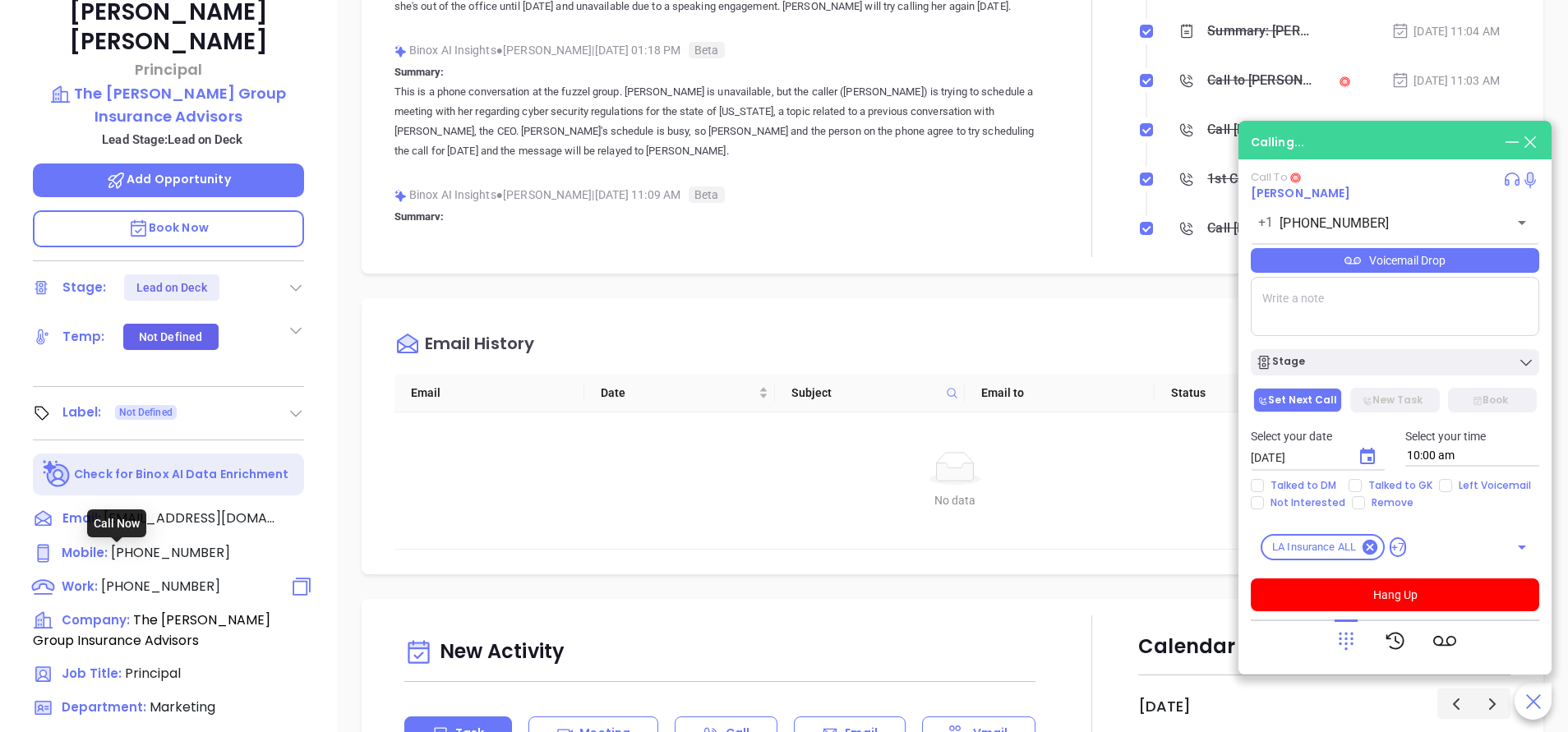
type input "(985) 497-4198"
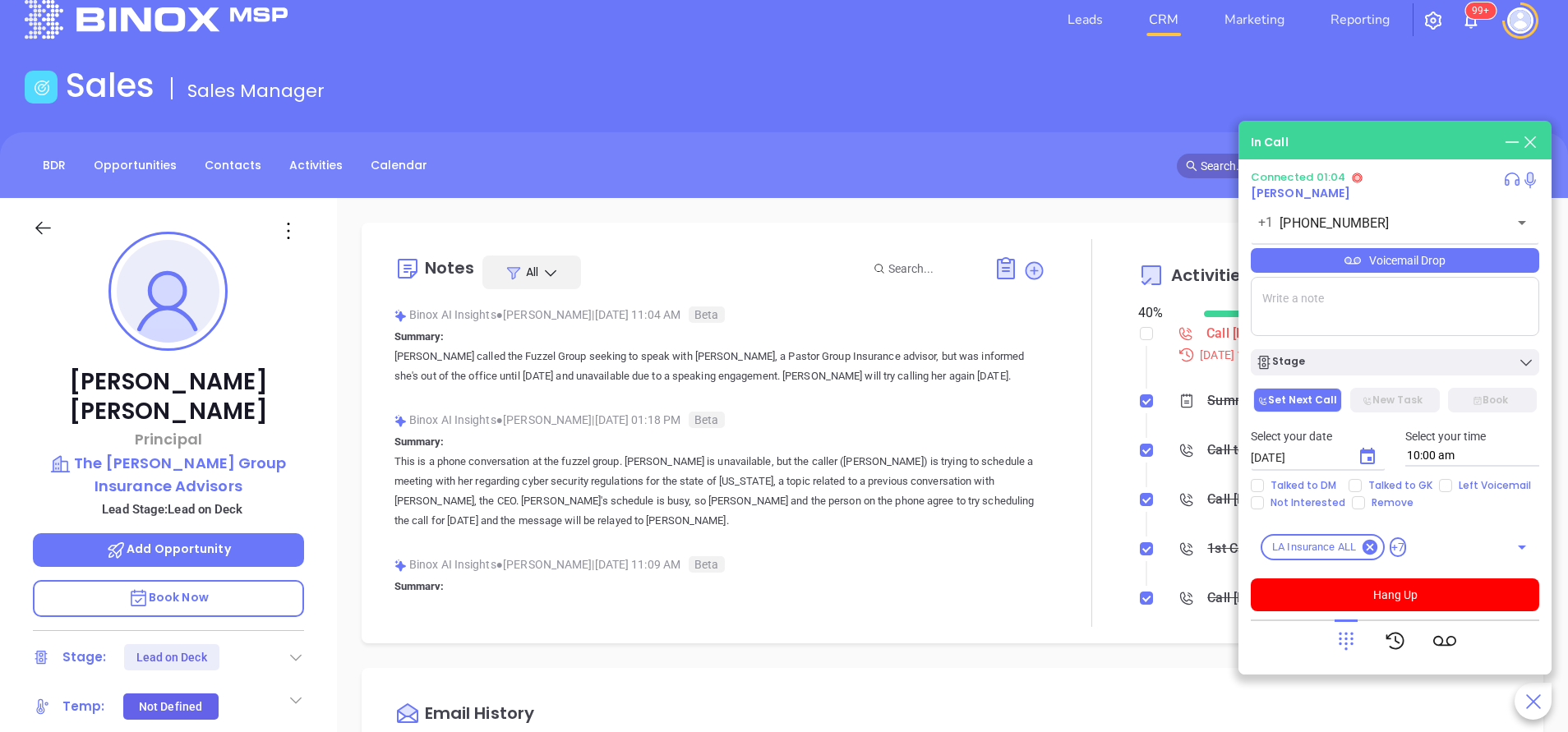
scroll to position [0, 0]
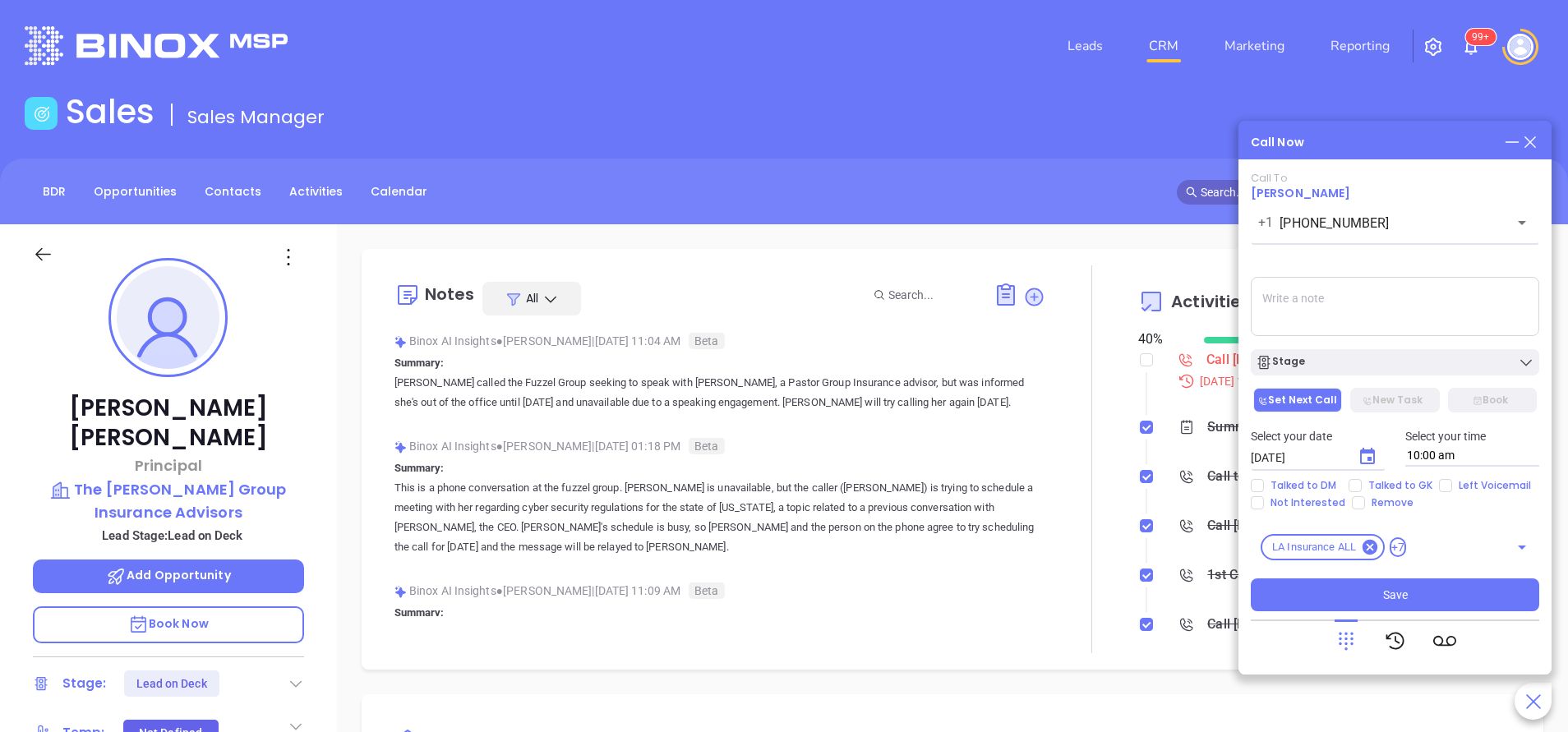
click at [848, 184] on div "BDR Opportunities Contacts Activities Calendar" at bounding box center [784, 192] width 1568 height 28
click at [1356, 487] on input "Talked to GK" at bounding box center [1354, 485] width 13 height 13
checkbox input "true"
click at [1264, 505] on span "Not Interested" at bounding box center [1308, 502] width 88 height 13
click at [1264, 505] on input "Not Interested" at bounding box center [1257, 502] width 13 height 13
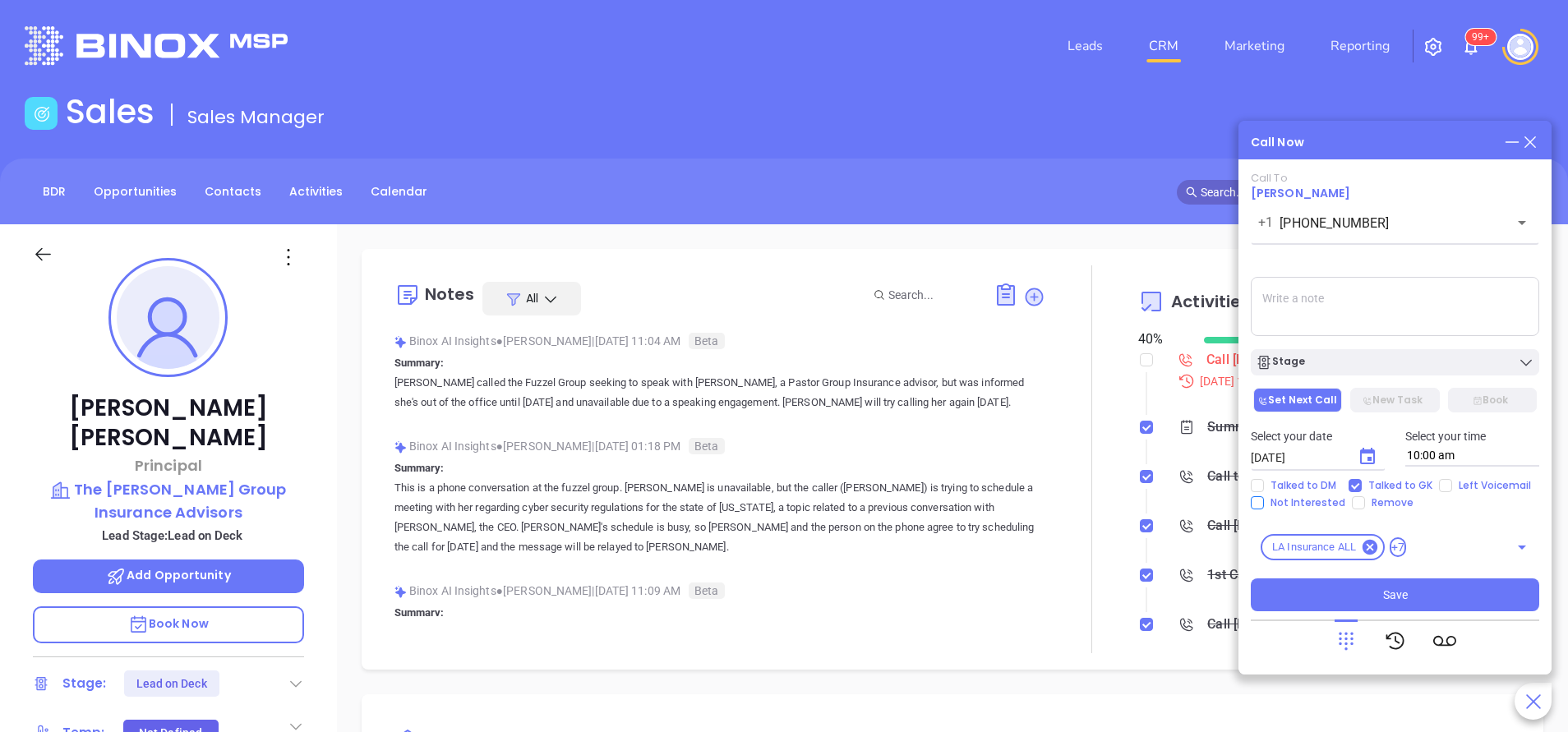
checkbox input "true"
click at [1331, 348] on div "Stage" at bounding box center [1395, 358] width 308 height 34
click at [1331, 359] on div "Stage" at bounding box center [1395, 362] width 279 height 17
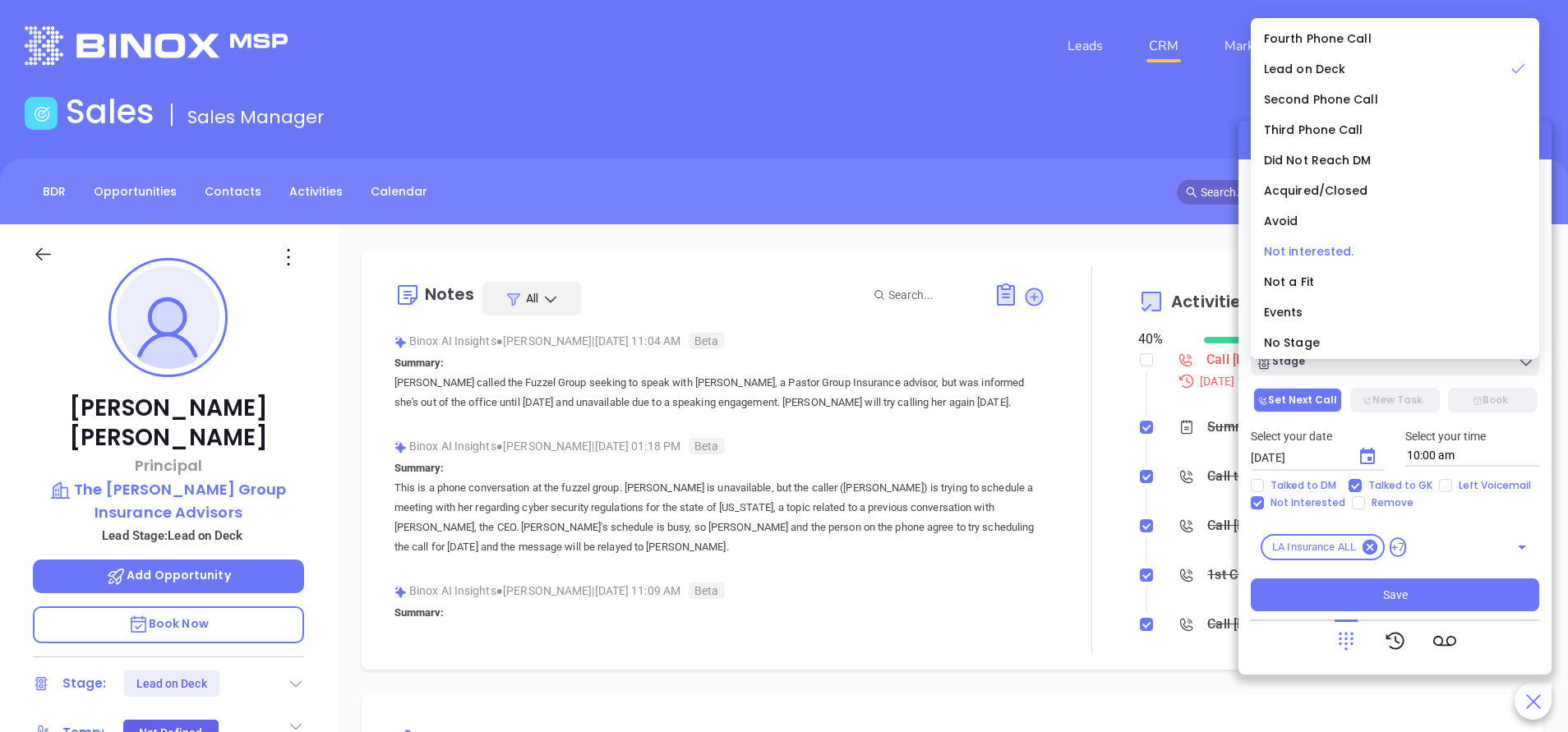
click at [1297, 255] on span "Not interested." at bounding box center [1310, 251] width 91 height 17
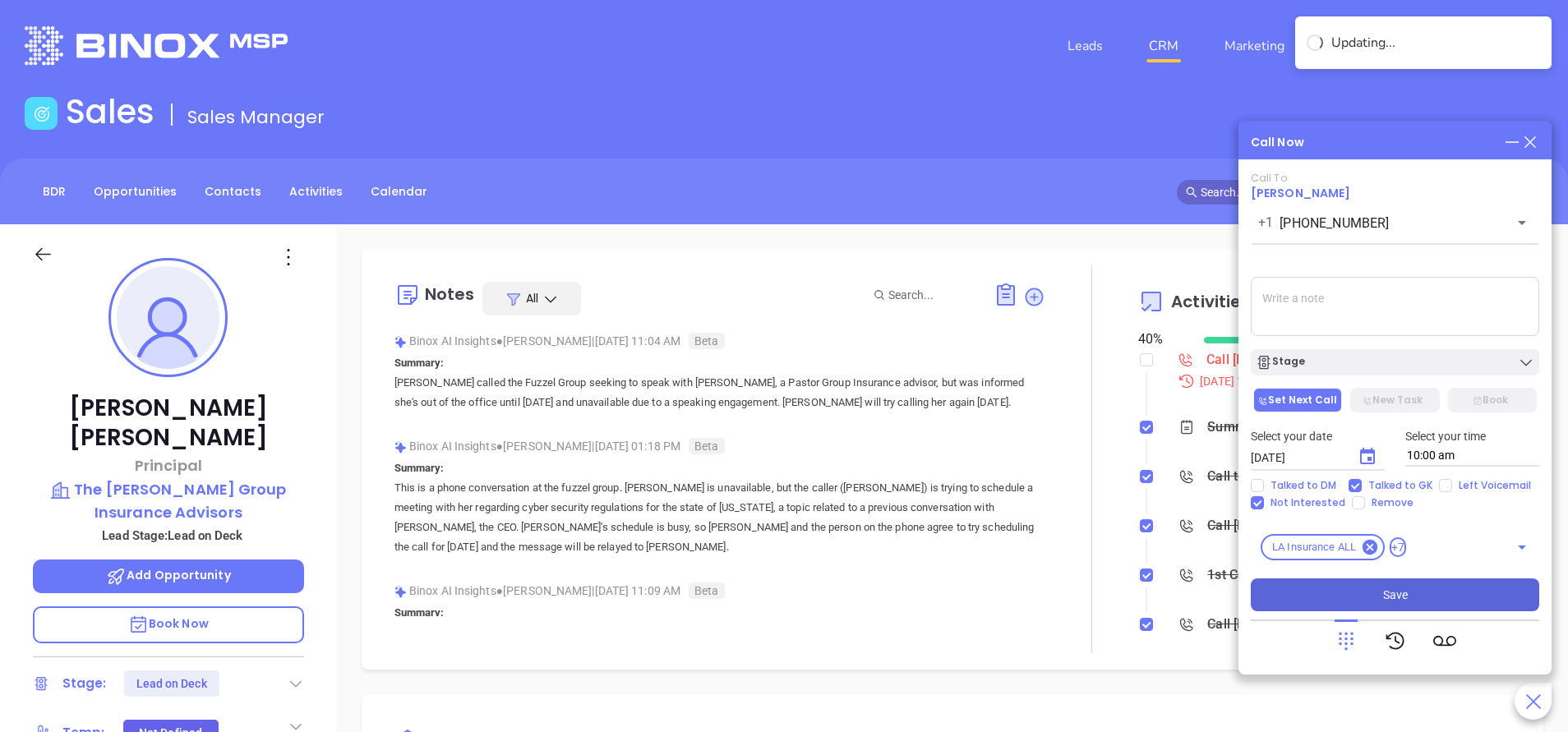
click at [1363, 591] on button "Save" at bounding box center [1395, 594] width 289 height 33
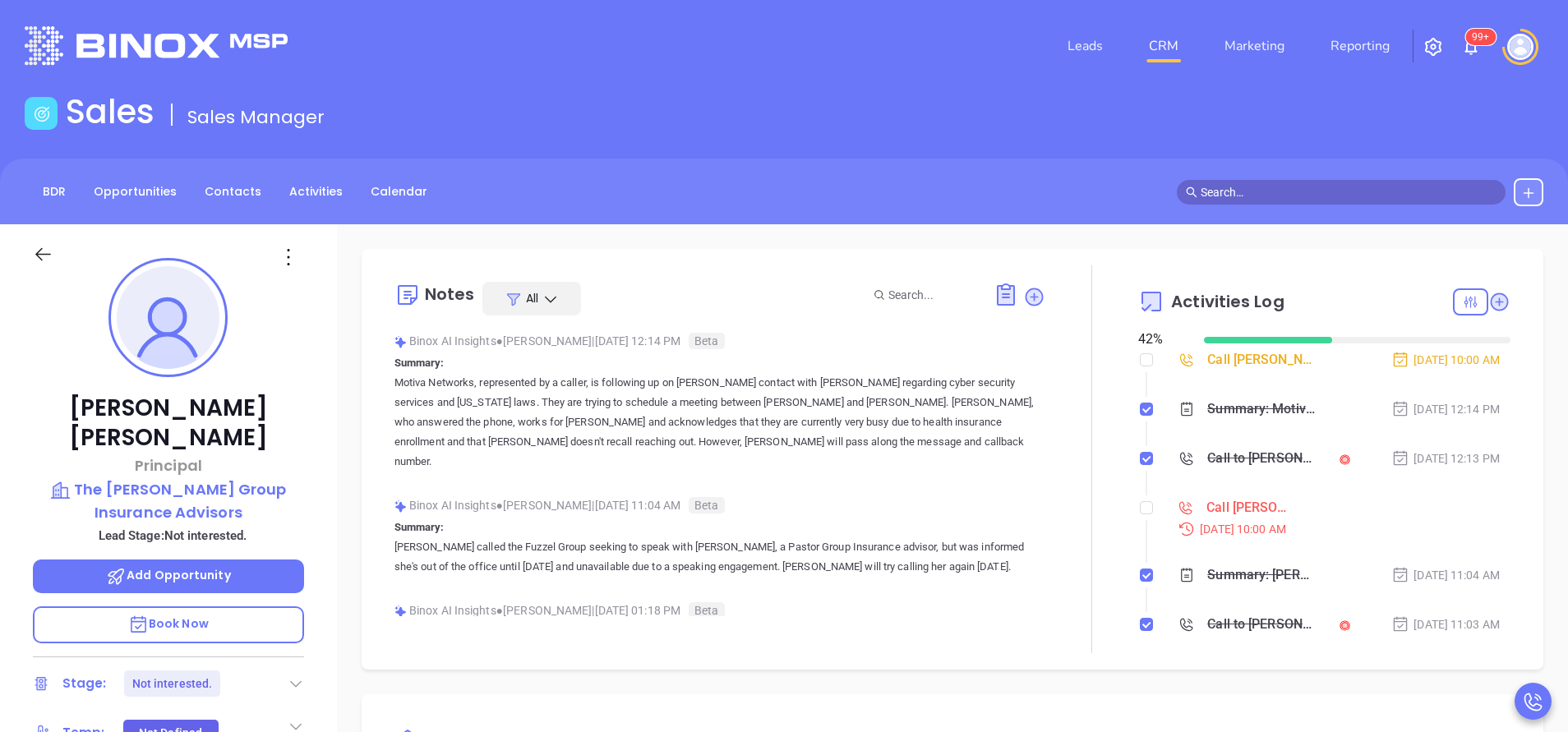
drag, startPoint x: 1136, startPoint y: 508, endPoint x: 1135, endPoint y: 470, distance: 38.0
click at [1140, 508] on input "checkbox" at bounding box center [1146, 507] width 13 height 13
checkbox input "true"
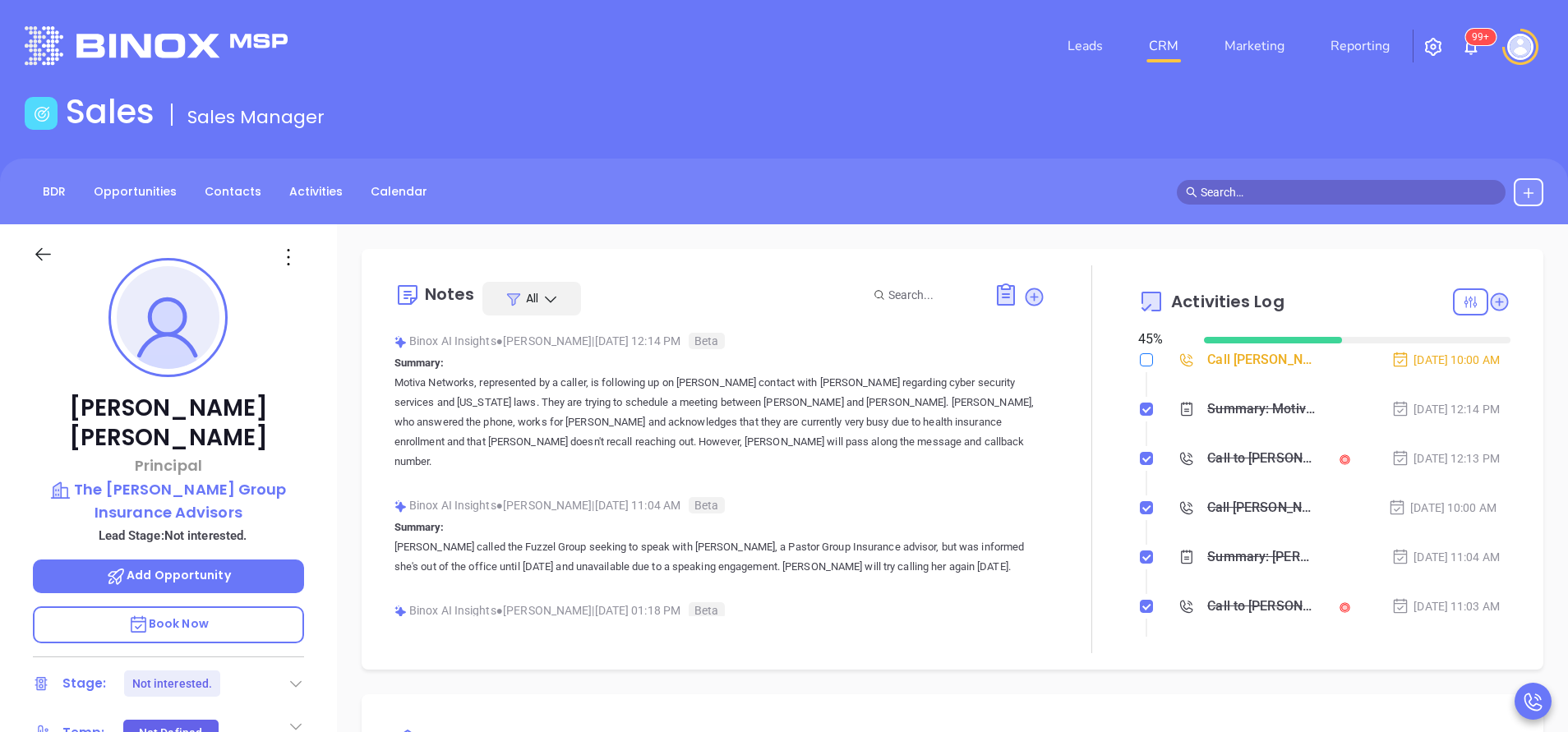
click at [1140, 357] on input "checkbox" at bounding box center [1146, 360] width 13 height 13
checkbox input "true"
click at [46, 193] on link "BDR" at bounding box center [53, 192] width 42 height 28
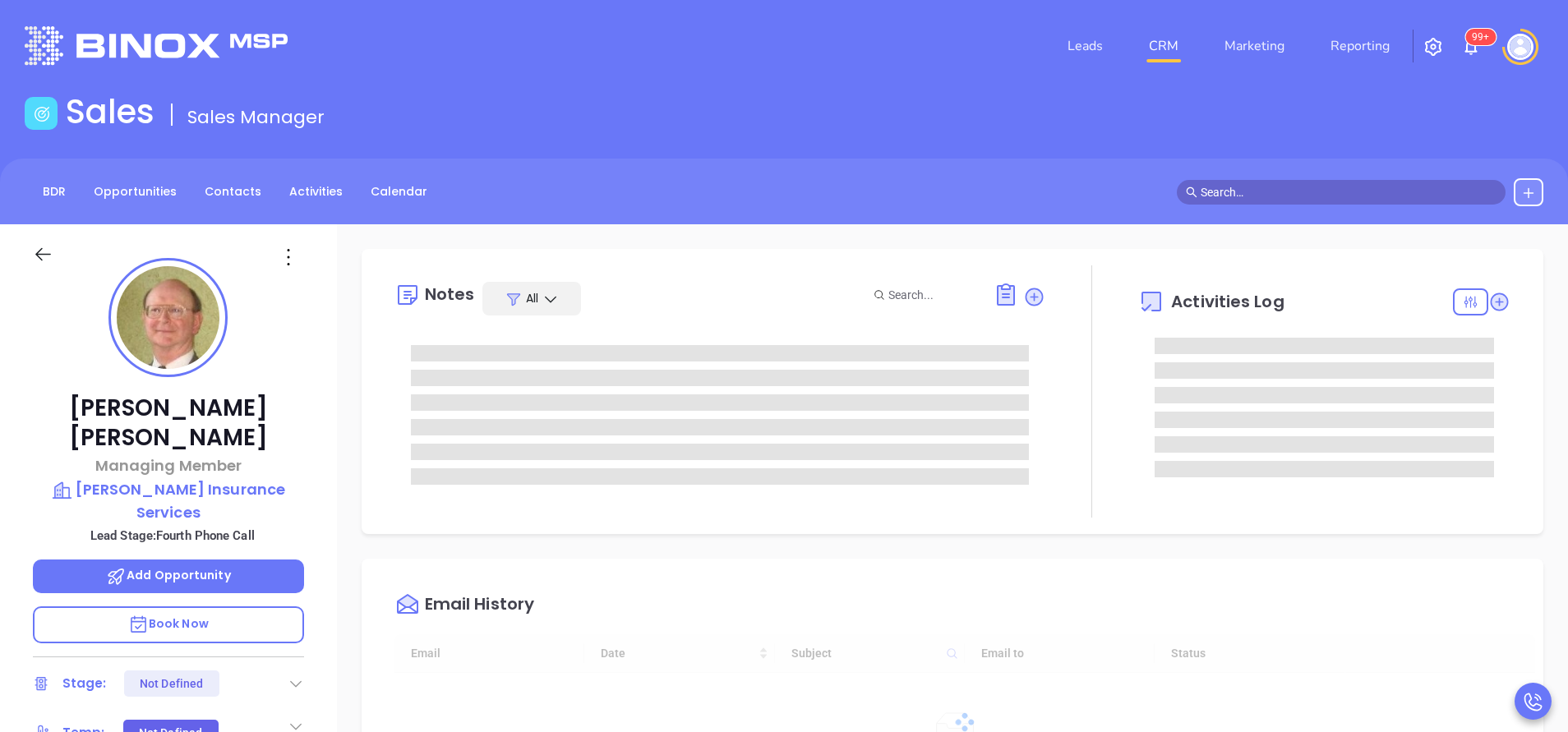
scroll to position [477, 0]
type input "[PERSON_NAME]"
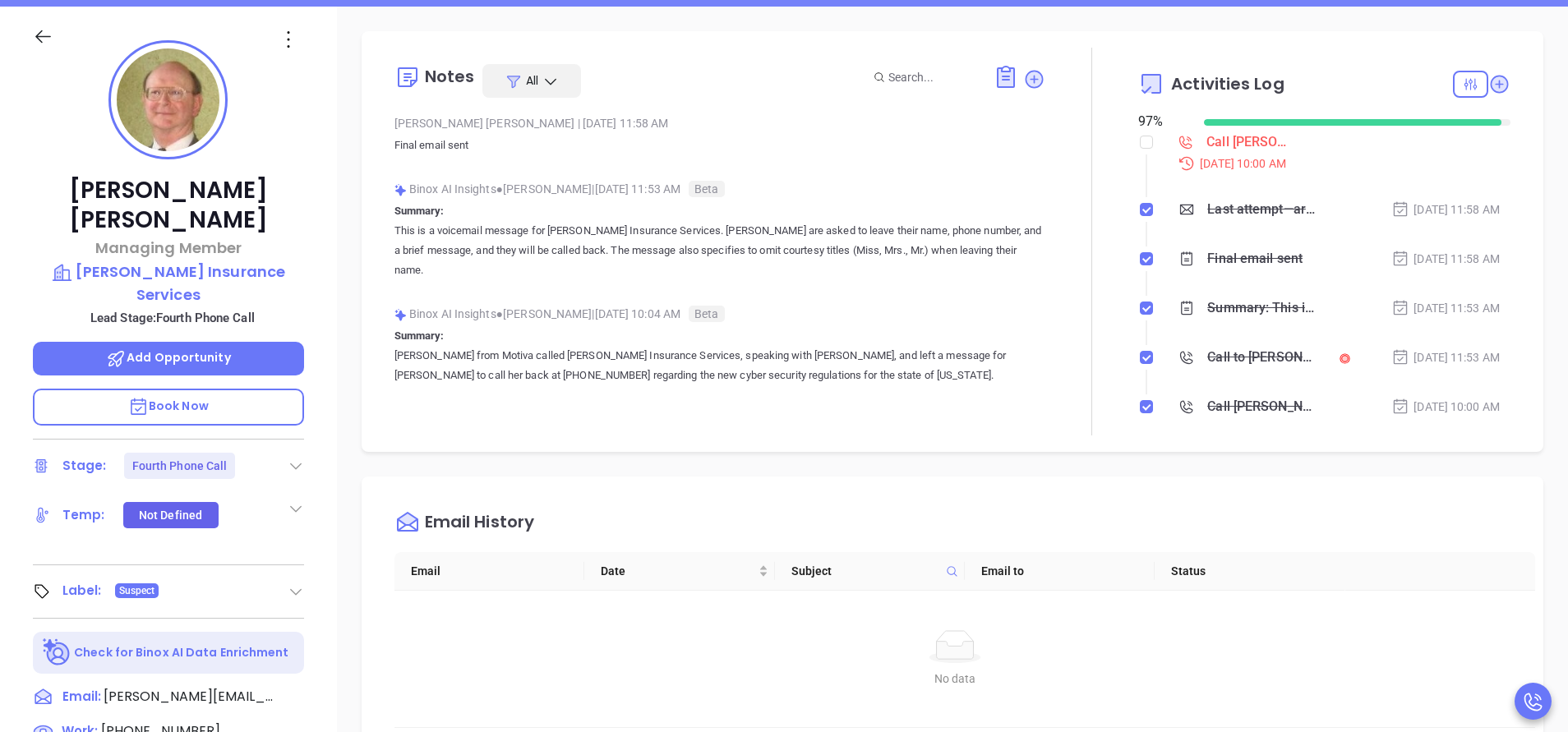
scroll to position [0, 0]
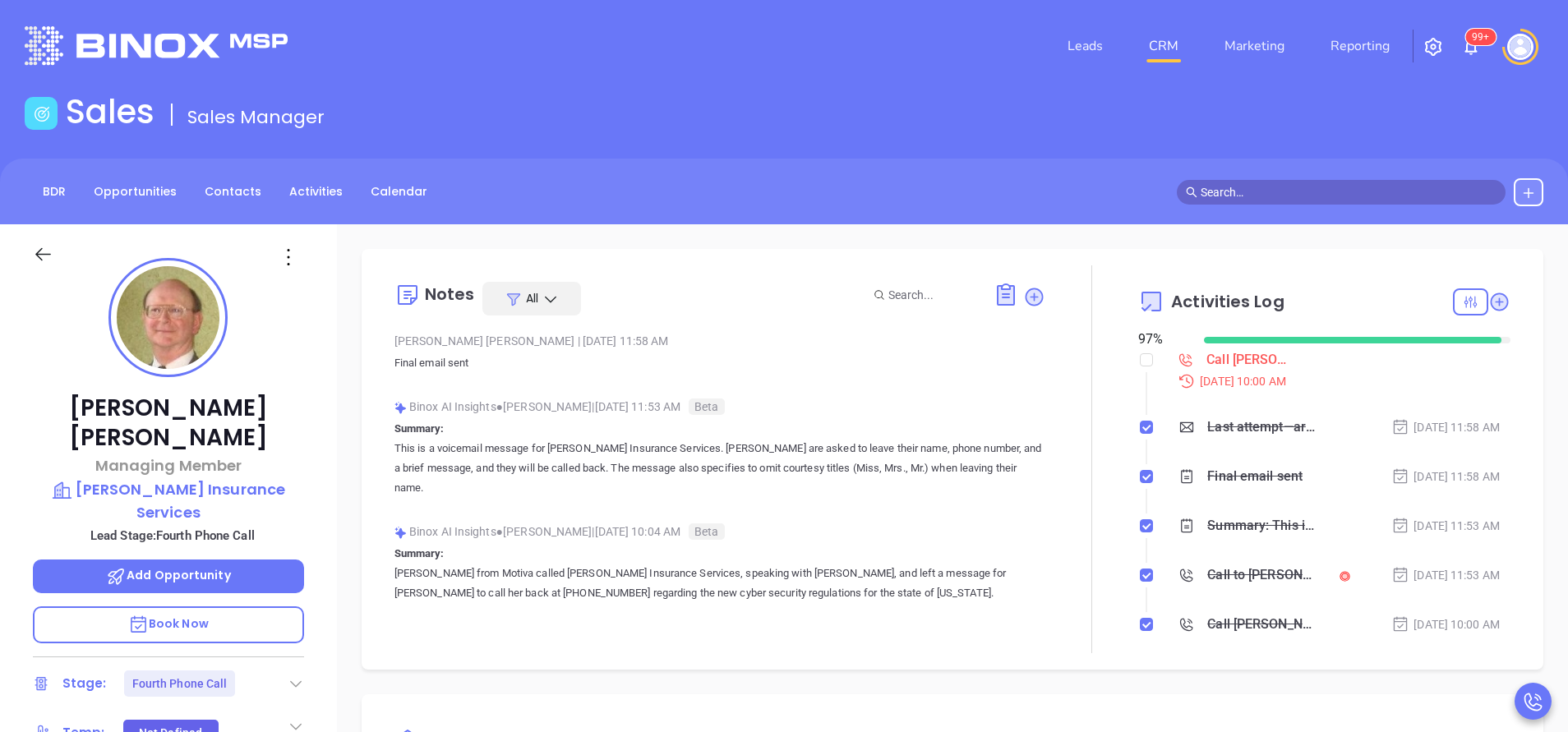
drag, startPoint x: 514, startPoint y: 197, endPoint x: 523, endPoint y: 247, distance: 50.8
click at [512, 200] on div "BDR Opportunities Contacts Activities Calendar" at bounding box center [784, 192] width 1568 height 28
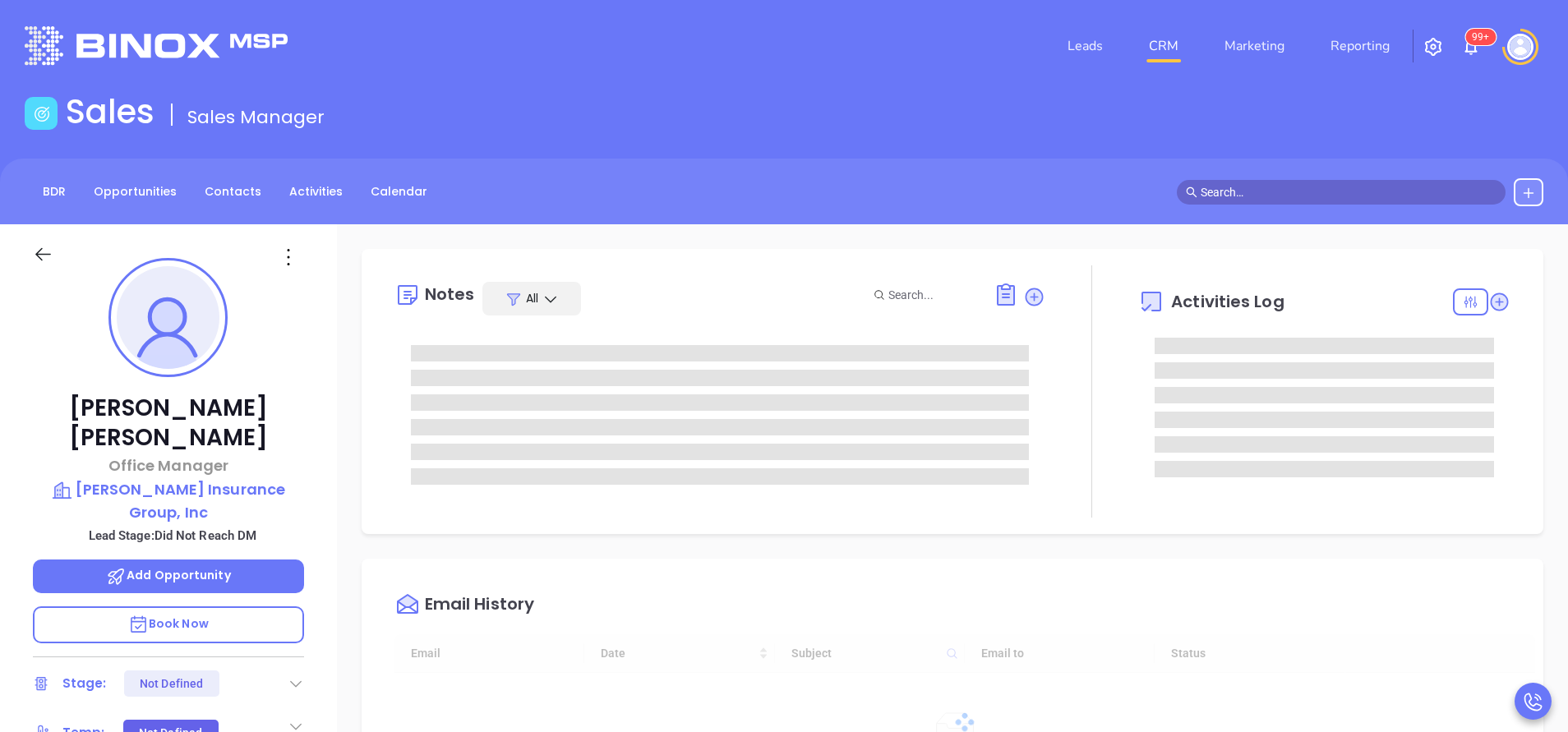
scroll to position [477, 0]
type input "[PERSON_NAME]"
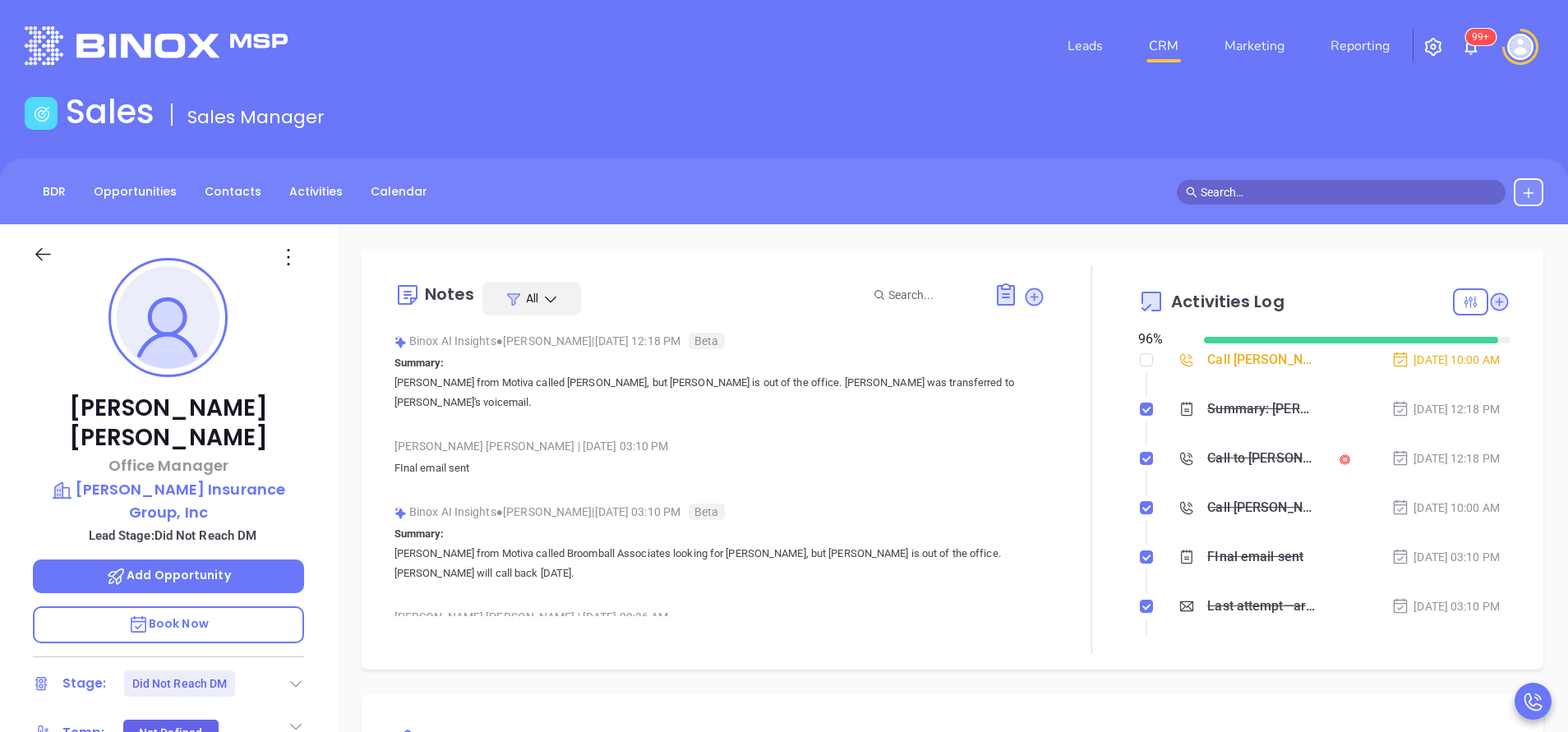
click at [1140, 360] on input "checkbox" at bounding box center [1146, 360] width 13 height 13
checkbox input "true"
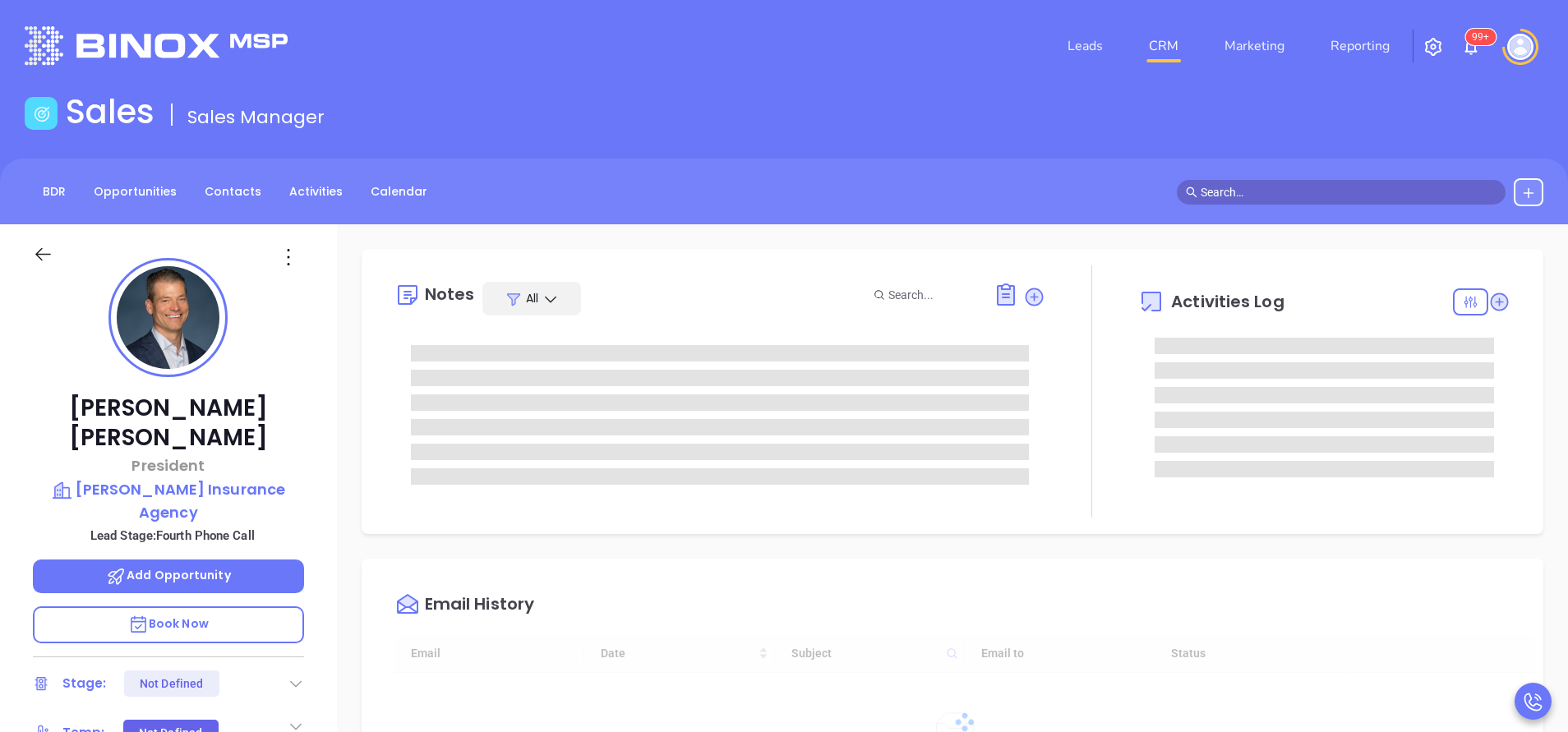
type input "[DATE]"
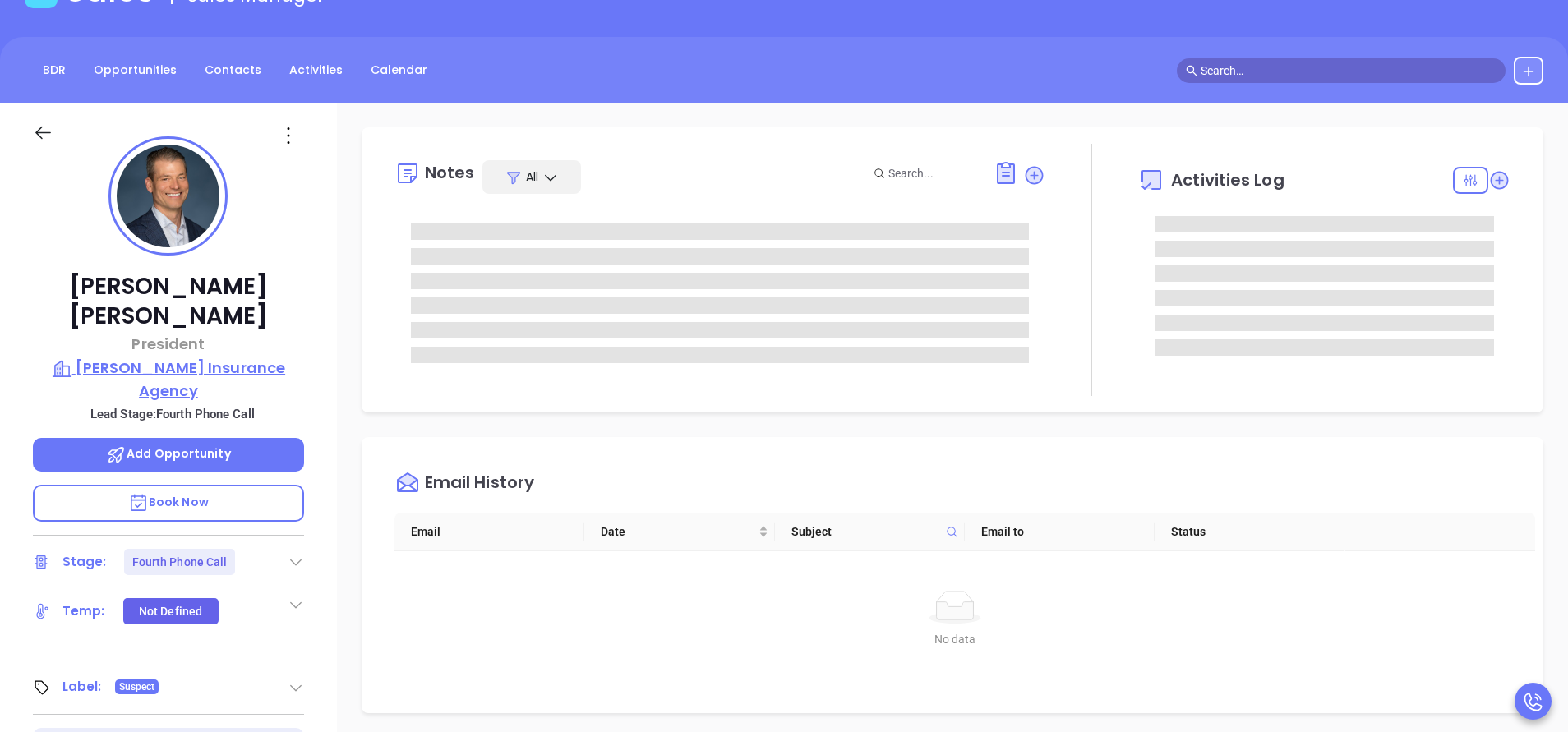
type input "[PERSON_NAME]"
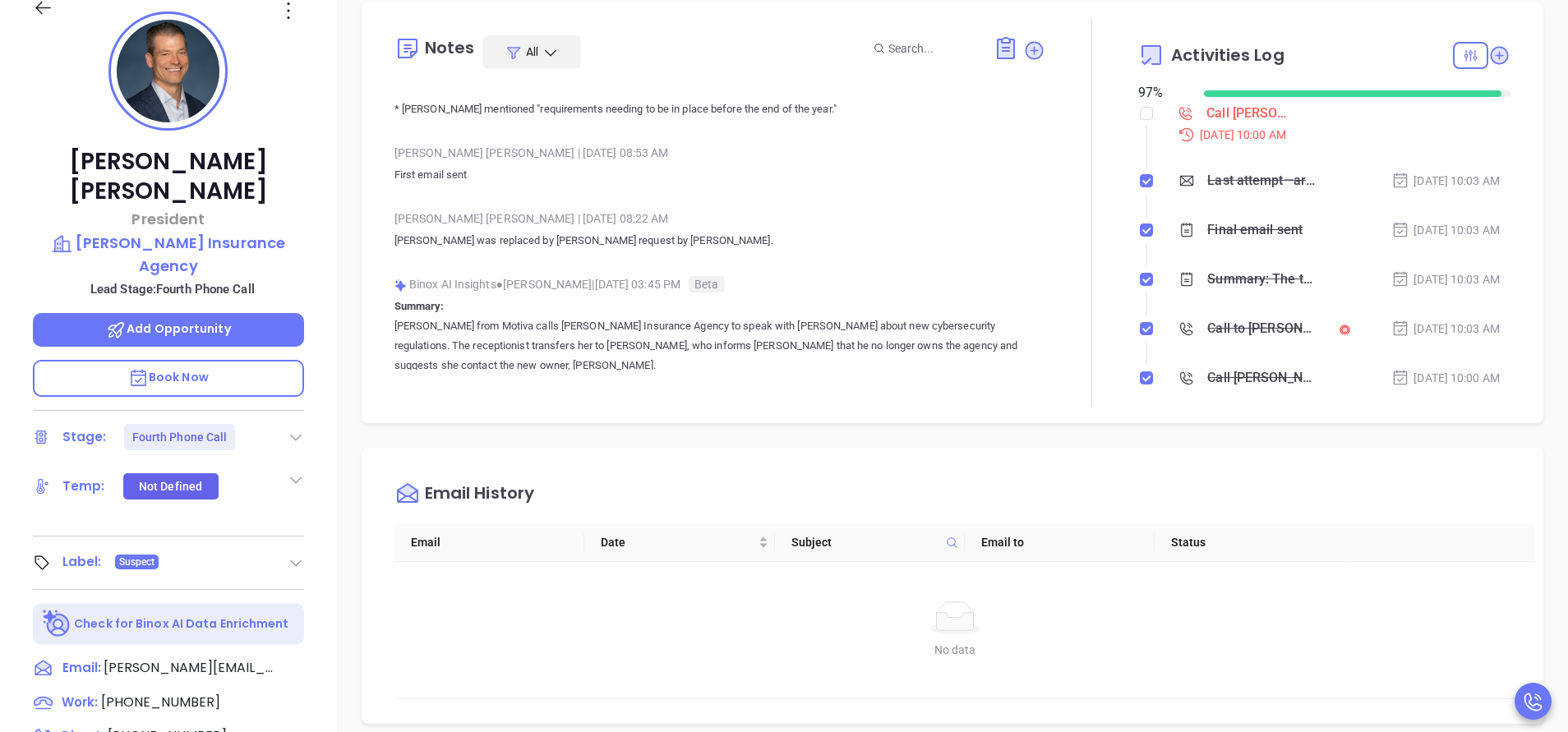
scroll to position [2958, 0]
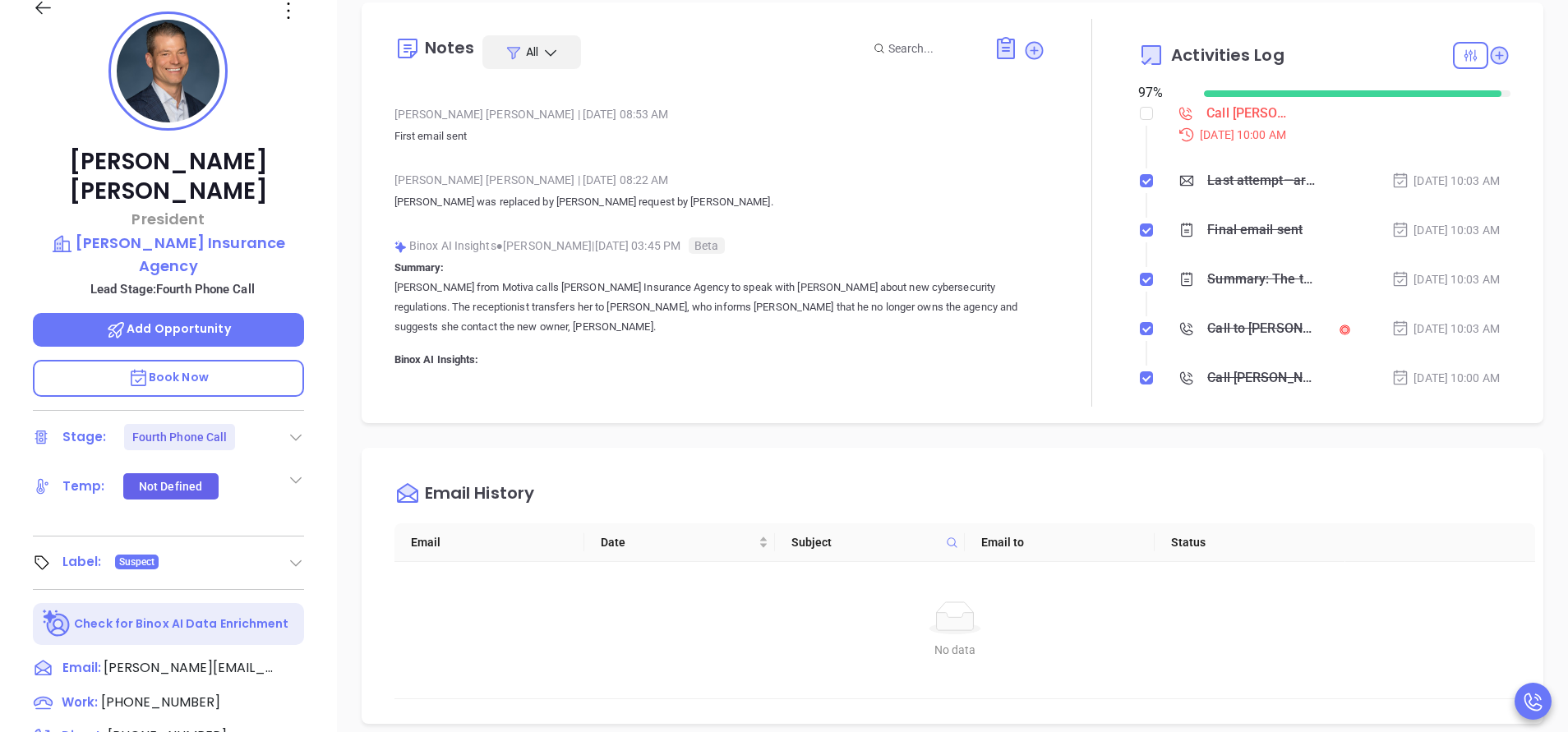
click at [840, 431] on div "Notes All [PERSON_NAME] | [DATE] 10:03 AM Final email sent Binox AI Insights ● …" at bounding box center [952, 552] width 1231 height 1150
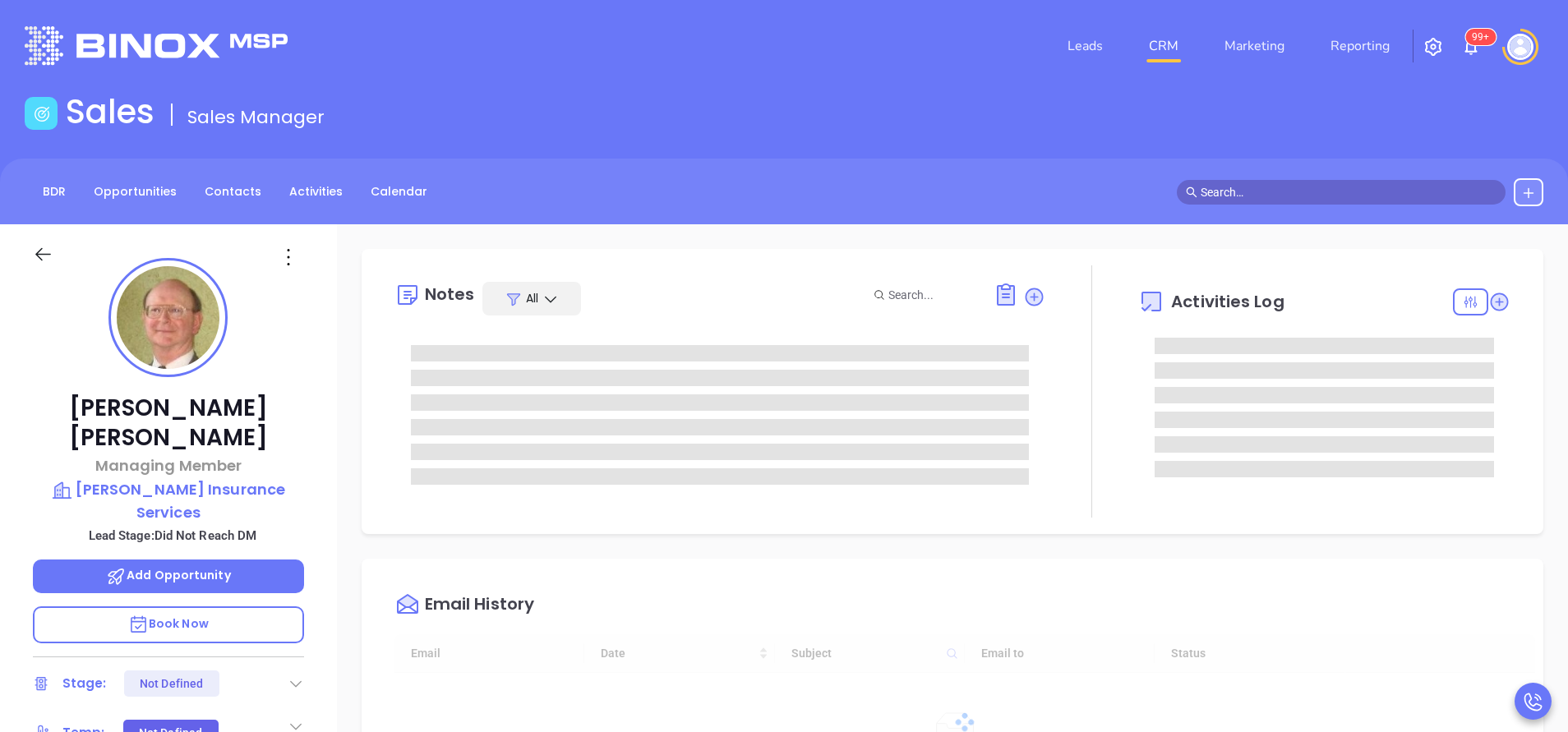
type input "[DATE]"
type input "[PERSON_NAME]"
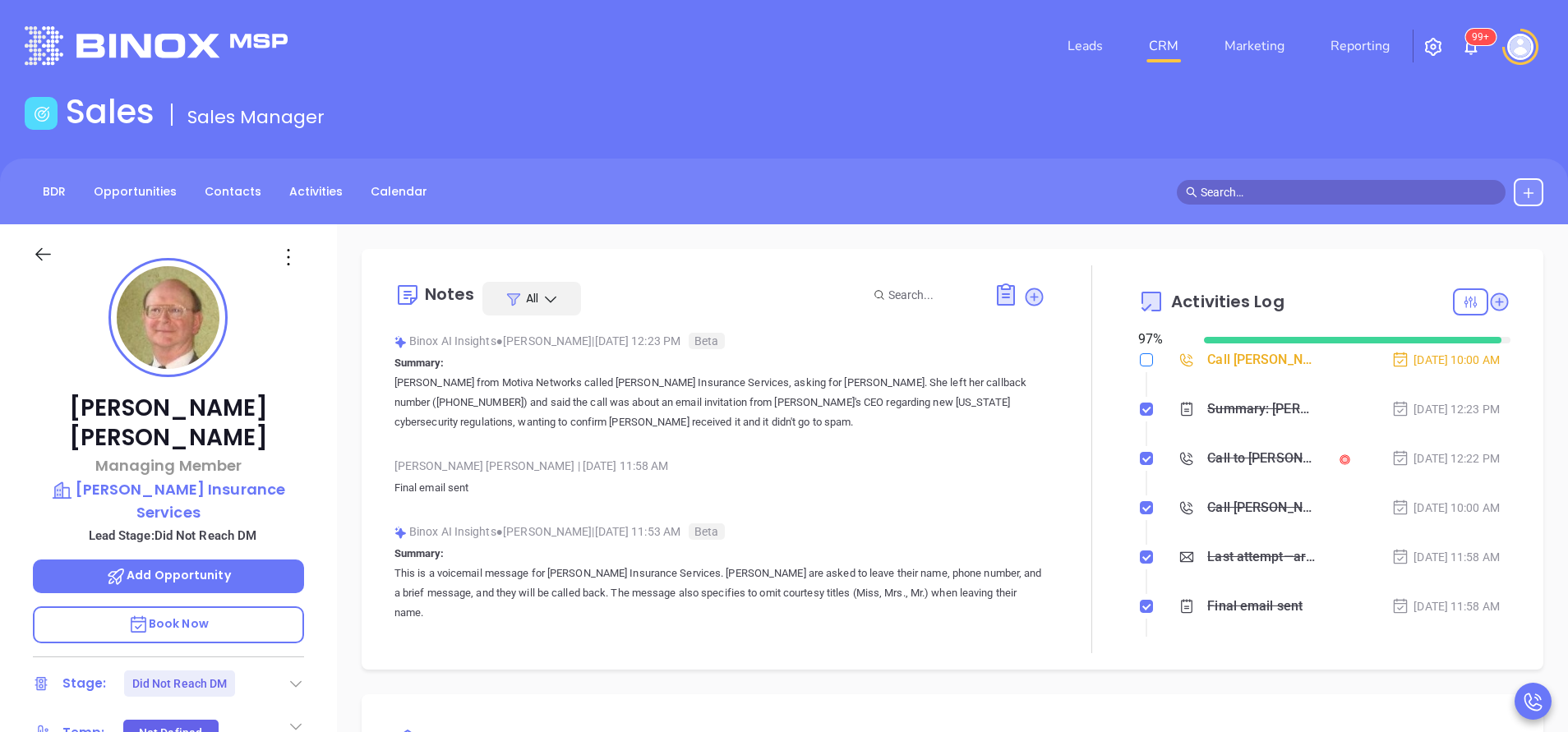
click at [1140, 358] on input "checkbox" at bounding box center [1146, 360] width 13 height 13
checkbox input "true"
